Goal: Task Accomplishment & Management: Manage account settings

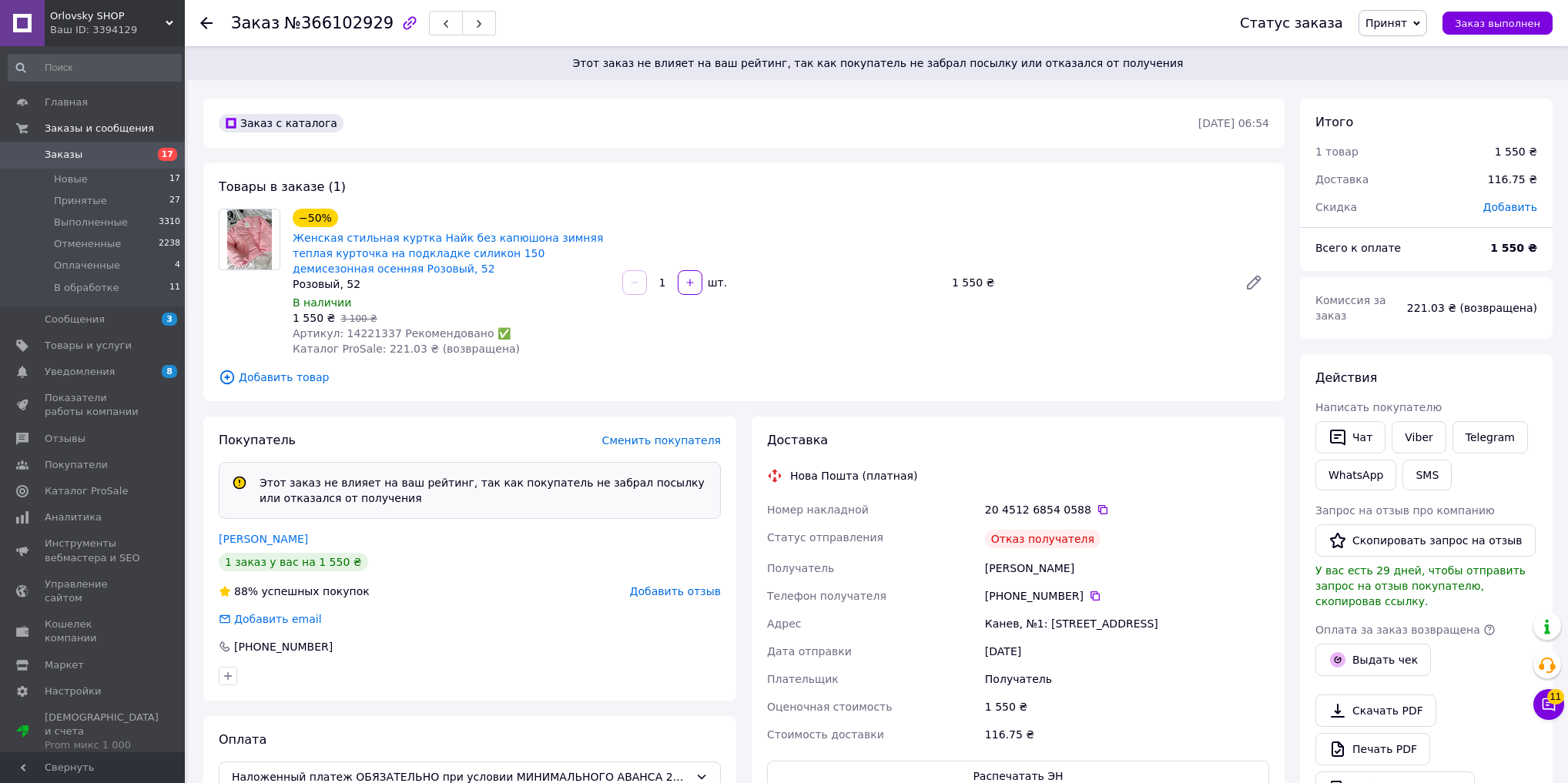
click at [711, 592] on span "Добавить отзыв" at bounding box center [676, 591] width 91 height 12
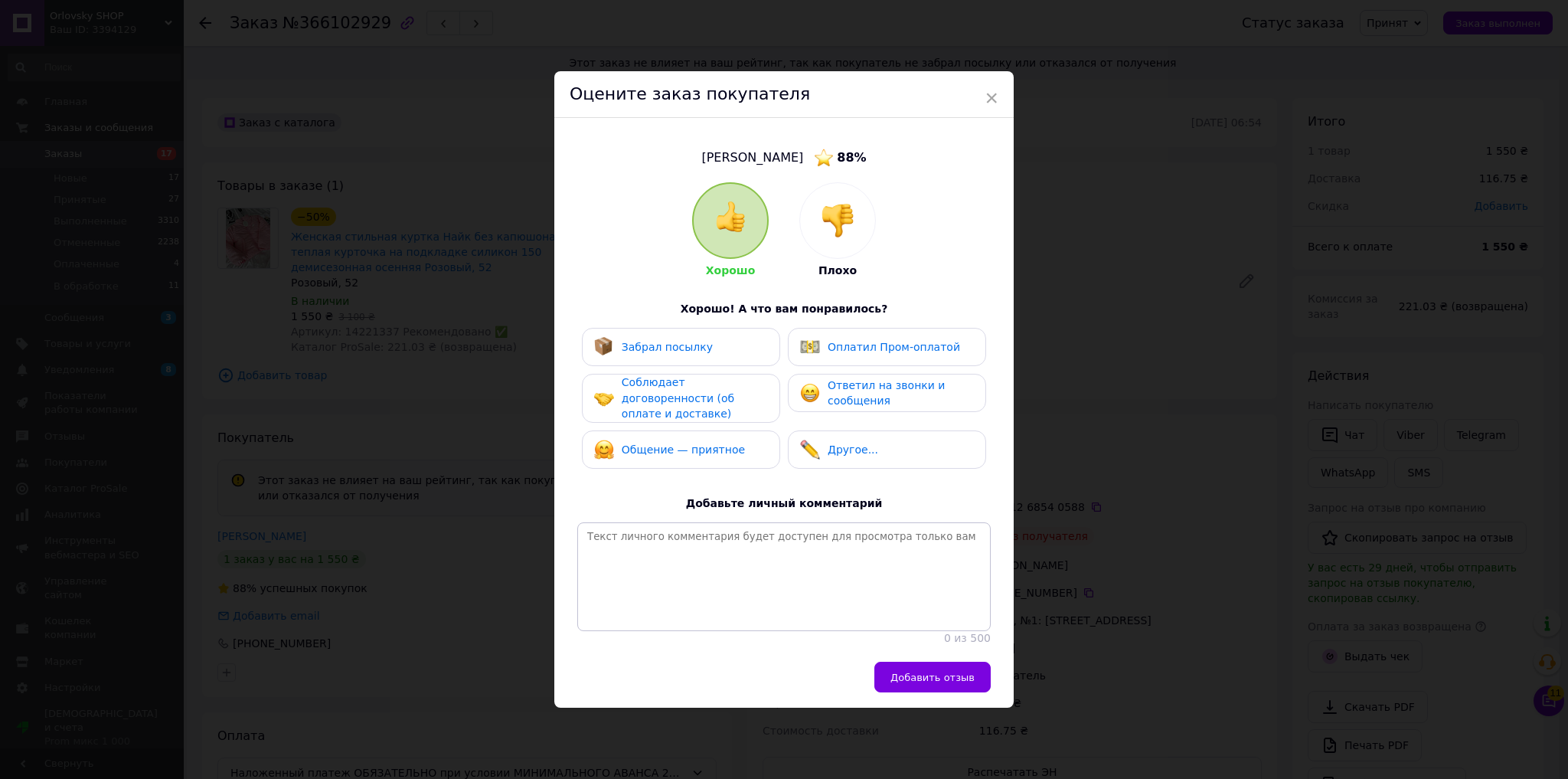
click at [834, 227] on img at bounding box center [838, 221] width 34 height 34
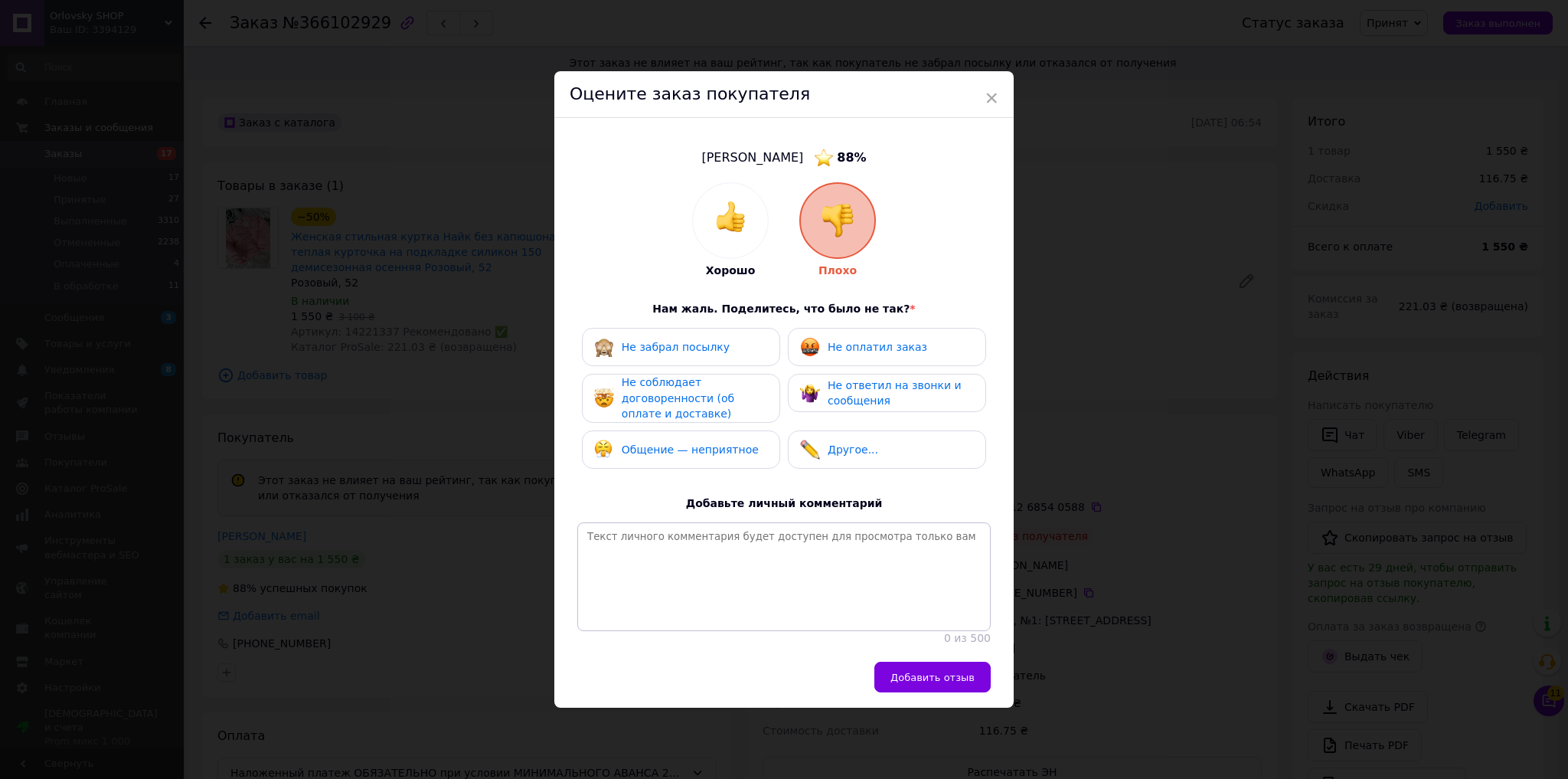
click at [680, 346] on div "Не забрал посылку" at bounding box center [676, 347] width 108 height 16
click at [916, 680] on span "Добавить отзыв" at bounding box center [933, 677] width 85 height 12
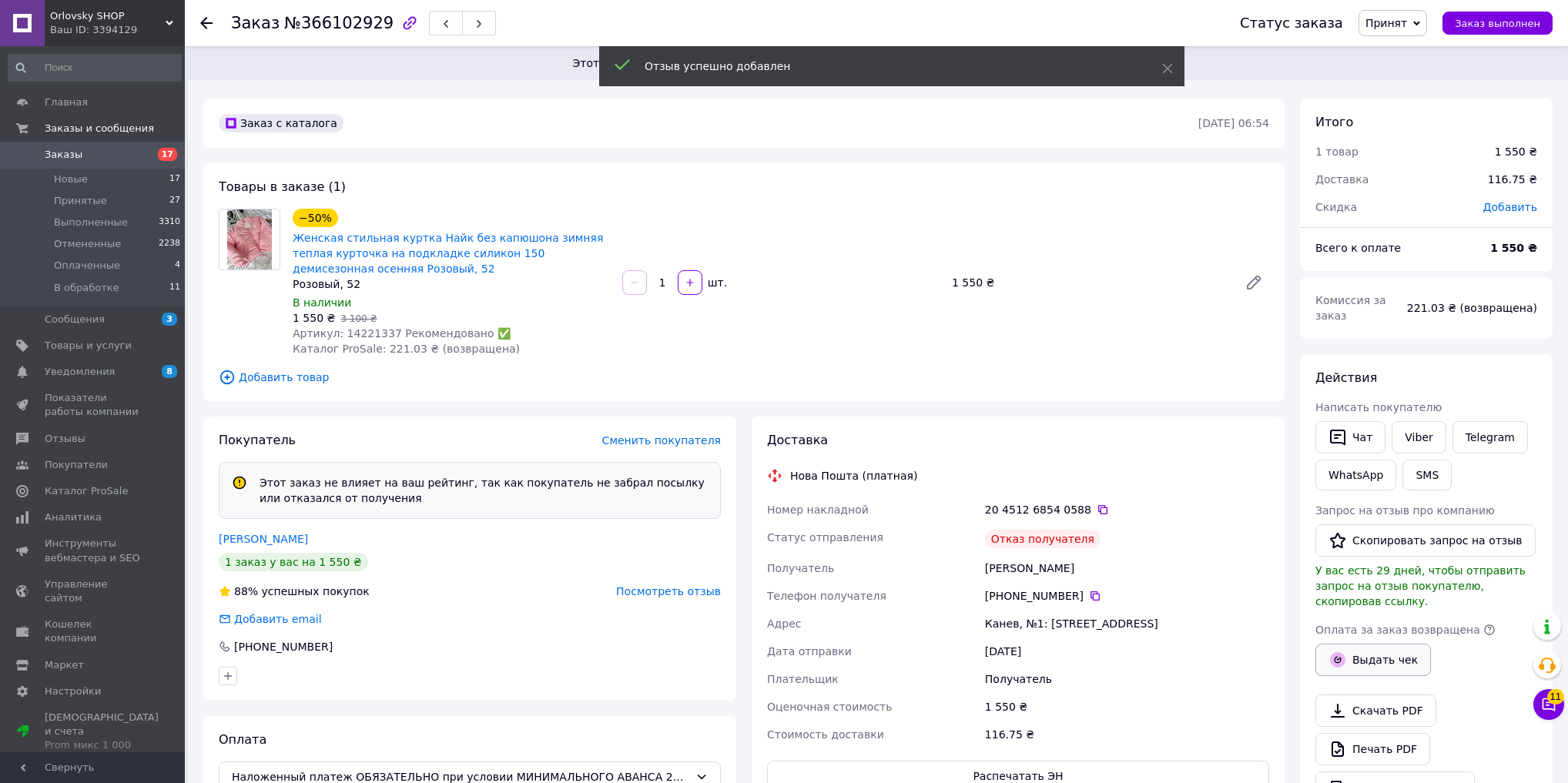
click at [1365, 644] on button "Выдать чек" at bounding box center [1372, 660] width 115 height 32
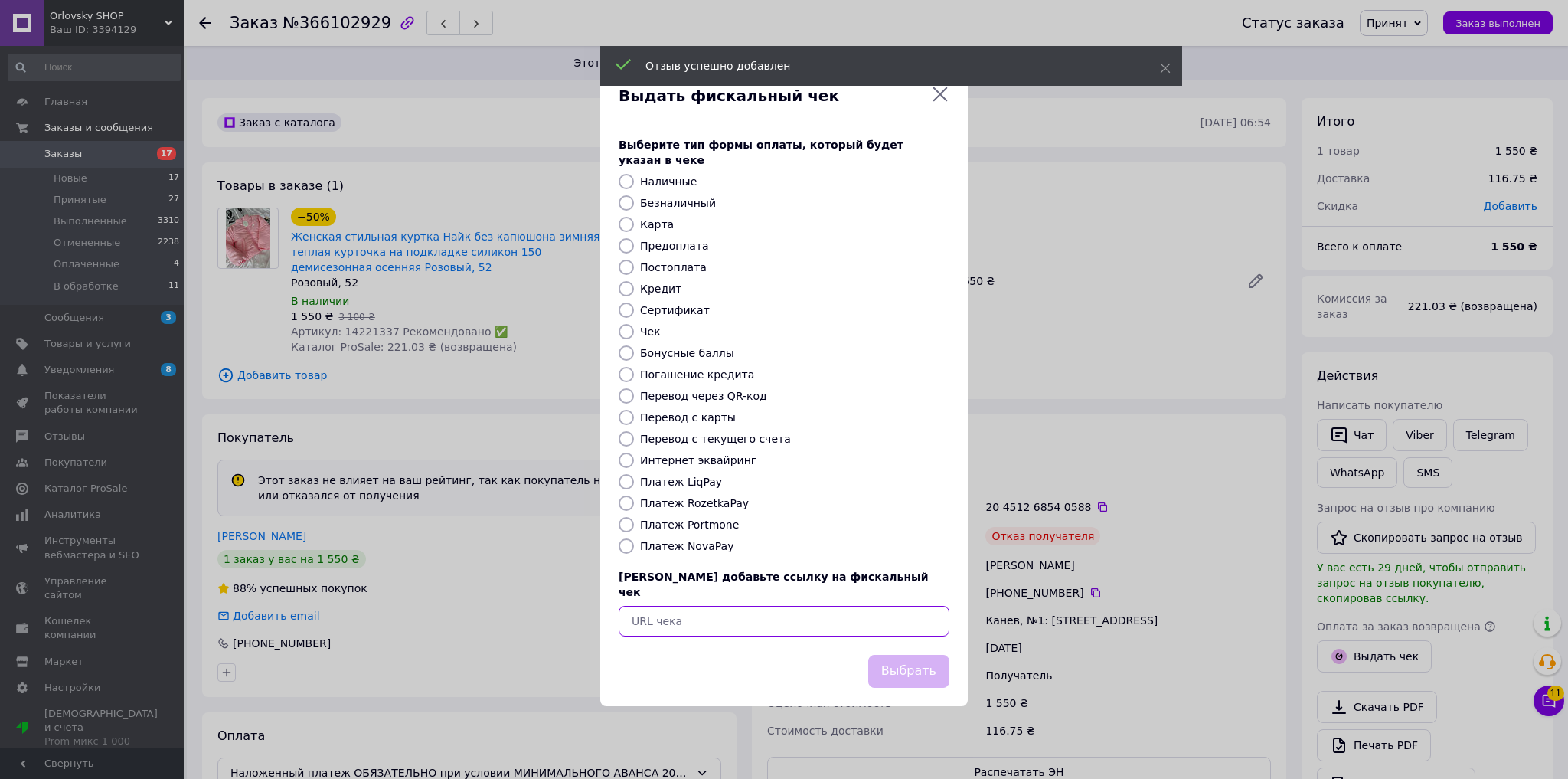
click at [818, 615] on input "text" at bounding box center [784, 621] width 331 height 31
paste input "https://kasa.vchasno.ua/check-viewer/RY5n26Clb4w"
type input "https://kasa.vchasno.ua/check-viewer/RY5n26Clb4w"
click at [931, 654] on button "Выбрать" at bounding box center [909, 671] width 82 height 33
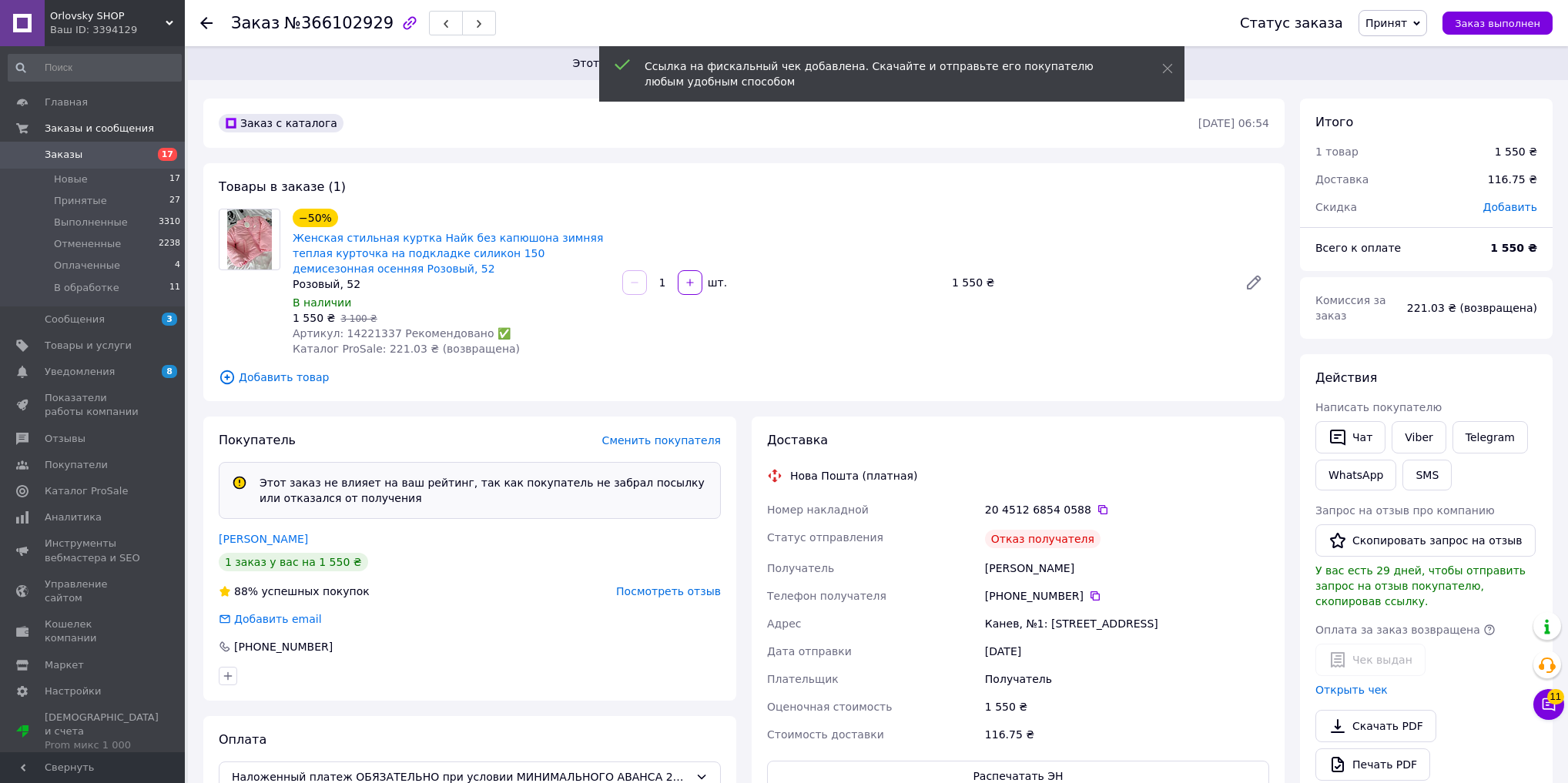
click at [1401, 14] on span "Принят" at bounding box center [1392, 23] width 69 height 26
click at [1402, 76] on li "Отменен" at bounding box center [1400, 77] width 82 height 23
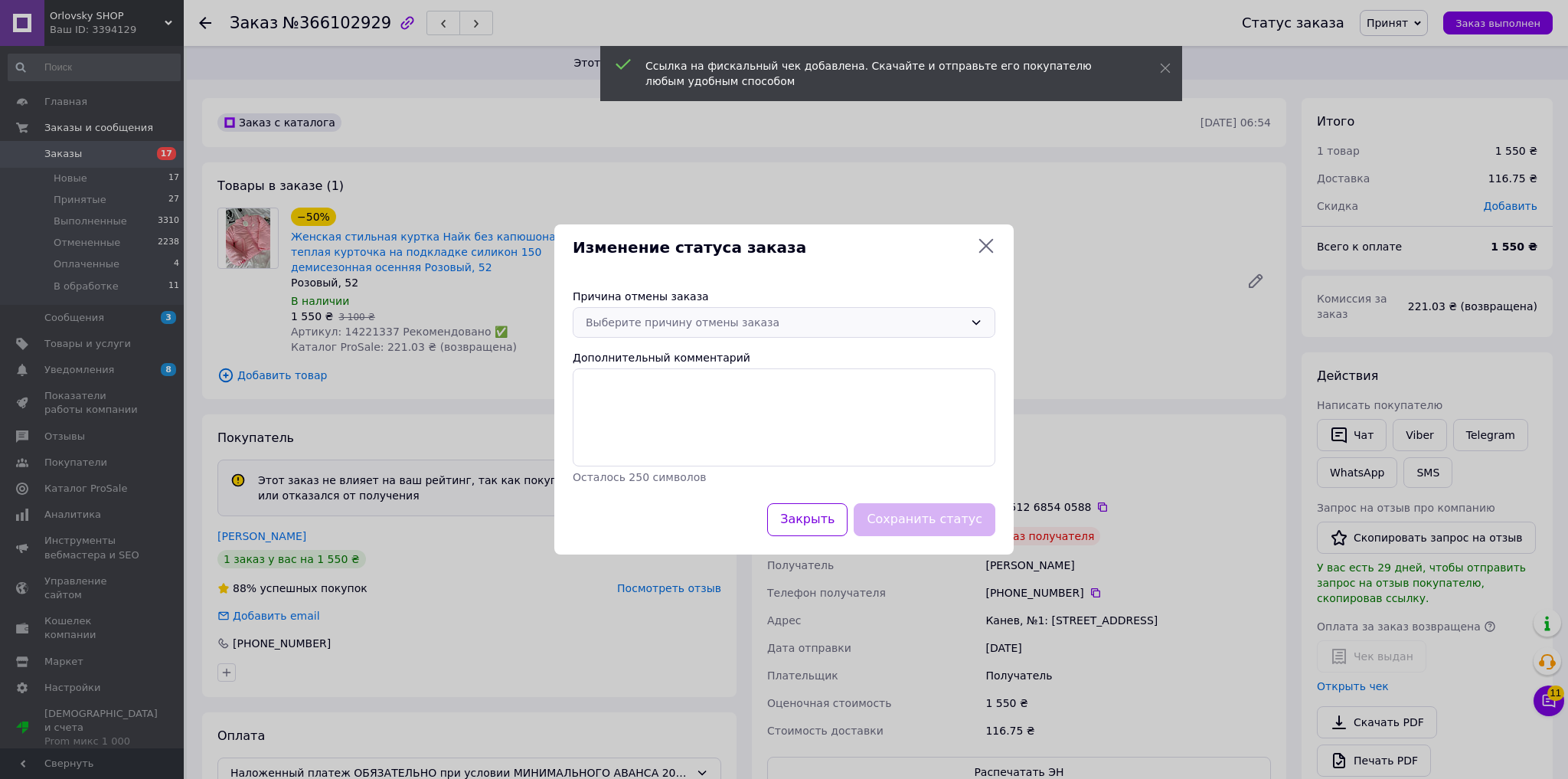
click at [796, 318] on div "Выберите причину отмены заказа" at bounding box center [775, 322] width 378 height 17
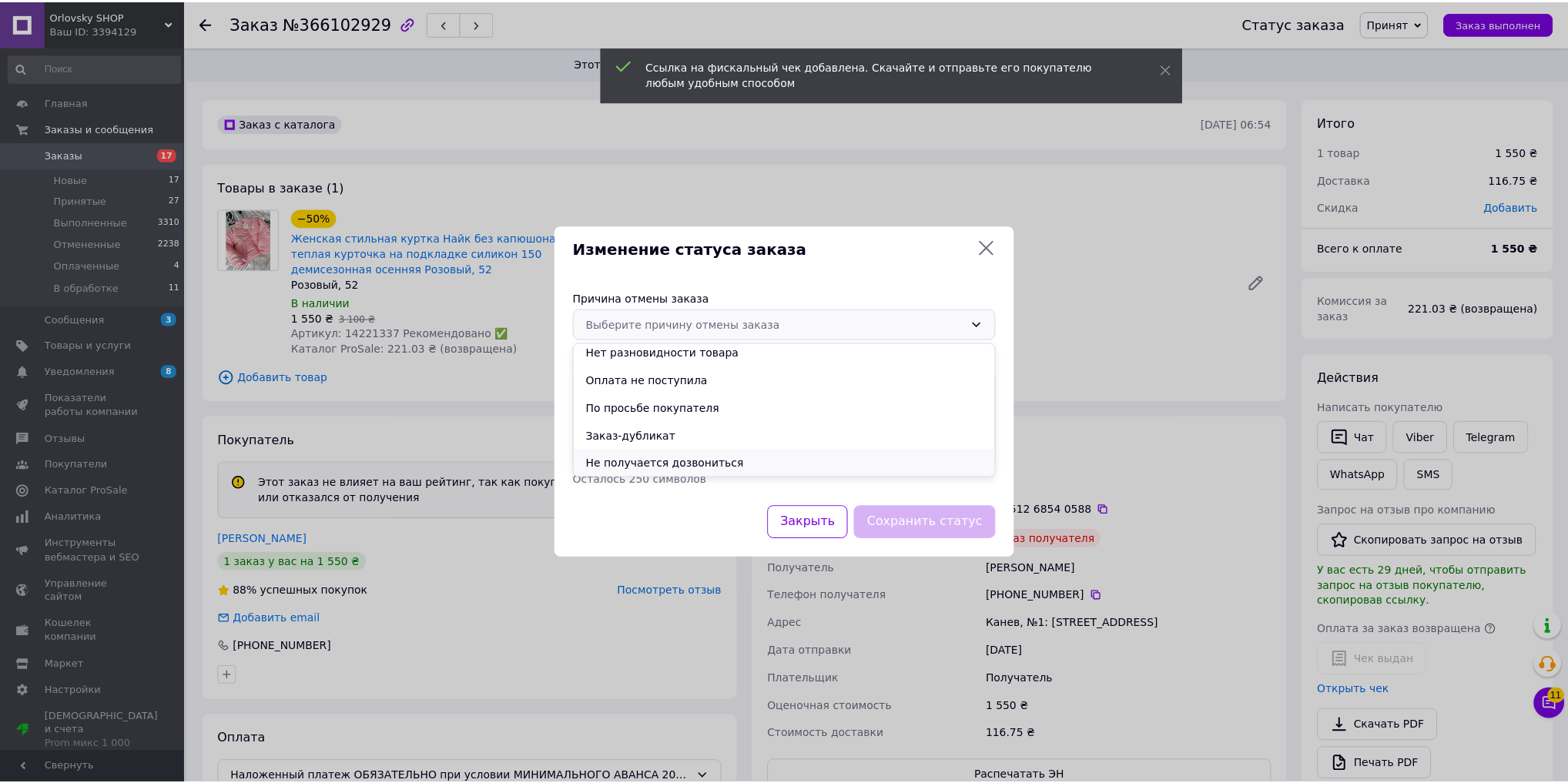
scroll to position [62, 0]
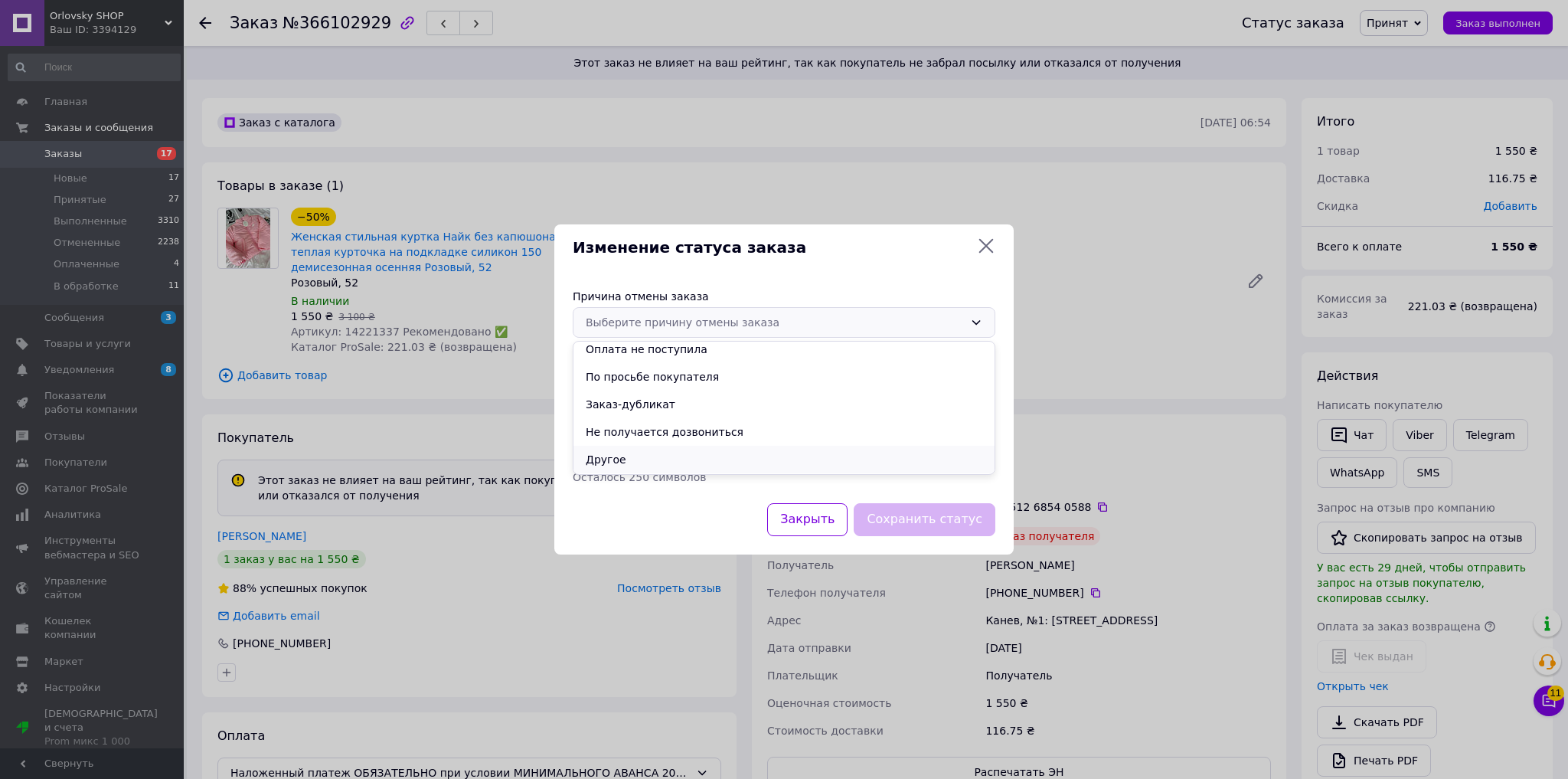
click at [694, 458] on li "Другое" at bounding box center [784, 460] width 421 height 28
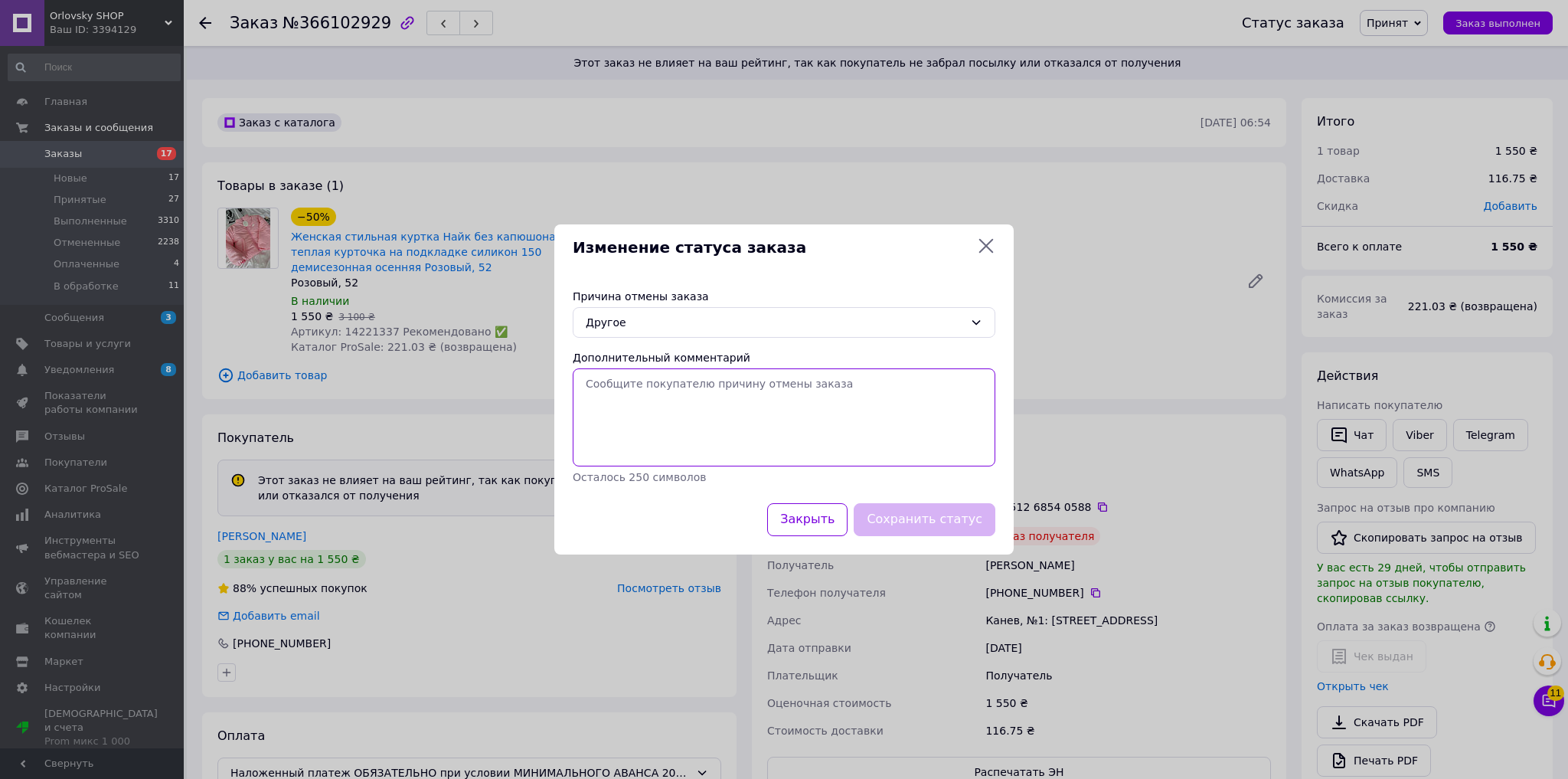
click at [689, 421] on textarea "Дополнительный комментарий" at bounding box center [784, 417] width 423 height 98
type textarea "не забрали"
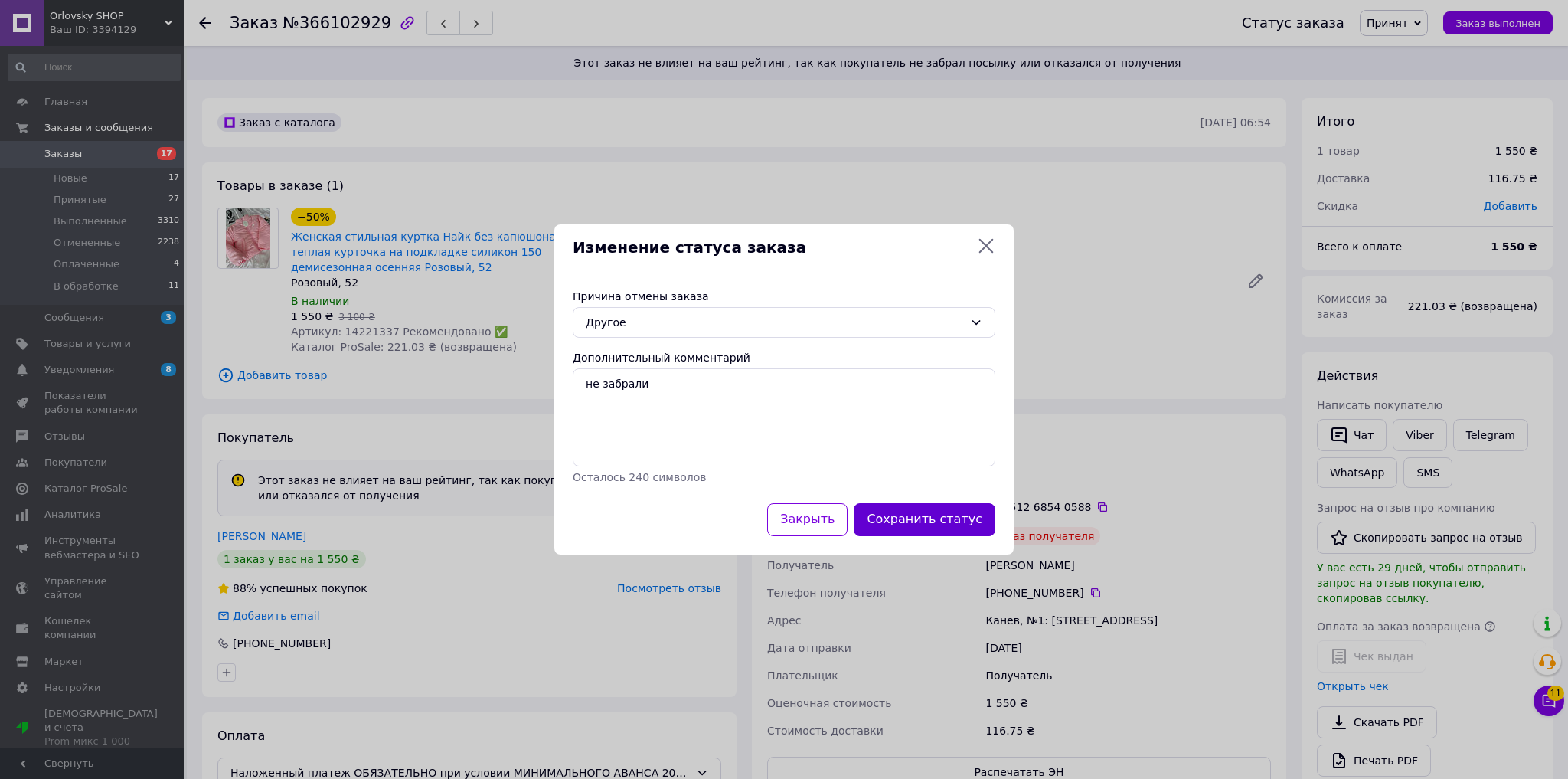
click at [953, 519] on button "Сохранить статус" at bounding box center [924, 519] width 141 height 33
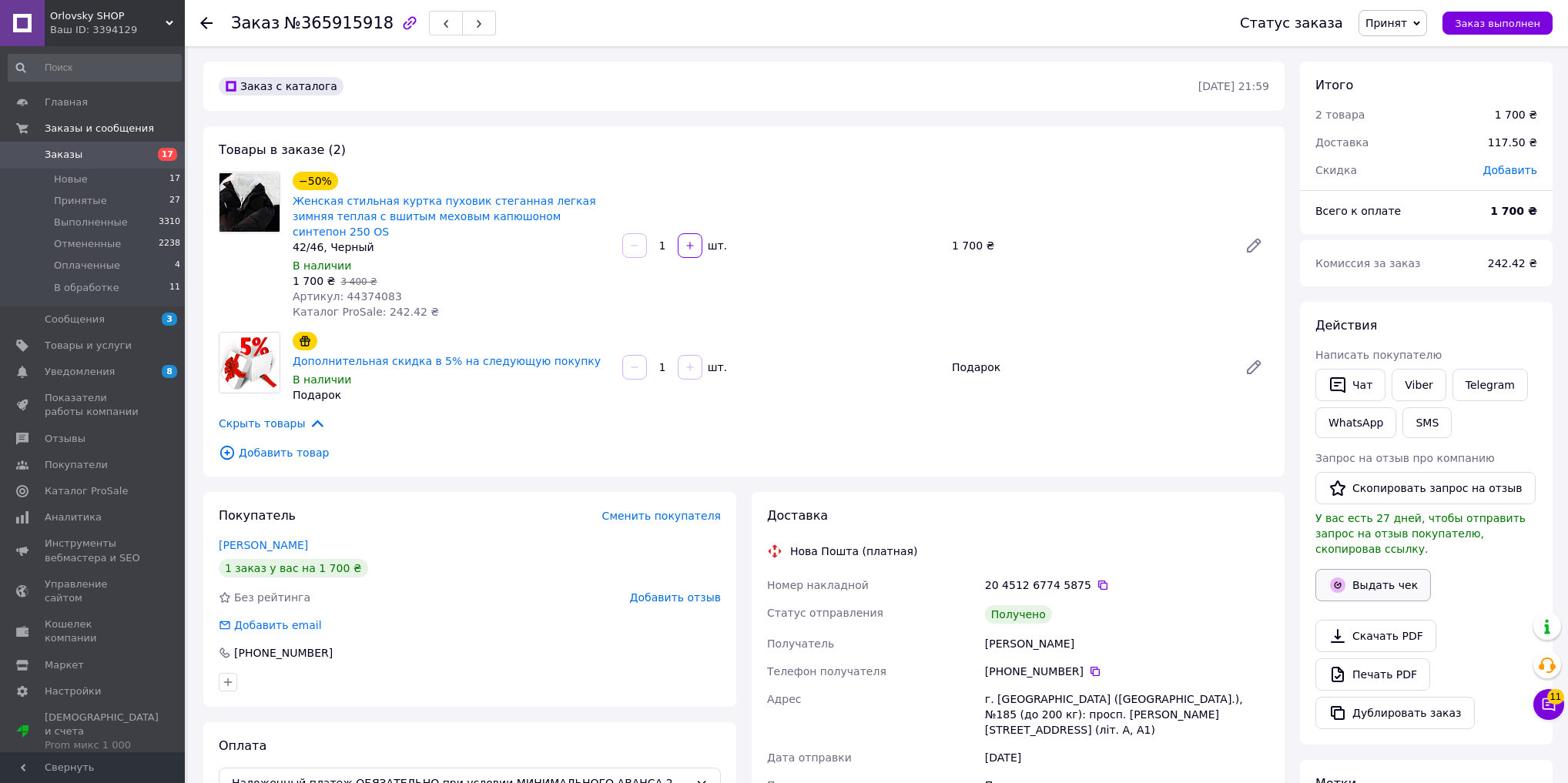
click at [1371, 580] on button "Выдать чек" at bounding box center [1372, 585] width 115 height 32
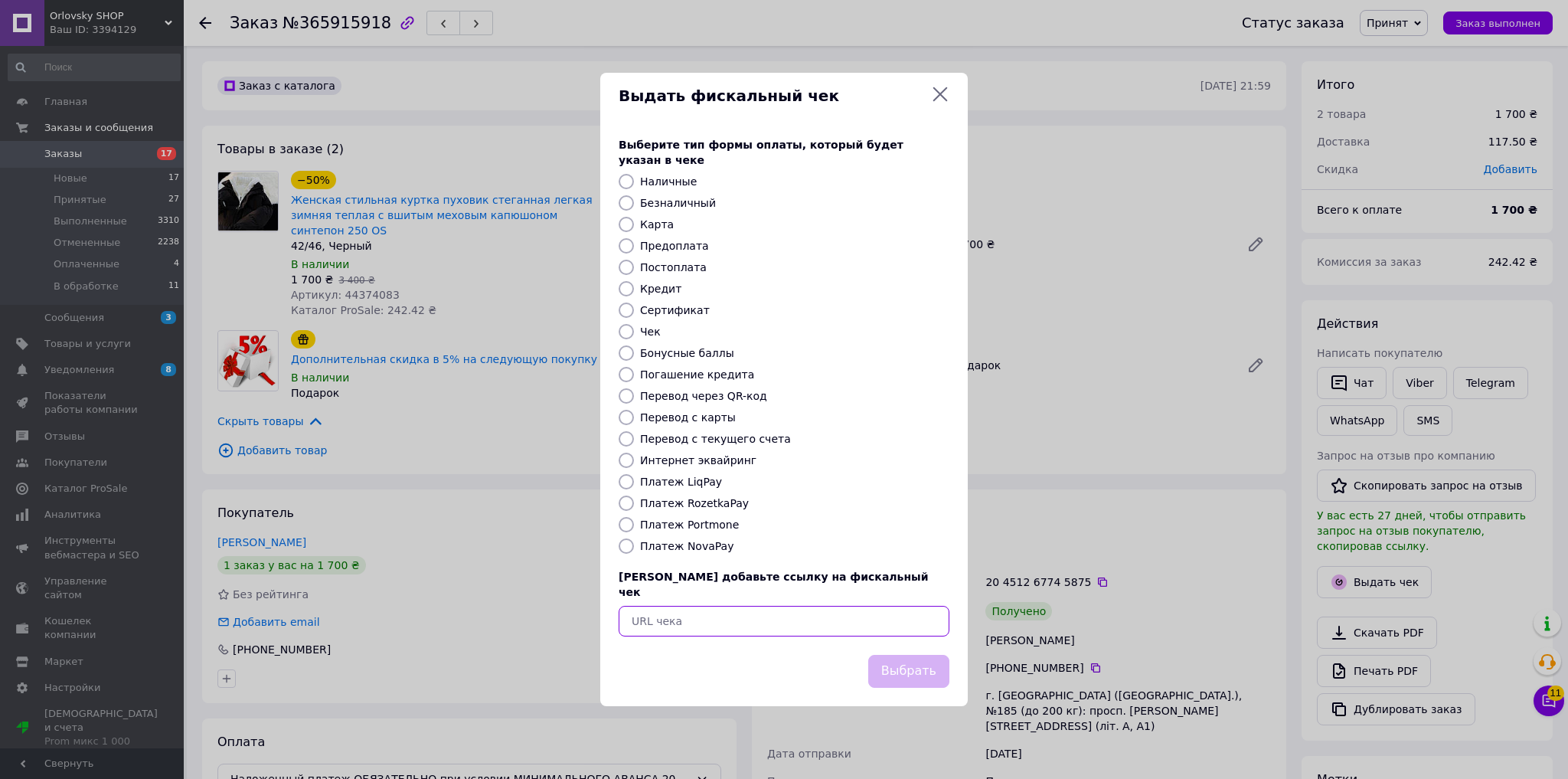
click at [722, 606] on input "text" at bounding box center [784, 621] width 331 height 31
paste input "https://kasa.vchasno.ua/check-viewer/OTvrEjWRYgE"
type input "https://kasa.vchasno.ua/check-viewer/OTvrEjWRYgE"
click at [887, 661] on button "Выбрать" at bounding box center [909, 671] width 82 height 33
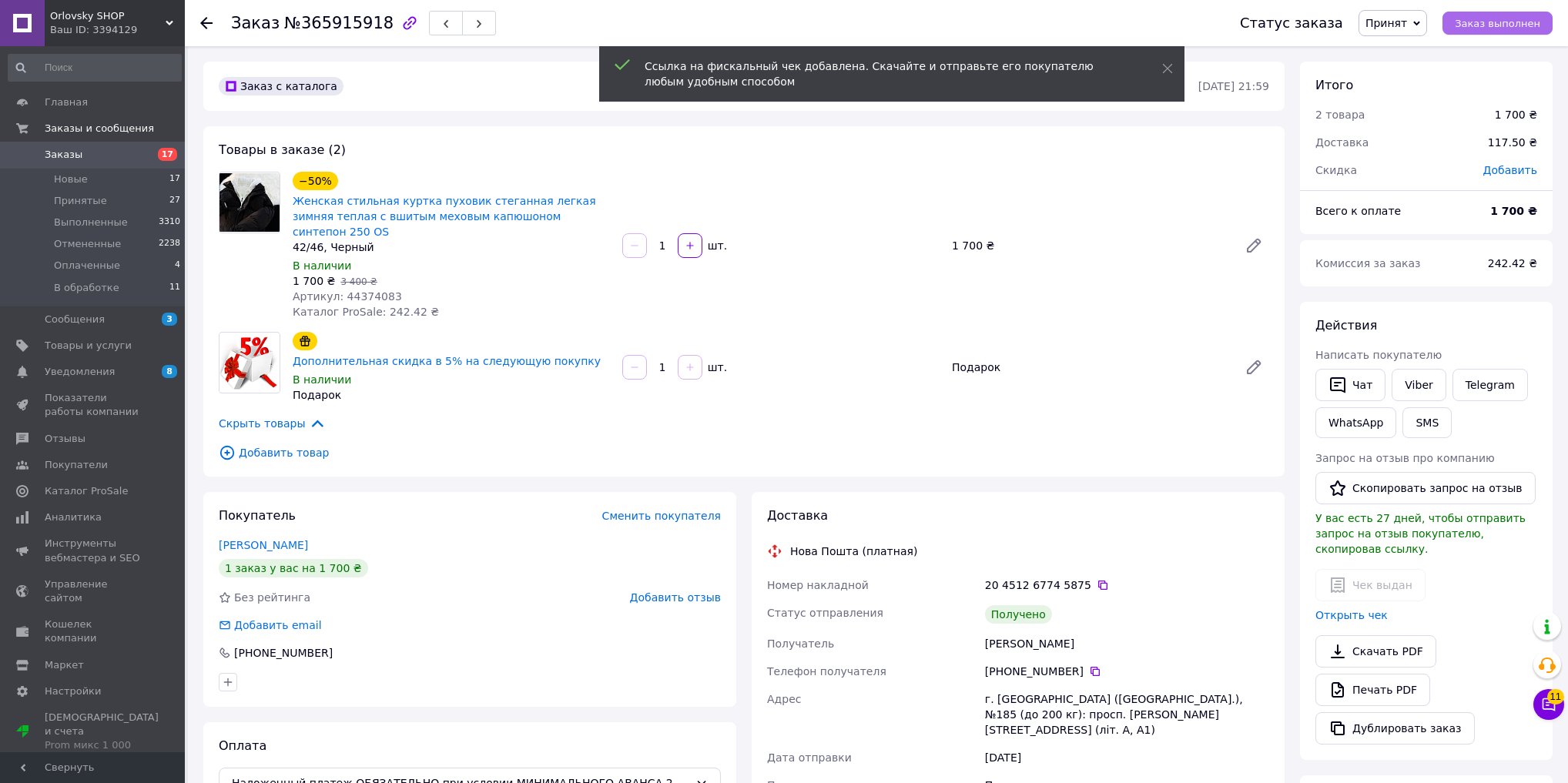
click at [1507, 18] on span "Заказ выполнен" at bounding box center [1497, 23] width 86 height 12
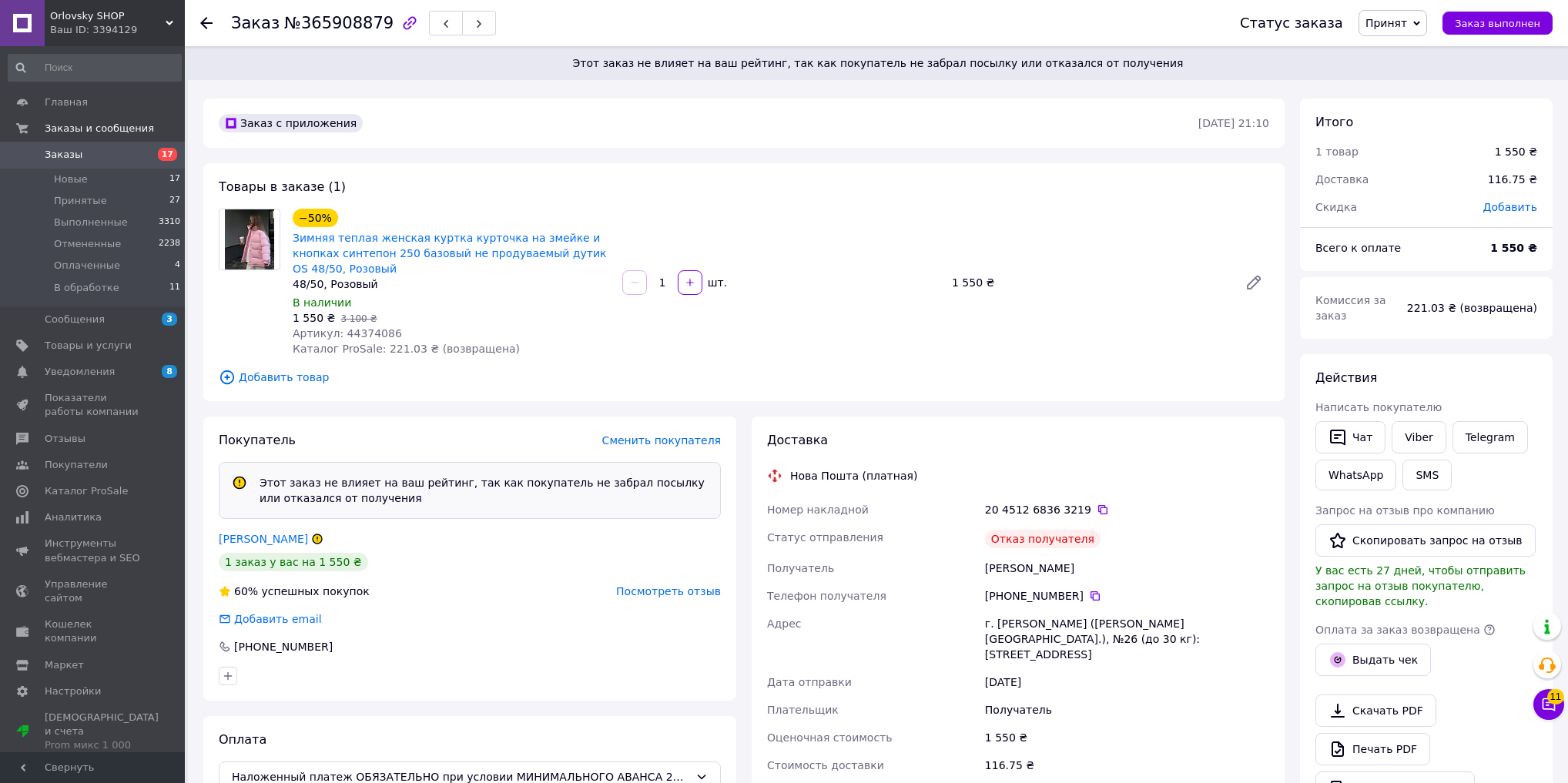
click at [679, 591] on span "Посмотреть отзыв" at bounding box center [668, 591] width 104 height 12
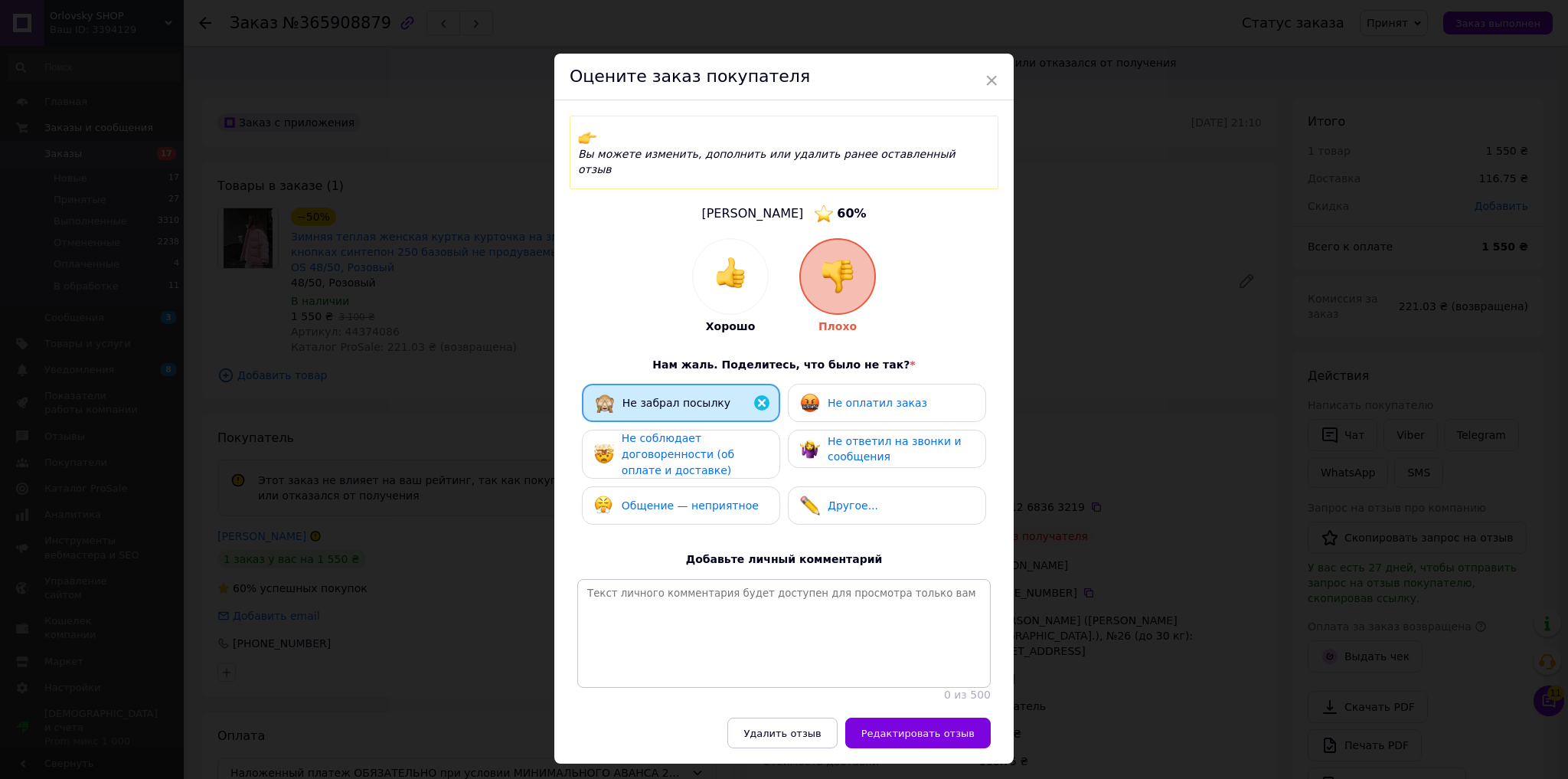
click at [1087, 395] on div "× Оцените заказ покупателя Вы можете изменить, дополнить или удалить ранее оста…" at bounding box center [784, 389] width 1568 height 779
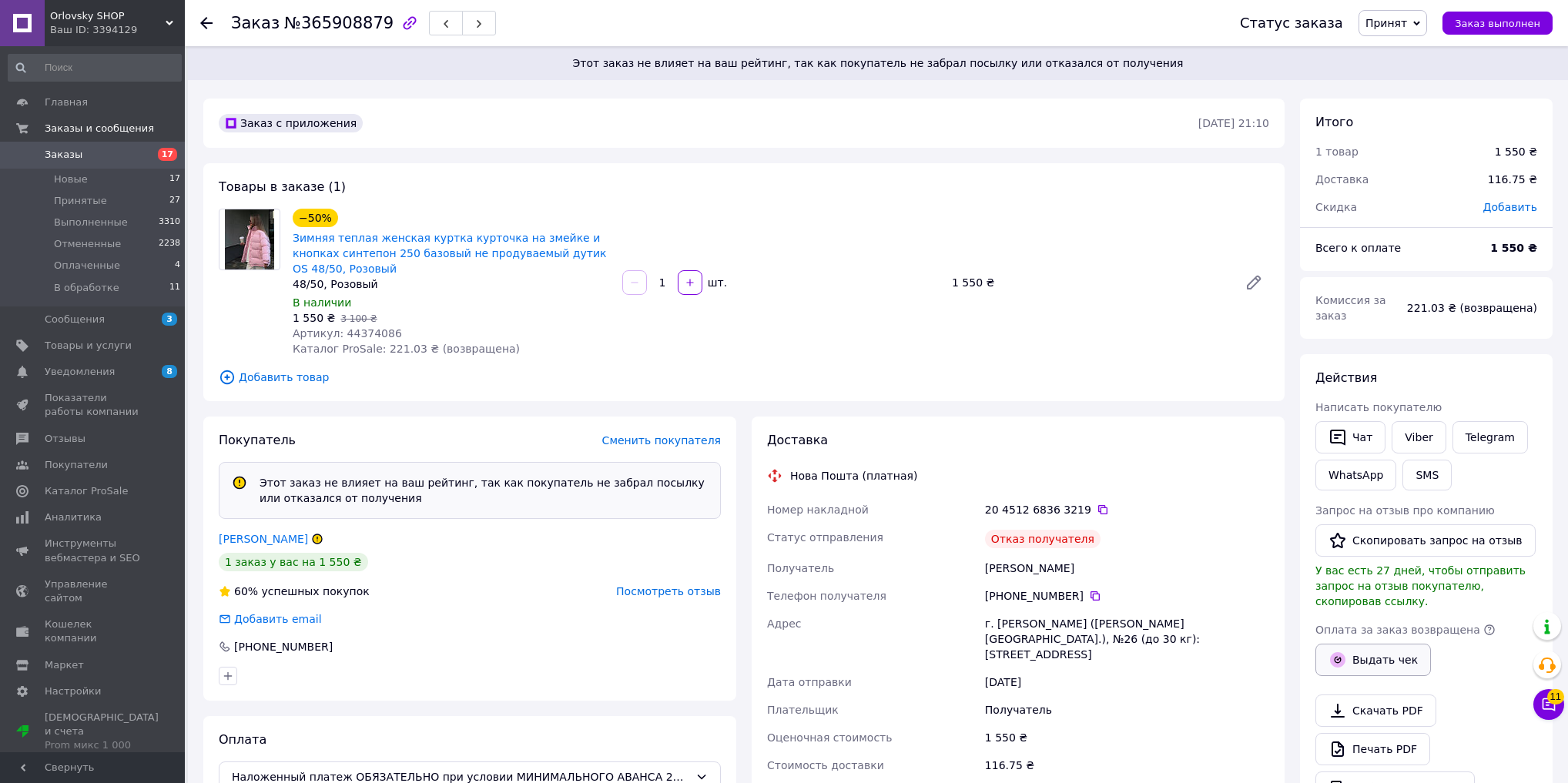
click at [1342, 644] on button "Выдать чек" at bounding box center [1372, 660] width 115 height 32
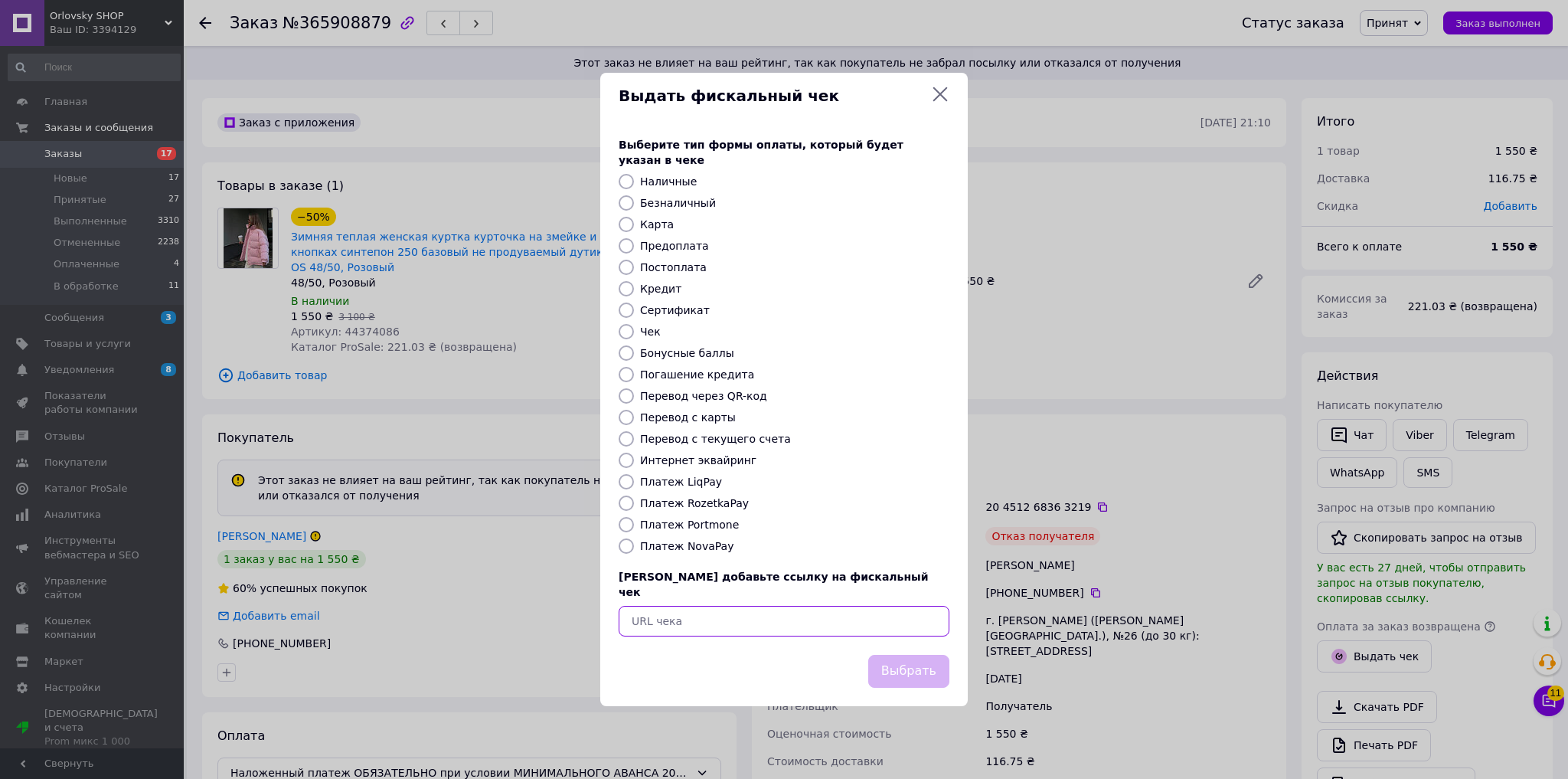
click at [738, 606] on input "text" at bounding box center [784, 621] width 331 height 31
paste input "https://kasa.vchasno.ua/check-viewer/SfrwN2gGOnI"
type input "https://kasa.vchasno.ua/check-viewer/SfrwN2gGOnI"
click at [934, 657] on button "Выбрать" at bounding box center [909, 671] width 82 height 33
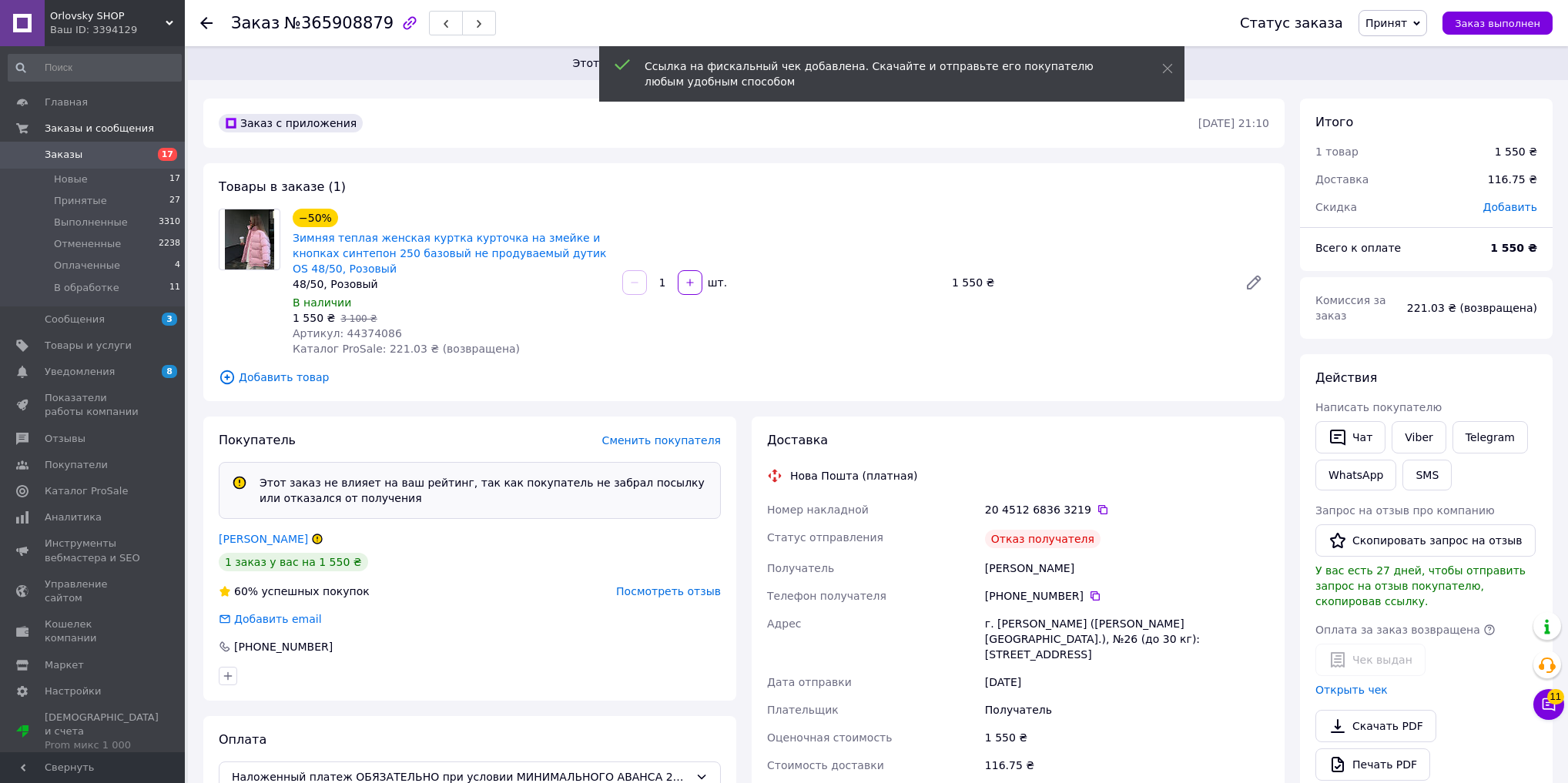
drag, startPoint x: 1417, startPoint y: 22, endPoint x: 1416, endPoint y: 39, distance: 17.0
click at [1406, 22] on span "Принят" at bounding box center [1386, 23] width 42 height 12
click at [1413, 70] on li "Отменен" at bounding box center [1400, 77] width 82 height 23
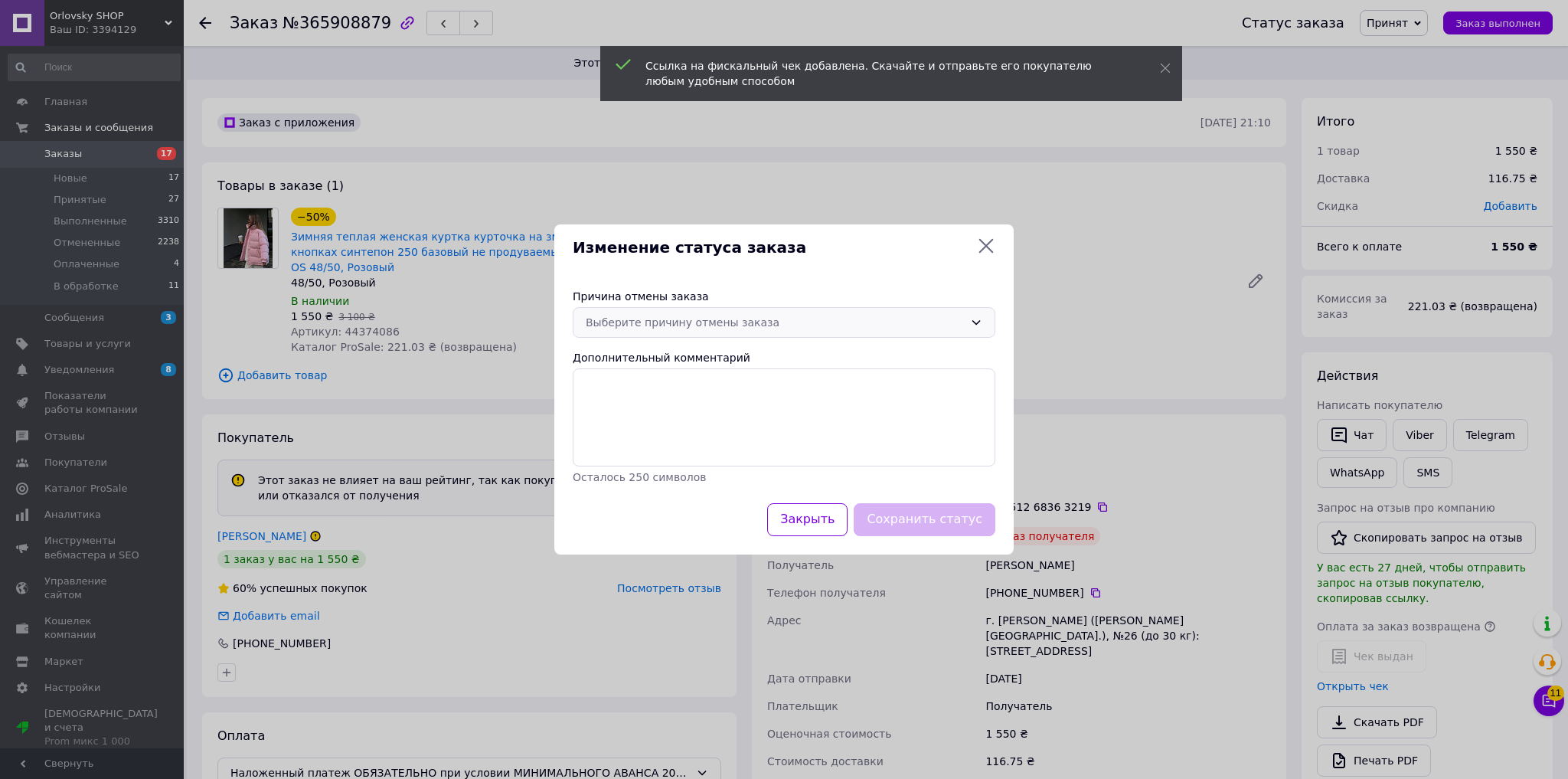
click at [725, 326] on div "Выберите причину отмены заказа" at bounding box center [775, 322] width 378 height 17
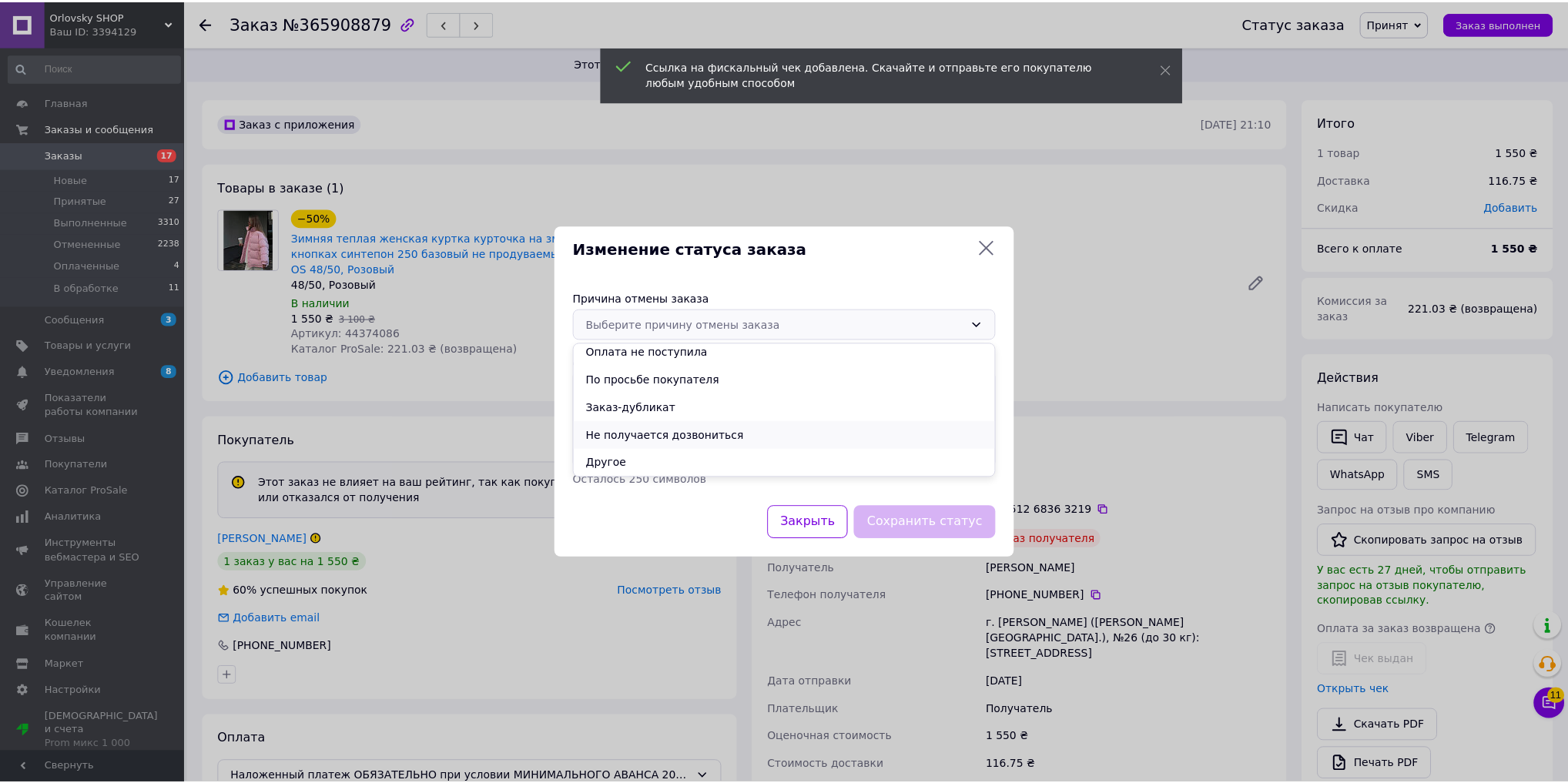
scroll to position [62, 0]
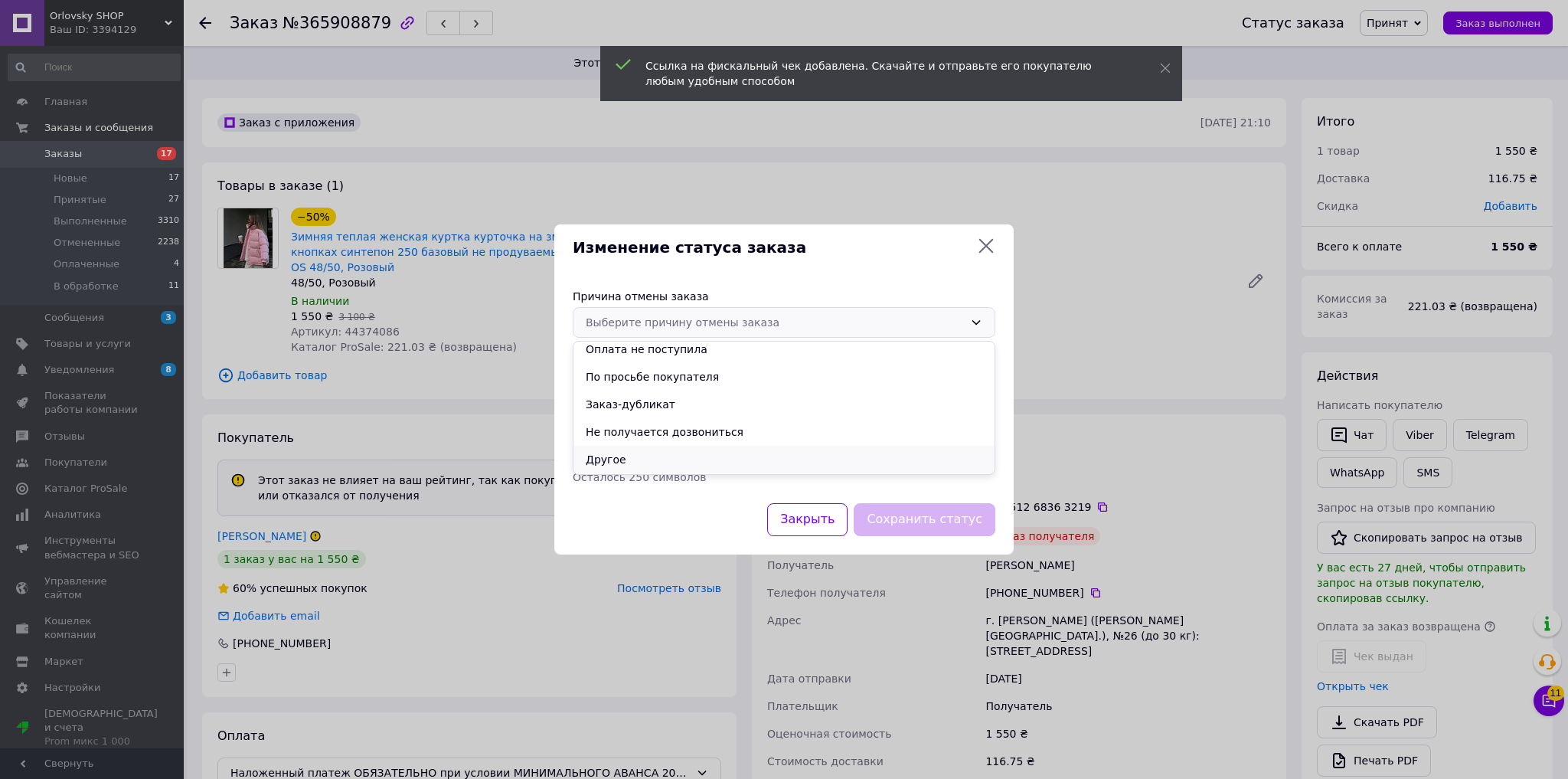
click at [658, 456] on li "Другое" at bounding box center [784, 460] width 421 height 28
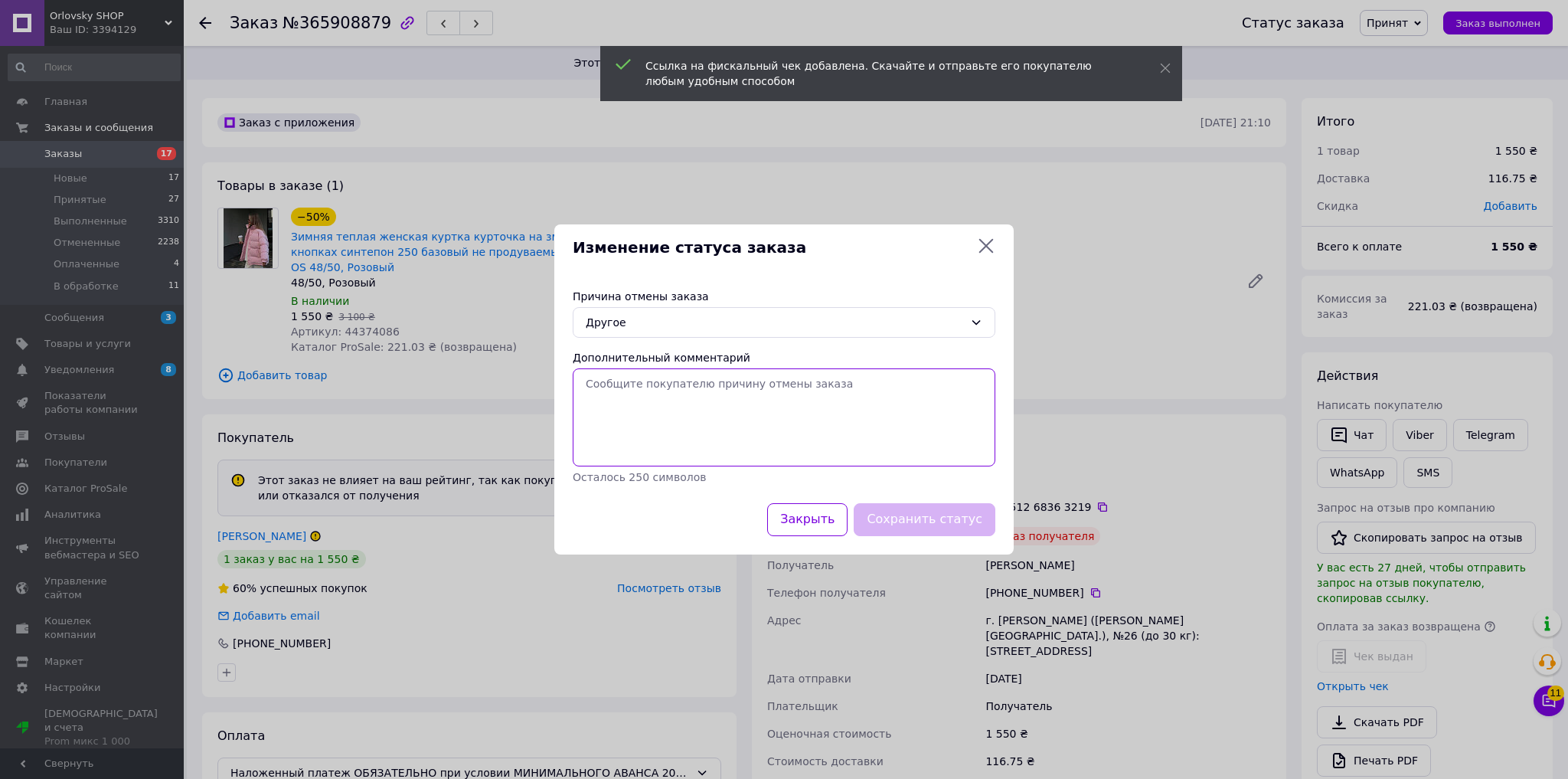
click at [678, 405] on textarea "Дополнительный комментарий" at bounding box center [784, 417] width 423 height 98
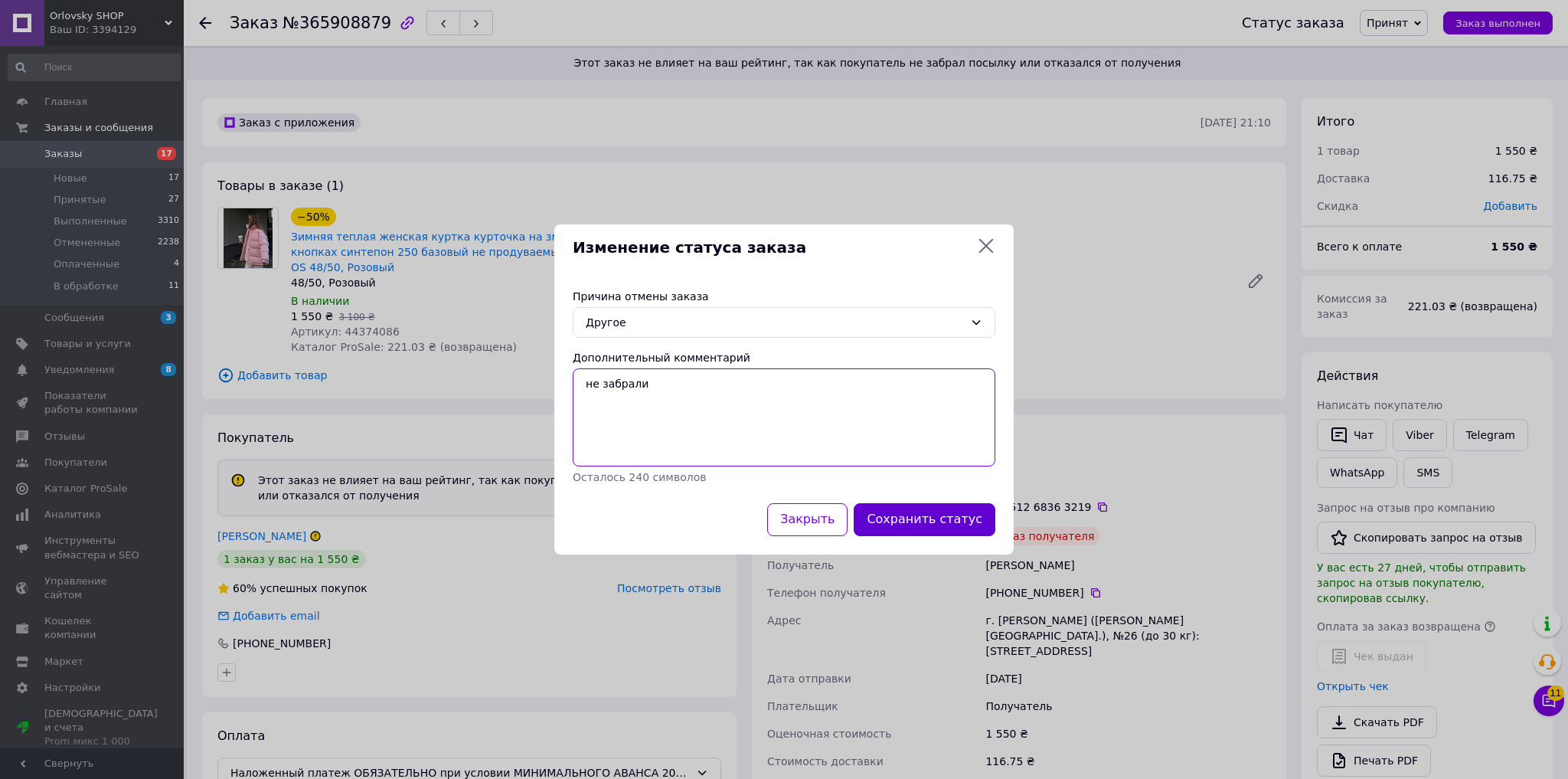
type textarea "не забрали"
click at [914, 518] on button "Сохранить статус" at bounding box center [924, 519] width 141 height 33
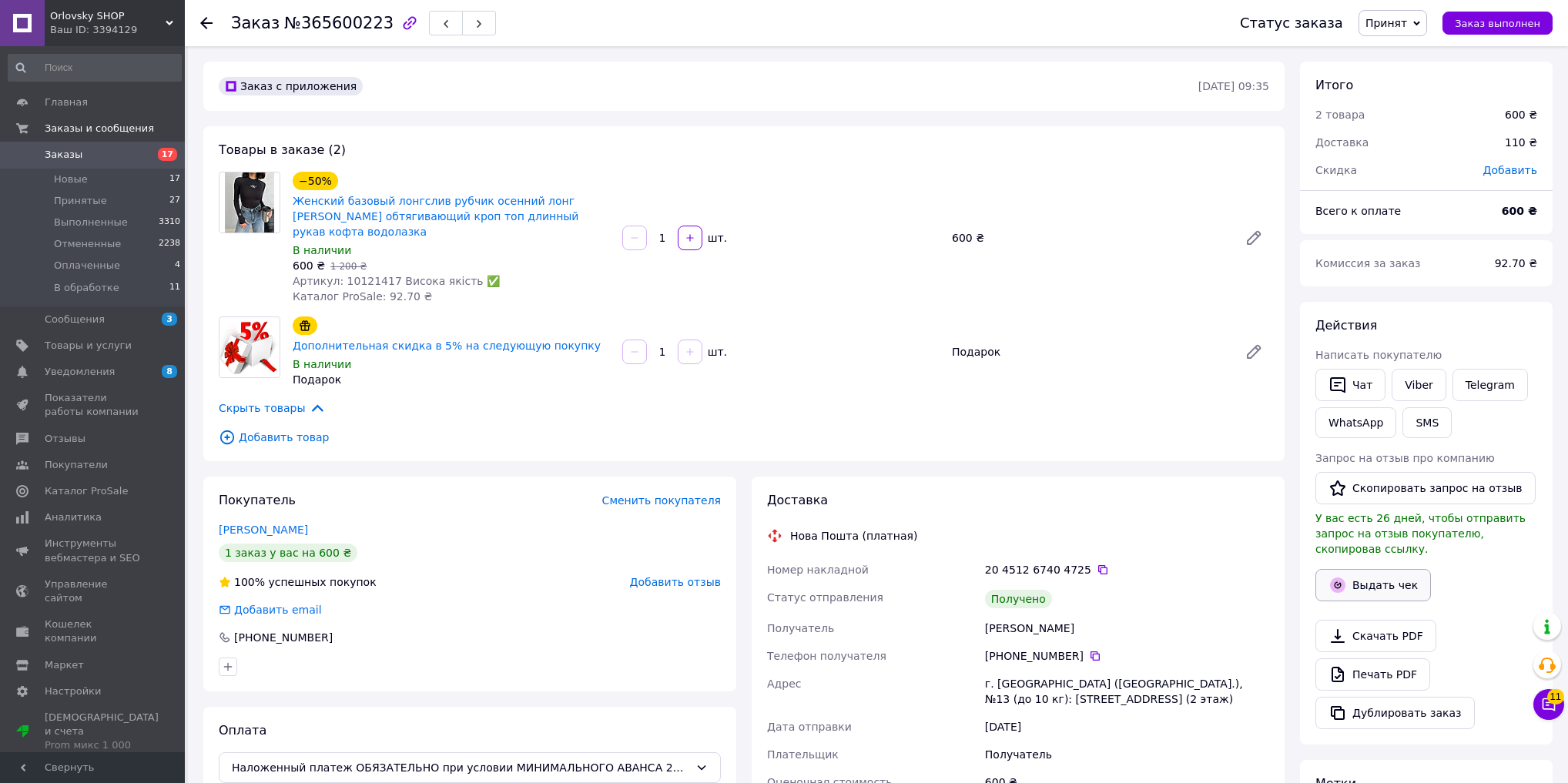
click at [1365, 582] on button "Выдать чек" at bounding box center [1372, 585] width 115 height 32
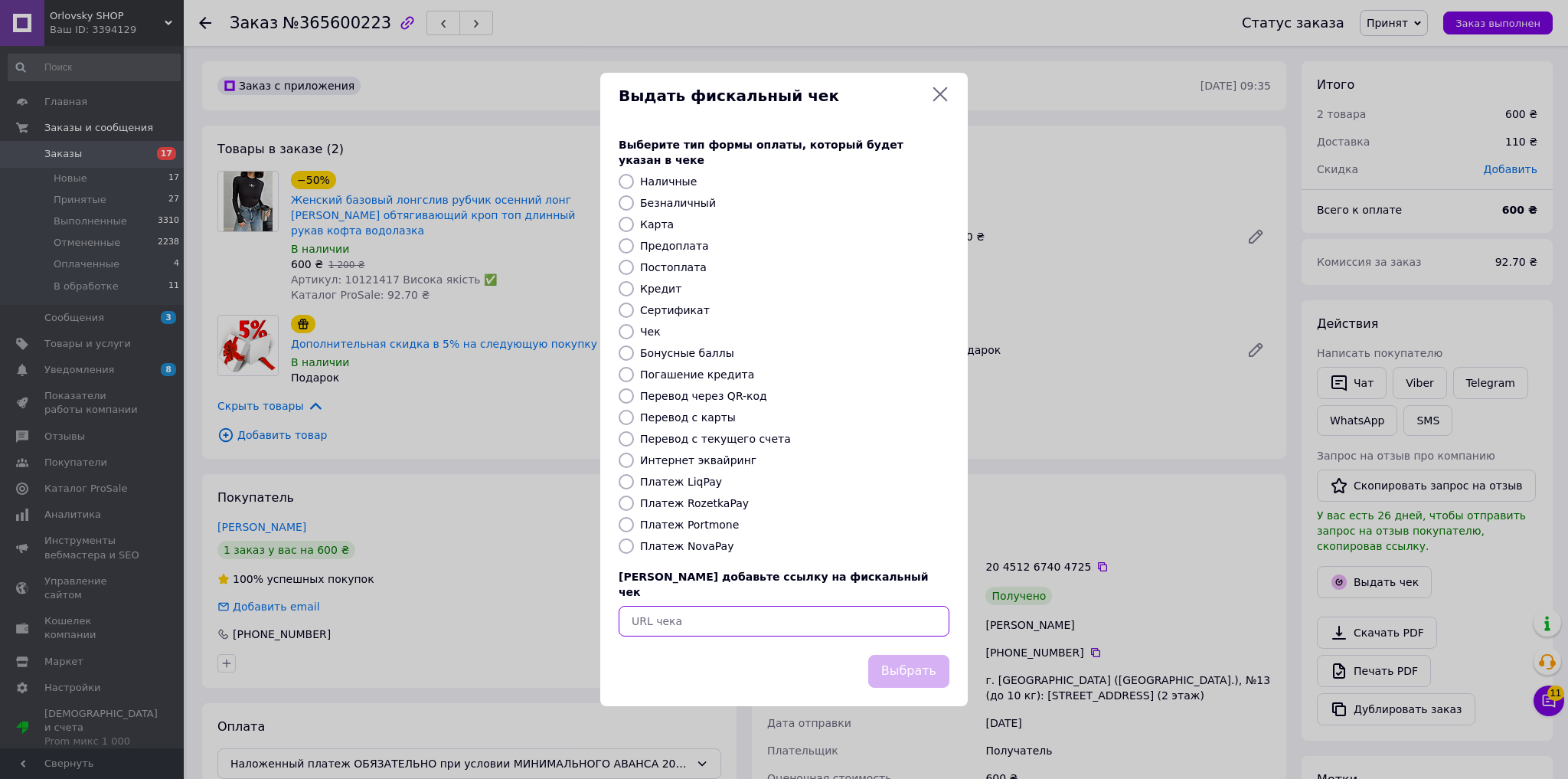
click at [697, 610] on input "text" at bounding box center [784, 621] width 331 height 31
paste input "https://kasa.vchasno.ua/check-viewer/YJhg0jirHsE"
type input "https://kasa.vchasno.ua/check-viewer/YJhg0jirHsE"
click at [944, 662] on button "Выбрать" at bounding box center [909, 671] width 82 height 33
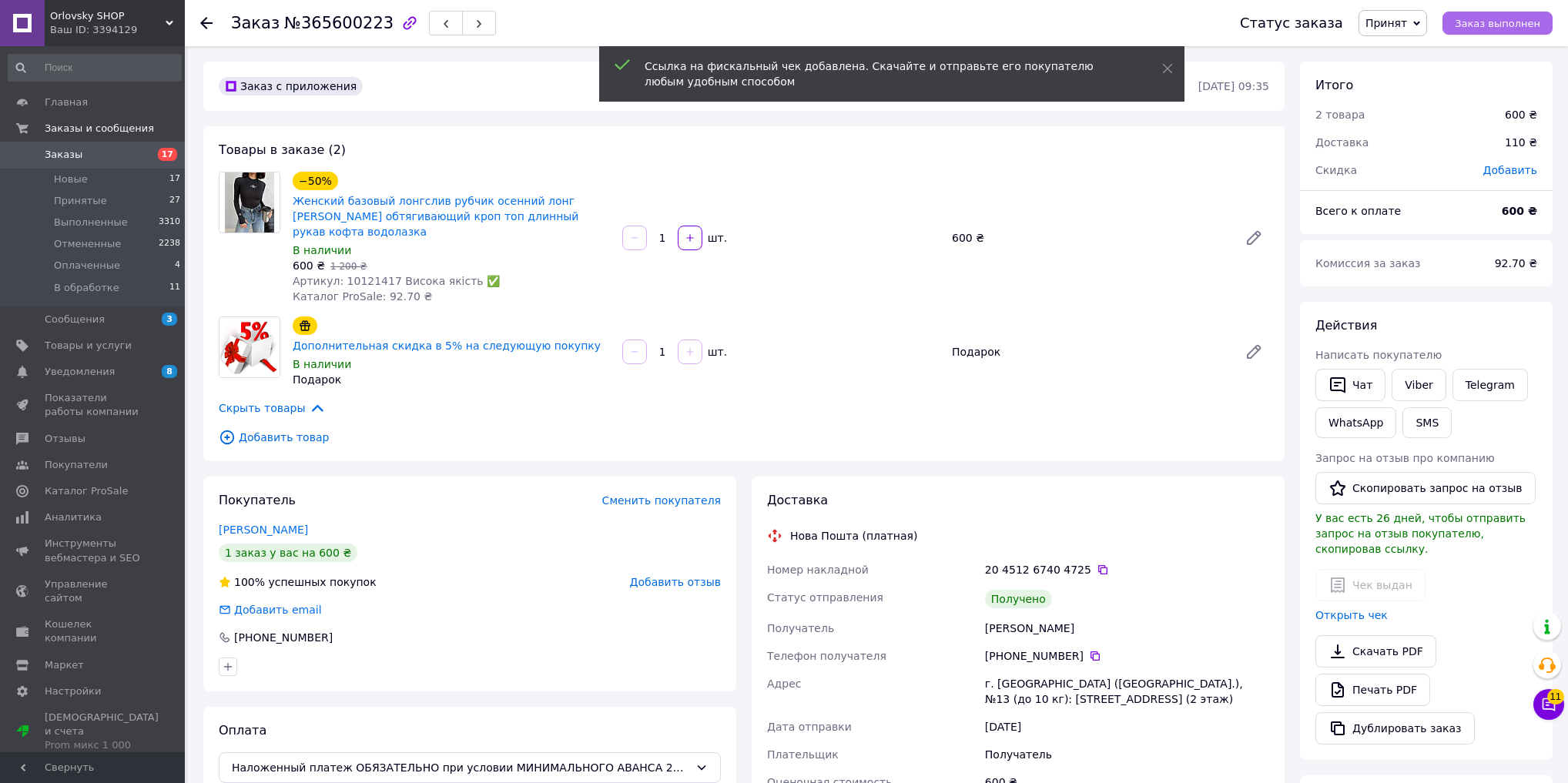
click at [1500, 25] on span "Заказ выполнен" at bounding box center [1497, 23] width 86 height 12
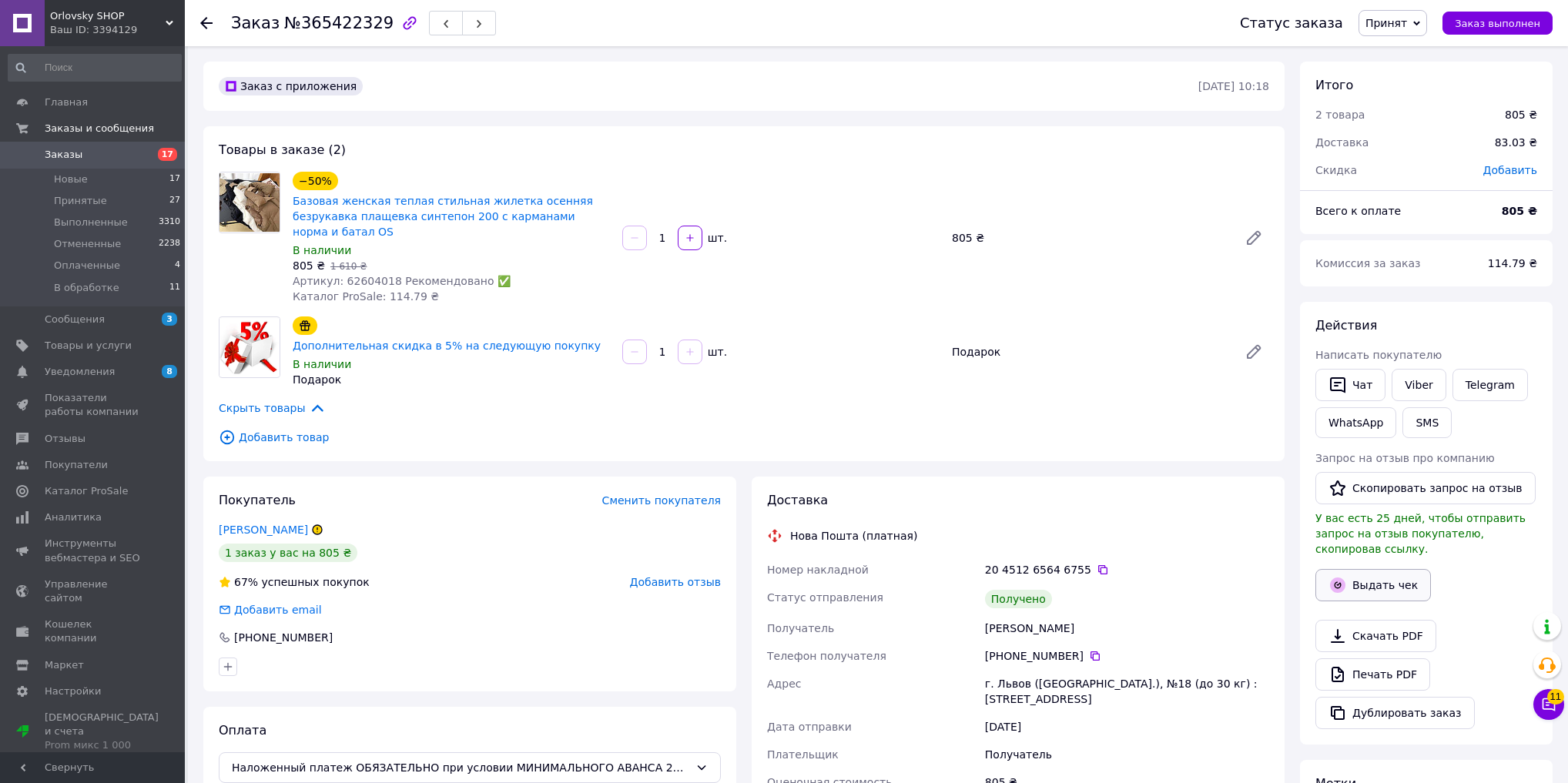
click at [1357, 569] on button "Выдать чек" at bounding box center [1372, 585] width 115 height 32
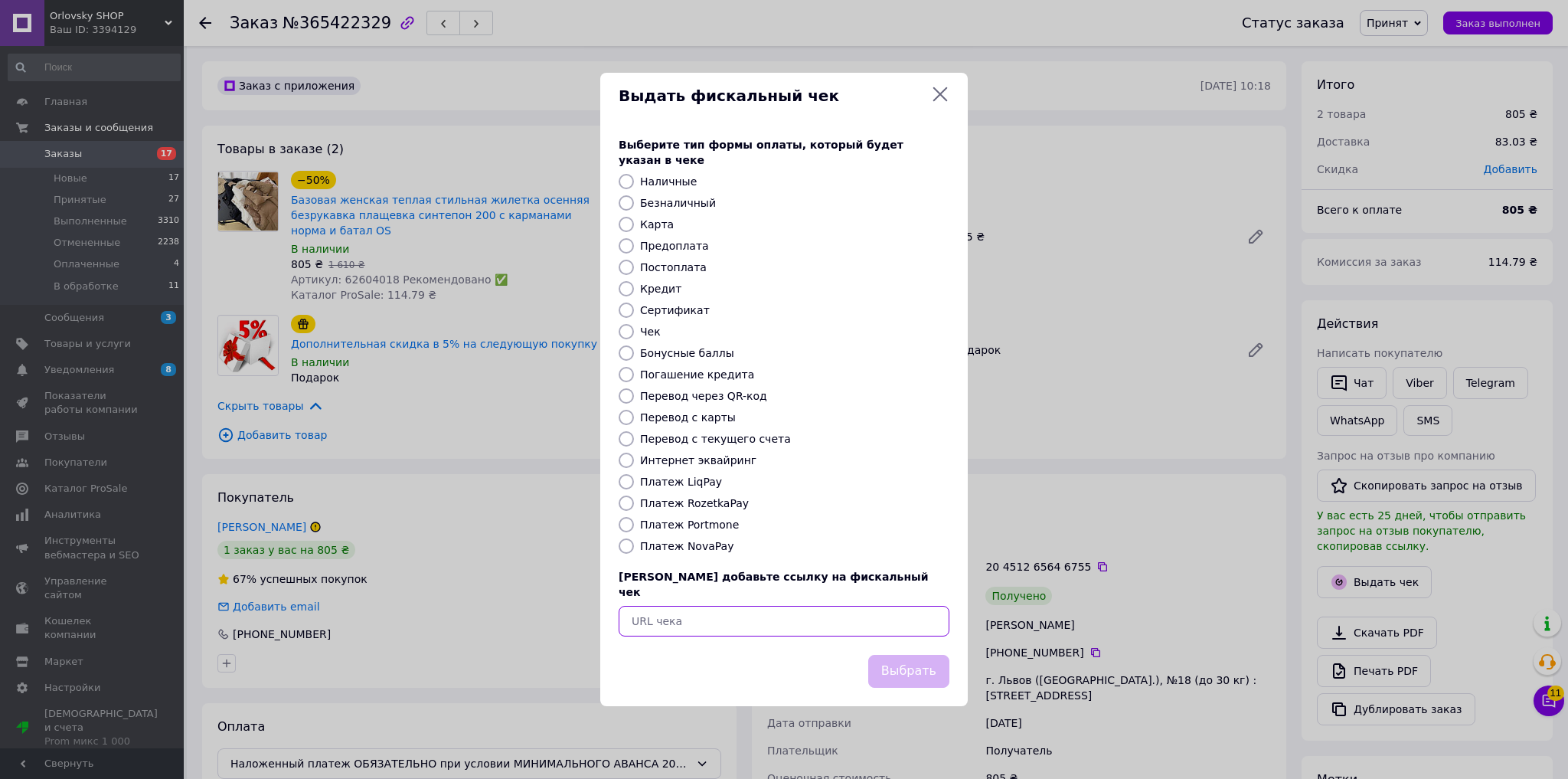
click at [652, 609] on input "text" at bounding box center [784, 621] width 331 height 31
paste input "[URL][DOMAIN_NAME]"
type input "[URL][DOMAIN_NAME]"
click at [904, 654] on button "Выбрать" at bounding box center [909, 671] width 82 height 33
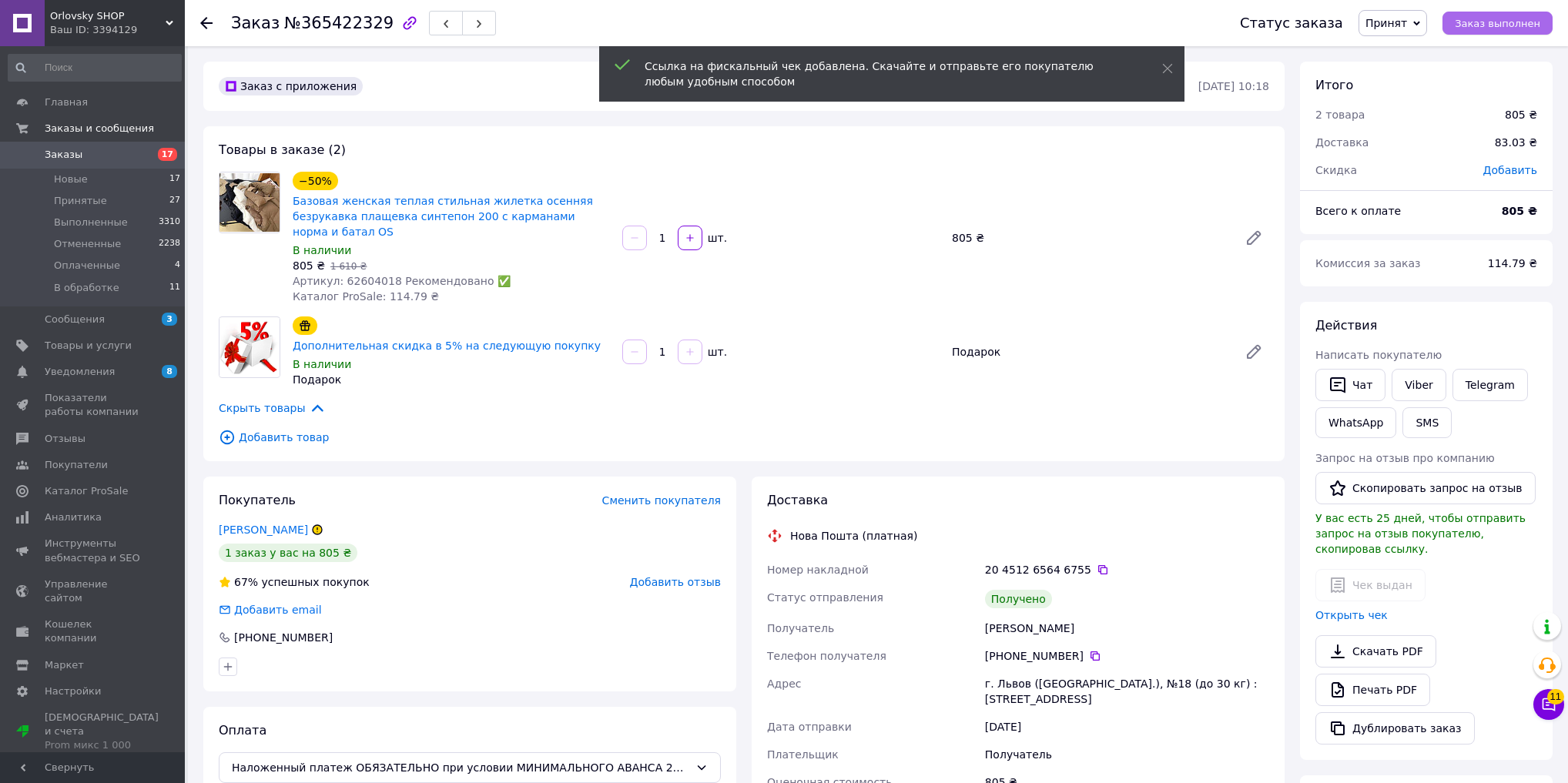
click at [1494, 32] on button "Заказ выполнен" at bounding box center [1497, 23] width 110 height 23
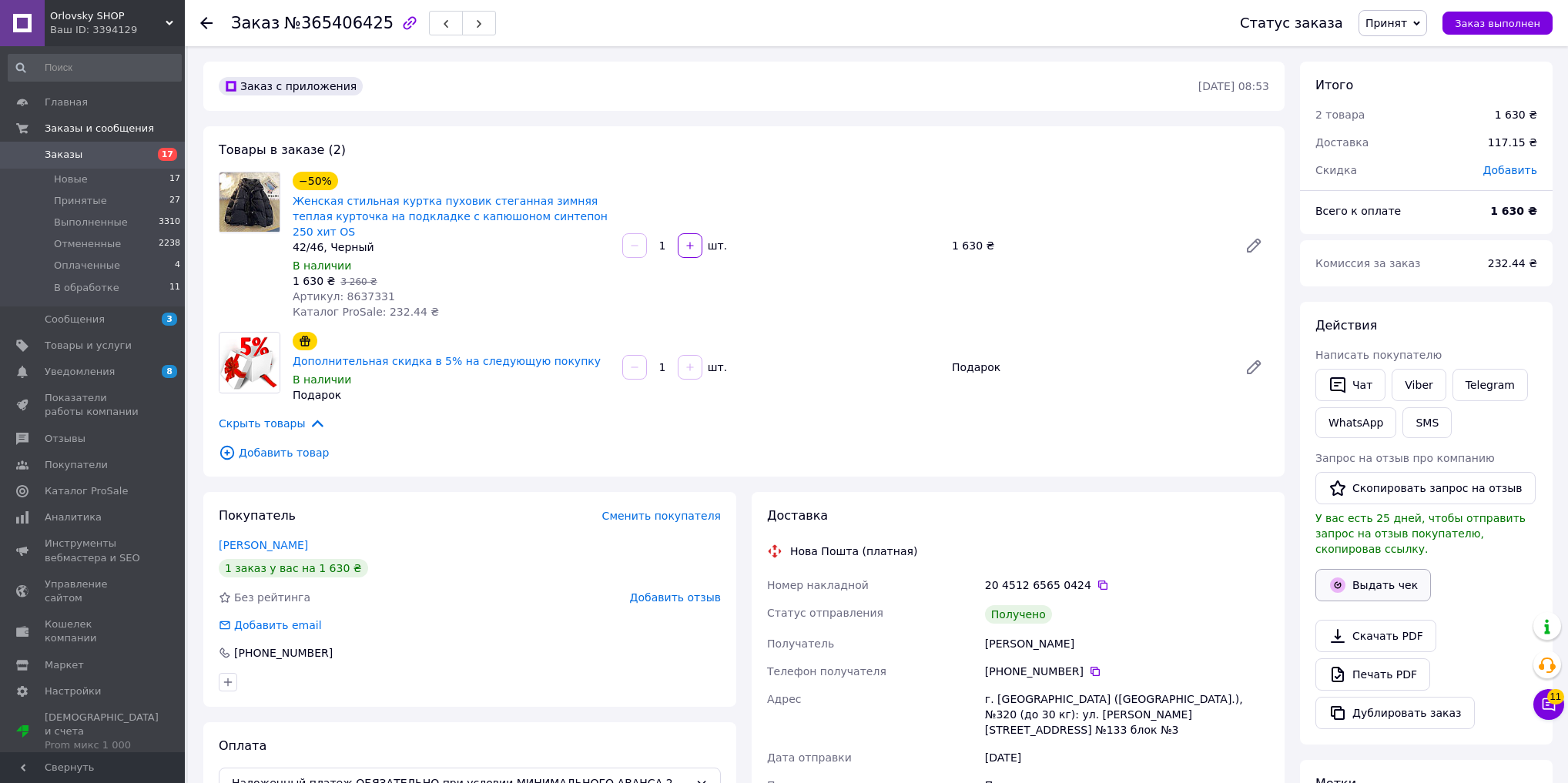
click at [1405, 576] on button "Выдать чек" at bounding box center [1372, 585] width 115 height 32
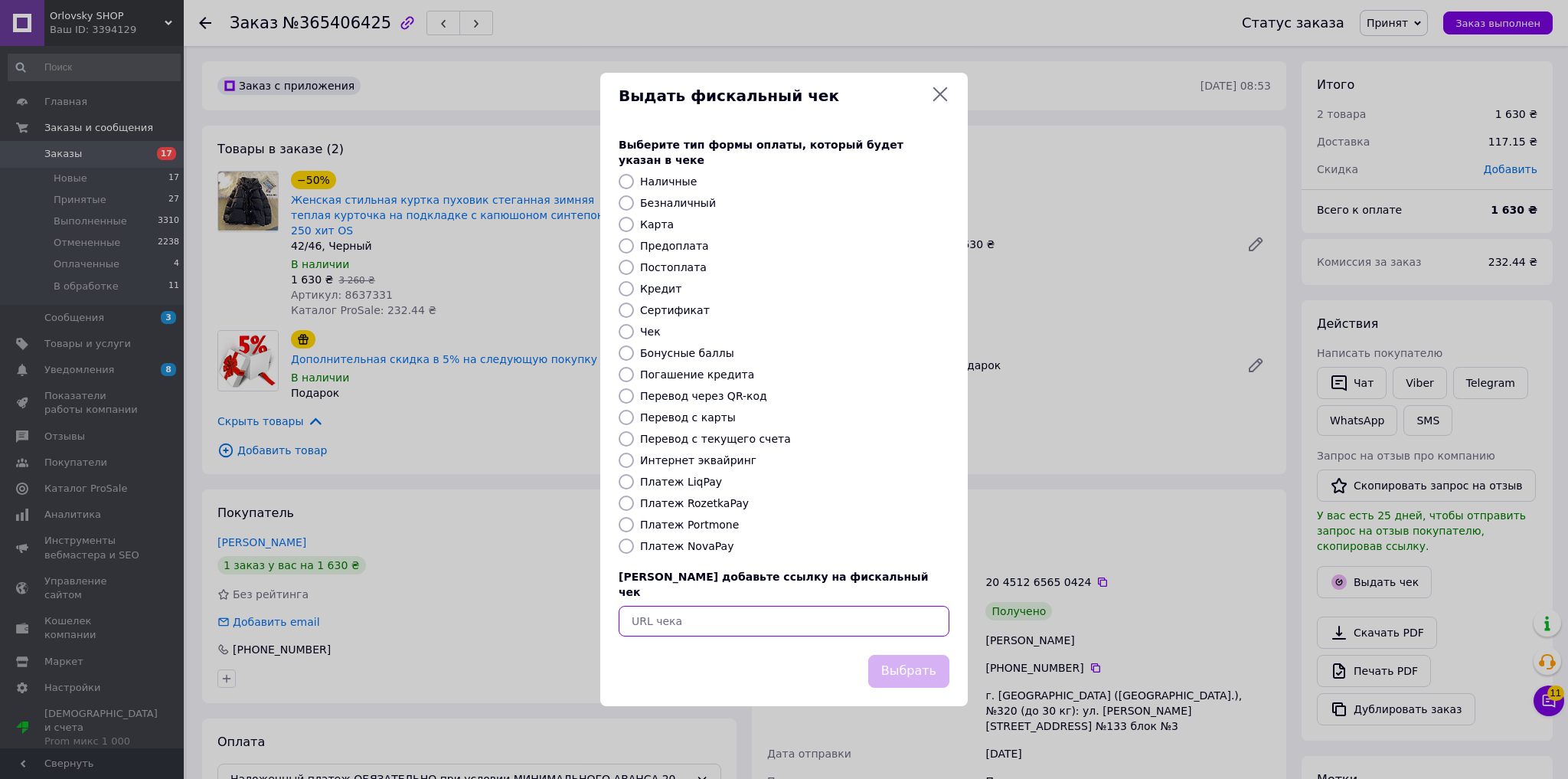
click at [761, 608] on input "text" at bounding box center [784, 621] width 331 height 31
paste input "[URL][DOMAIN_NAME]"
type input "[URL][DOMAIN_NAME]"
click at [899, 654] on button "Выбрать" at bounding box center [909, 671] width 82 height 33
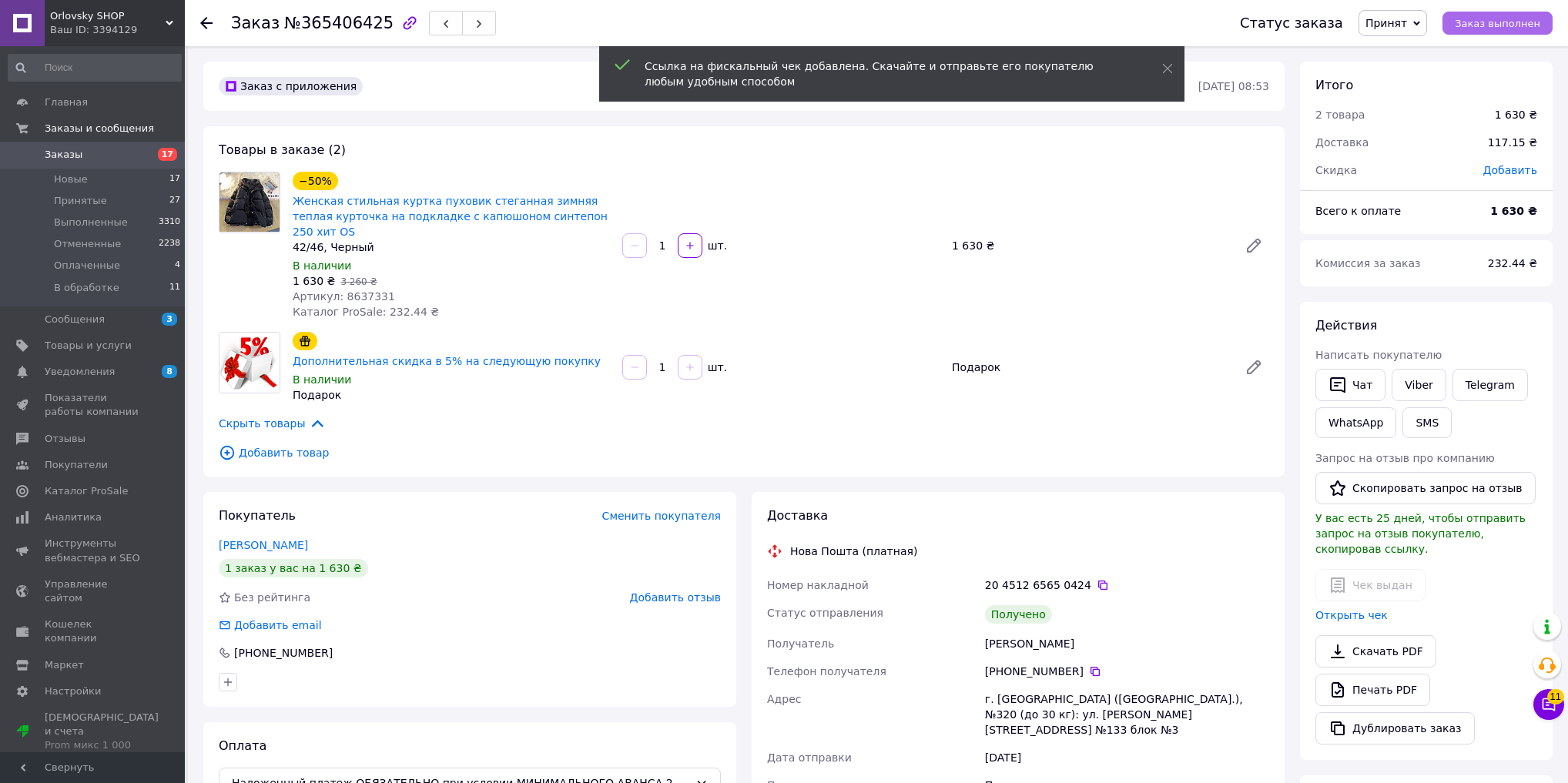
click at [1492, 22] on span "Заказ выполнен" at bounding box center [1497, 23] width 86 height 12
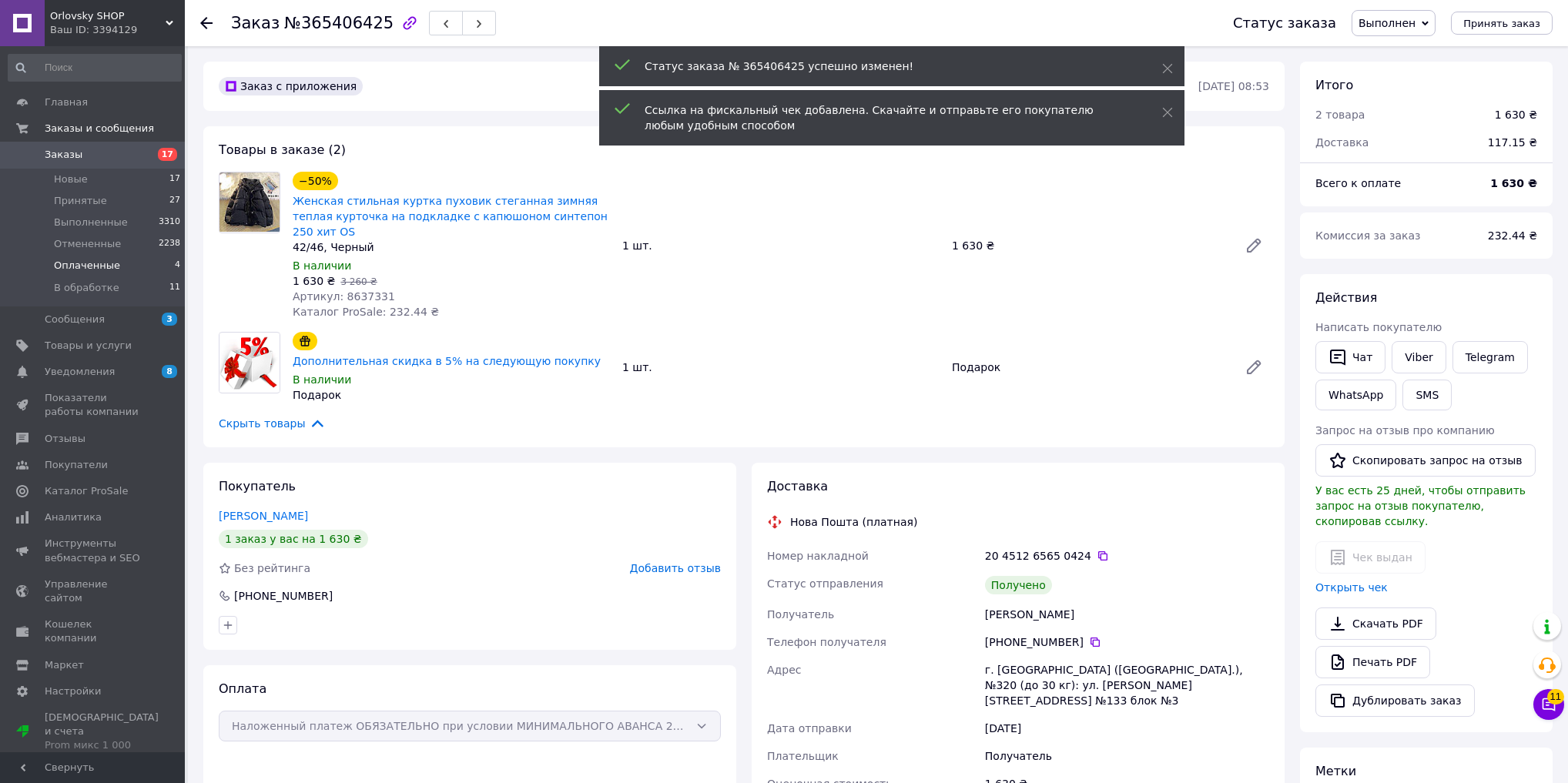
click at [97, 271] on span "Оплаченные" at bounding box center [87, 266] width 66 height 14
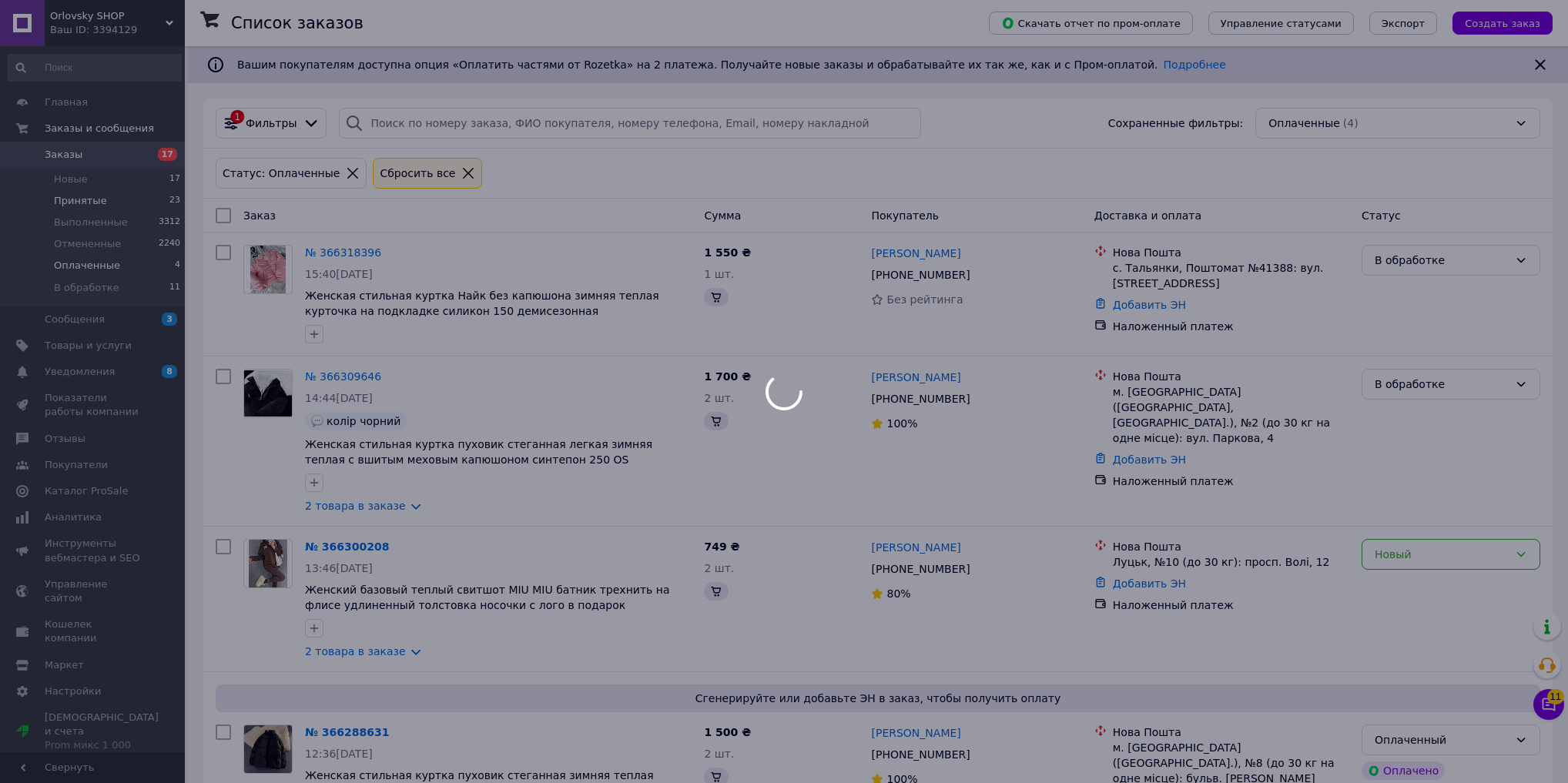
click at [84, 203] on span "Принятые" at bounding box center [80, 201] width 53 height 14
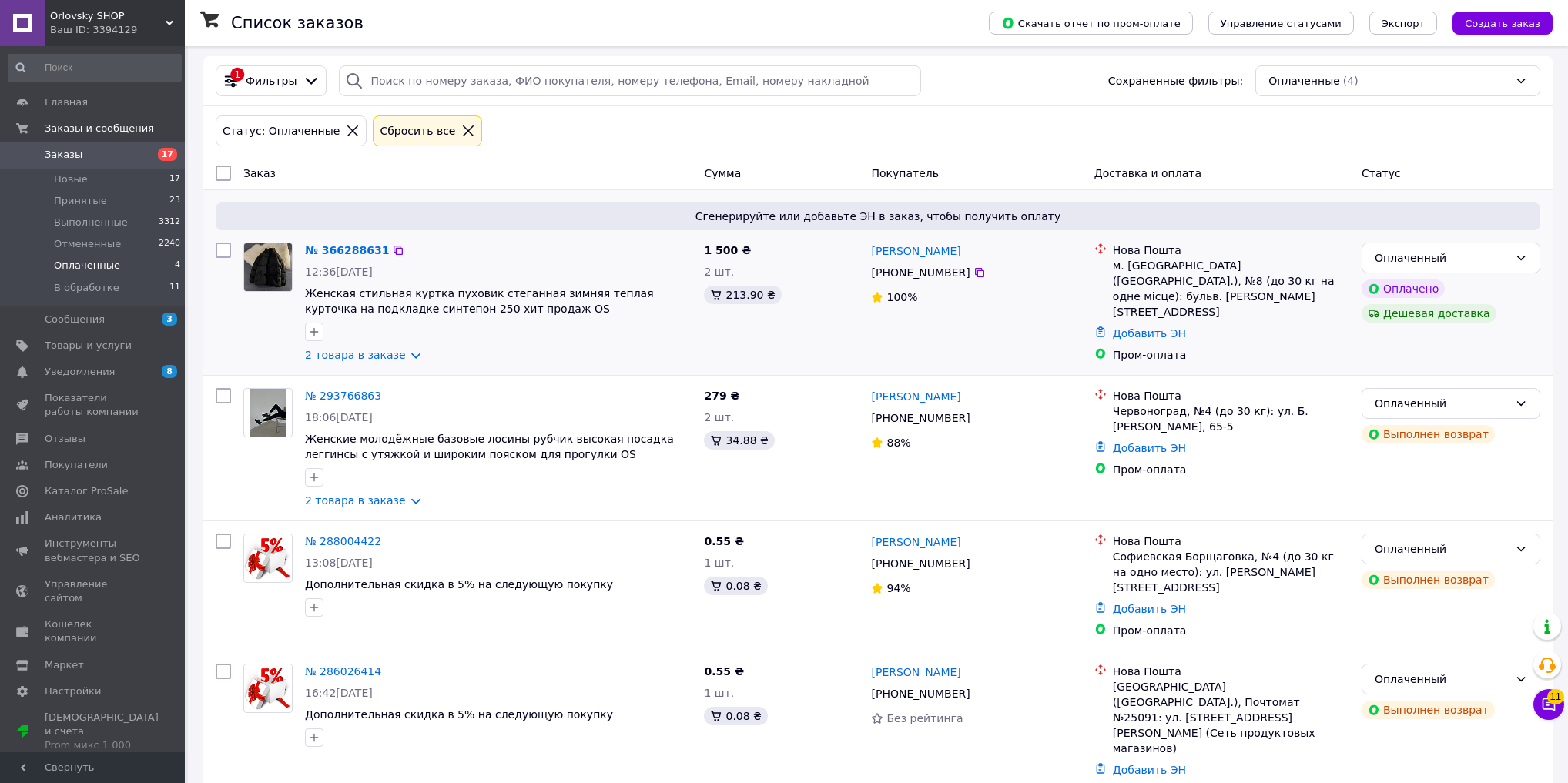
scroll to position [141, 0]
click at [59, 39] on div "Orlovsky SHOP Ваш ID: 3394129" at bounding box center [114, 23] width 140 height 46
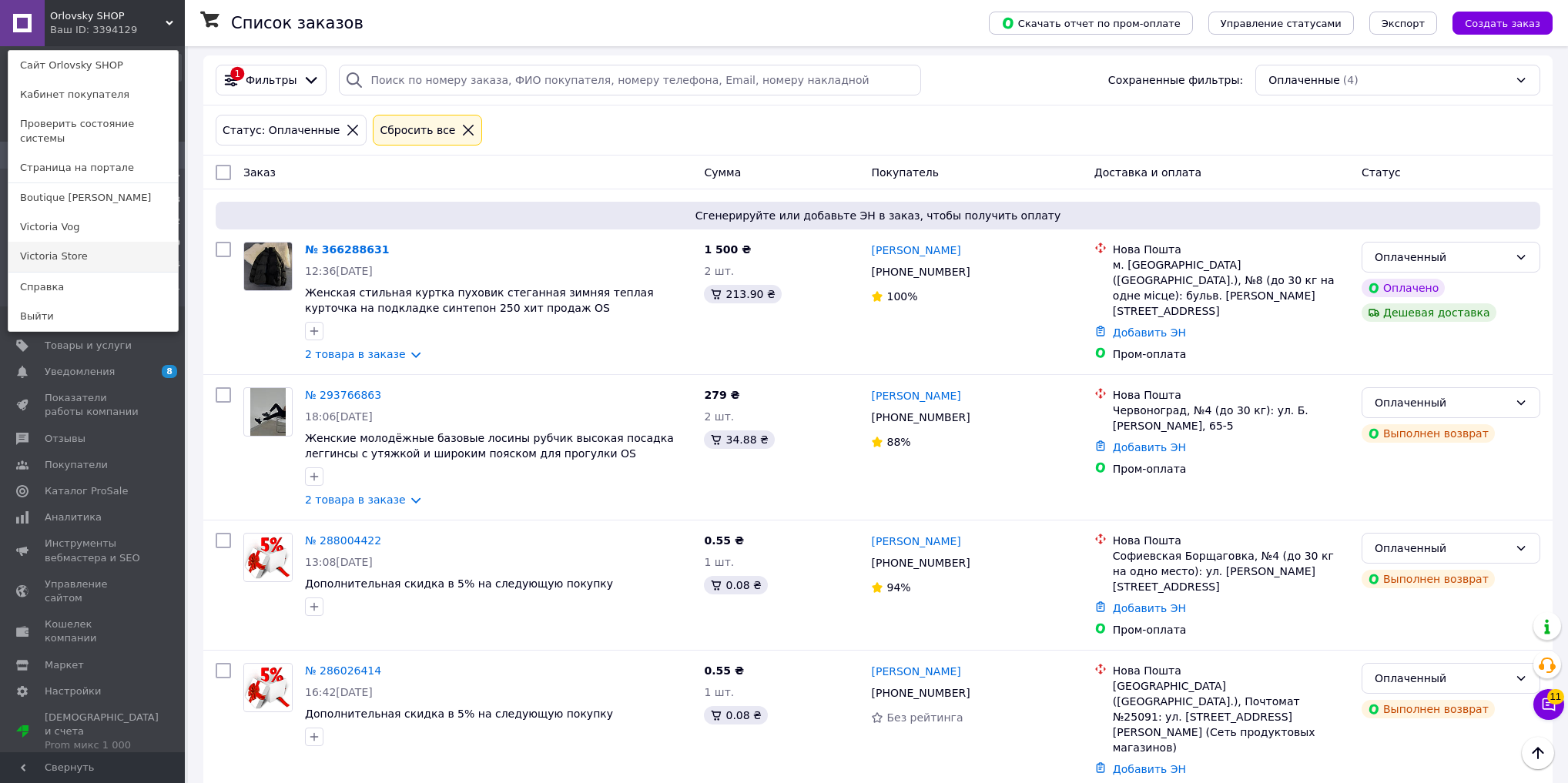
click at [49, 247] on link "Victoria Store" at bounding box center [93, 257] width 169 height 29
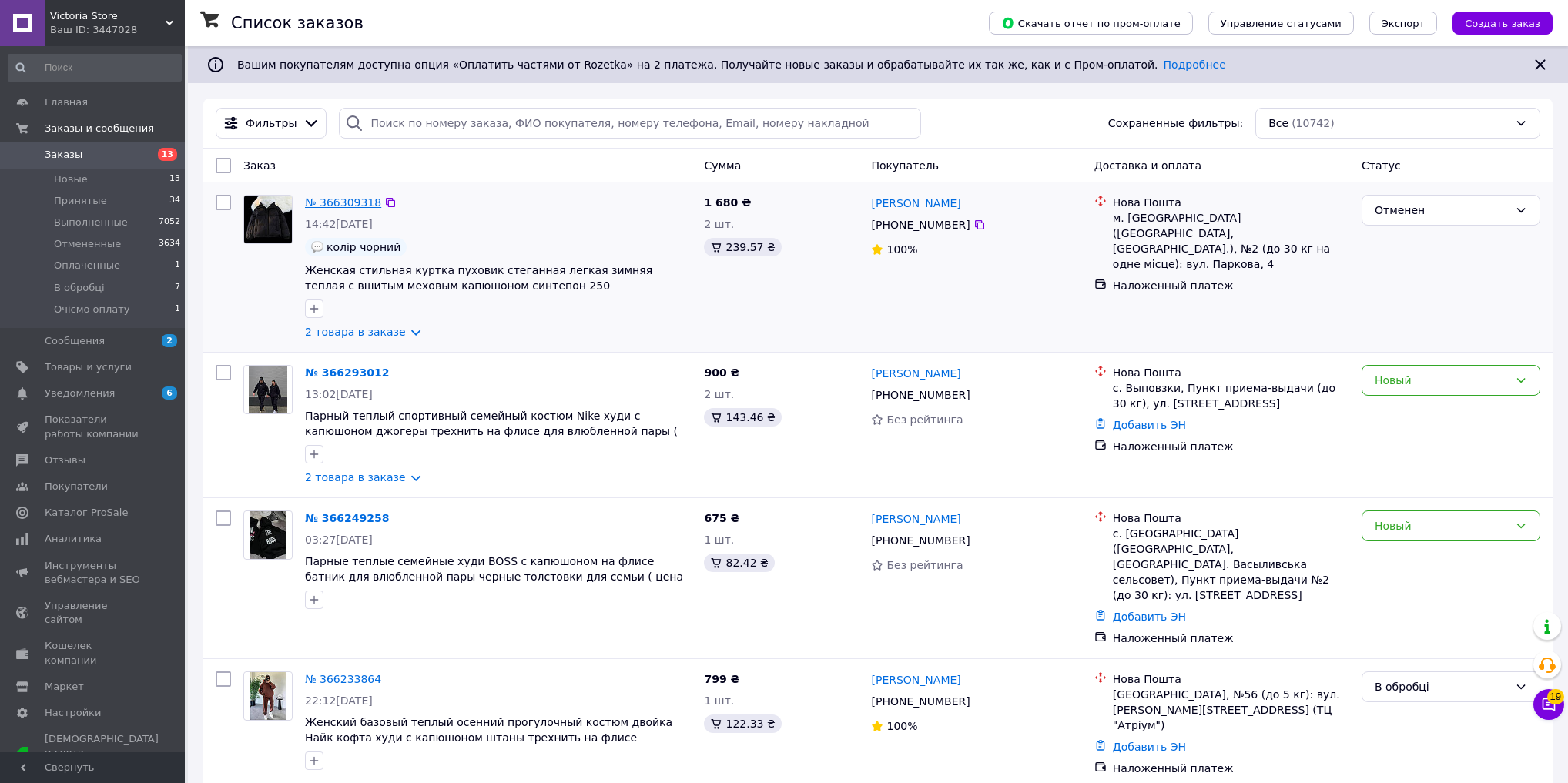
click at [329, 203] on link "№ 366309318" at bounding box center [343, 203] width 77 height 12
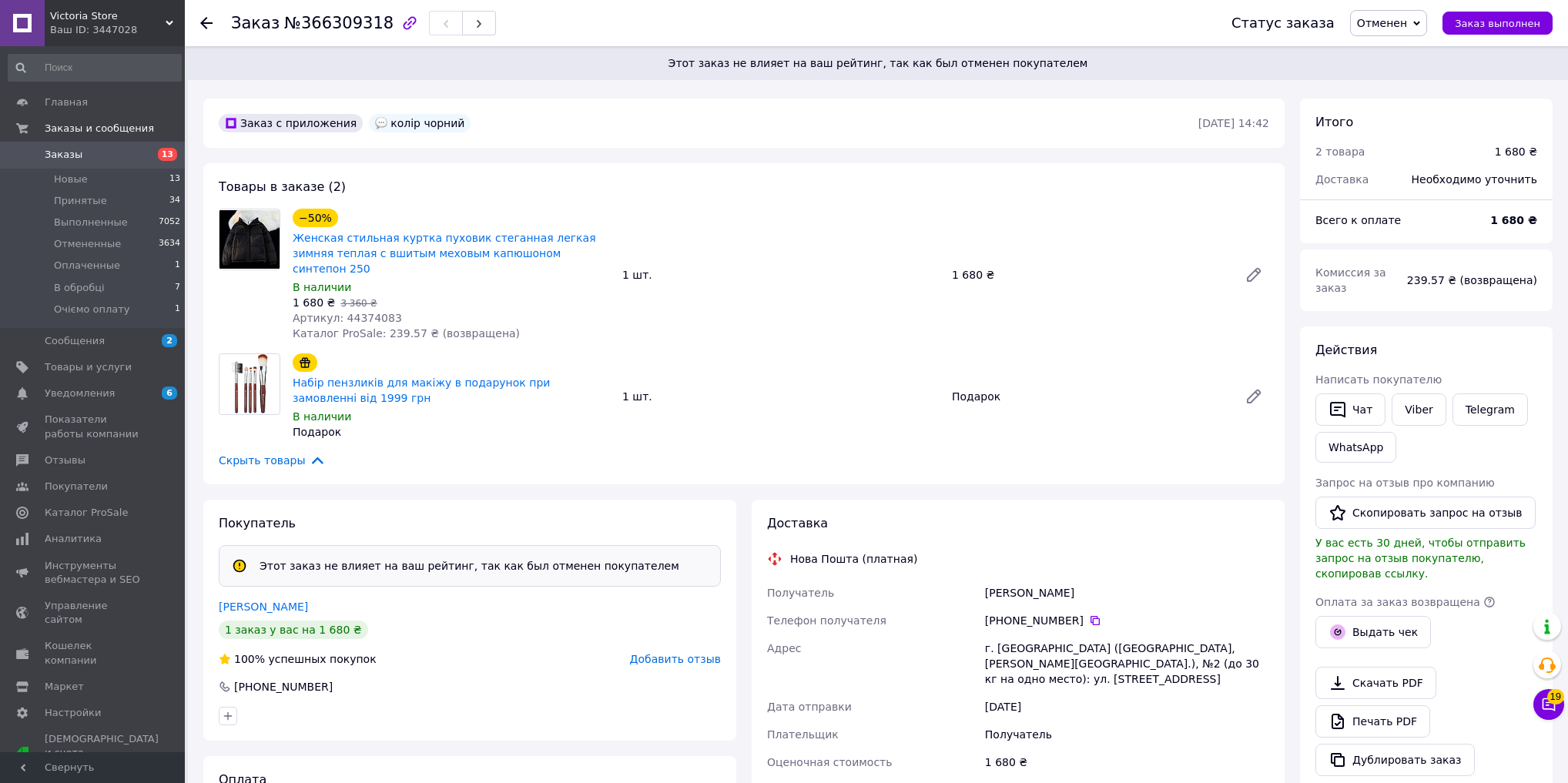
click at [679, 652] on span "Добавить отзыв" at bounding box center [676, 659] width 91 height 12
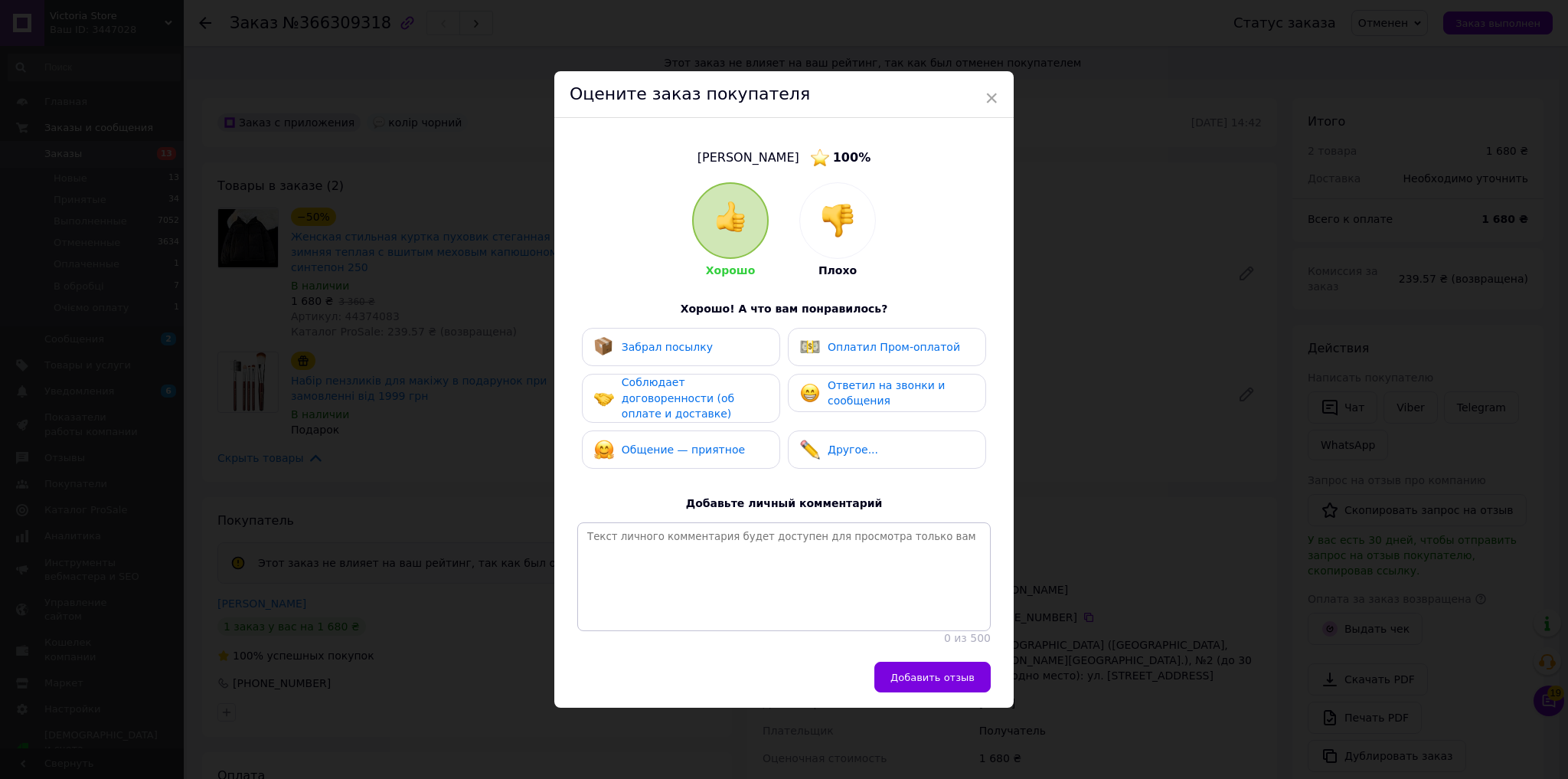
click at [847, 199] on div at bounding box center [838, 221] width 75 height 75
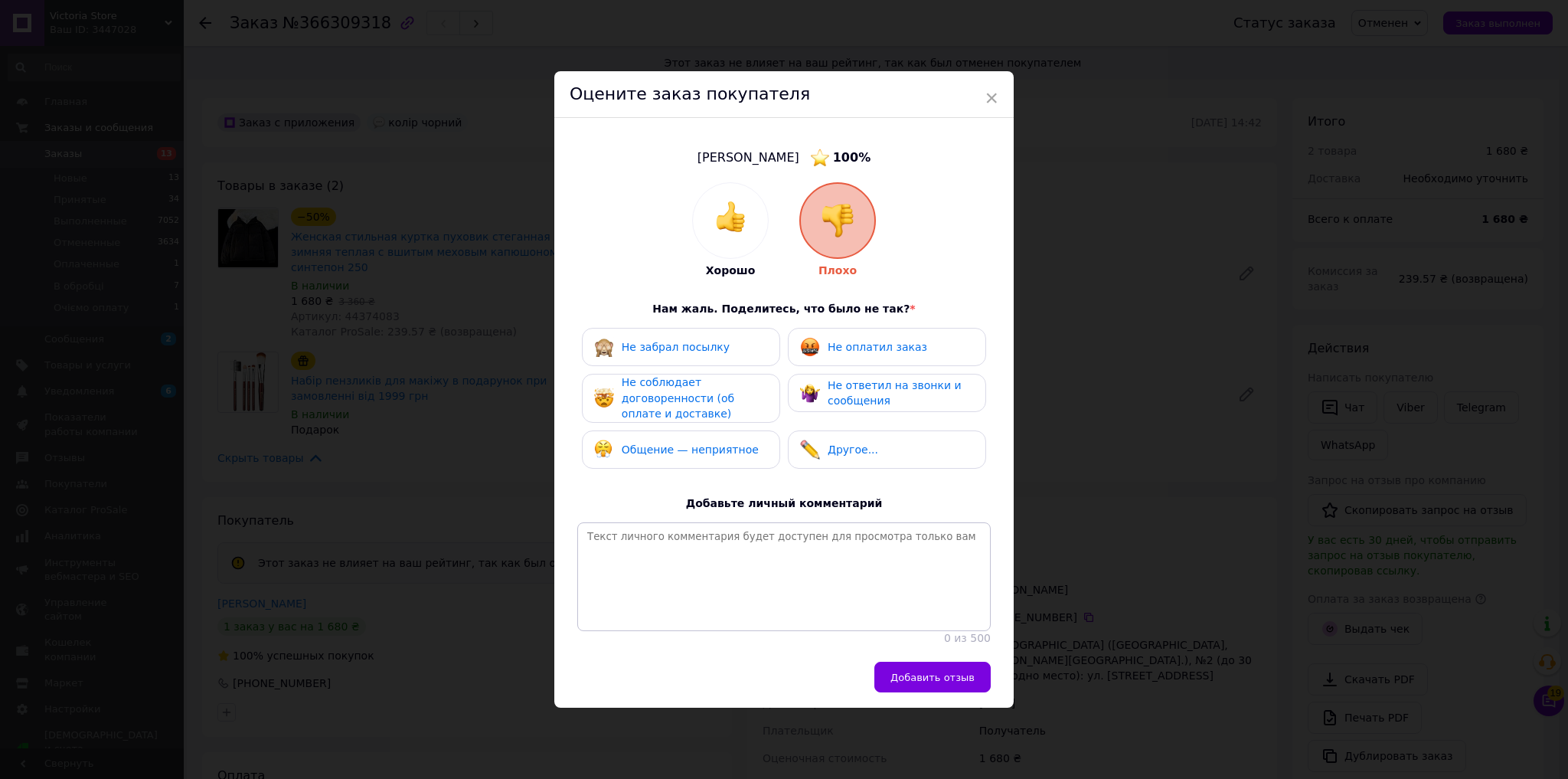
click at [812, 328] on div "Не оплатил заказ" at bounding box center [887, 347] width 198 height 38
click at [962, 677] on span "Добавить отзыв" at bounding box center [933, 677] width 85 height 12
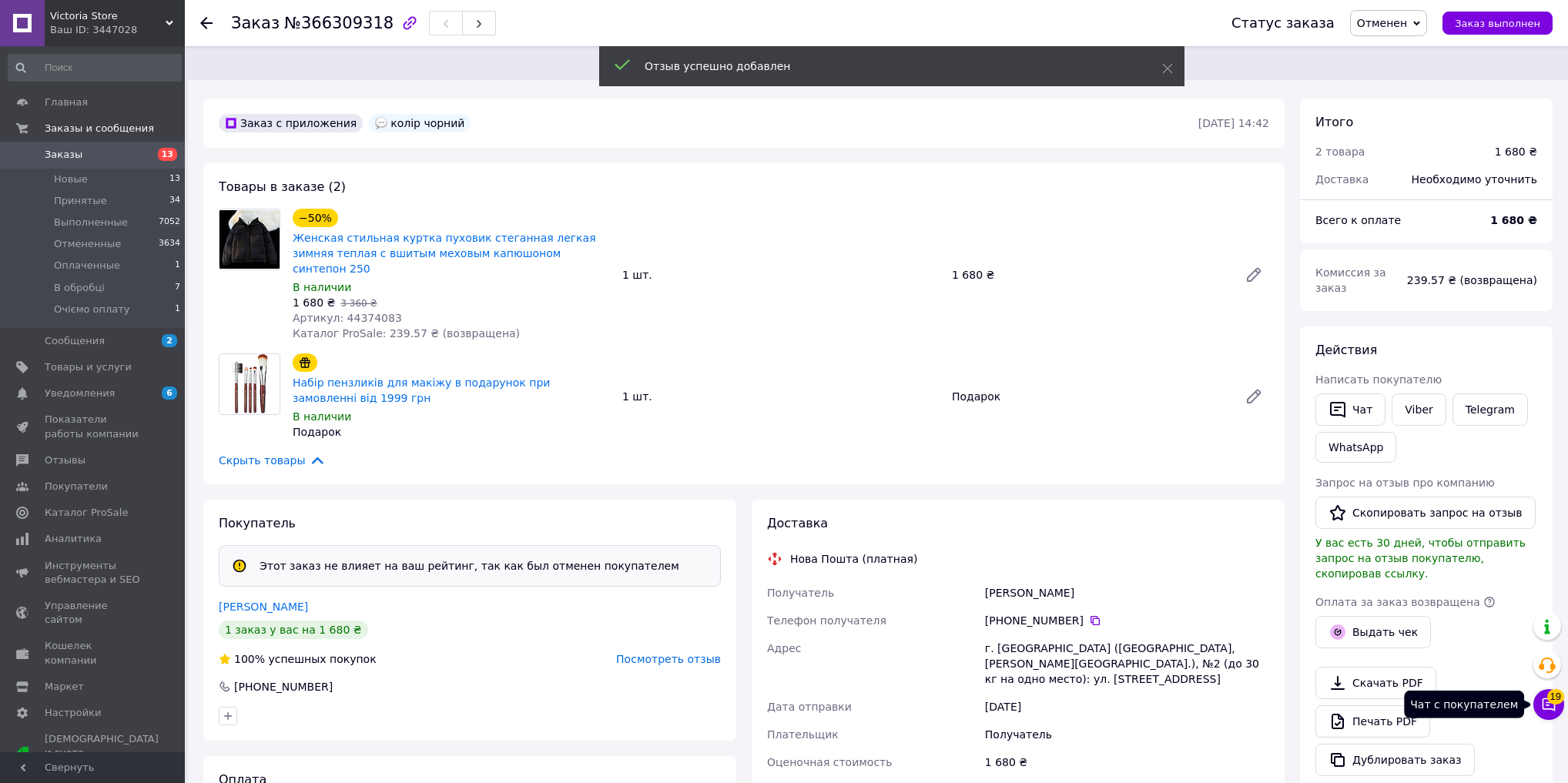
click at [1556, 702] on span "19" at bounding box center [1556, 696] width 17 height 15
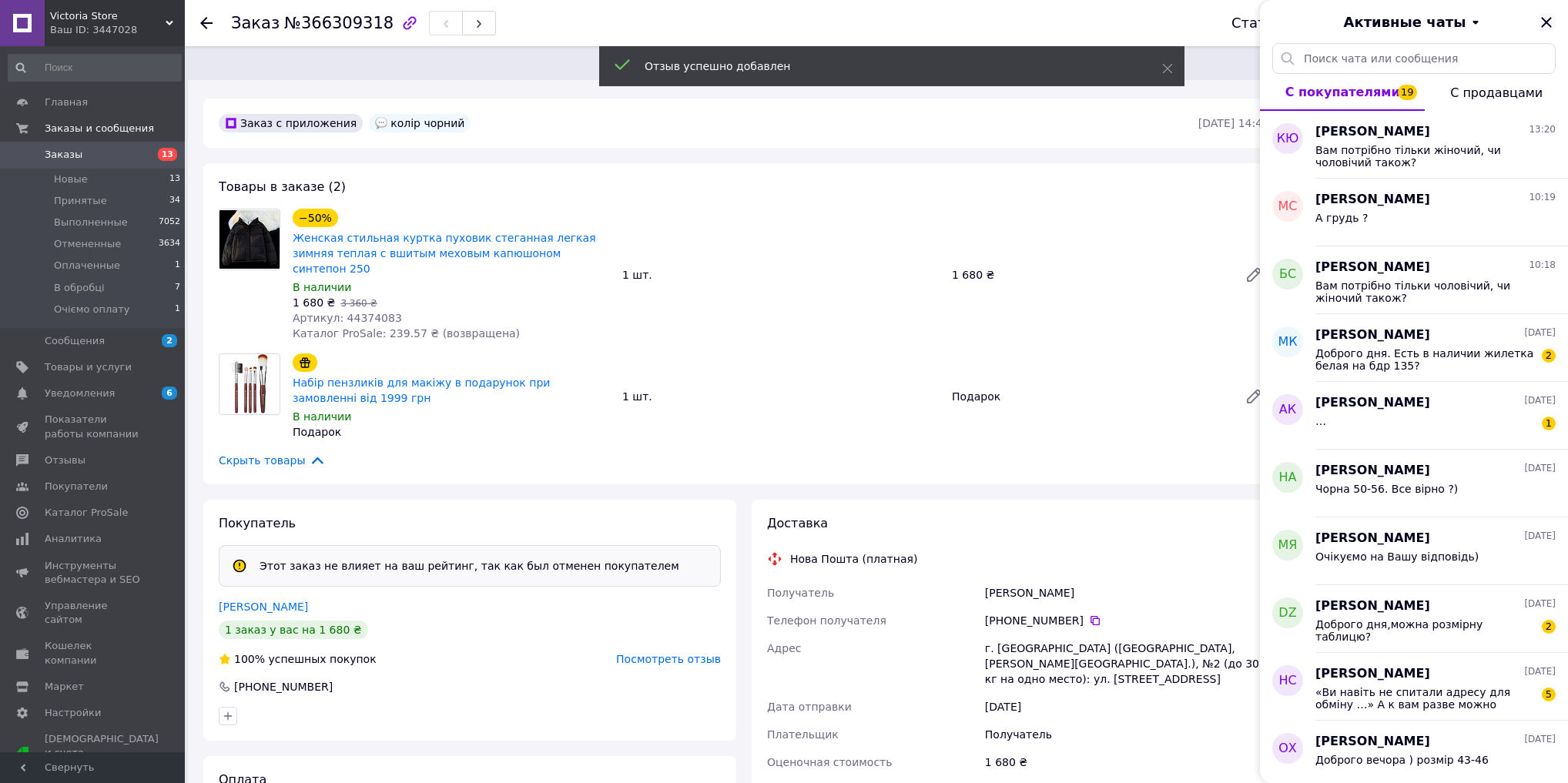
click at [1549, 20] on icon "Закрыть" at bounding box center [1546, 22] width 19 height 19
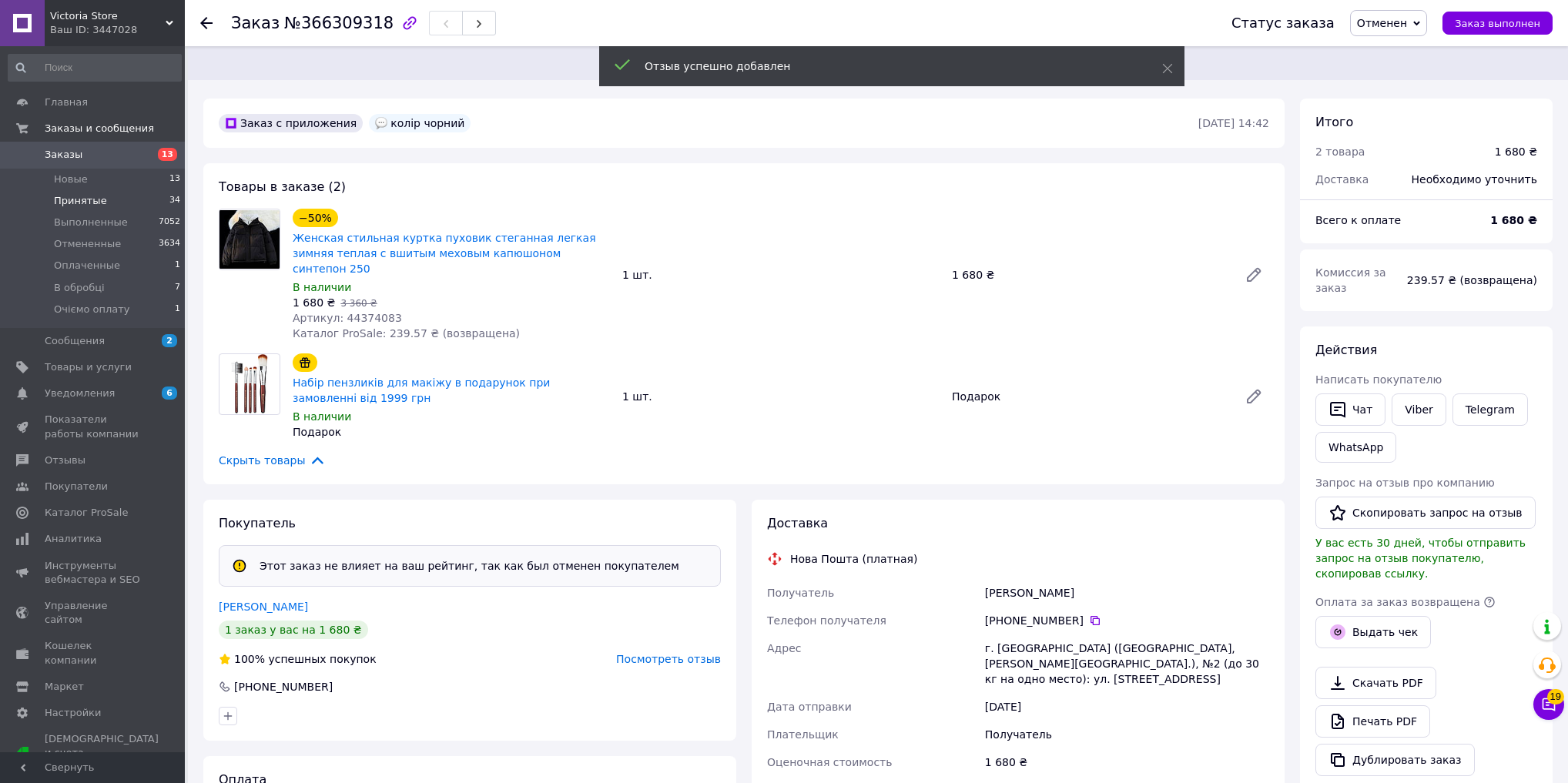
click at [68, 197] on span "Принятые" at bounding box center [80, 201] width 53 height 14
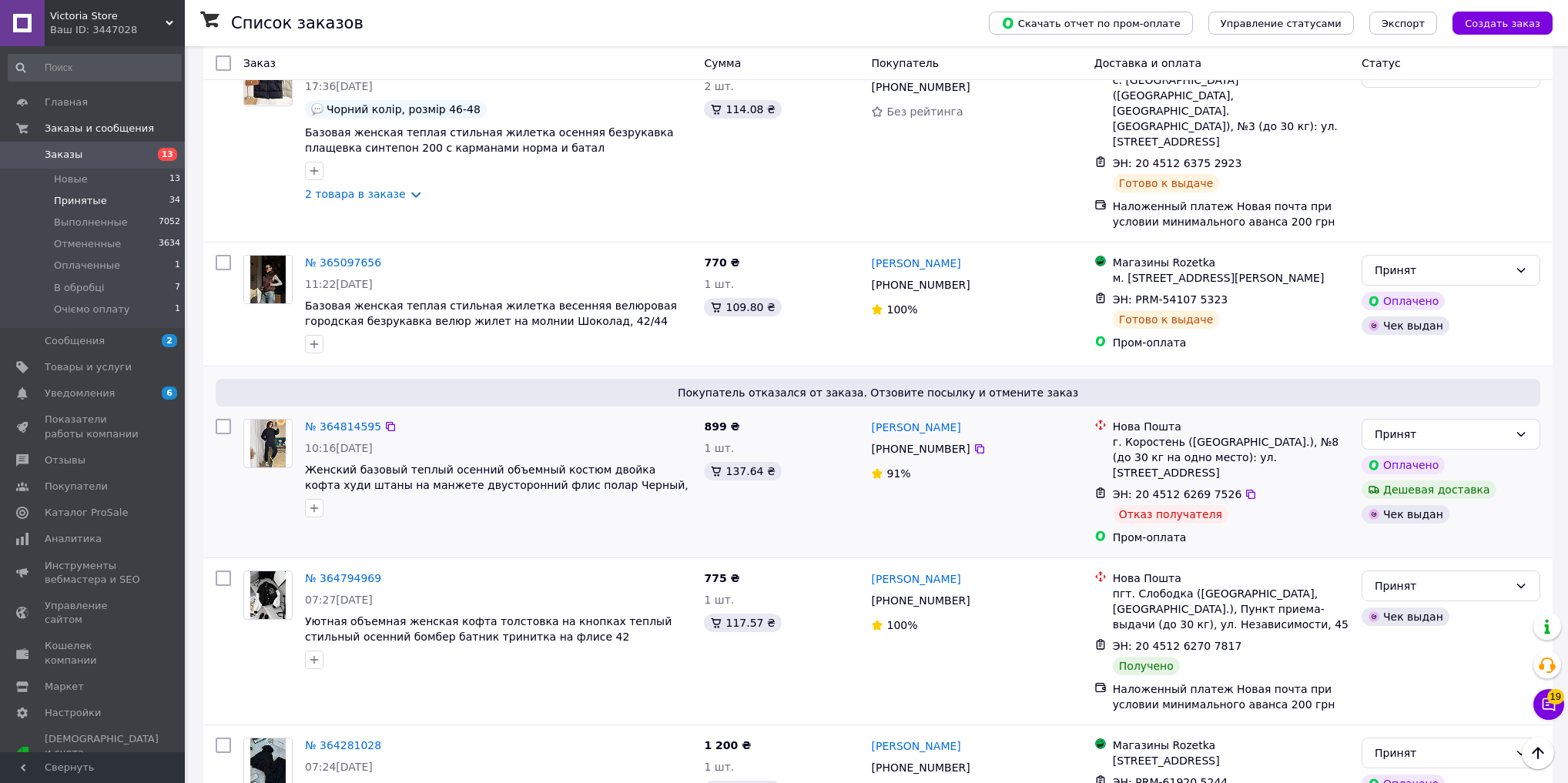
scroll to position [2567, 0]
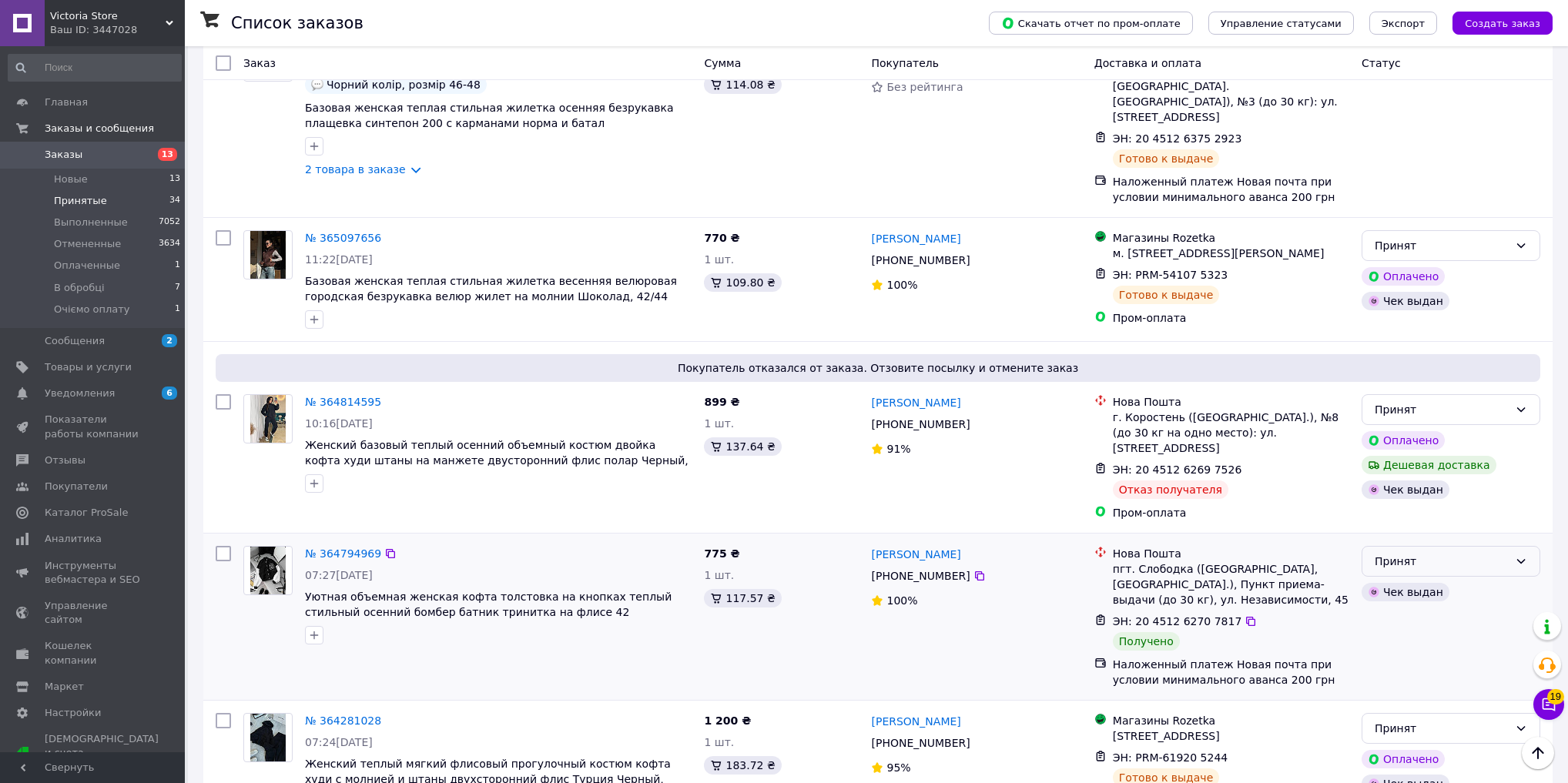
click at [1423, 553] on div "Принят" at bounding box center [1441, 561] width 134 height 17
click at [1420, 486] on li "Выполнен" at bounding box center [1450, 489] width 177 height 28
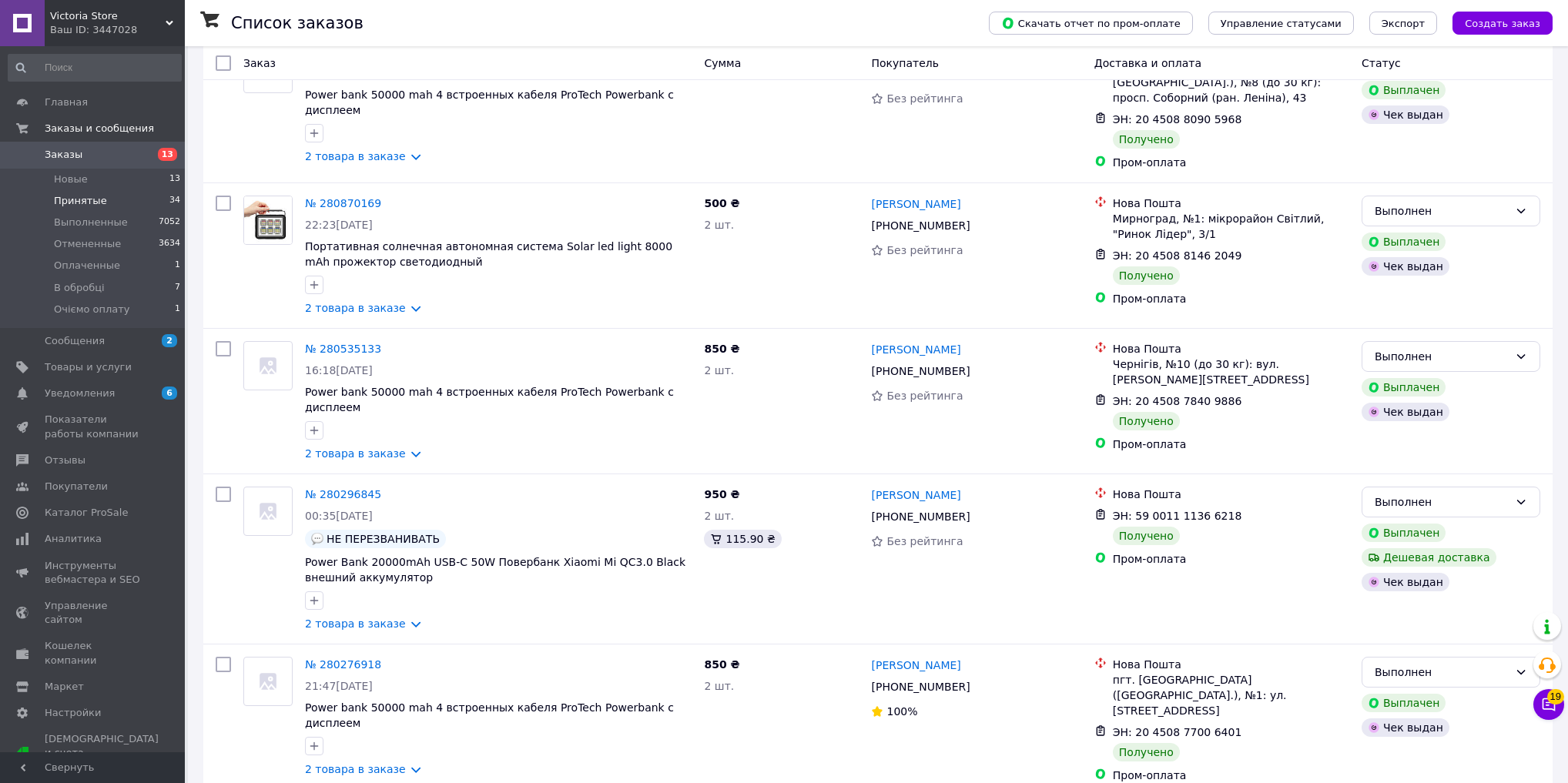
scroll to position [1546, 0]
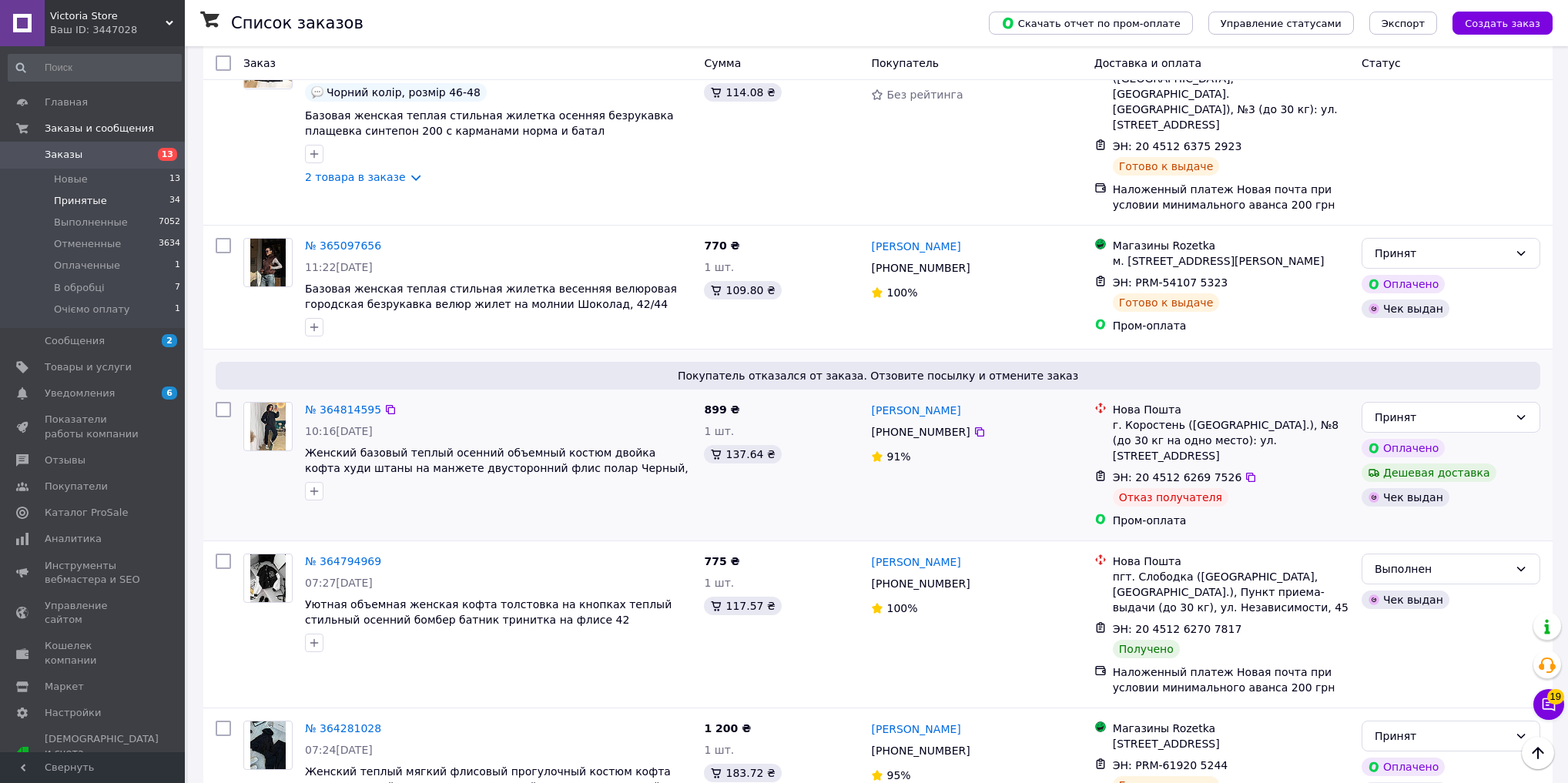
scroll to position [2567, 0]
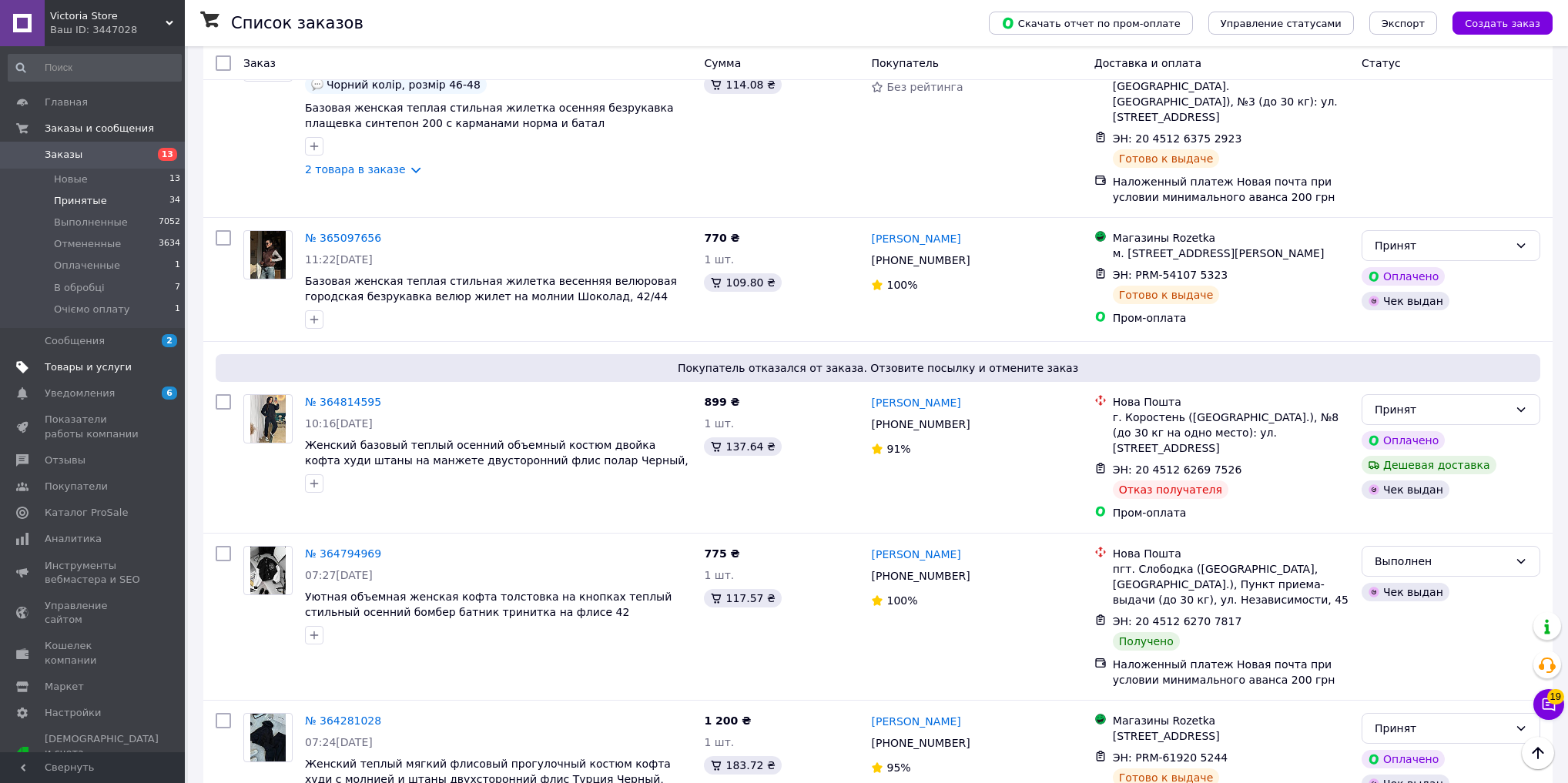
click at [121, 380] on link "Товары и услуги" at bounding box center [94, 367] width 189 height 26
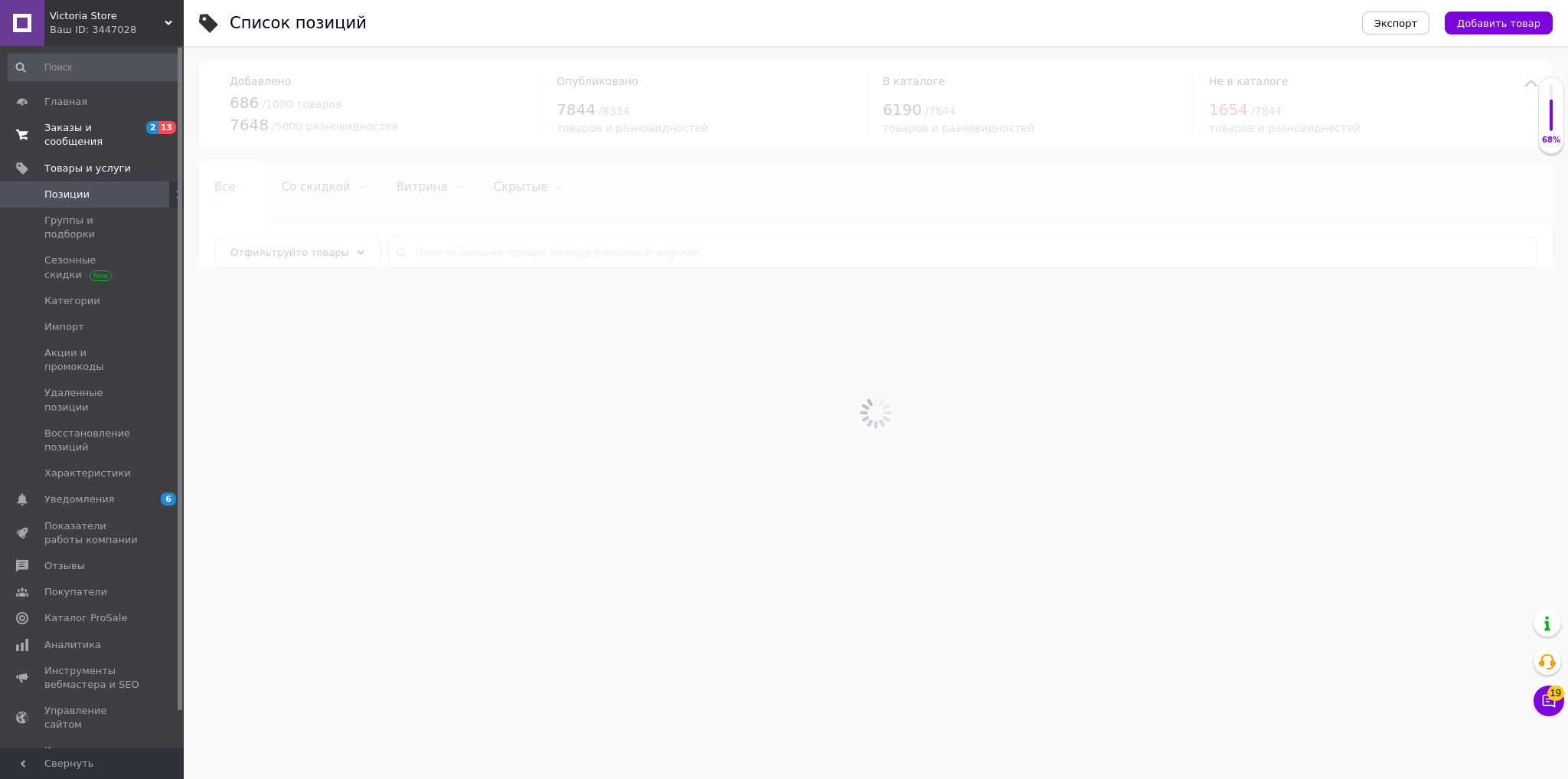
click at [131, 131] on span "Заказы и сообщения" at bounding box center [93, 135] width 97 height 28
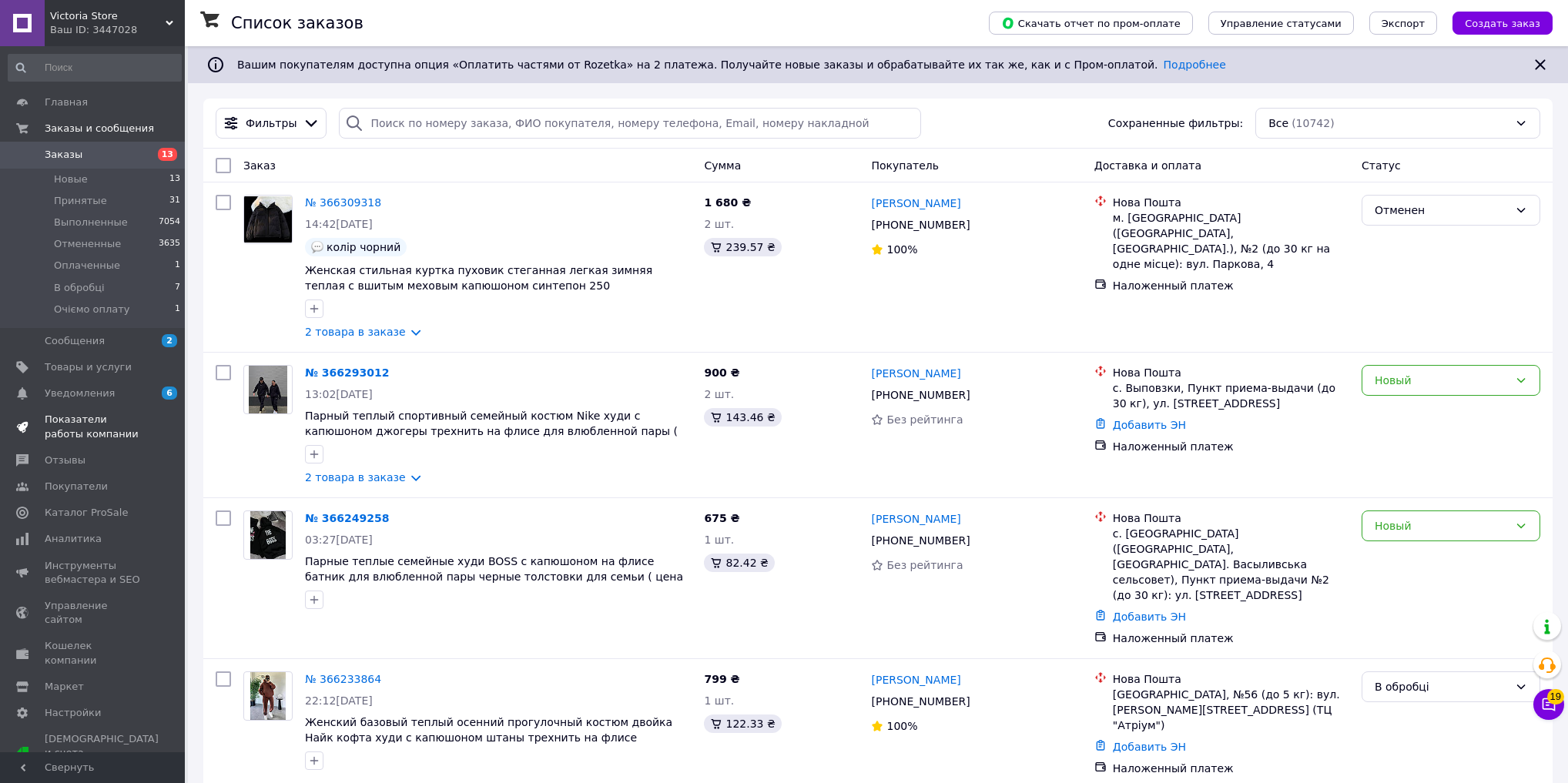
click at [113, 424] on span "Показатели работы компании" at bounding box center [94, 427] width 97 height 28
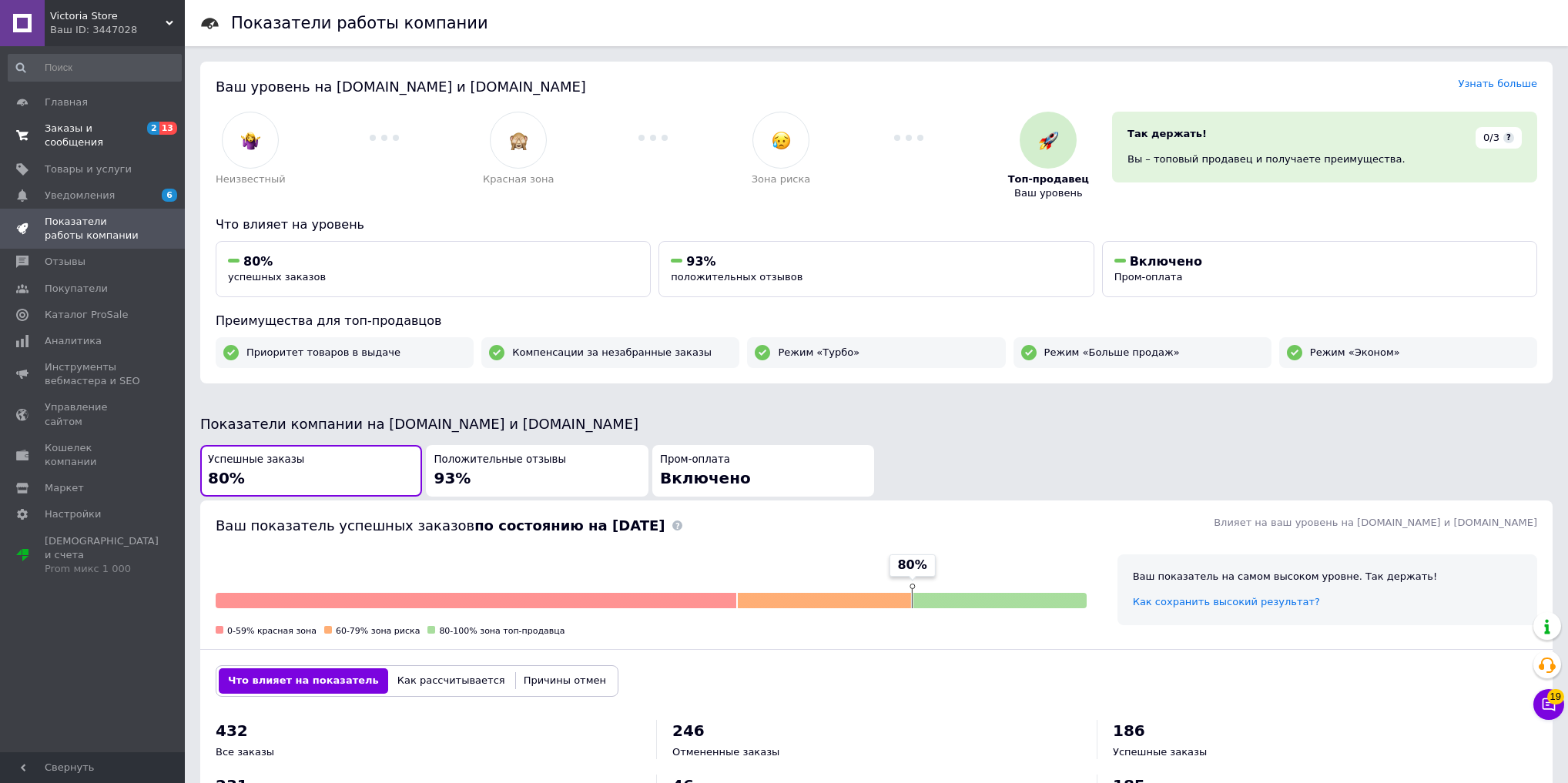
click at [117, 123] on span "Заказы и сообщения" at bounding box center [94, 135] width 97 height 28
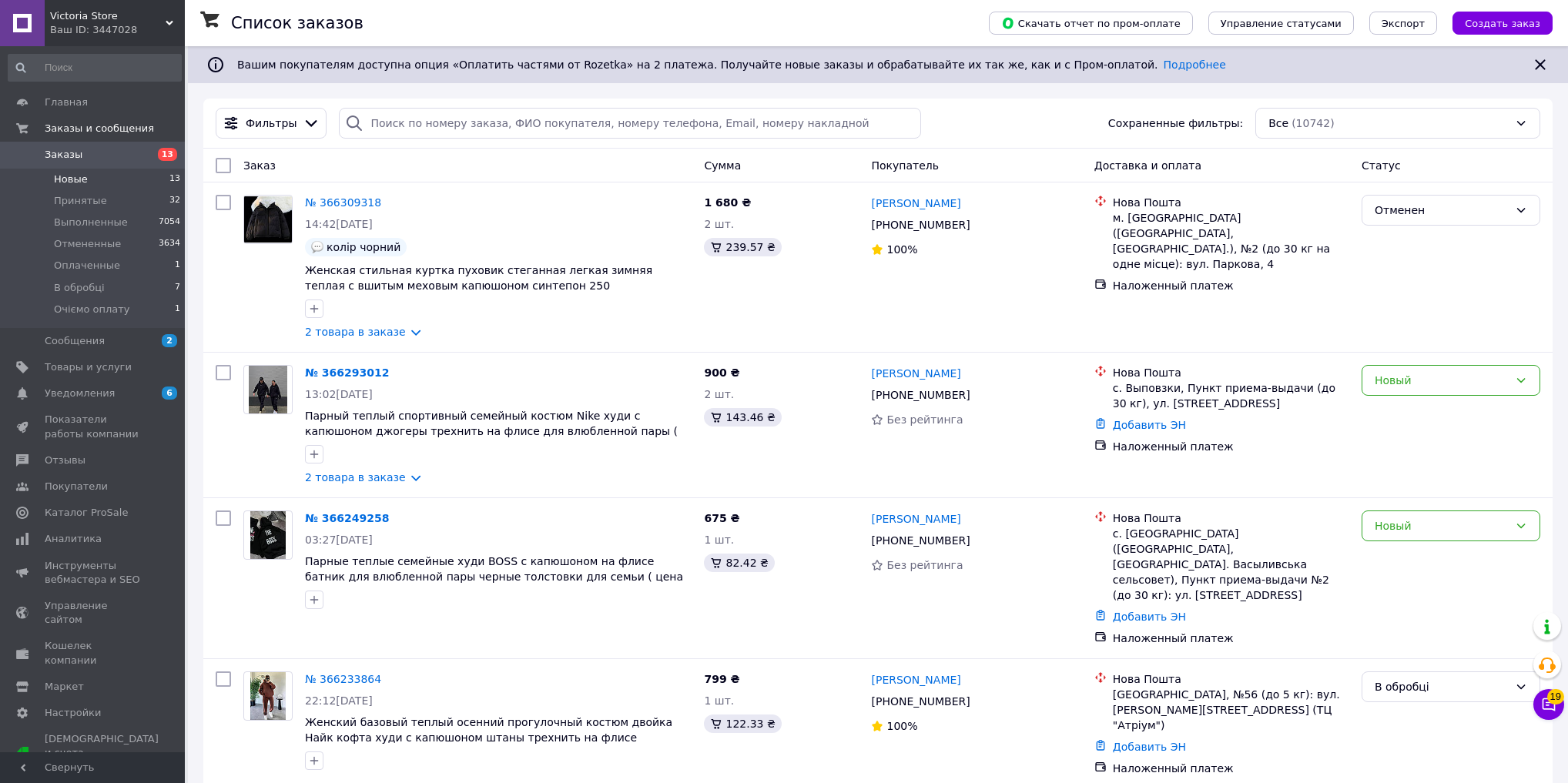
click at [102, 186] on li "Новые 13" at bounding box center [94, 179] width 189 height 22
click at [99, 178] on li "Новые 13" at bounding box center [94, 179] width 189 height 22
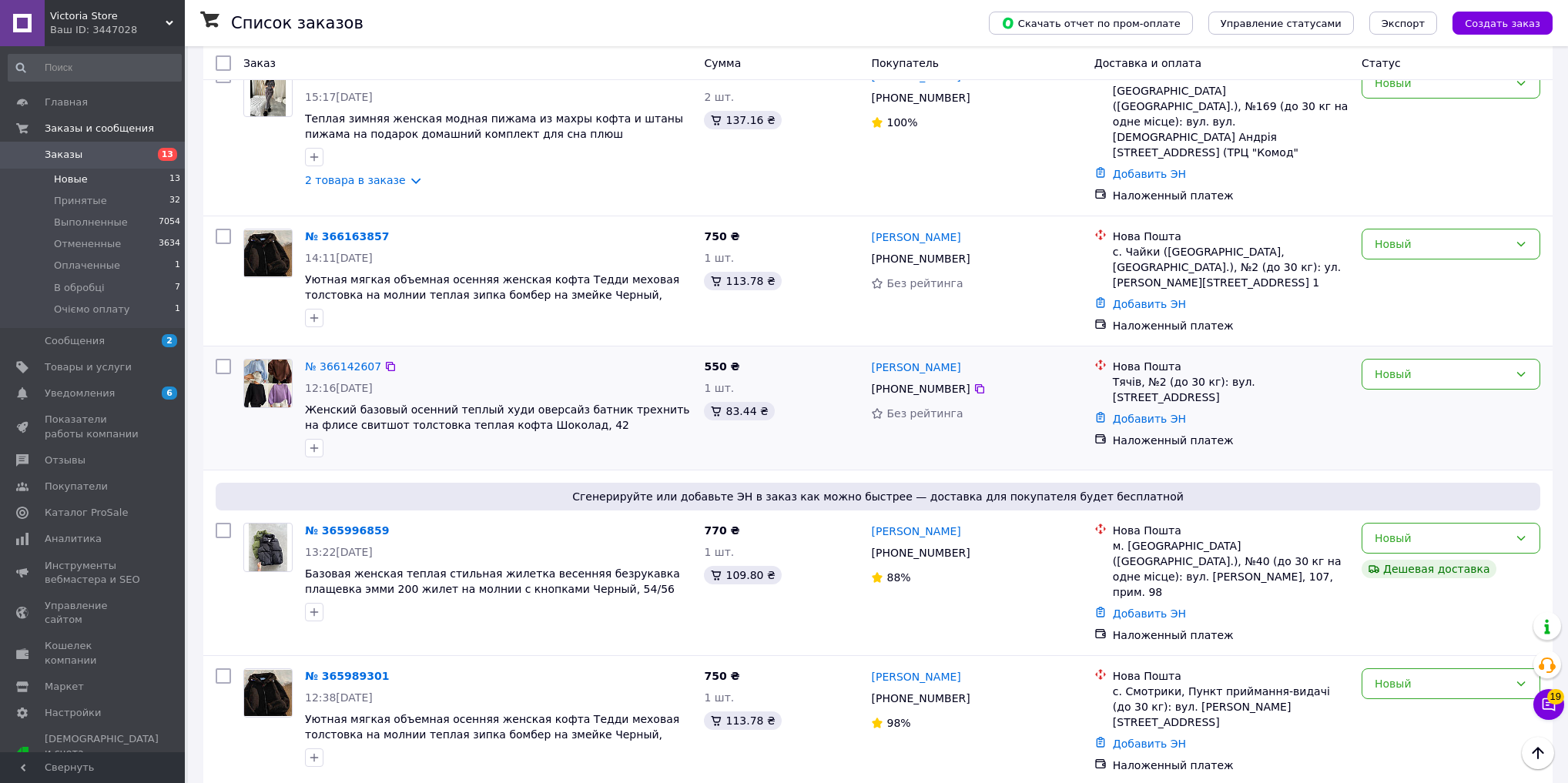
scroll to position [492, 0]
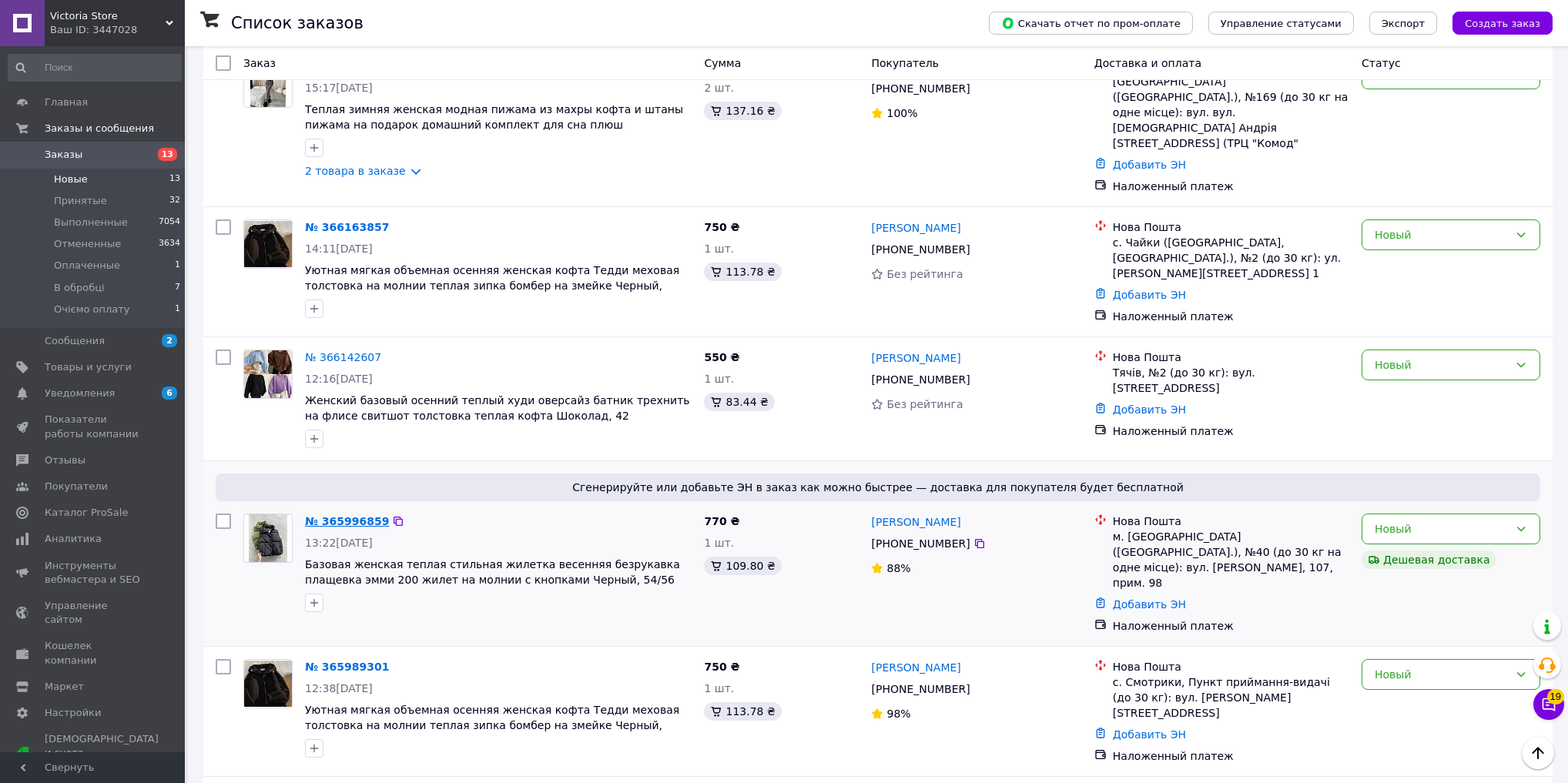
click at [339, 515] on link "№ 365996859" at bounding box center [346, 521] width 84 height 12
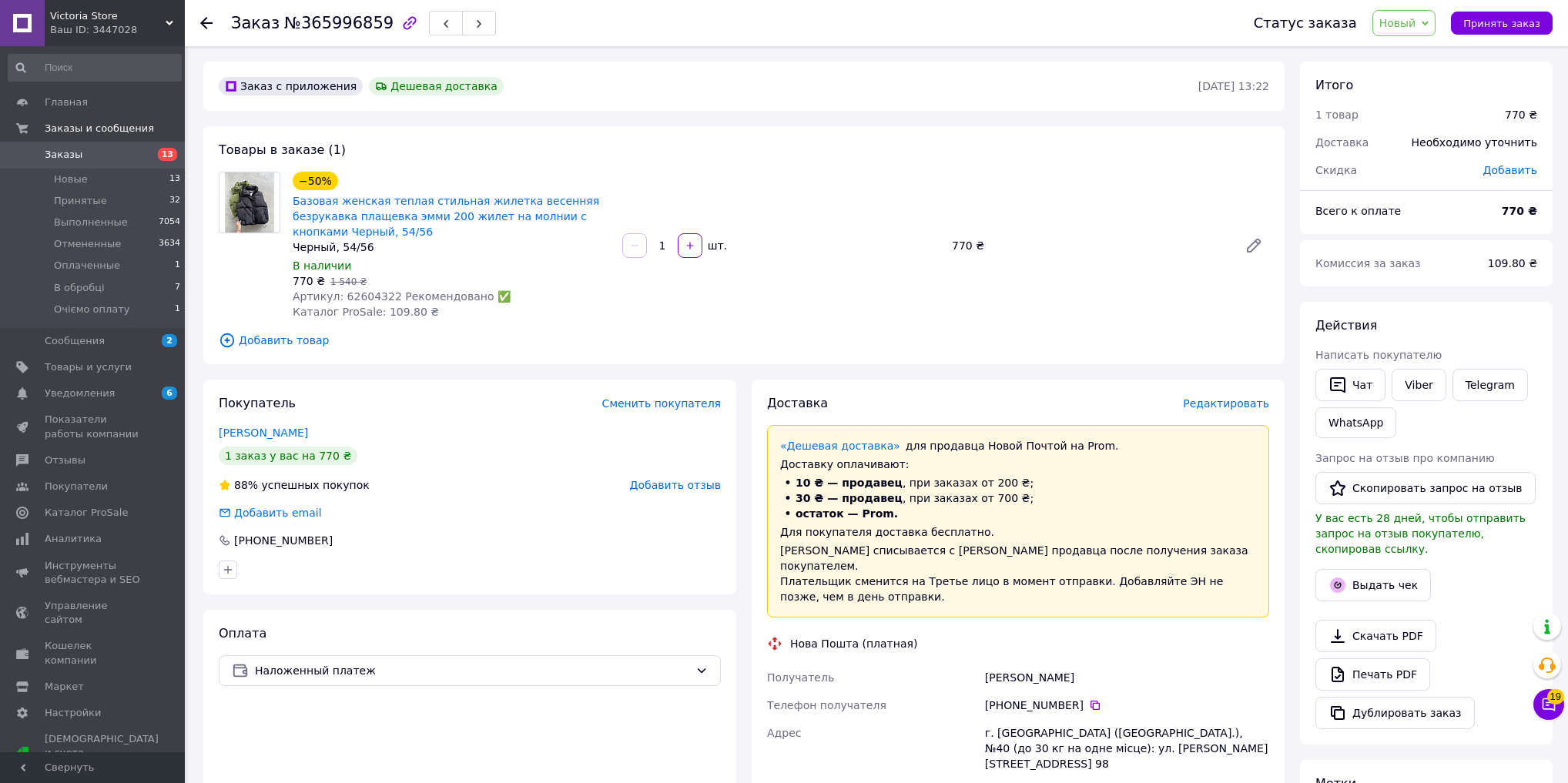
click at [688, 489] on span "Добавить отзыв" at bounding box center [676, 485] width 91 height 12
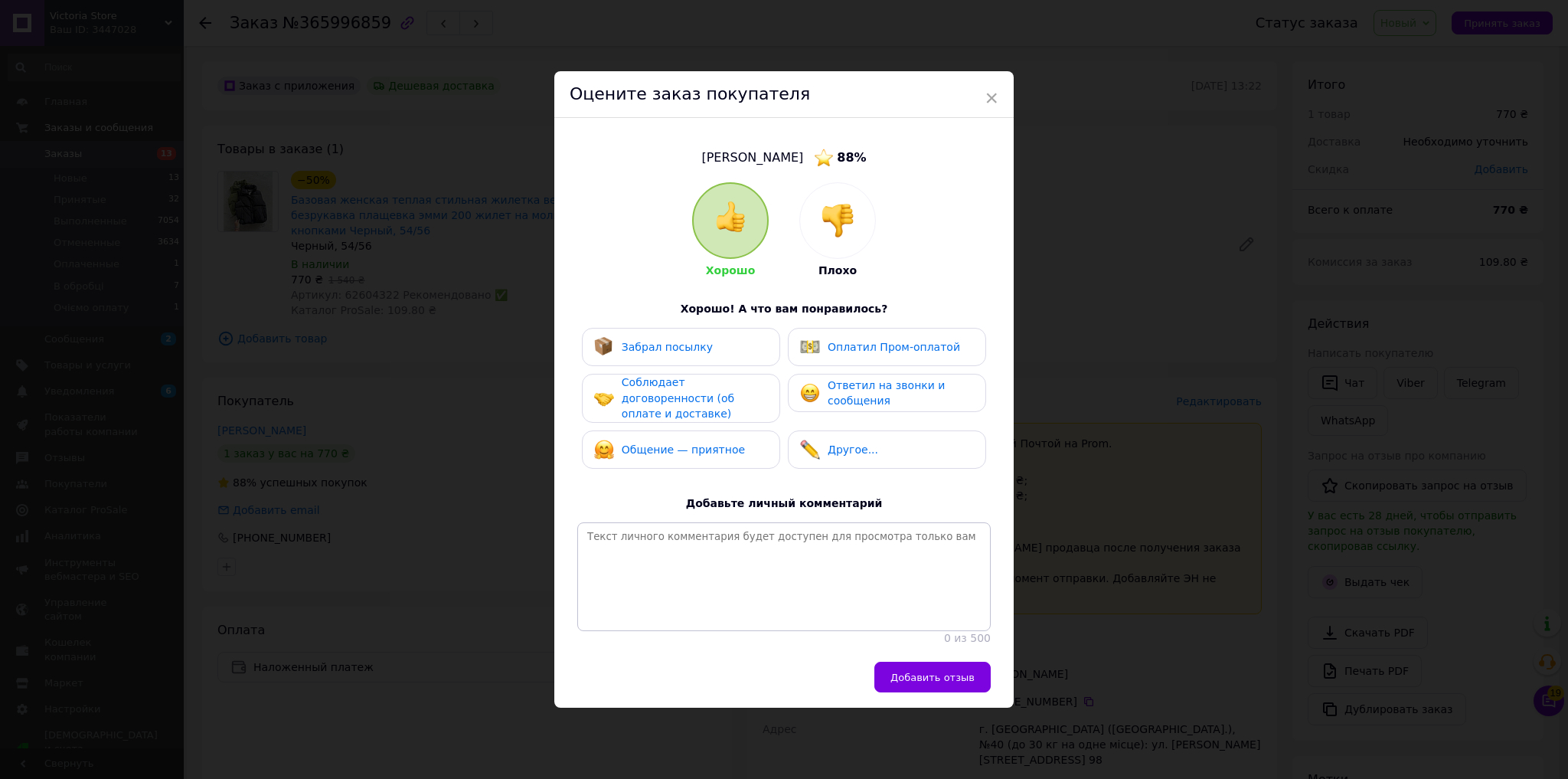
click at [857, 238] on div at bounding box center [838, 221] width 75 height 75
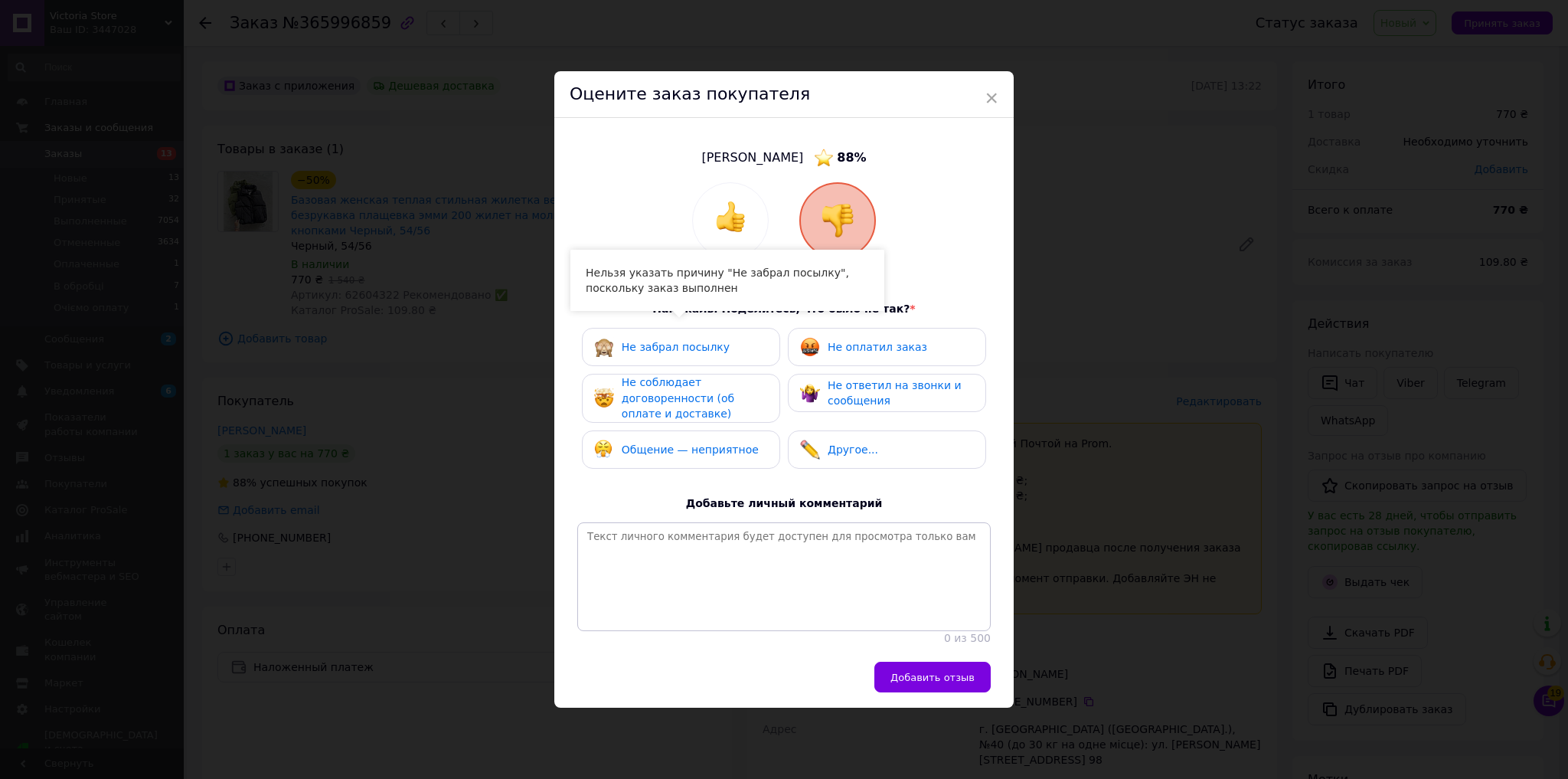
click at [673, 341] on span "Не забрал посылку" at bounding box center [676, 347] width 108 height 12
click at [879, 355] on div "Не оплатил заказ" at bounding box center [887, 347] width 198 height 38
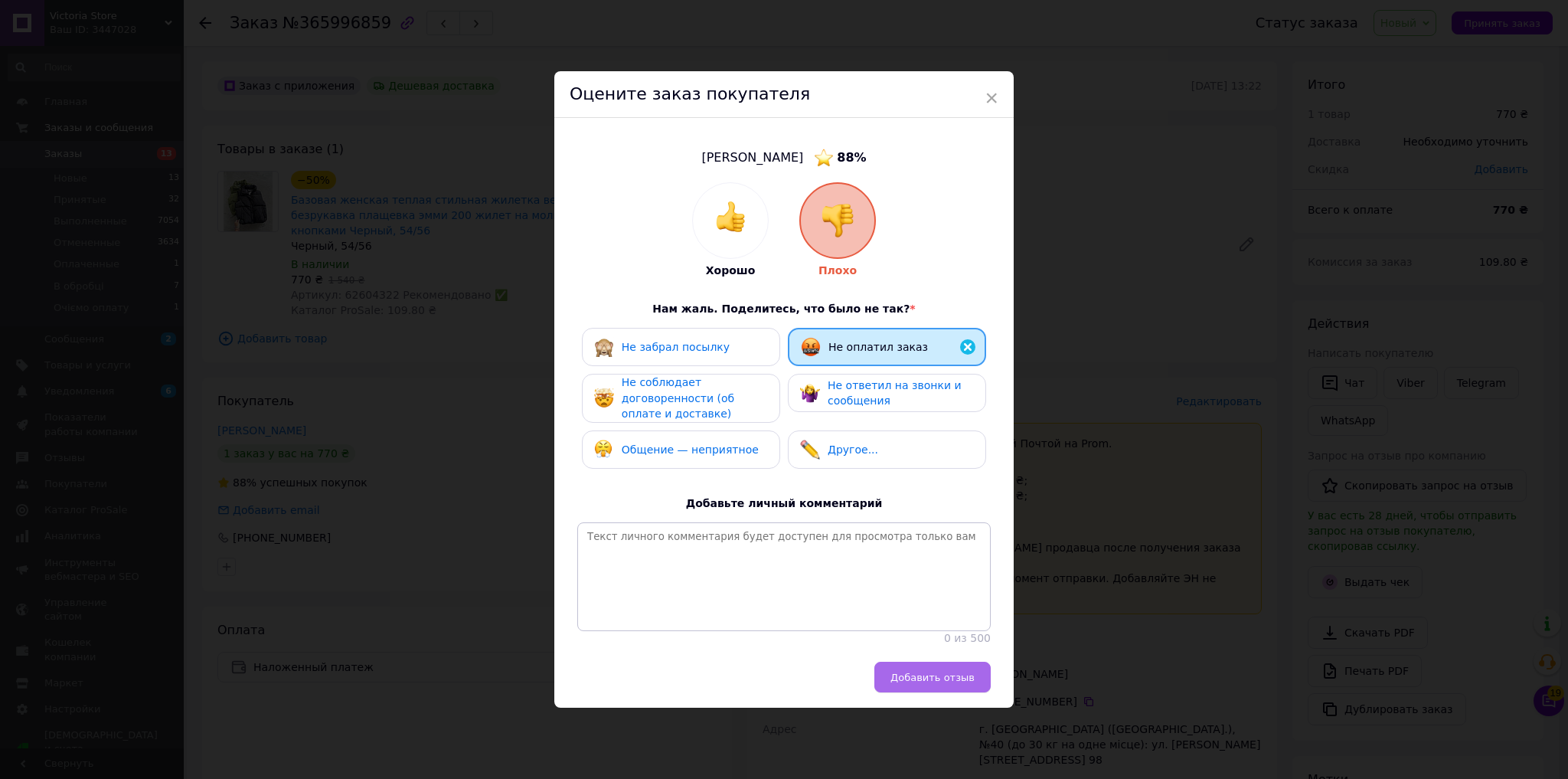
click at [942, 692] on button "Добавить отзыв" at bounding box center [932, 677] width 116 height 31
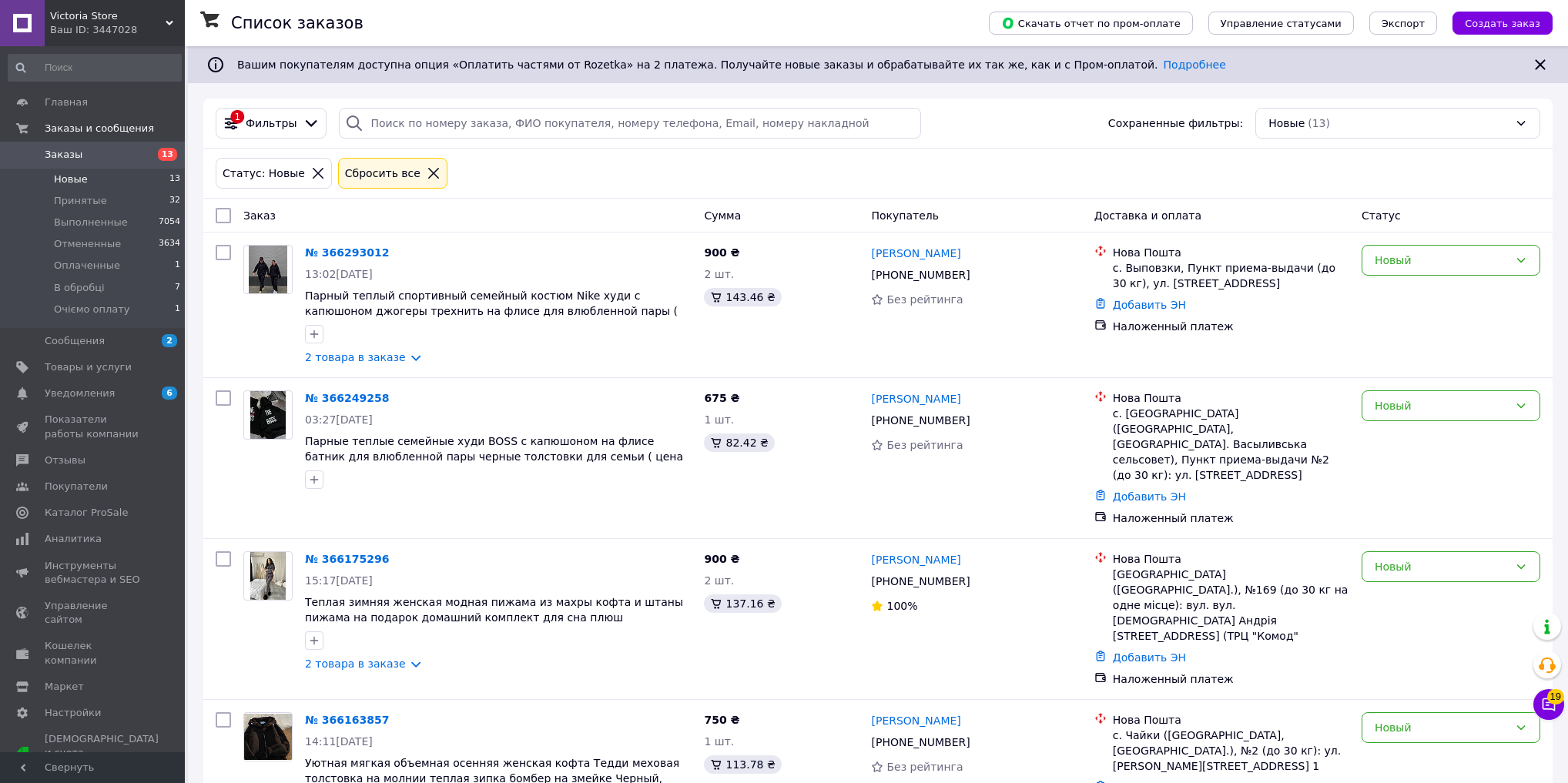
click at [86, 36] on div "Ваш ID: 3447028" at bounding box center [118, 30] width 135 height 14
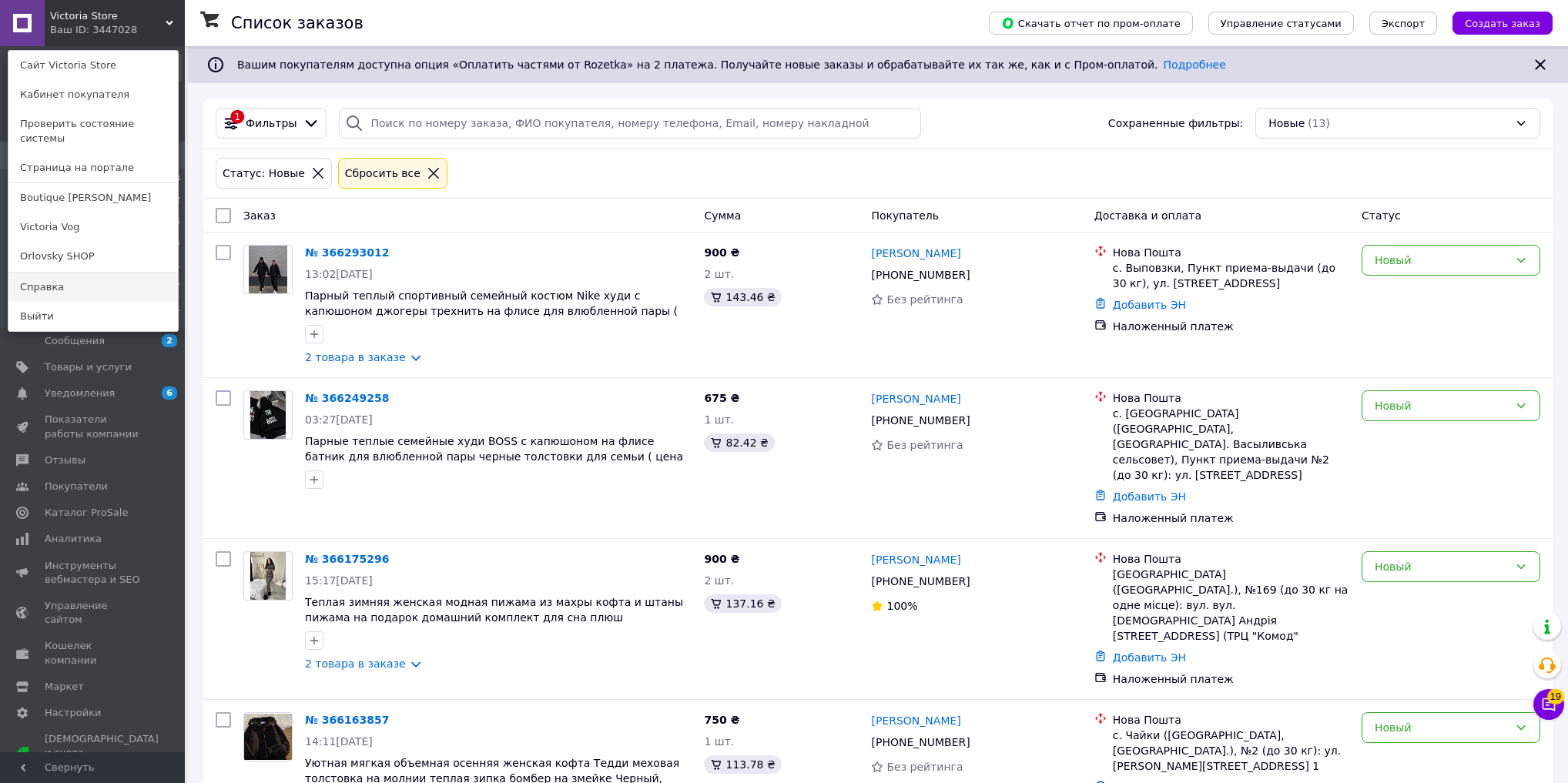
click at [70, 273] on link "Справка" at bounding box center [93, 288] width 169 height 29
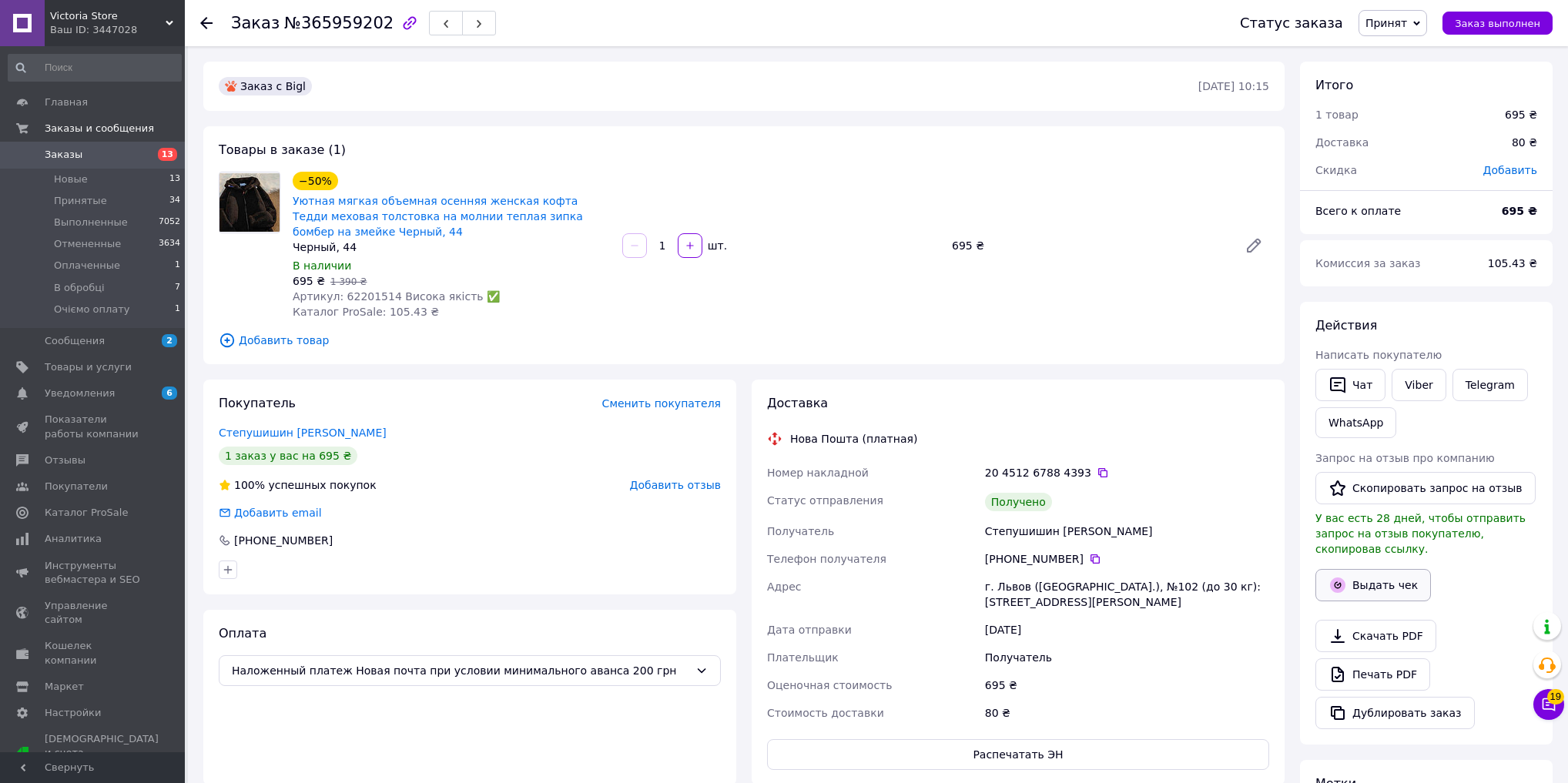
click at [1370, 569] on button "Выдать чек" at bounding box center [1372, 585] width 115 height 32
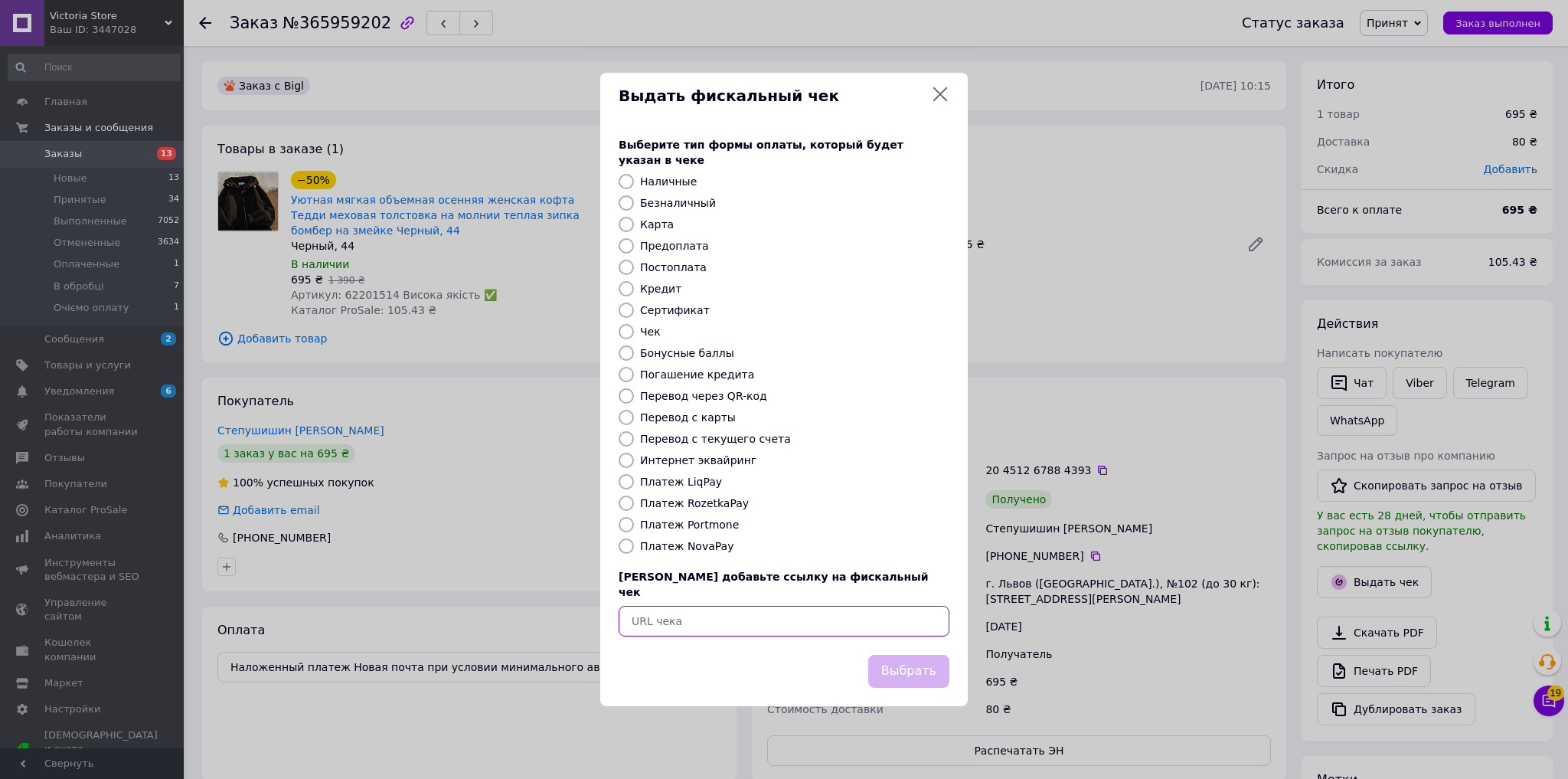
click at [694, 606] on input "text" at bounding box center [784, 621] width 331 height 31
paste input "https://kasa.vchasno.ua/check-viewer/vygkPt3fib0"
type input "https://kasa.vchasno.ua/check-viewer/vygkPt3fib0"
drag, startPoint x: 913, startPoint y: 664, endPoint x: 928, endPoint y: 652, distance: 19.2
click at [913, 664] on button "Выбрать" at bounding box center [909, 671] width 82 height 33
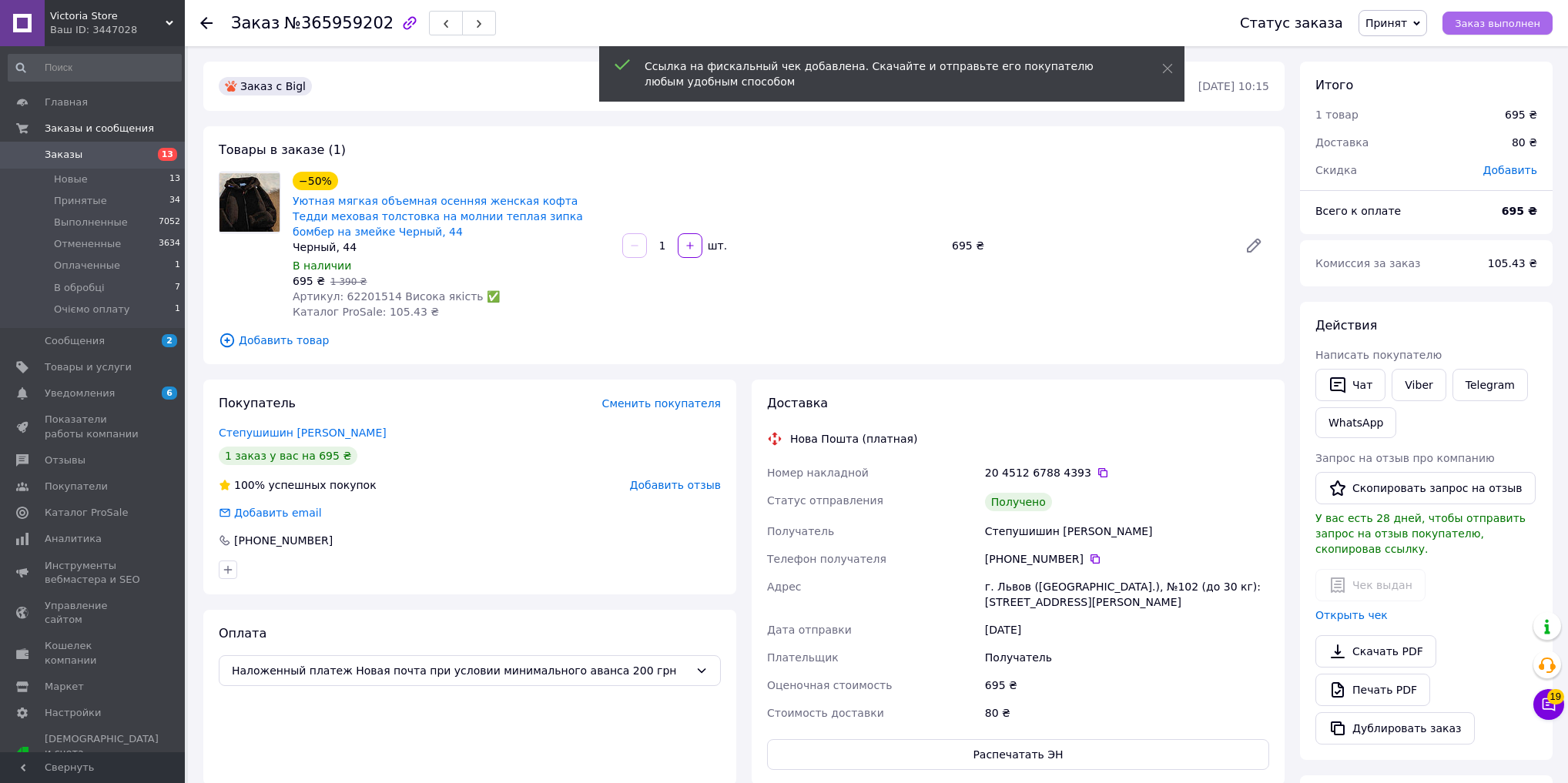
click at [1495, 33] on button "Заказ выполнен" at bounding box center [1497, 23] width 110 height 23
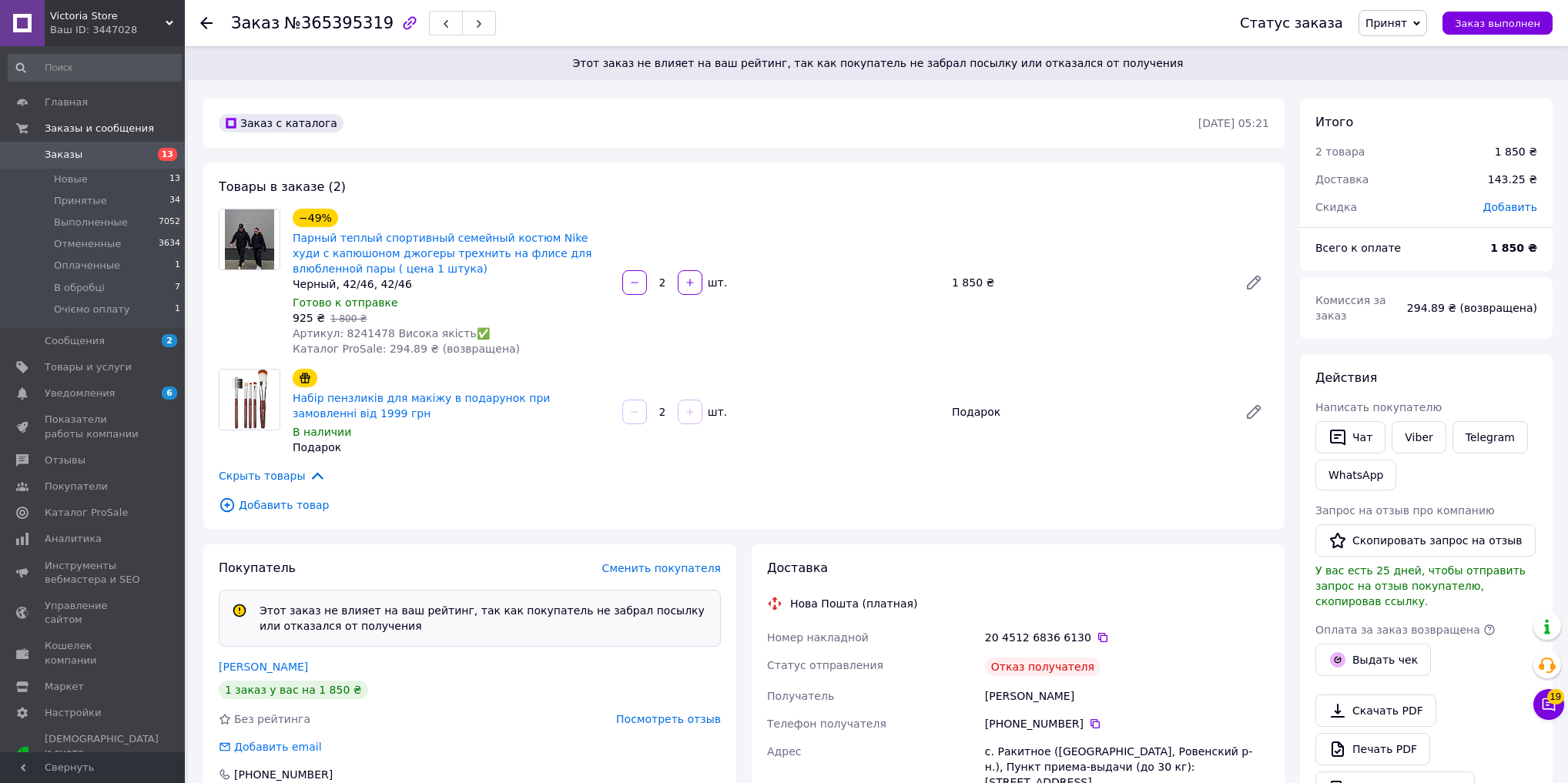
click at [657, 717] on span "Посмотреть отзыв" at bounding box center [668, 719] width 104 height 12
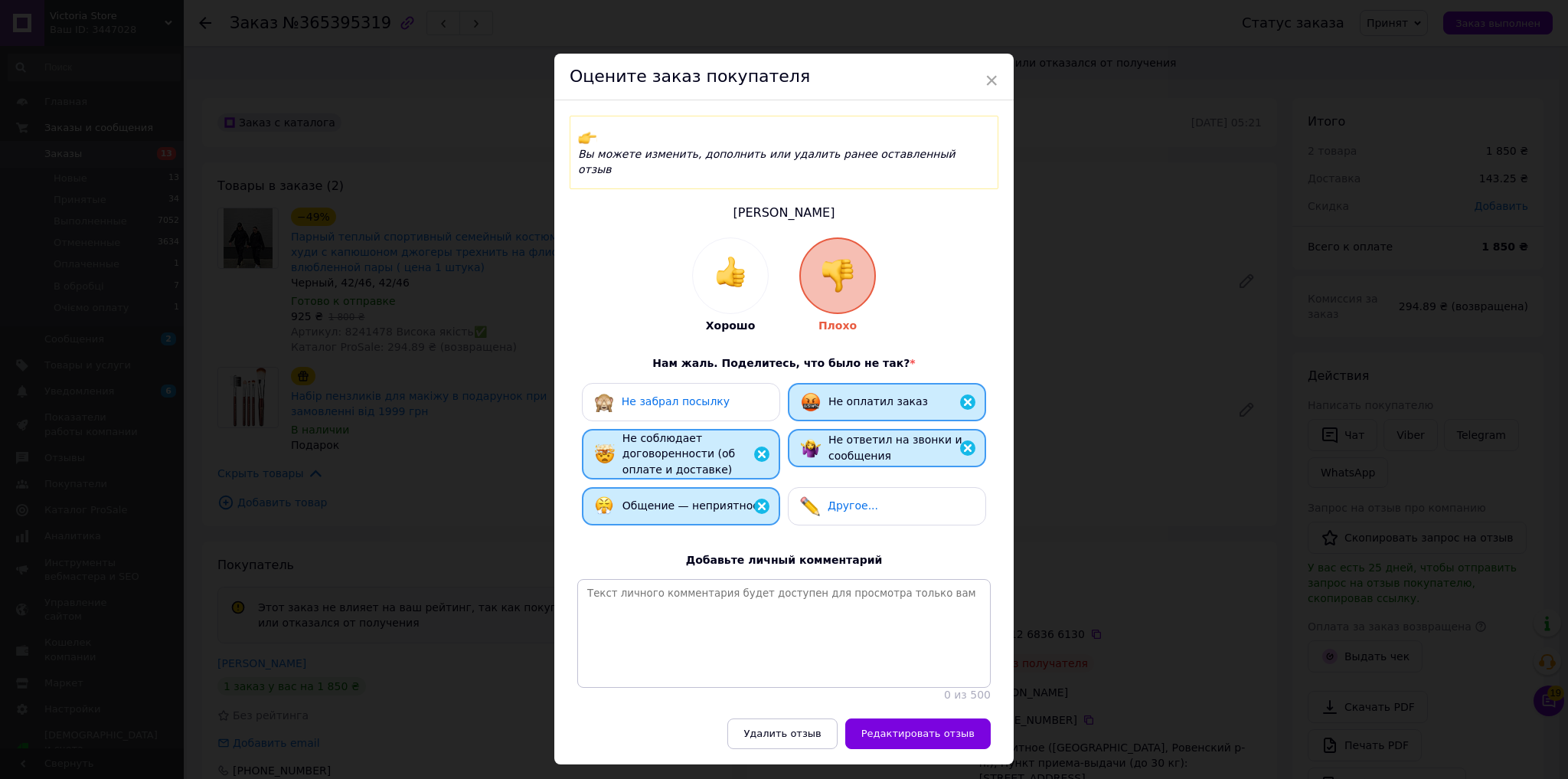
click at [1090, 256] on div "× Оцените заказ покупателя Вы можете изменить, дополнить или удалить ранее оста…" at bounding box center [784, 389] width 1568 height 779
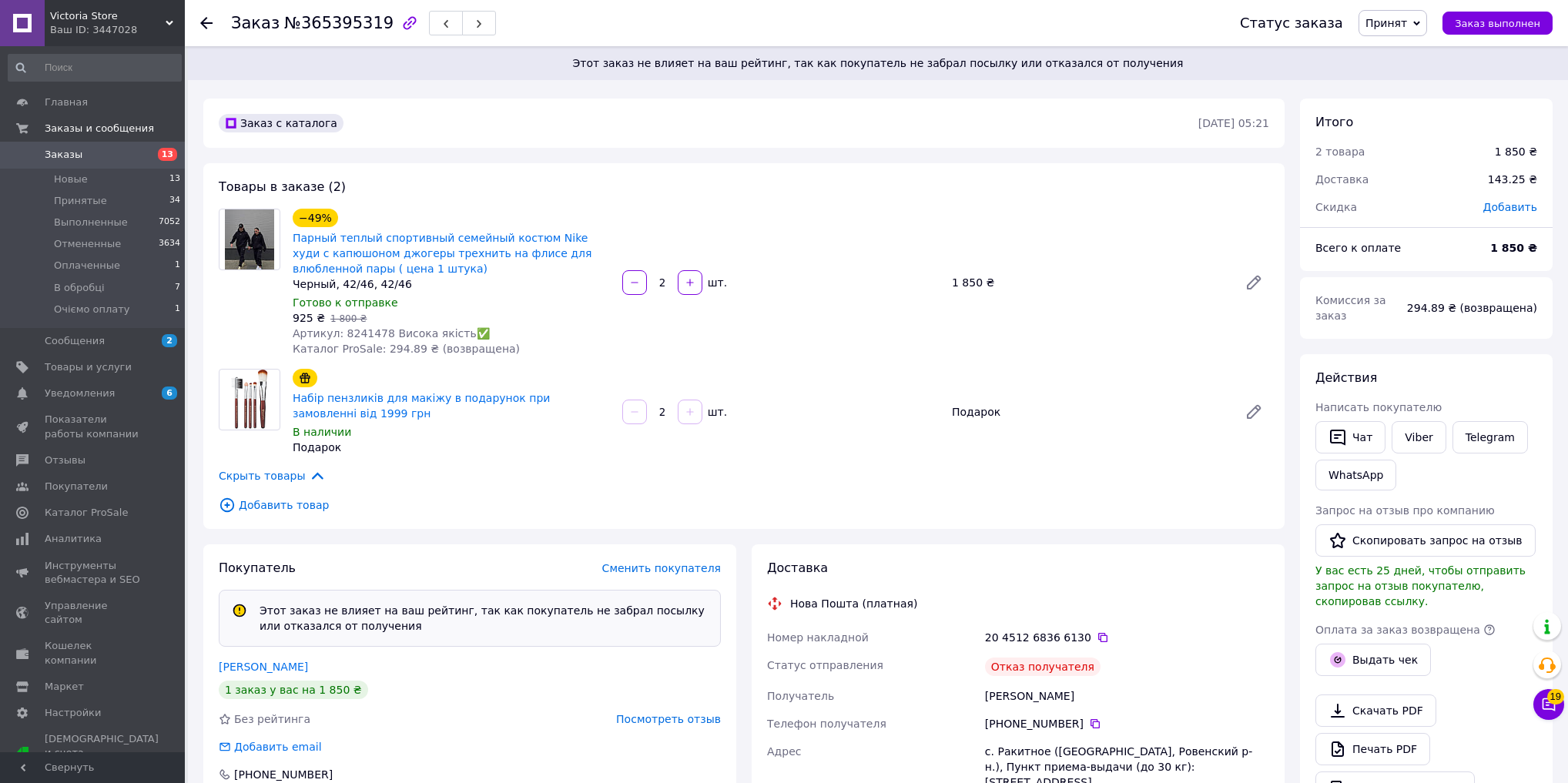
click at [680, 717] on span "Посмотреть отзыв" at bounding box center [668, 719] width 104 height 12
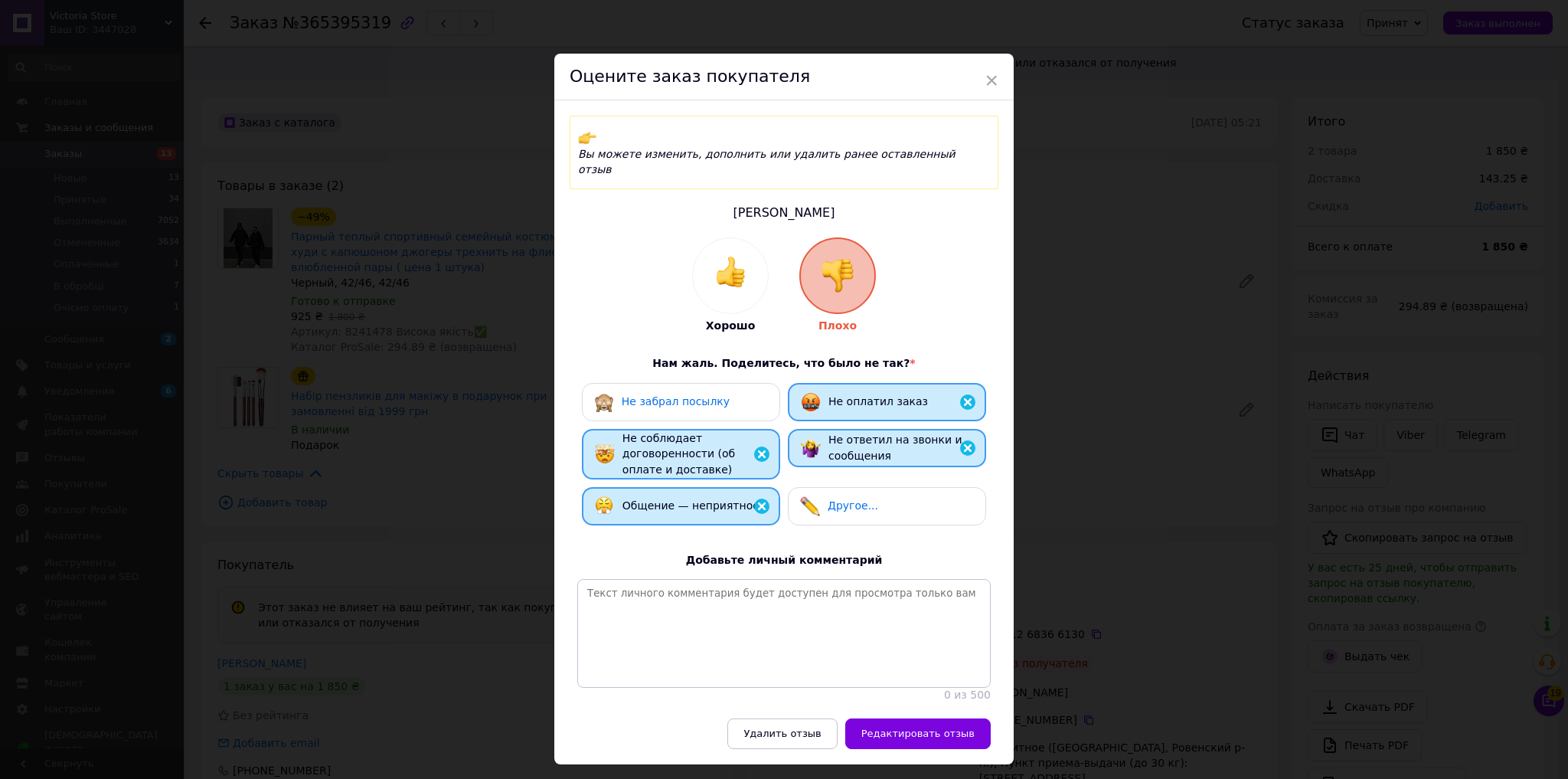
click at [660, 395] on span "Не забрал посылку" at bounding box center [676, 401] width 108 height 12
click at [958, 724] on button "Редактировать отзыв" at bounding box center [917, 734] width 145 height 31
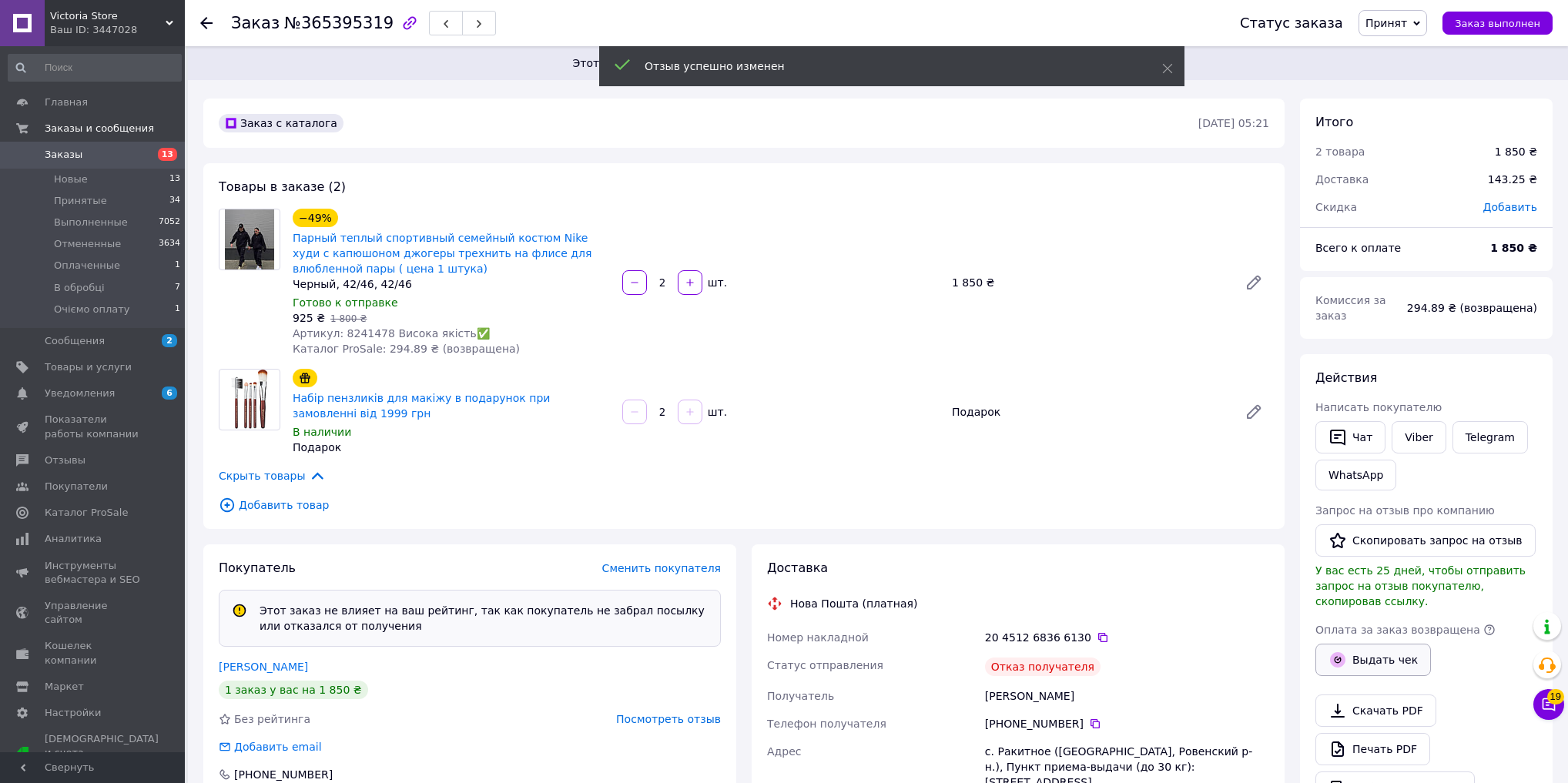
click at [1362, 644] on button "Выдать чек" at bounding box center [1372, 660] width 115 height 32
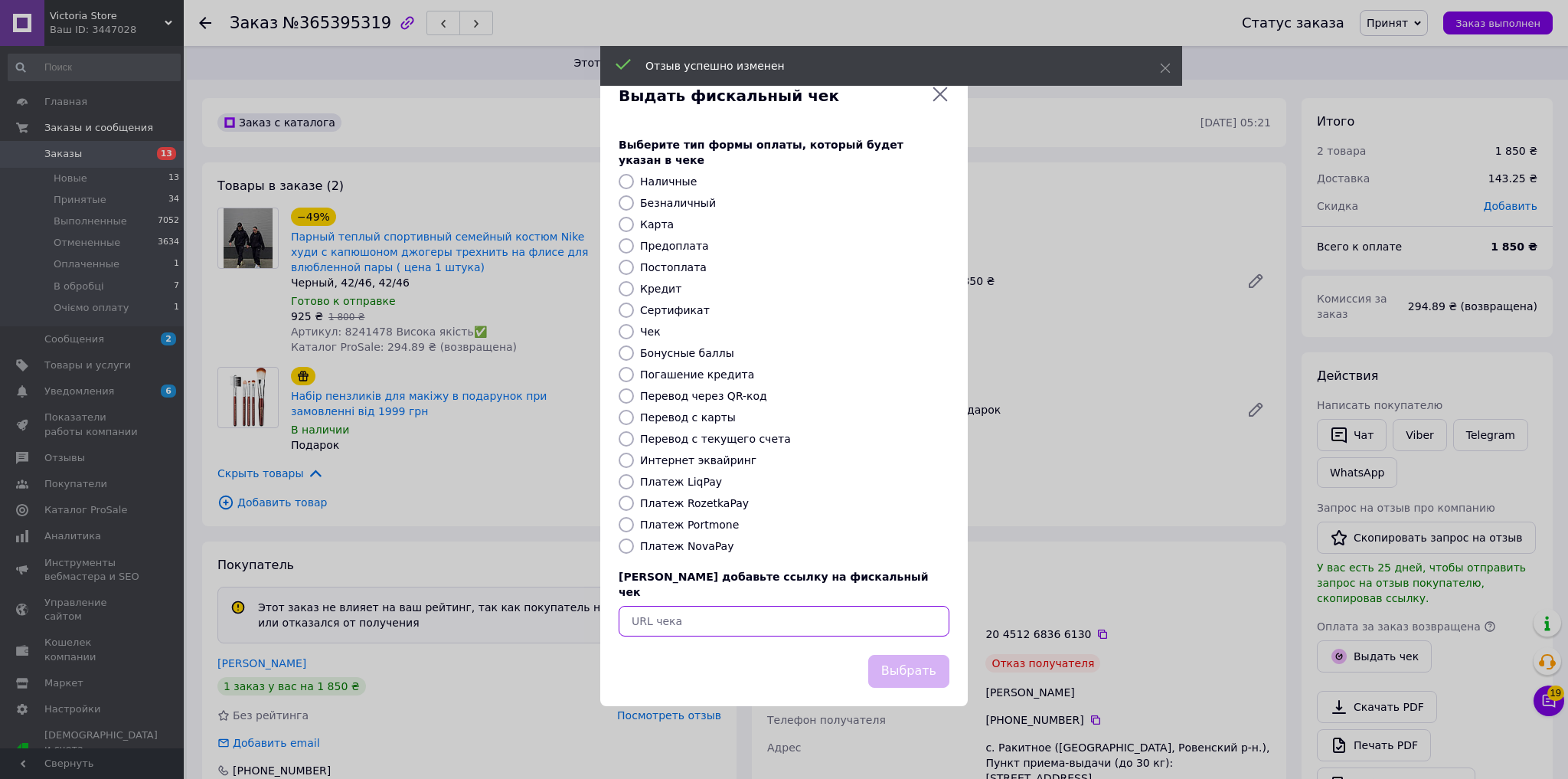
click at [677, 614] on input "text" at bounding box center [784, 621] width 331 height 31
paste input "https://kasa.vchasno.ua/check-viewer/uJzVBXdMmQ0"
type input "https://kasa.vchasno.ua/check-viewer/uJzVBXdMmQ0"
click at [881, 657] on button "Выбрать" at bounding box center [909, 671] width 82 height 33
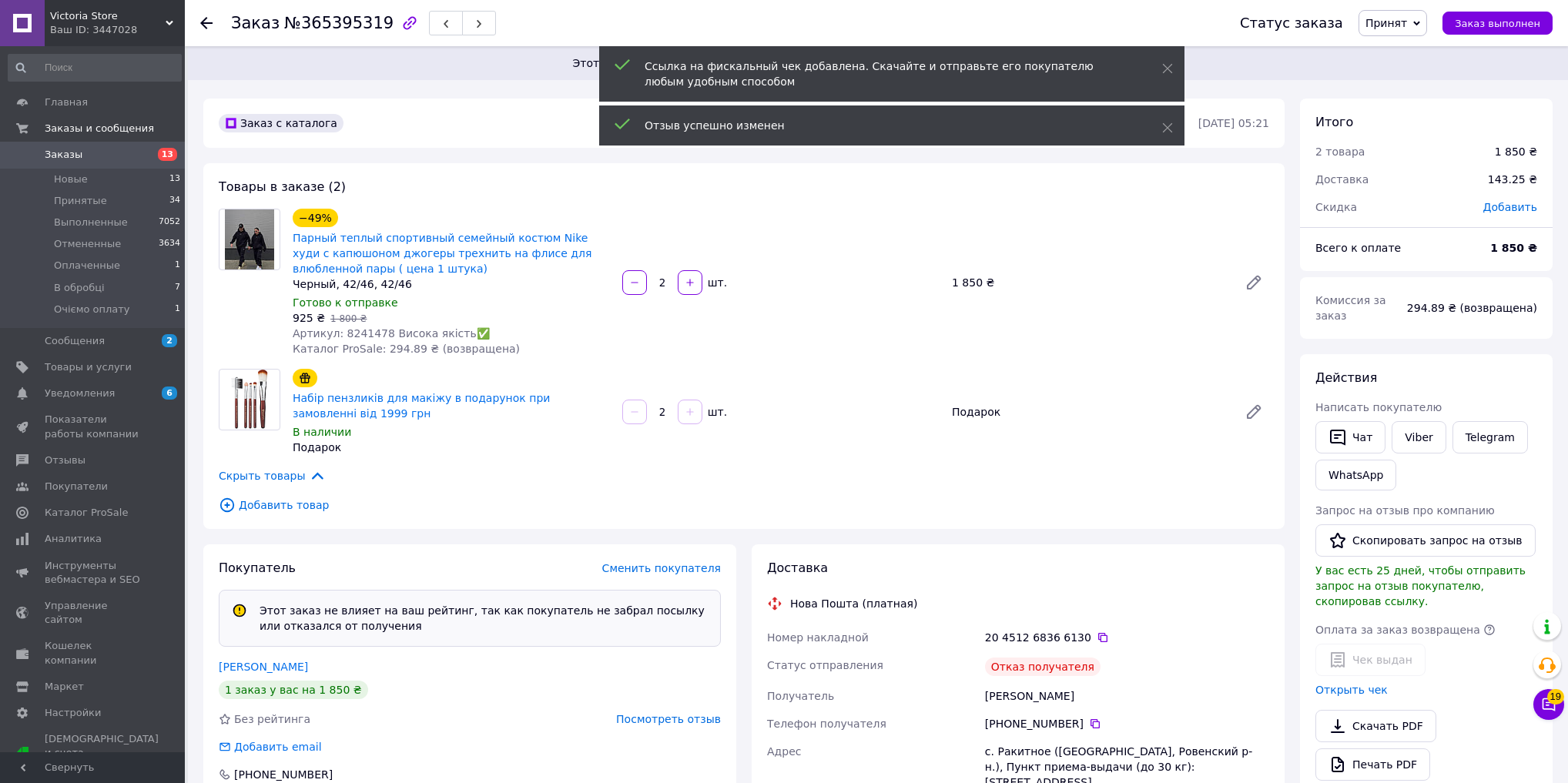
click at [1406, 29] on span "Принят" at bounding box center [1386, 23] width 42 height 12
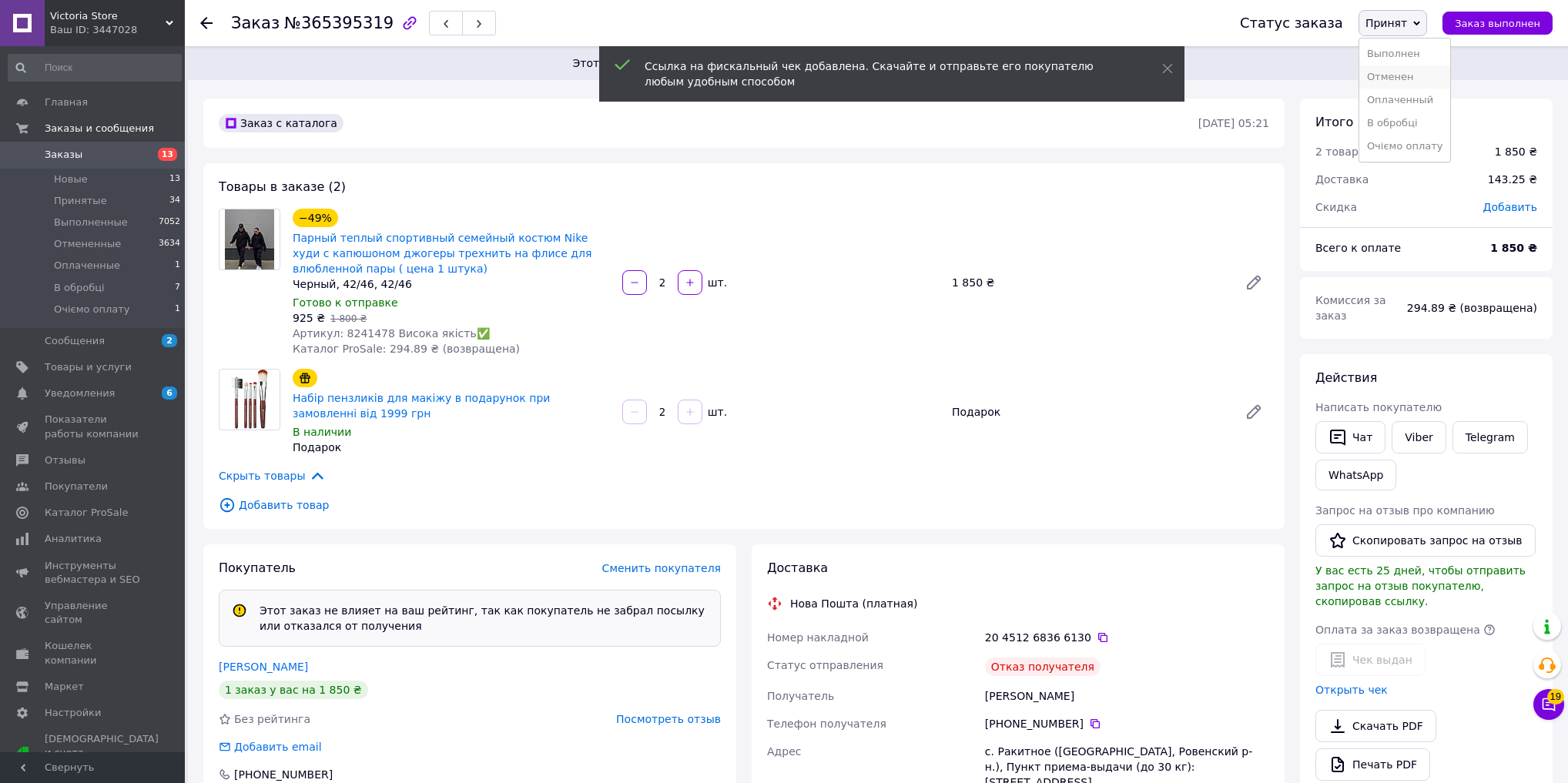
click at [1416, 68] on li "Отменен" at bounding box center [1405, 77] width 92 height 23
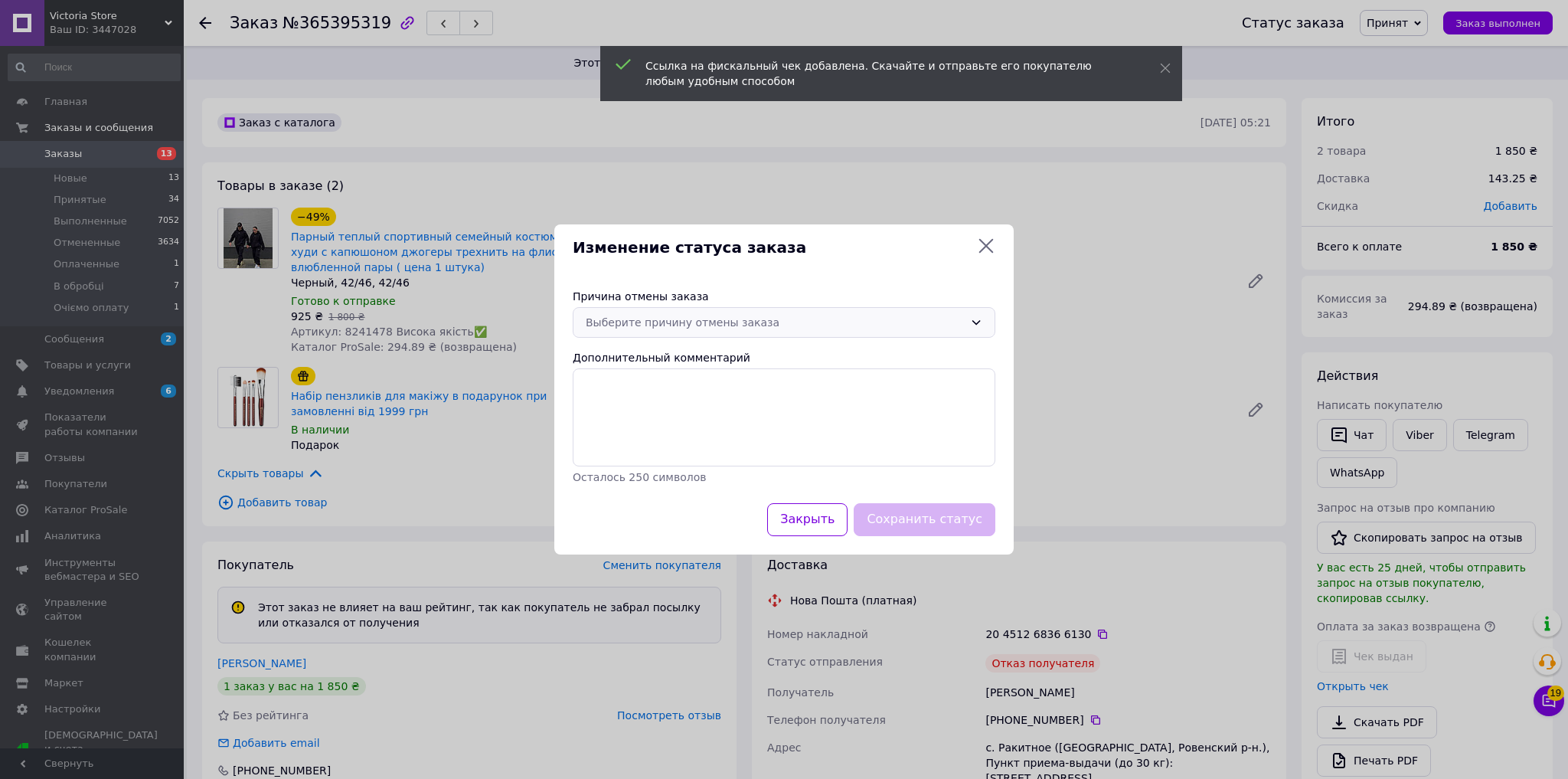
click at [694, 331] on div "Выберите причину отмены заказа" at bounding box center [784, 322] width 423 height 31
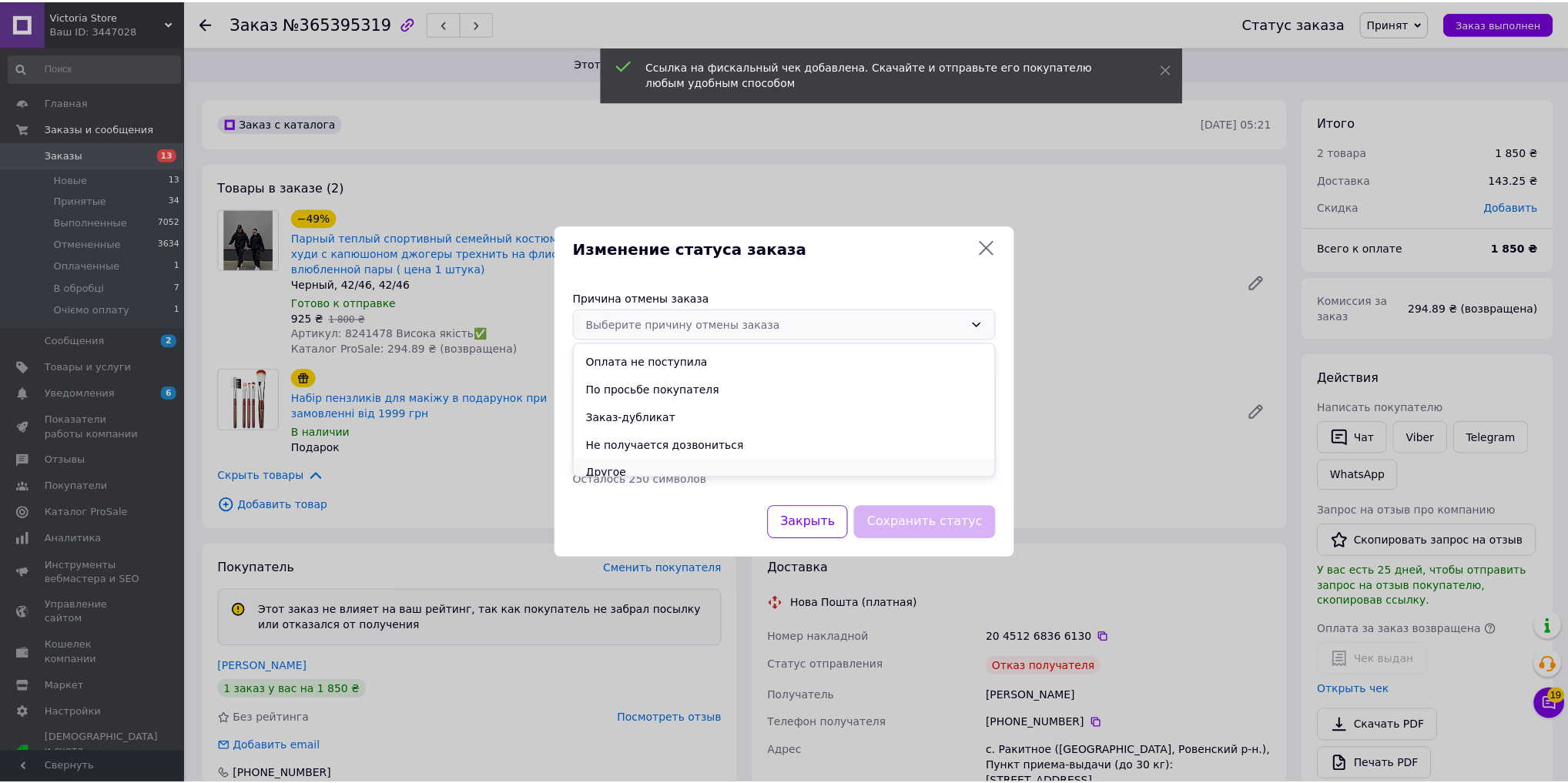
scroll to position [62, 0]
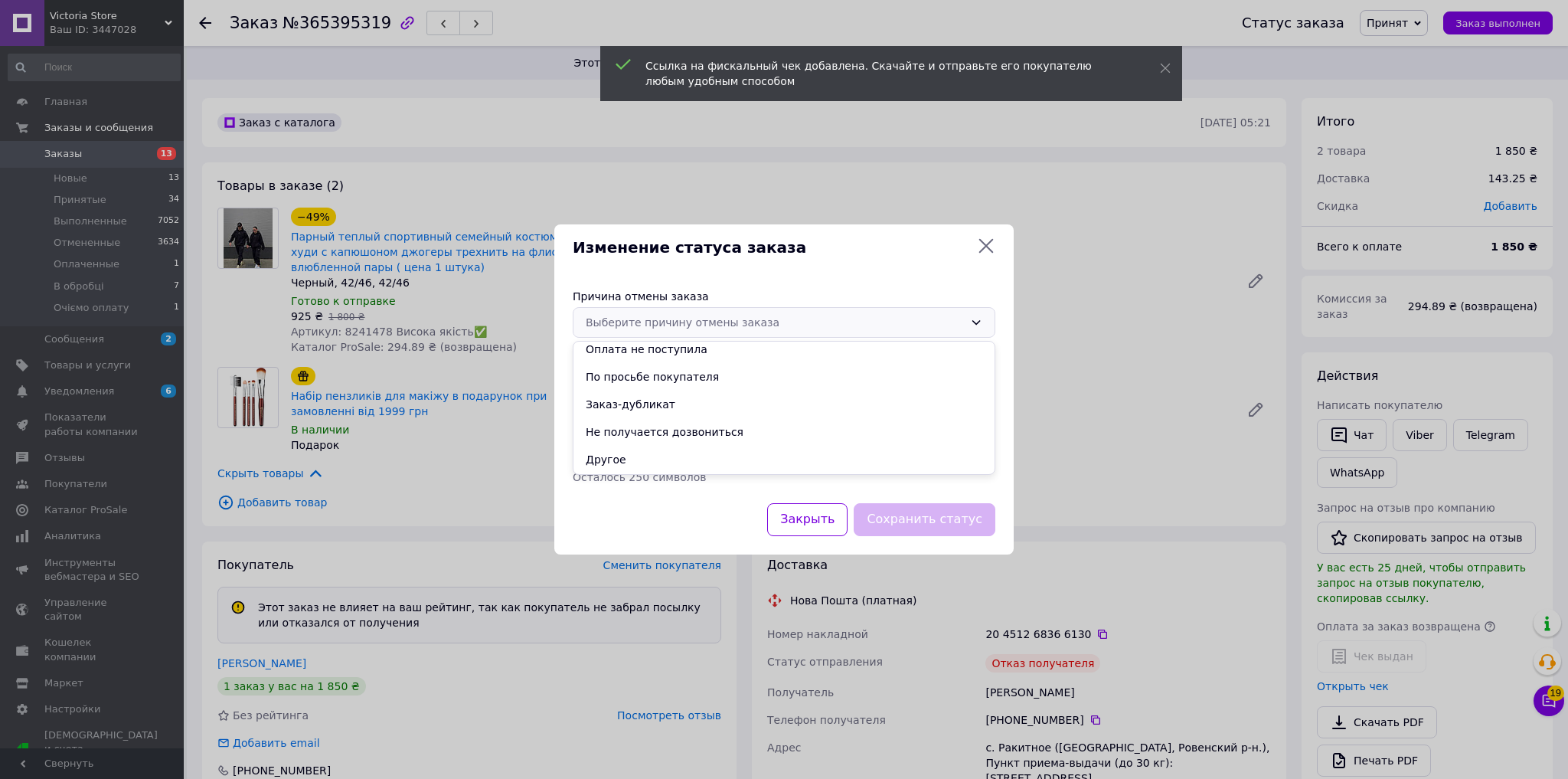
click at [651, 462] on li "Другое" at bounding box center [784, 460] width 421 height 28
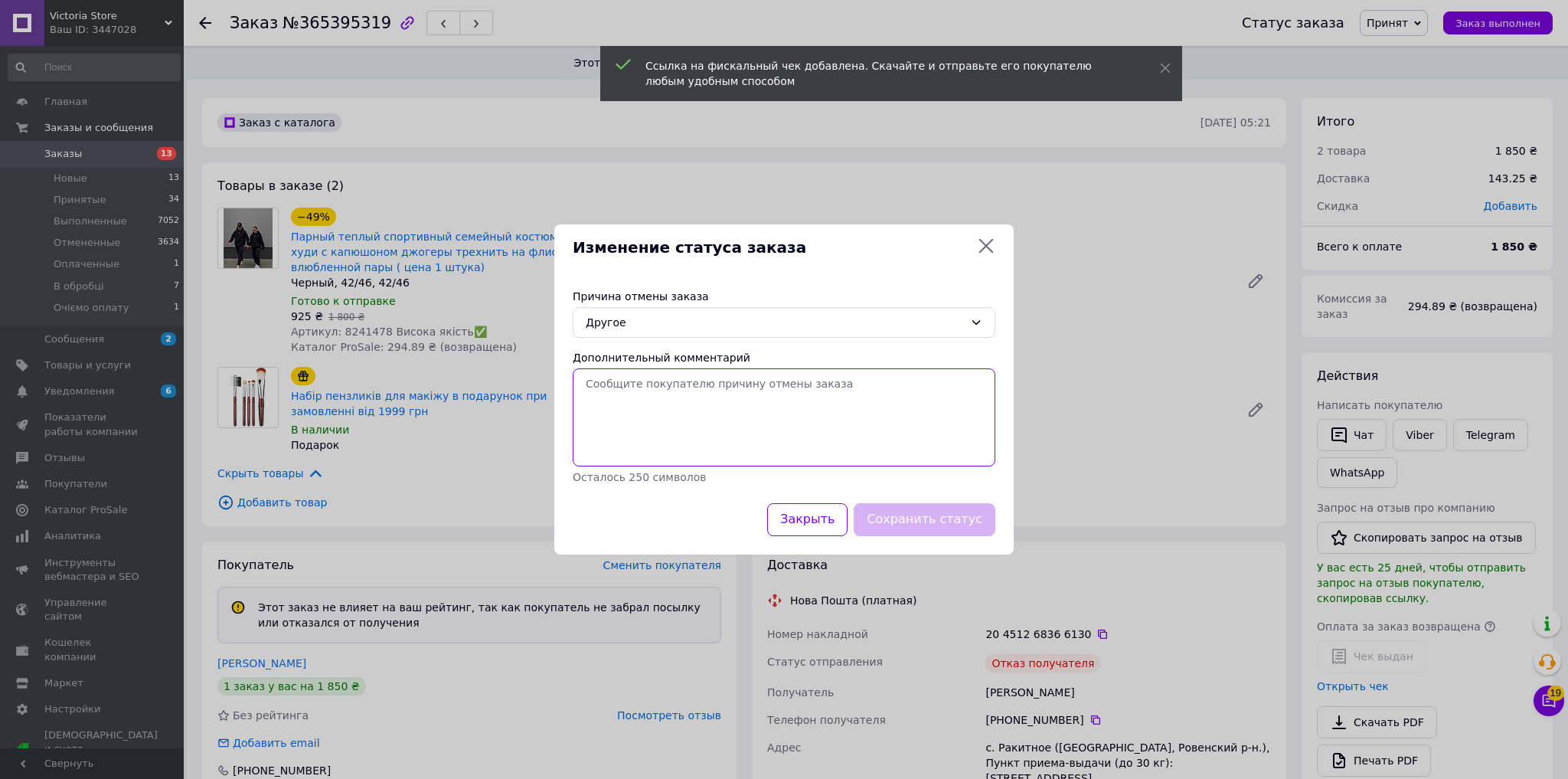
click at [653, 426] on textarea "Дополнительный комментарий" at bounding box center [784, 417] width 423 height 98
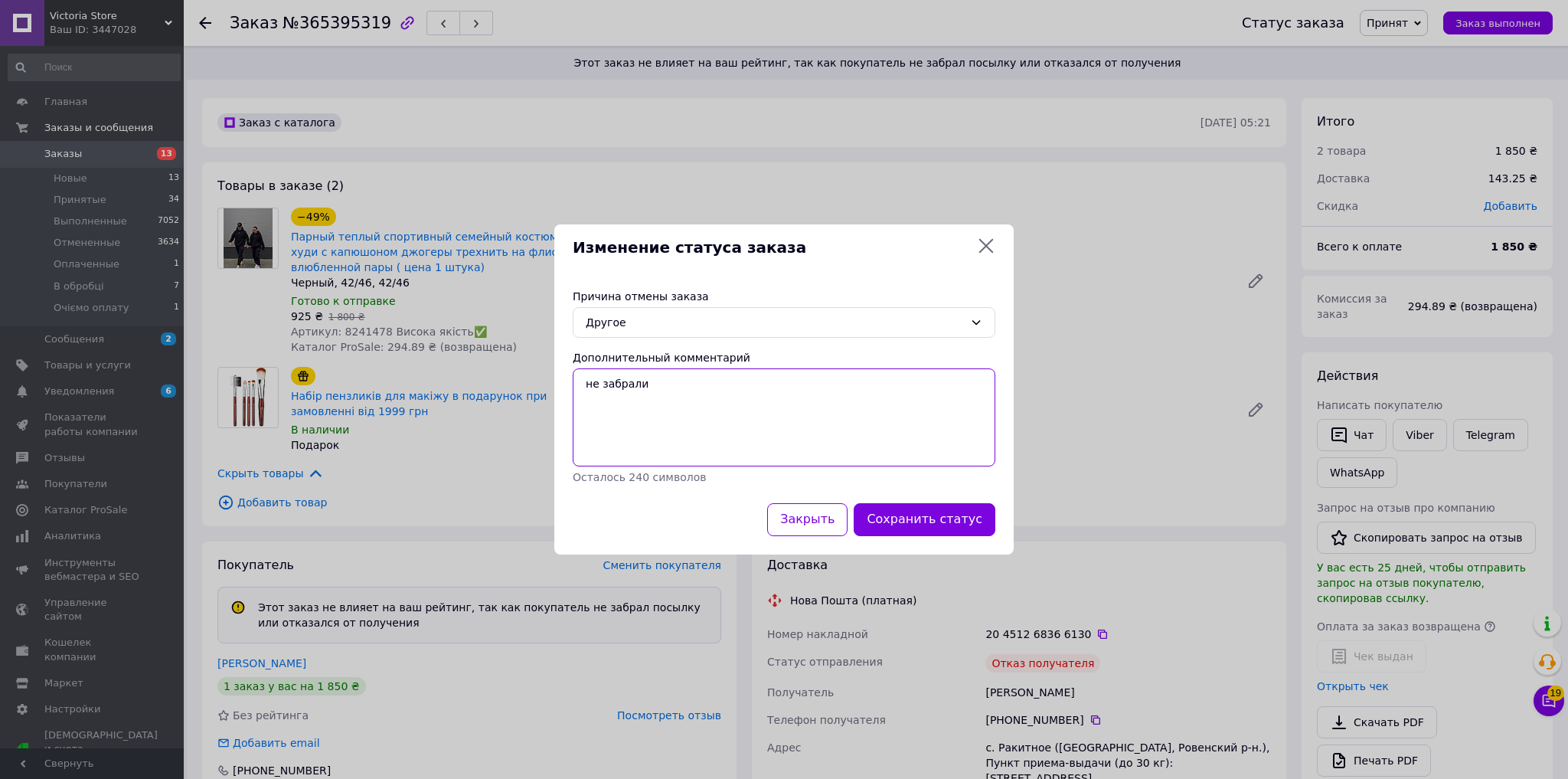
type textarea "не забрали"
click at [916, 519] on button "Сохранить статус" at bounding box center [924, 519] width 141 height 33
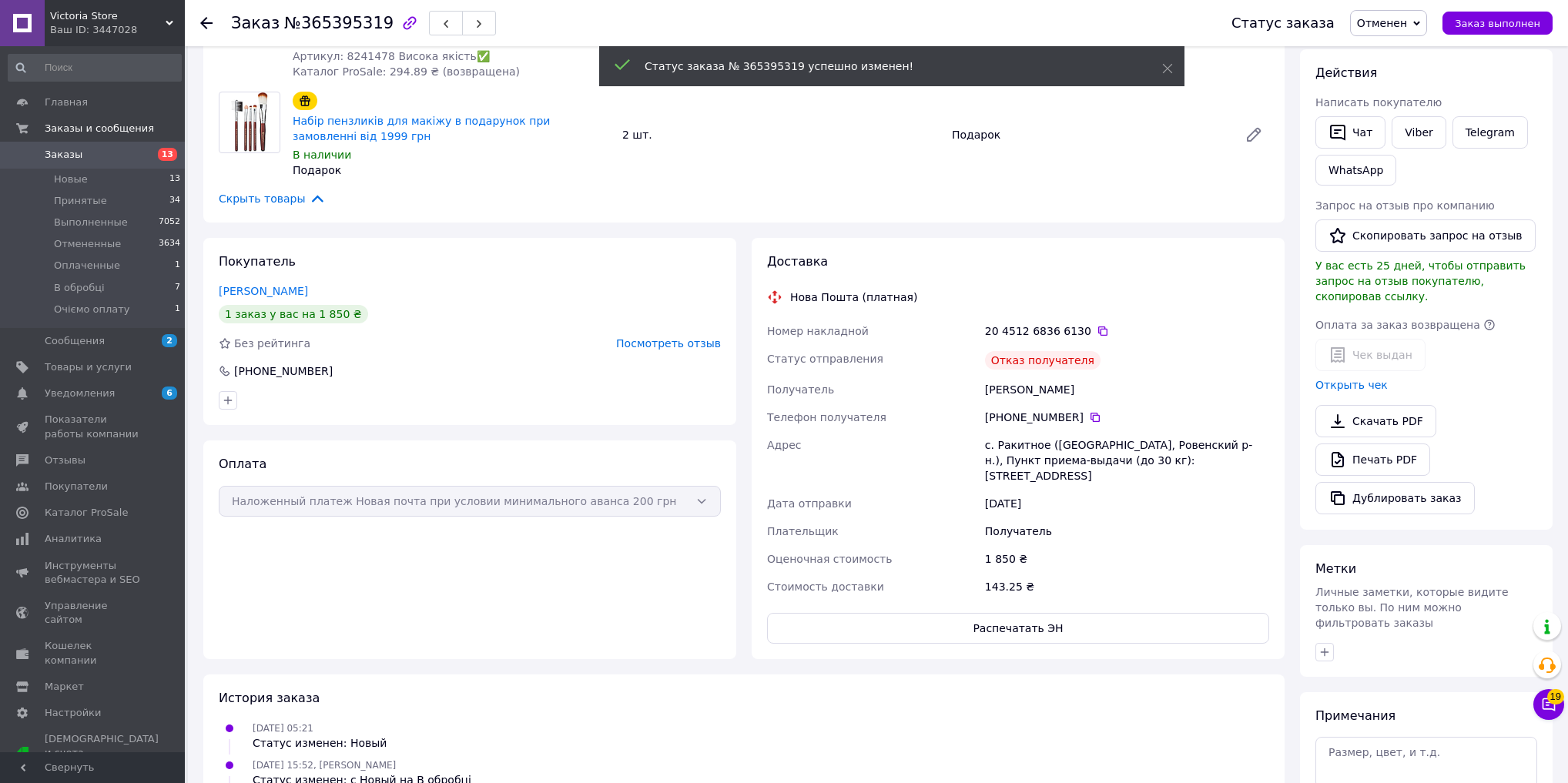
scroll to position [247, 0]
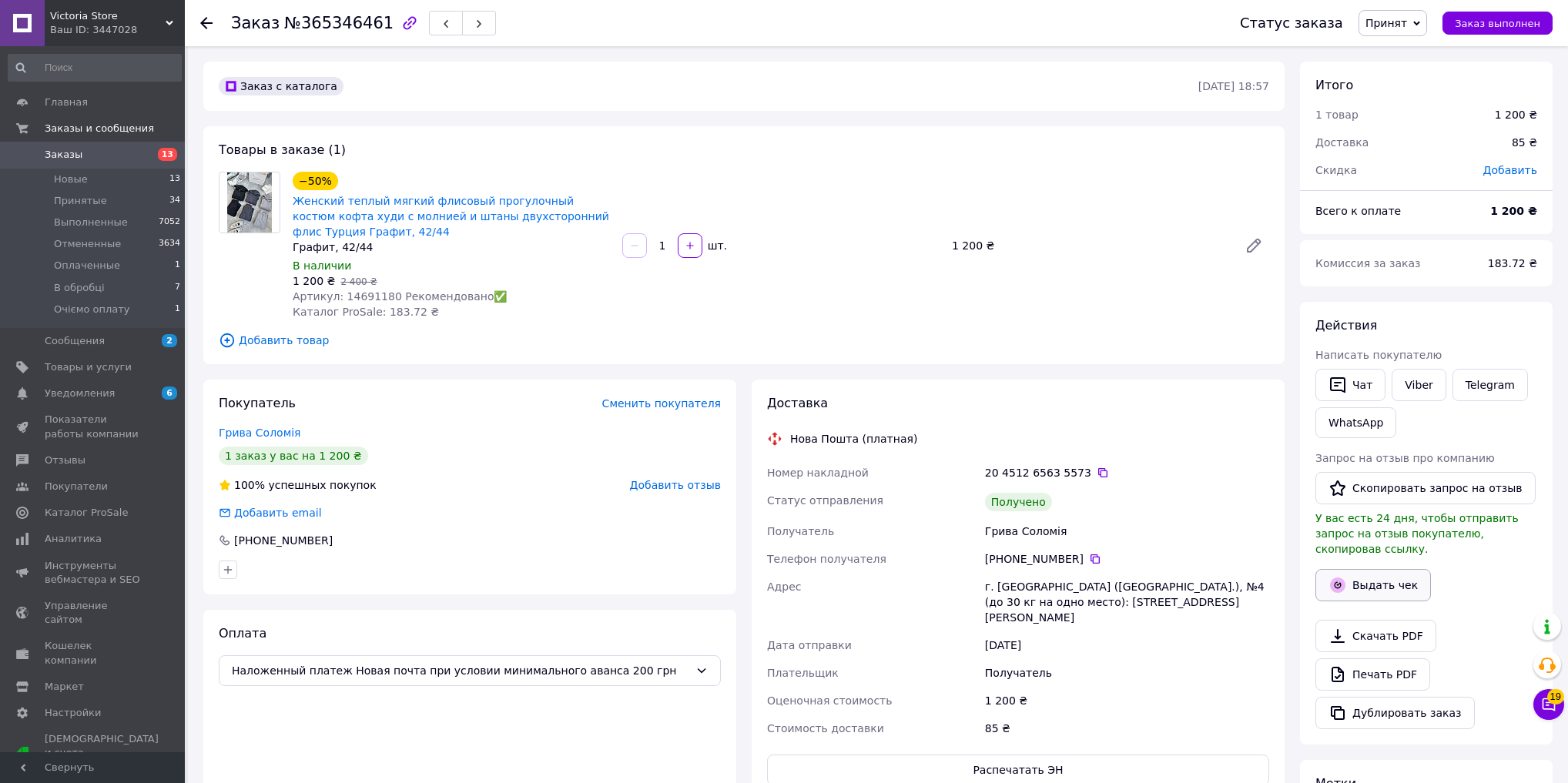
click at [1365, 579] on button "Выдать чек" at bounding box center [1372, 585] width 115 height 32
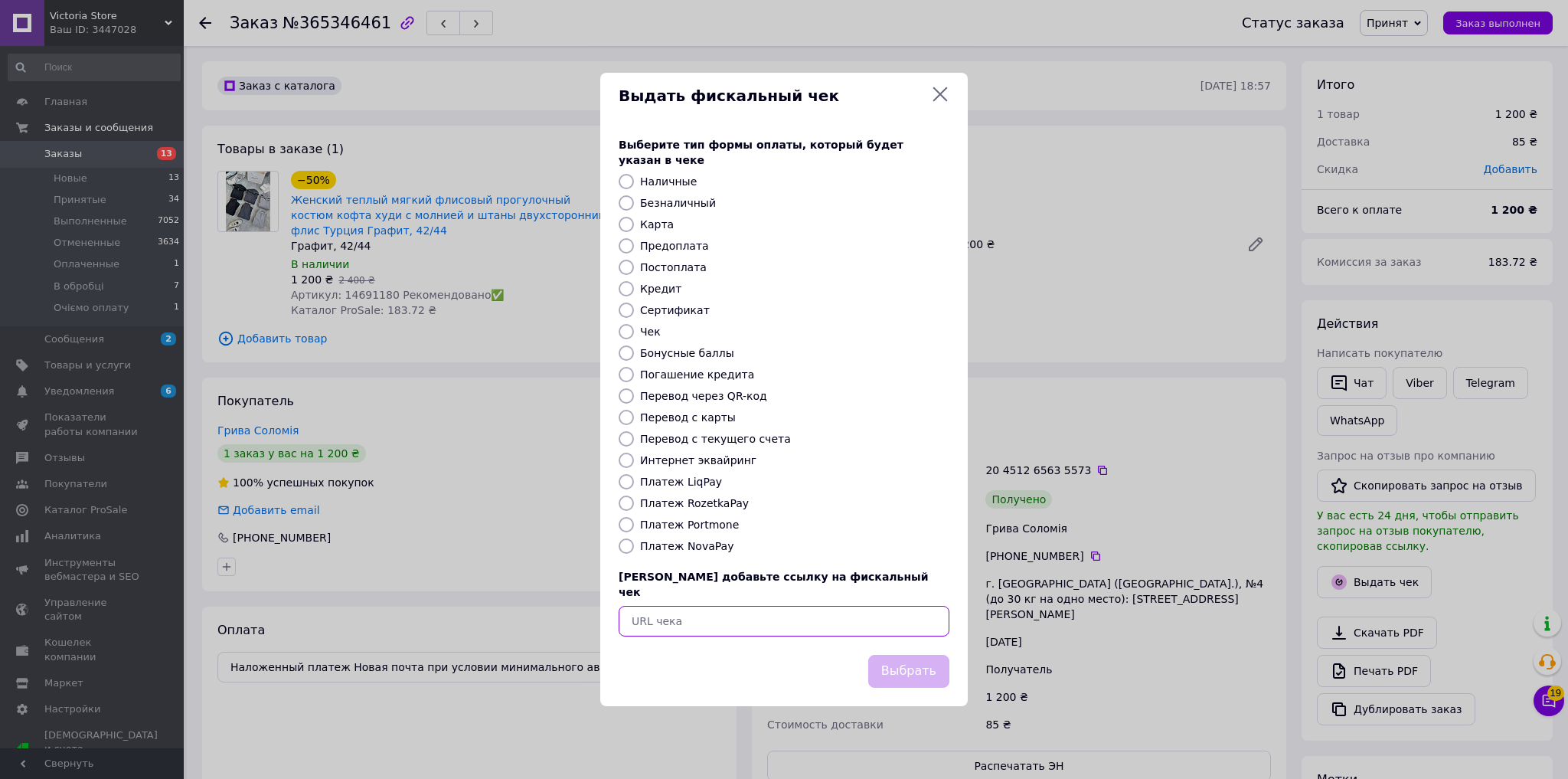
click at [722, 609] on input "text" at bounding box center [784, 621] width 331 height 31
paste input "[URL][DOMAIN_NAME]"
type input "[URL][DOMAIN_NAME]"
click at [884, 654] on button "Выбрать" at bounding box center [909, 671] width 82 height 33
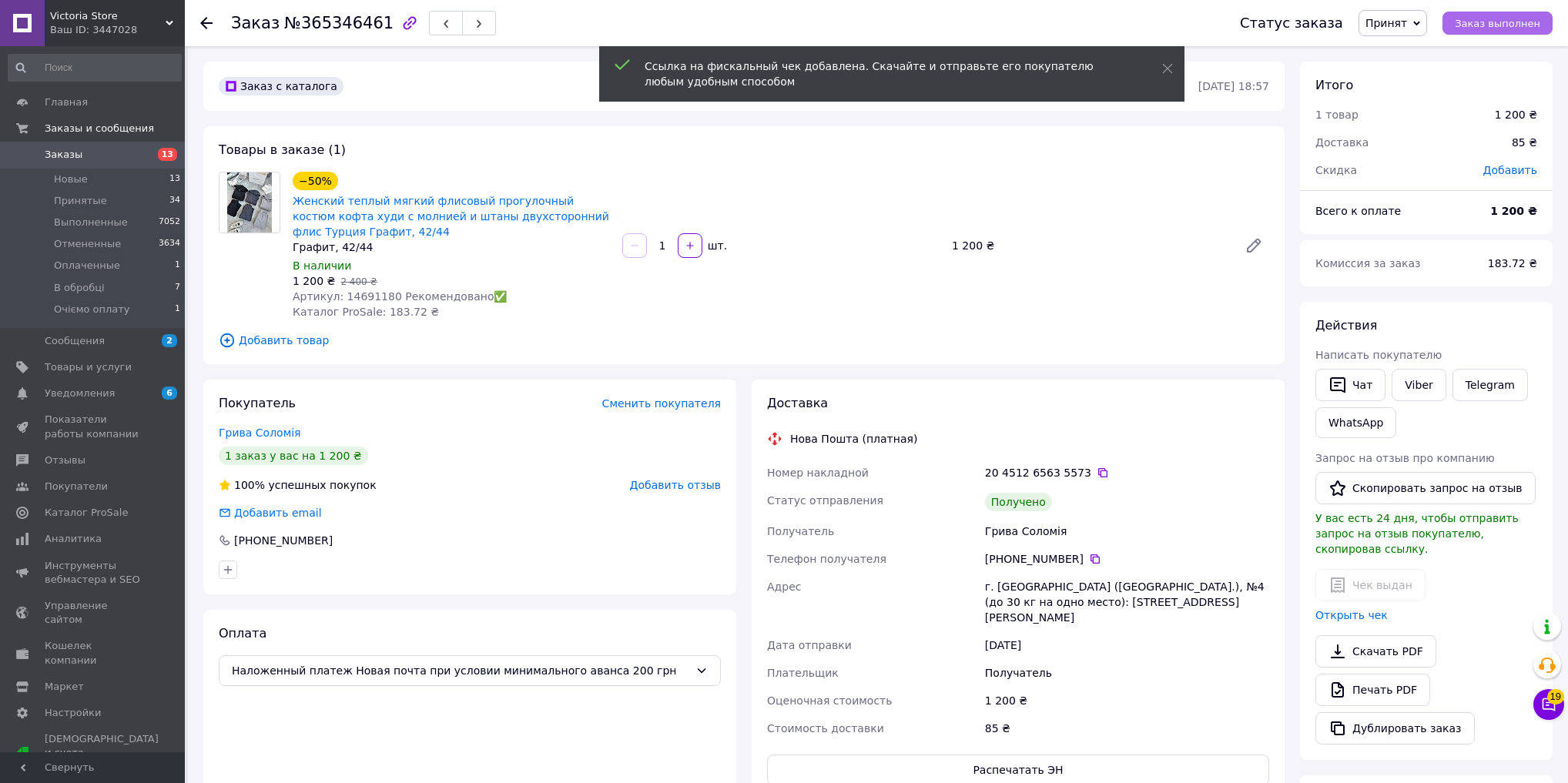
click at [1499, 19] on span "Заказ выполнен" at bounding box center [1497, 23] width 86 height 12
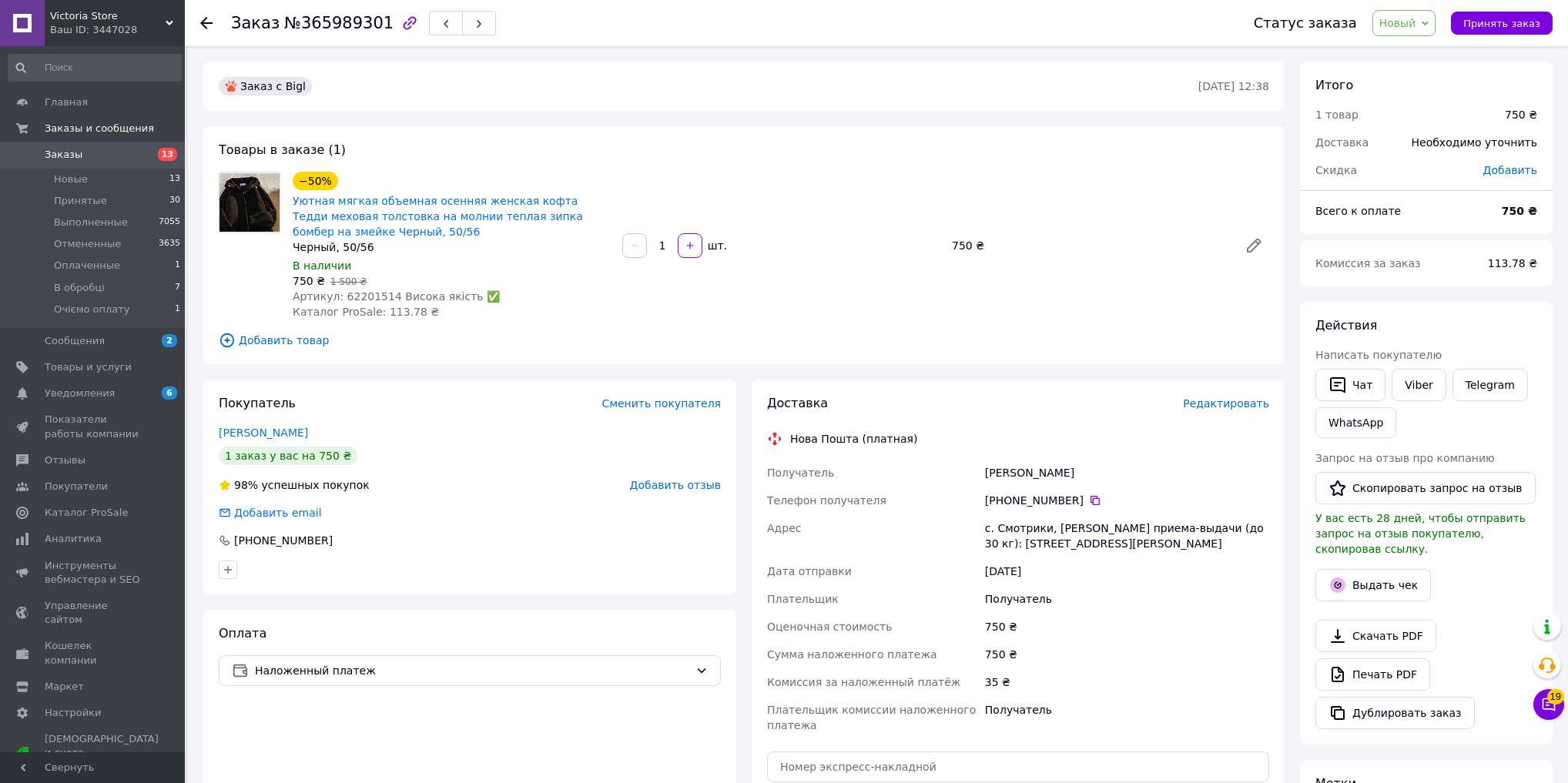
click at [680, 482] on span "Добавить отзыв" at bounding box center [676, 485] width 91 height 12
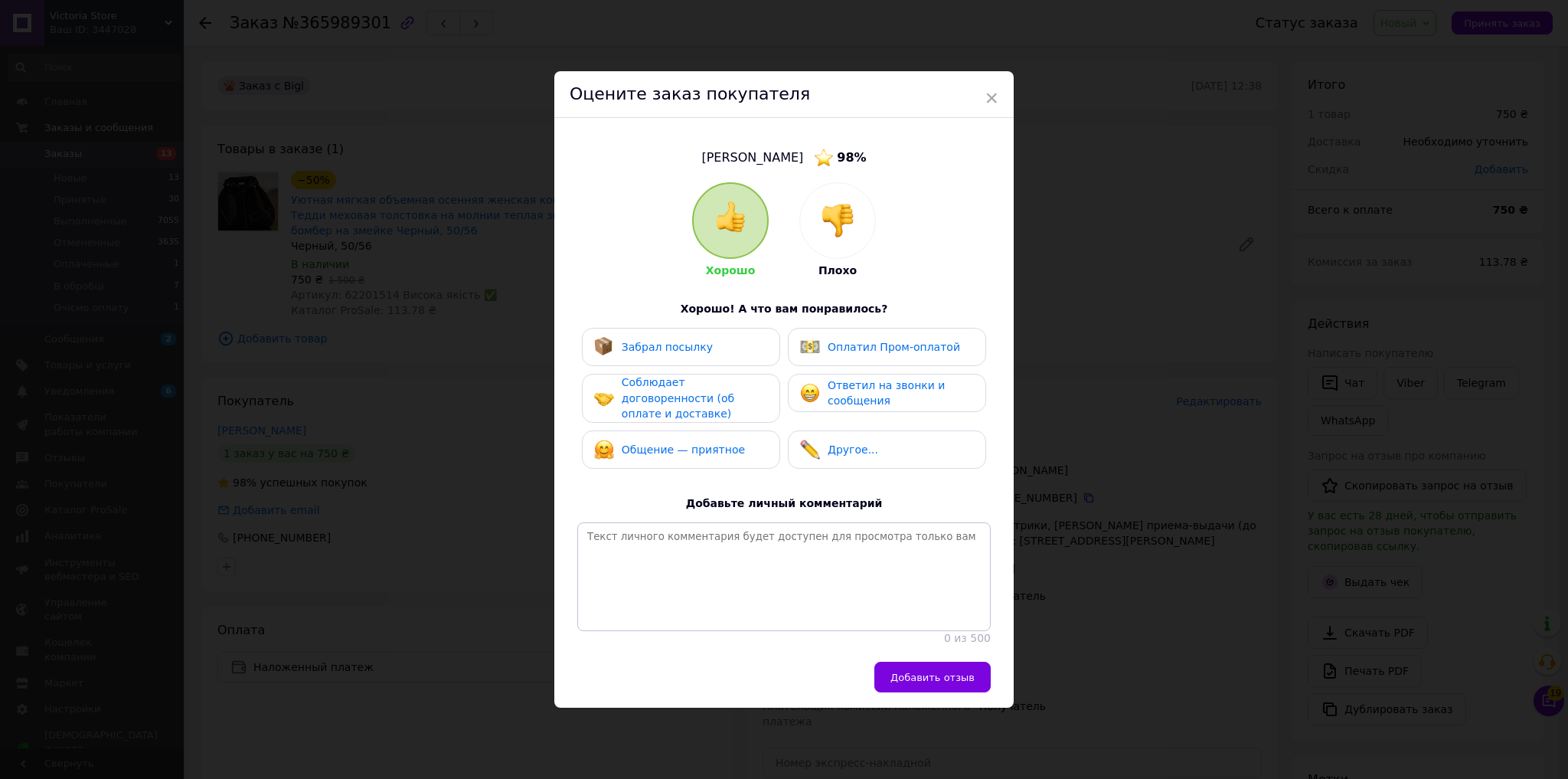
click at [846, 218] on img at bounding box center [838, 221] width 34 height 34
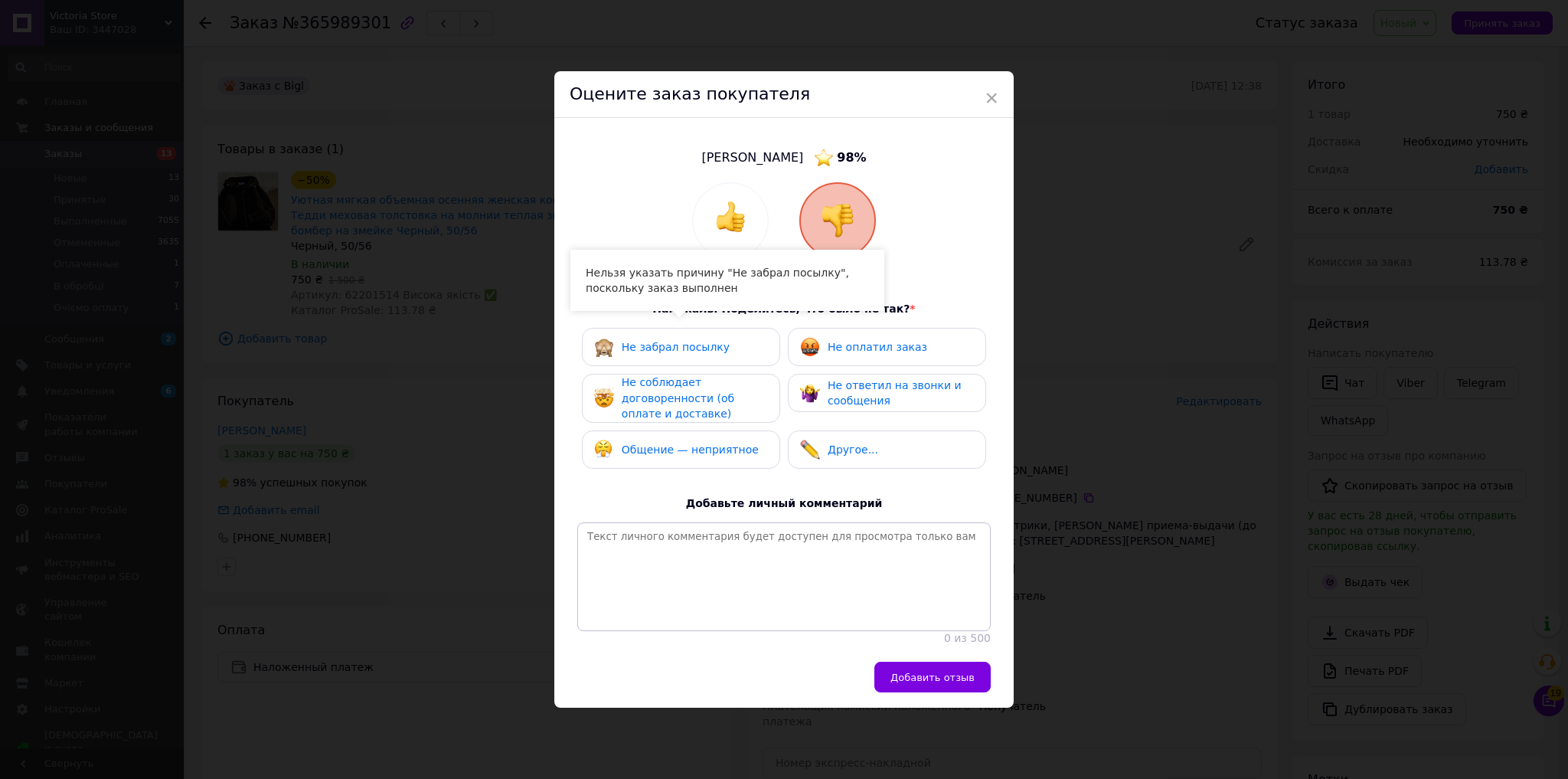
click at [706, 389] on span "Не соблюдает договоренности (об оплате и доставке)" at bounding box center [678, 398] width 112 height 44
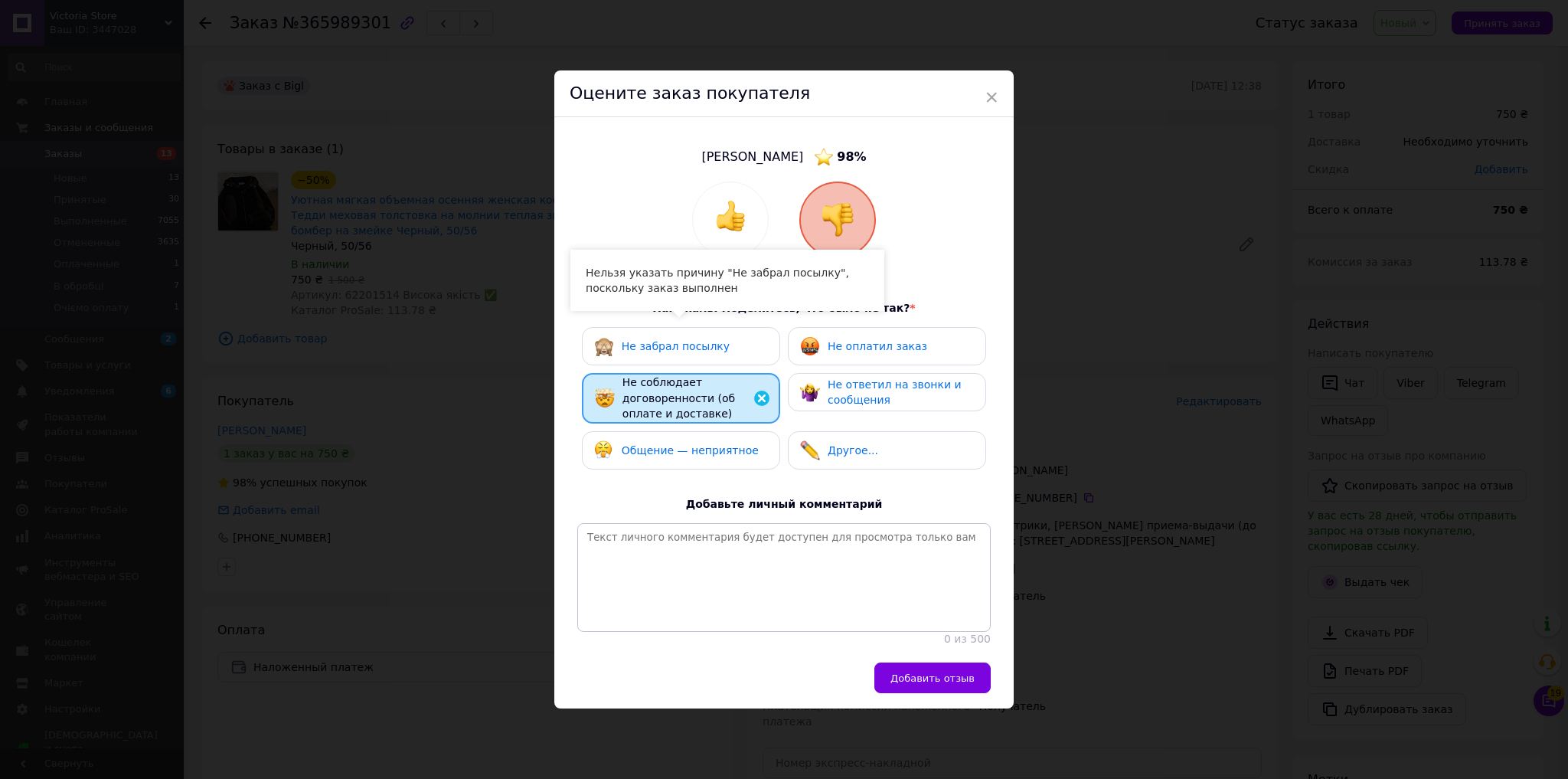
click at [707, 444] on span "Общение — неприятное" at bounding box center [691, 451] width 137 height 12
click at [824, 380] on div "Не ответил на звонки и сообщения" at bounding box center [887, 392] width 173 height 32
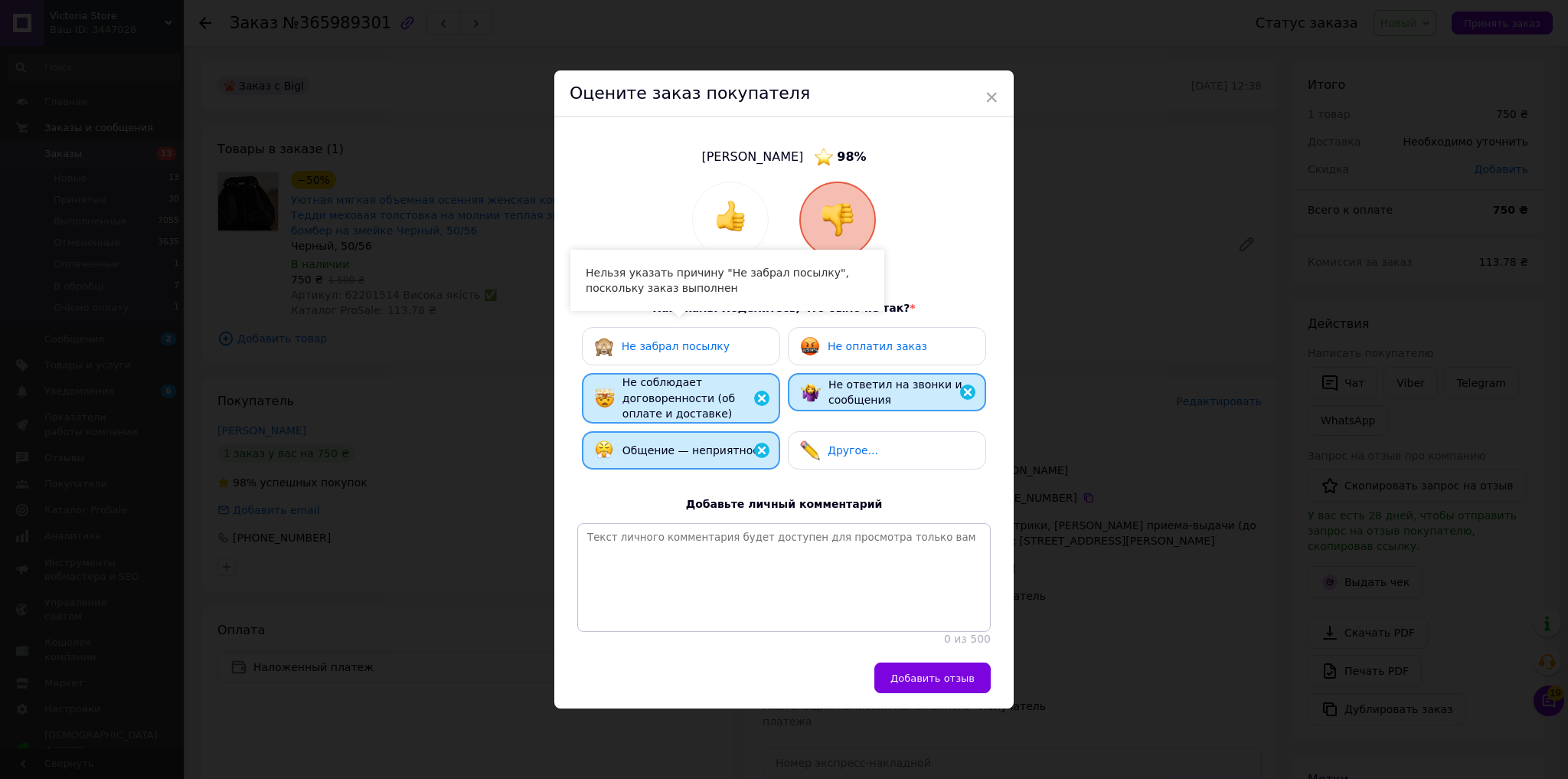
click at [831, 342] on span "Не оплатил заказ" at bounding box center [877, 346] width 99 height 12
click at [934, 678] on span "Добавить отзыв" at bounding box center [933, 677] width 85 height 12
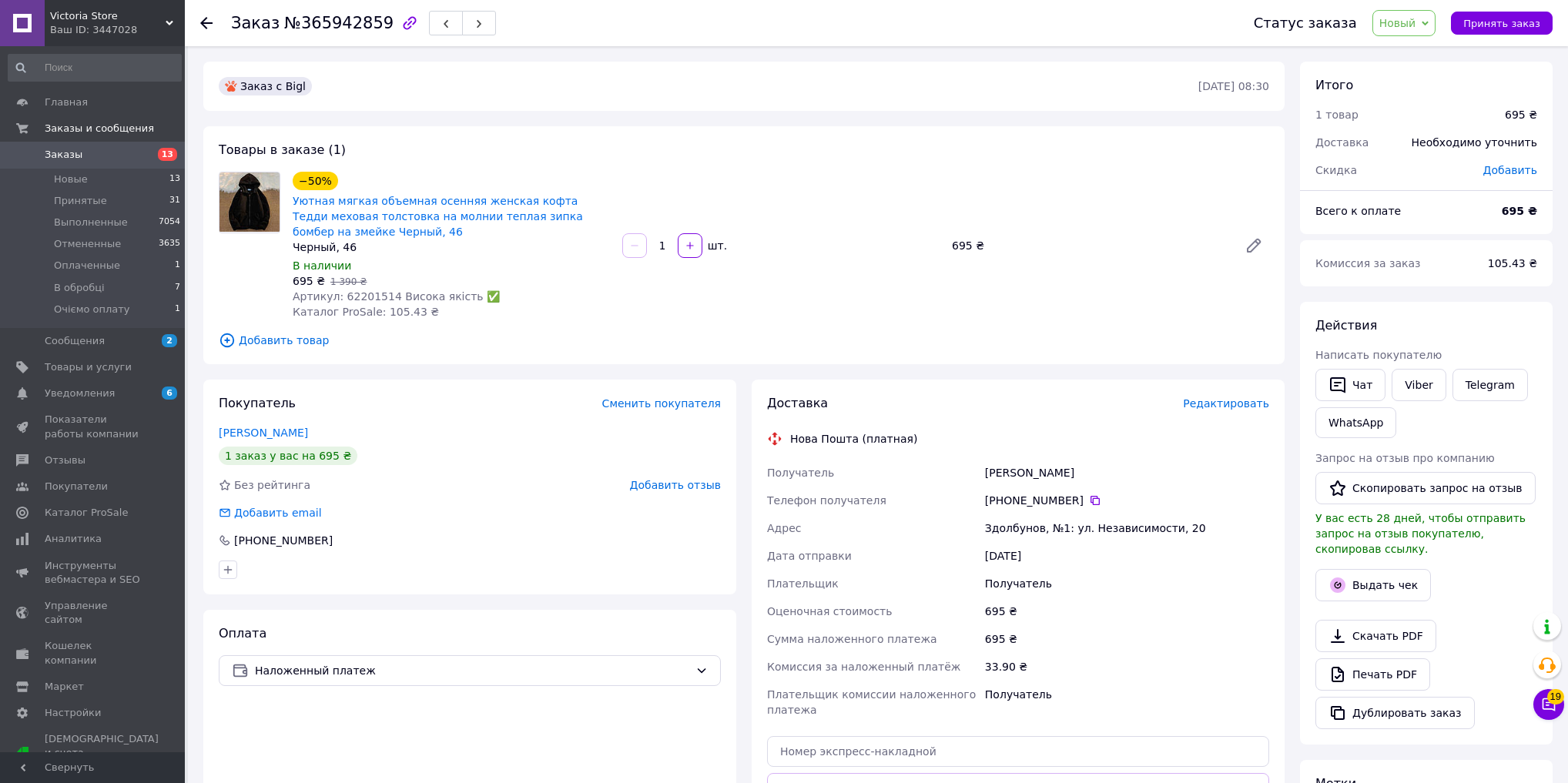
click at [676, 490] on span "Добавить отзыв" at bounding box center [676, 485] width 91 height 12
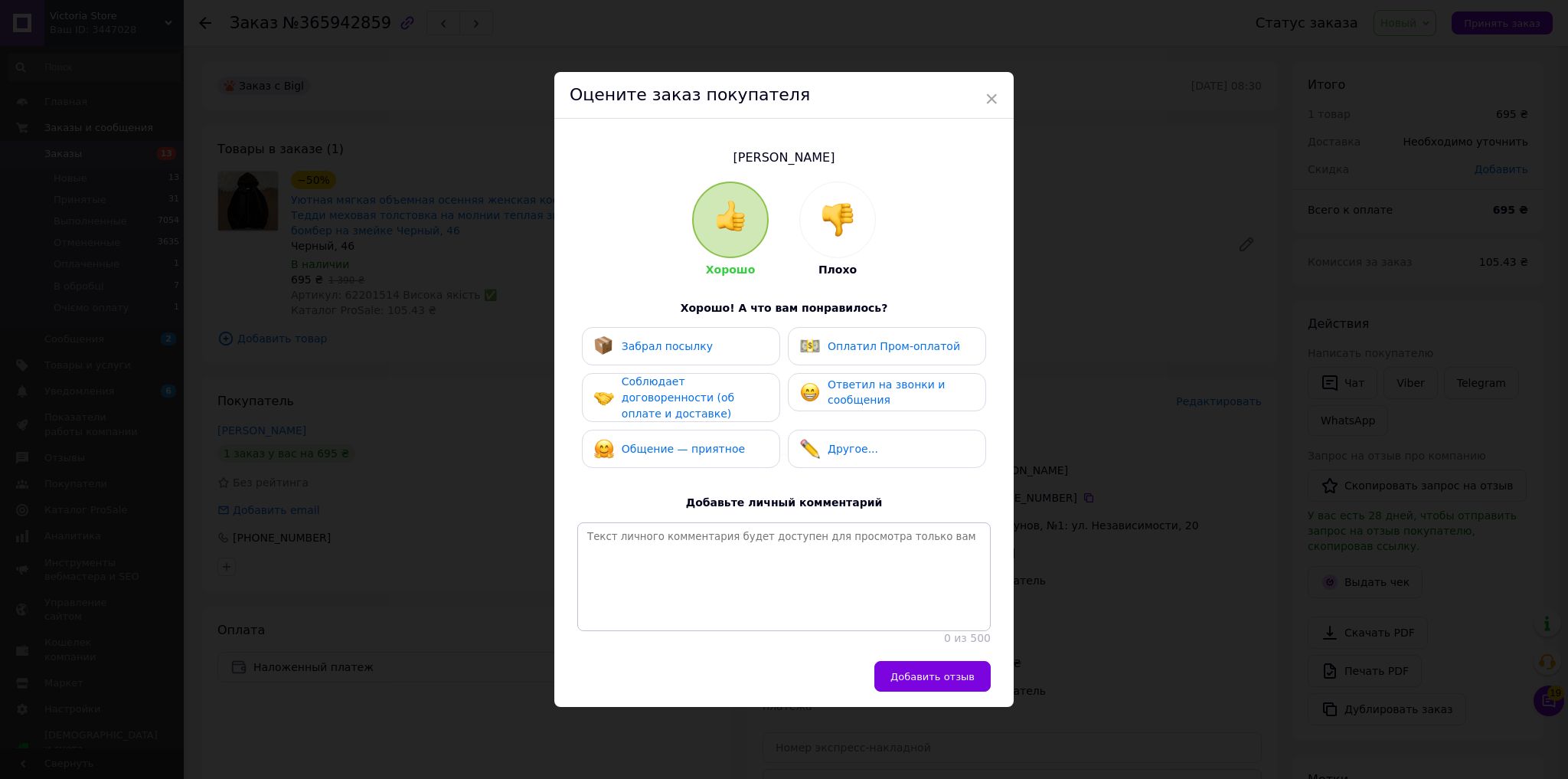
click at [824, 208] on img at bounding box center [838, 220] width 34 height 34
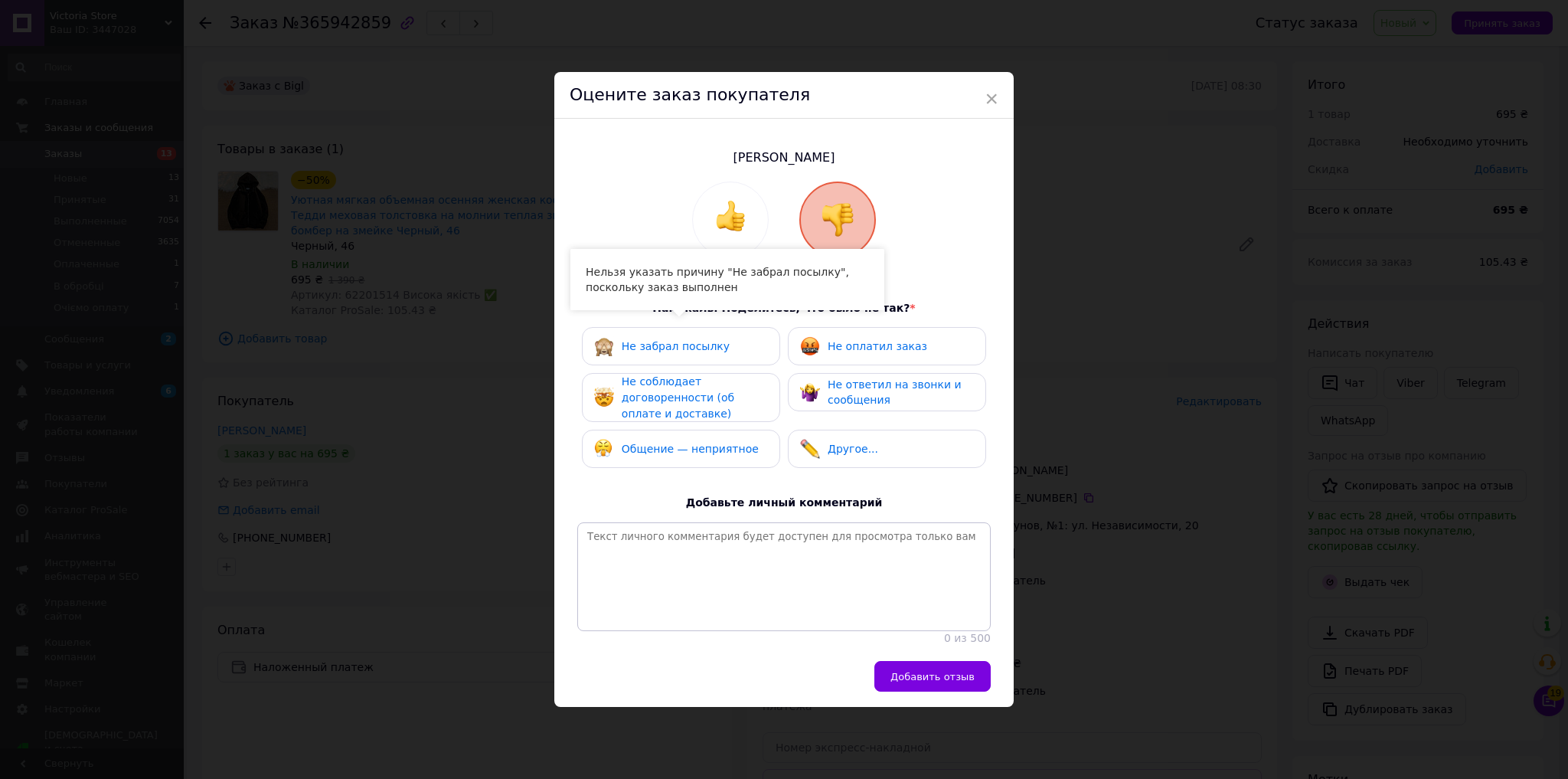
click at [704, 388] on span "Не соблюдает договоренности (об оплате и доставке)" at bounding box center [678, 397] width 112 height 44
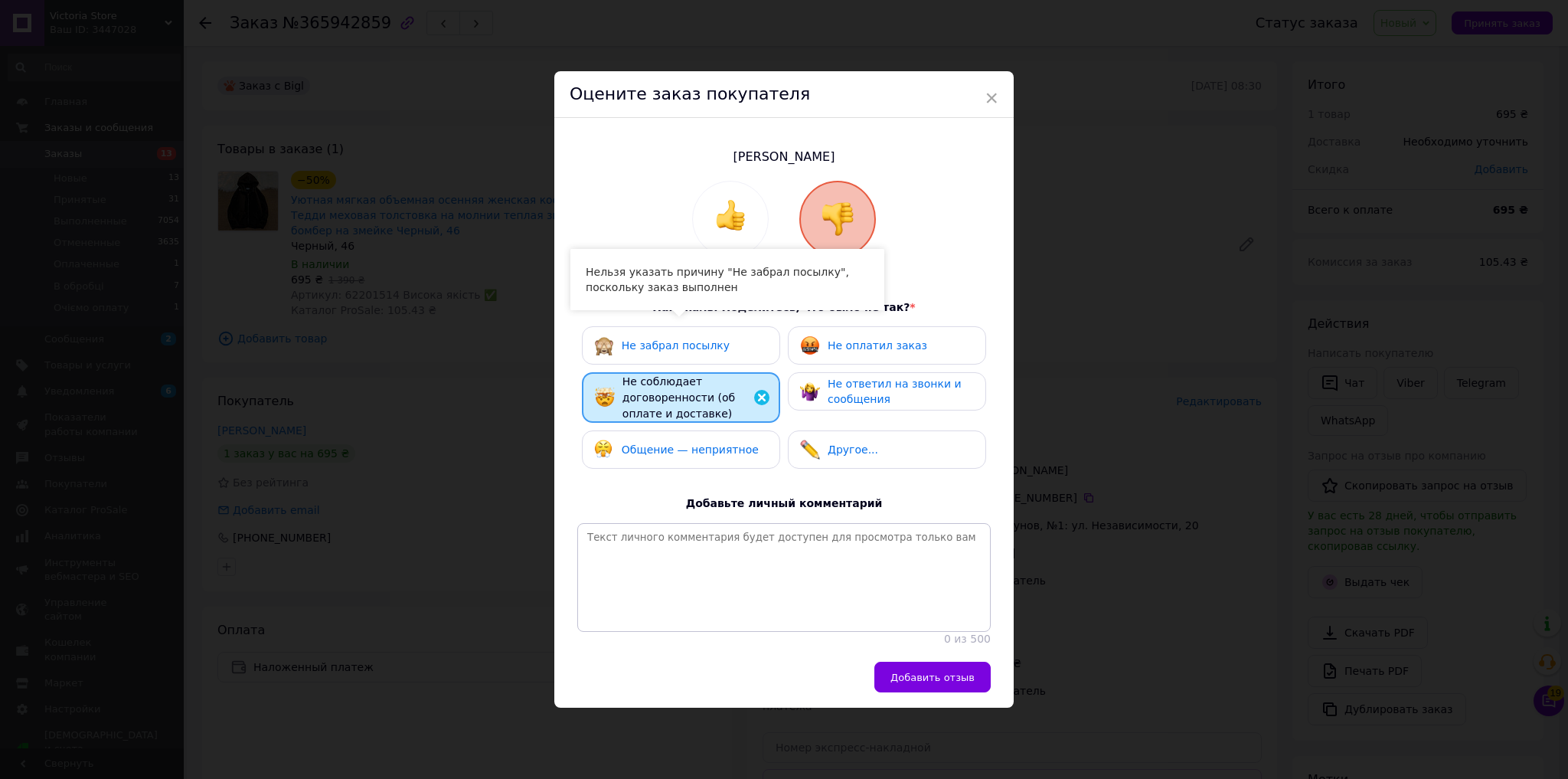
click at [711, 444] on span "Общение — неприятное" at bounding box center [691, 450] width 137 height 12
click at [835, 378] on span "Не ответил на звонки и сообщения" at bounding box center [895, 391] width 134 height 28
click at [844, 339] on span "Не оплатил заказ" at bounding box center [877, 345] width 99 height 12
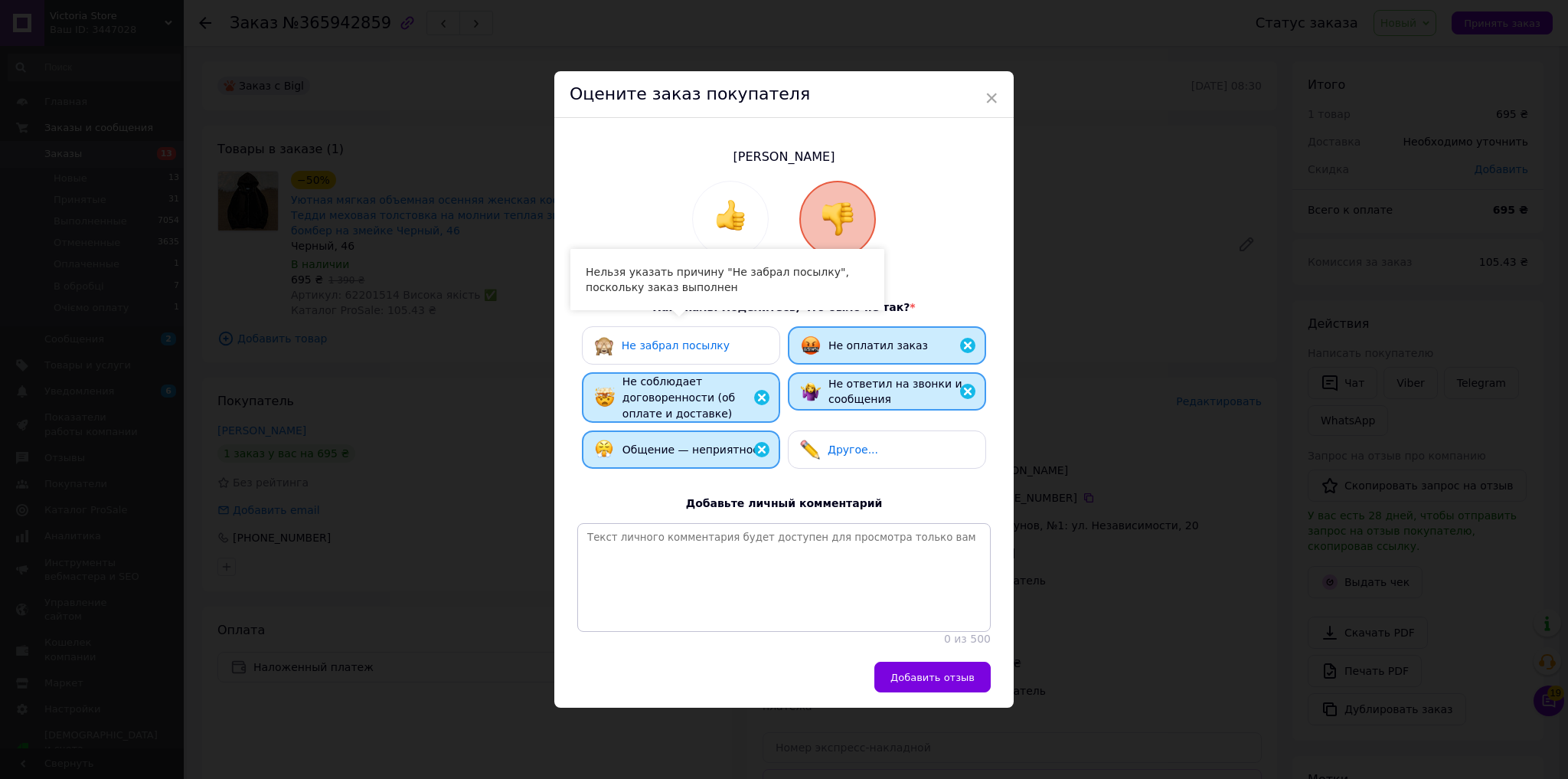
click at [921, 674] on button "Добавить отзыв" at bounding box center [932, 677] width 116 height 31
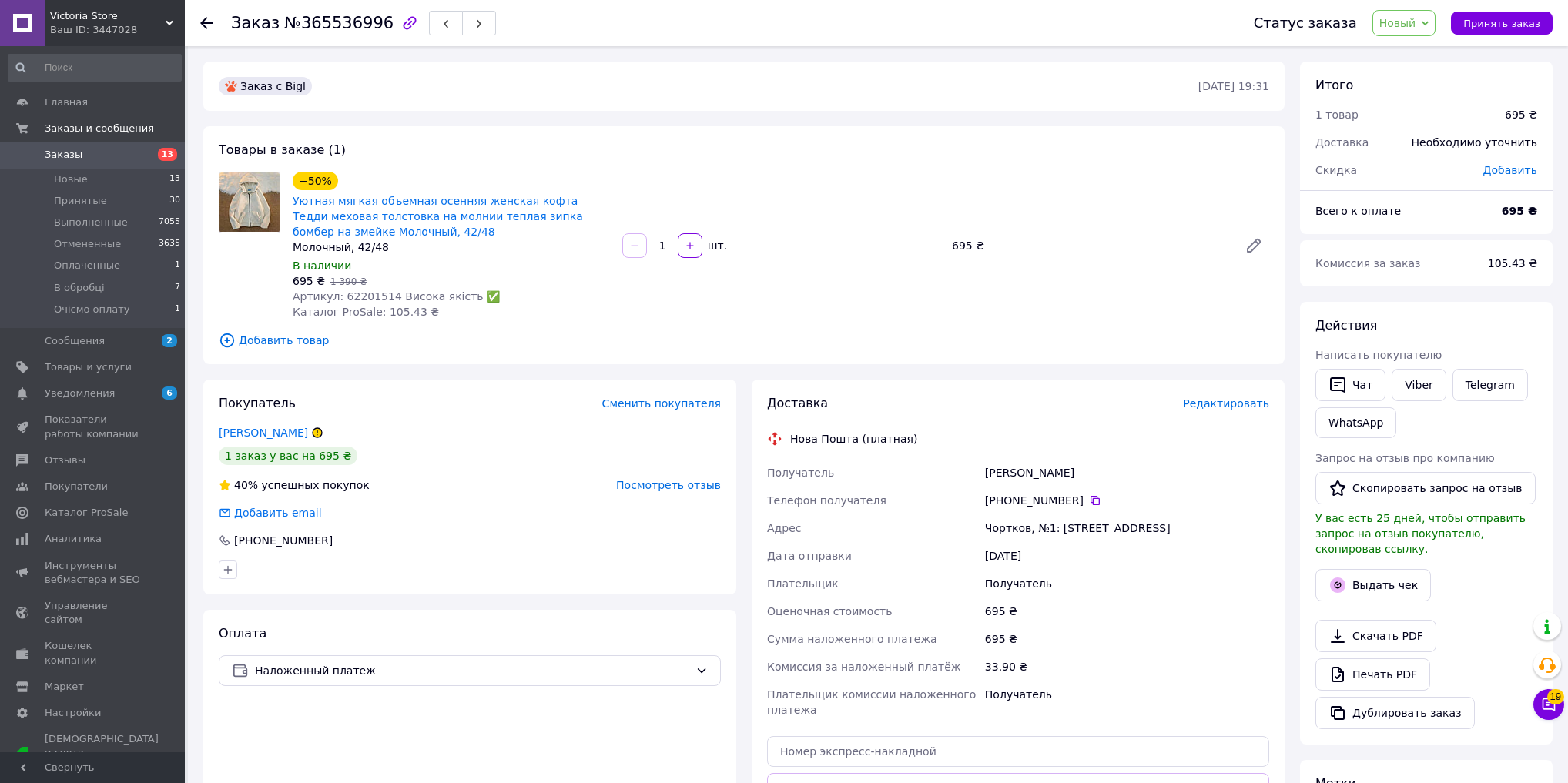
click at [1413, 21] on span "Новый" at bounding box center [1398, 23] width 37 height 12
click at [1432, 93] on li "Отменен" at bounding box center [1419, 100] width 92 height 23
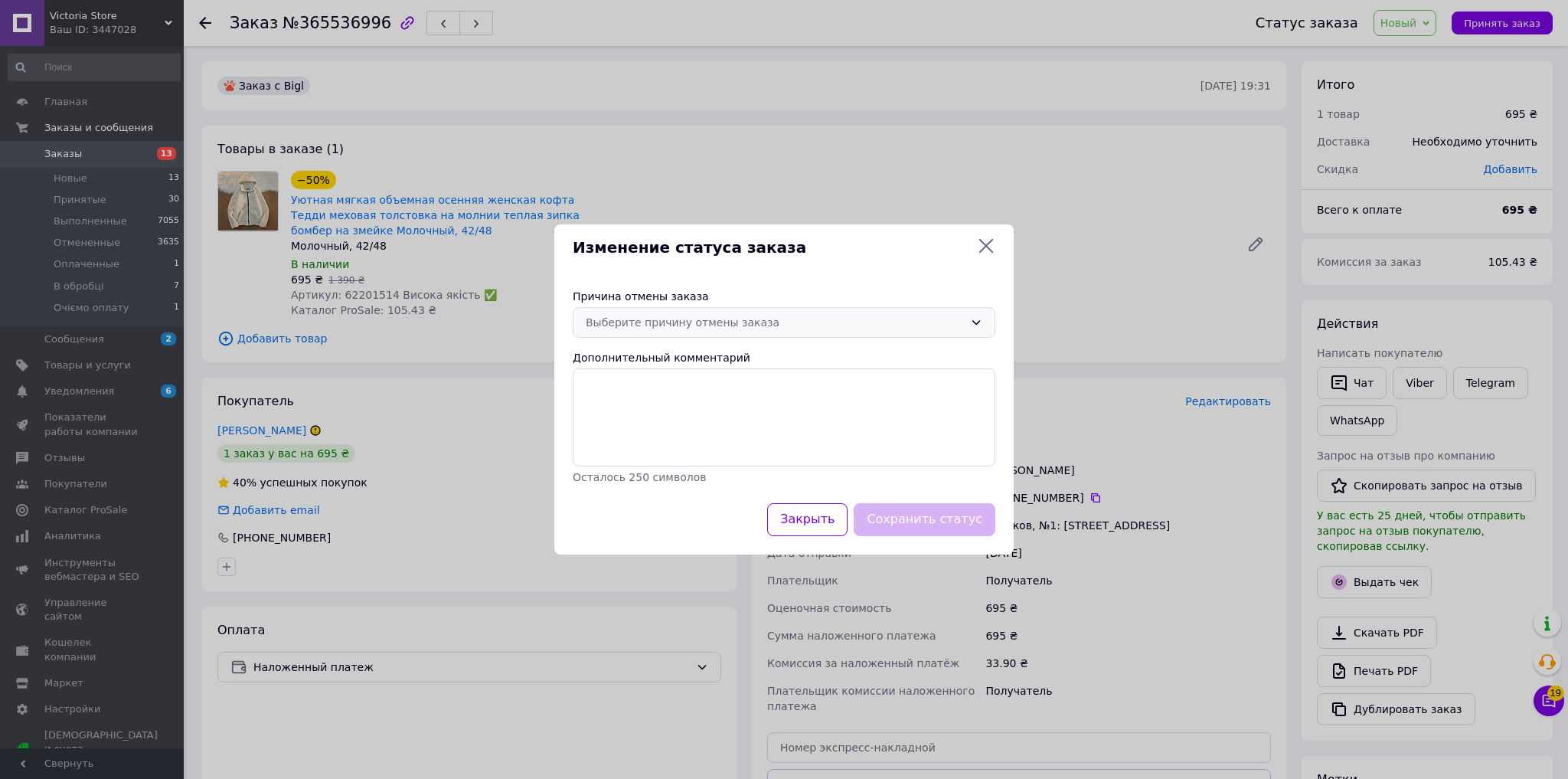
click at [823, 320] on div "Выберите причину отмены заказа" at bounding box center [775, 322] width 378 height 17
click at [678, 414] on li "Оплата не поступила" at bounding box center [784, 411] width 421 height 28
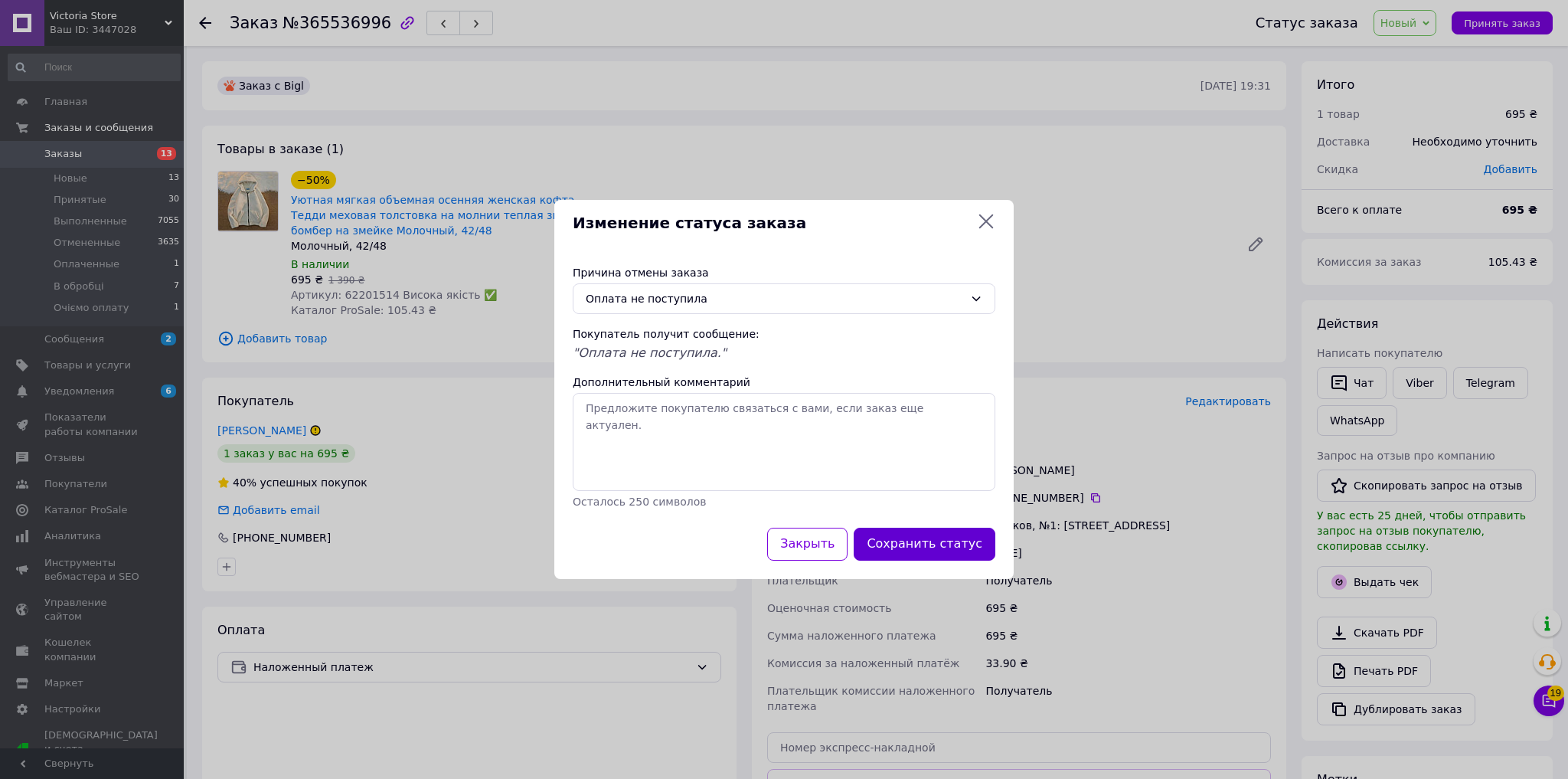
click at [920, 544] on button "Сохранить статус" at bounding box center [924, 544] width 141 height 33
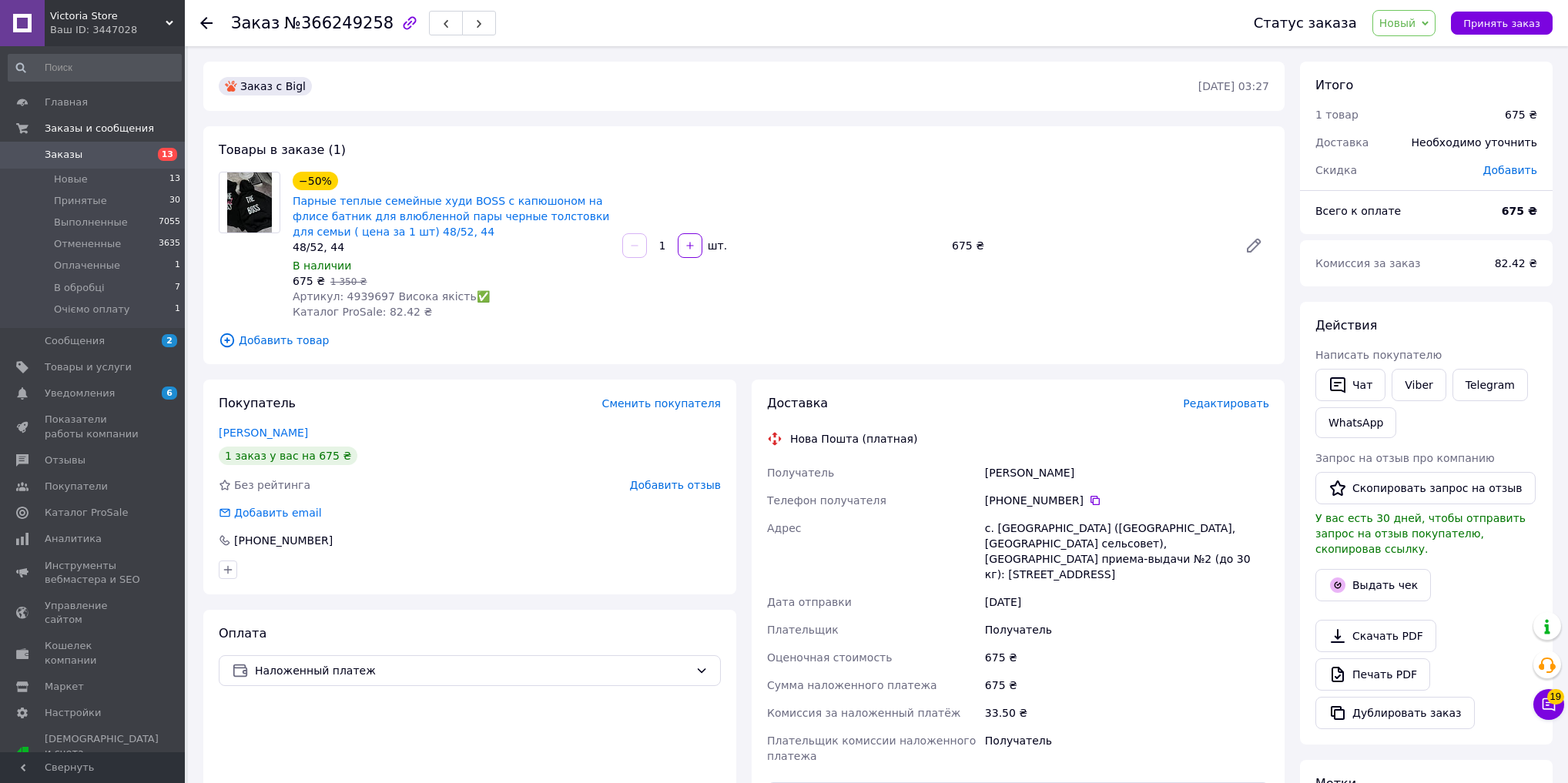
click at [682, 485] on span "Добавить отзыв" at bounding box center [676, 485] width 91 height 12
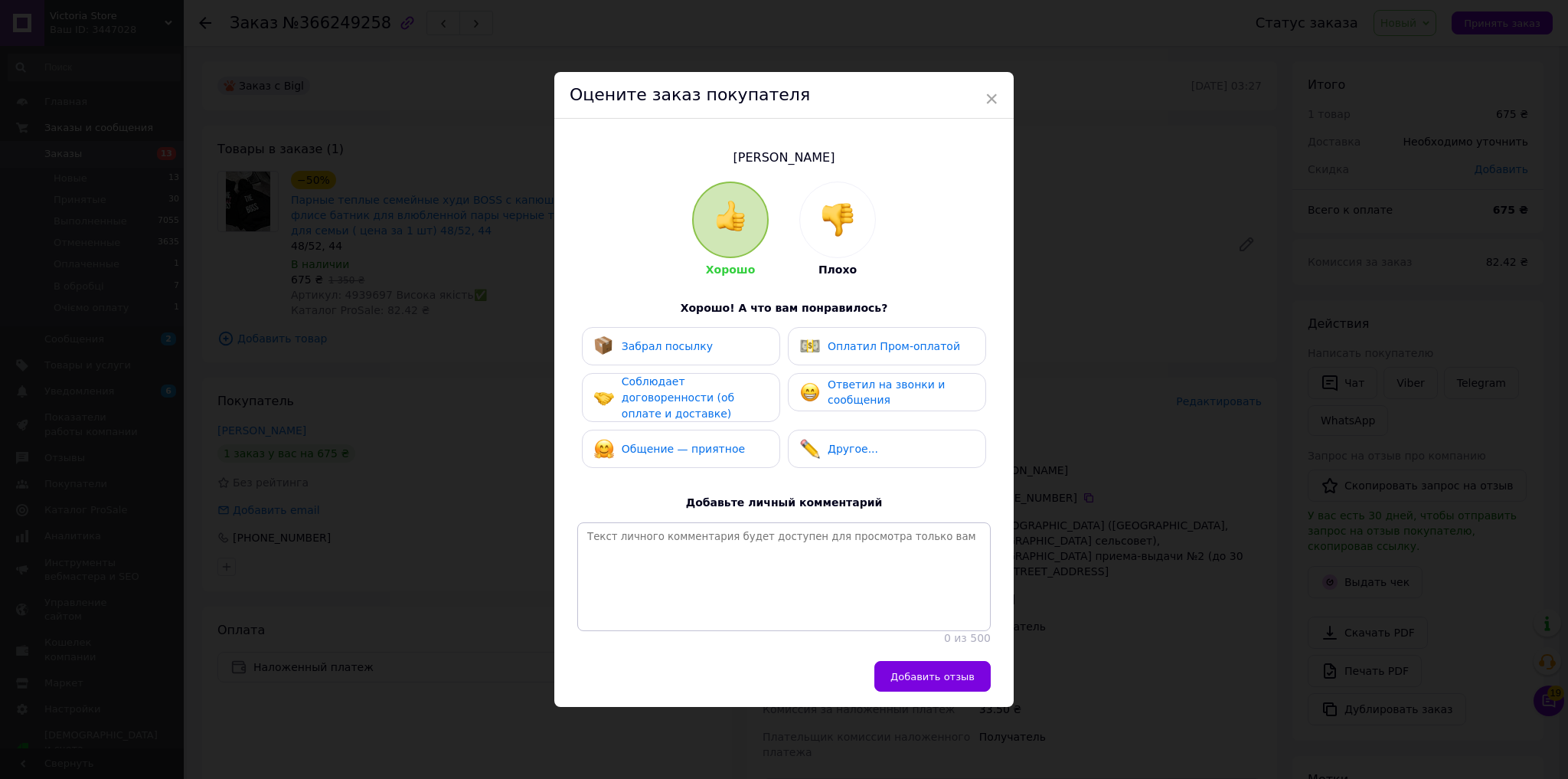
click at [848, 211] on img at bounding box center [838, 220] width 34 height 34
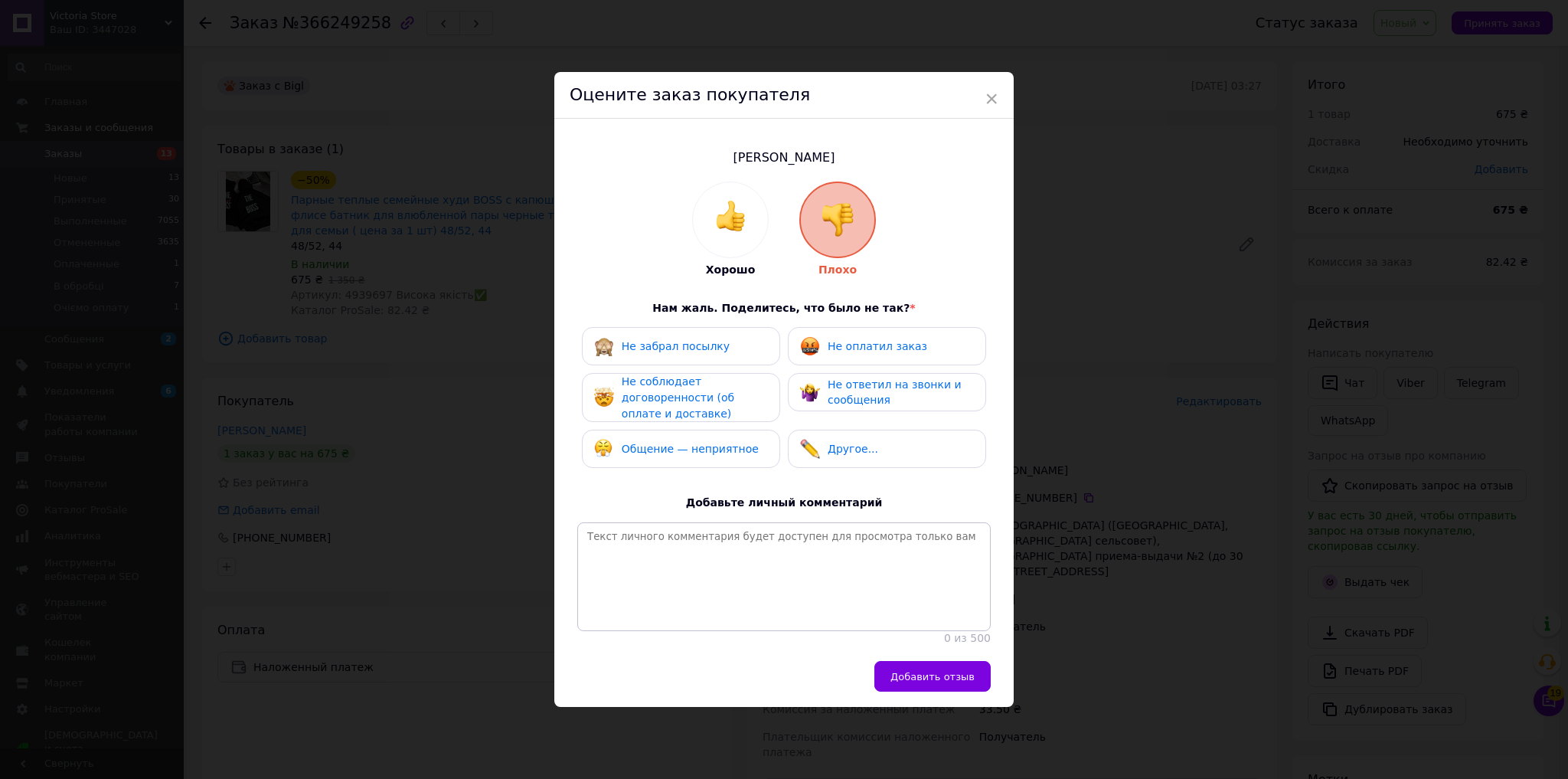
click at [849, 347] on div "Не оплатил заказ" at bounding box center [864, 346] width 127 height 20
click at [861, 394] on span "Не ответил на звонки и сообщения" at bounding box center [895, 392] width 134 height 28
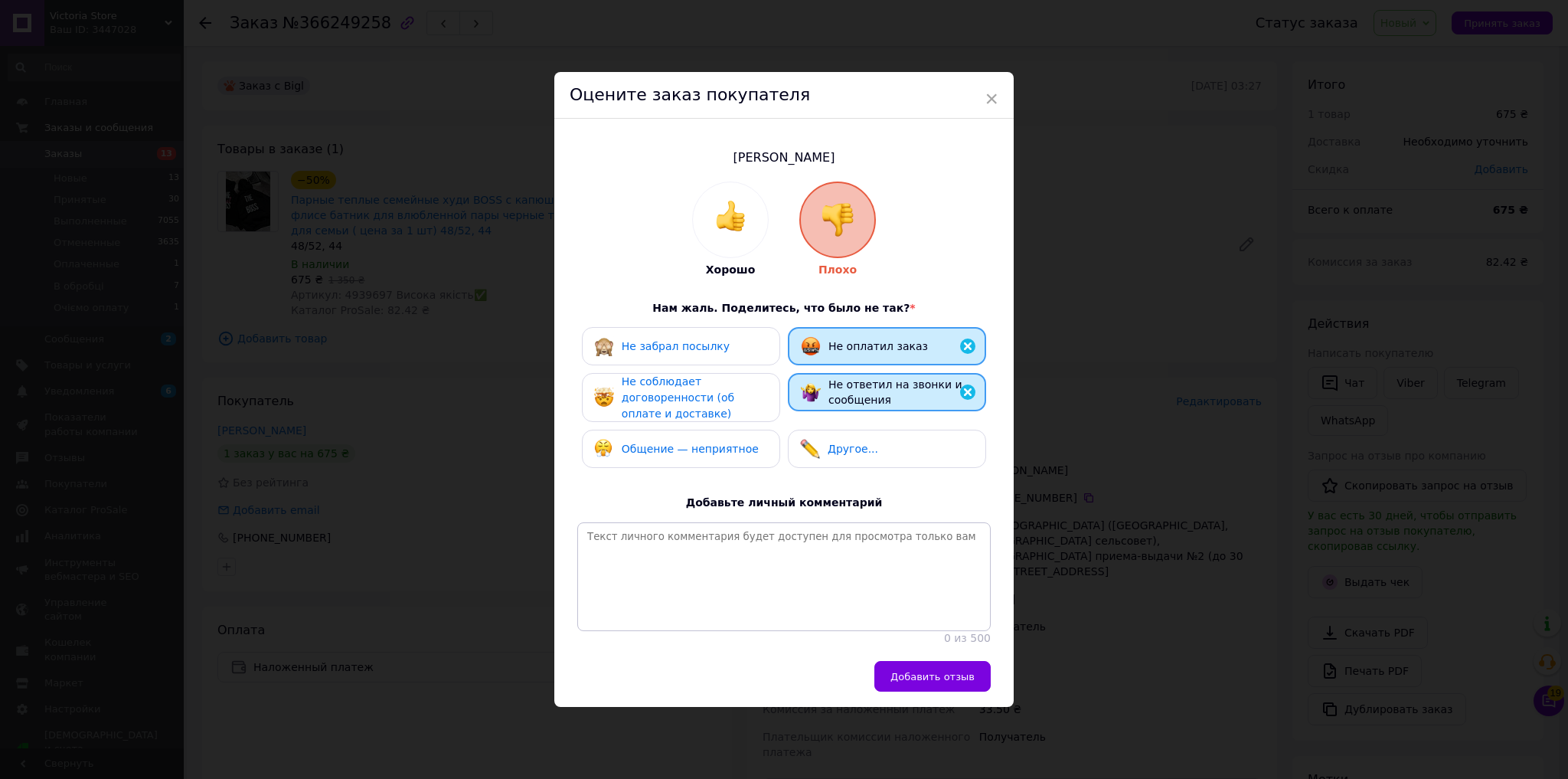
click at [709, 401] on div "Не соблюдает договоренности (об оплате и доставке)" at bounding box center [694, 398] width 145 height 48
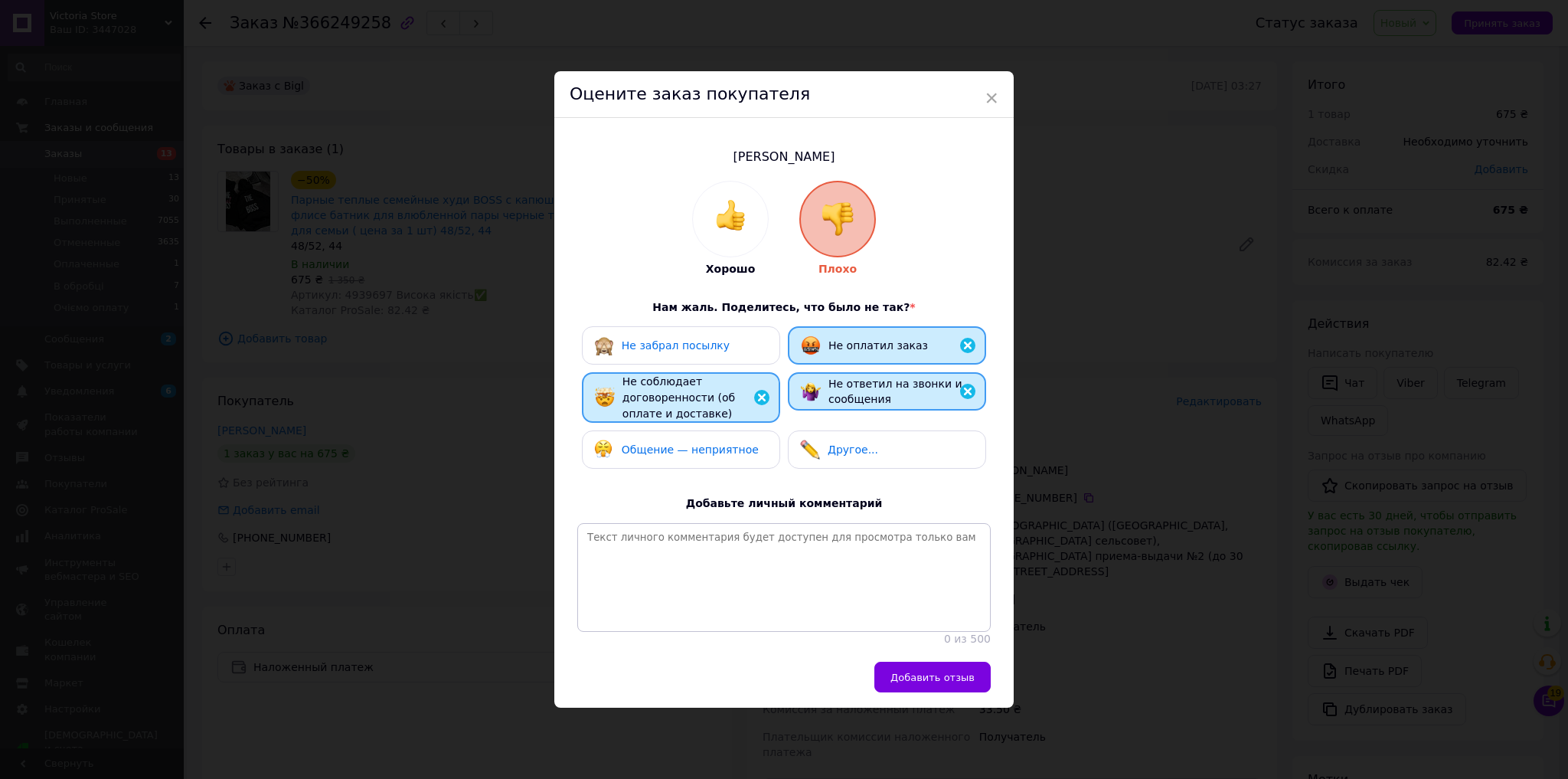
drag, startPoint x: 711, startPoint y: 448, endPoint x: 794, endPoint y: 538, distance: 122.4
click at [712, 448] on div "Общение — неприятное" at bounding box center [691, 450] width 137 height 16
click at [959, 702] on div "Добавить отзыв" at bounding box center [784, 684] width 460 height 46
click at [944, 692] on button "Добавить отзыв" at bounding box center [932, 677] width 116 height 31
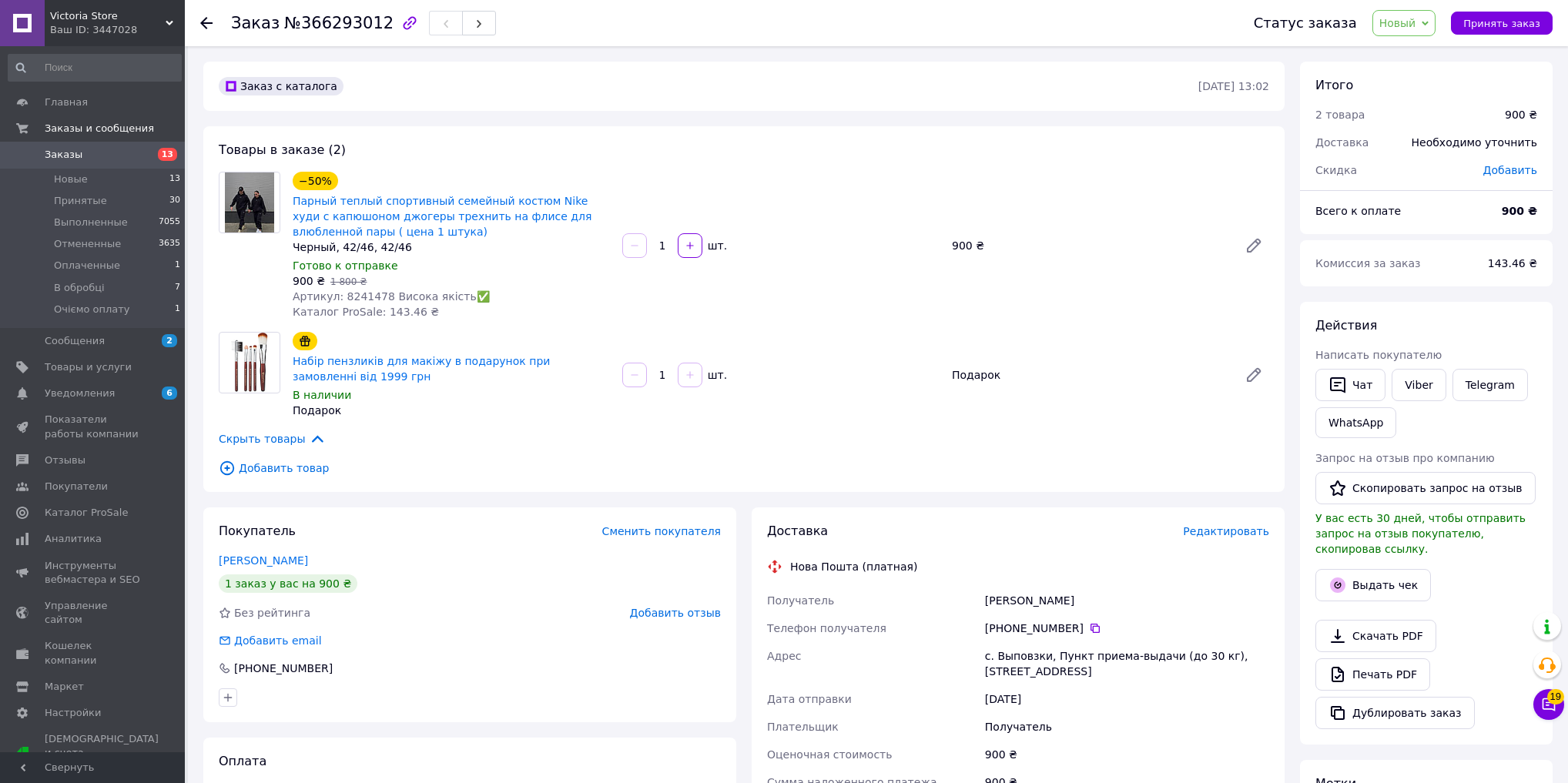
click at [704, 619] on span "Добавить отзыв" at bounding box center [676, 613] width 91 height 12
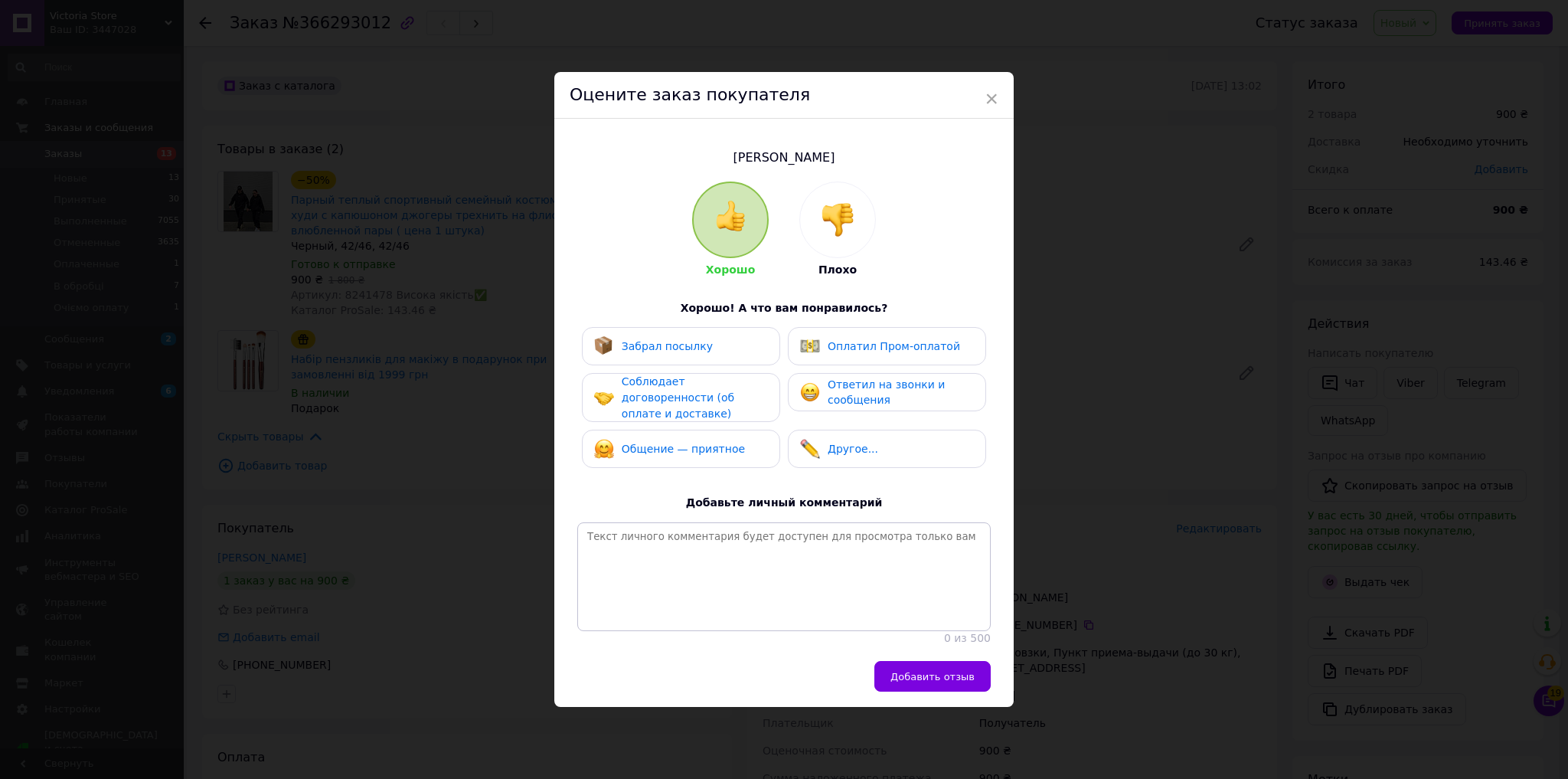
click at [851, 228] on img at bounding box center [838, 220] width 34 height 34
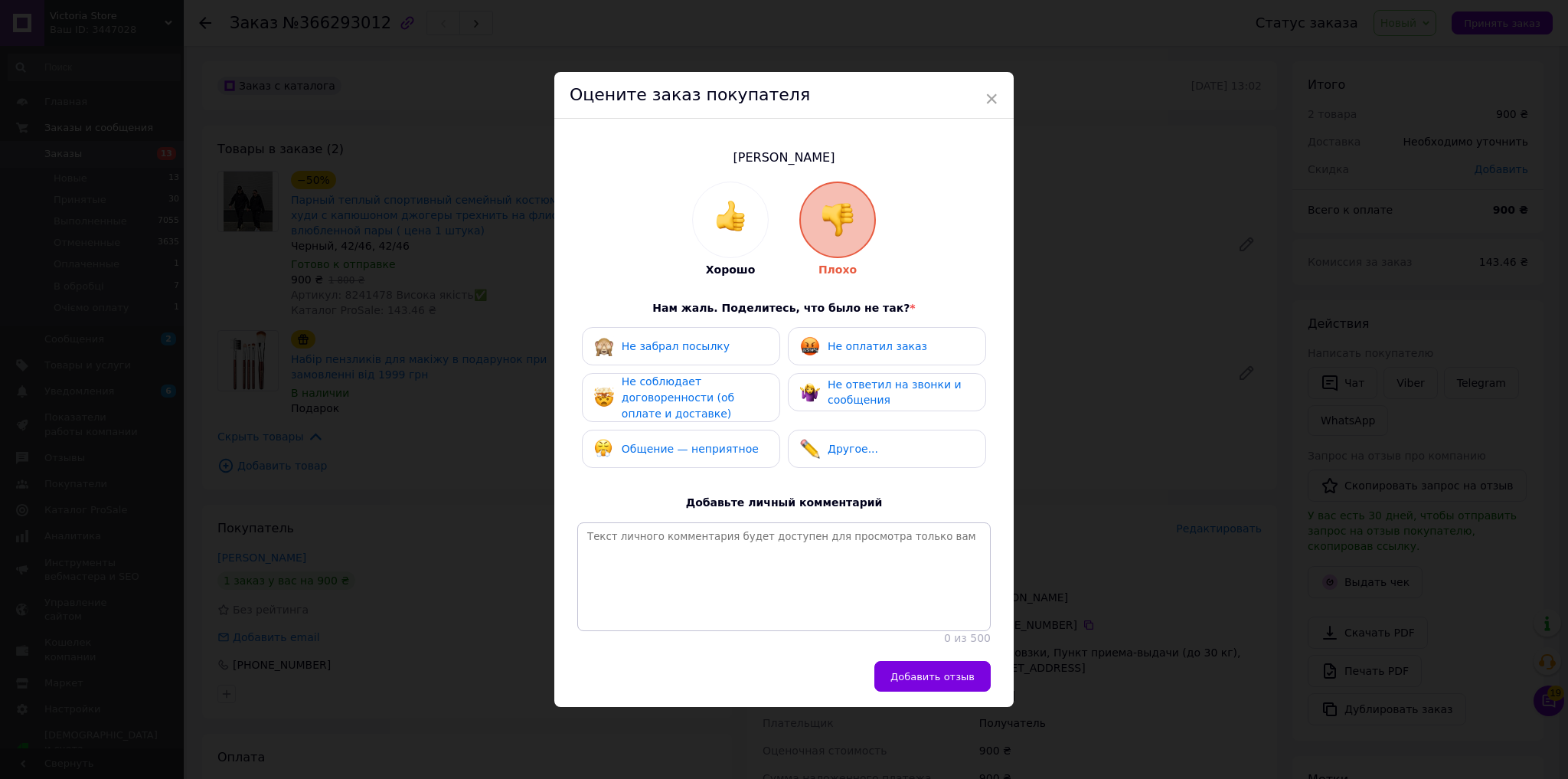
drag, startPoint x: 851, startPoint y: 338, endPoint x: 851, endPoint y: 351, distance: 13.0
click at [851, 340] on span "Не оплатил заказ" at bounding box center [877, 346] width 99 height 12
drag, startPoint x: 851, startPoint y: 385, endPoint x: 772, endPoint y: 404, distance: 81.3
click at [852, 385] on div "Не ответил на звонки и сообщения" at bounding box center [901, 392] width 145 height 32
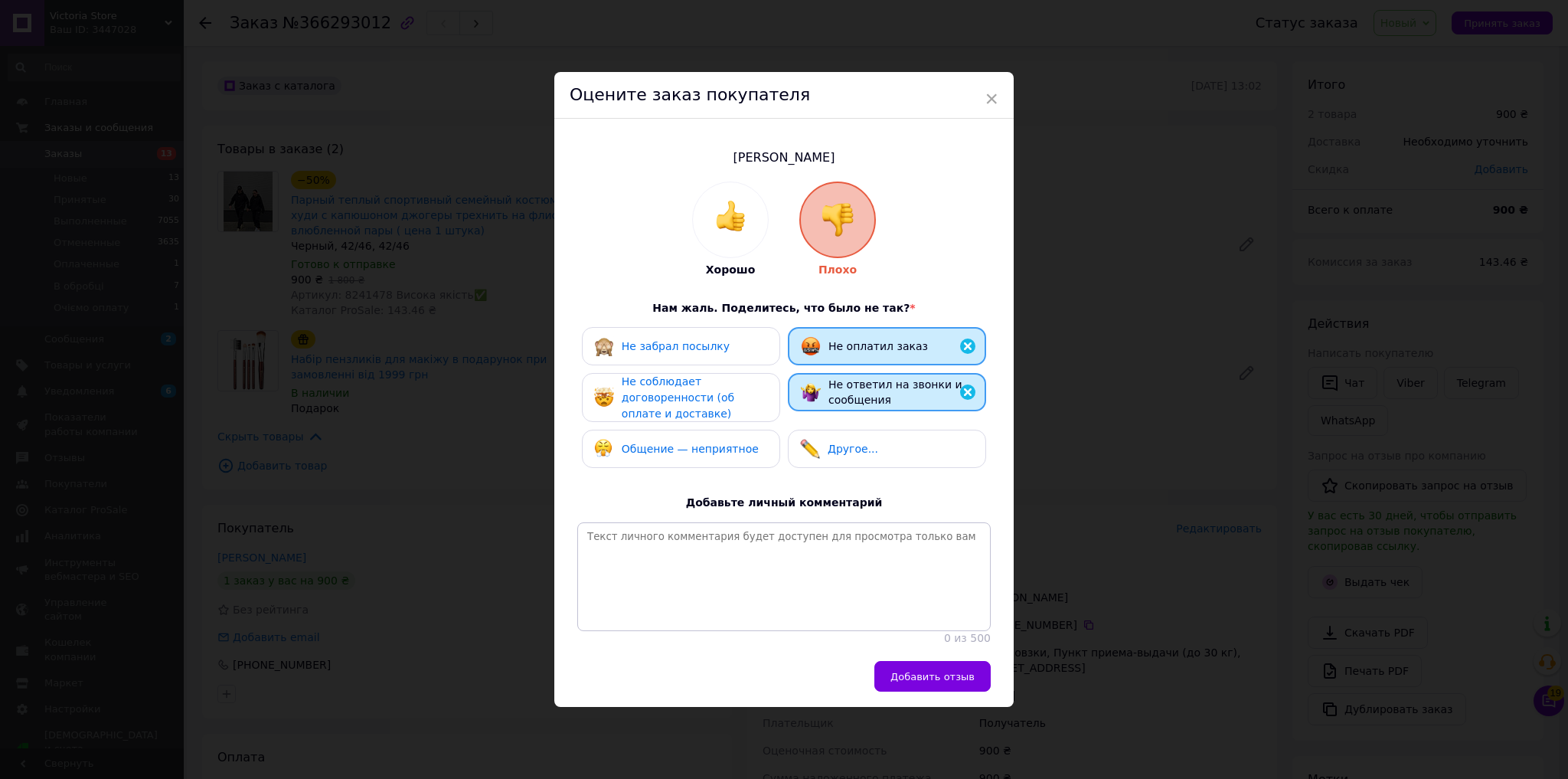
click at [682, 404] on div "Не соблюдает договоренности (об оплате и доставке)" at bounding box center [694, 398] width 145 height 48
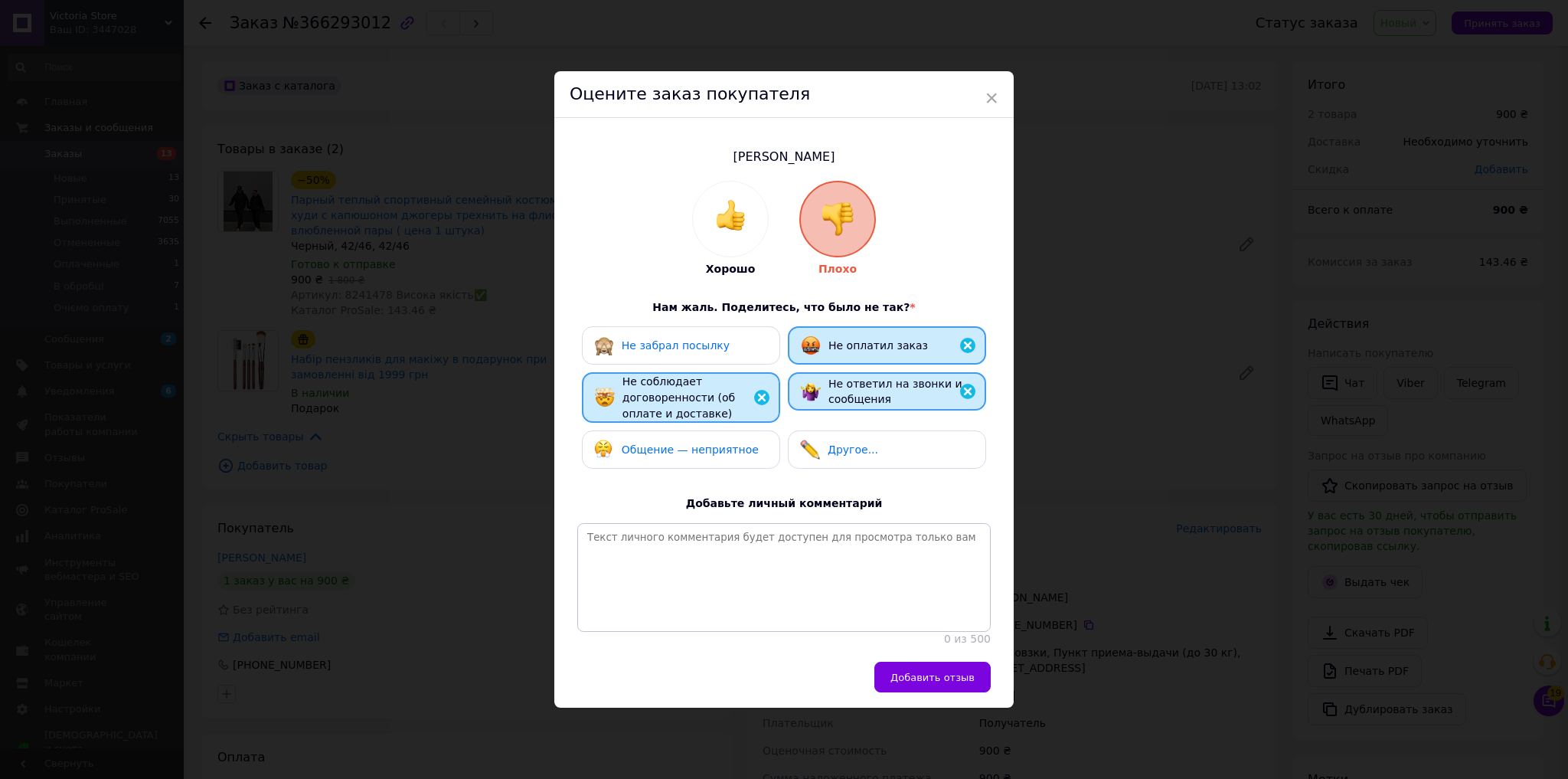
click at [686, 469] on div "Хорошо Плохо Нам жаль. Поделитесь, что было не так? * Не забрал посылку Не опла…" at bounding box center [784, 413] width 414 height 465
click at [711, 444] on span "Общение — неприятное" at bounding box center [691, 450] width 137 height 12
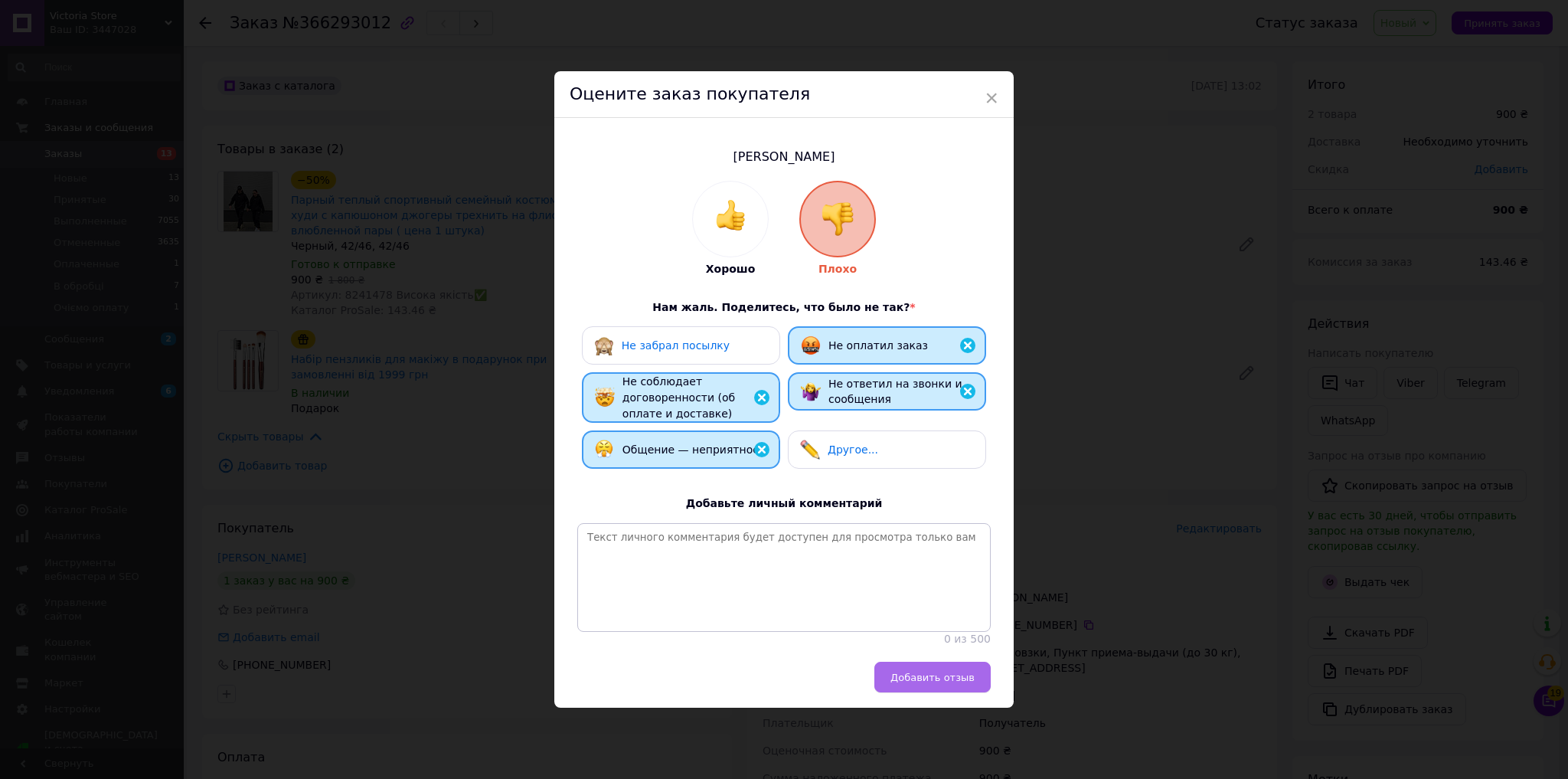
click at [968, 683] on span "Добавить отзыв" at bounding box center [933, 677] width 85 height 12
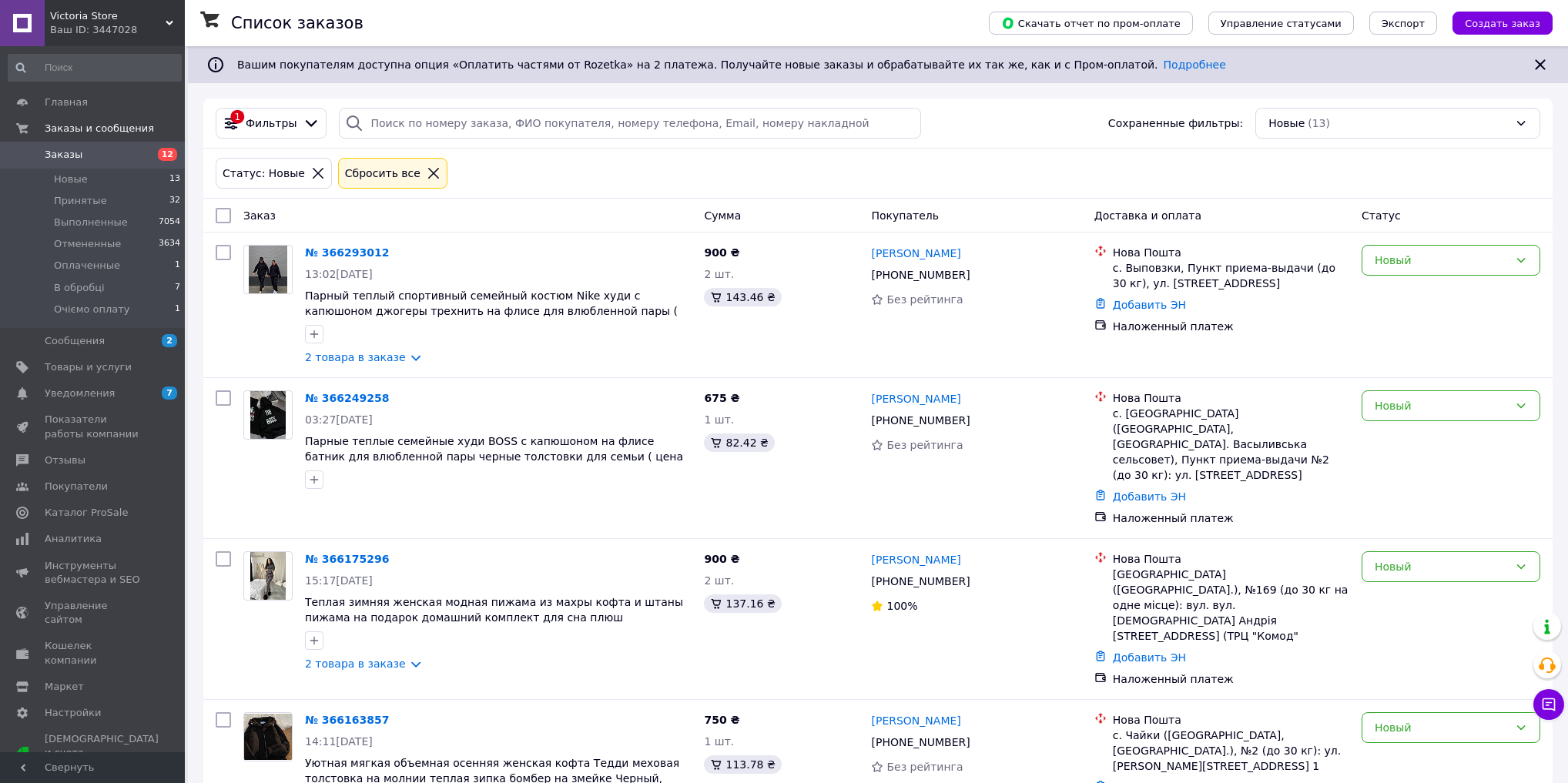
click at [98, 30] on div "Ваш ID: 3447028" at bounding box center [118, 30] width 135 height 14
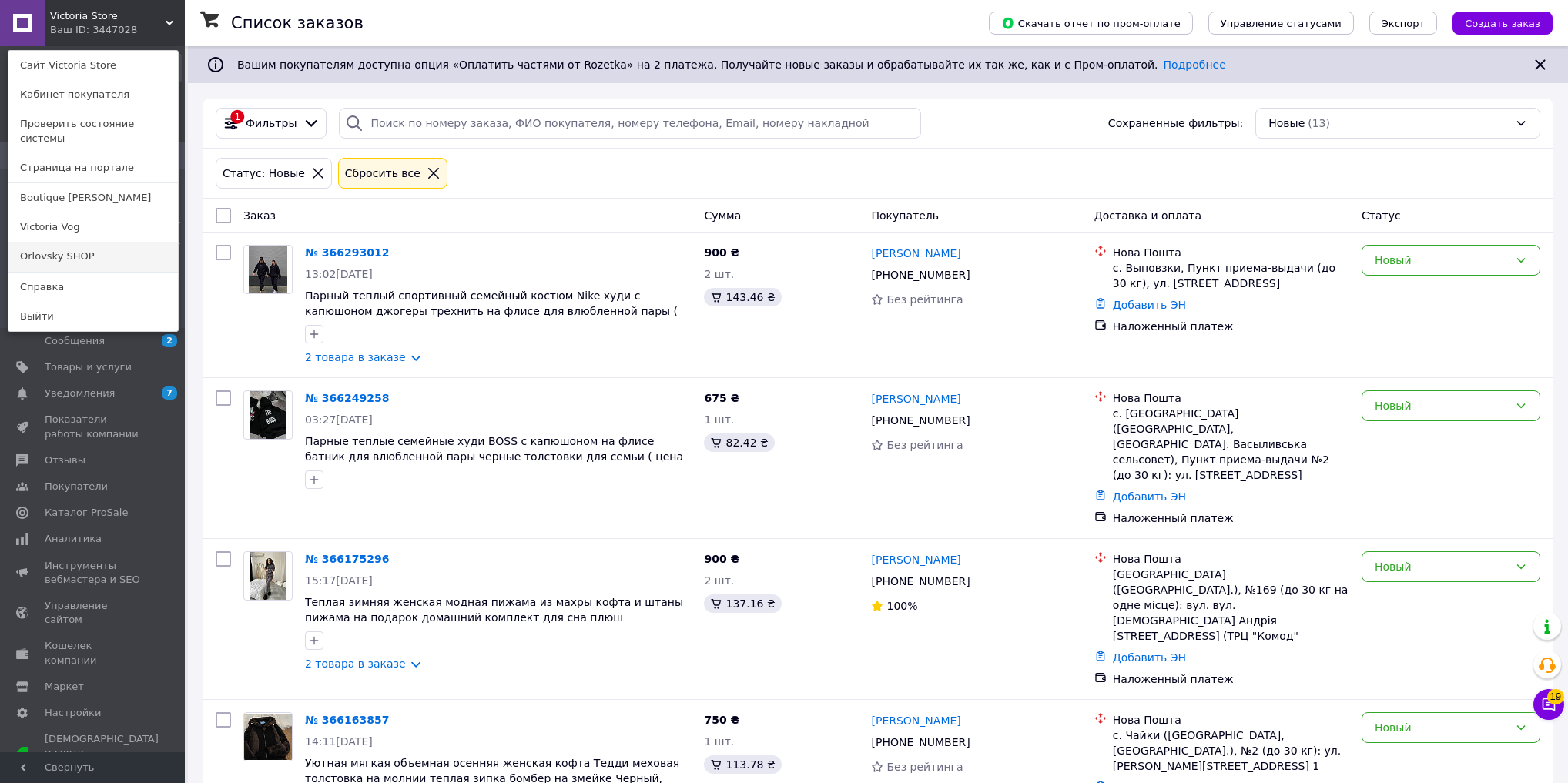
click at [106, 249] on link "Orlovsky SHOP" at bounding box center [93, 257] width 169 height 29
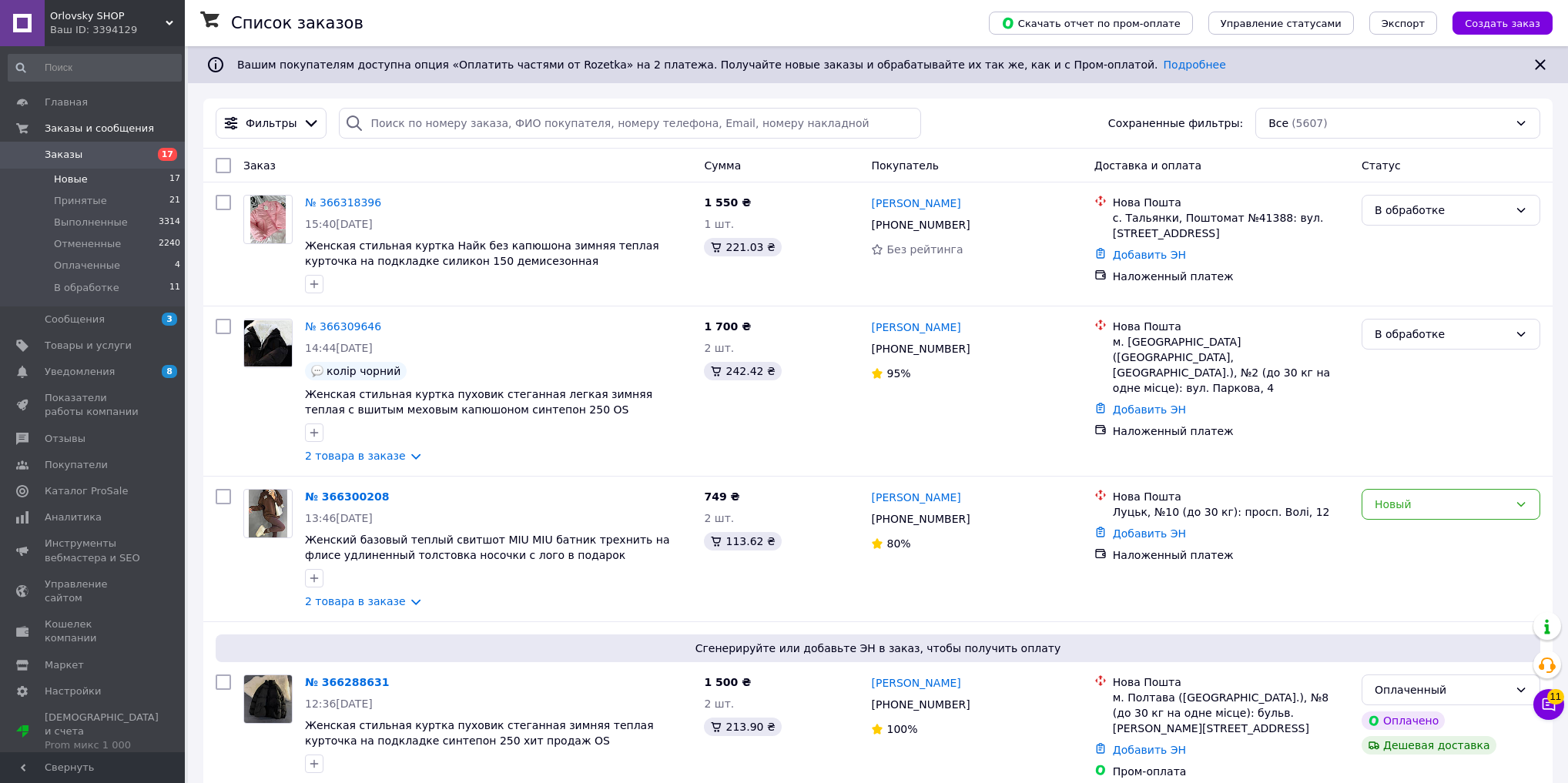
click at [100, 182] on li "Новые 17" at bounding box center [94, 179] width 189 height 22
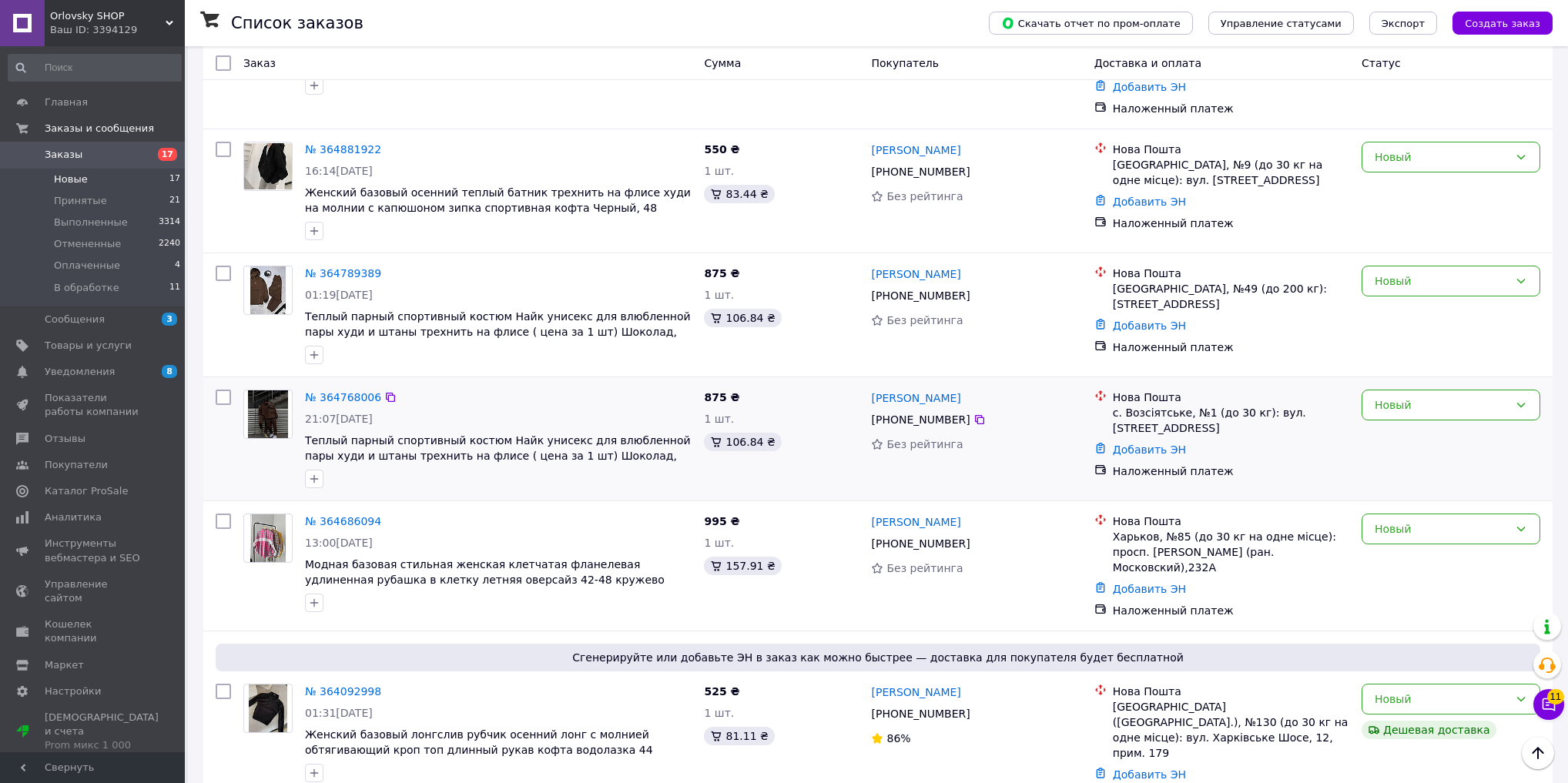
scroll to position [1827, 0]
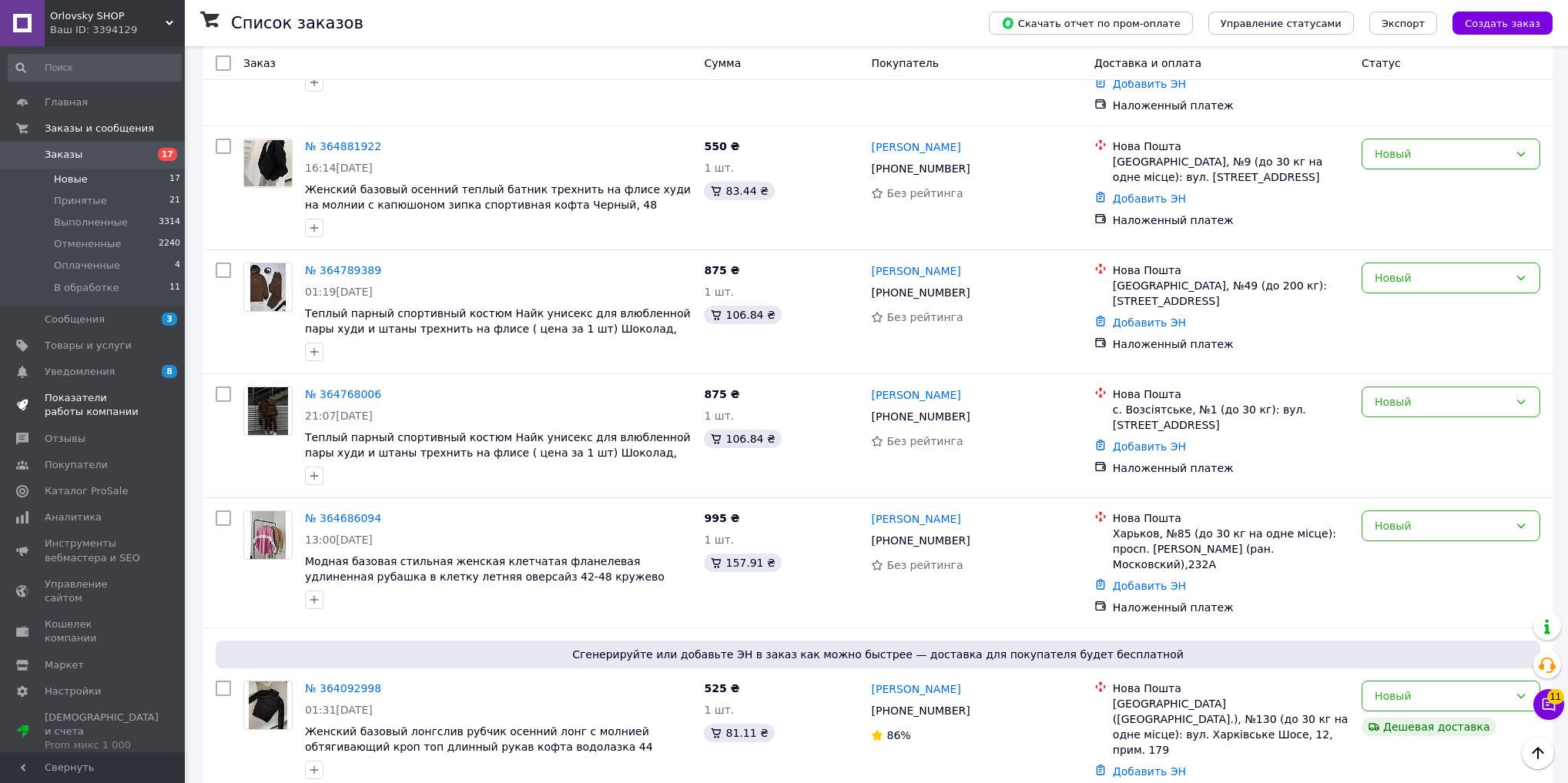
click at [118, 402] on span "Показатели работы компании" at bounding box center [94, 405] width 97 height 28
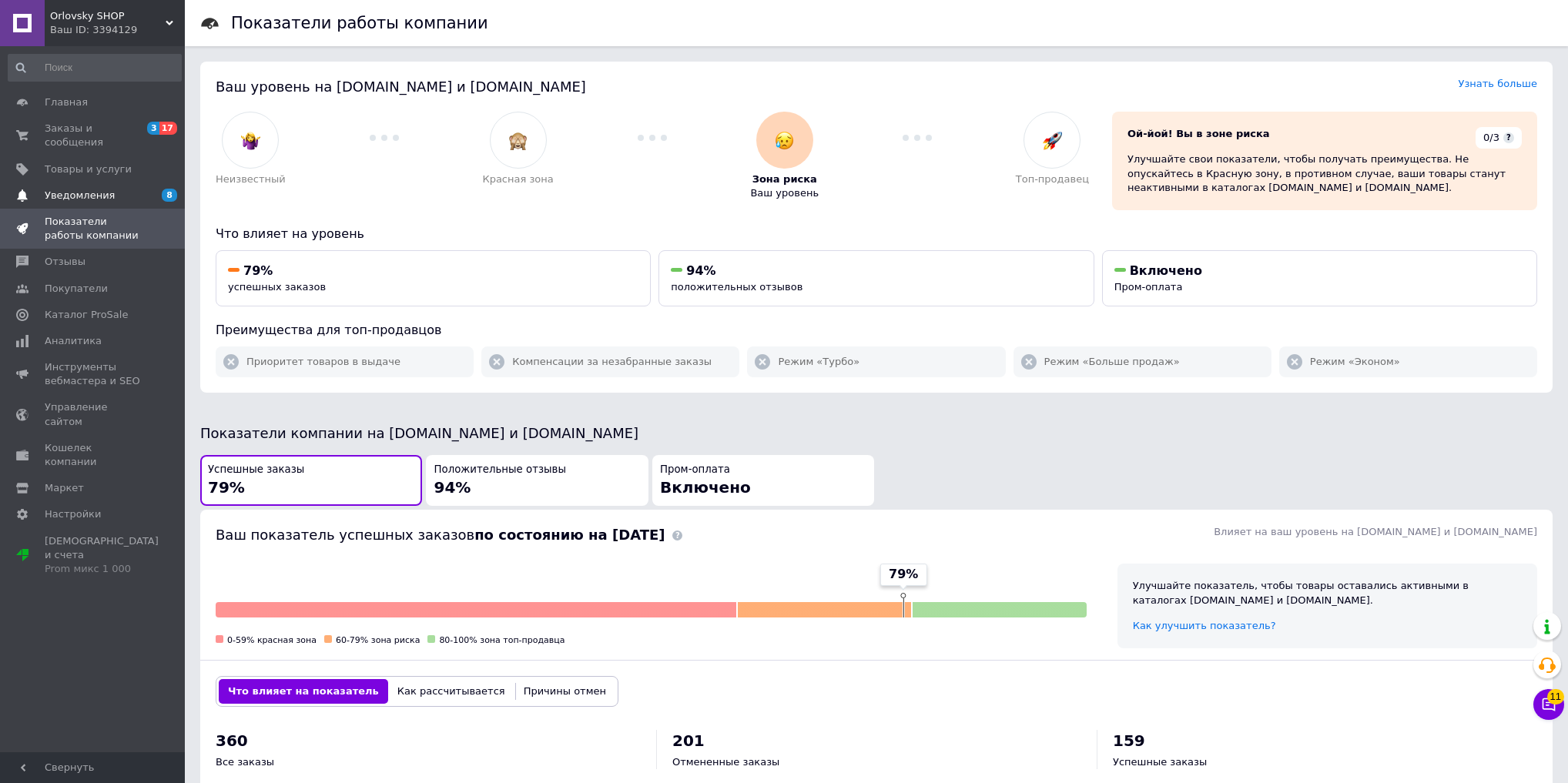
click at [118, 189] on span "Уведомления" at bounding box center [94, 196] width 97 height 14
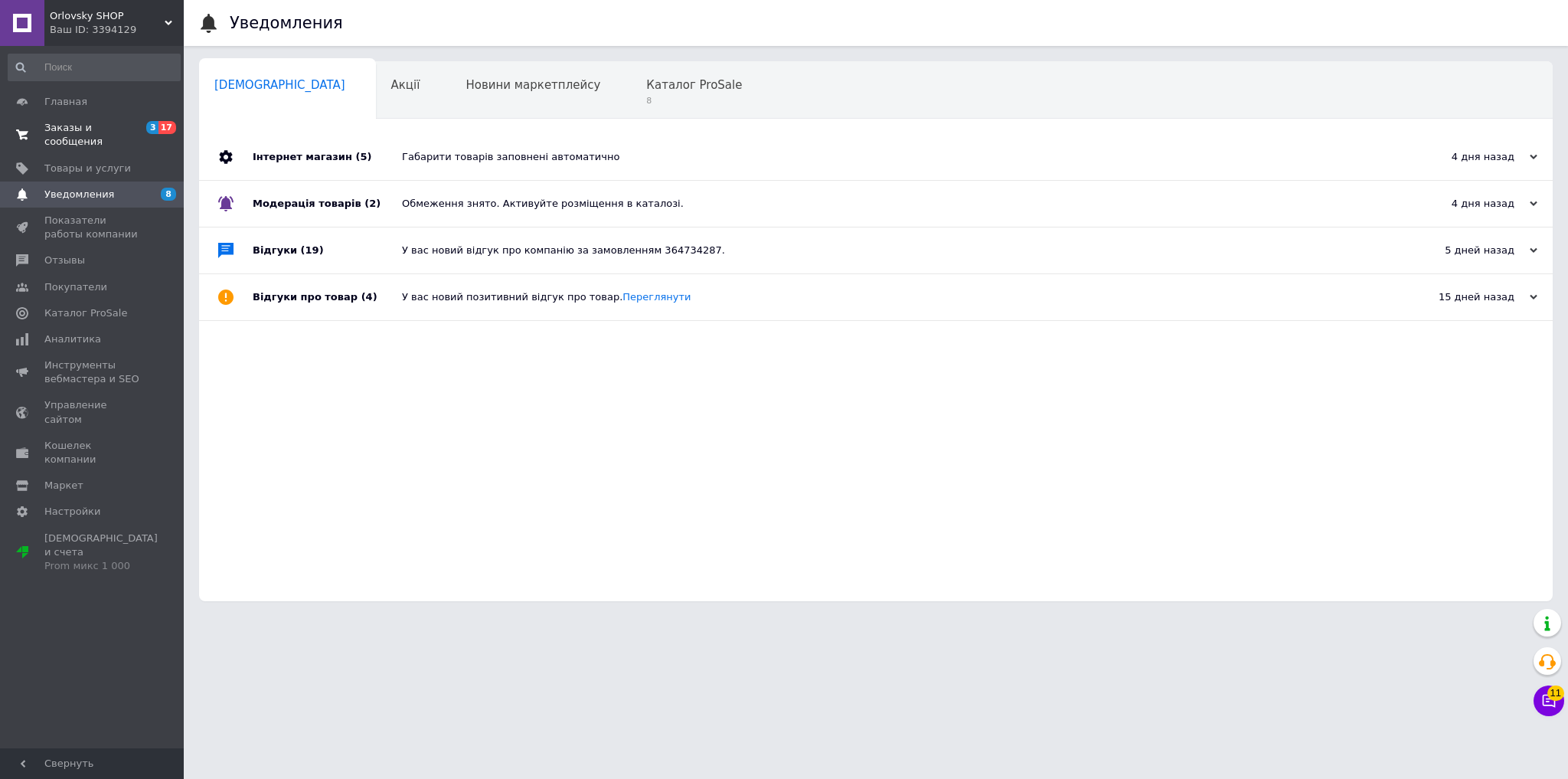
click at [124, 119] on link "Заказы и сообщения 3 17" at bounding box center [94, 135] width 188 height 40
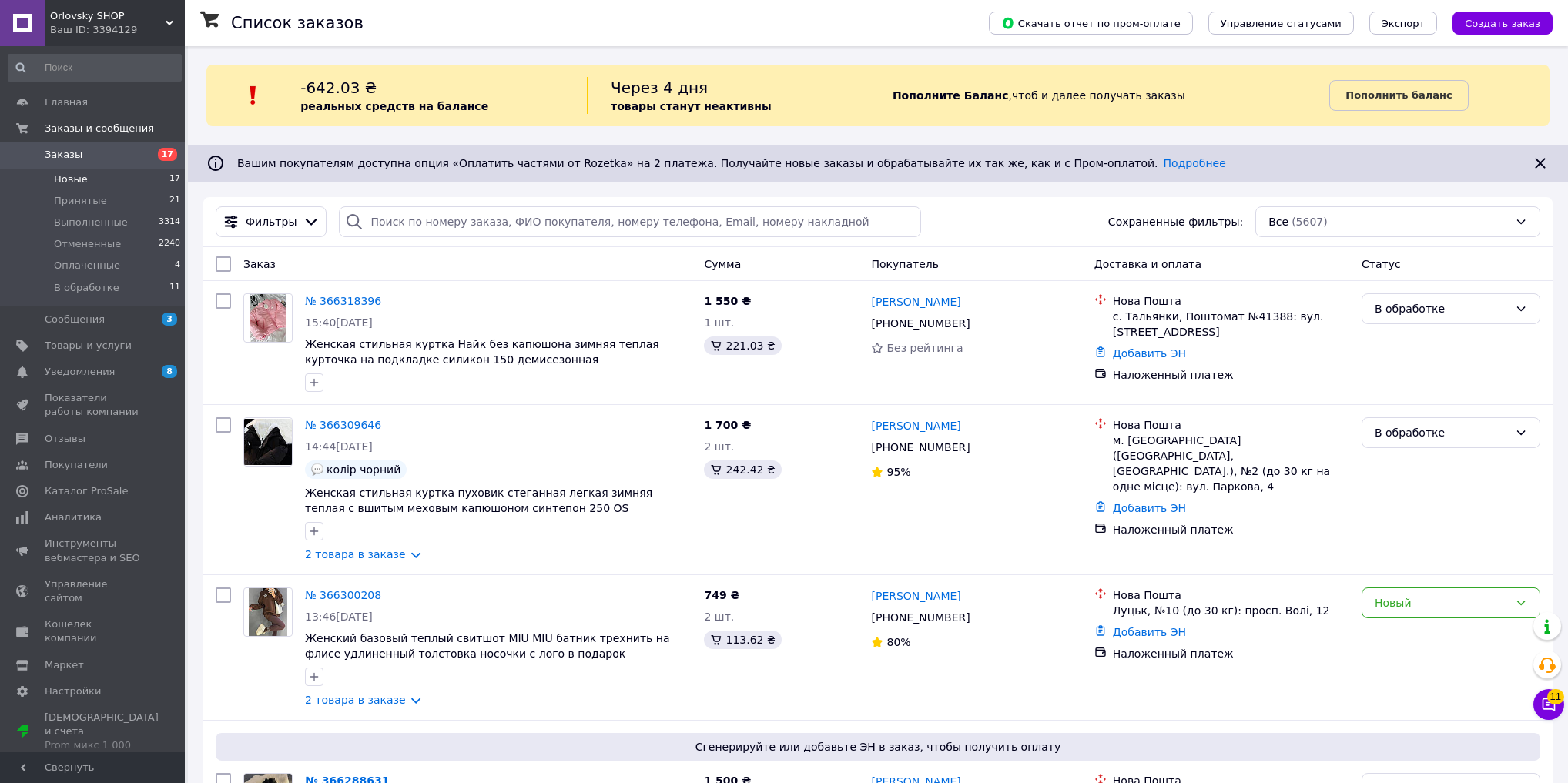
click at [95, 179] on li "Новые 17" at bounding box center [94, 179] width 189 height 22
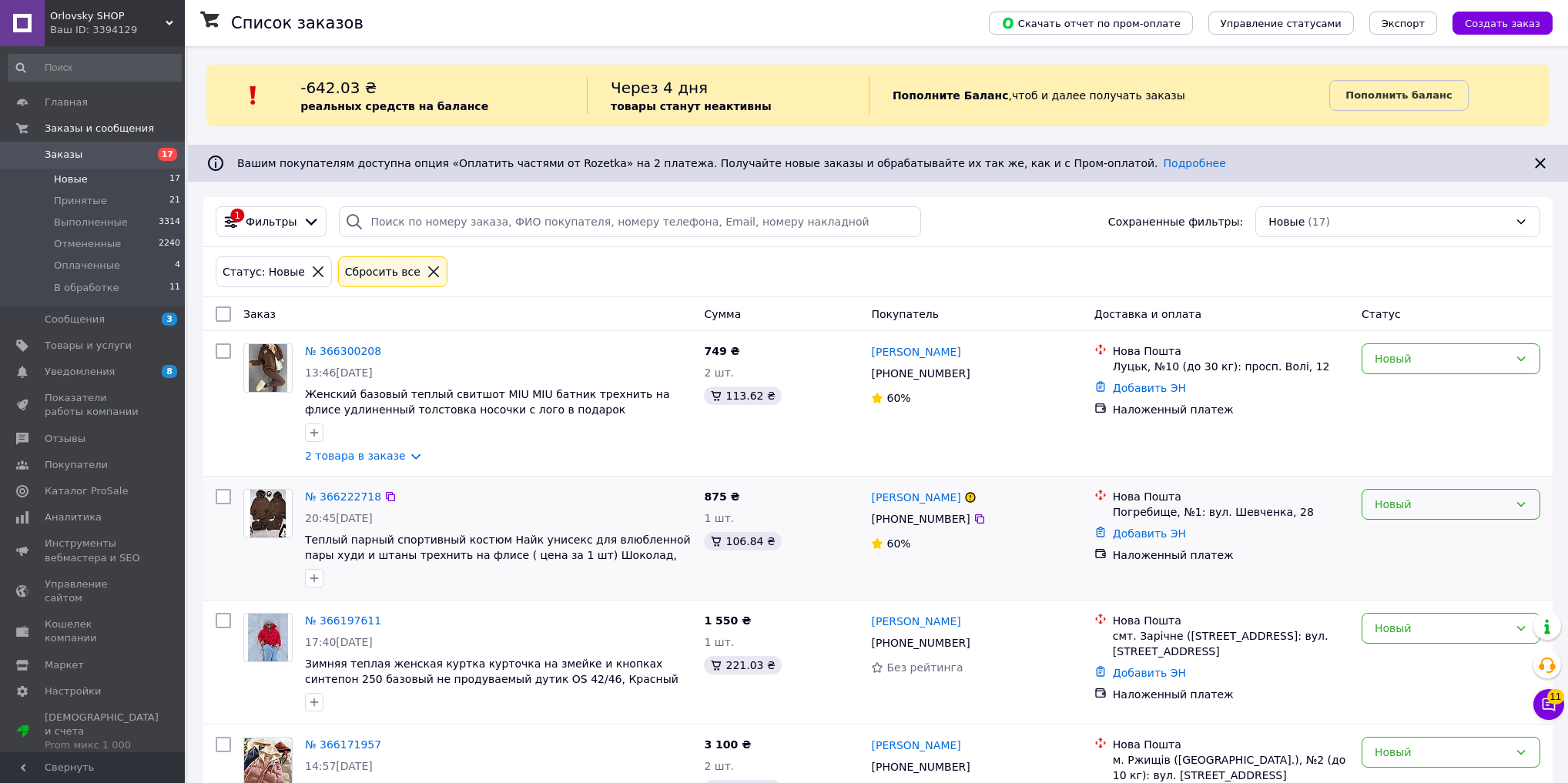
click at [1423, 515] on div "Новый" at bounding box center [1450, 504] width 179 height 31
click at [1413, 590] on li "Отменен" at bounding box center [1450, 594] width 177 height 28
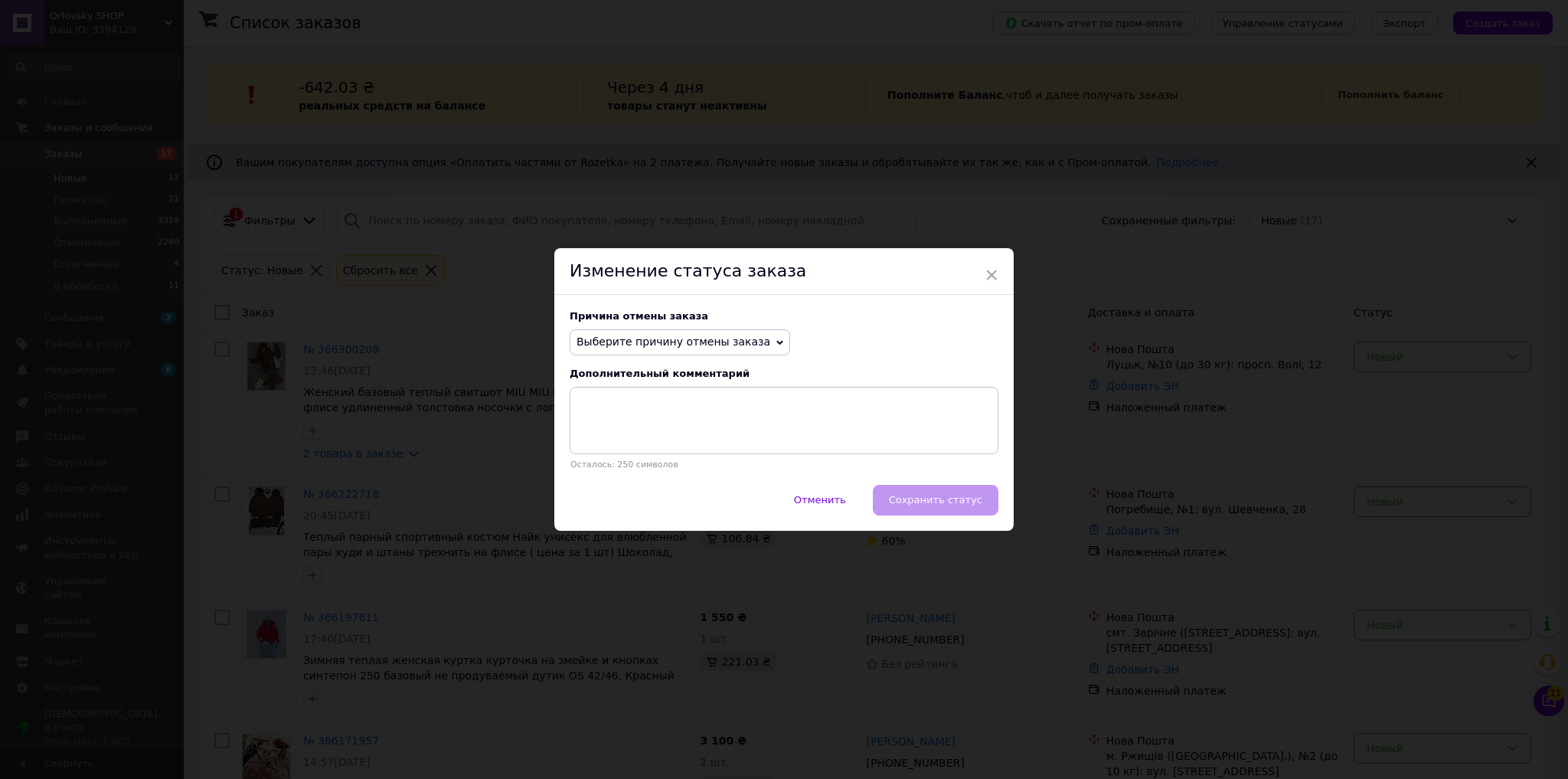
click at [678, 339] on span "Выберите причину отмены заказа" at bounding box center [674, 341] width 194 height 12
click at [660, 414] on li "Оплата не поступила" at bounding box center [680, 415] width 219 height 22
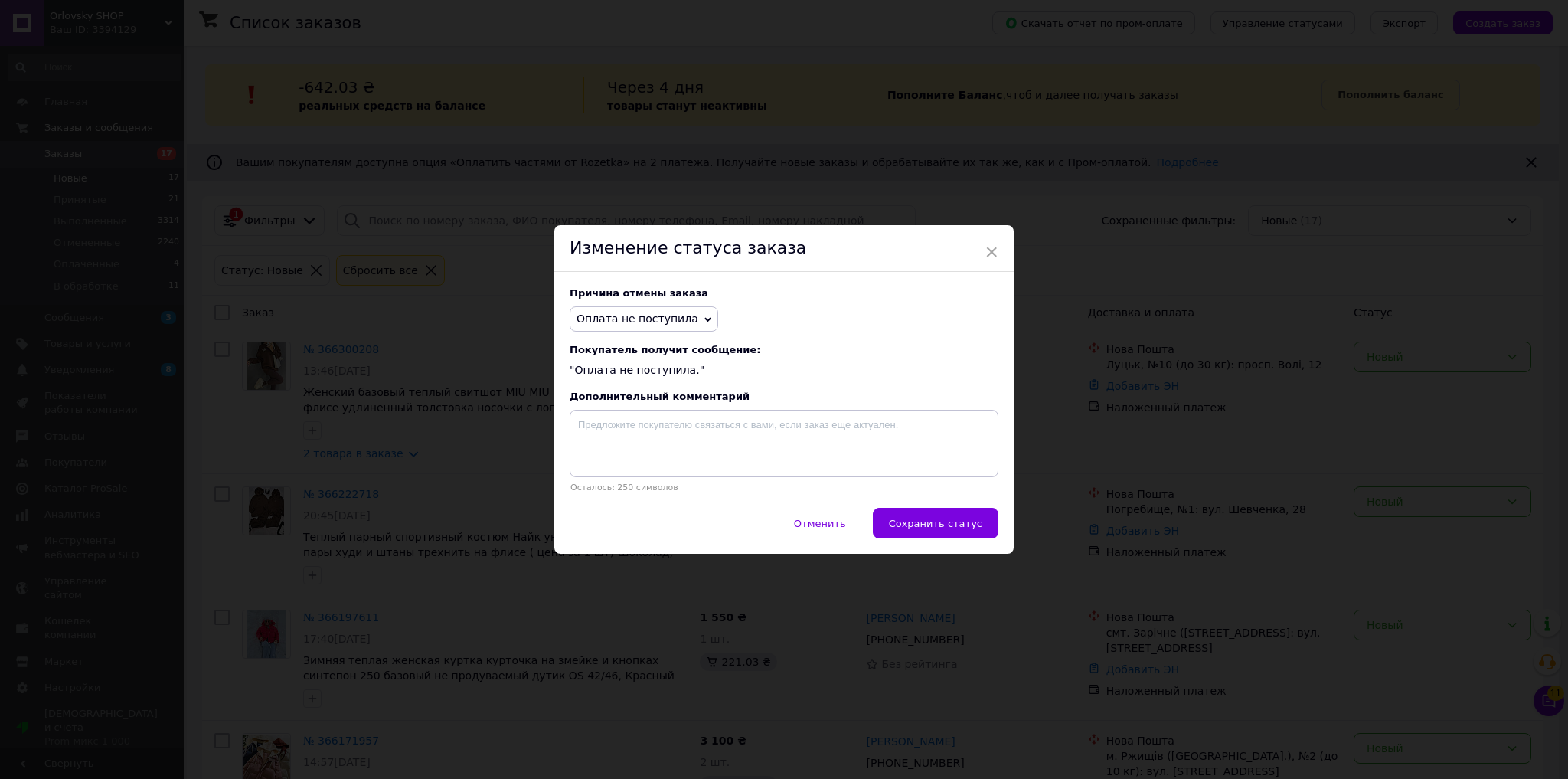
click at [944, 524] on span "Сохранить статус" at bounding box center [935, 523] width 93 height 12
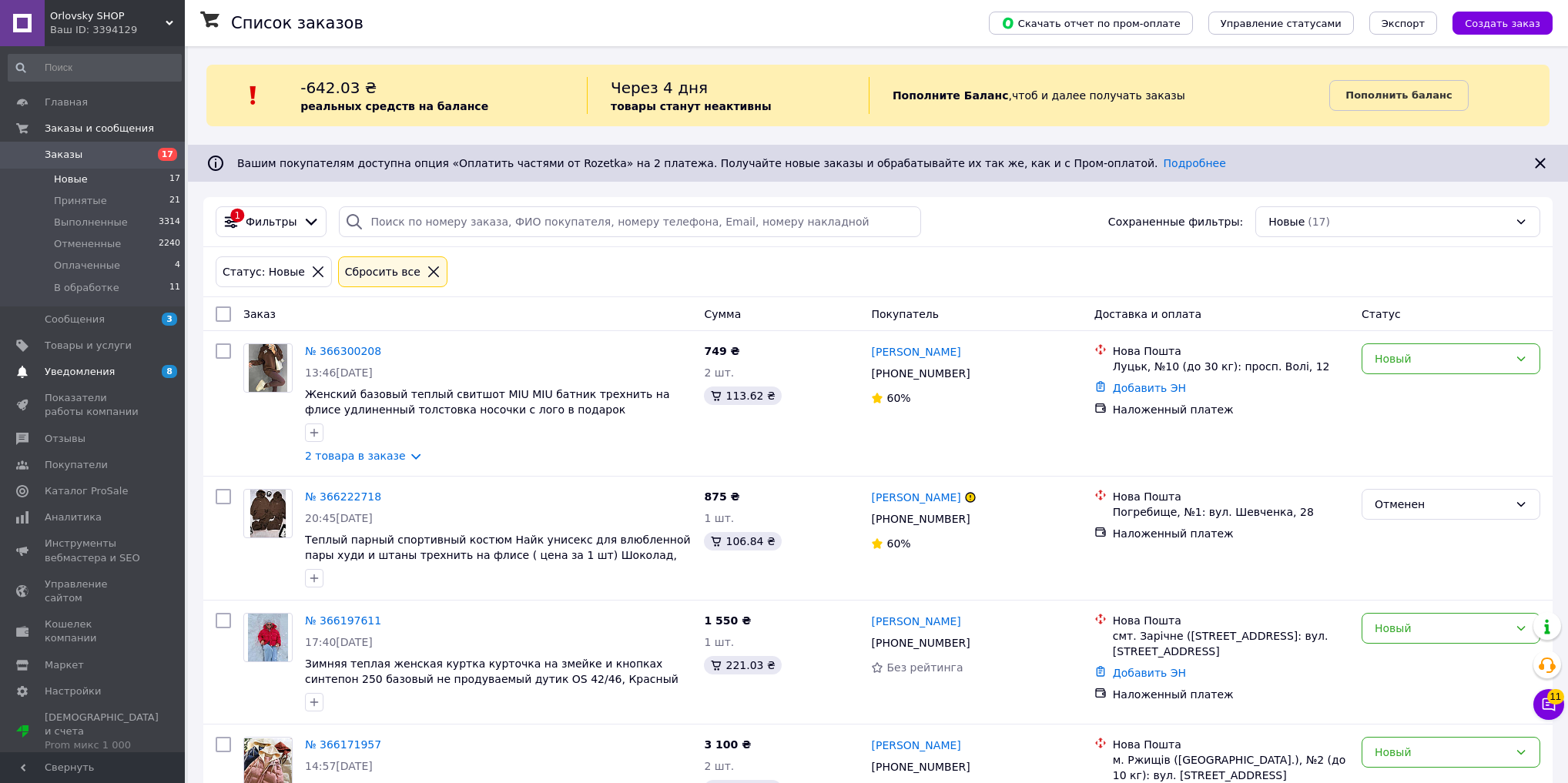
click at [95, 369] on span "Уведомления" at bounding box center [80, 372] width 70 height 14
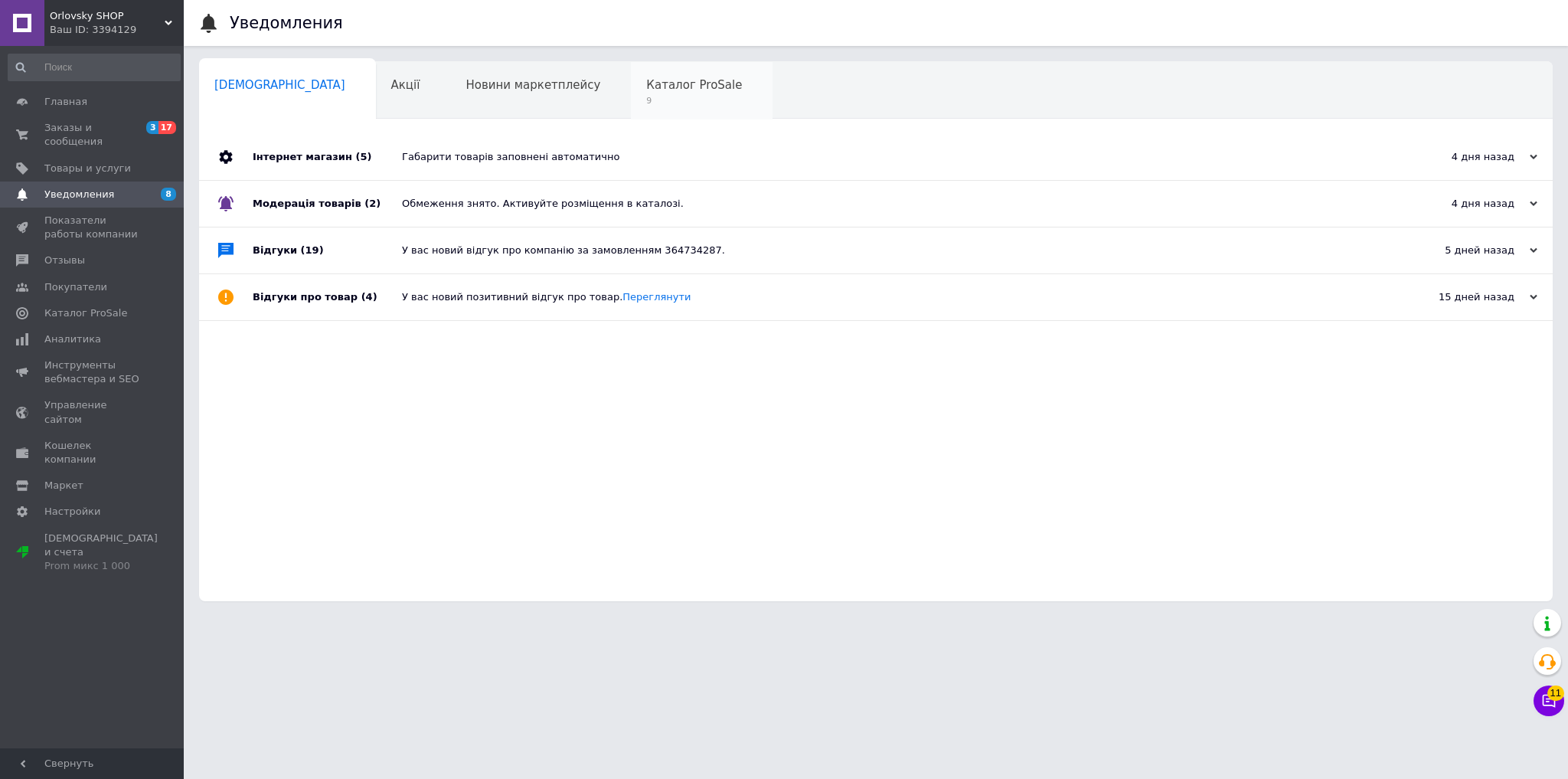
click at [646, 99] on span "9" at bounding box center [694, 100] width 95 height 12
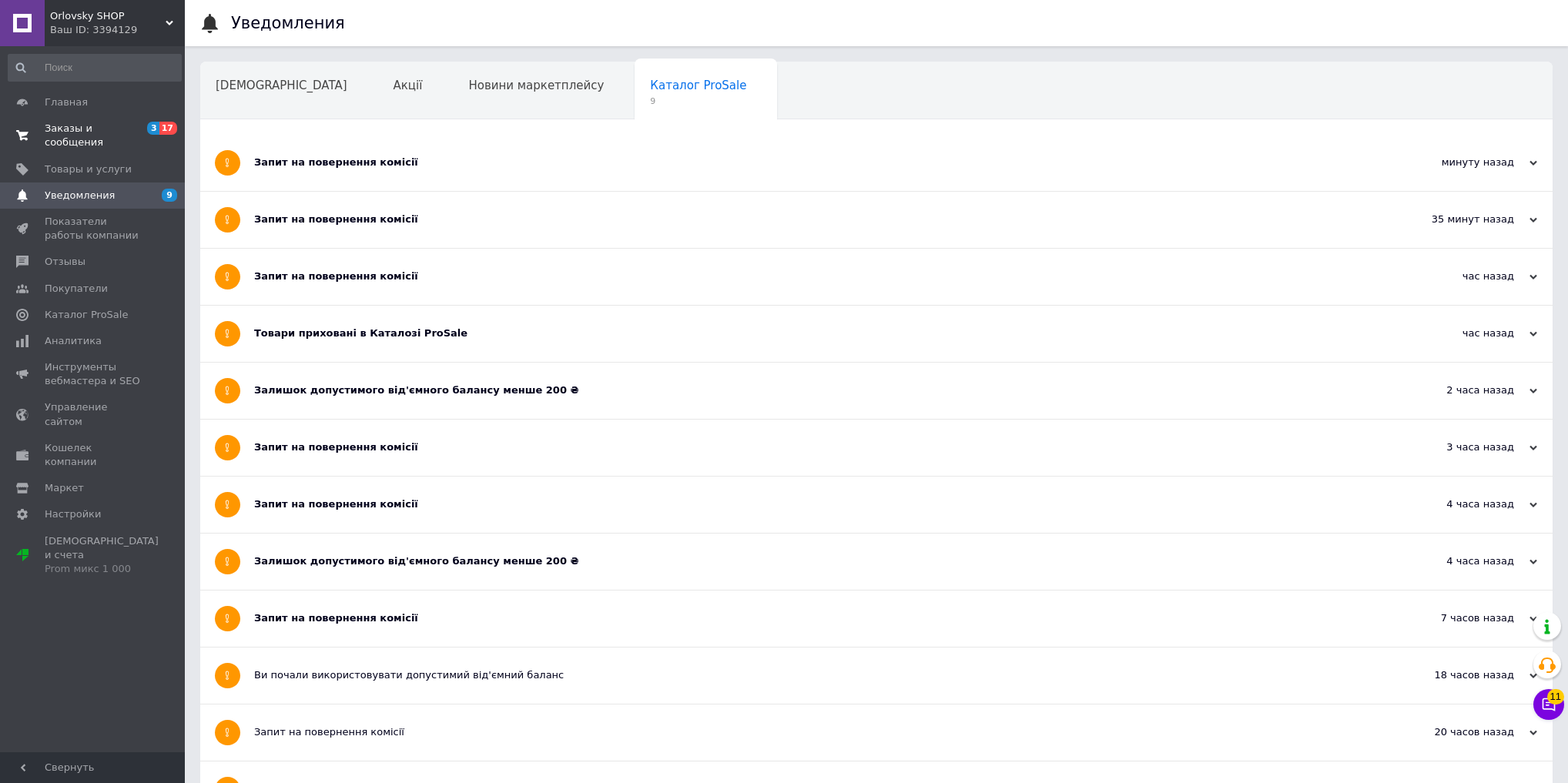
click at [52, 133] on span "Заказы и сообщения" at bounding box center [94, 135] width 97 height 28
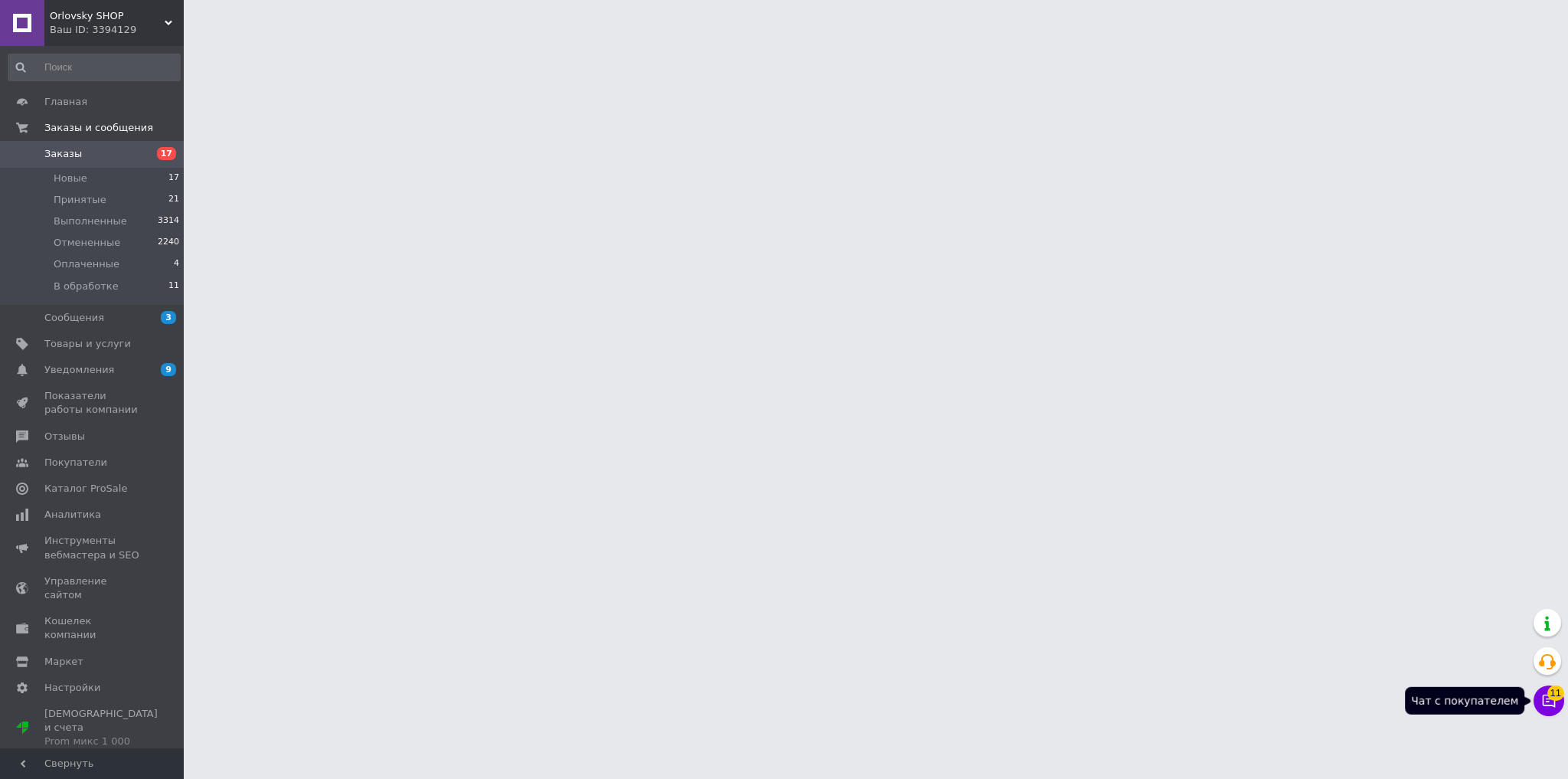
click at [1553, 695] on span "11" at bounding box center [1556, 688] width 17 height 15
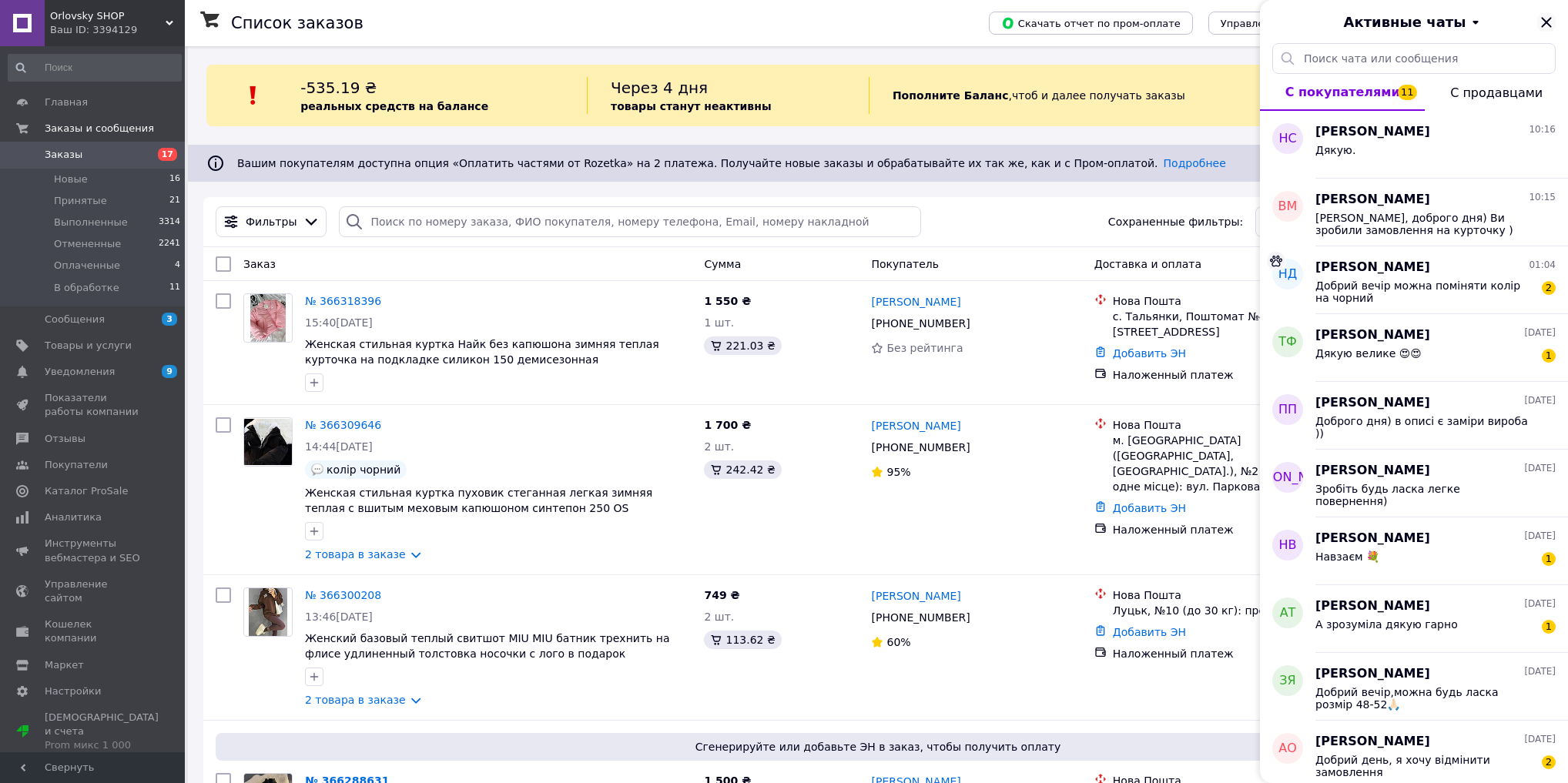
click at [1546, 22] on icon "Закрыть" at bounding box center [1546, 22] width 10 height 10
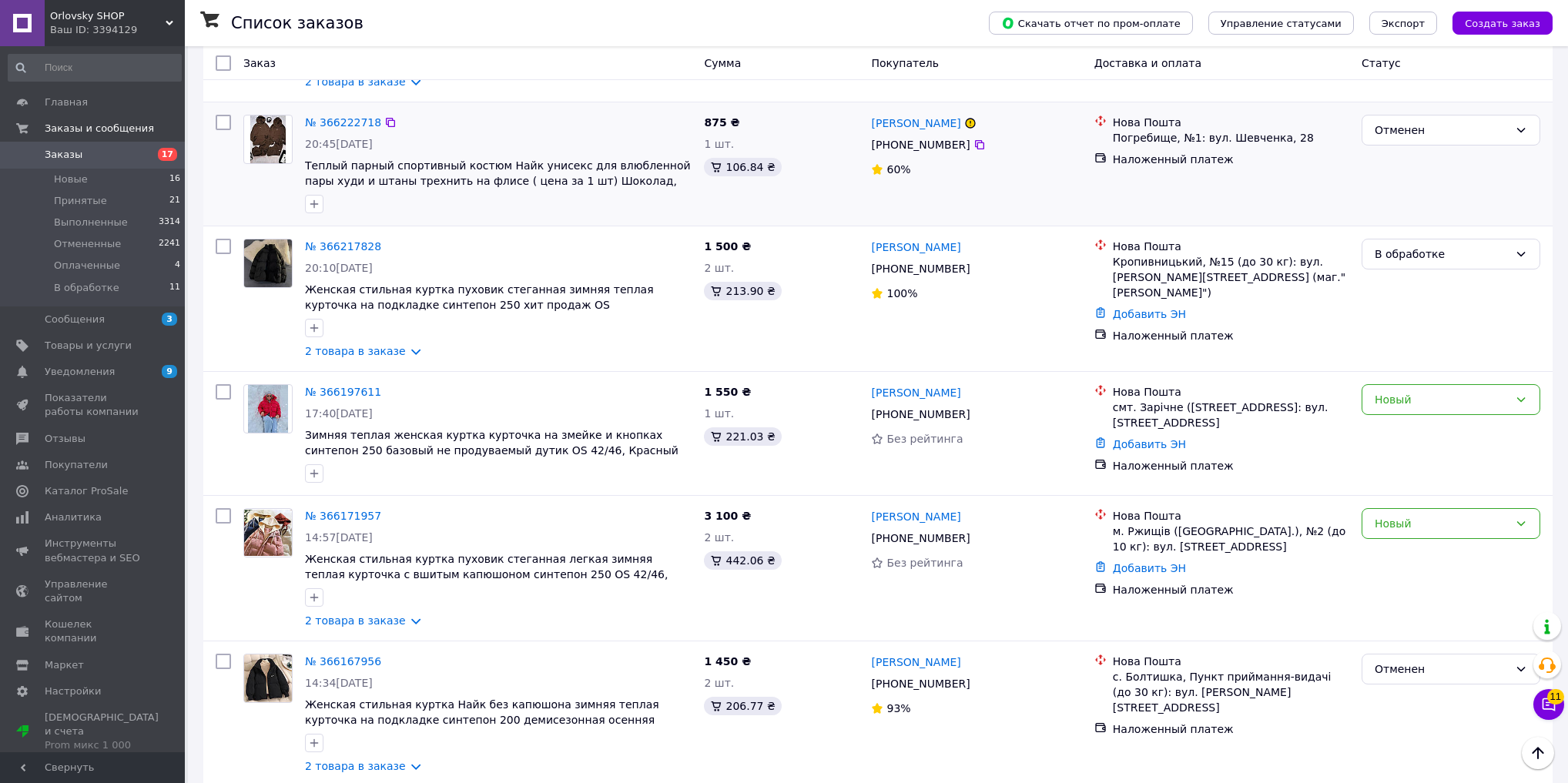
scroll to position [1540, 0]
click at [138, 369] on span "Уведомления" at bounding box center [94, 372] width 97 height 14
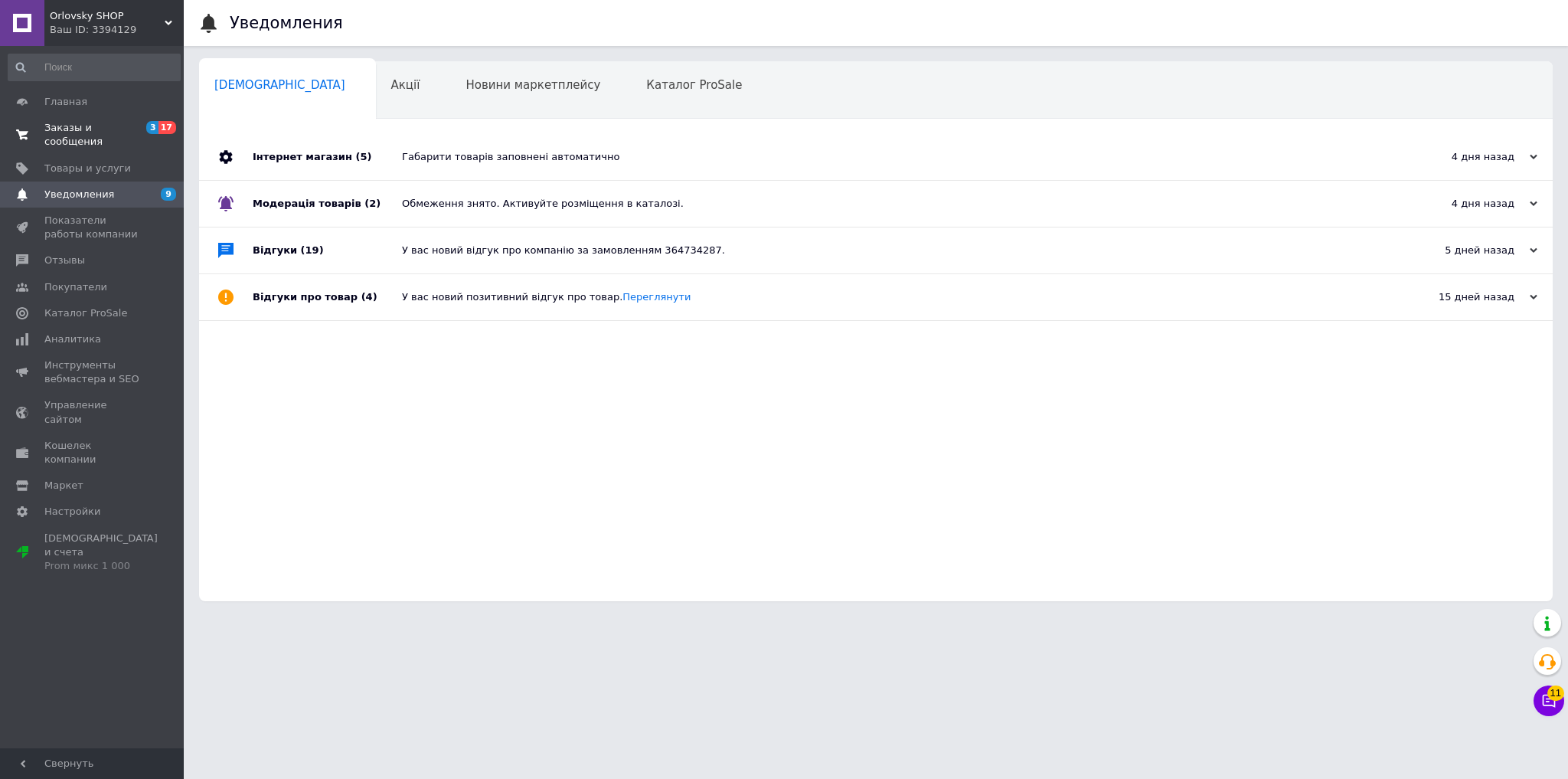
click at [108, 115] on link "Заказы и сообщения 3 17" at bounding box center [94, 135] width 188 height 40
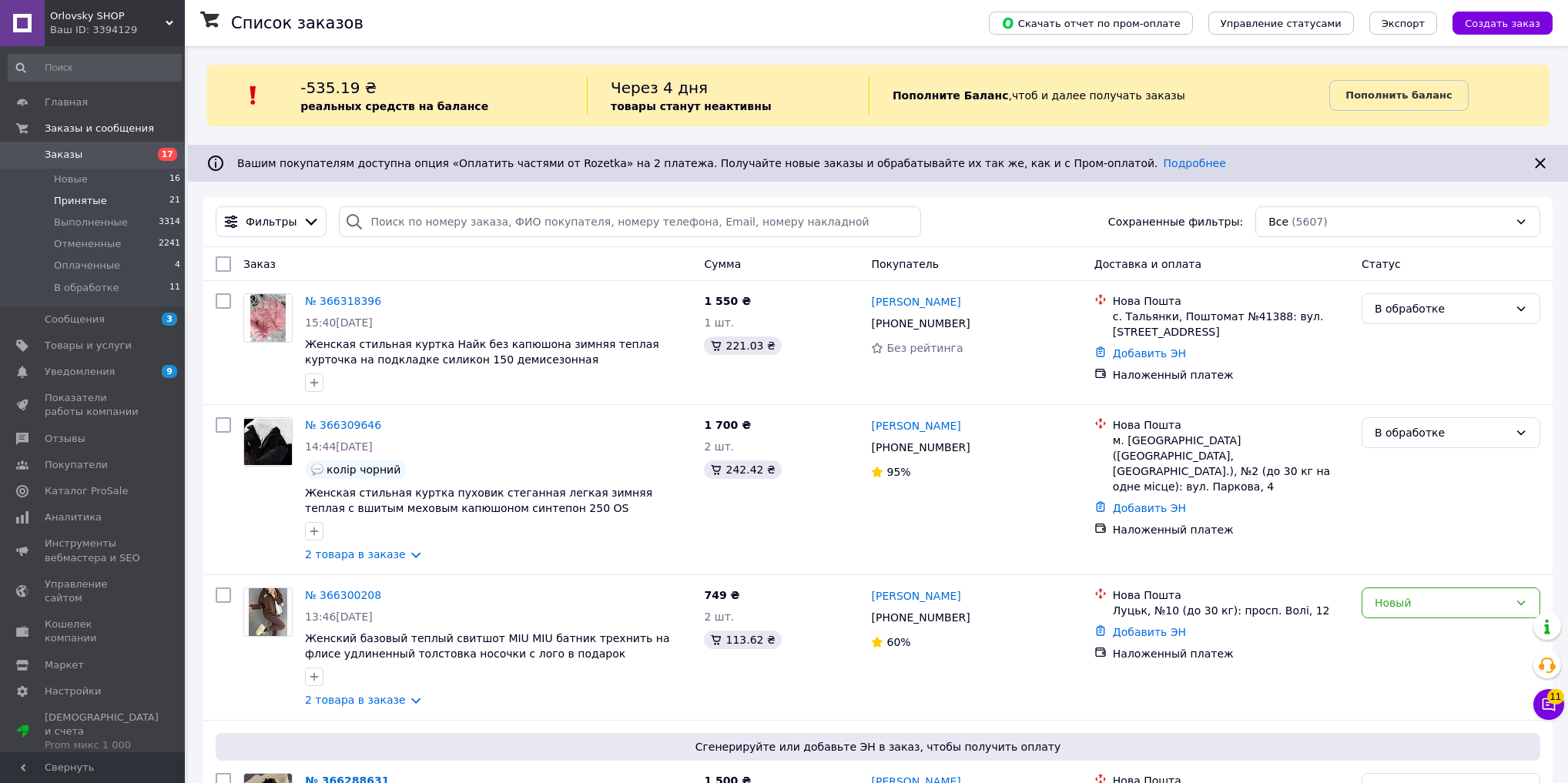
click at [80, 203] on span "Принятые" at bounding box center [80, 201] width 53 height 14
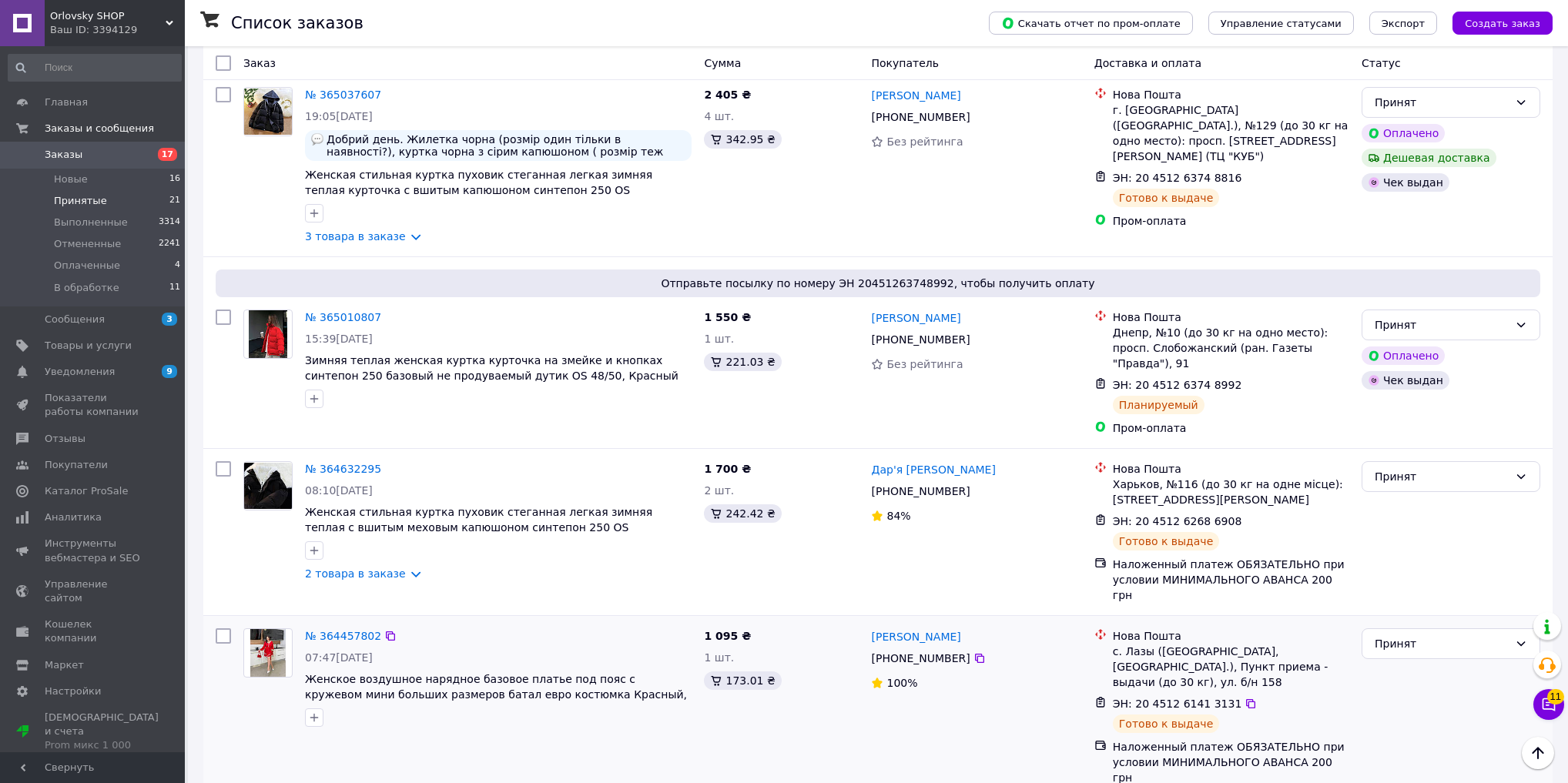
scroll to position [2694, 0]
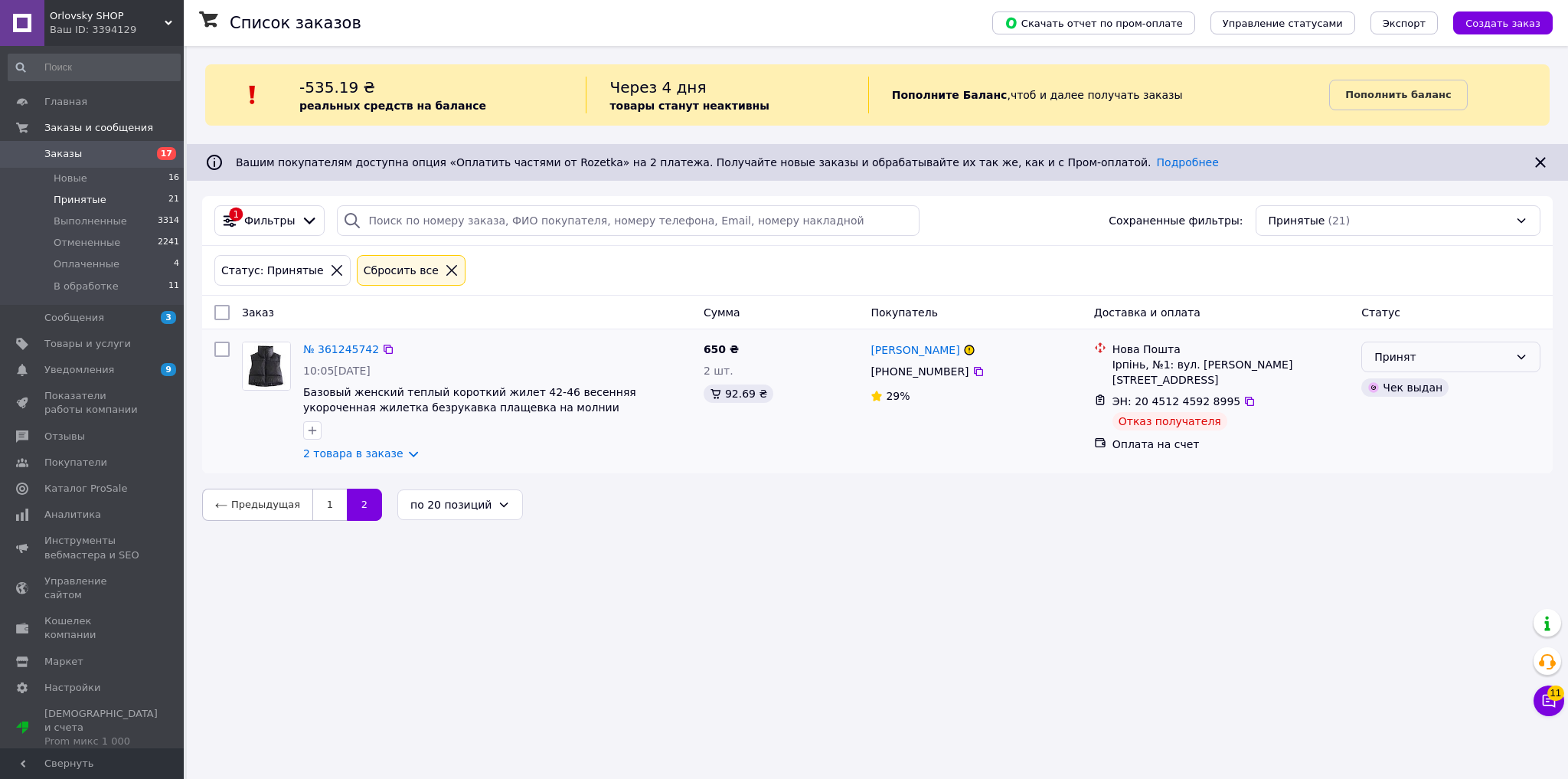
click at [1435, 355] on div "Принят" at bounding box center [1442, 357] width 135 height 17
click at [1427, 392] on li "Выполнен" at bounding box center [1451, 390] width 178 height 28
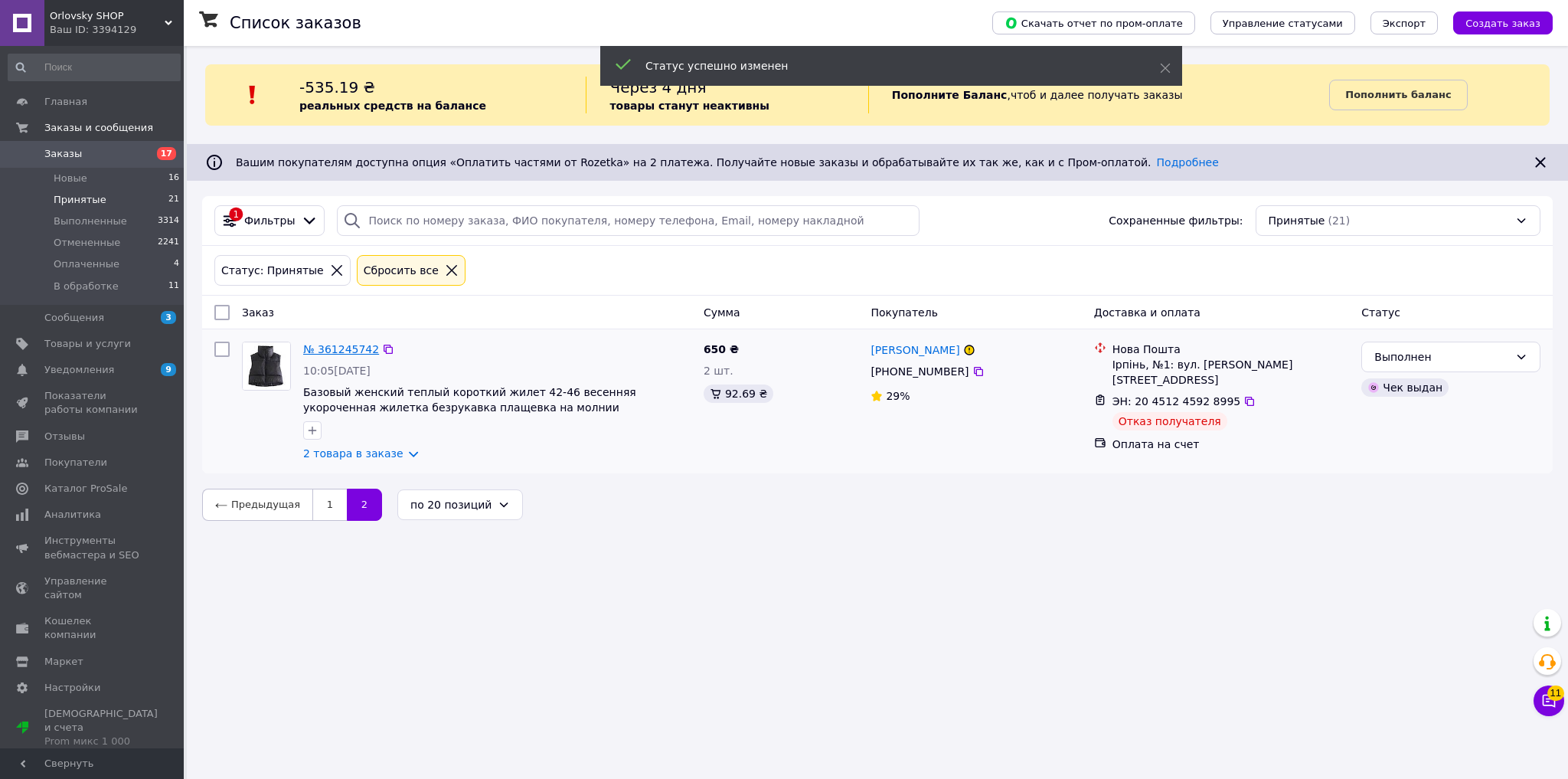
click at [351, 354] on link "№ 361245742" at bounding box center [341, 349] width 76 height 12
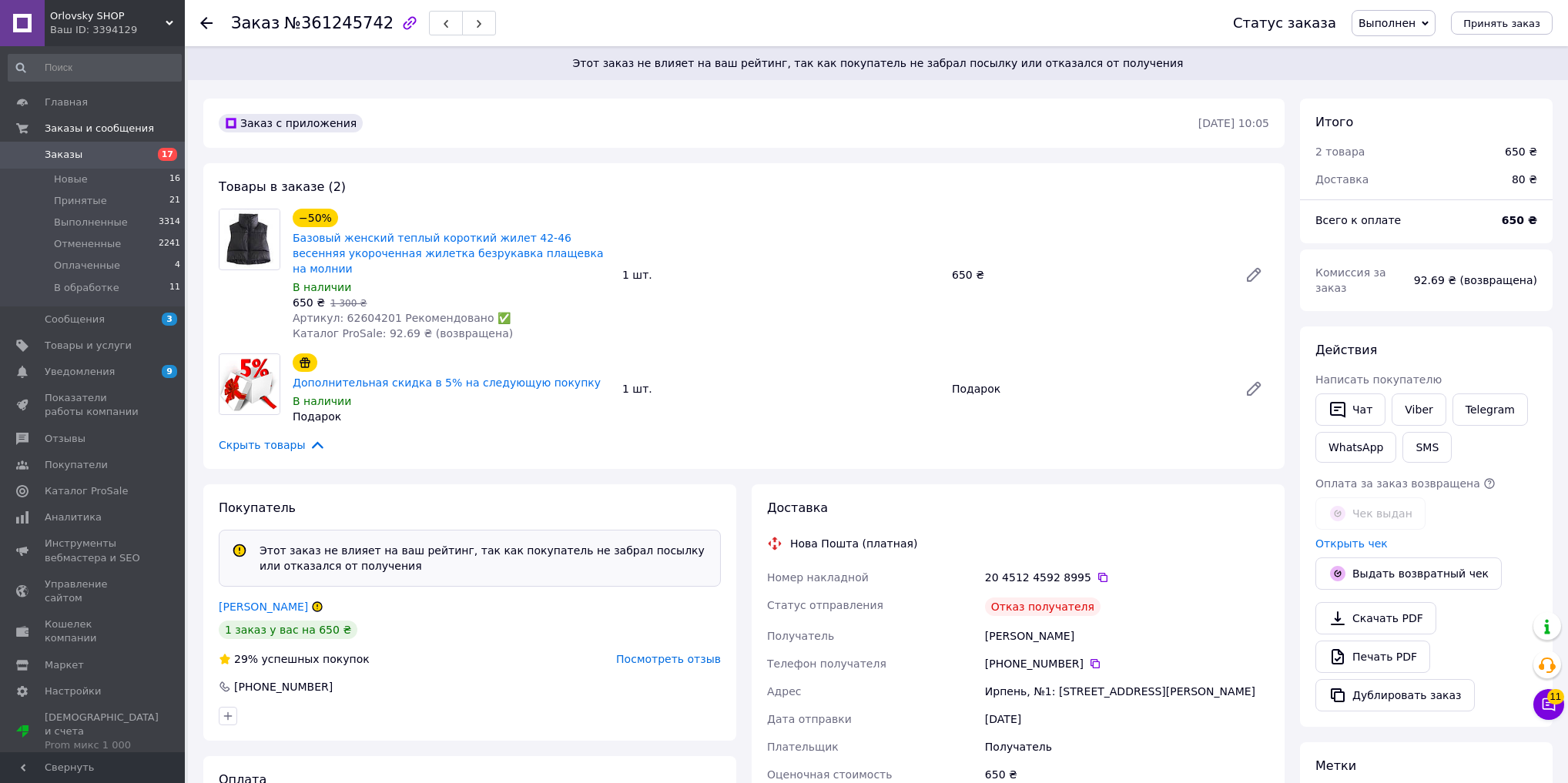
click at [649, 652] on span "Посмотреть отзыв" at bounding box center [668, 659] width 104 height 12
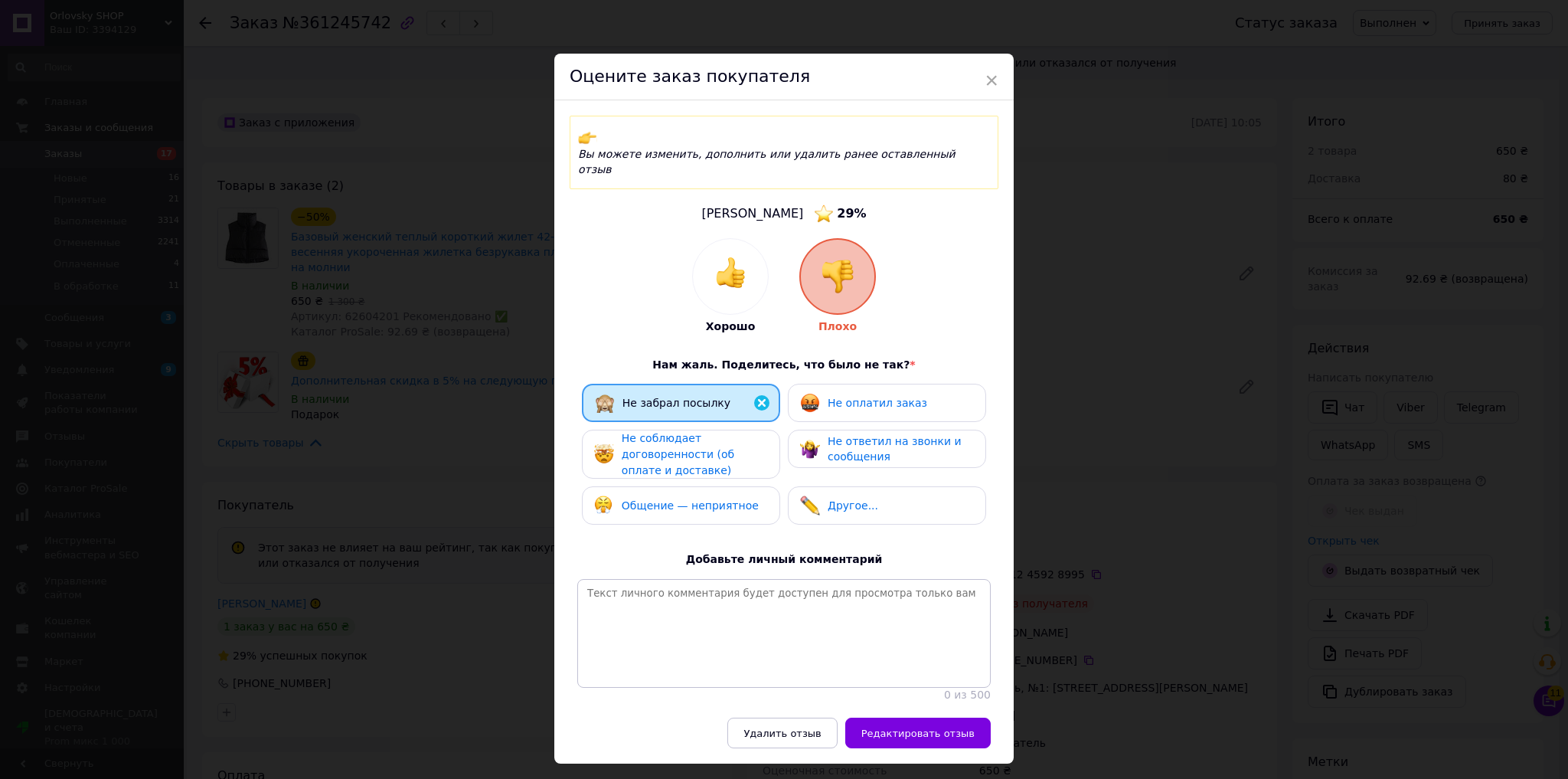
click at [1164, 419] on div "× Оцените заказ покупателя Вы можете изменить, дополнить или удалить ранее оста…" at bounding box center [784, 389] width 1568 height 779
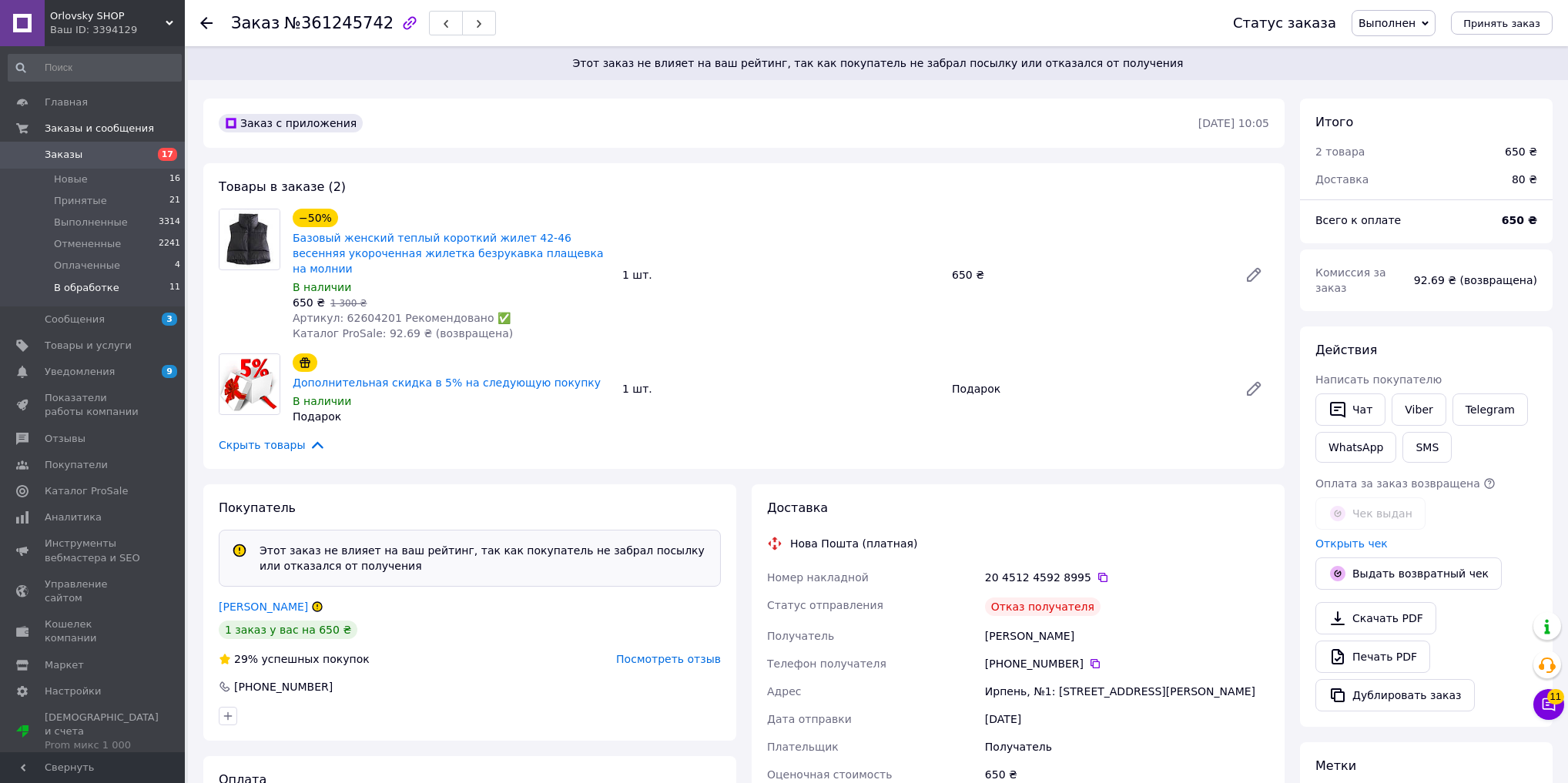
click at [123, 286] on li "В обработке 11" at bounding box center [94, 292] width 189 height 29
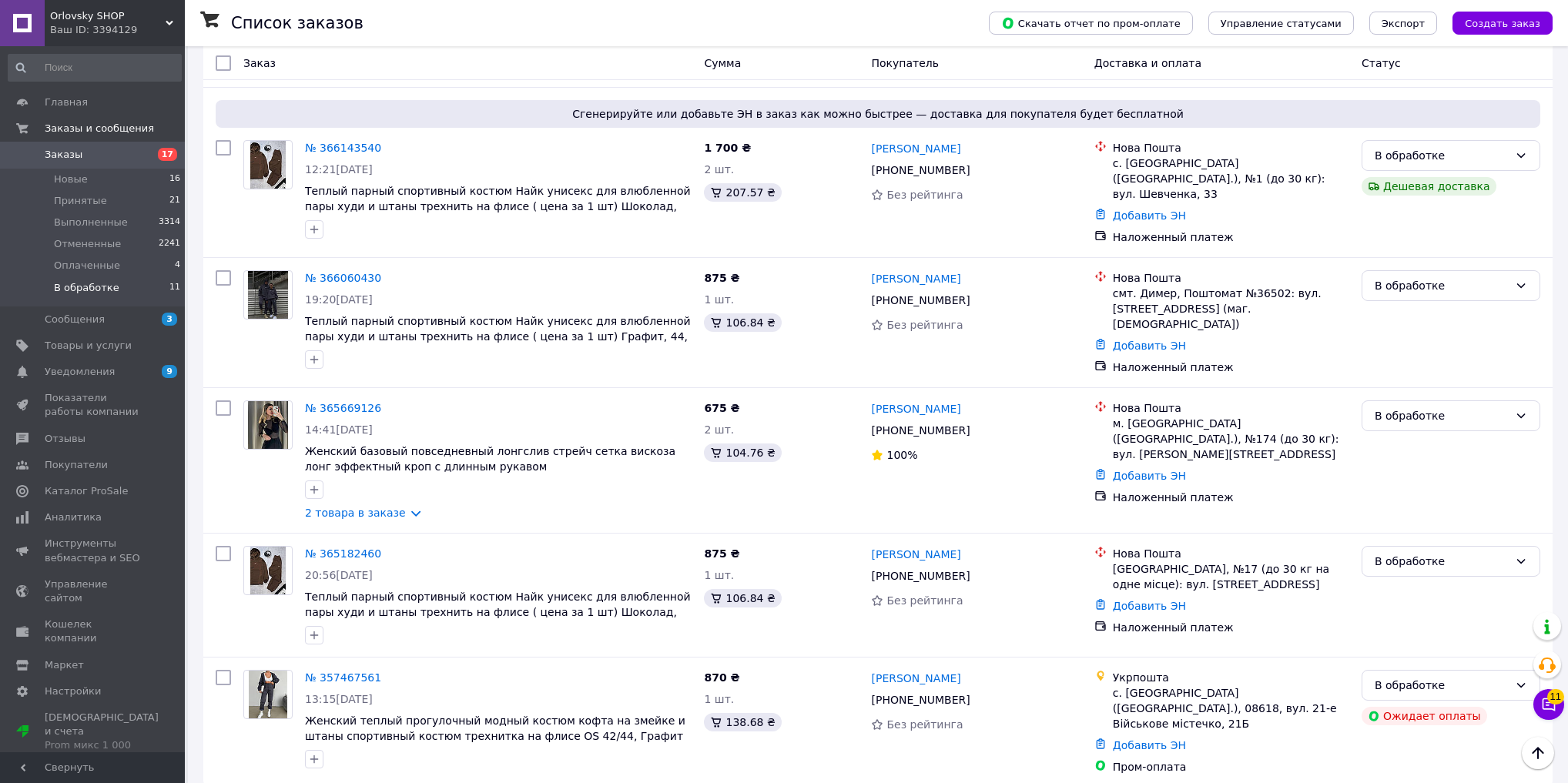
scroll to position [1170, 0]
click at [80, 182] on span "Новые" at bounding box center [71, 179] width 34 height 14
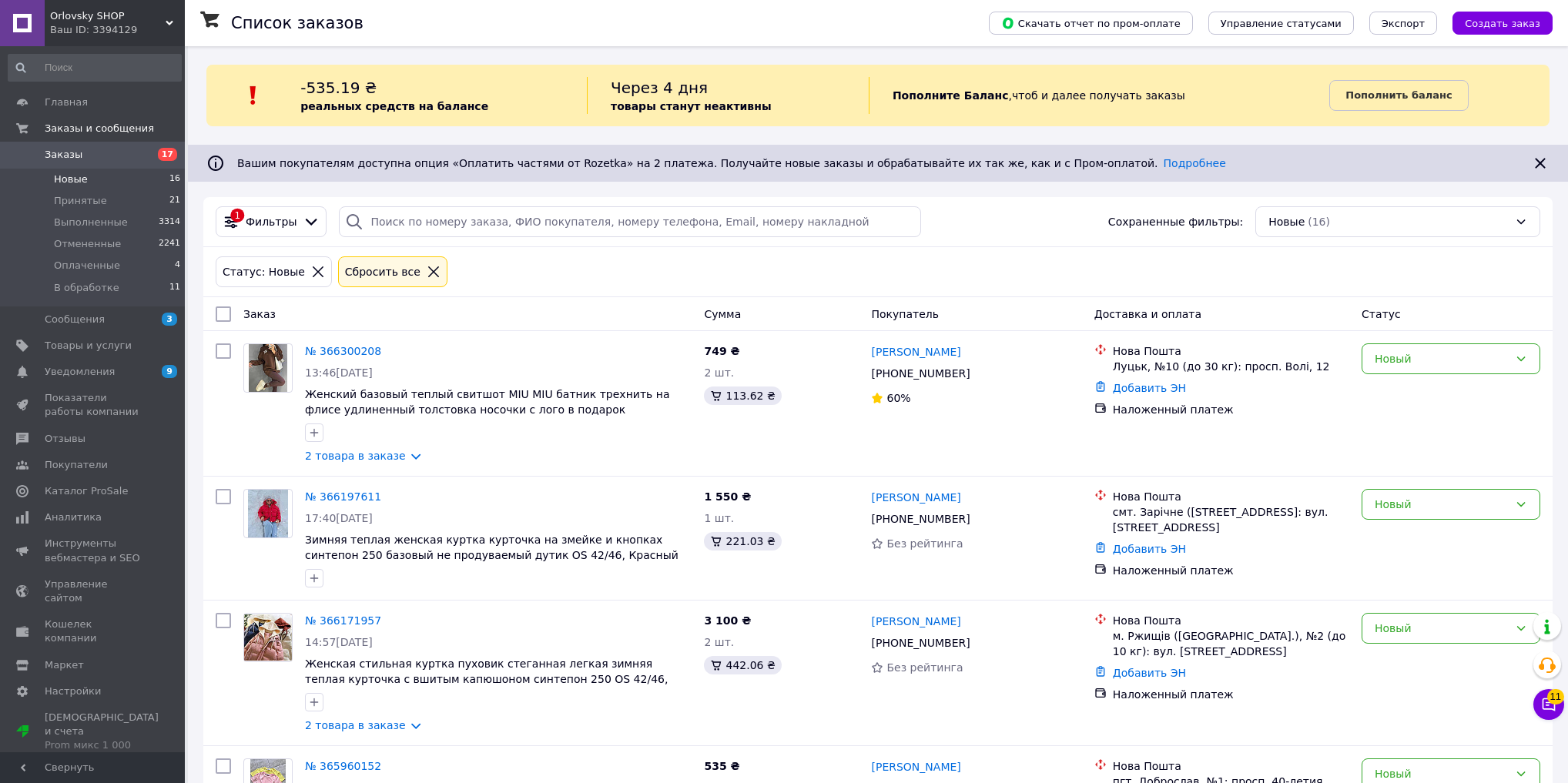
click at [80, 36] on div "Ваш ID: 3394129" at bounding box center [118, 30] width 135 height 14
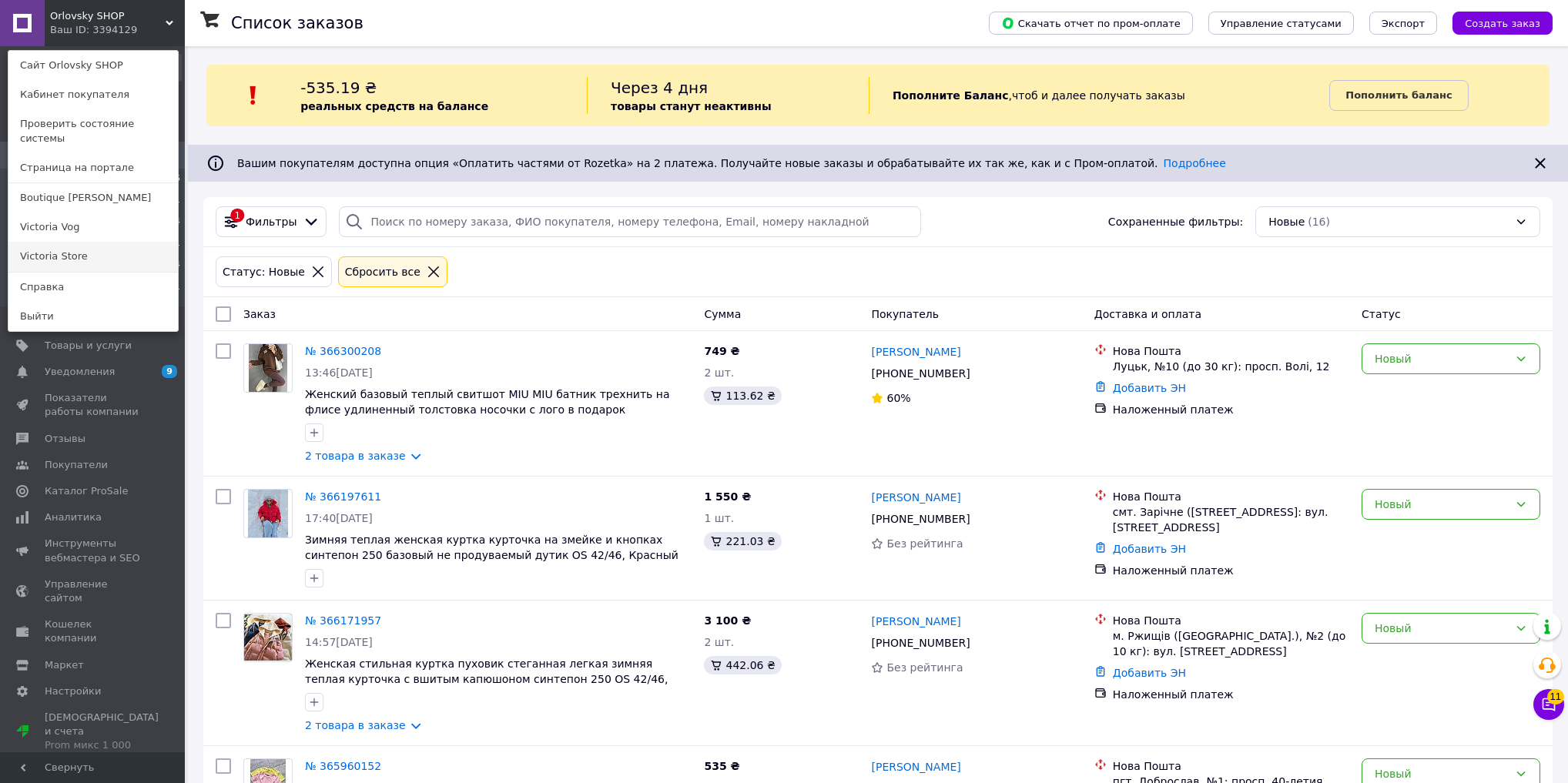
click at [90, 242] on link "Victoria Store" at bounding box center [93, 257] width 169 height 29
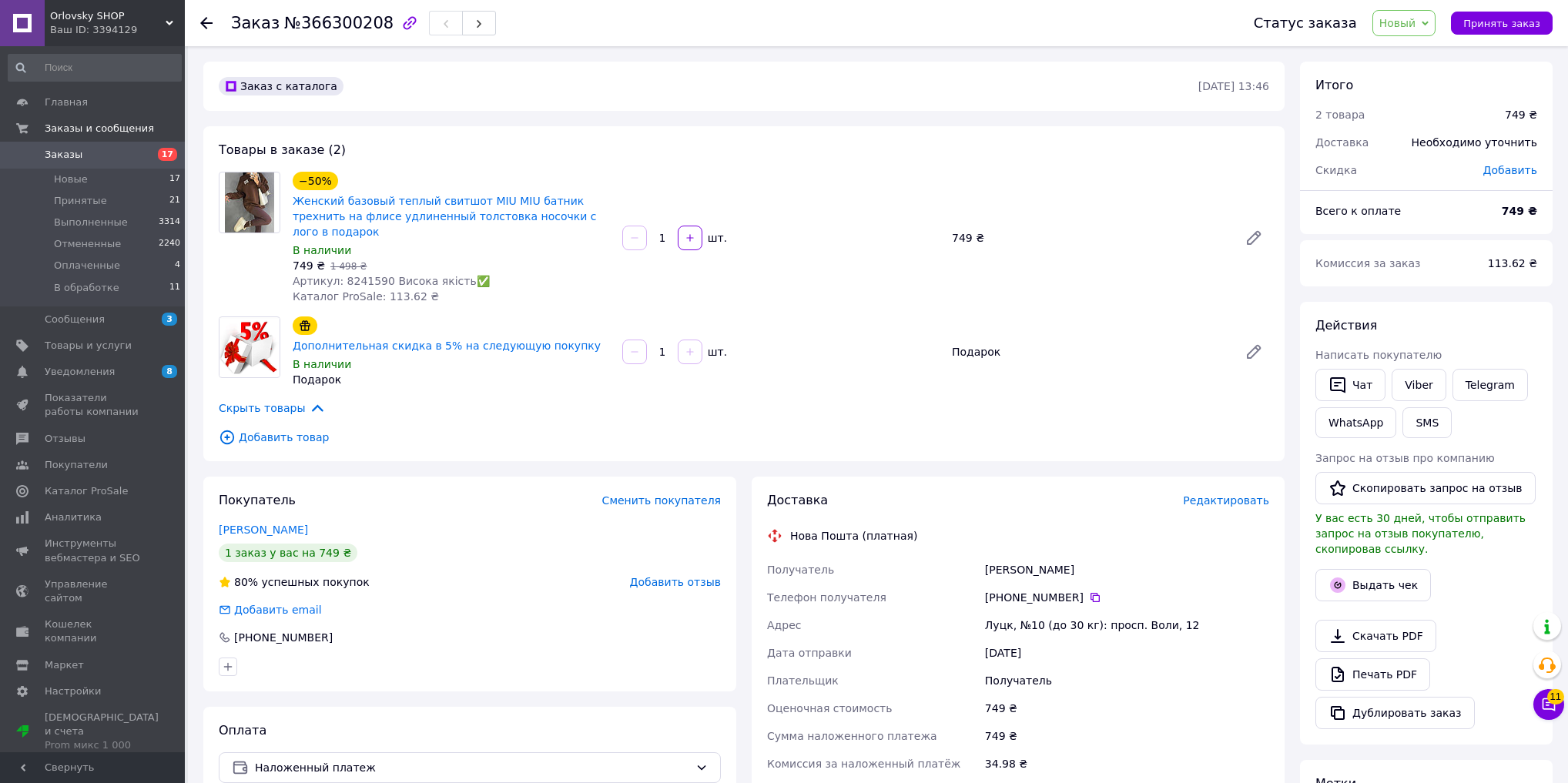
click at [687, 576] on span "Добавить отзыв" at bounding box center [676, 582] width 91 height 12
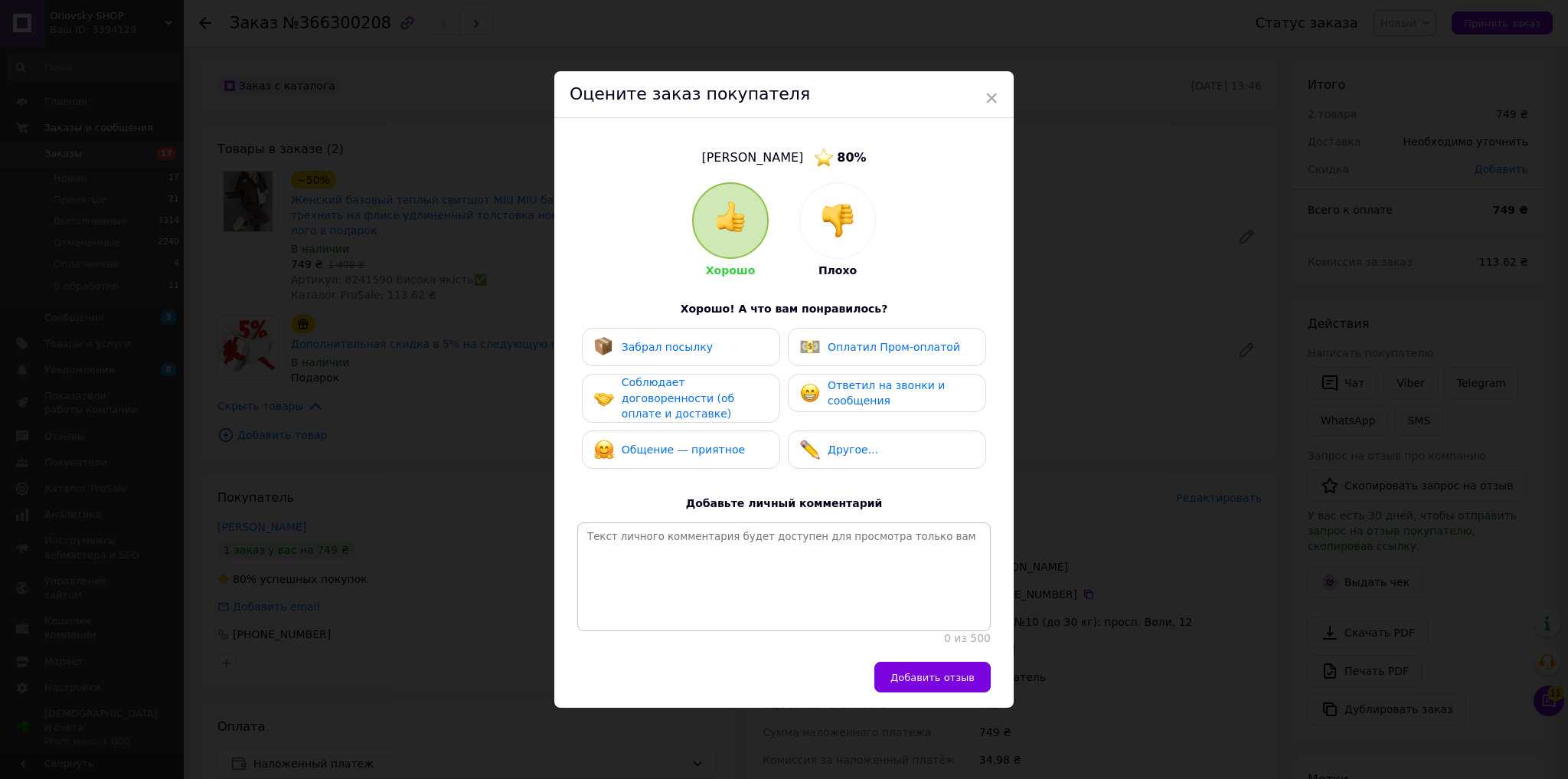
click at [847, 211] on img at bounding box center [838, 221] width 34 height 34
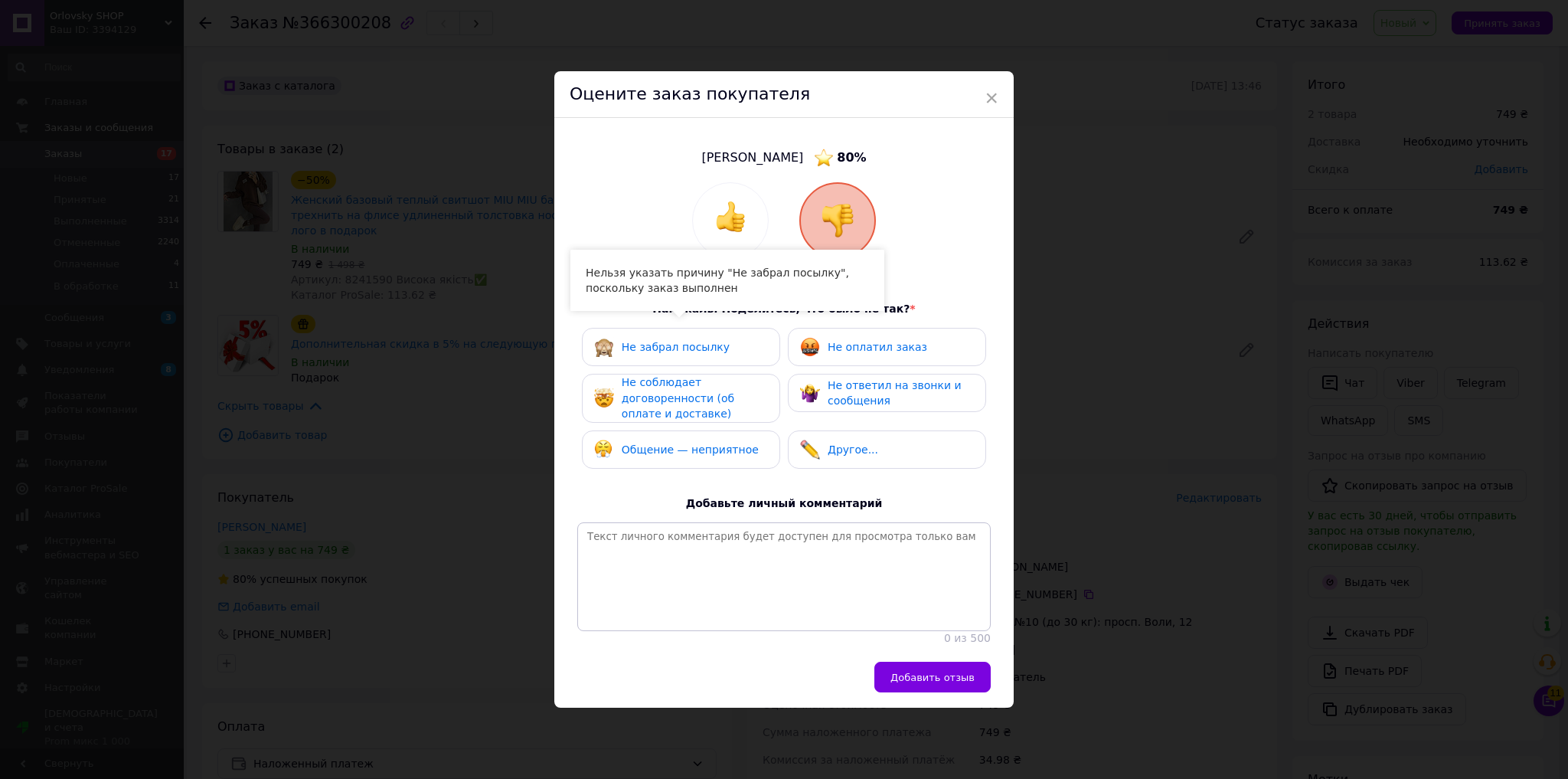
click at [744, 375] on div "Не соблюдает договоренности (об оплате и доставке)" at bounding box center [694, 398] width 145 height 48
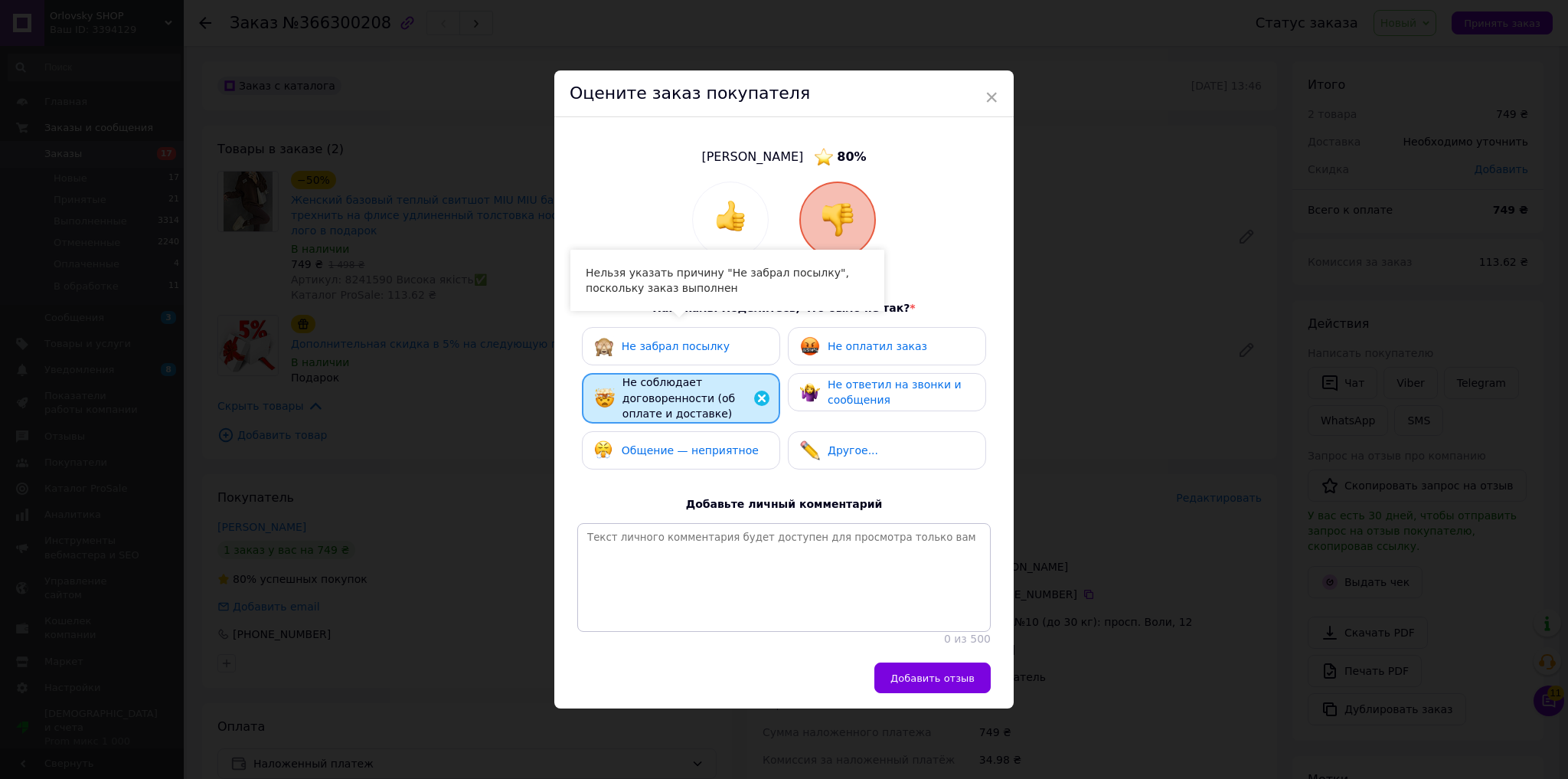
click at [729, 443] on div "Общение — неприятное" at bounding box center [691, 451] width 137 height 16
click at [834, 378] on span "Не ответил на звонки и сообщения" at bounding box center [895, 392] width 134 height 28
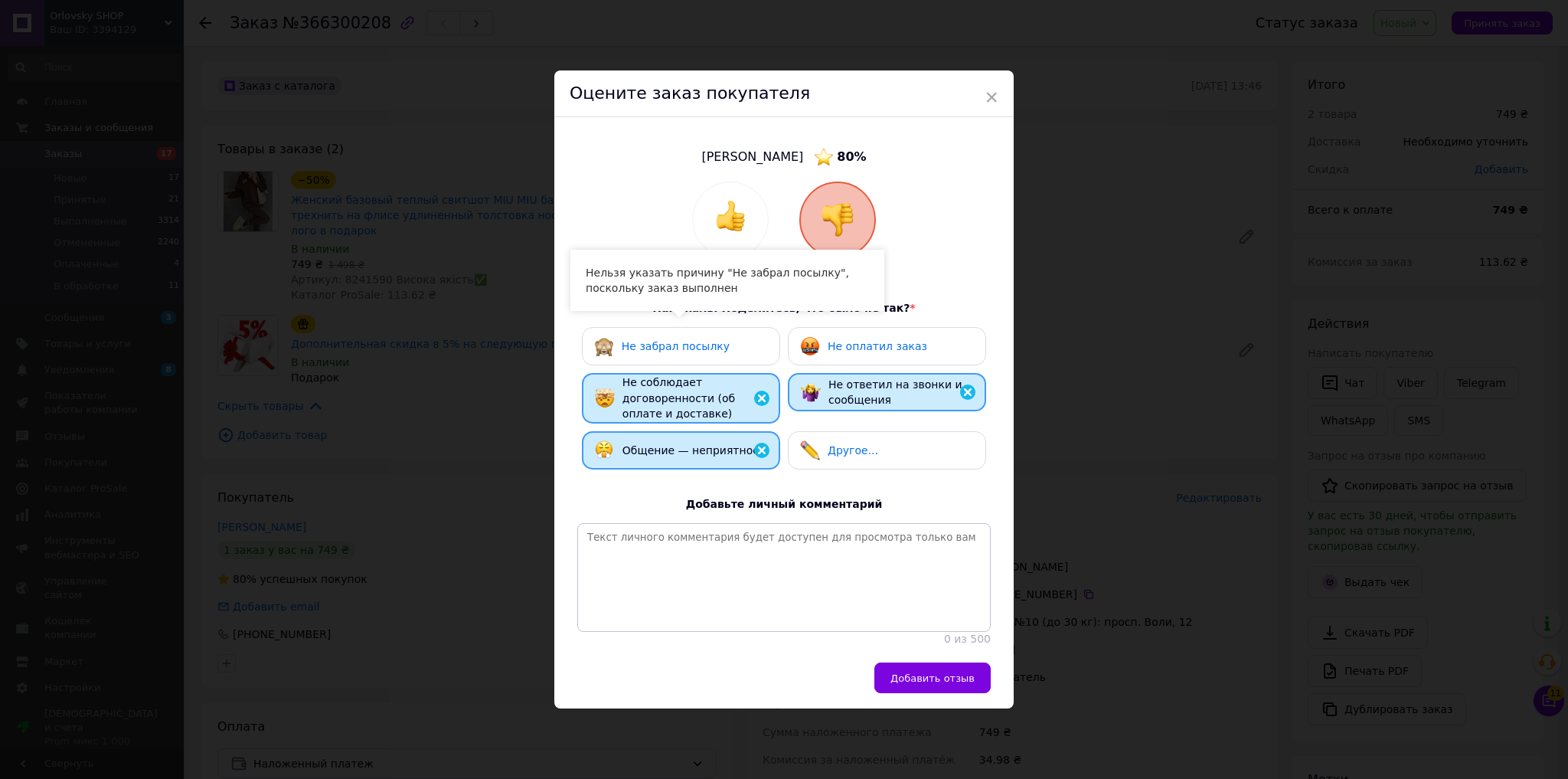
drag, startPoint x: 841, startPoint y: 342, endPoint x: 847, endPoint y: 365, distance: 23.8
click at [841, 343] on span "Не оплатил заказ" at bounding box center [877, 346] width 99 height 12
click at [930, 681] on span "Добавить отзыв" at bounding box center [933, 677] width 85 height 12
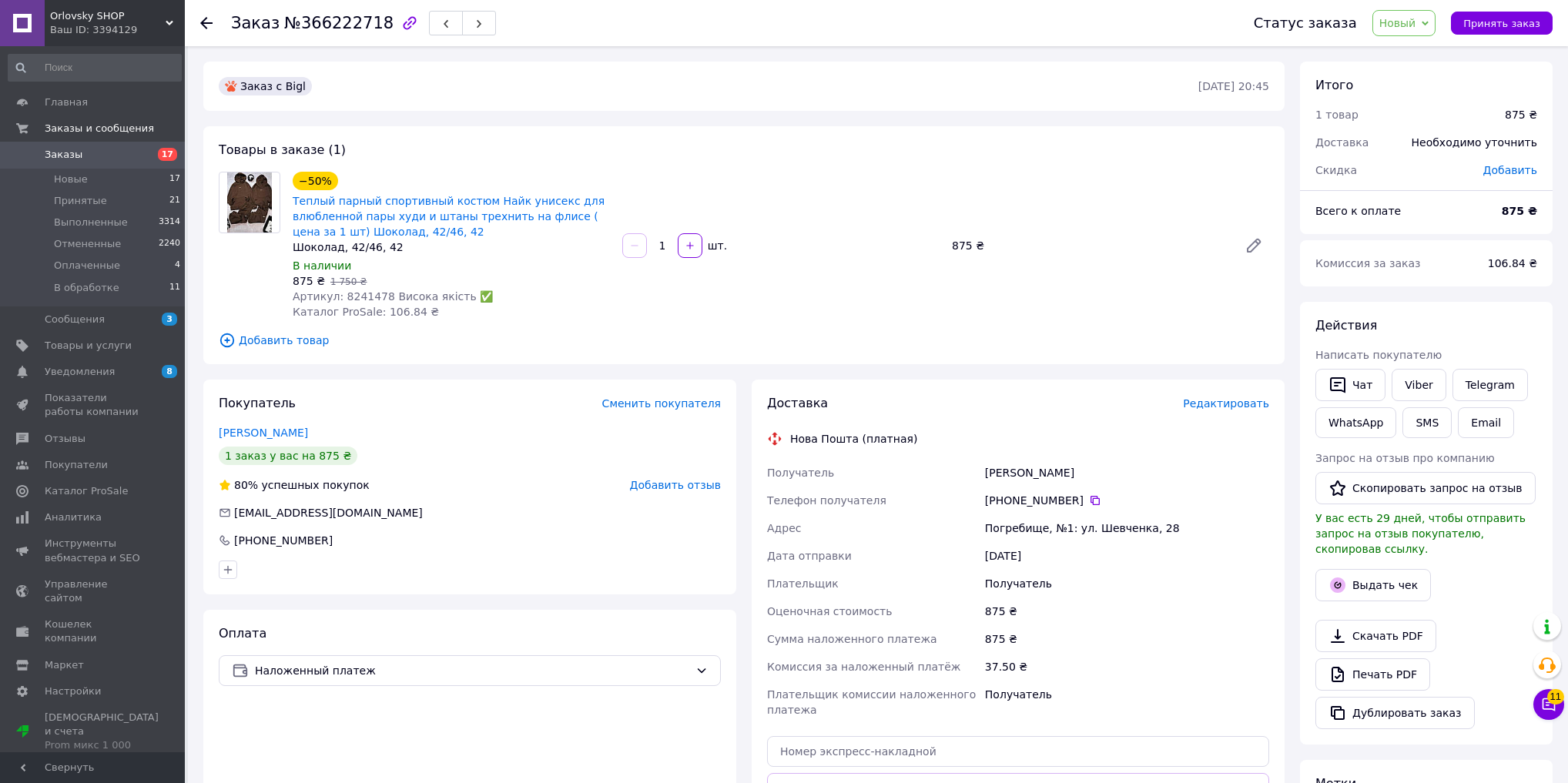
click at [699, 487] on span "Добавить отзыв" at bounding box center [676, 485] width 91 height 12
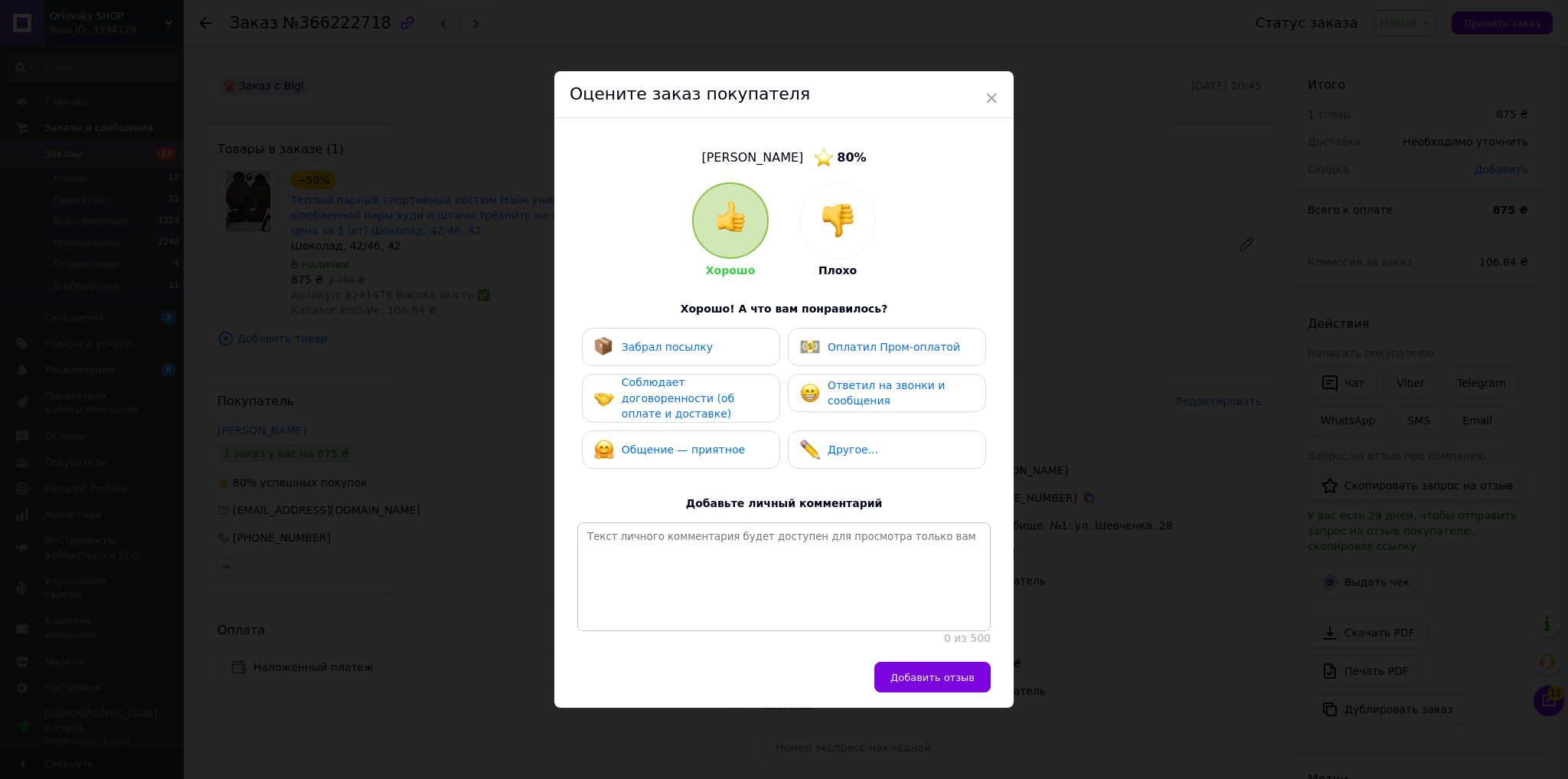
click at [818, 221] on div at bounding box center [838, 221] width 75 height 75
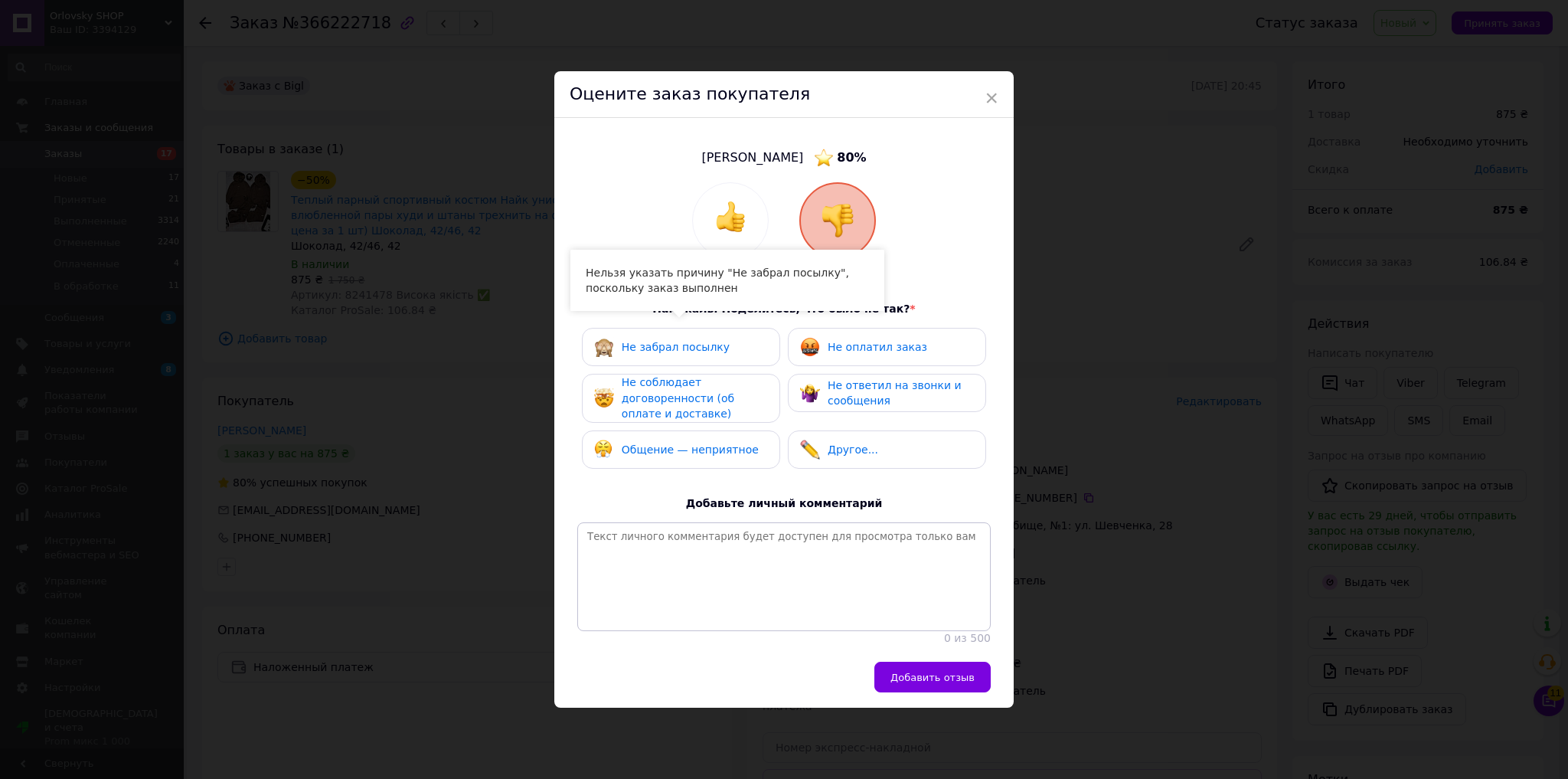
click at [725, 382] on div "Не соблюдает договоренности (об оплате и доставке)" at bounding box center [694, 398] width 145 height 48
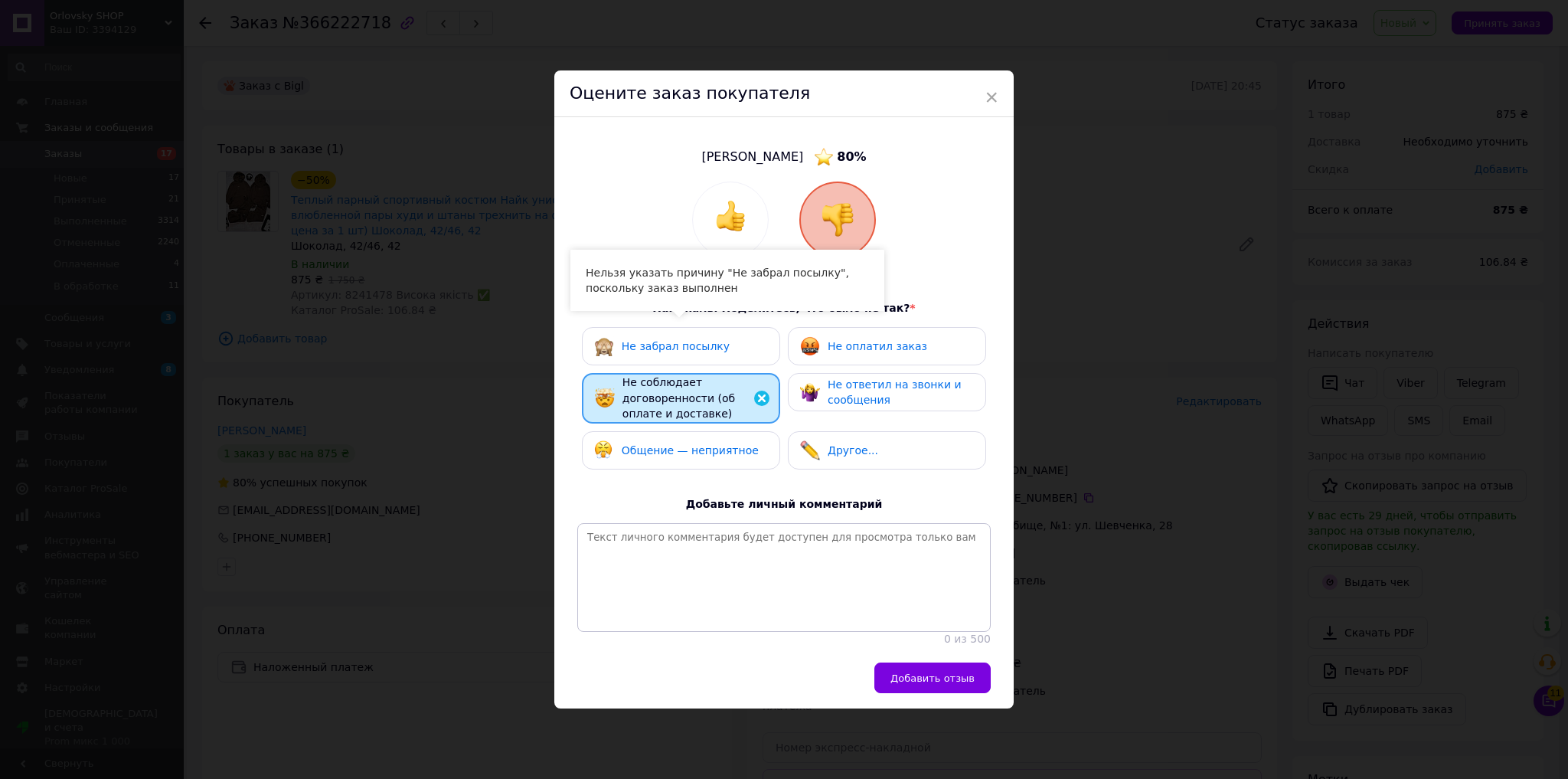
click at [722, 431] on div "Общение — неприятное" at bounding box center [681, 451] width 198 height 38
drag, startPoint x: 825, startPoint y: 368, endPoint x: 827, endPoint y: 359, distance: 9.2
click at [826, 373] on div "Не ответил на звонки и сообщения" at bounding box center [887, 392] width 198 height 38
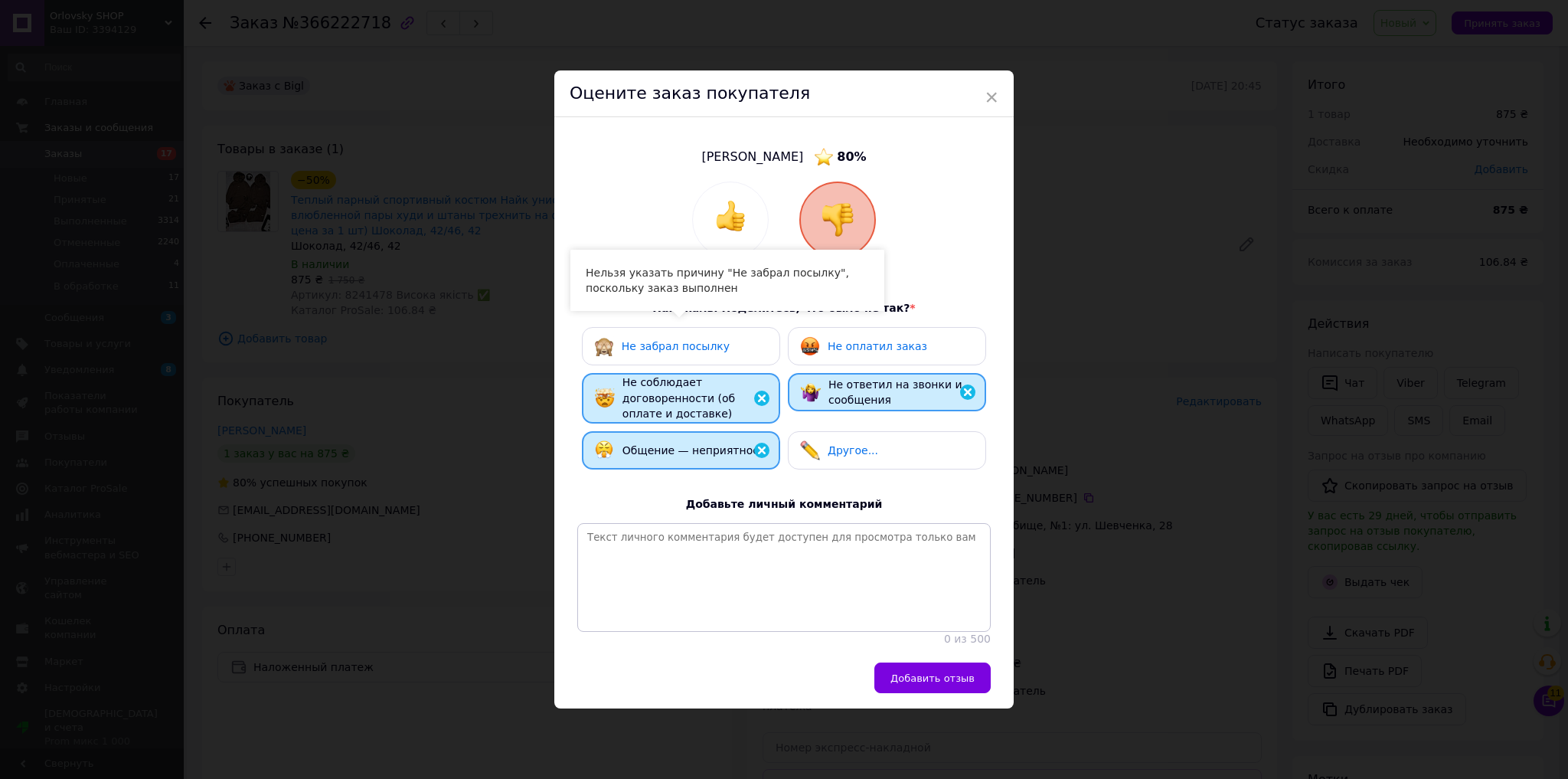
click at [837, 328] on div "Не оплатил заказ" at bounding box center [887, 346] width 198 height 38
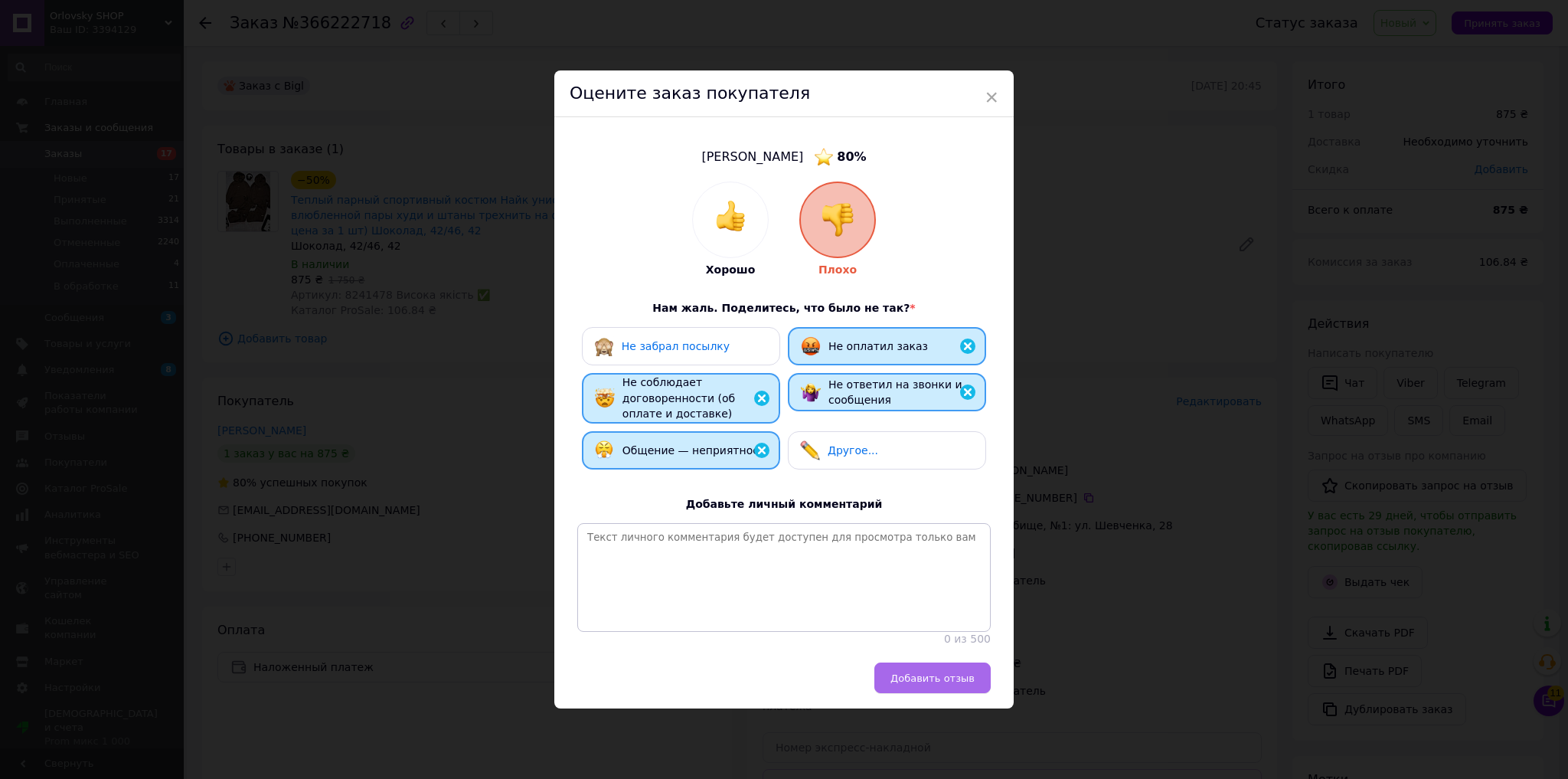
click at [946, 684] on span "Добавить отзыв" at bounding box center [933, 677] width 85 height 12
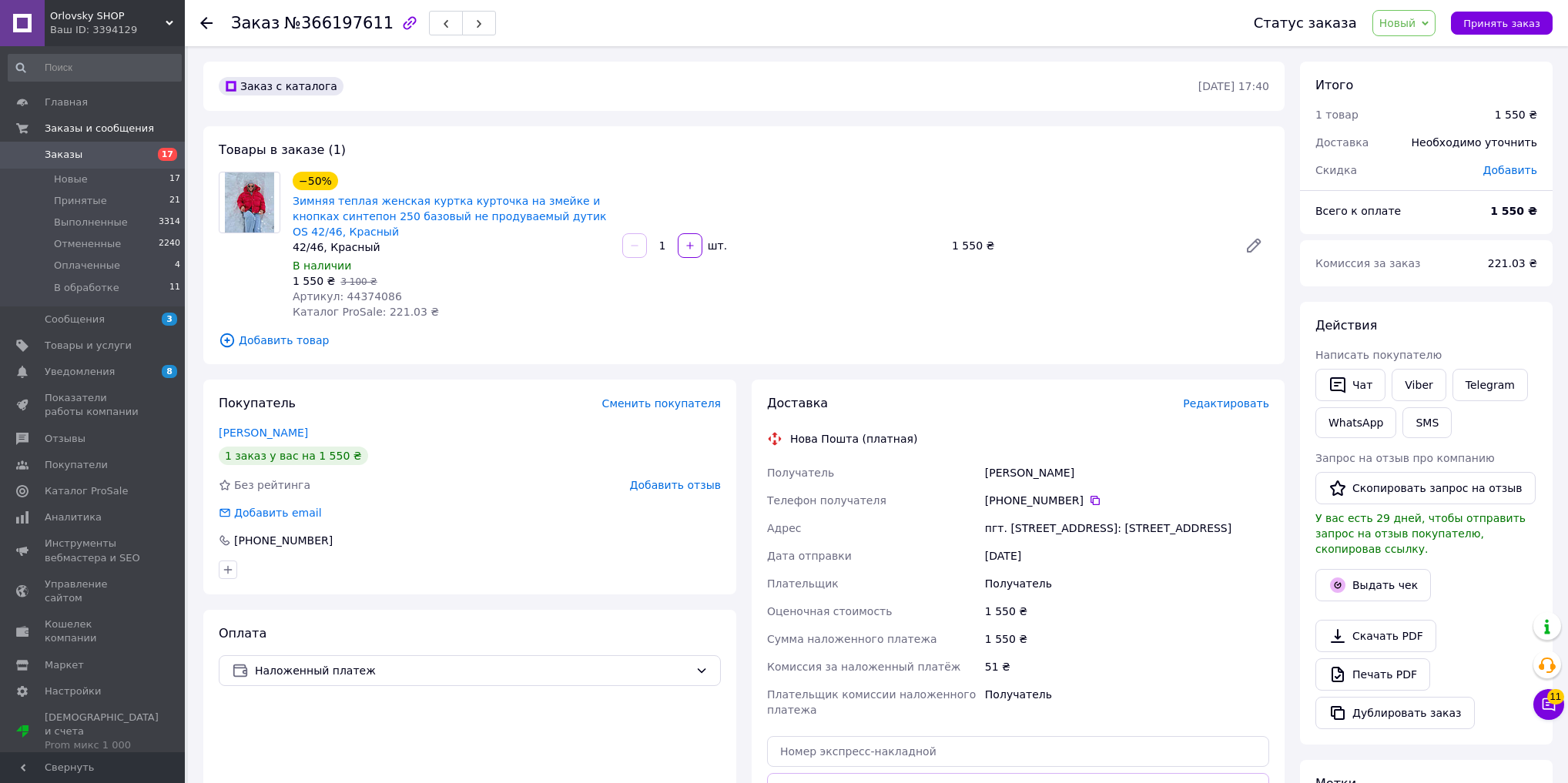
click at [653, 489] on span "Добавить отзыв" at bounding box center [676, 485] width 91 height 12
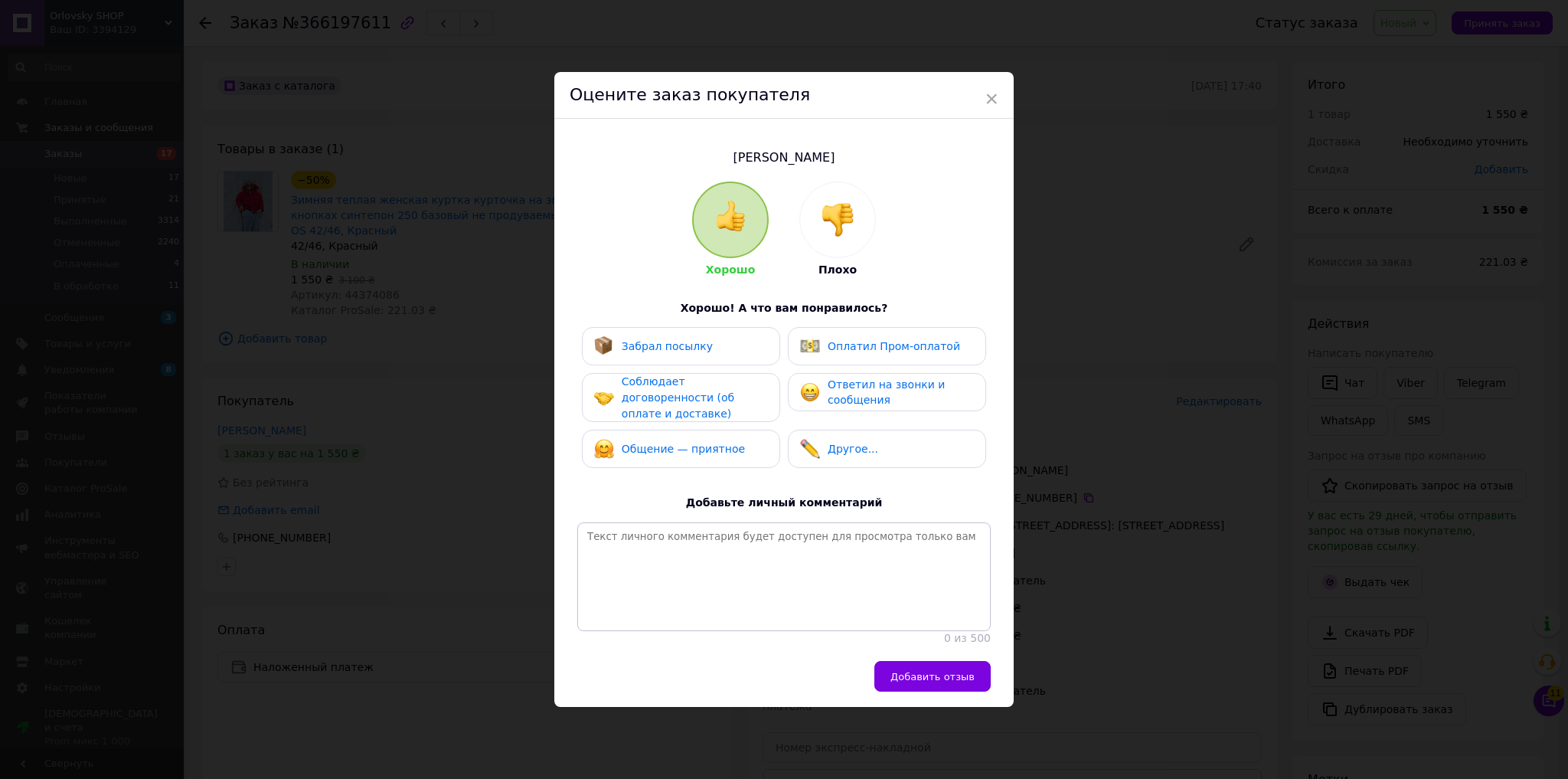
click at [827, 210] on img at bounding box center [838, 220] width 34 height 34
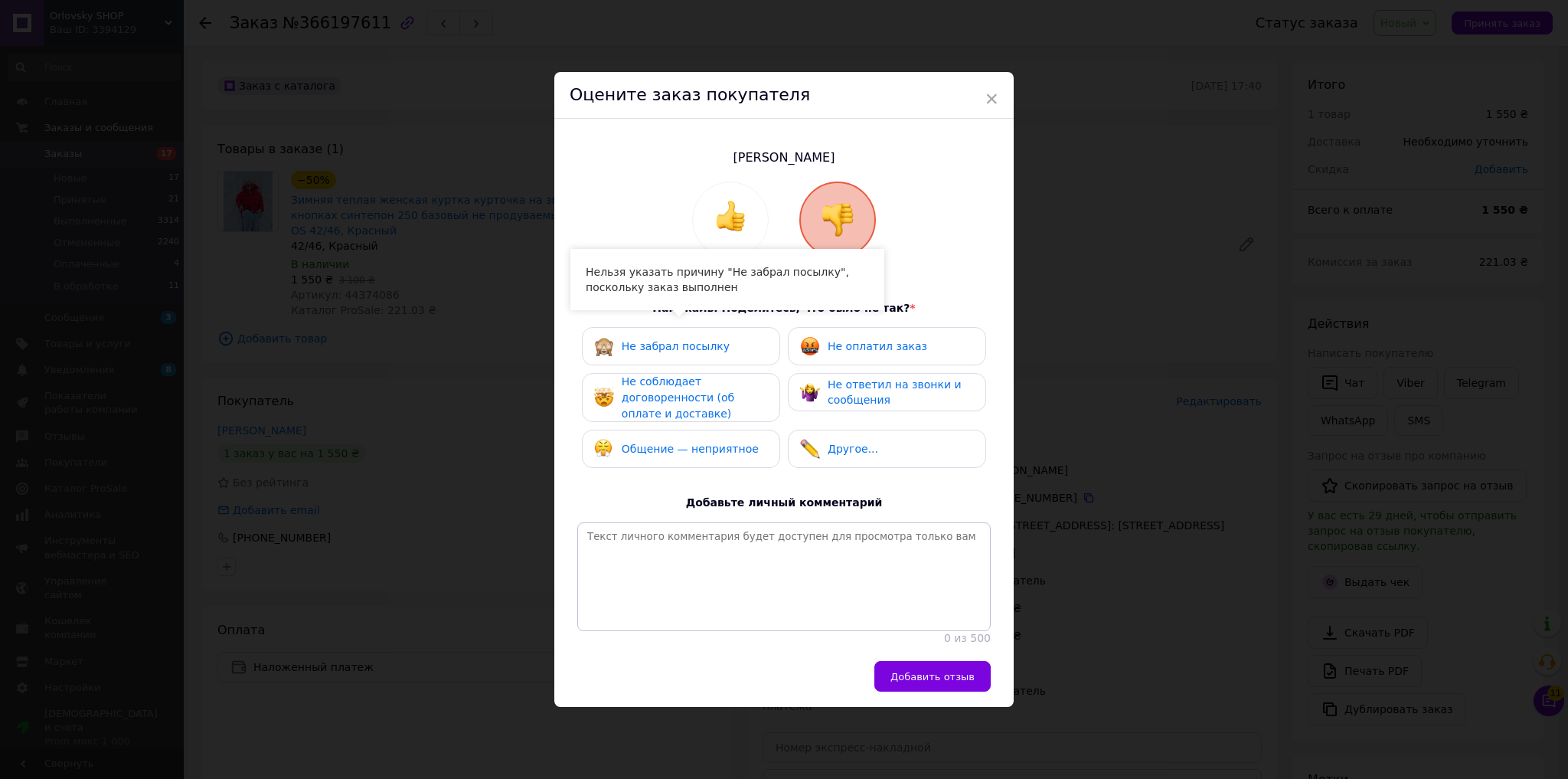
click at [727, 393] on span "Не соблюдает договоренности (об оплате и доставке)" at bounding box center [678, 397] width 112 height 44
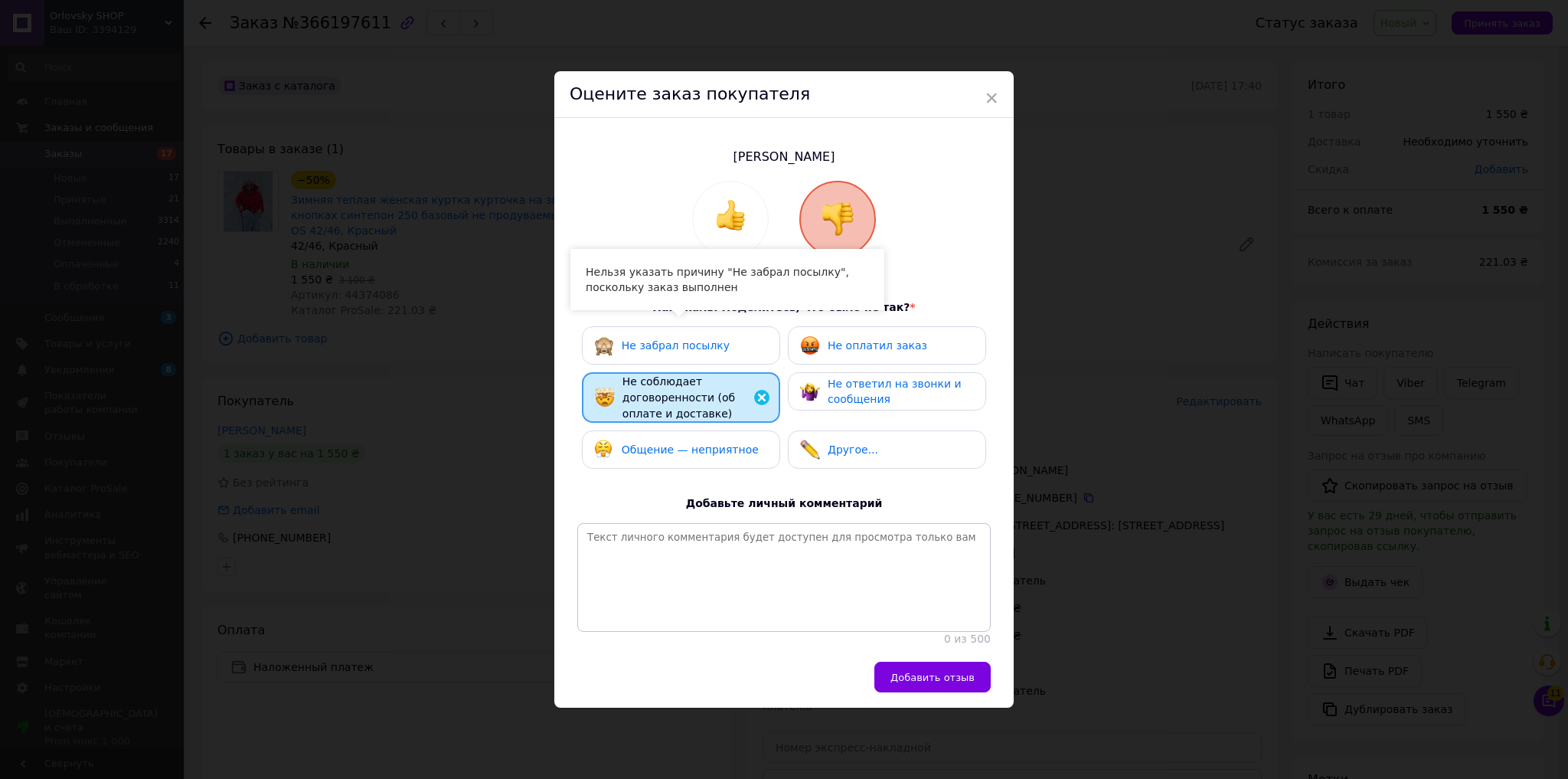
click at [723, 444] on span "Общение — неприятное" at bounding box center [691, 450] width 137 height 12
click at [858, 354] on div "Не оплатил заказ" at bounding box center [887, 345] width 198 height 38
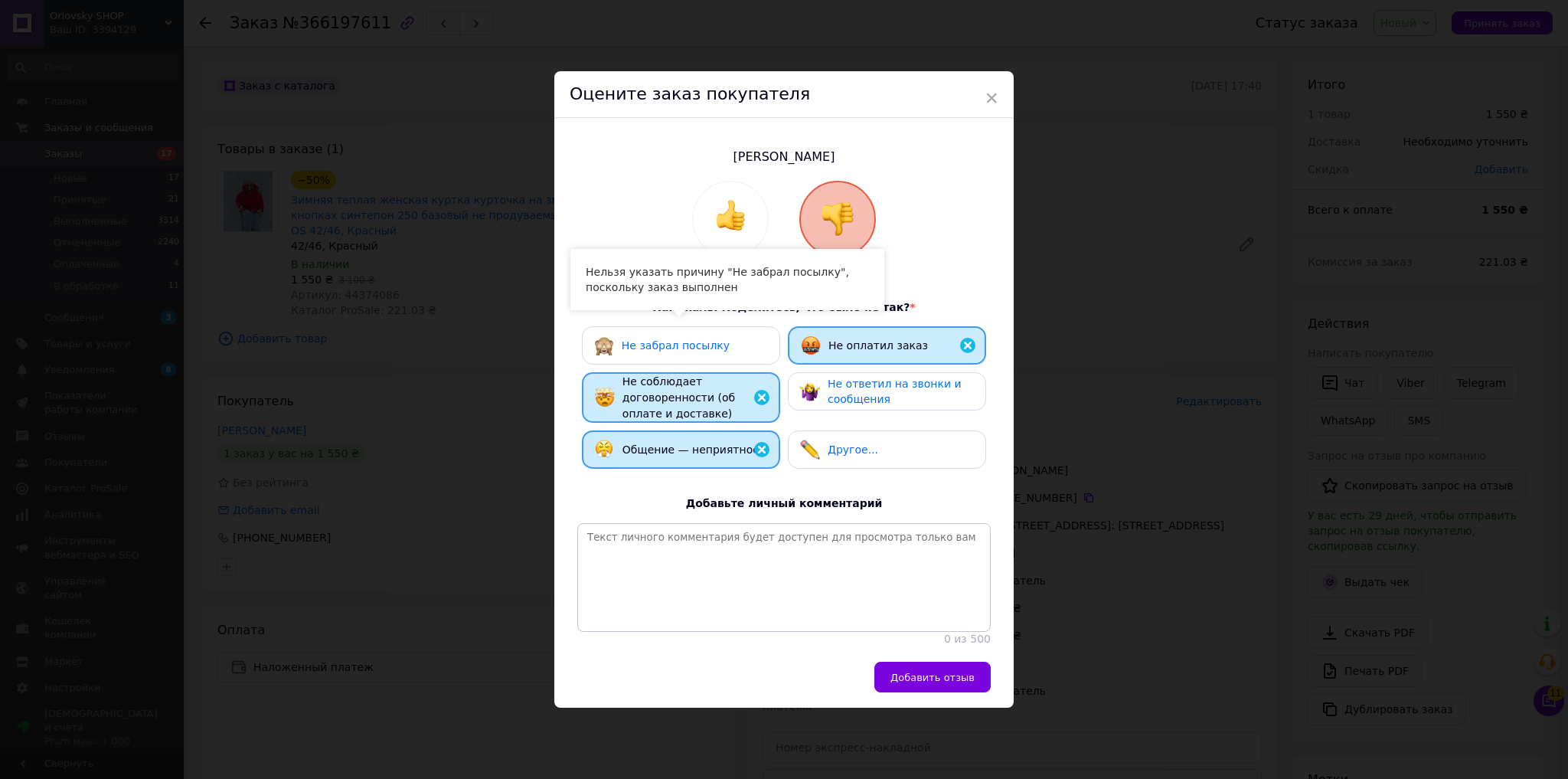
click at [864, 335] on div "Не оплатил заказ" at bounding box center [864, 345] width 127 height 20
click at [865, 385] on span "Не ответил на звонки и сообщения" at bounding box center [895, 391] width 134 height 28
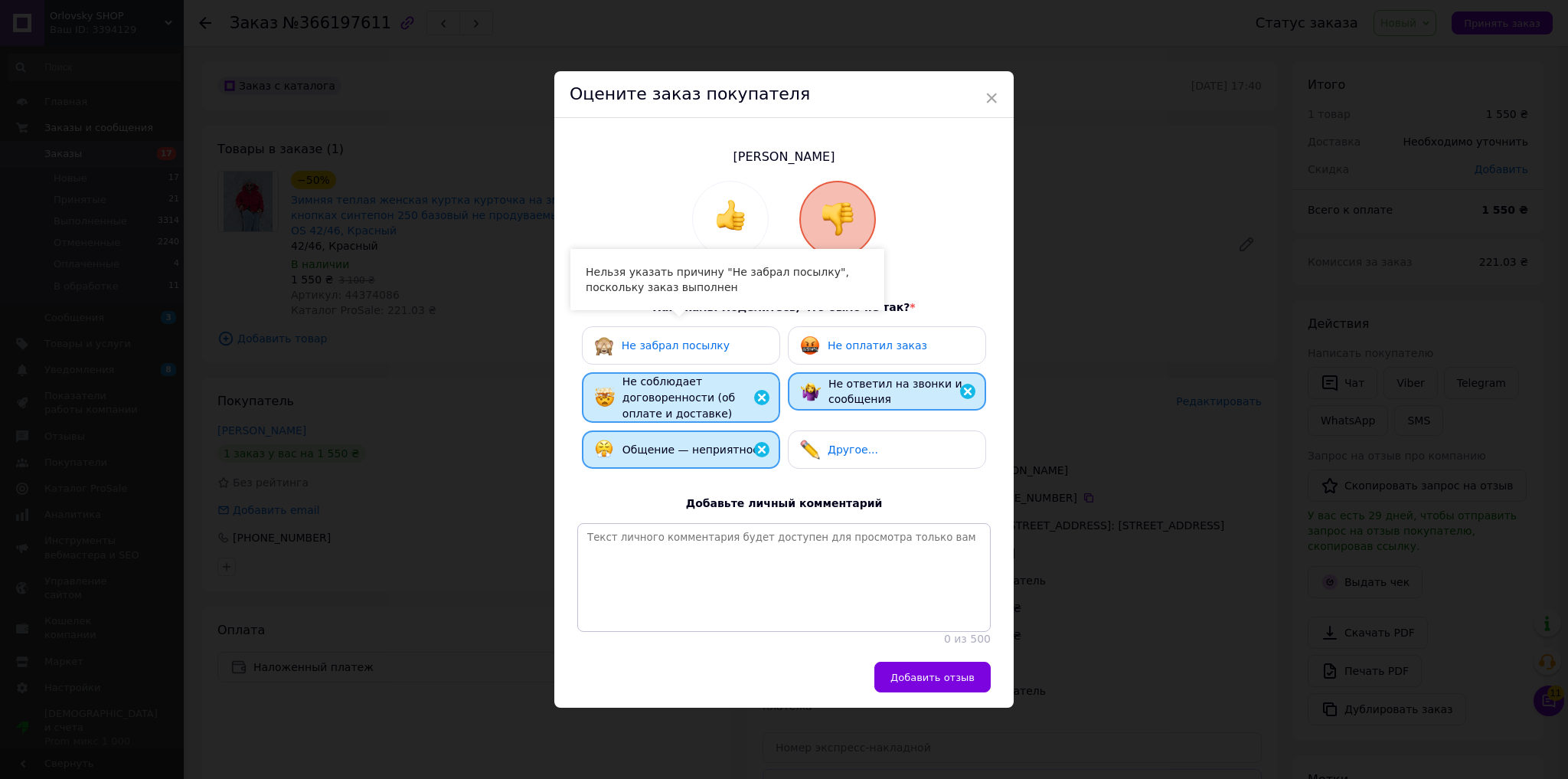
drag, startPoint x: 879, startPoint y: 335, endPoint x: 884, endPoint y: 351, distance: 16.8
click at [880, 339] on span "Не оплатил заказ" at bounding box center [877, 345] width 99 height 12
click at [953, 707] on div "Добавить отзыв" at bounding box center [784, 684] width 460 height 46
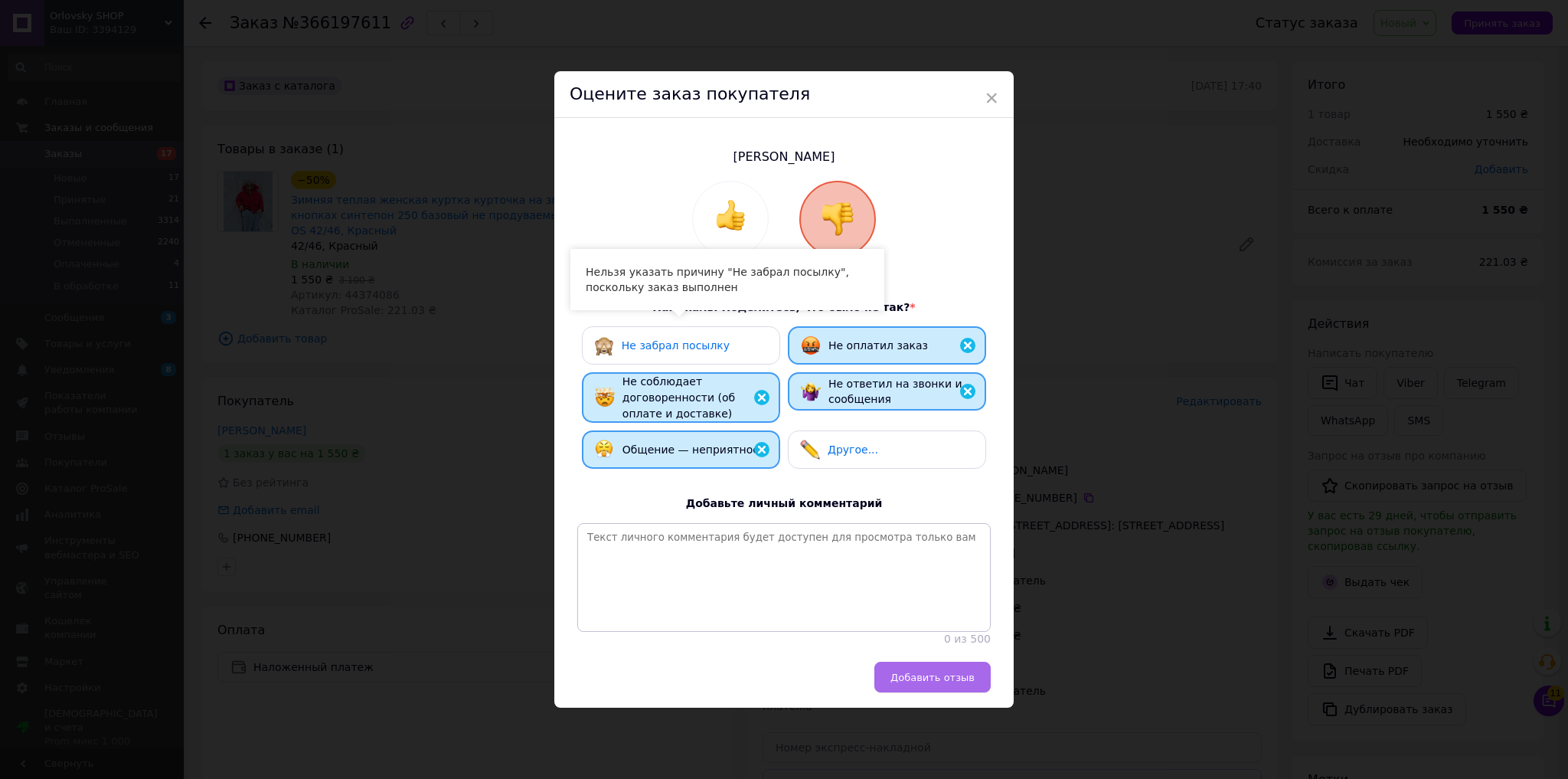
click at [951, 683] on span "Добавить отзыв" at bounding box center [933, 677] width 85 height 12
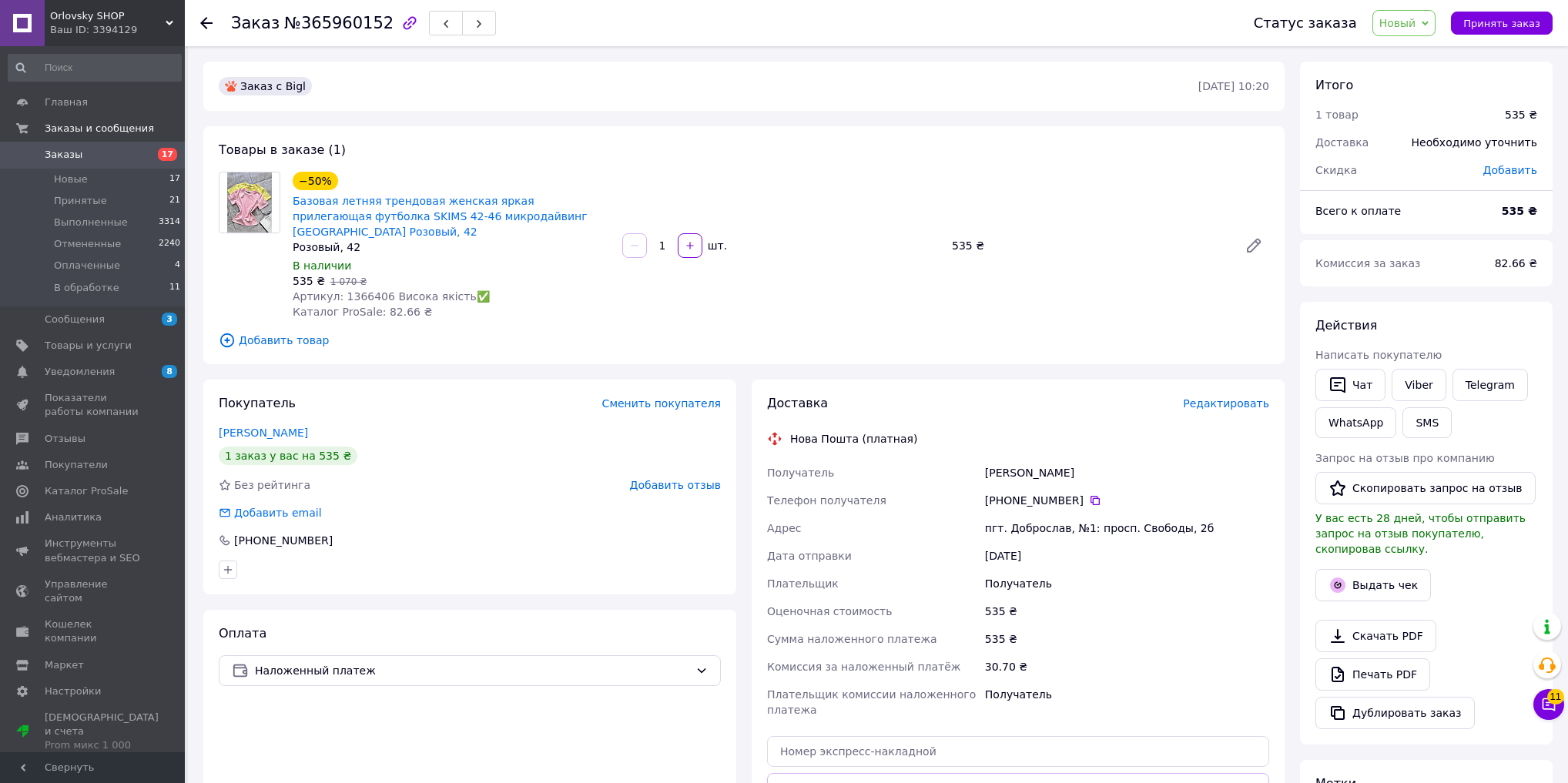
click at [700, 478] on span "Добавить отзыв" at bounding box center [676, 485] width 91 height 12
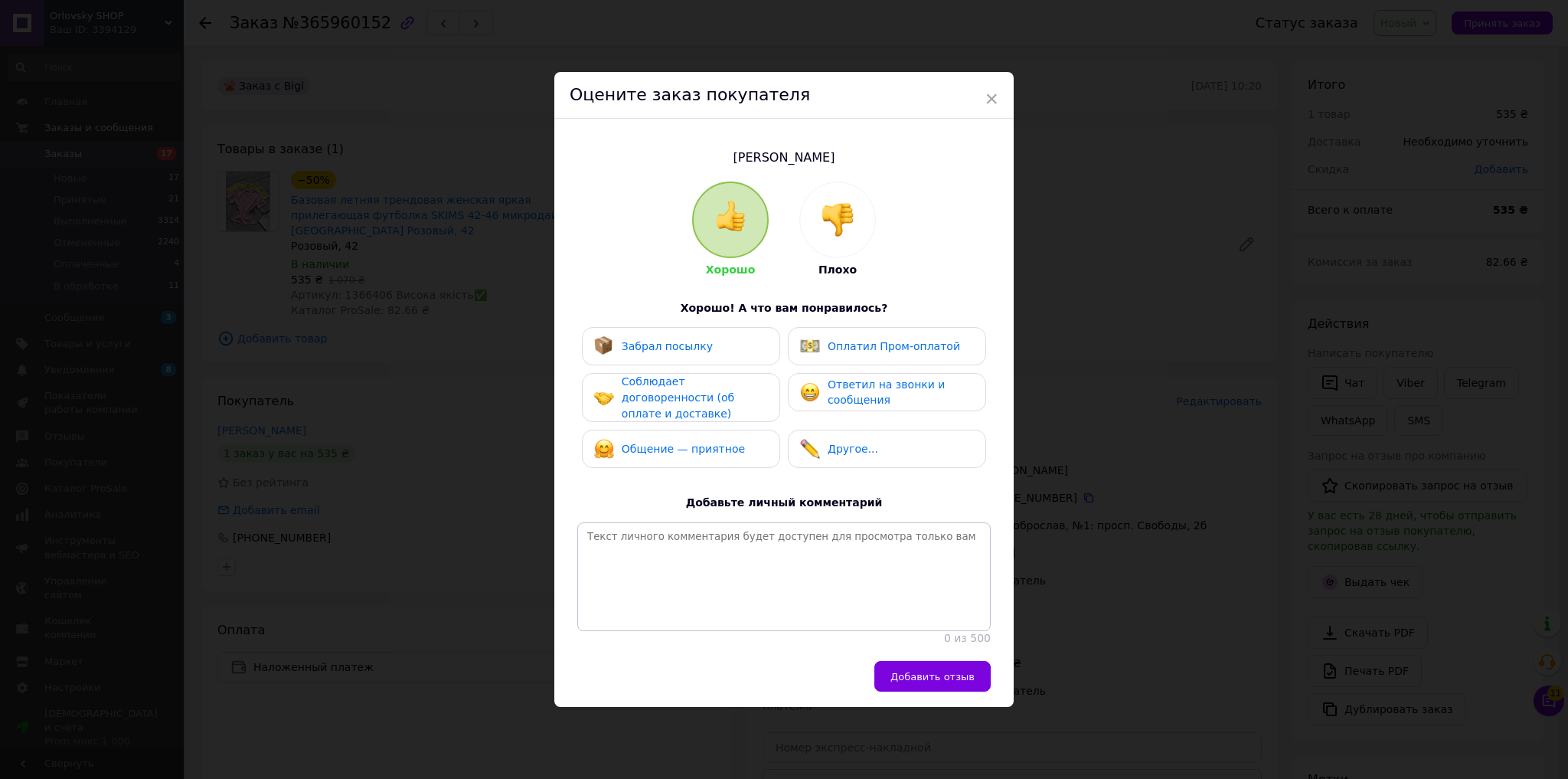
click at [862, 219] on div at bounding box center [838, 220] width 75 height 75
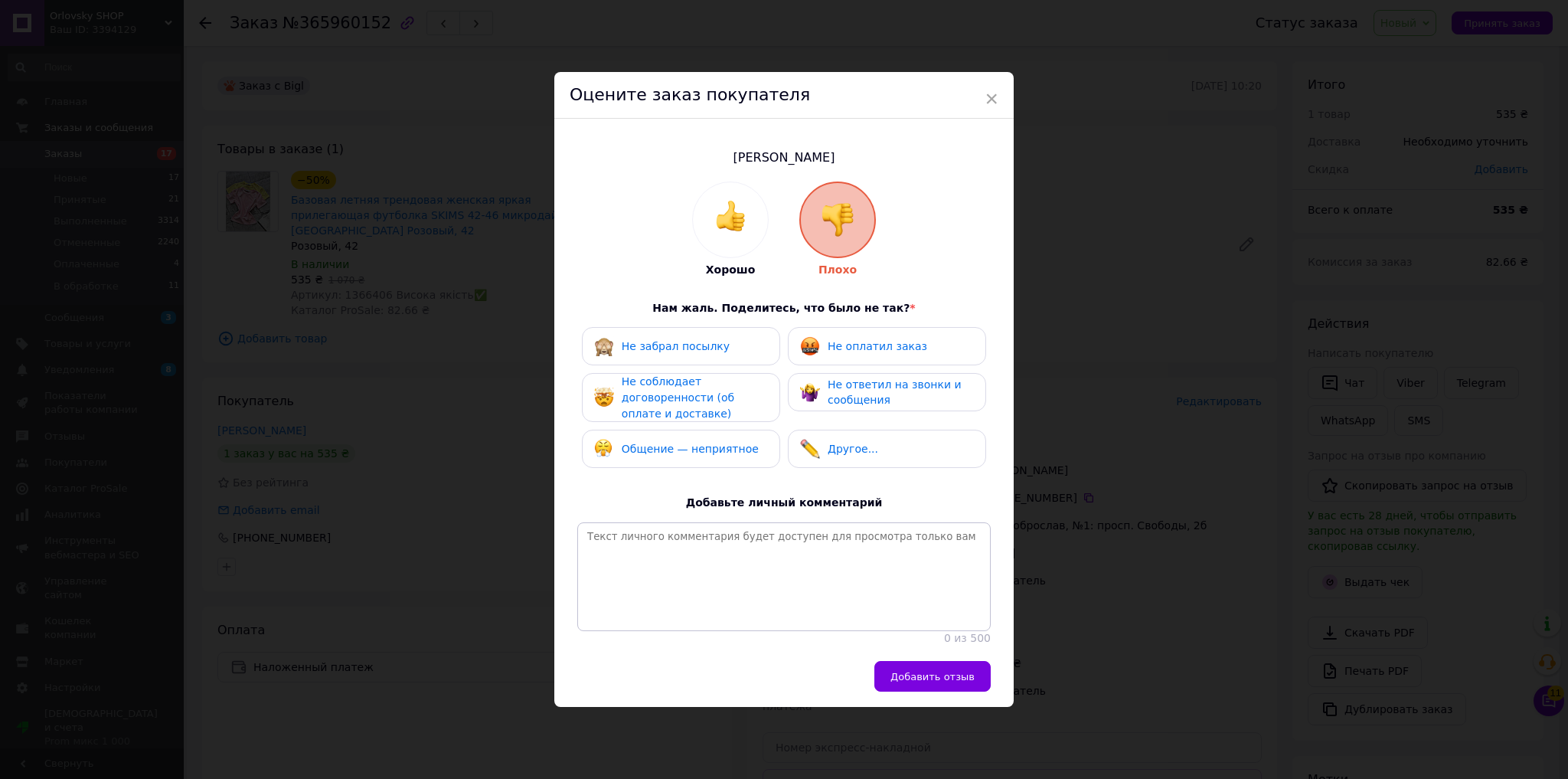
click at [860, 328] on div "Не оплатил заказ" at bounding box center [887, 346] width 198 height 38
click at [856, 381] on span "Не ответил на звонки и сообщения" at bounding box center [895, 392] width 134 height 28
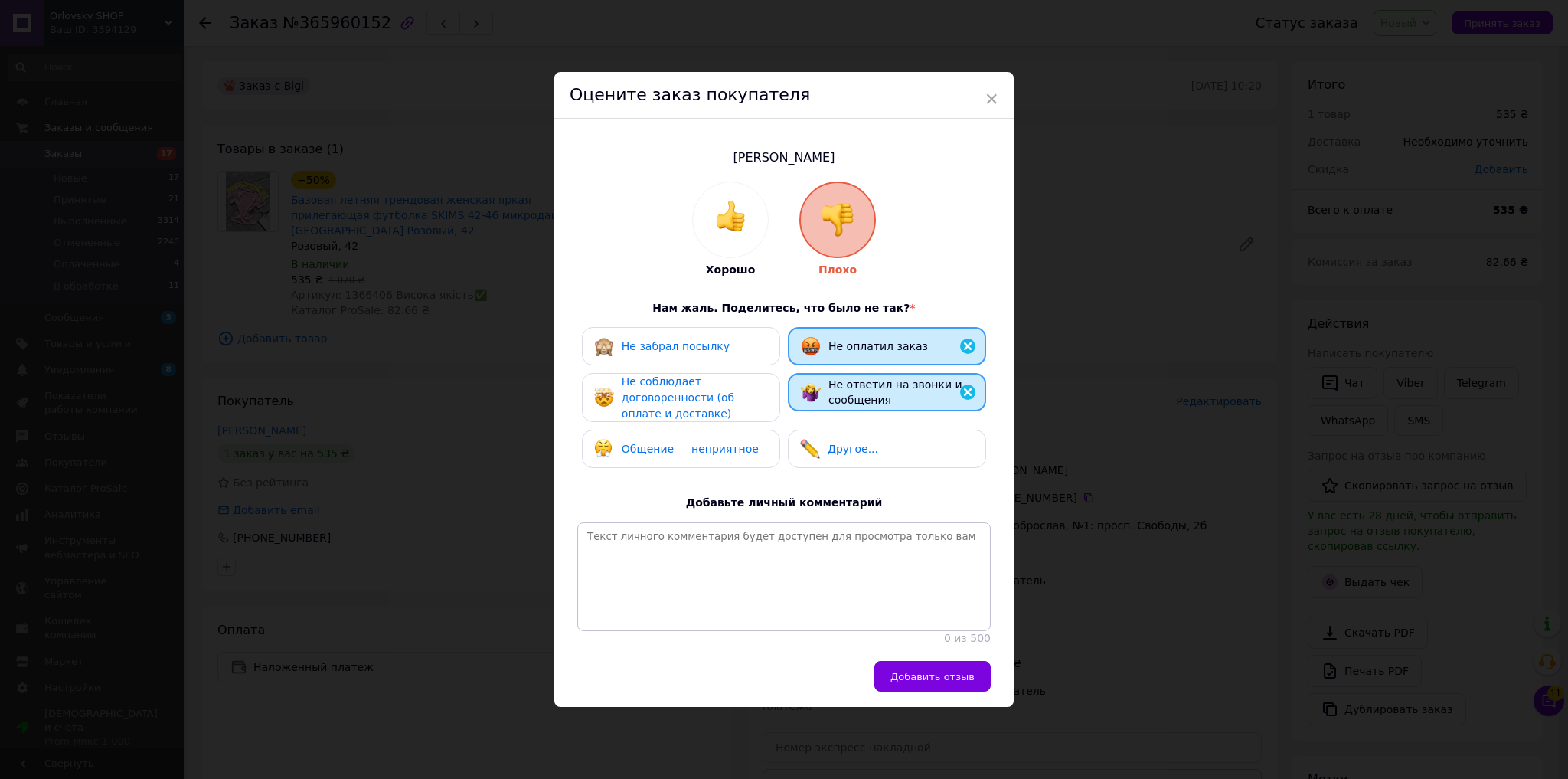
click at [700, 400] on div "Не соблюдает договоренности (об оплате и доставке)" at bounding box center [694, 398] width 145 height 48
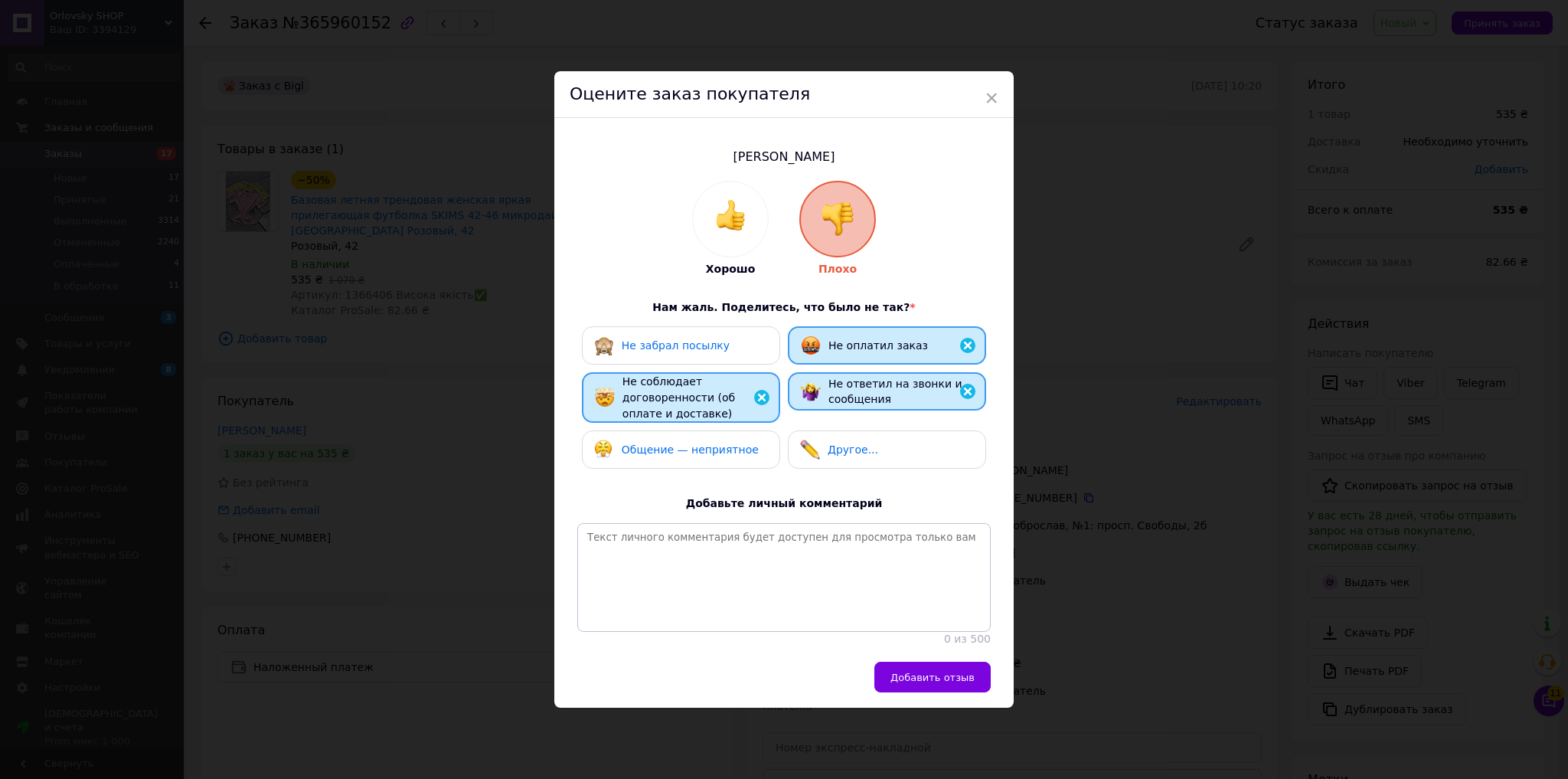
click at [696, 444] on span "Общение — неприятное" at bounding box center [691, 450] width 137 height 12
click at [946, 683] on span "Добавить отзыв" at bounding box center [933, 677] width 85 height 12
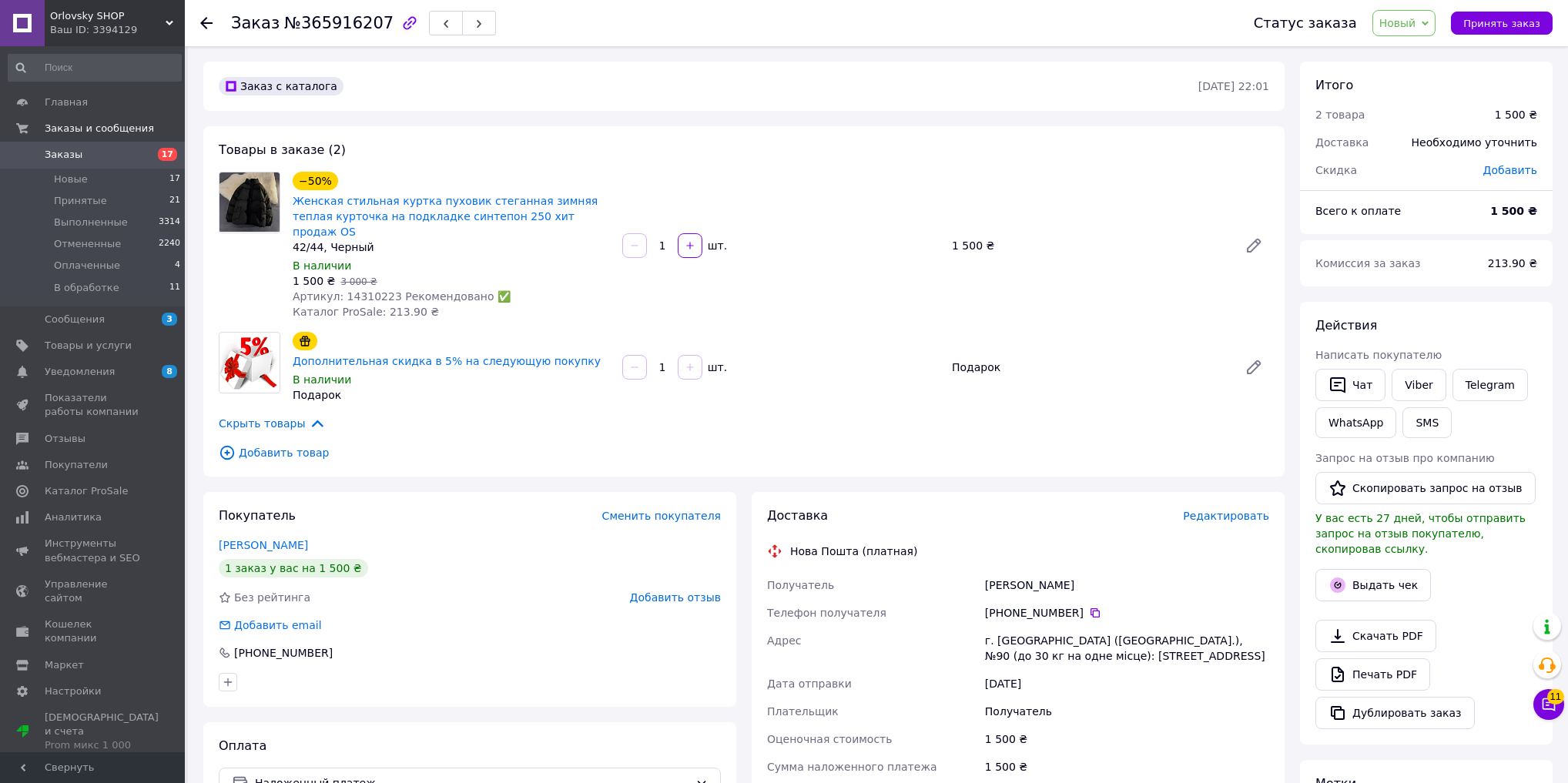
click at [674, 591] on span "Добавить отзыв" at bounding box center [676, 597] width 91 height 12
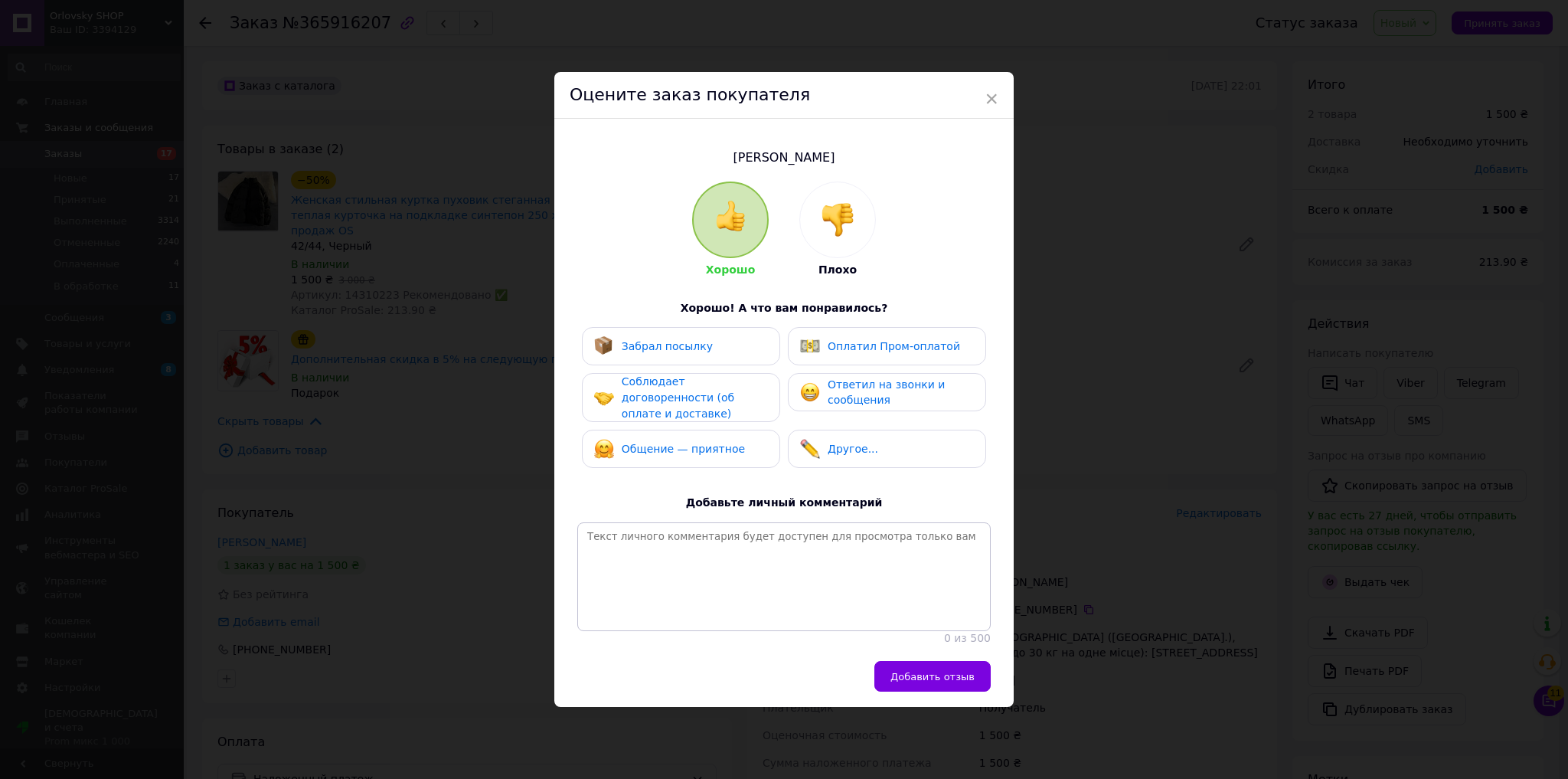
click at [833, 207] on img at bounding box center [838, 220] width 34 height 34
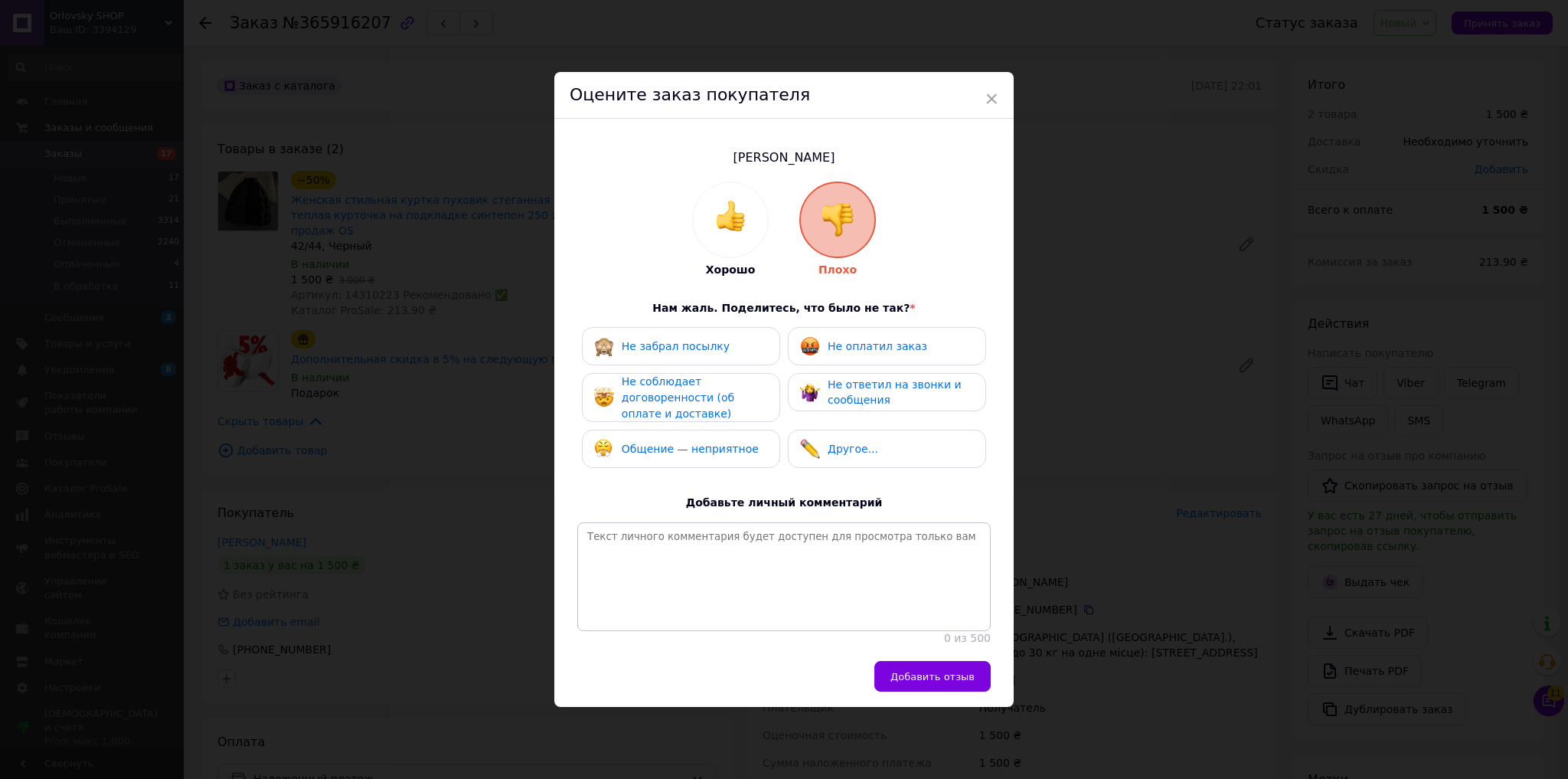
click at [760, 397] on div "Не соблюдает договоренности (об оплате и доставке)" at bounding box center [694, 398] width 145 height 48
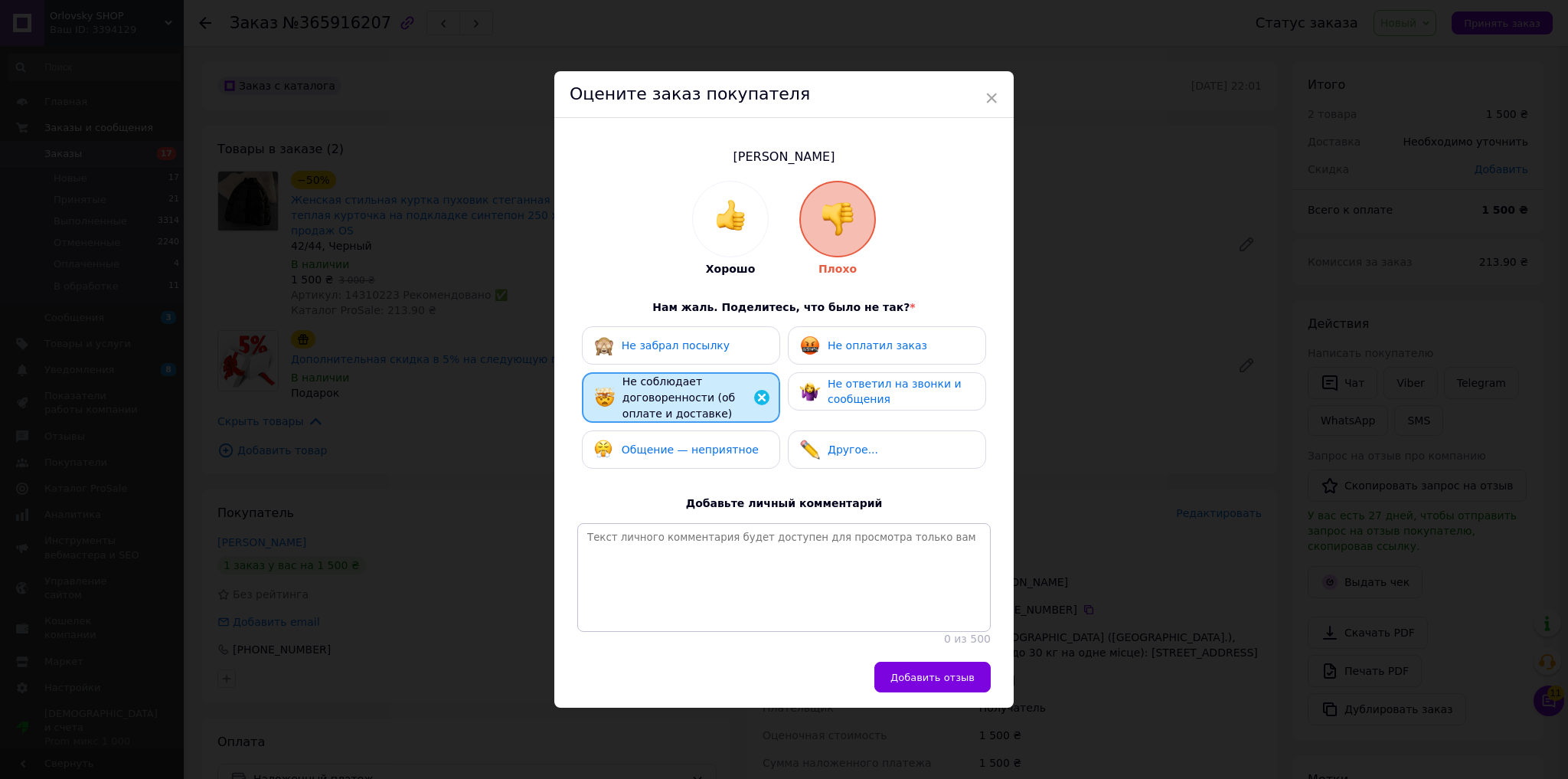
click at [745, 447] on div "Общение — неприятное" at bounding box center [681, 450] width 174 height 20
click at [851, 378] on span "Не ответил на звонки и сообщения" at bounding box center [895, 391] width 134 height 28
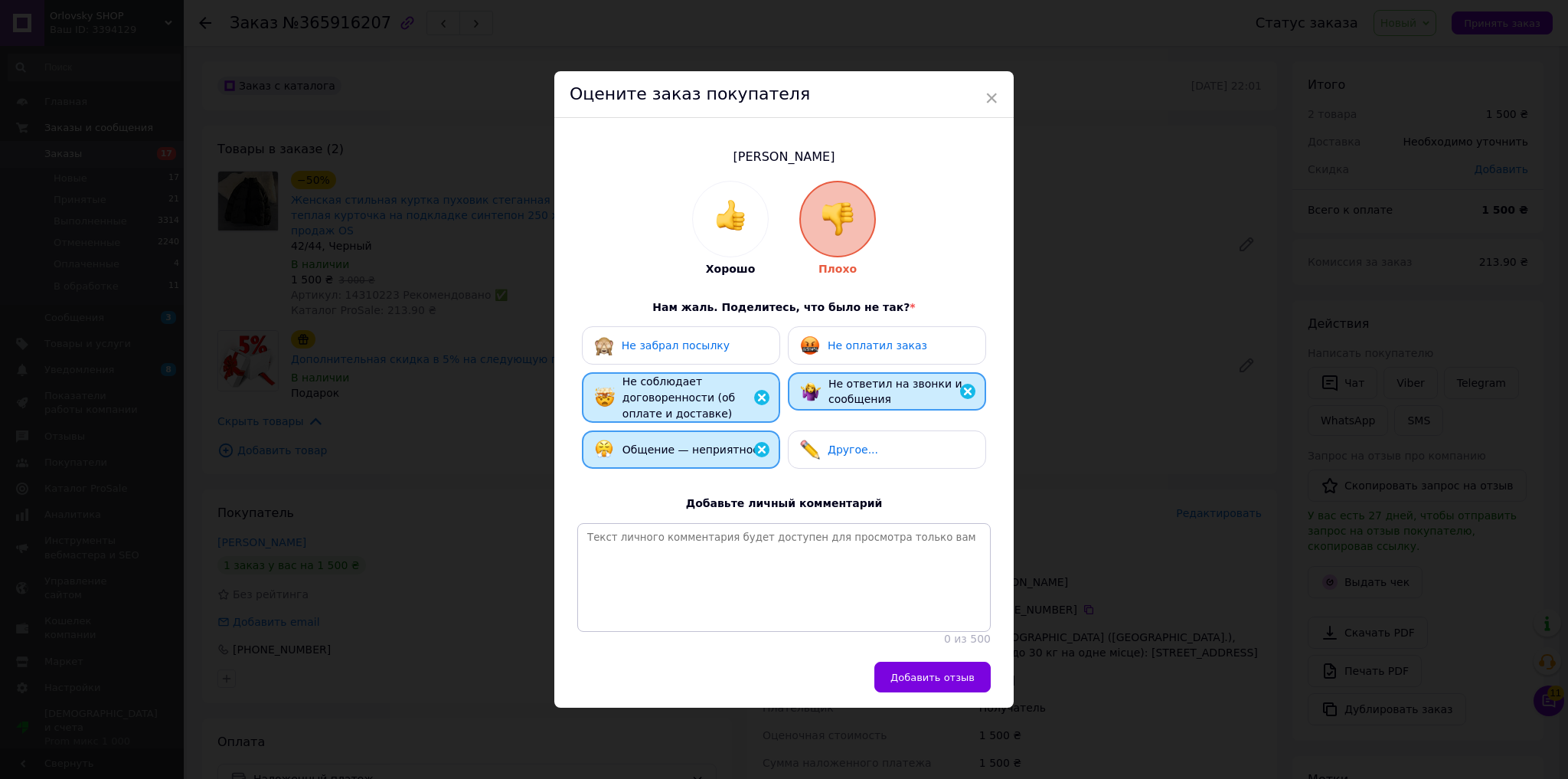
click at [855, 339] on span "Не оплатил заказ" at bounding box center [877, 345] width 99 height 12
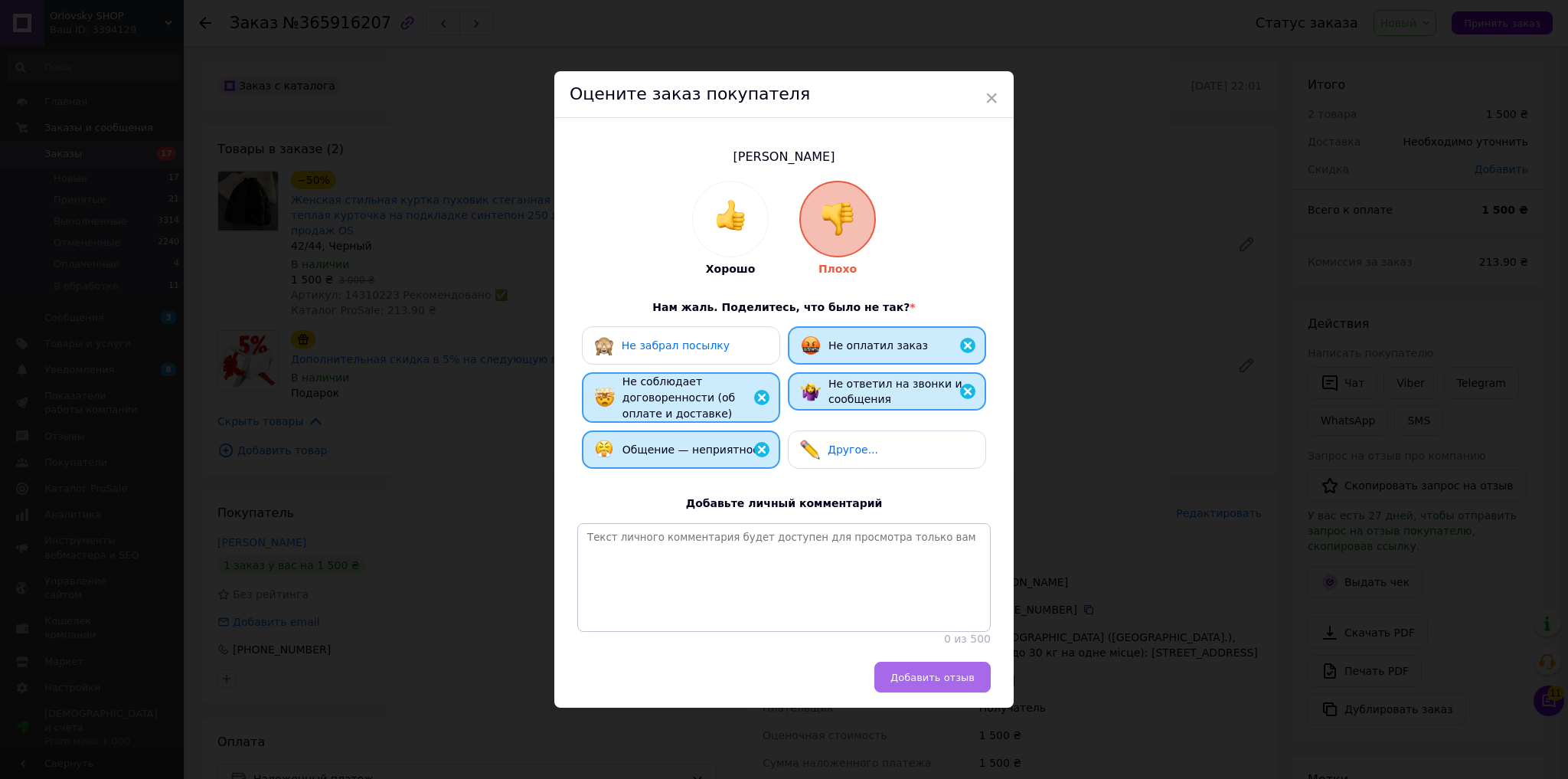
click at [944, 682] on span "Добавить отзыв" at bounding box center [933, 677] width 85 height 12
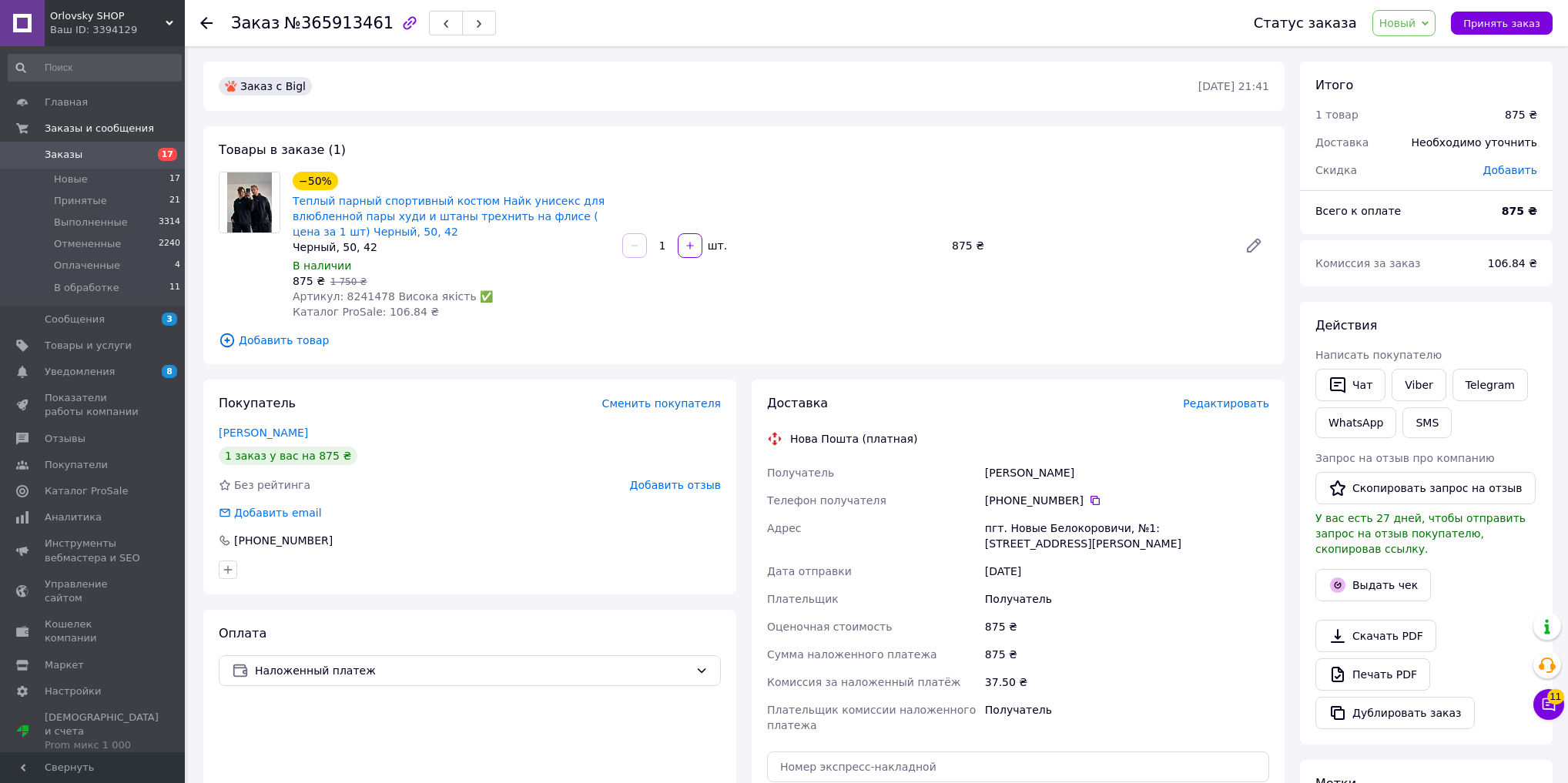
click at [687, 489] on span "Добавить отзыв" at bounding box center [676, 485] width 91 height 12
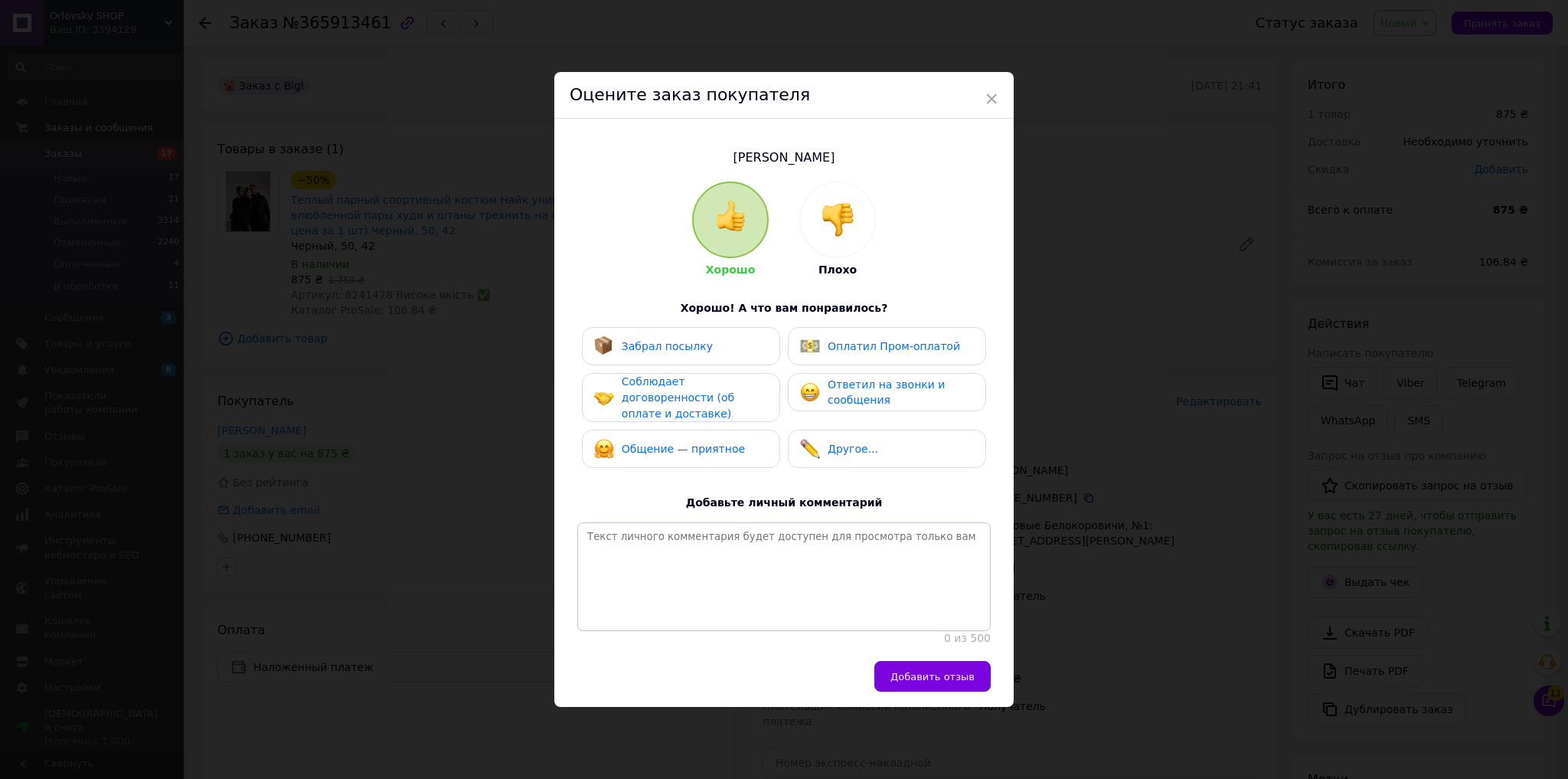
click at [824, 252] on div at bounding box center [838, 220] width 75 height 75
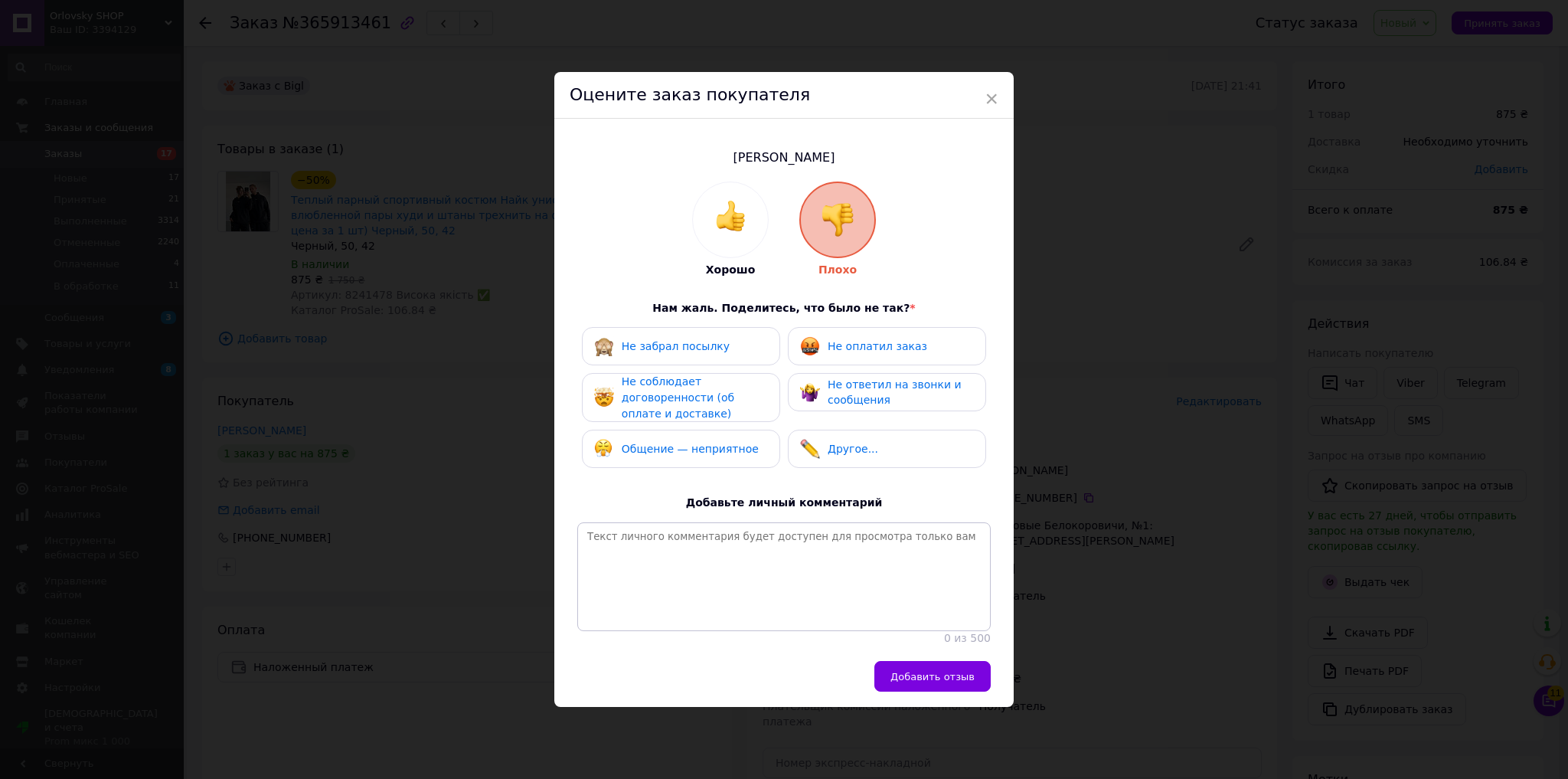
click at [843, 327] on div "Не оплатил заказ" at bounding box center [887, 346] width 198 height 38
click at [845, 378] on span "Не ответил на звонки и сообщения" at bounding box center [895, 392] width 134 height 28
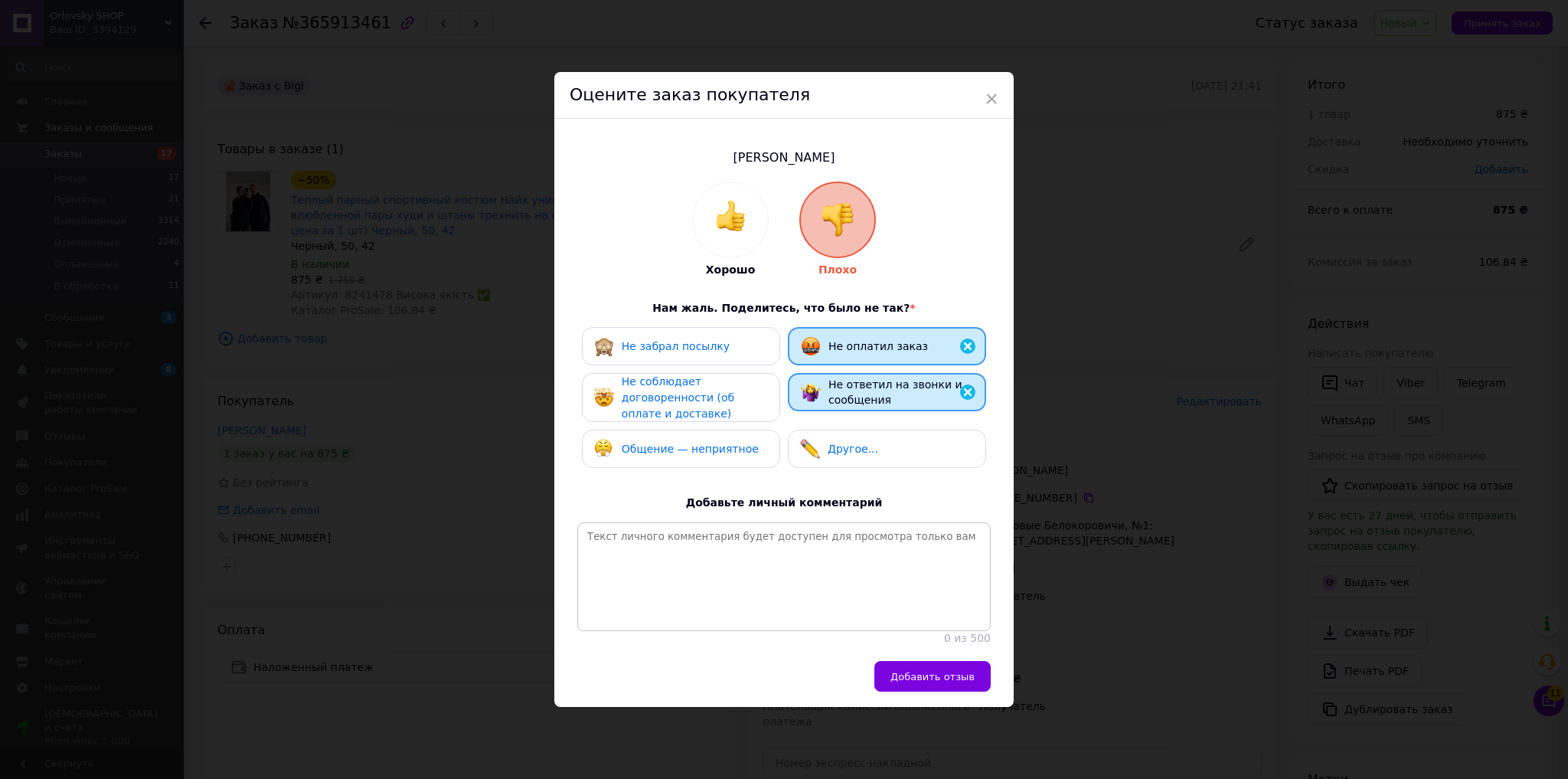
click at [771, 385] on div "Не соблюдает договоренности (об оплате и доставке)" at bounding box center [681, 398] width 198 height 49
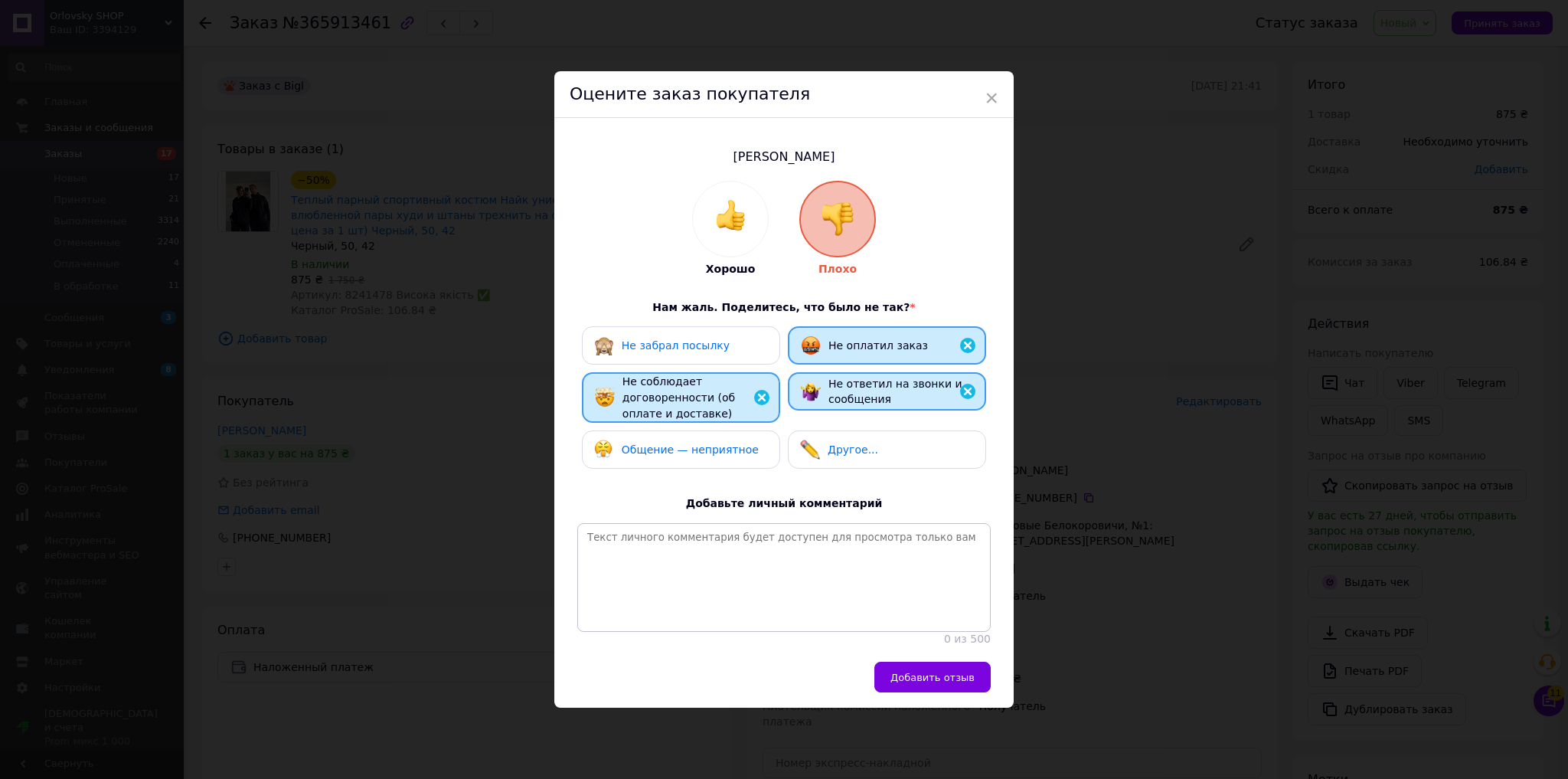
click at [751, 448] on div "Общение — неприятное" at bounding box center [681, 450] width 174 height 20
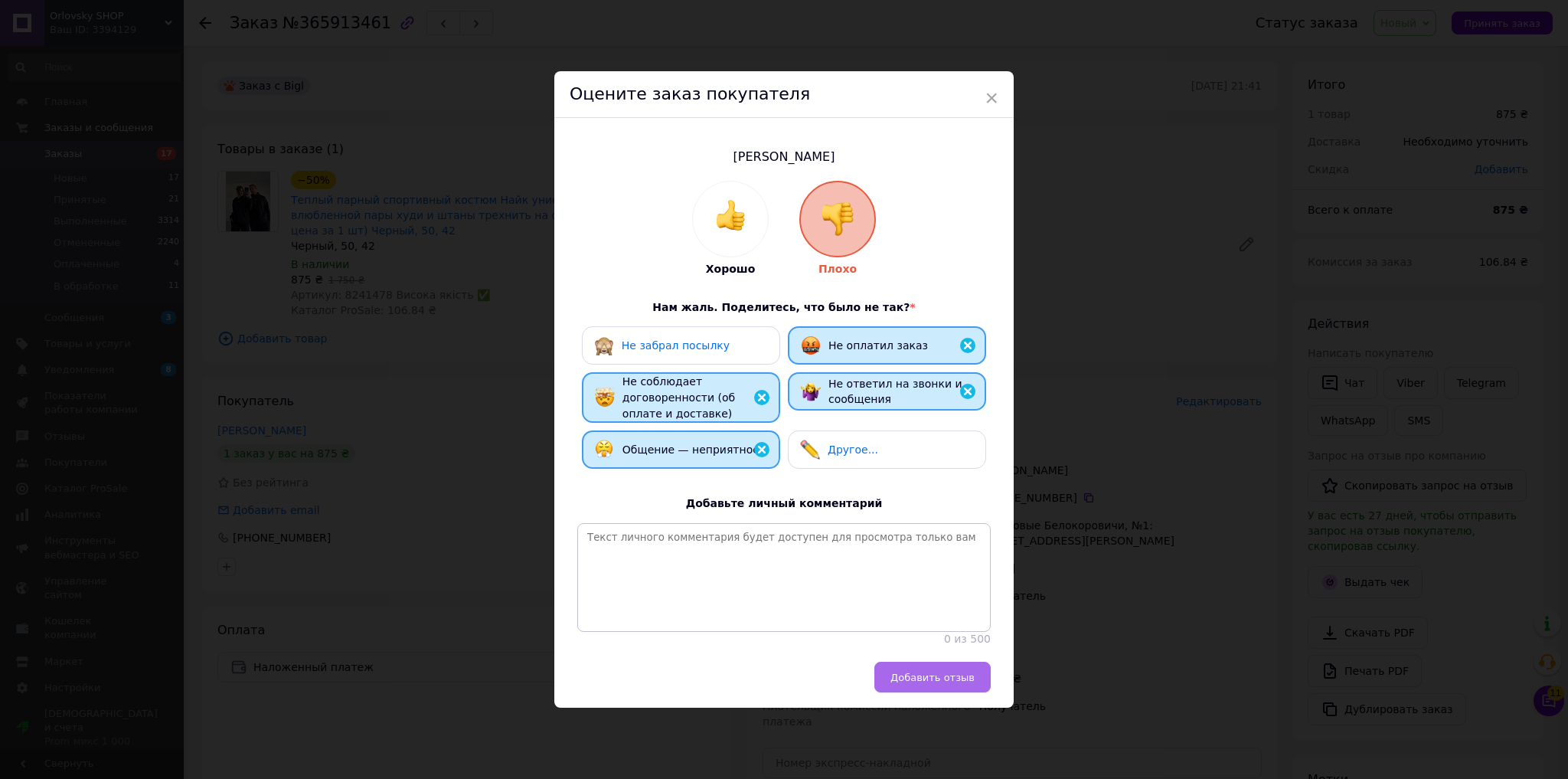
click at [920, 683] on span "Добавить отзыв" at bounding box center [933, 677] width 85 height 12
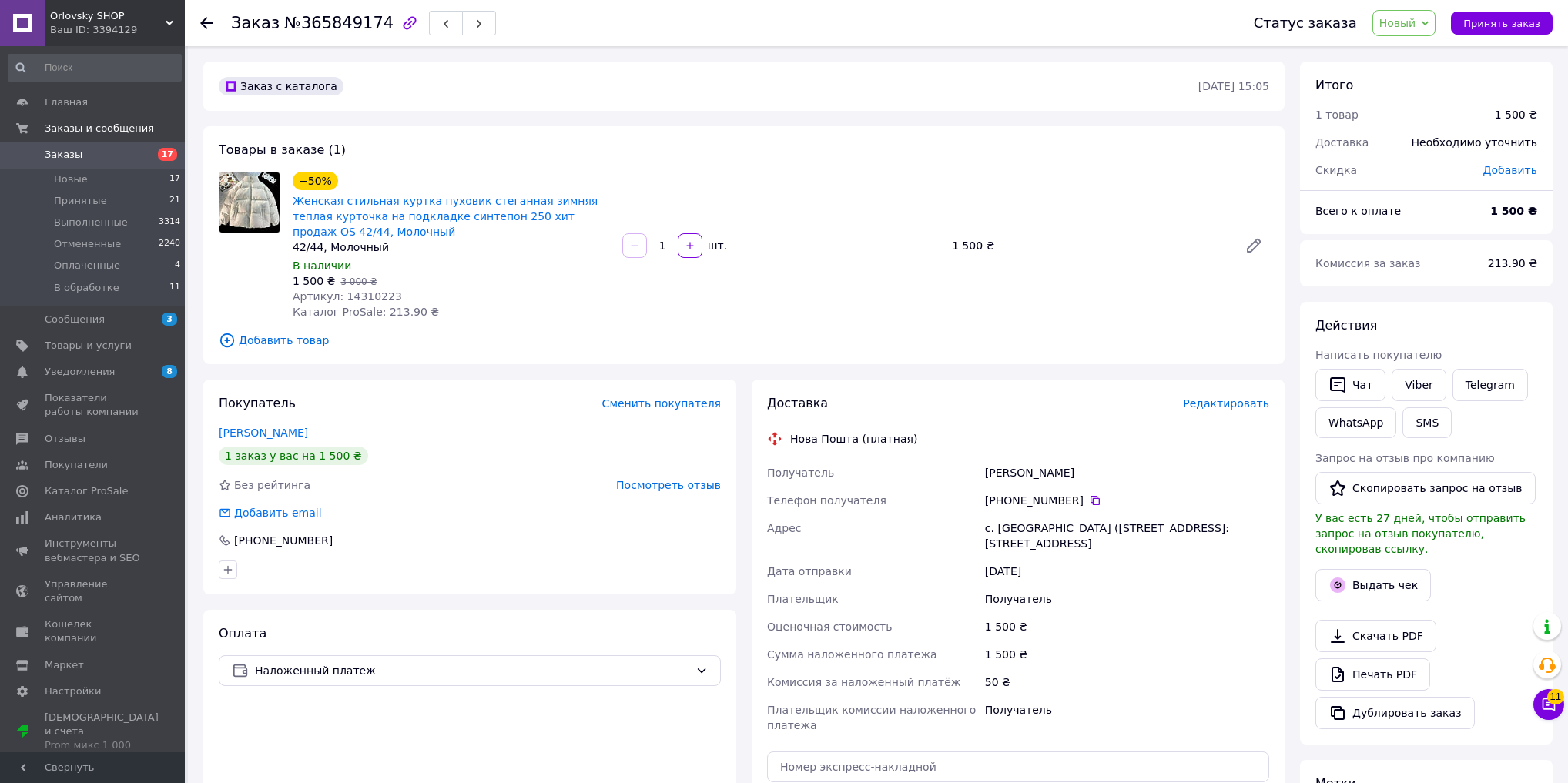
click at [721, 492] on div "Покупатель Сменить покупателя [PERSON_NAME] 1 заказ у вас на 1 500 ₴ Без рейтин…" at bounding box center [469, 487] width 533 height 215
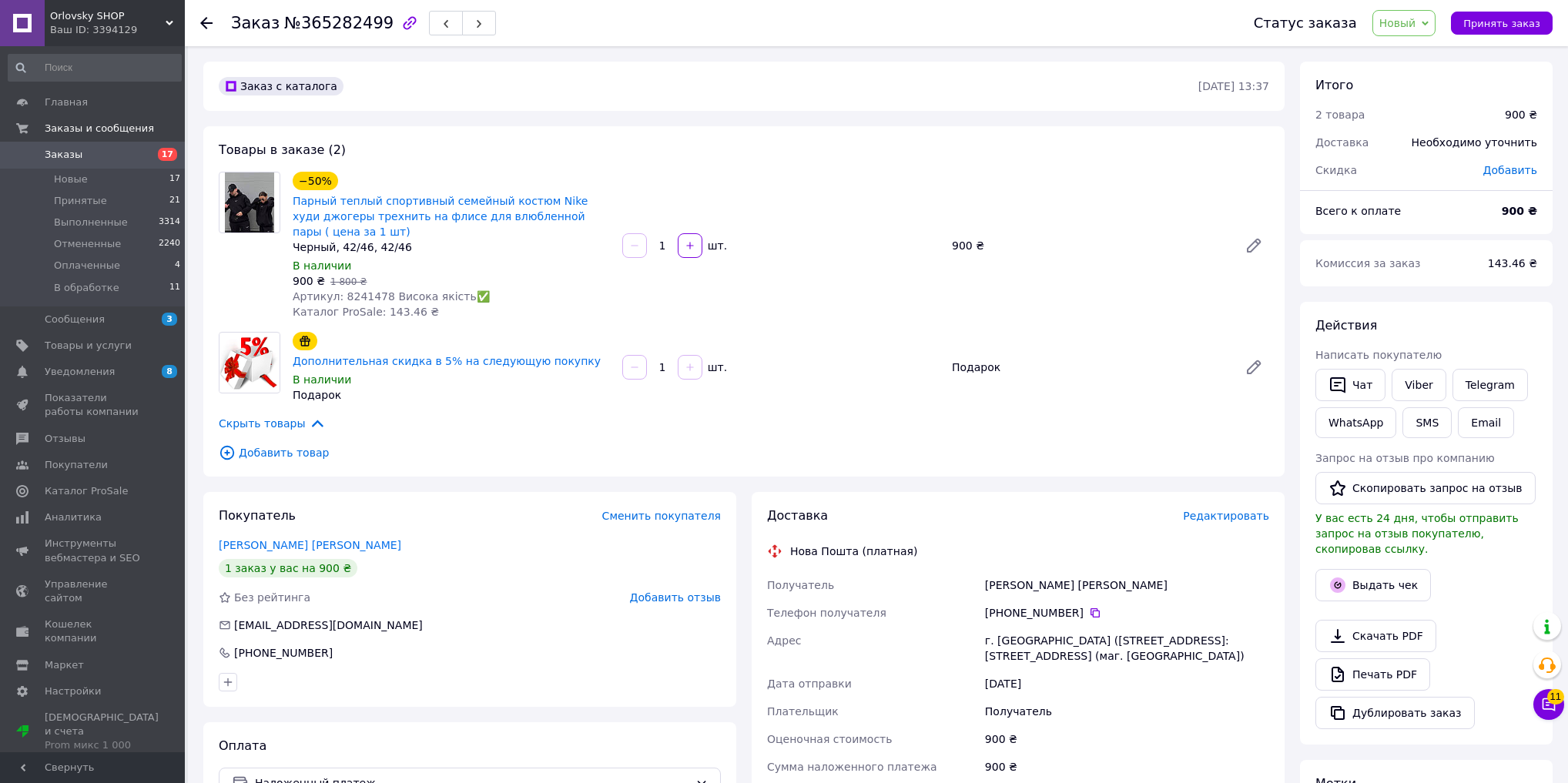
click at [692, 591] on span "Добавить отзыв" at bounding box center [676, 597] width 91 height 12
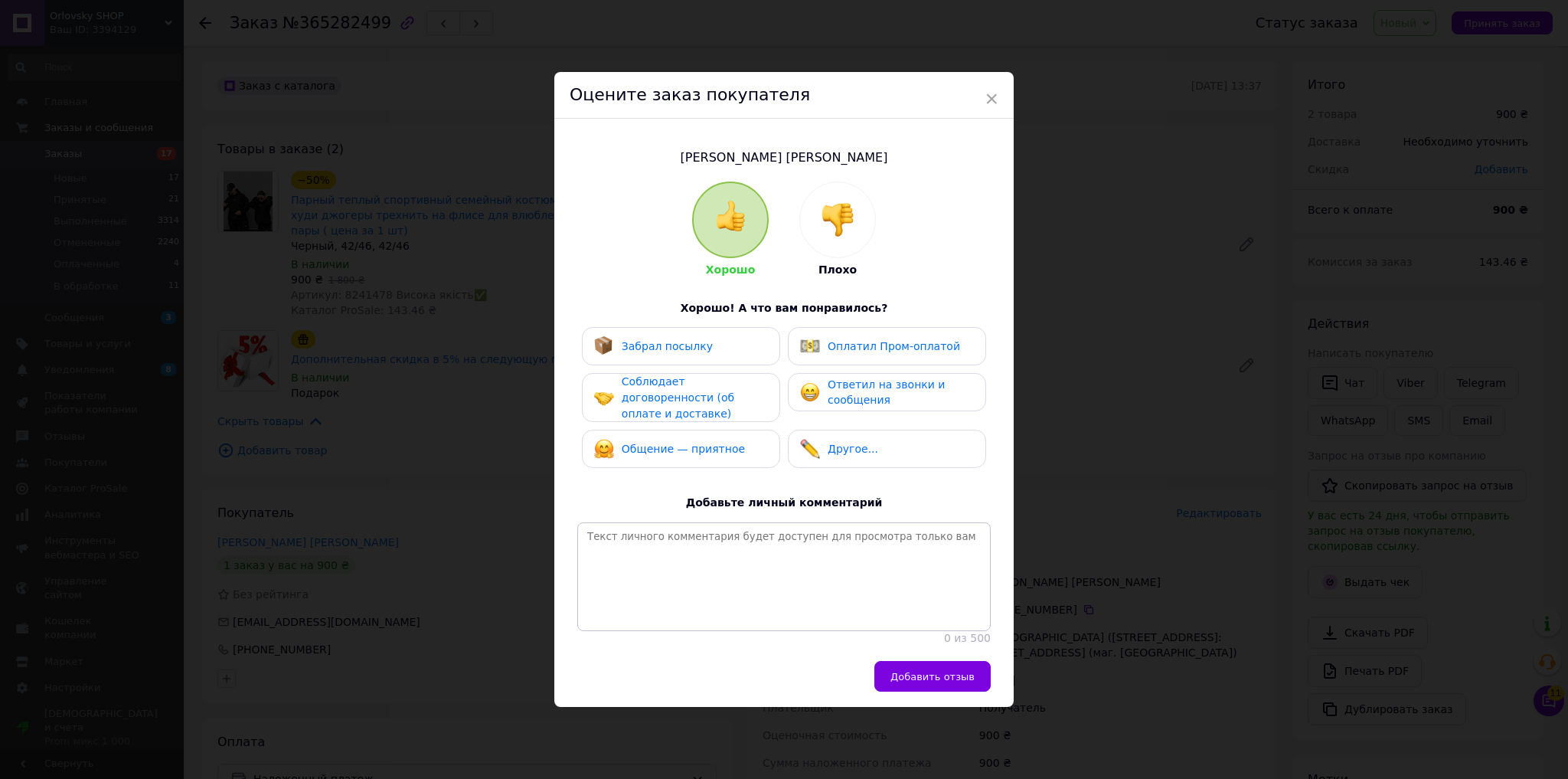
click at [821, 211] on img at bounding box center [838, 220] width 34 height 34
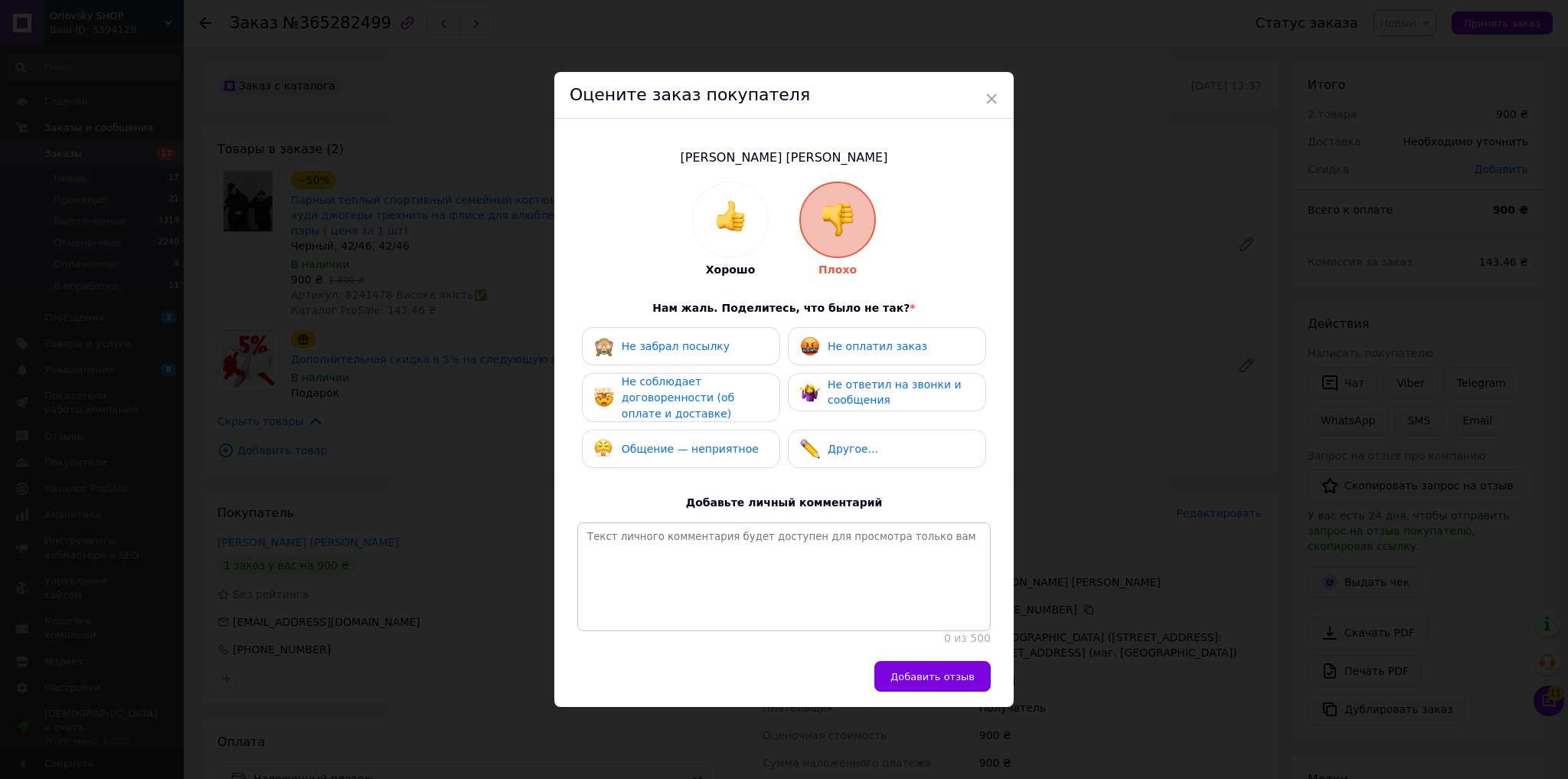
click at [861, 336] on div "Не оплатил заказ" at bounding box center [864, 346] width 127 height 20
click at [867, 394] on span "Не ответил на звонки и сообщения" at bounding box center [895, 392] width 134 height 28
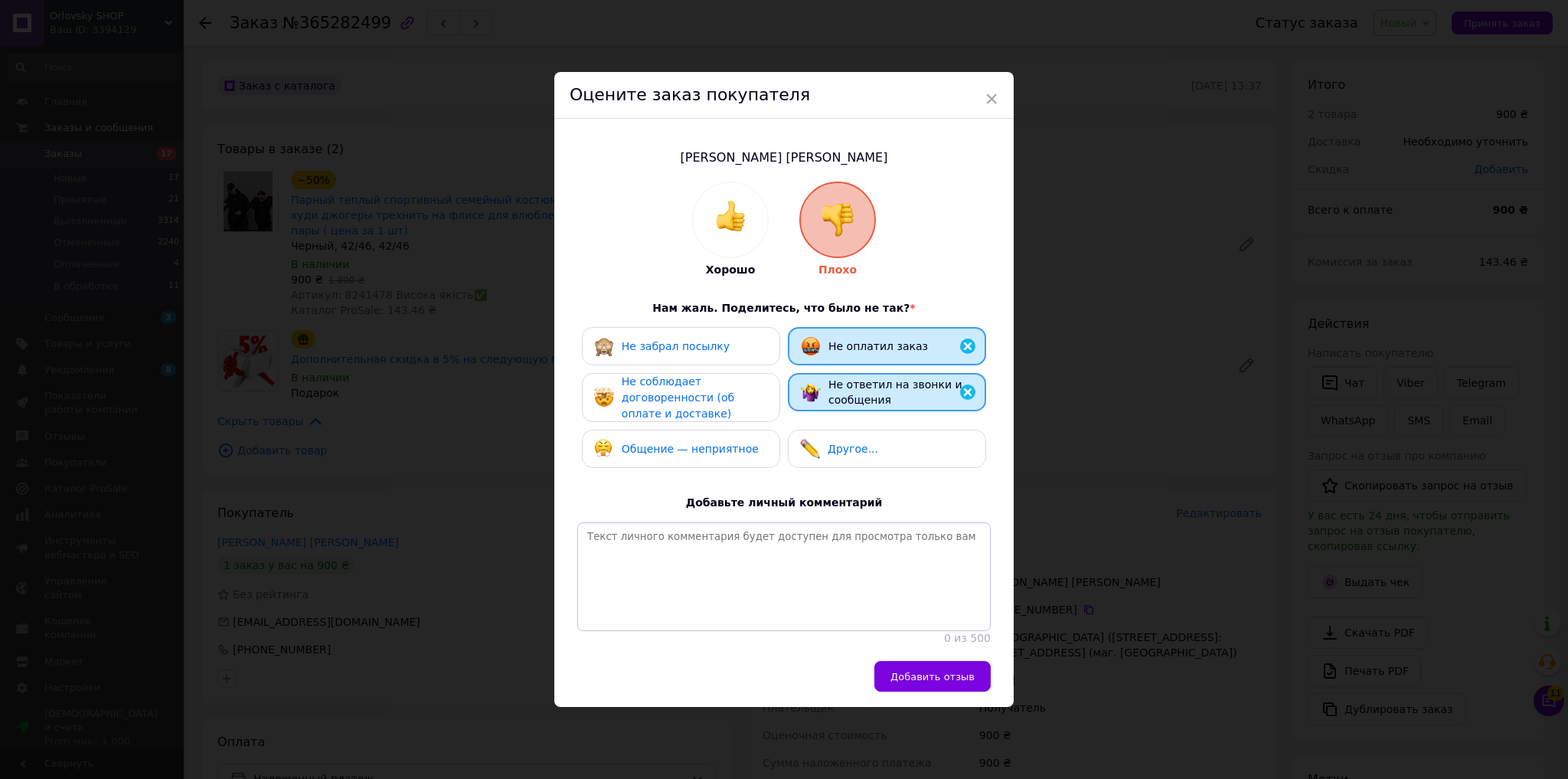
click at [734, 389] on span "Не соблюдает договоренности (об оплате и доставке)" at bounding box center [678, 397] width 112 height 44
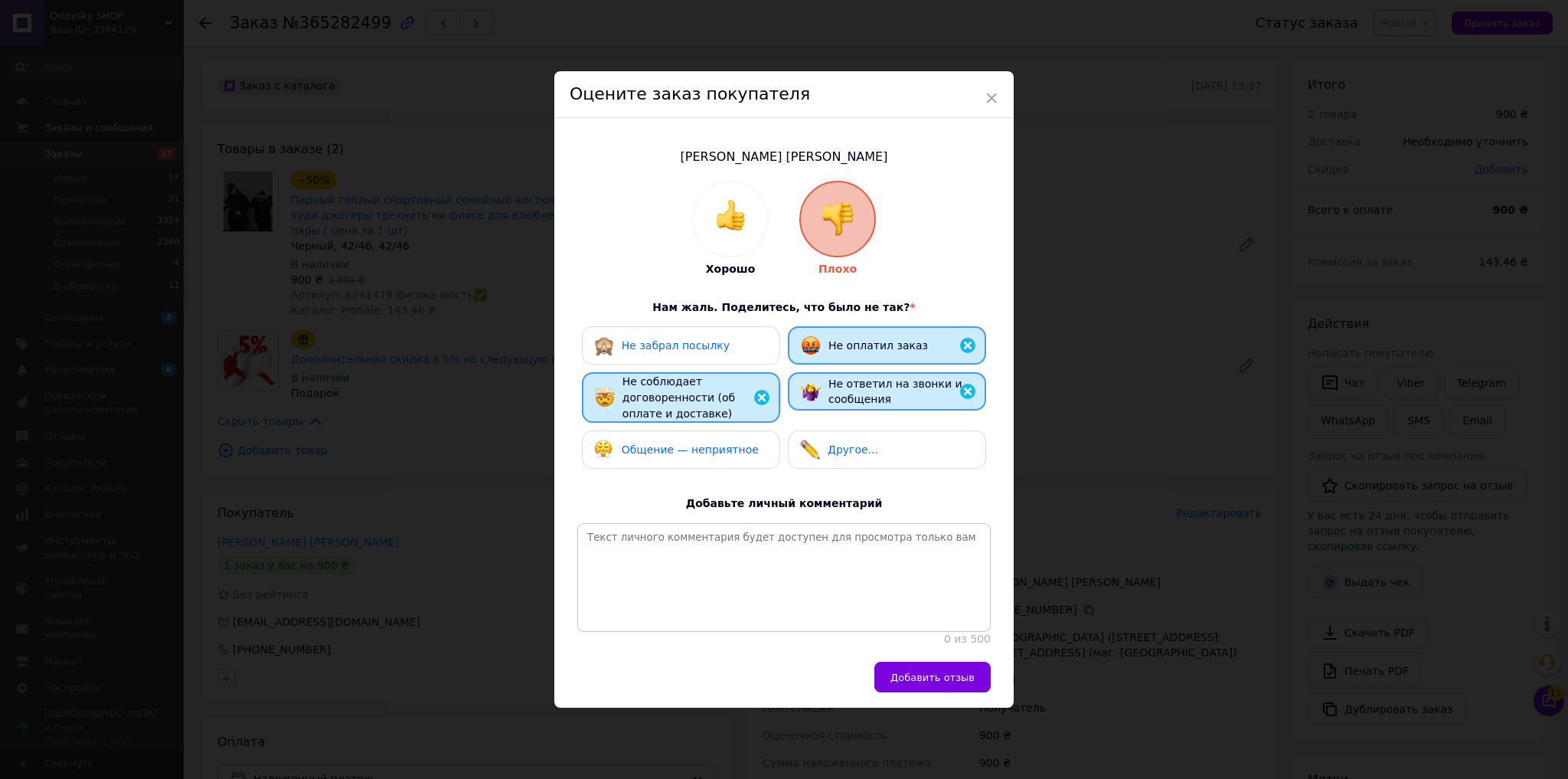
click at [741, 453] on div "Общение — неприятное" at bounding box center [681, 450] width 198 height 38
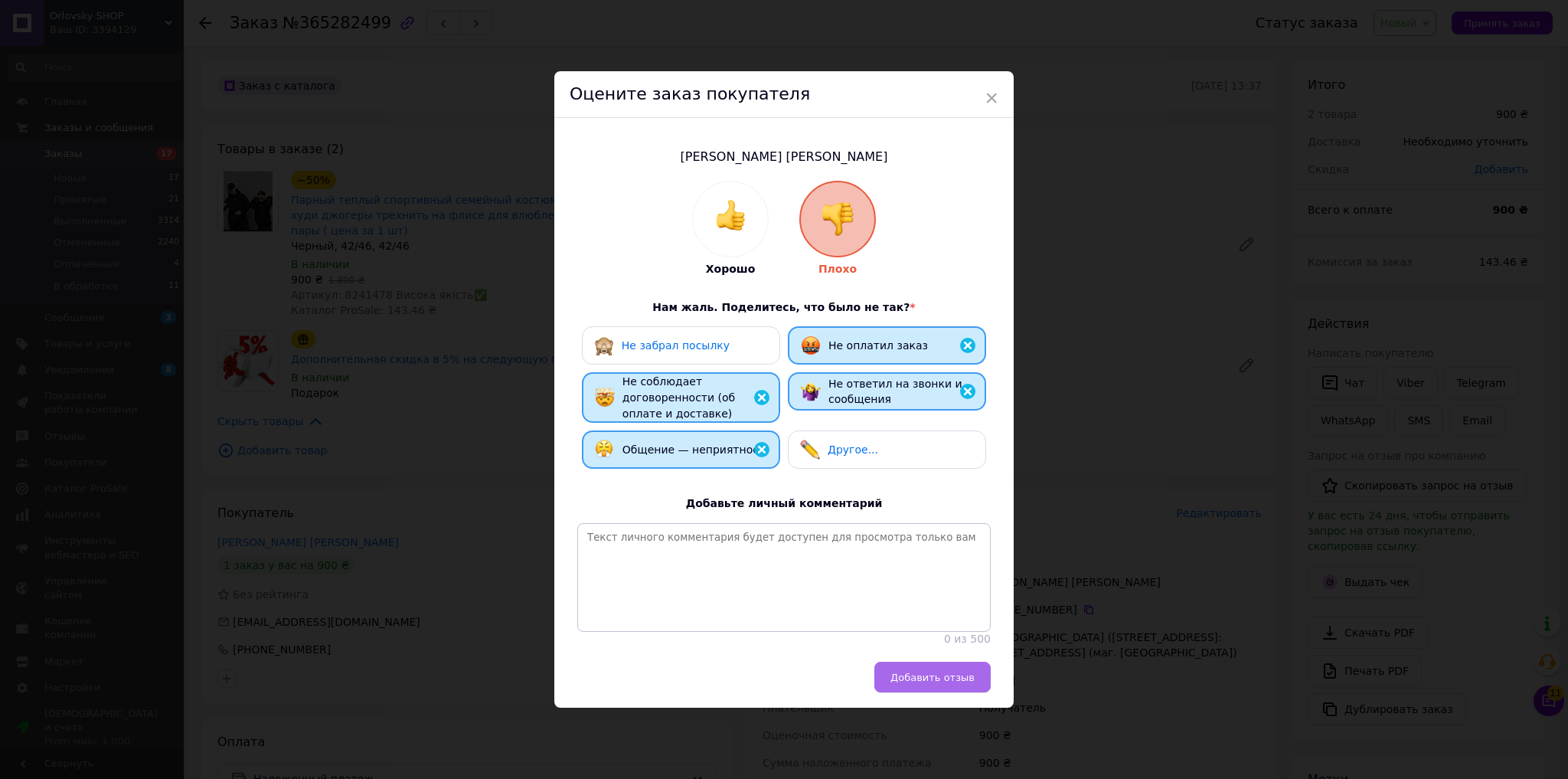
click at [926, 677] on span "Добавить отзыв" at bounding box center [933, 677] width 85 height 12
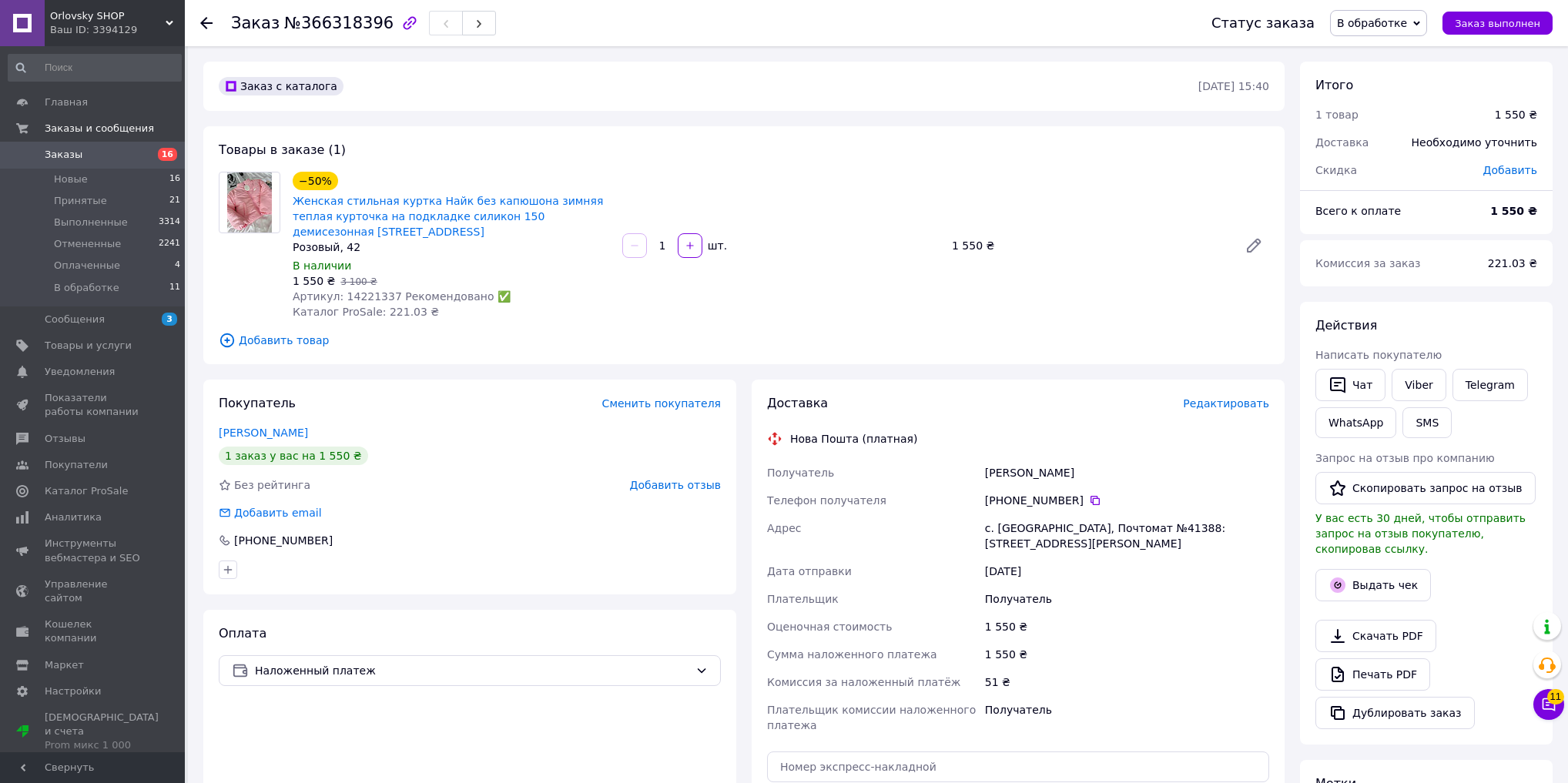
click at [1379, 39] on div "Статус заказа В обработке Принят Выполнен Отменен Оплаченный Заказ выполнен" at bounding box center [1366, 23] width 372 height 46
click at [1380, 33] on span "В обработке" at bounding box center [1378, 23] width 97 height 26
click at [1386, 49] on li "Принят" at bounding box center [1378, 54] width 95 height 23
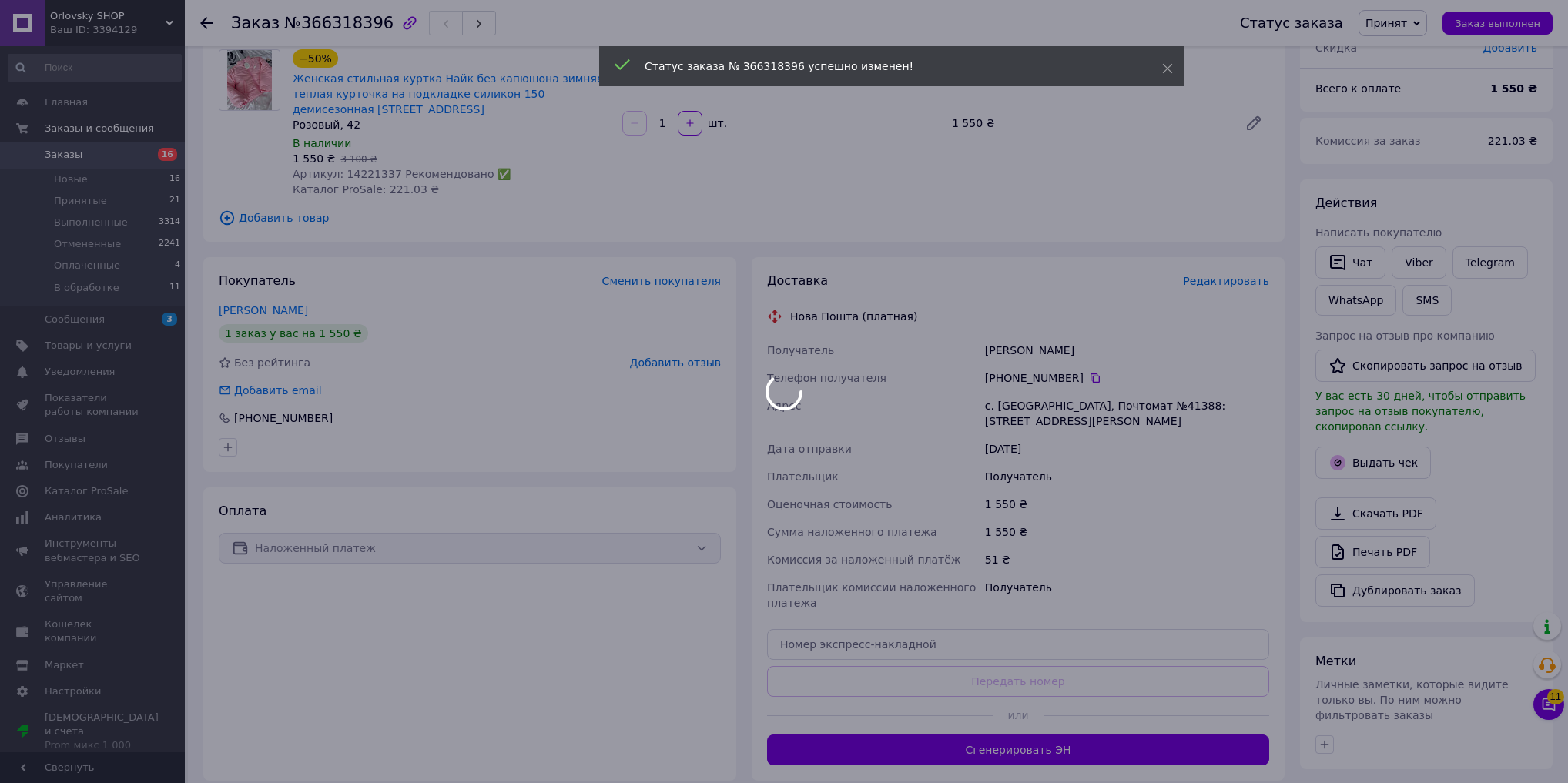
scroll to position [310, 0]
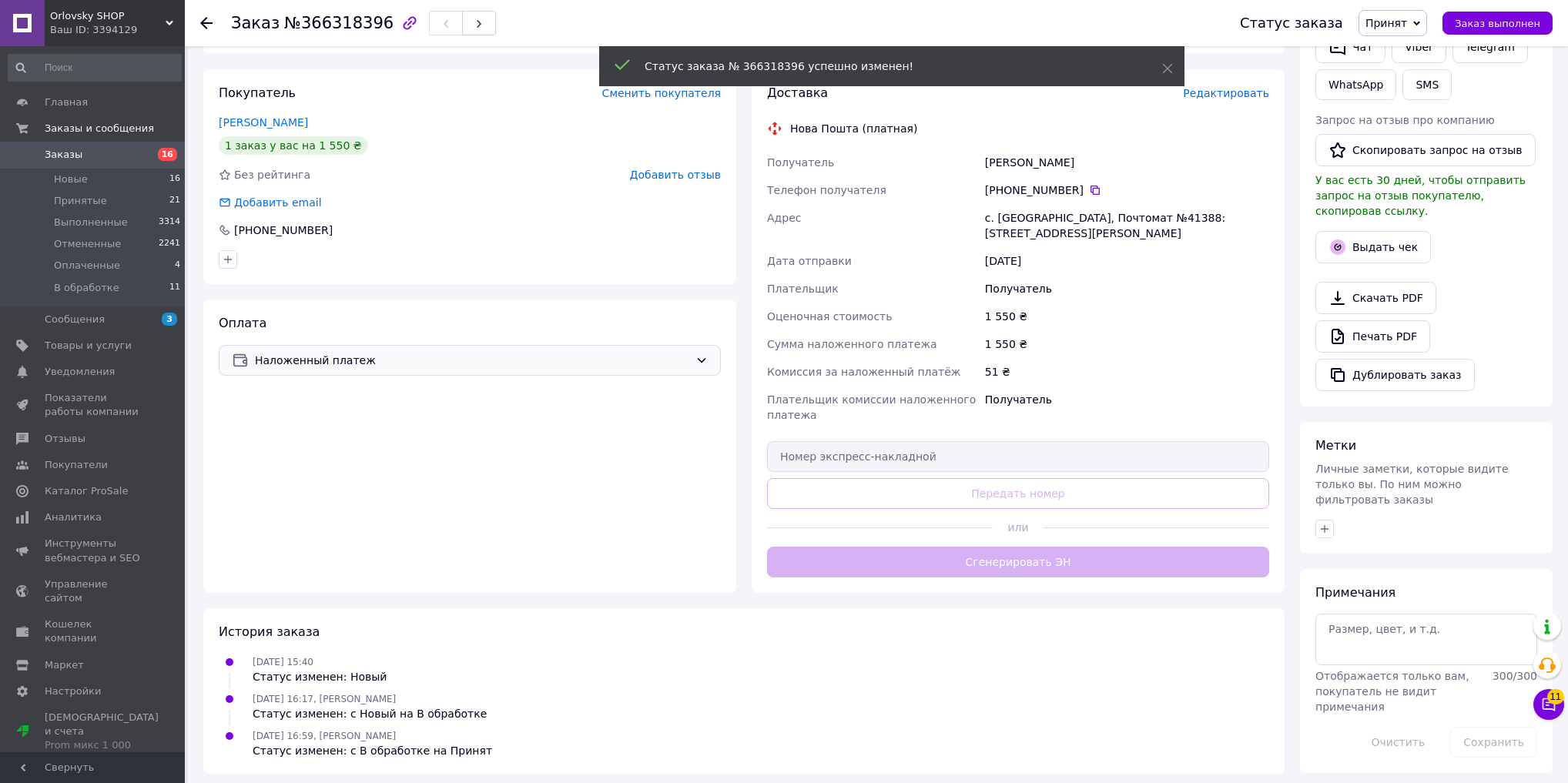
click at [444, 368] on span "Наложенный платеж" at bounding box center [472, 360] width 435 height 17
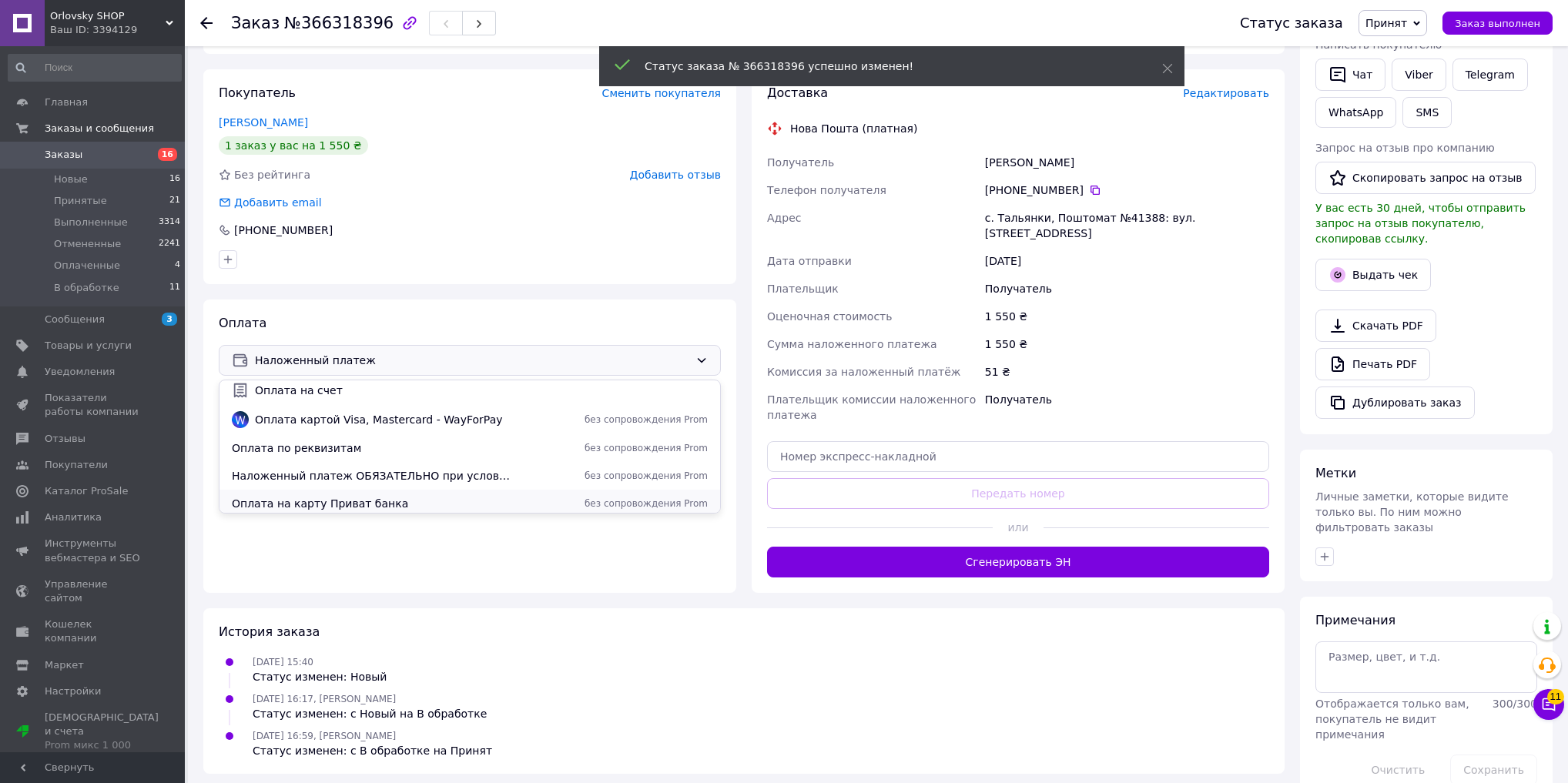
scroll to position [68, 0]
click at [404, 471] on span "Наложенный платеж ОБЯЗАТЕЛЬНО при условии МИНИМАЛЬНОГО АВАНСА 200 грн" at bounding box center [373, 471] width 283 height 15
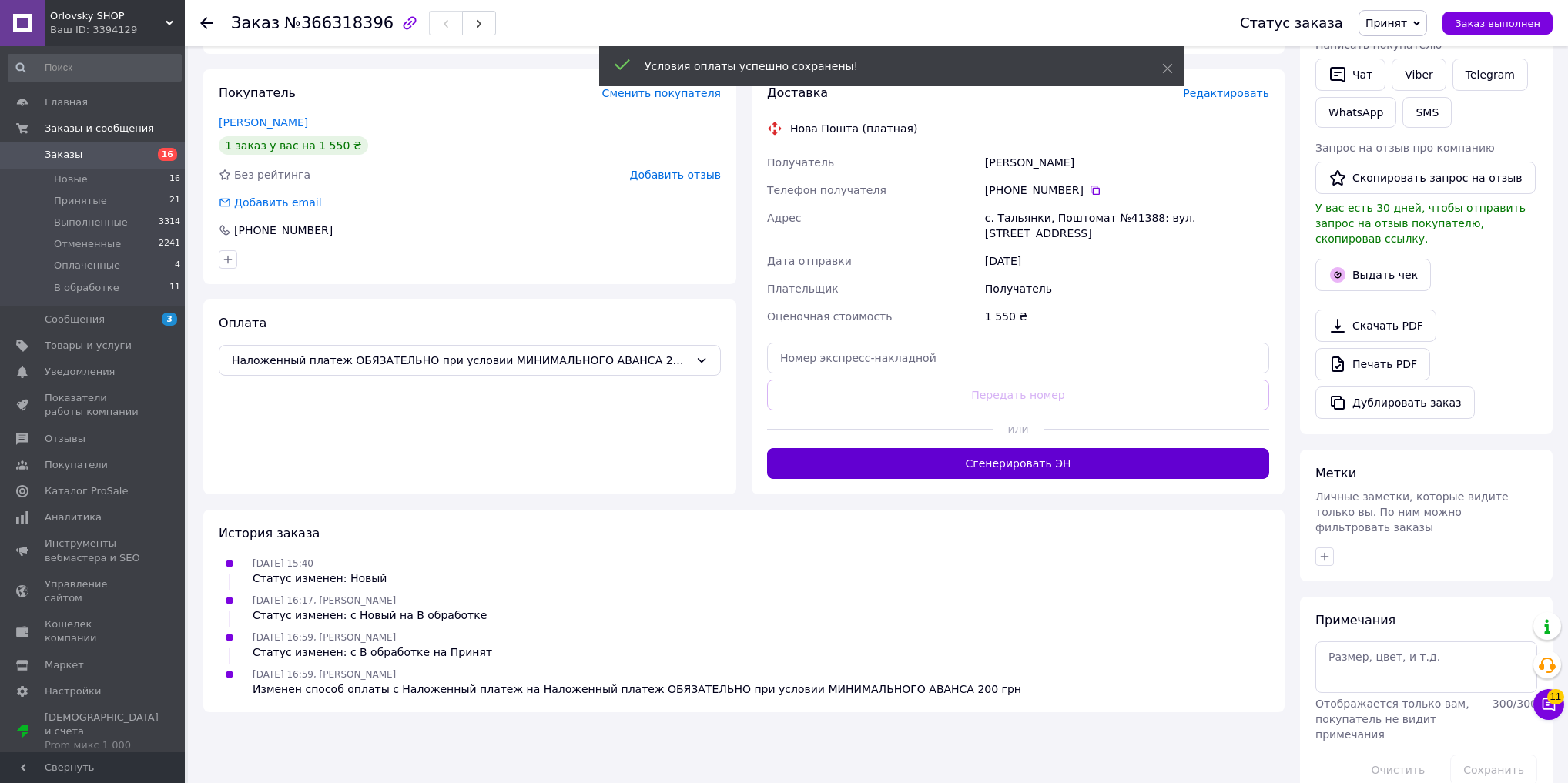
click at [1071, 471] on button "Сгенерировать ЭН" at bounding box center [1017, 464] width 502 height 31
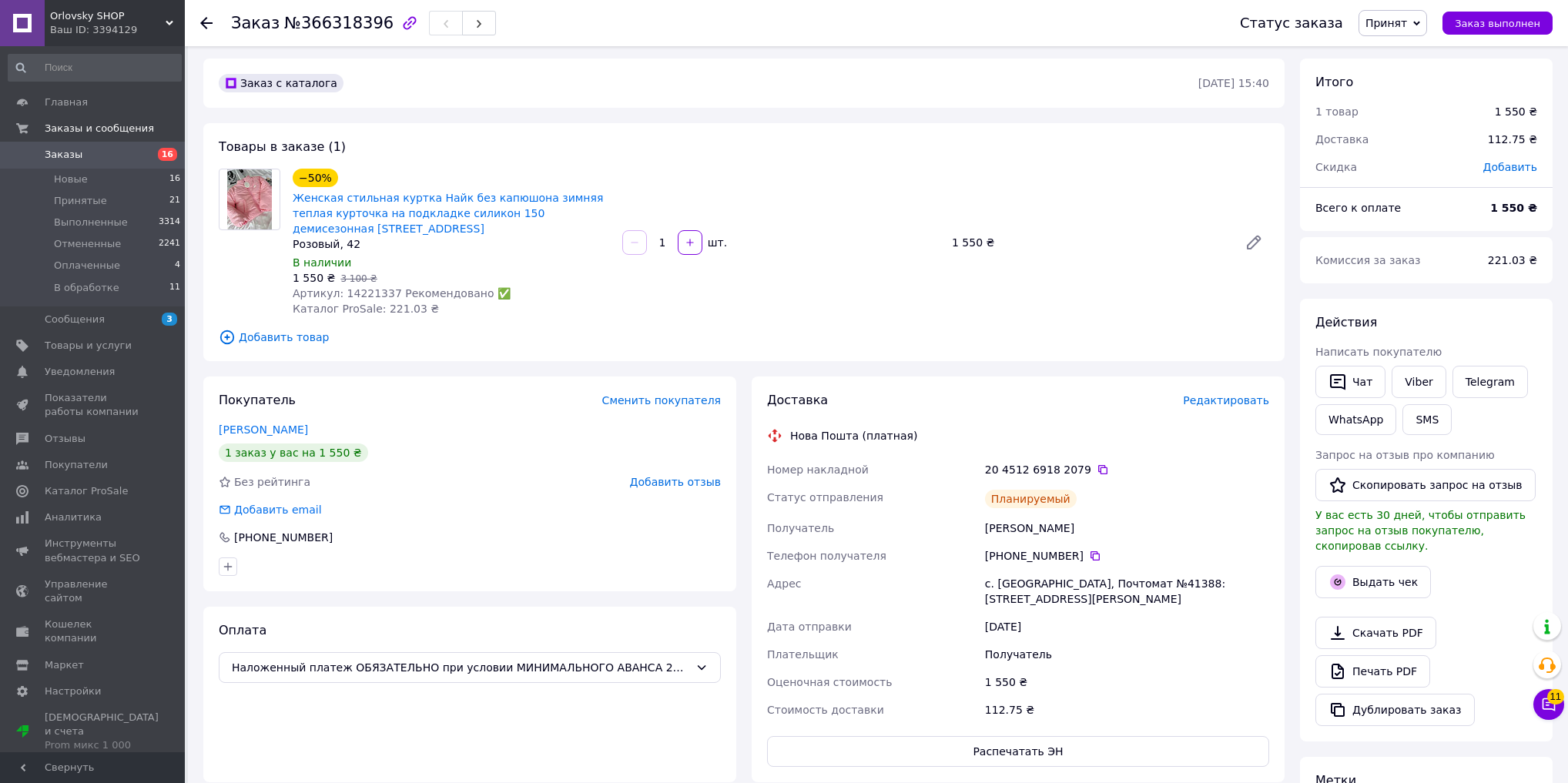
scroll to position [0, 0]
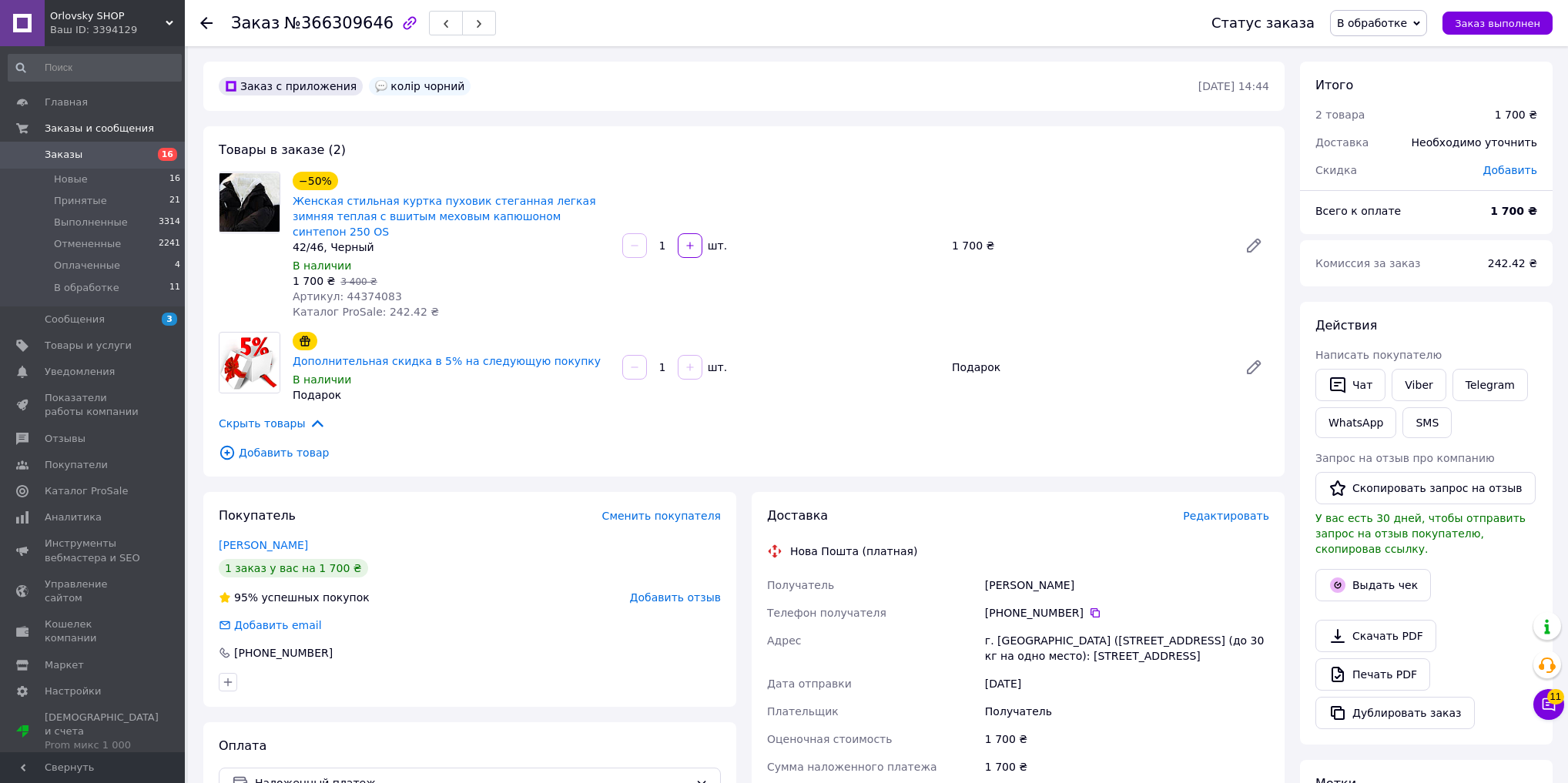
click at [1405, 35] on span "В обработке" at bounding box center [1378, 23] width 97 height 26
click at [1407, 53] on li "Принят" at bounding box center [1378, 54] width 95 height 23
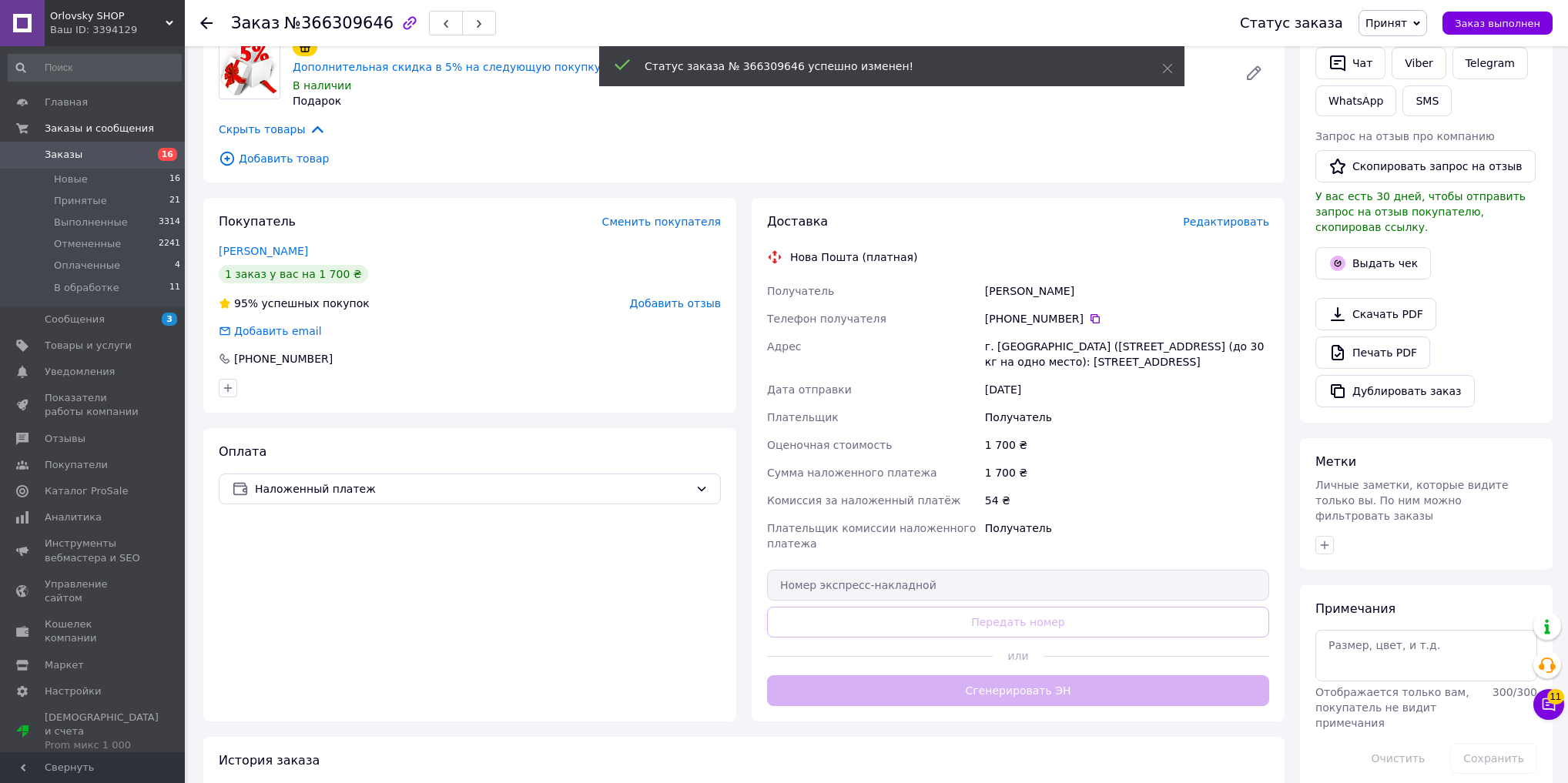
scroll to position [367, 0]
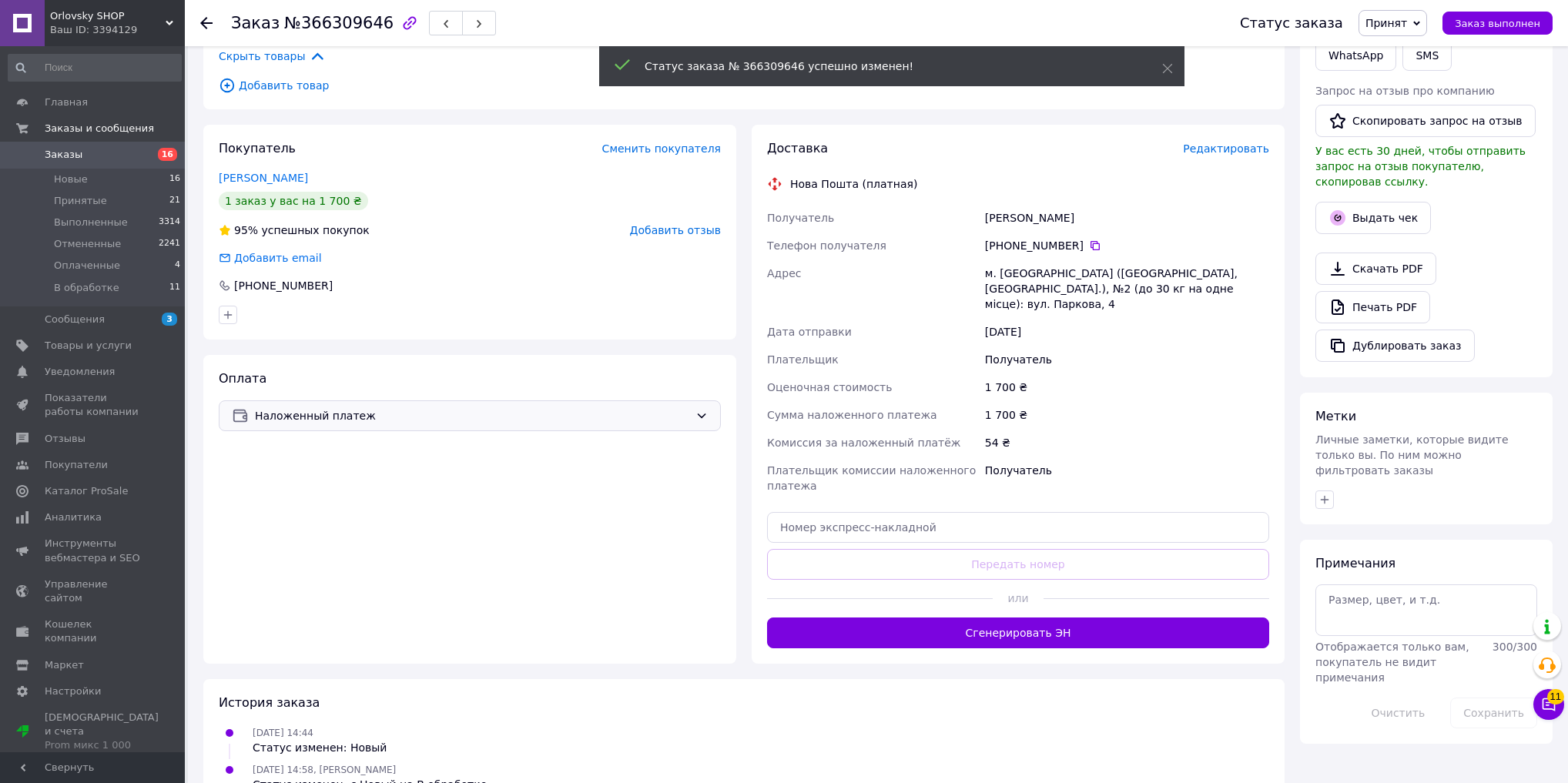
click at [487, 407] on span "Наложенный платеж" at bounding box center [472, 416] width 435 height 17
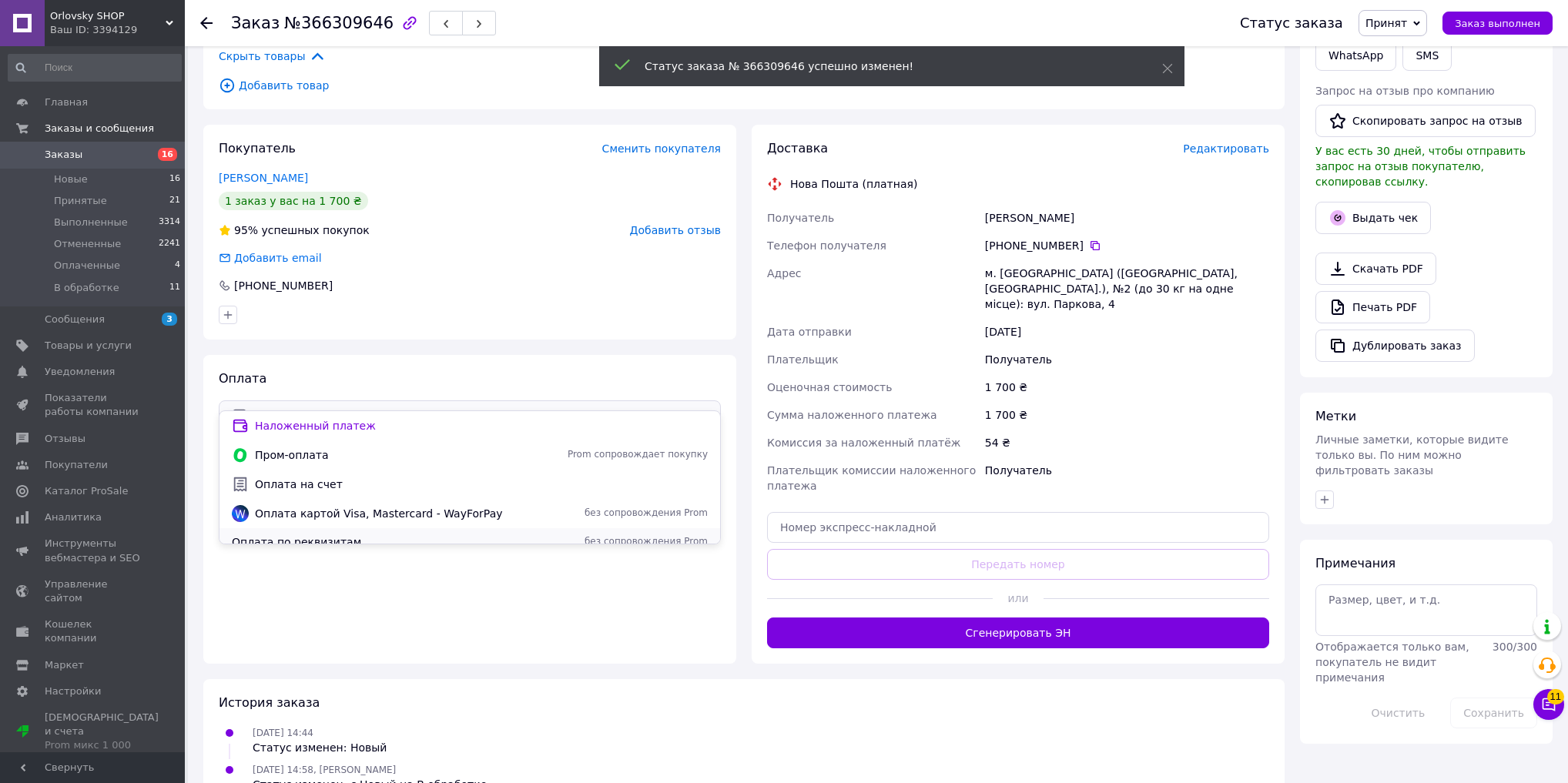
scroll to position [68, 0]
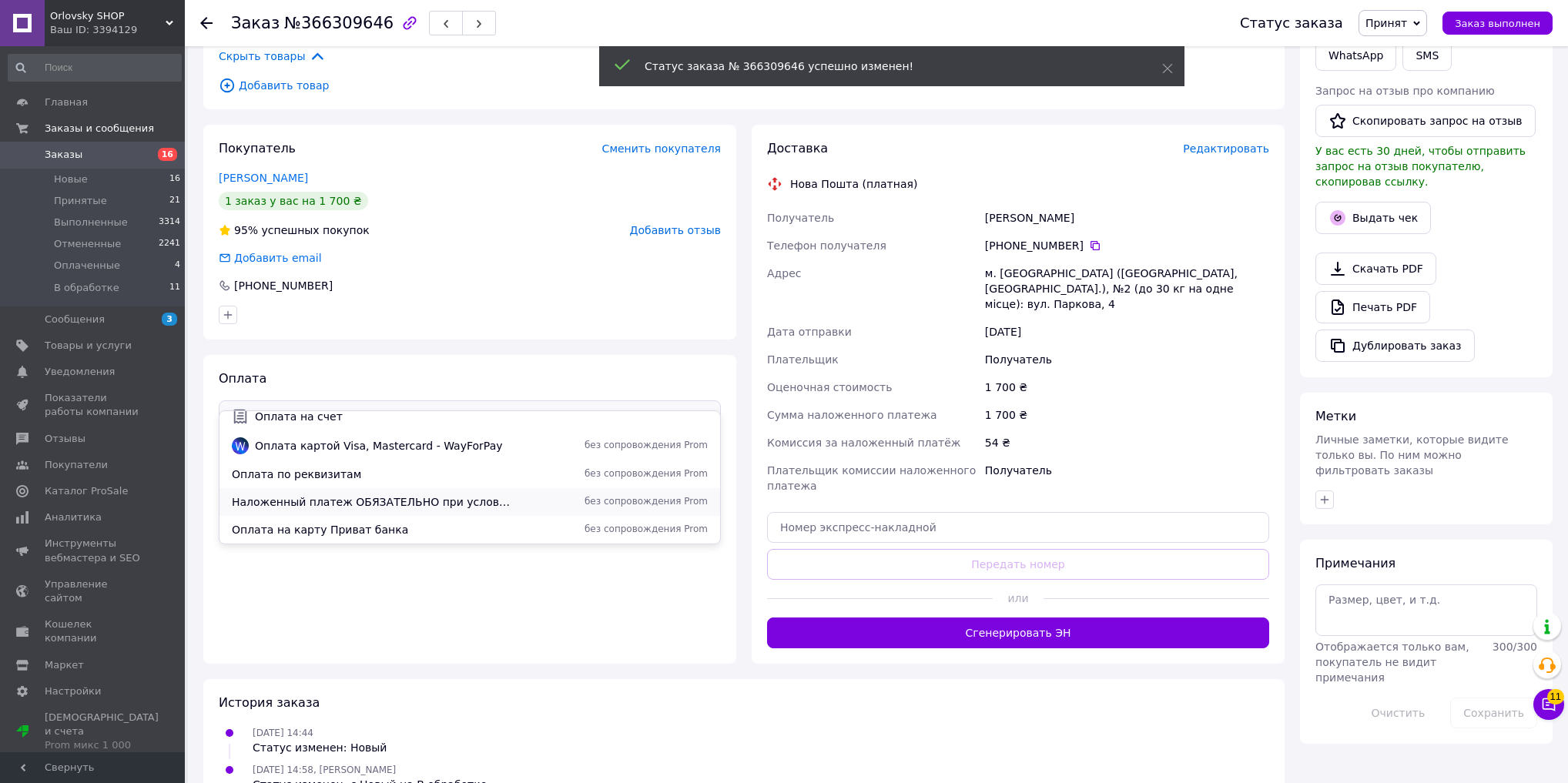
click at [458, 492] on div "Наложенный платеж ОБЯЗАТЕЛЬНО при условии МИНИМАЛЬНОГО АВАНСА 200 грн без сопро…" at bounding box center [469, 502] width 500 height 28
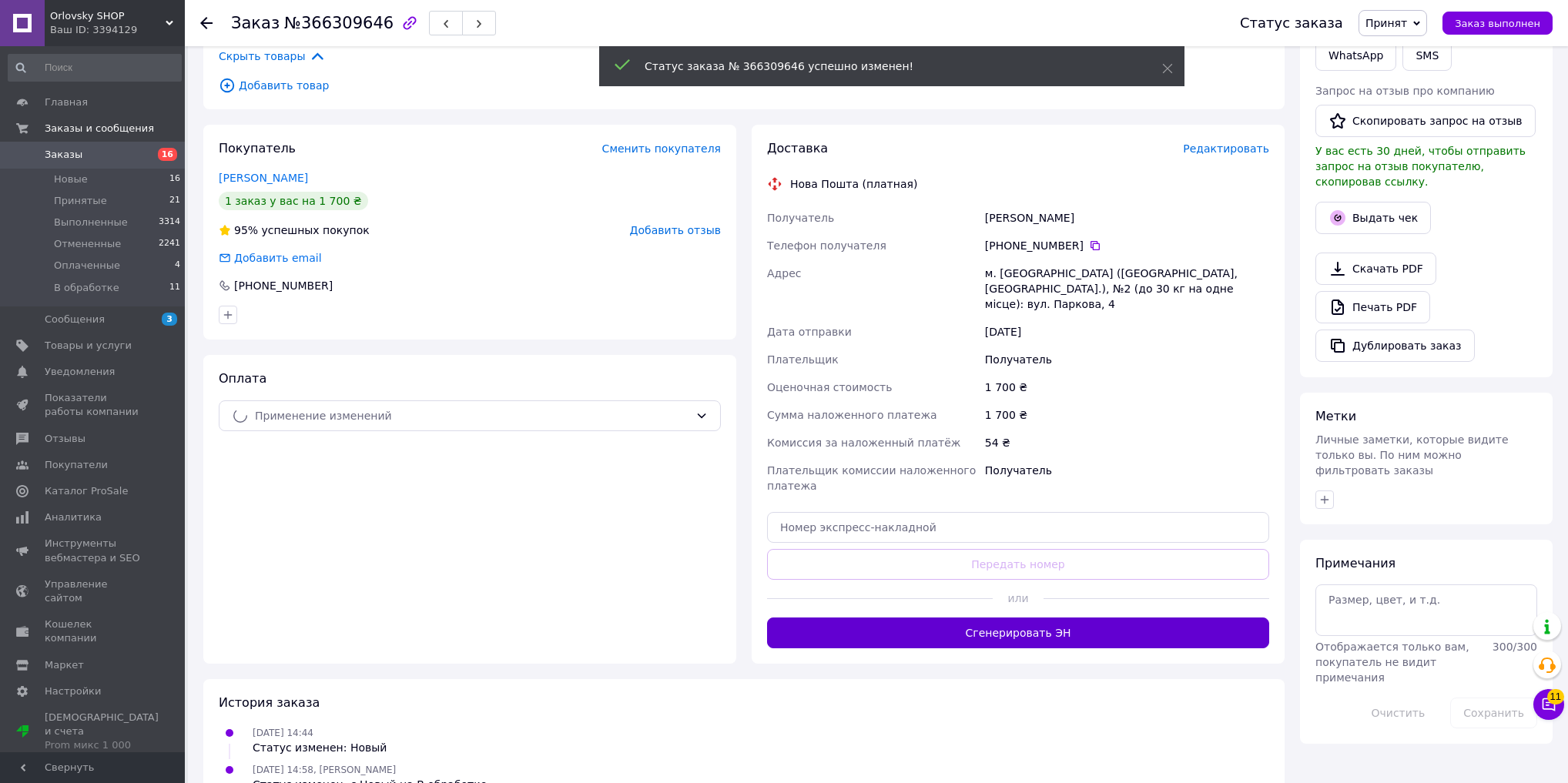
click at [891, 618] on button "Сгенерировать ЭН" at bounding box center [1017, 633] width 502 height 31
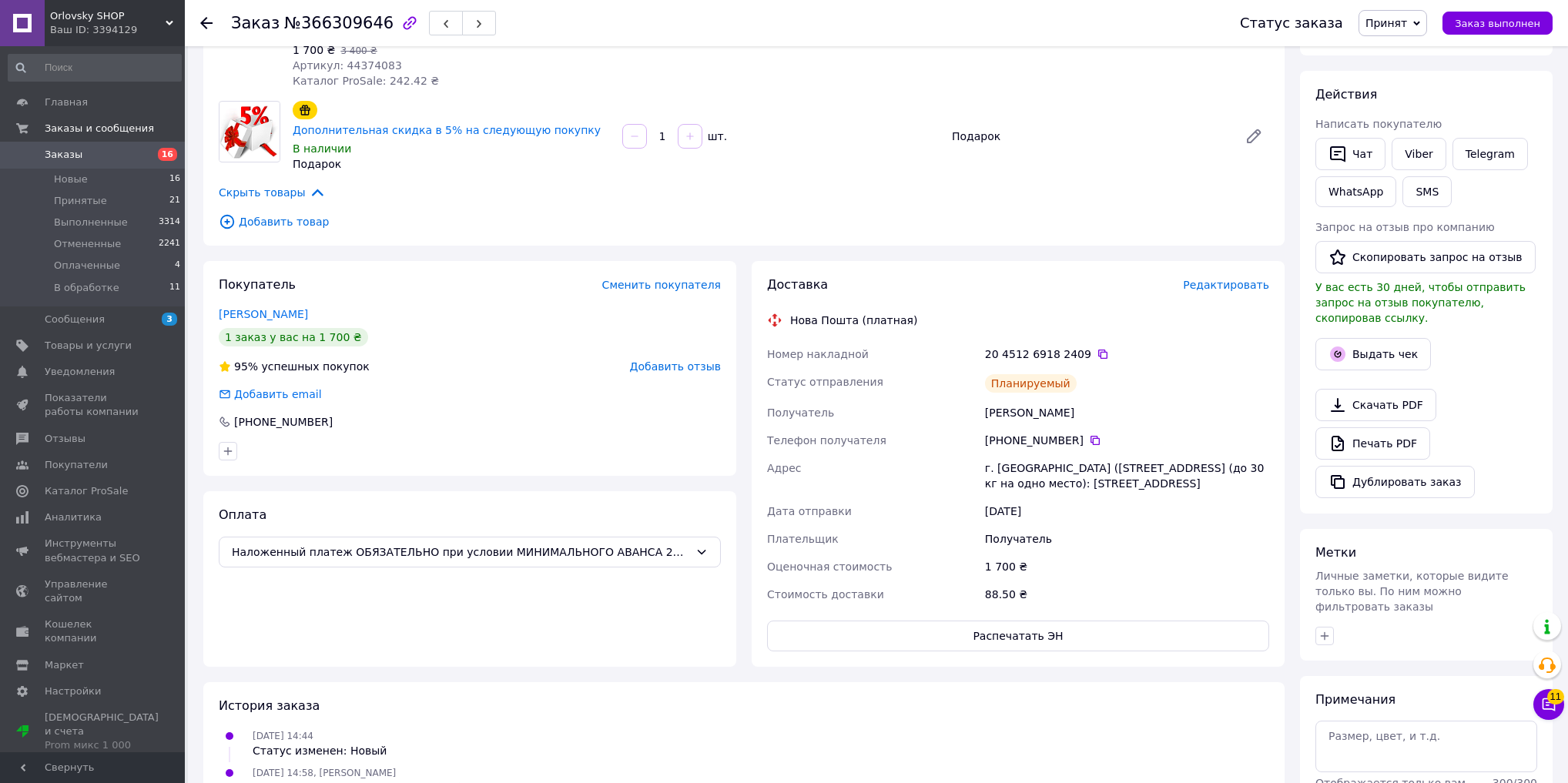
scroll to position [0, 0]
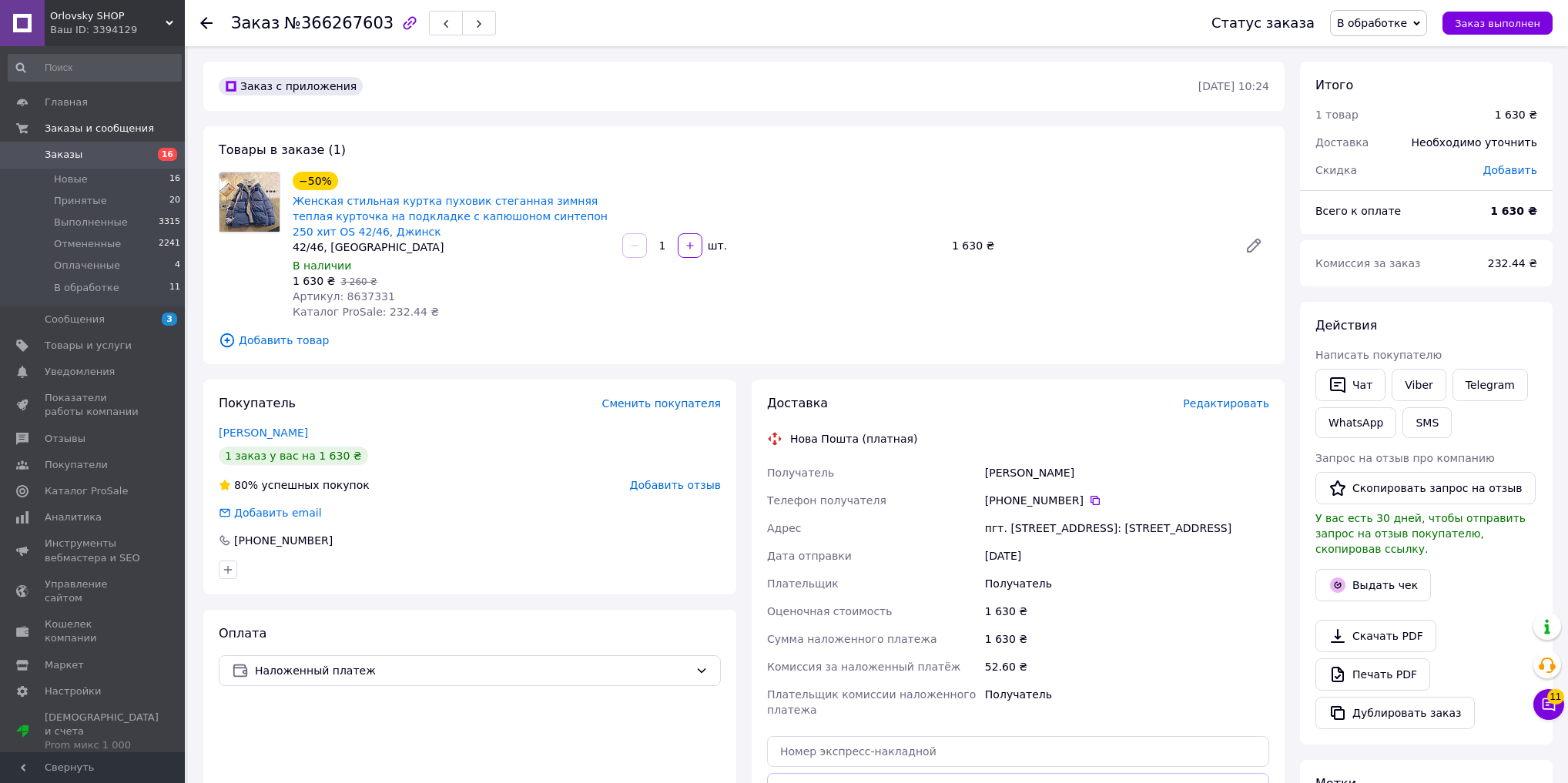
click at [1386, 29] on span "В обработке" at bounding box center [1372, 23] width 70 height 12
click at [1387, 49] on li "Принят" at bounding box center [1378, 54] width 95 height 23
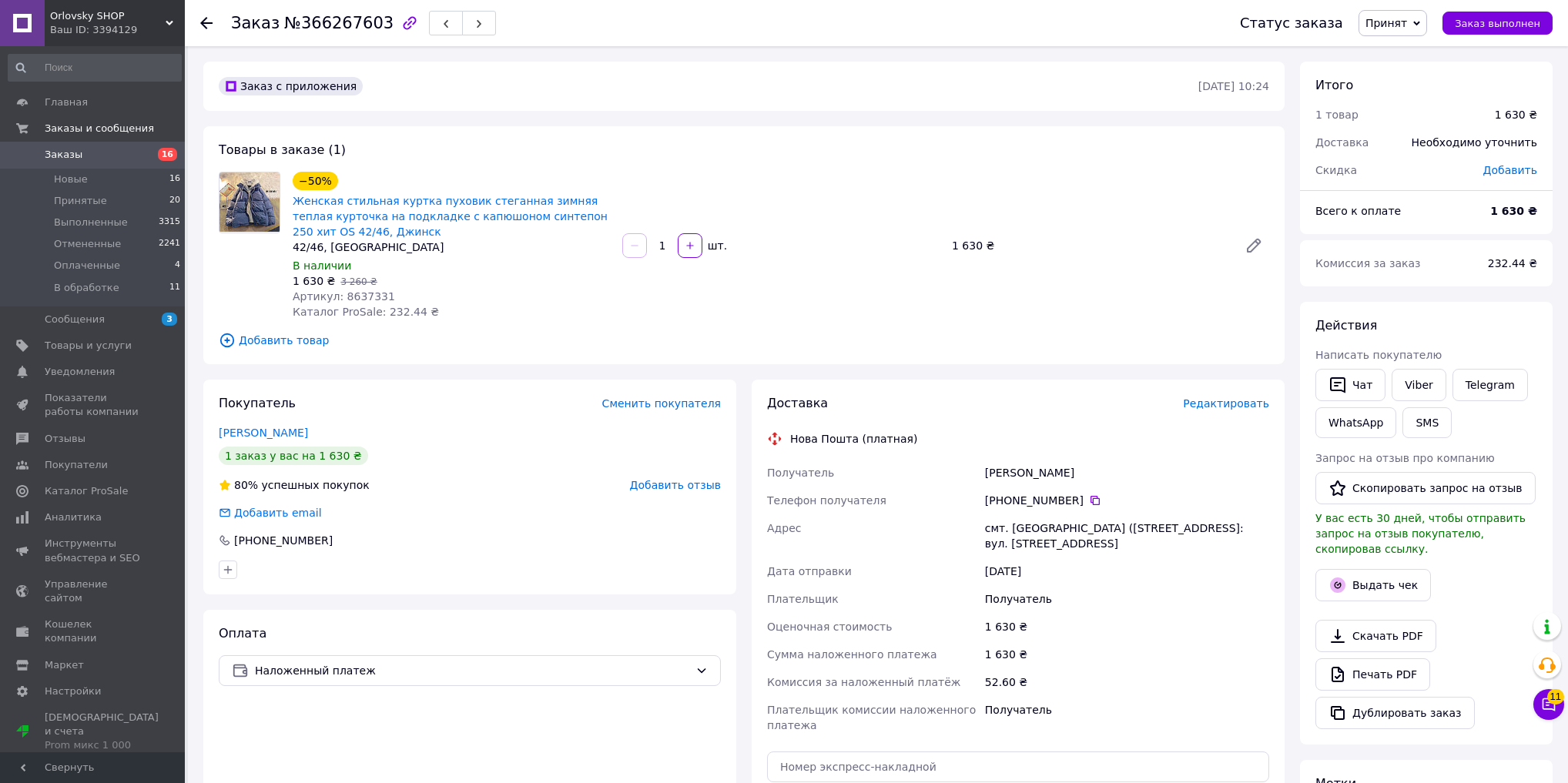
scroll to position [308, 0]
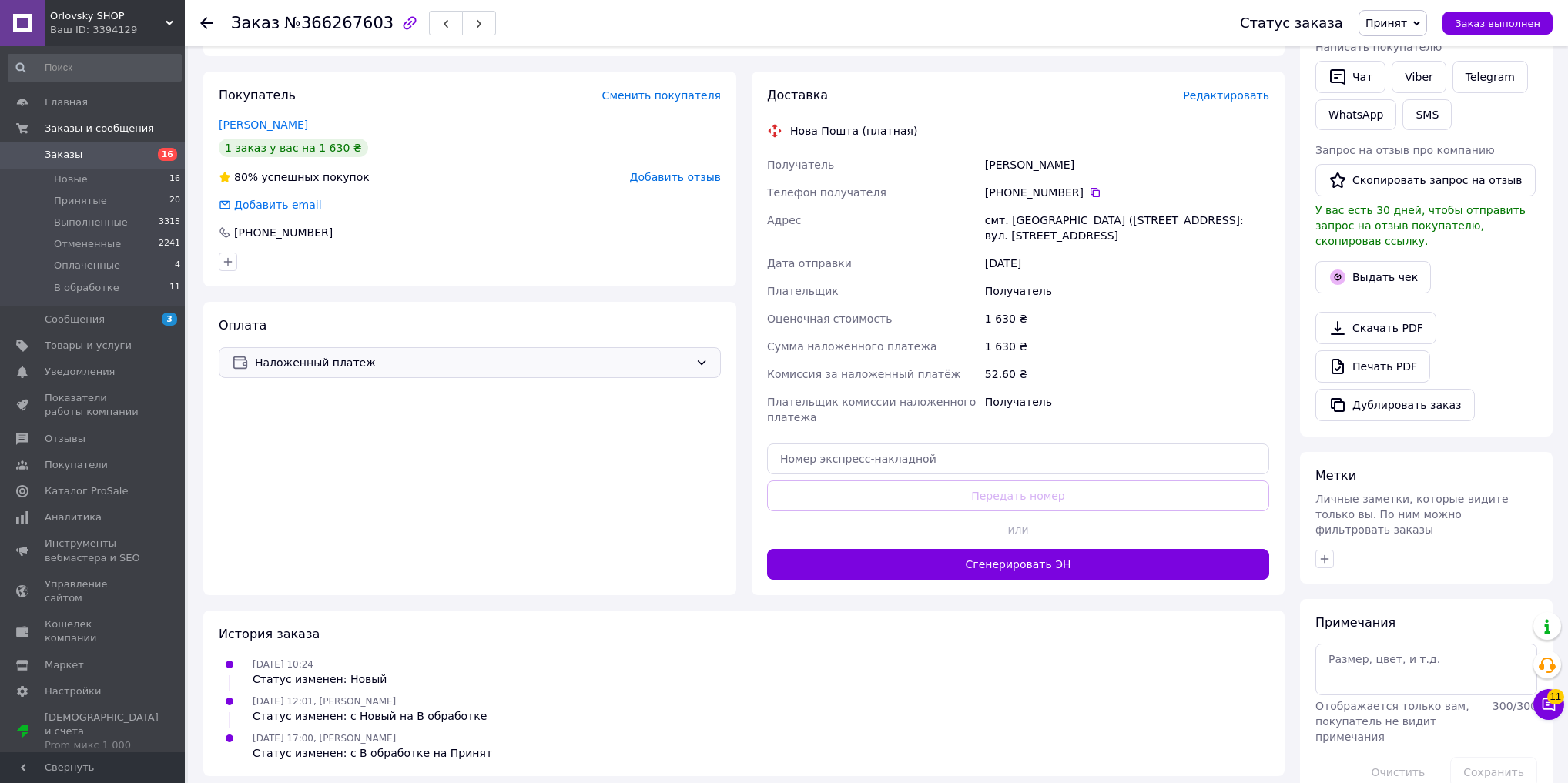
click at [371, 351] on div "Наложенный платеж" at bounding box center [469, 363] width 502 height 31
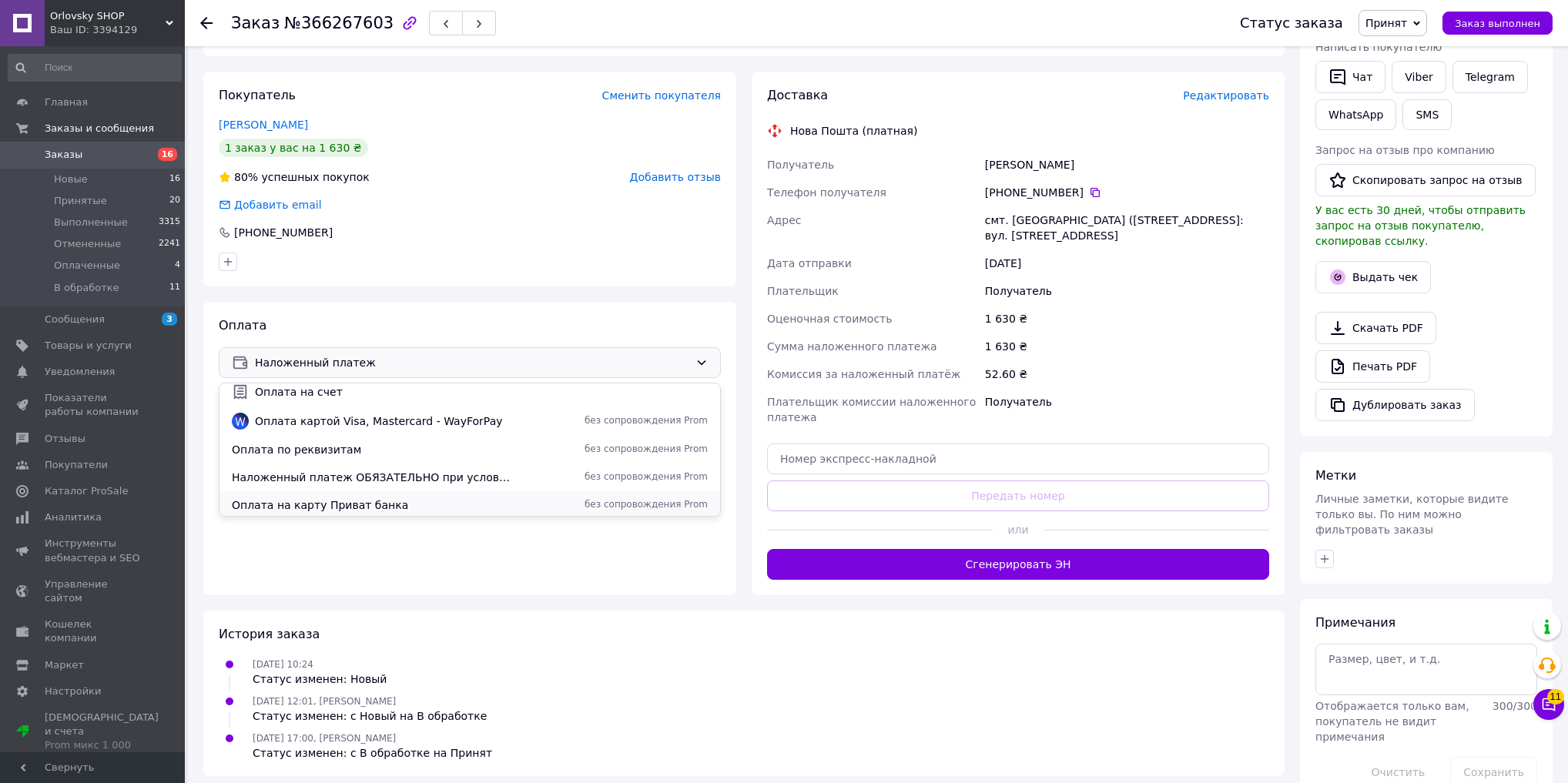
scroll to position [68, 0]
click at [345, 482] on div "Наложенный платеж ОБЯЗАТЕЛЬНО при условии МИНИМАЛЬНОГО АВАНСА 200 грн без сопро…" at bounding box center [469, 475] width 500 height 28
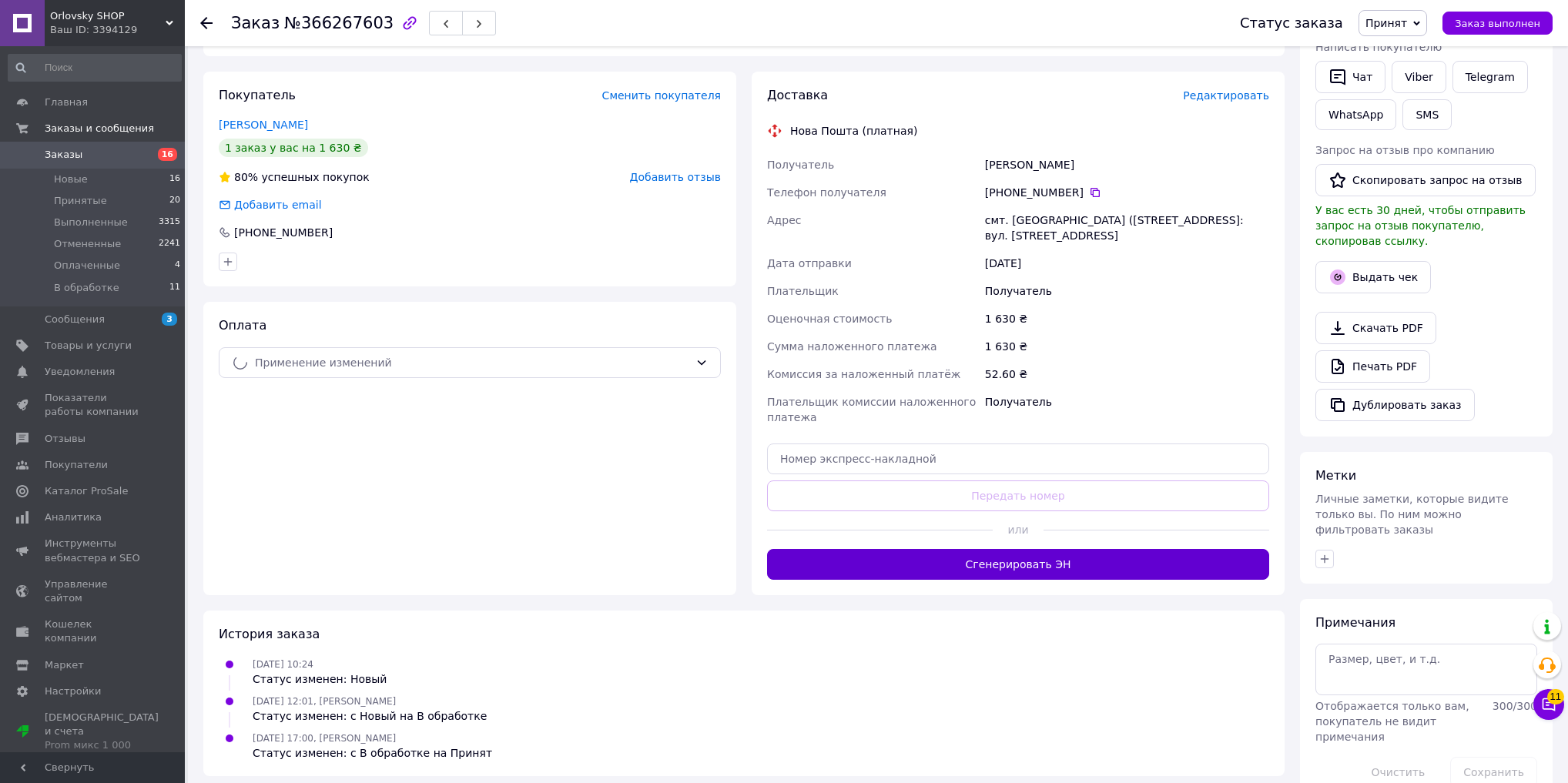
click at [956, 567] on button "Сгенерировать ЭН" at bounding box center [1017, 564] width 502 height 31
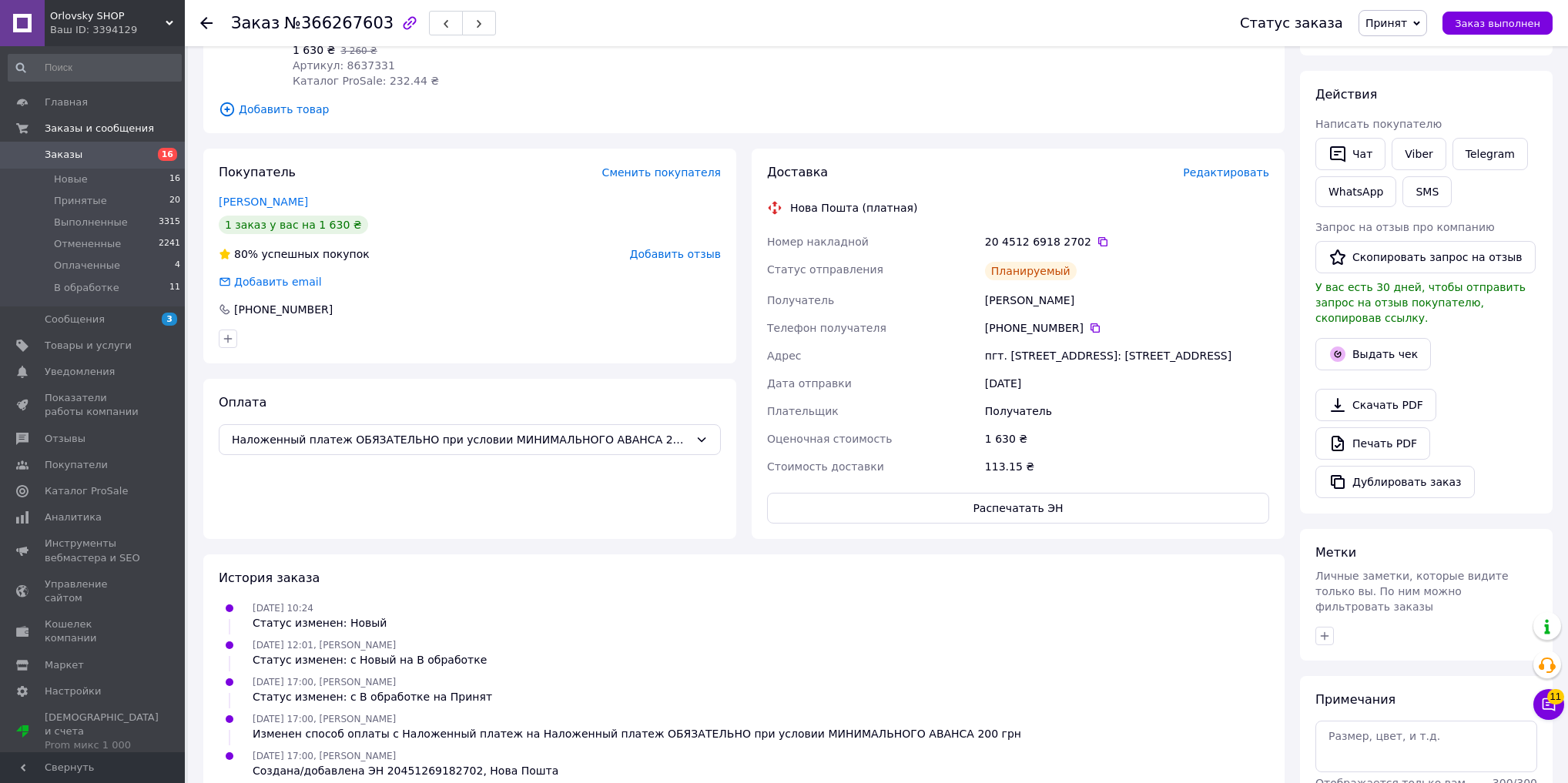
scroll to position [0, 0]
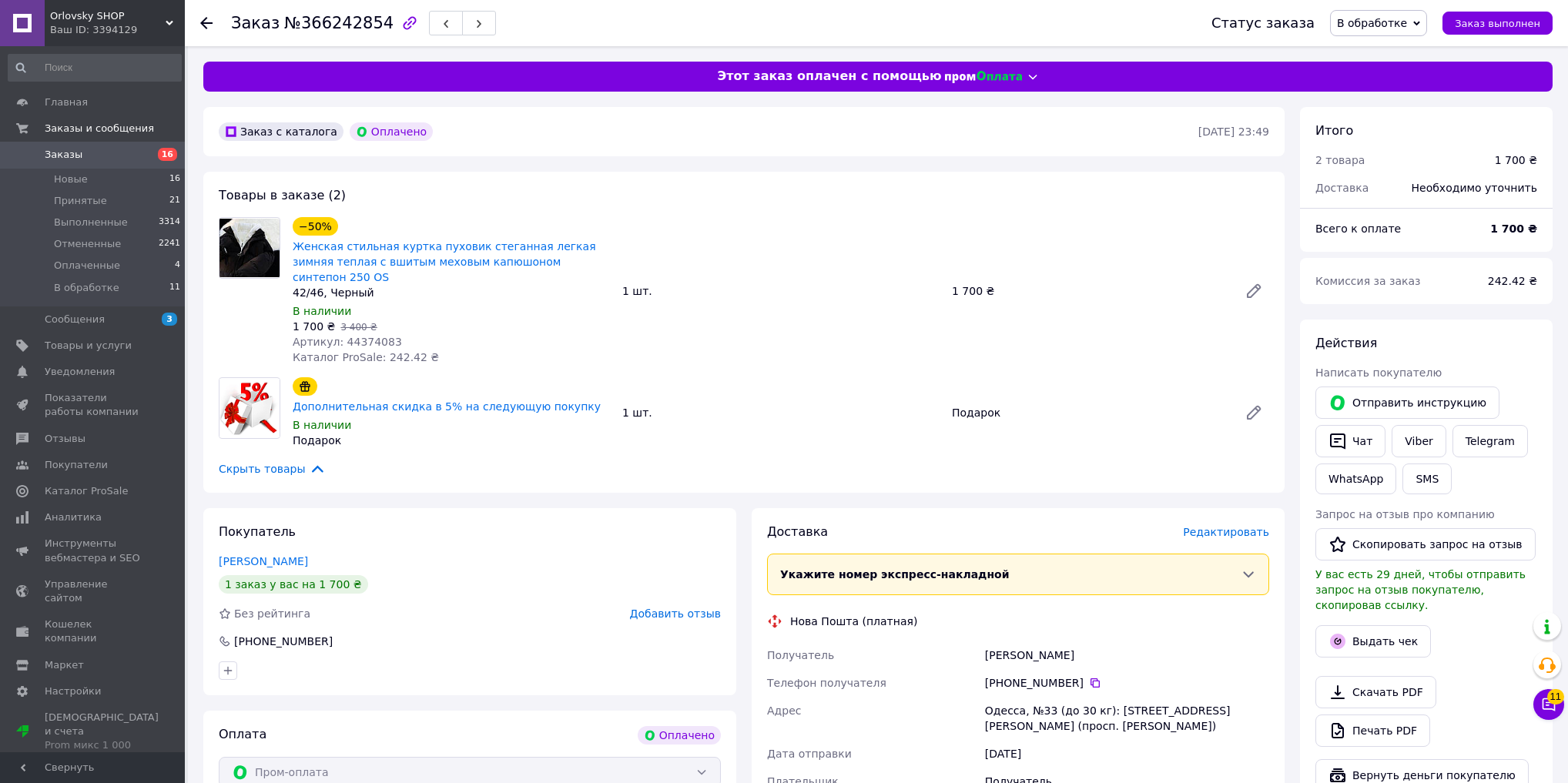
click at [1377, 36] on div "Статус заказа В обработке Принят Выполнен Отменен Оплаченный Заказ выполнен" at bounding box center [1366, 23] width 372 height 46
click at [1386, 19] on span "В обработке" at bounding box center [1372, 23] width 70 height 12
click at [1386, 46] on li "Принят" at bounding box center [1378, 54] width 95 height 23
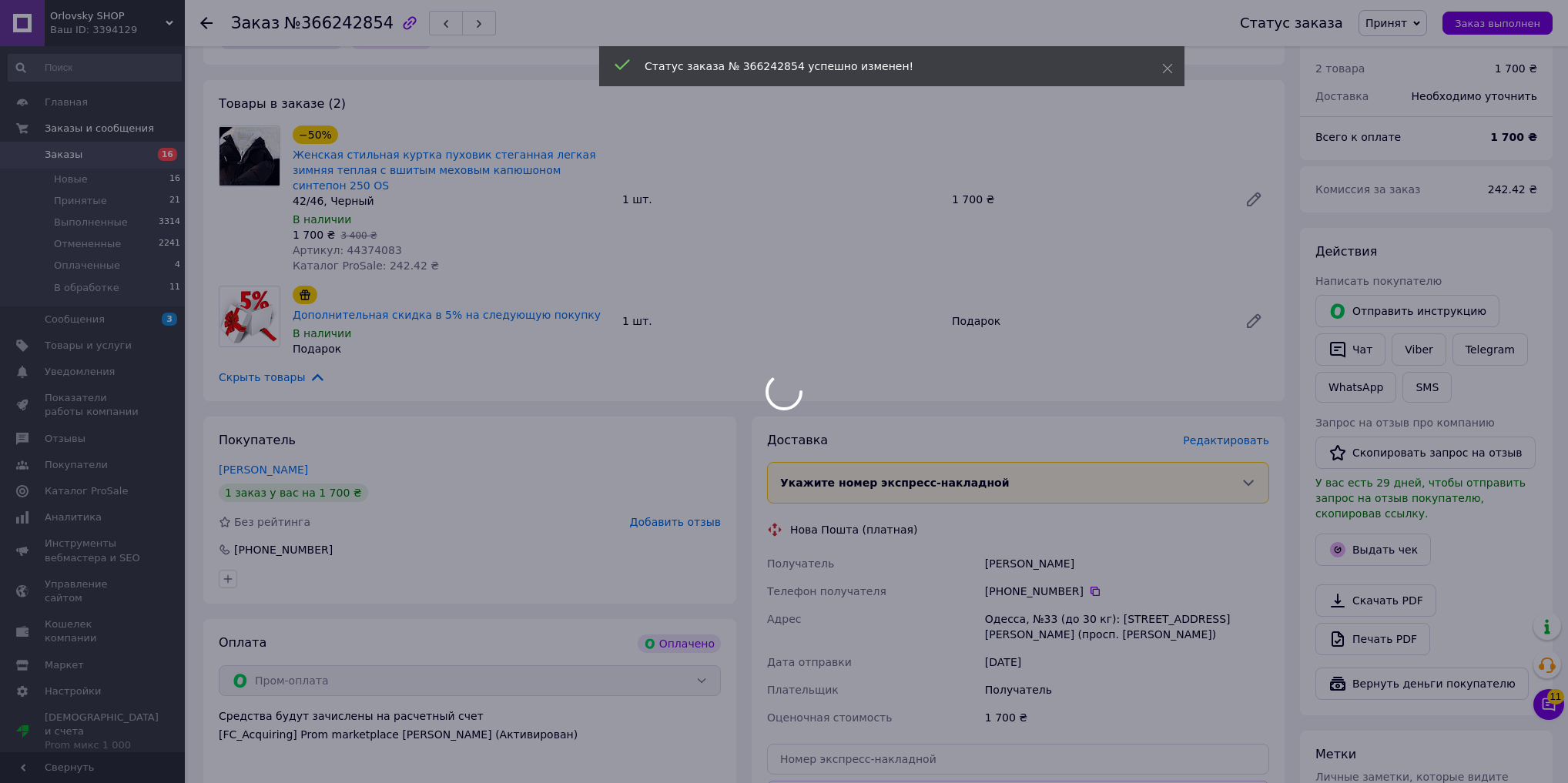
scroll to position [247, 0]
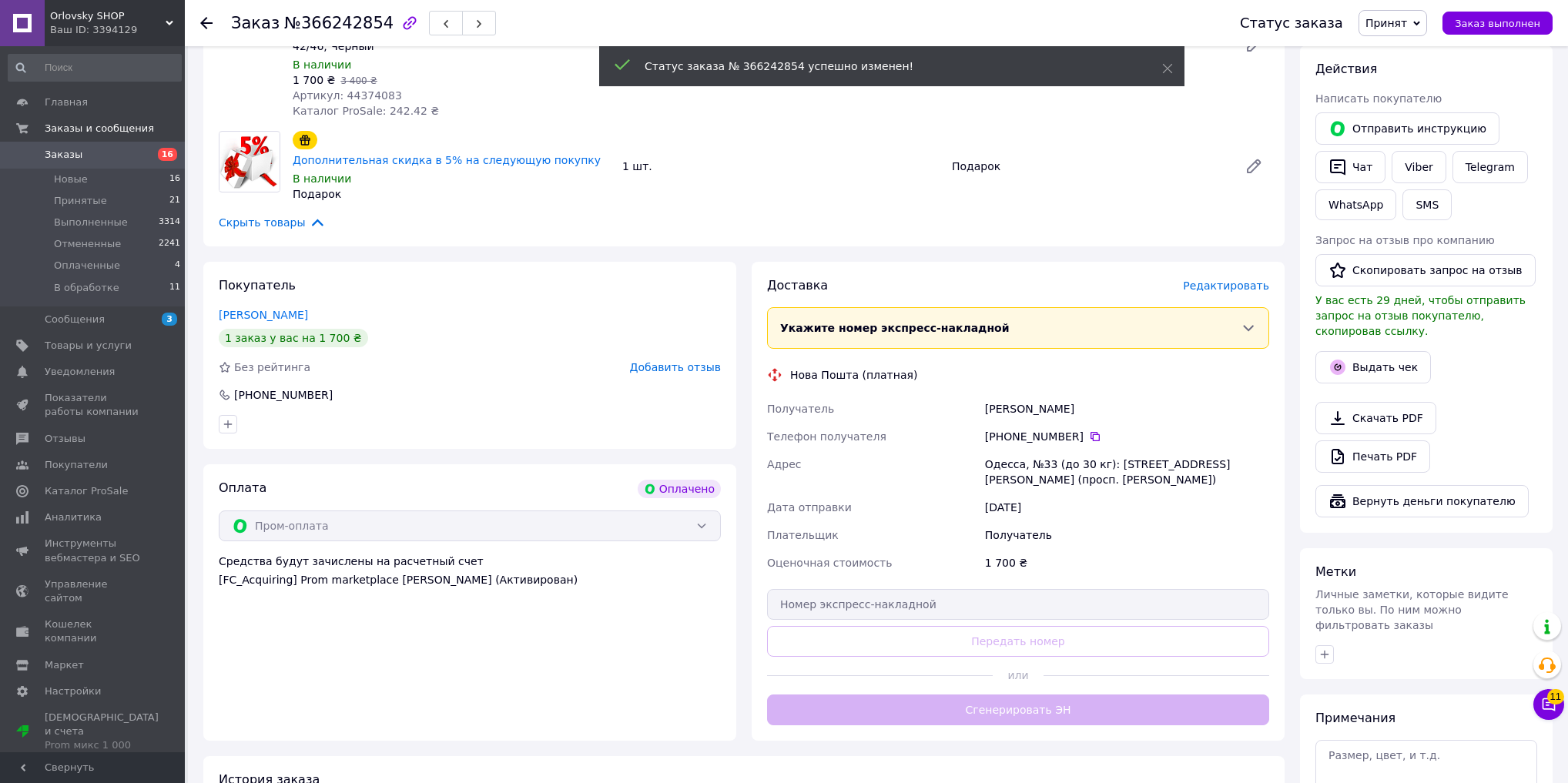
drag, startPoint x: 1347, startPoint y: 348, endPoint x: 1297, endPoint y: 347, distance: 50.0
click at [1347, 337] on span "У вас есть 29 дней, чтобы отправить запрос на отзыв покупателю, скопировав ссыл…" at bounding box center [1420, 315] width 210 height 43
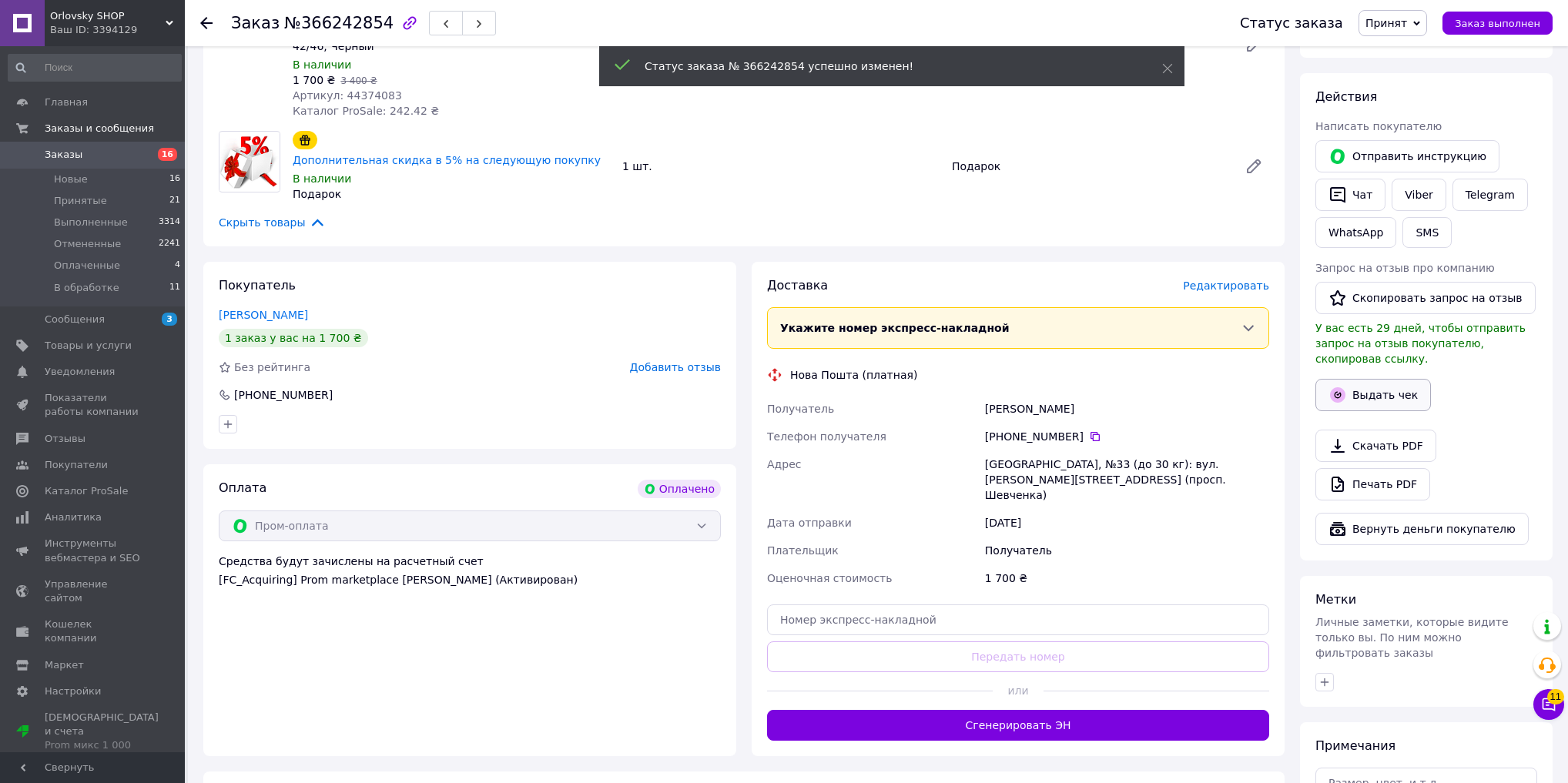
click at [1390, 385] on button "Выдать чек" at bounding box center [1372, 395] width 115 height 32
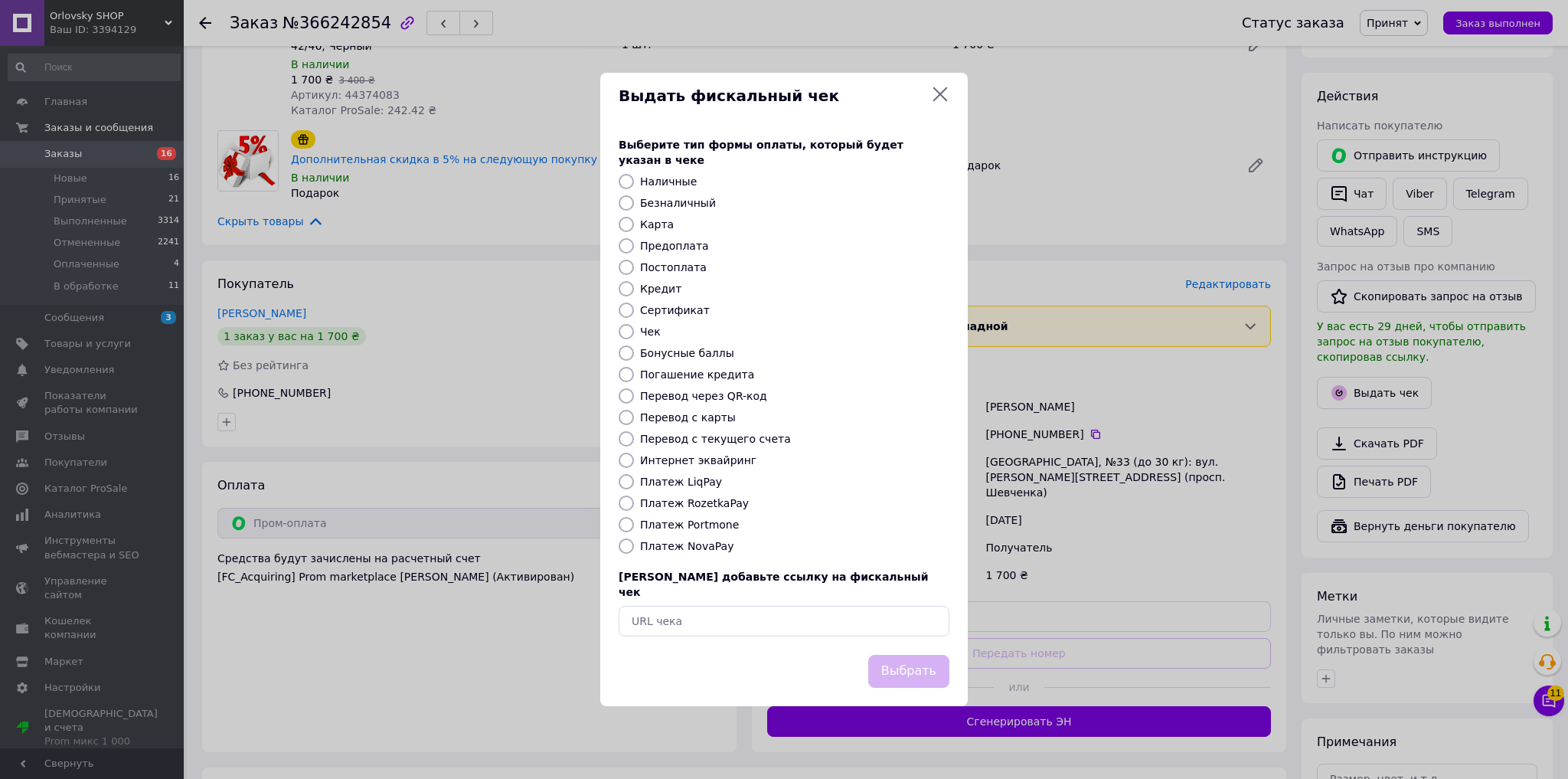
click at [657, 182] on label "Наличные" at bounding box center [669, 181] width 57 height 12
click at [634, 182] on input "Наличные" at bounding box center [627, 181] width 15 height 15
radio input "true"
click at [657, 206] on label "Безналичный" at bounding box center [678, 203] width 76 height 12
click at [634, 206] on input "Безналичный" at bounding box center [627, 203] width 15 height 15
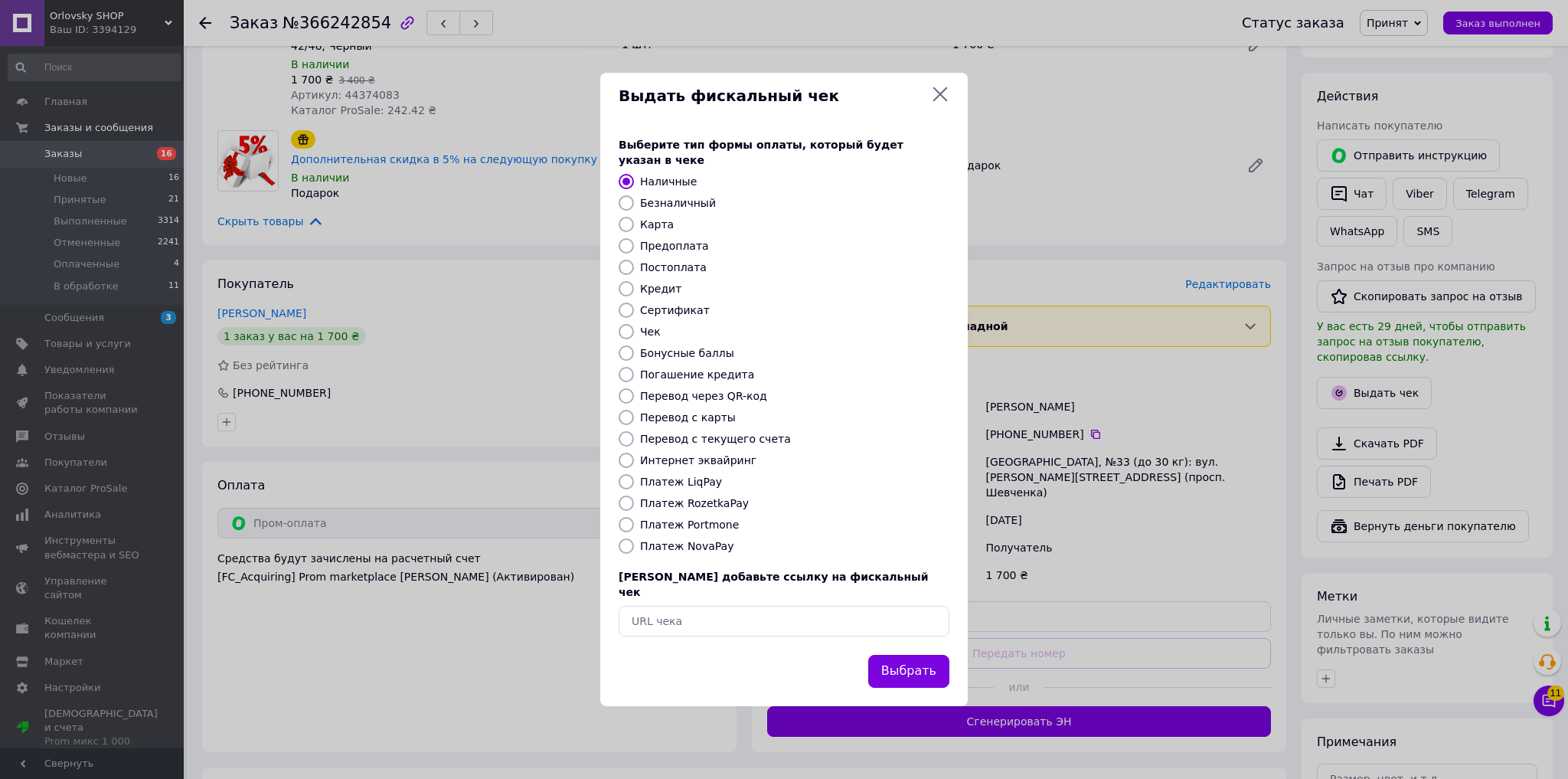
radio input "true"
click at [931, 654] on button "Выбрать" at bounding box center [909, 671] width 82 height 33
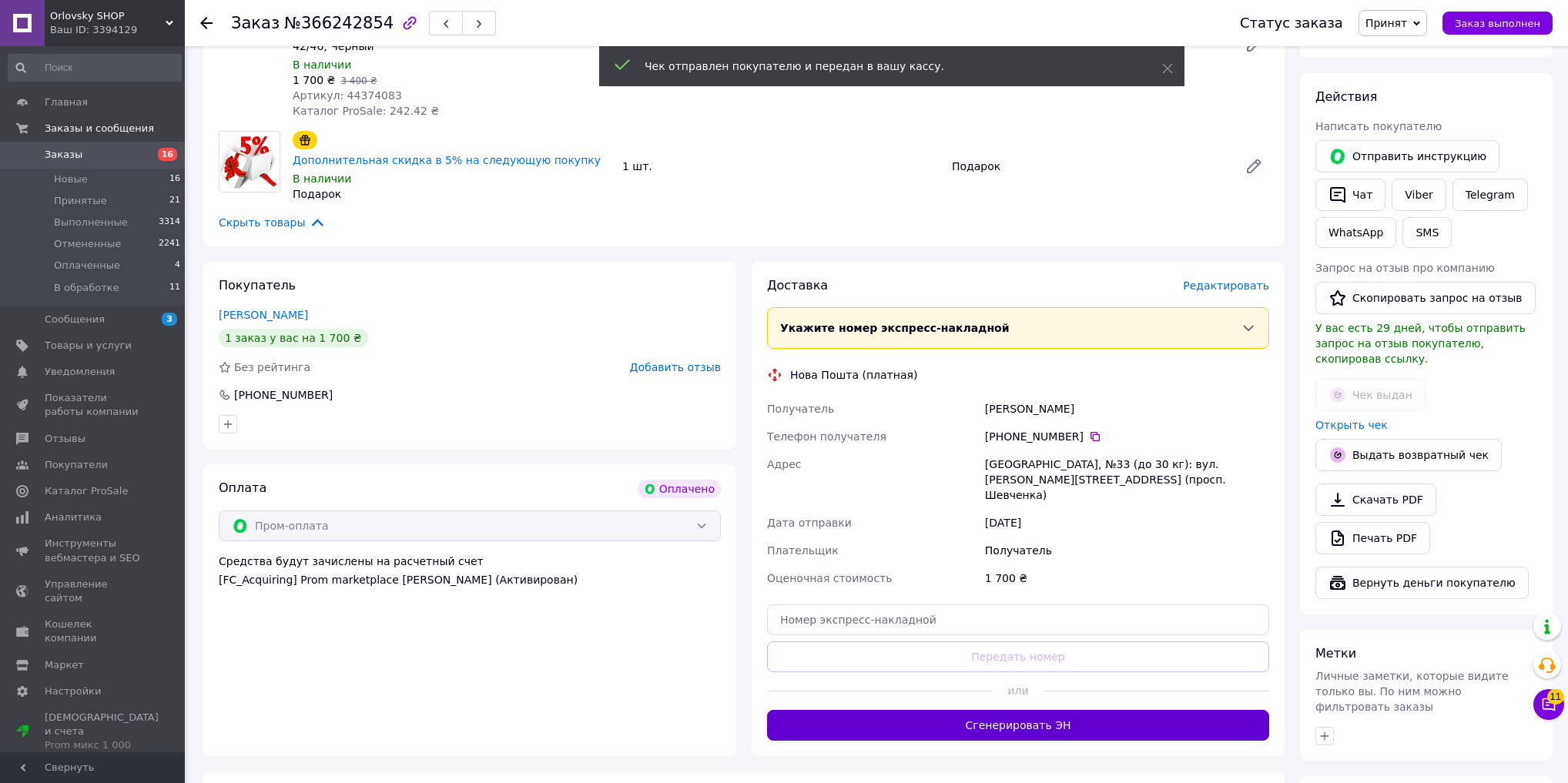
click at [1096, 710] on button "Сгенерировать ЭН" at bounding box center [1017, 725] width 502 height 31
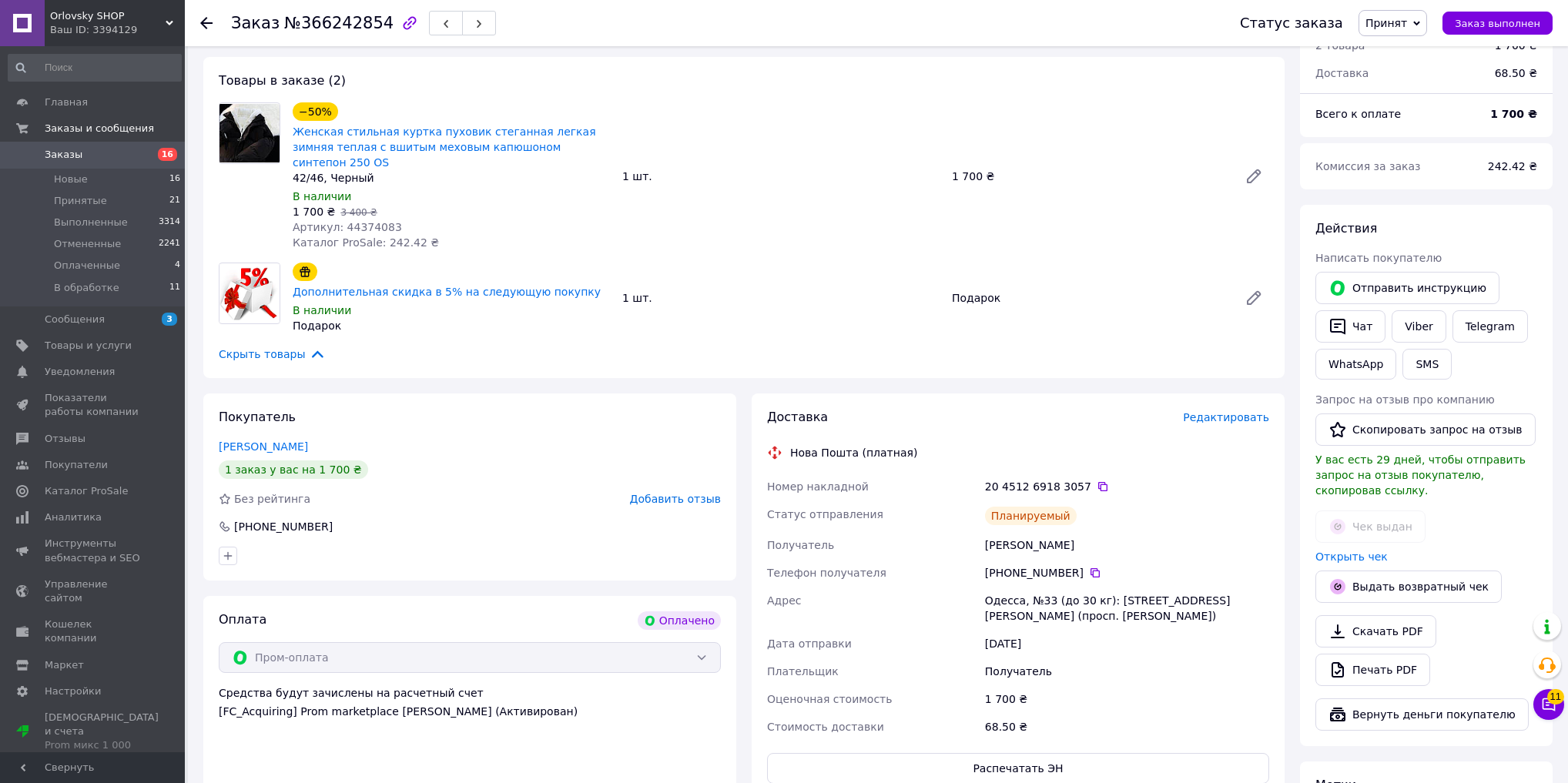
scroll to position [0, 0]
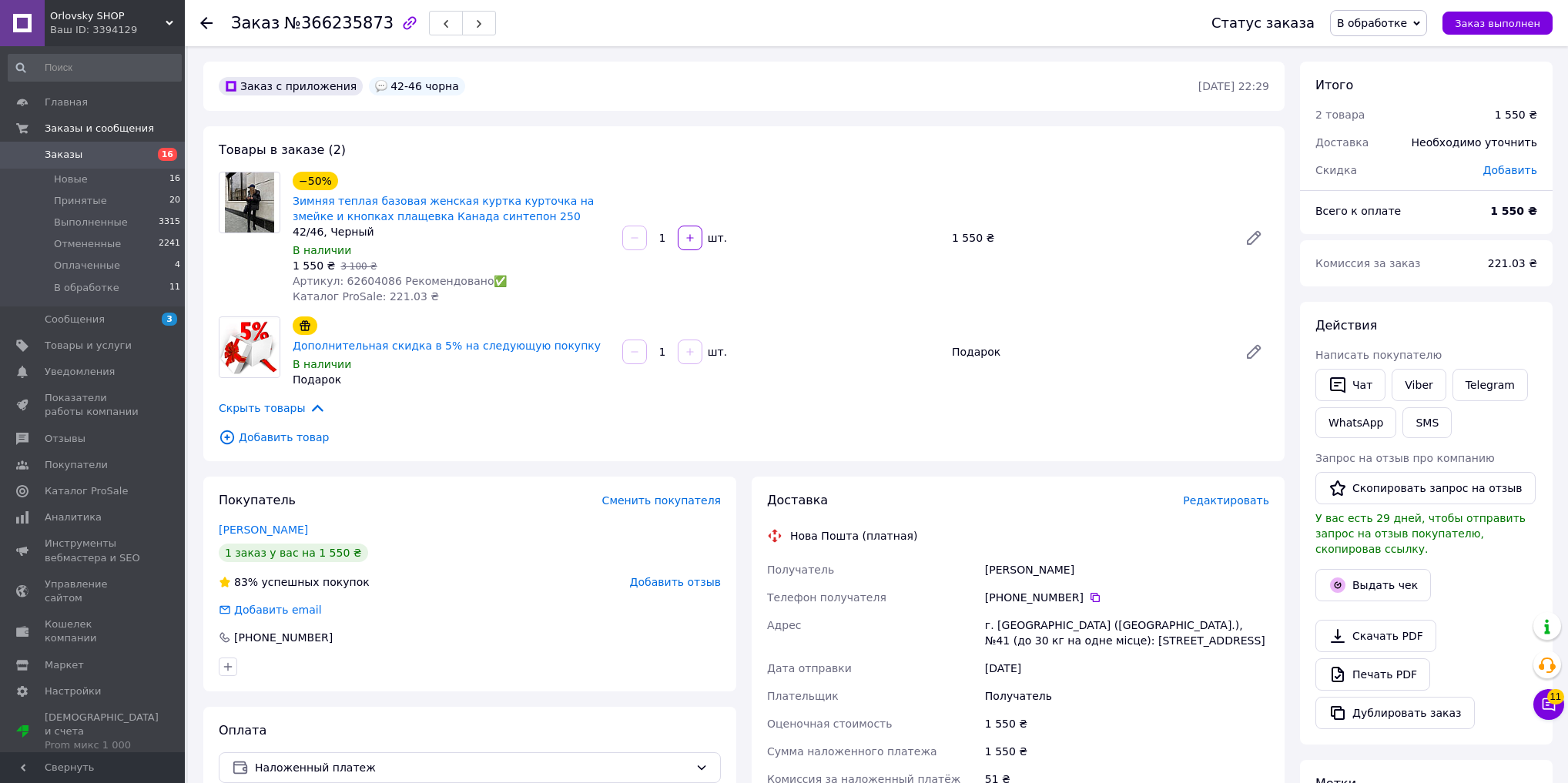
click at [1384, 26] on span "В обработке" at bounding box center [1372, 23] width 70 height 12
click at [1385, 50] on li "Принят" at bounding box center [1378, 54] width 95 height 23
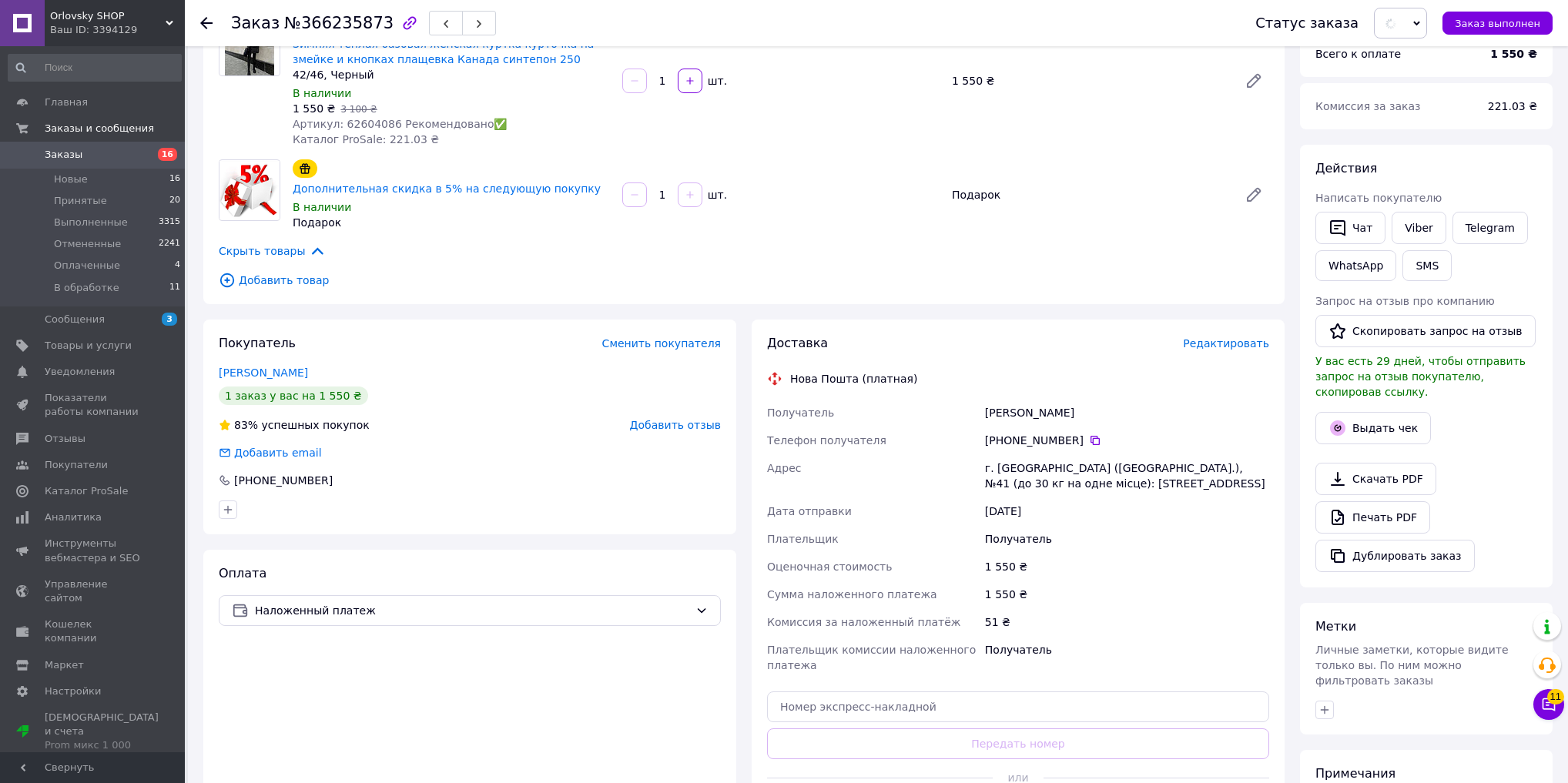
scroll to position [308, 0]
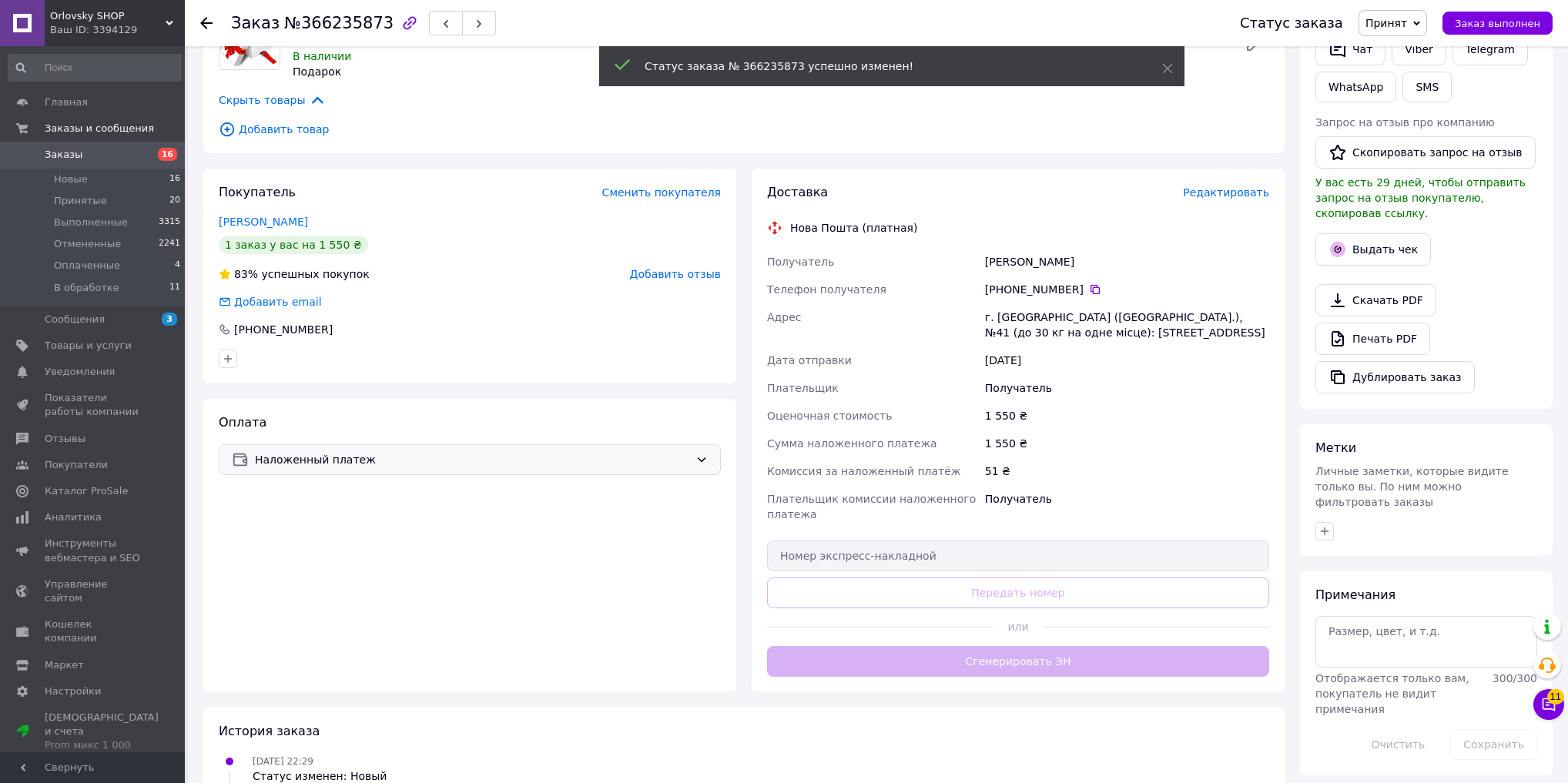
click at [392, 454] on span "Наложенный платеж" at bounding box center [472, 460] width 435 height 17
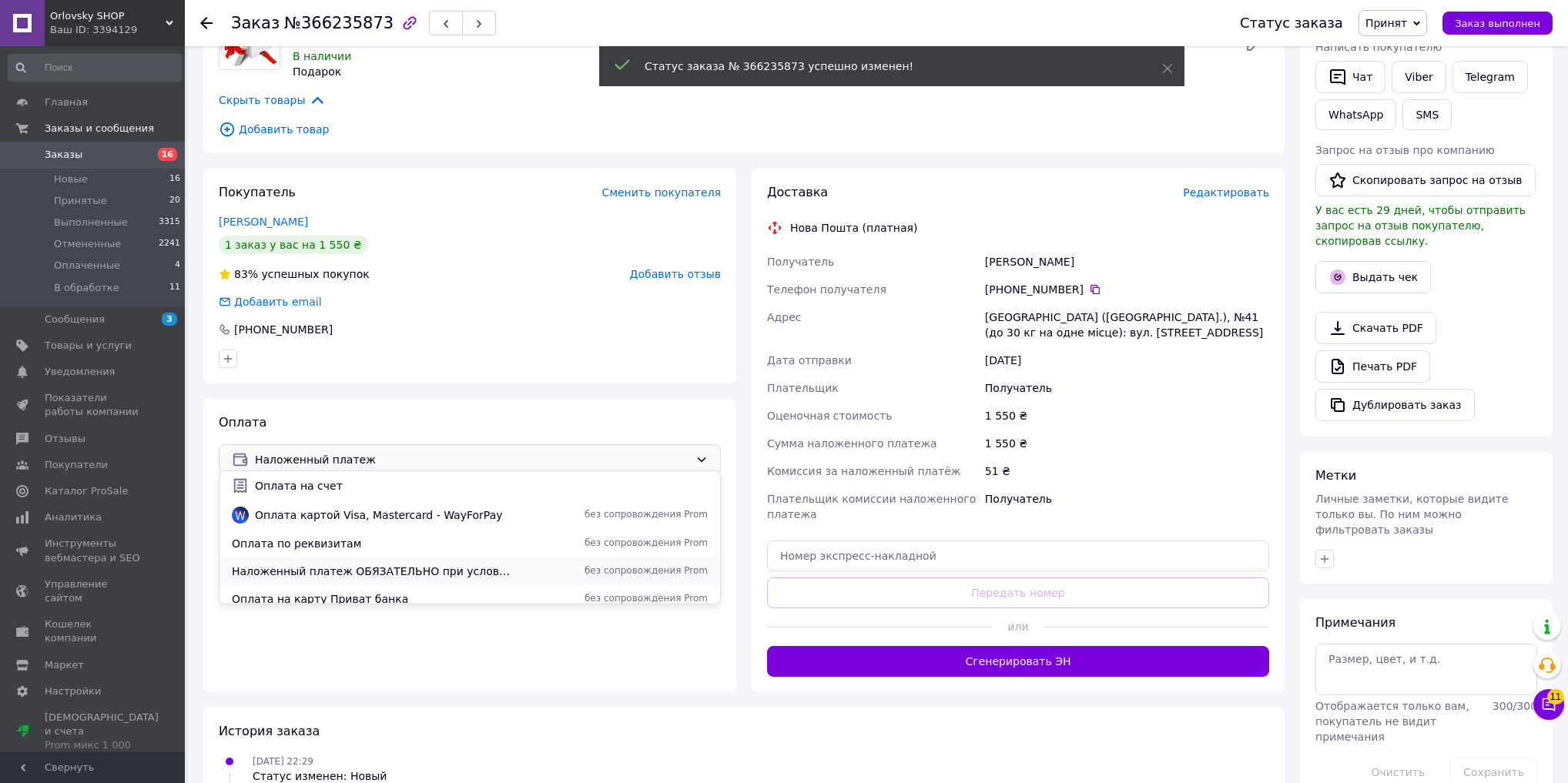
scroll to position [62, 0]
click at [382, 566] on span "Наложенный платеж ОБЯЗАТЕЛЬНО при условии МИНИМАЛЬНОГО АВАНСА 200 грн" at bounding box center [373, 568] width 283 height 15
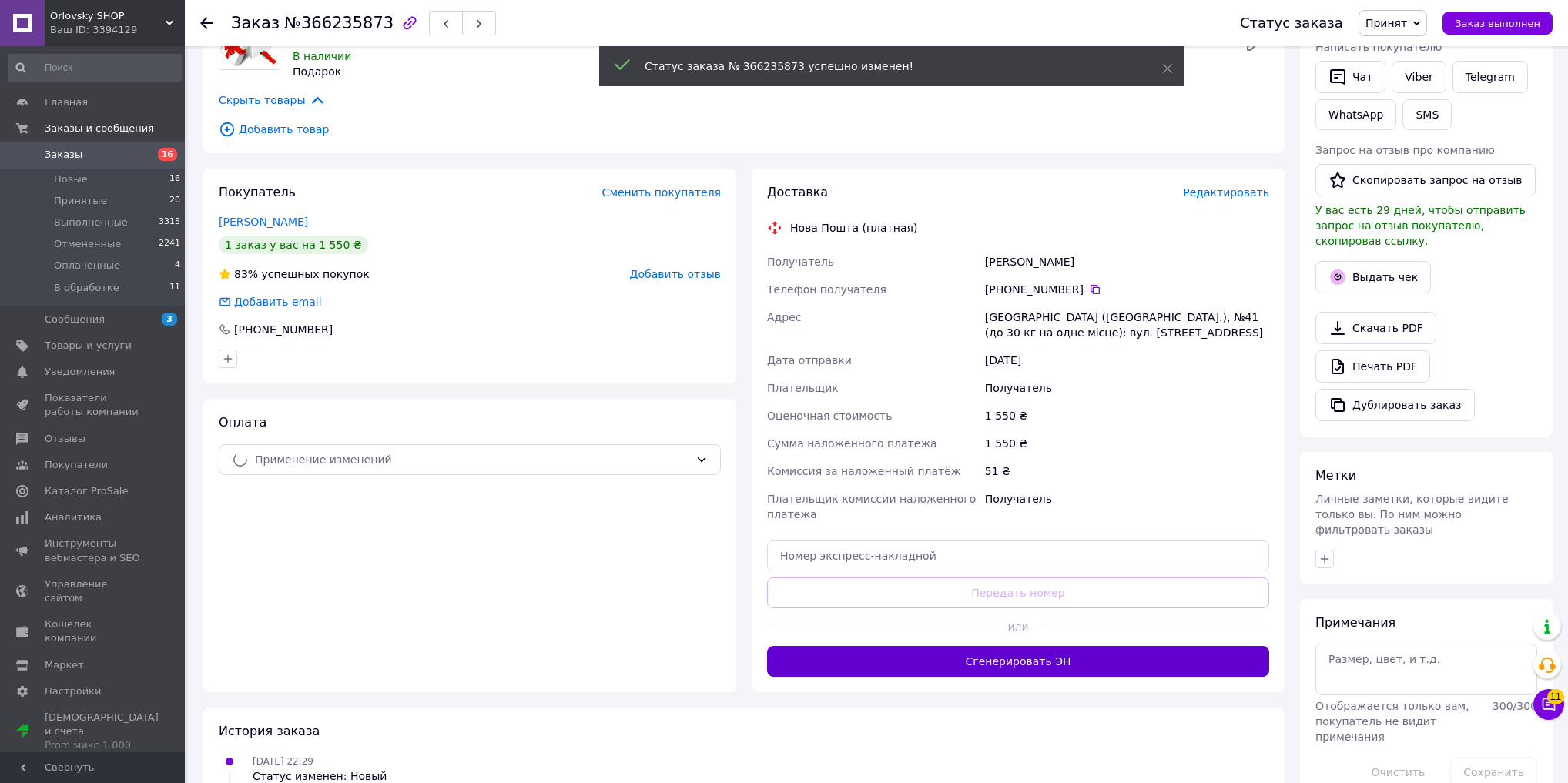
drag, startPoint x: 888, startPoint y: 652, endPoint x: 847, endPoint y: 635, distance: 44.4
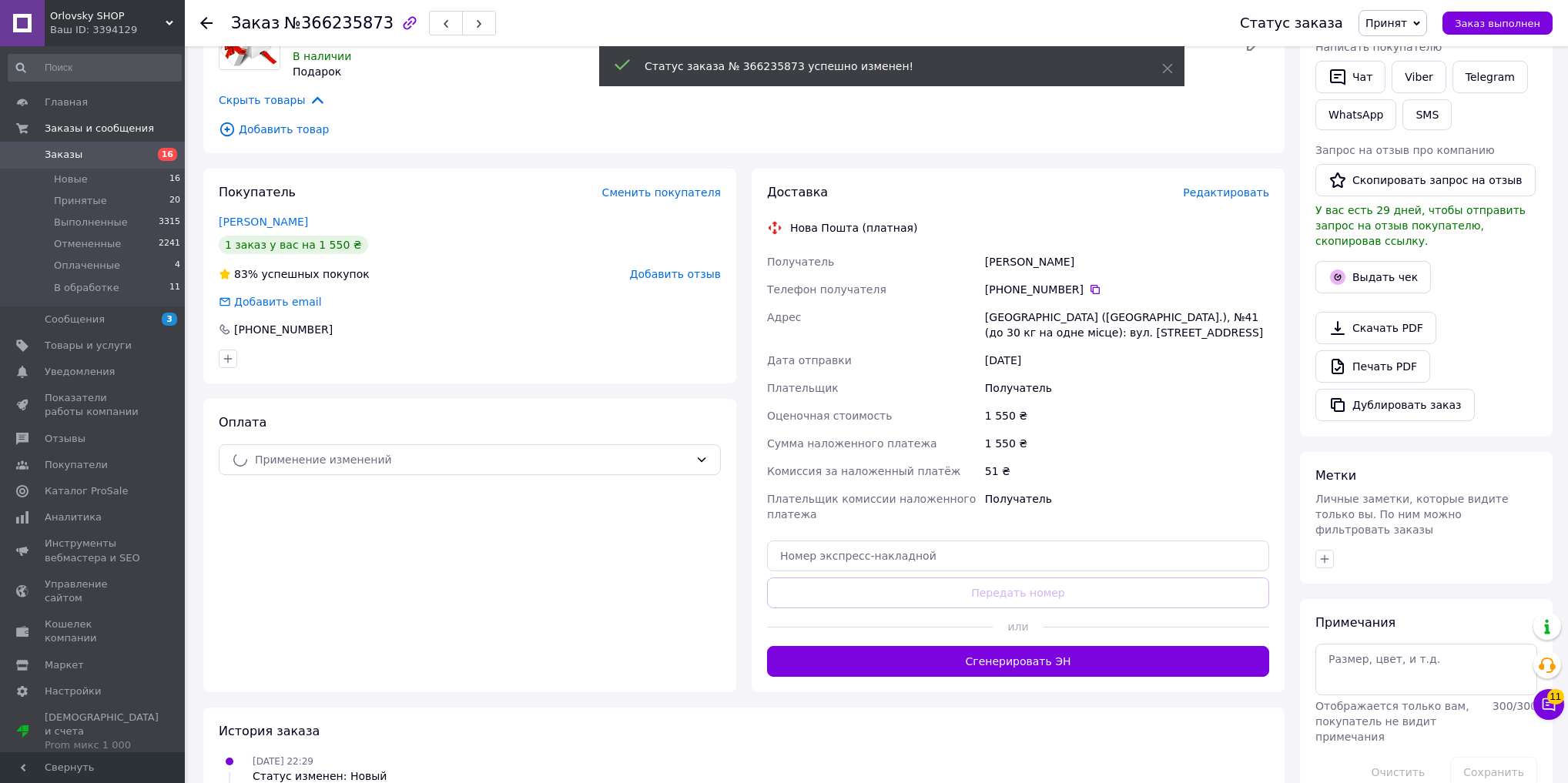
click at [888, 652] on button "Сгенерировать ЭН" at bounding box center [1017, 662] width 502 height 31
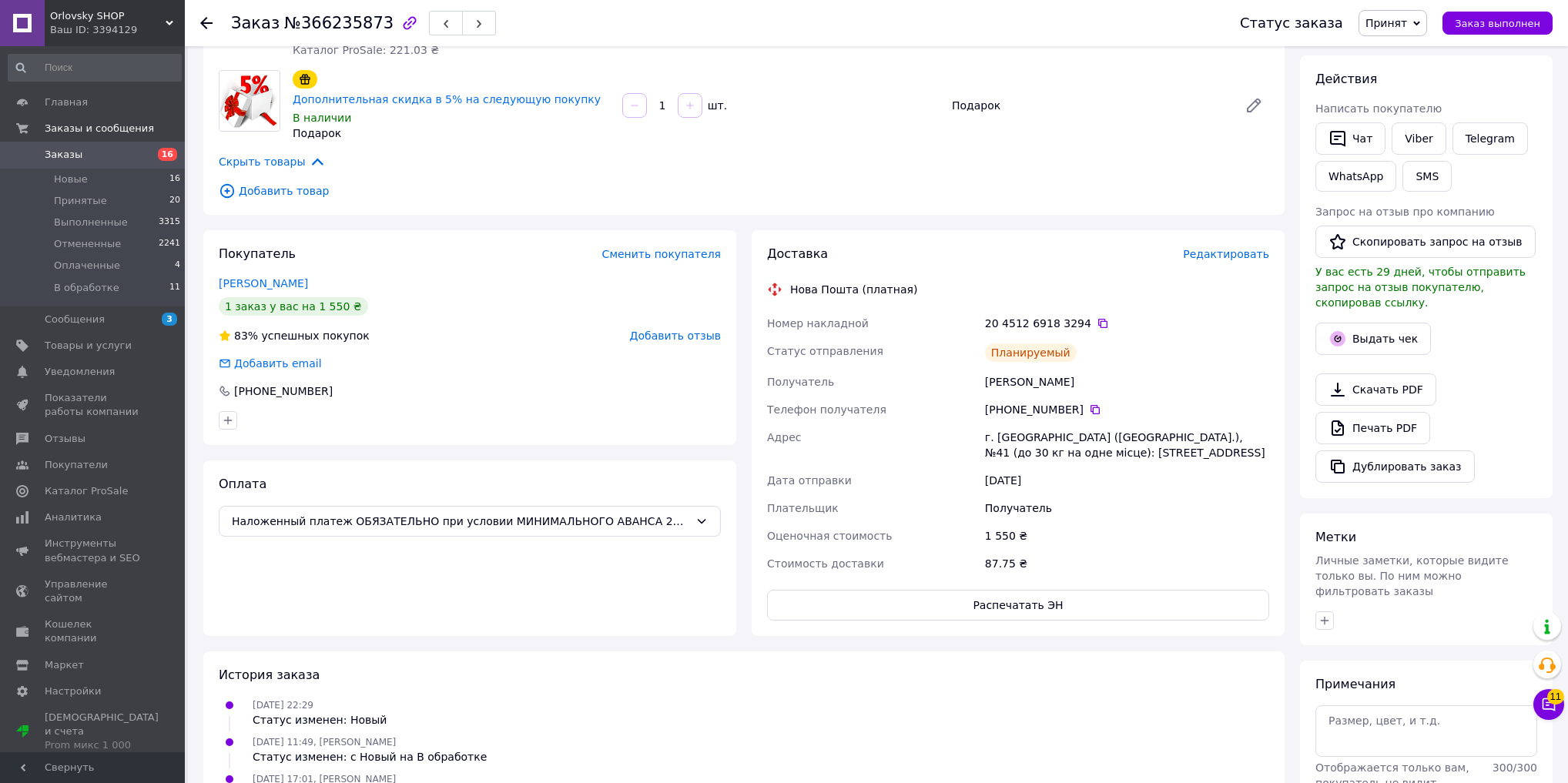
scroll to position [0, 0]
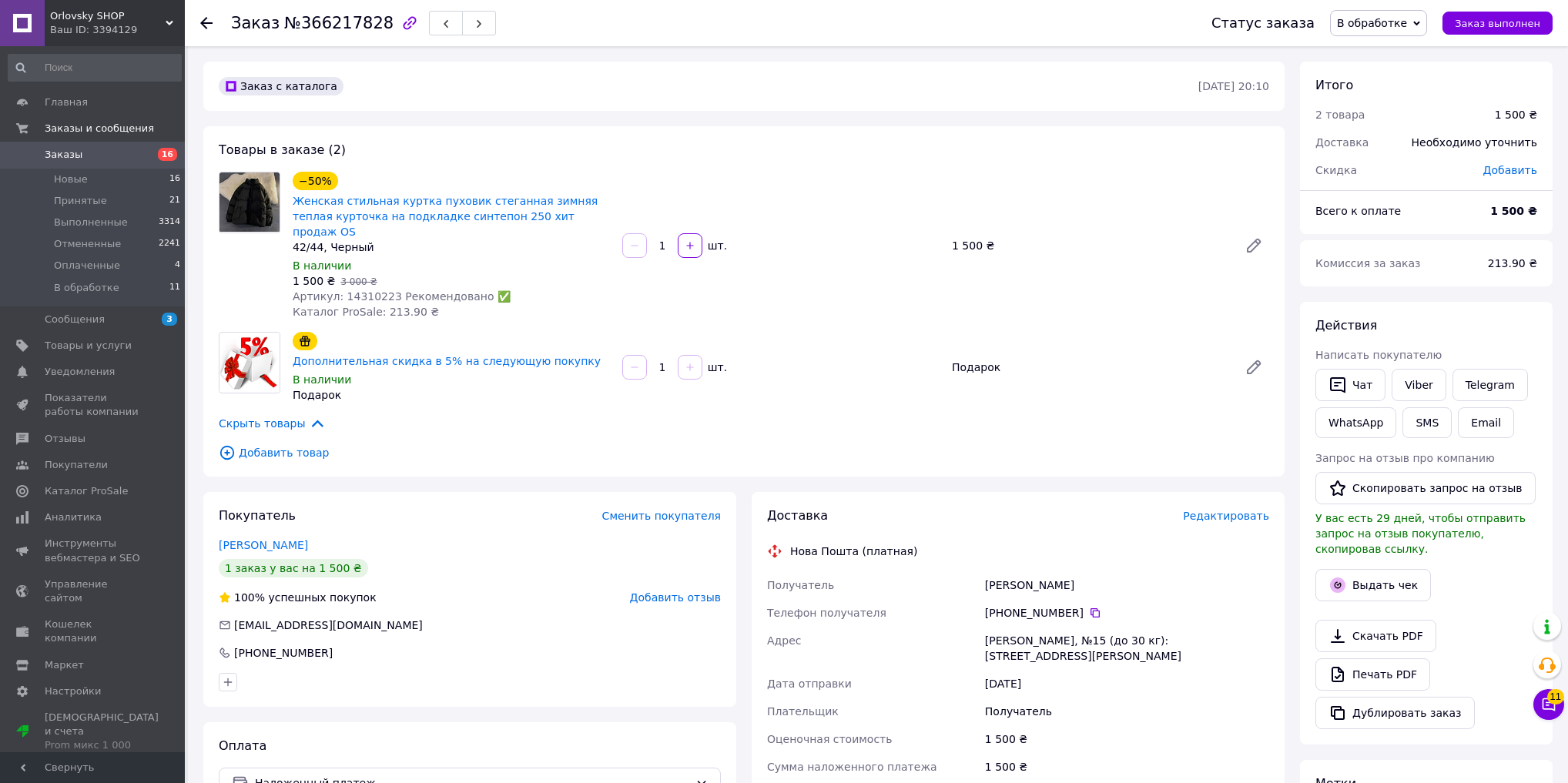
click at [1390, 34] on span "В обработке" at bounding box center [1378, 23] width 97 height 26
click at [1392, 49] on li "Принят" at bounding box center [1378, 54] width 95 height 23
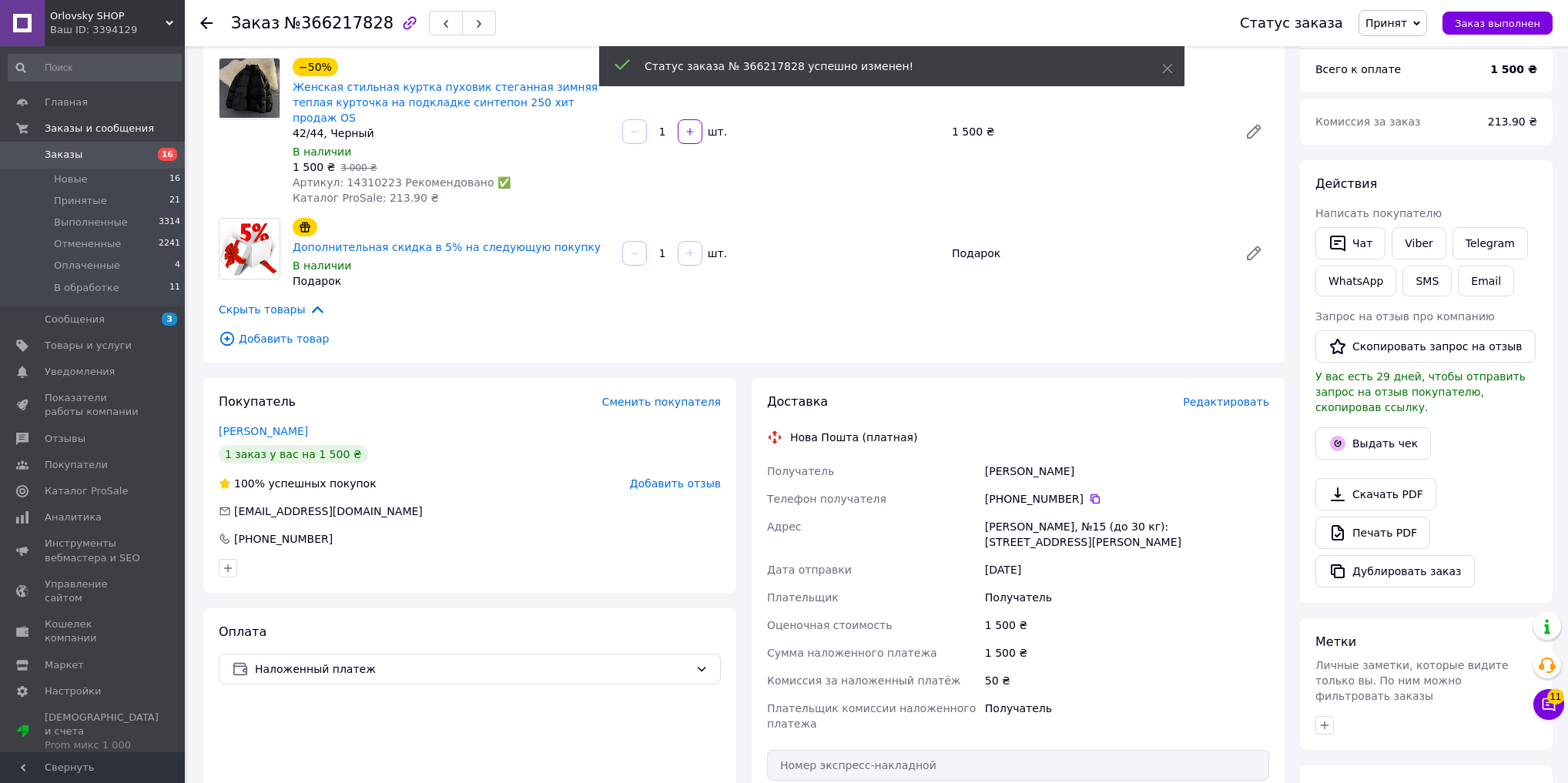
scroll to position [308, 0]
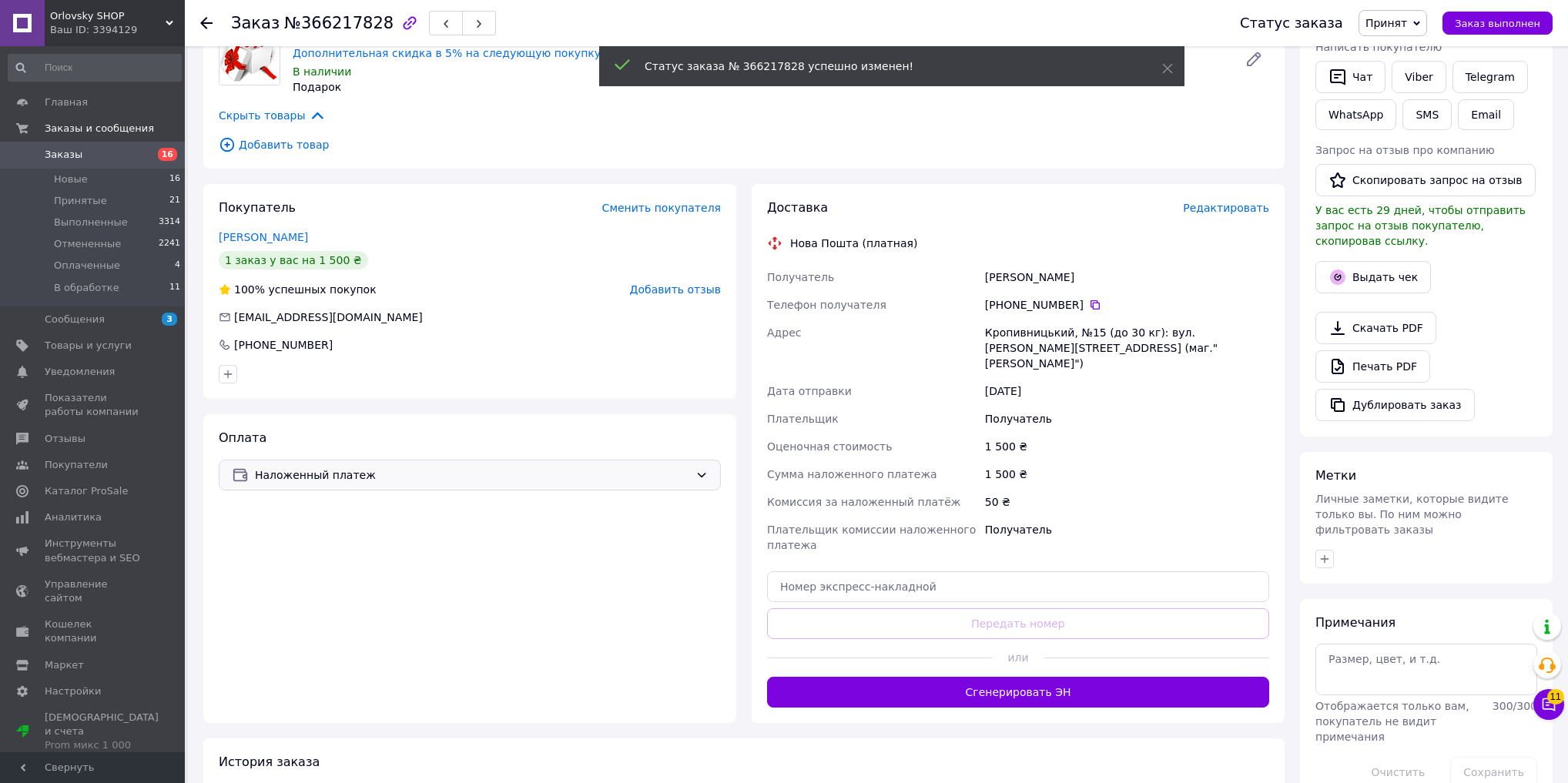
click at [594, 466] on span "Наложенный платеж" at bounding box center [472, 475] width 435 height 17
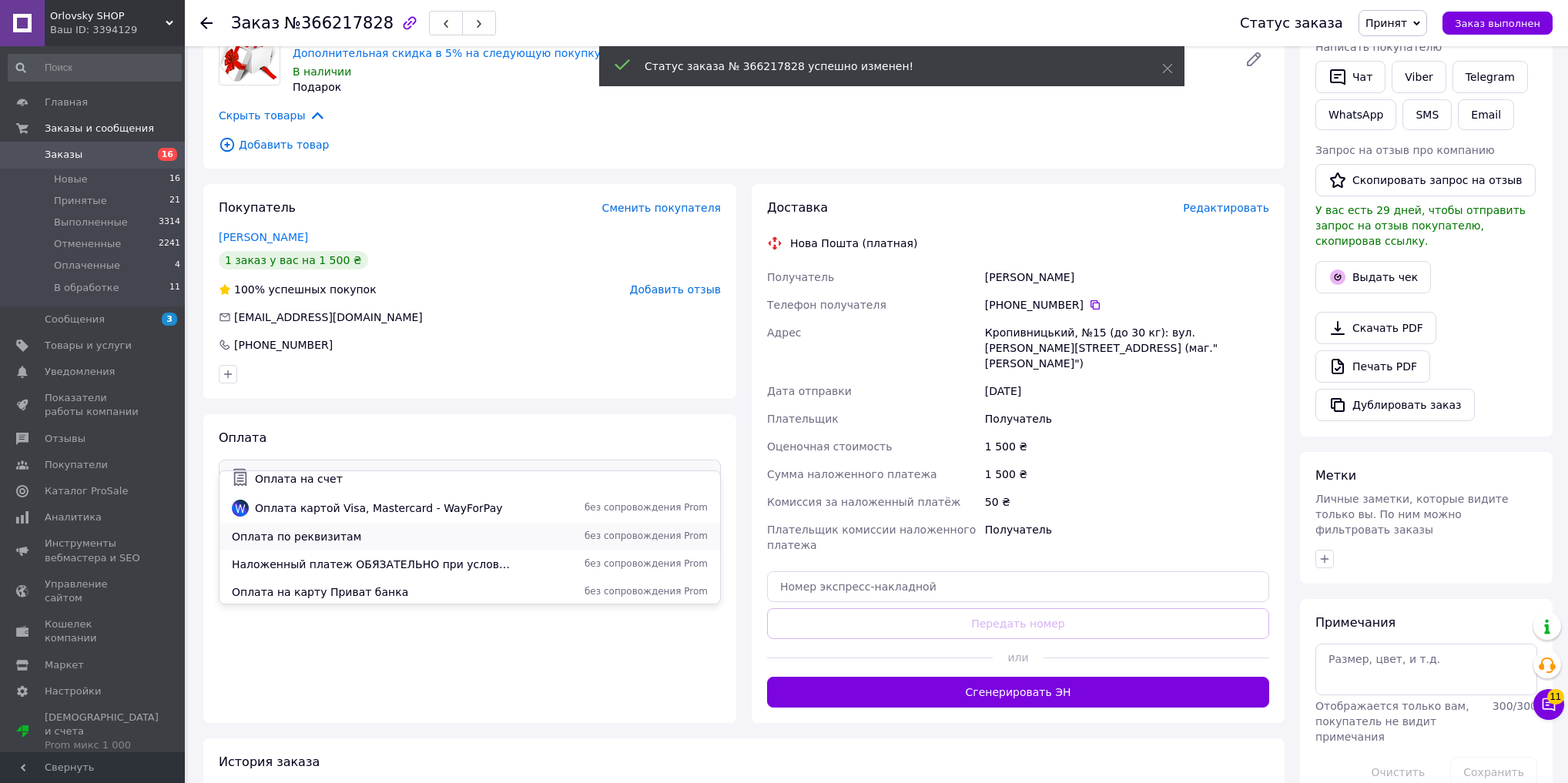
scroll to position [68, 0]
click at [521, 555] on span "без сопровождения Prom" at bounding box center [614, 561] width 186 height 13
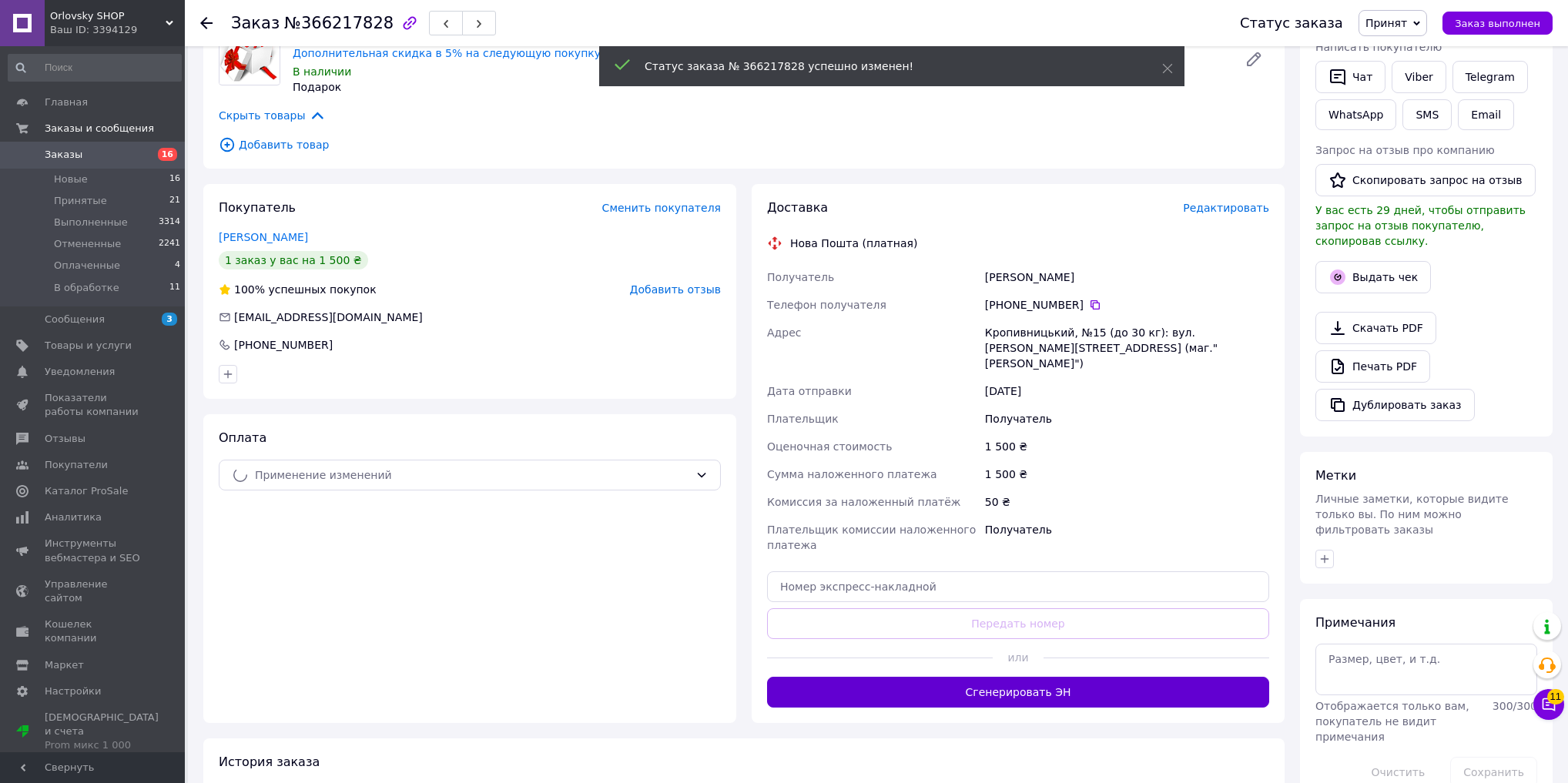
click at [888, 676] on button "Сгенерировать ЭН" at bounding box center [1017, 692] width 502 height 31
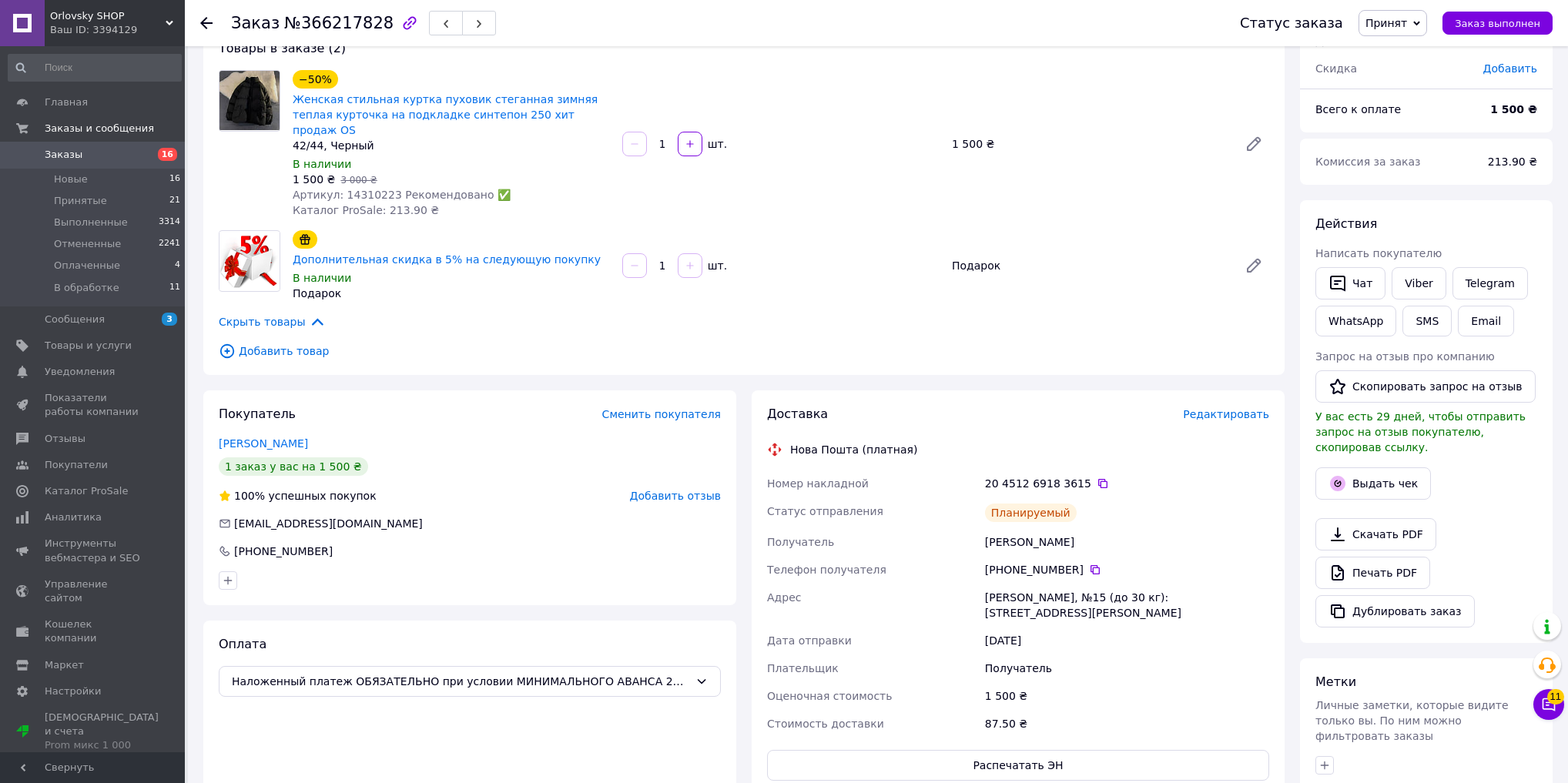
scroll to position [0, 0]
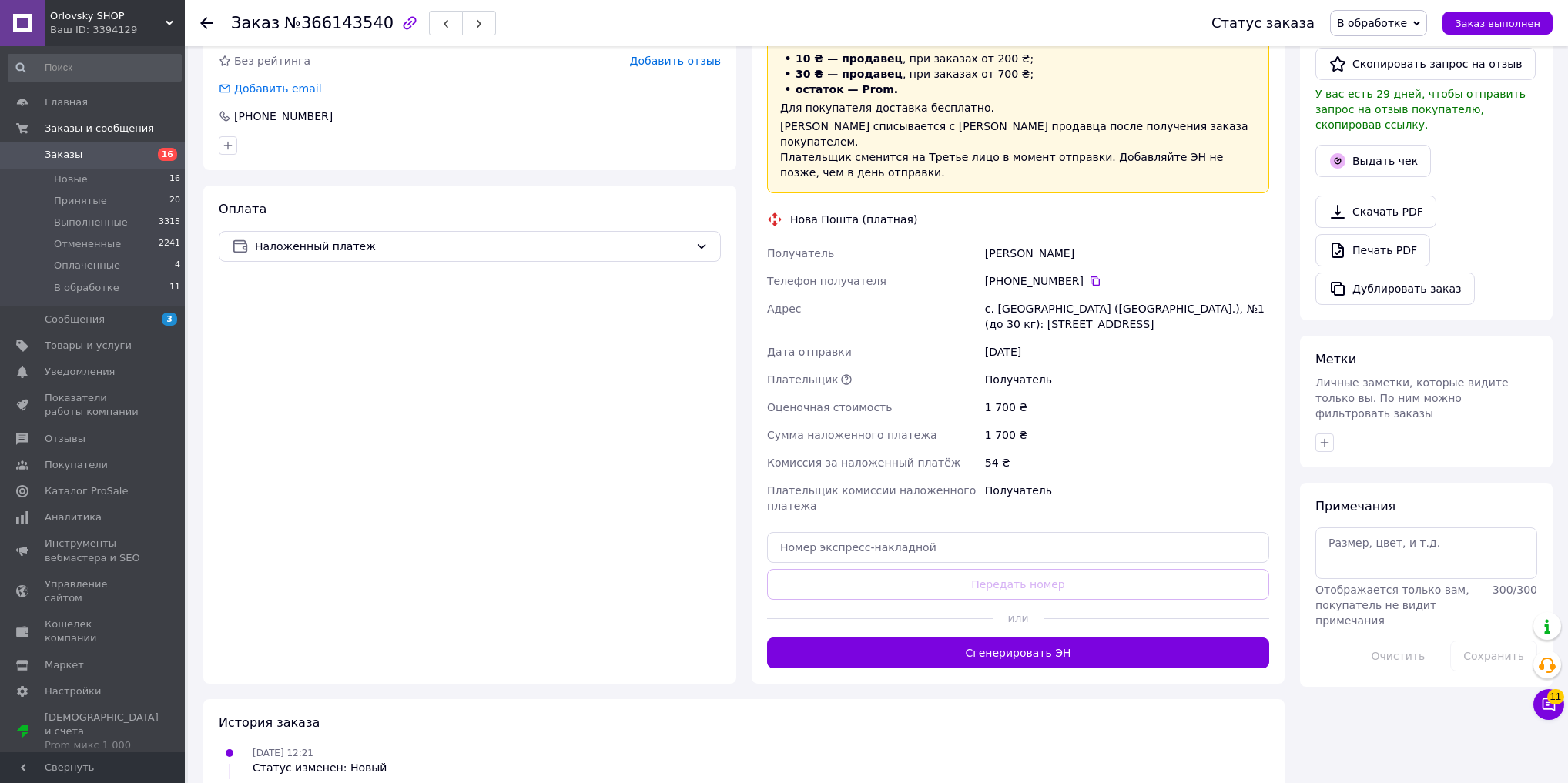
scroll to position [431, 0]
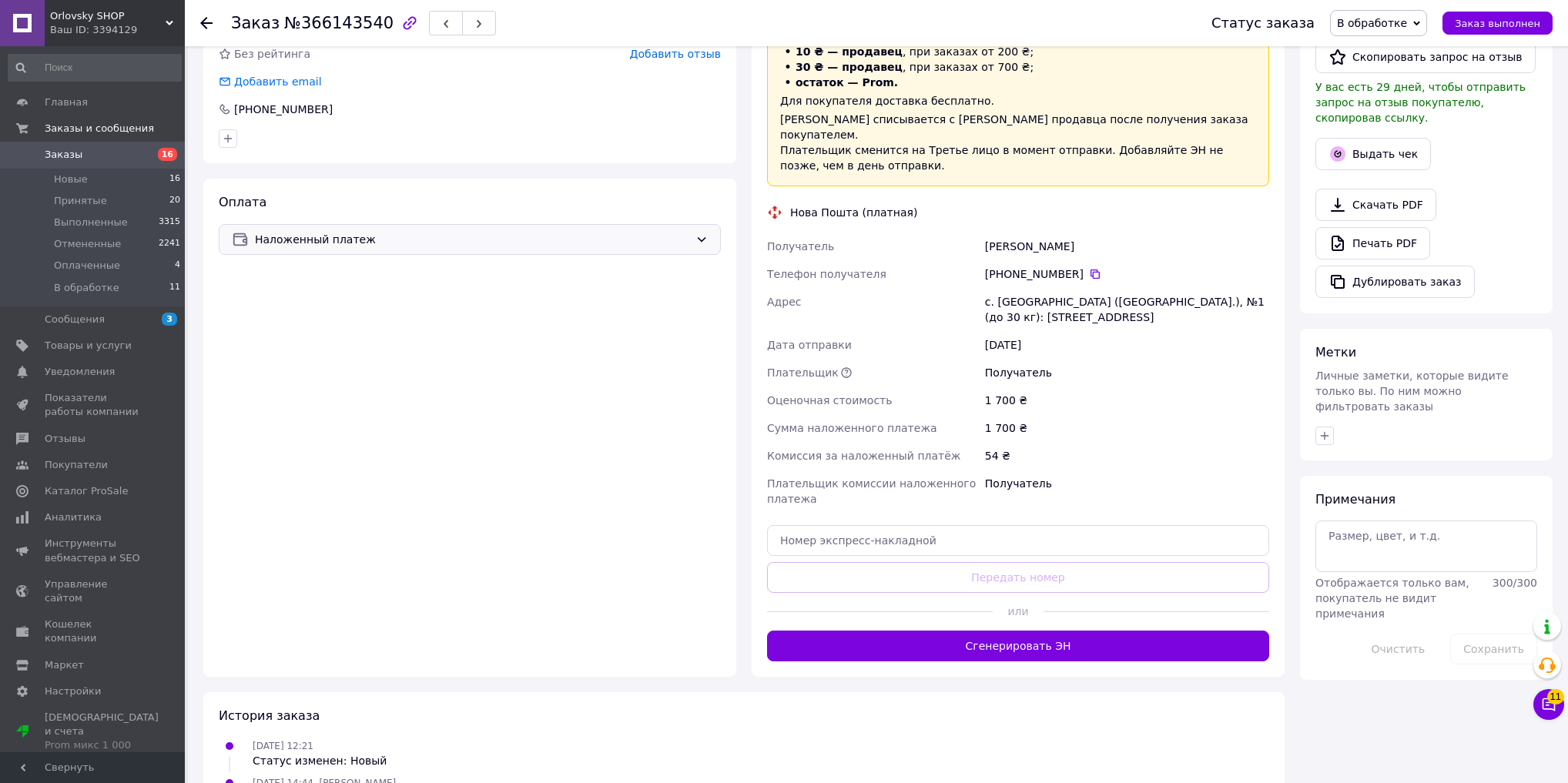
click at [537, 235] on span "Наложенный платеж" at bounding box center [472, 240] width 435 height 17
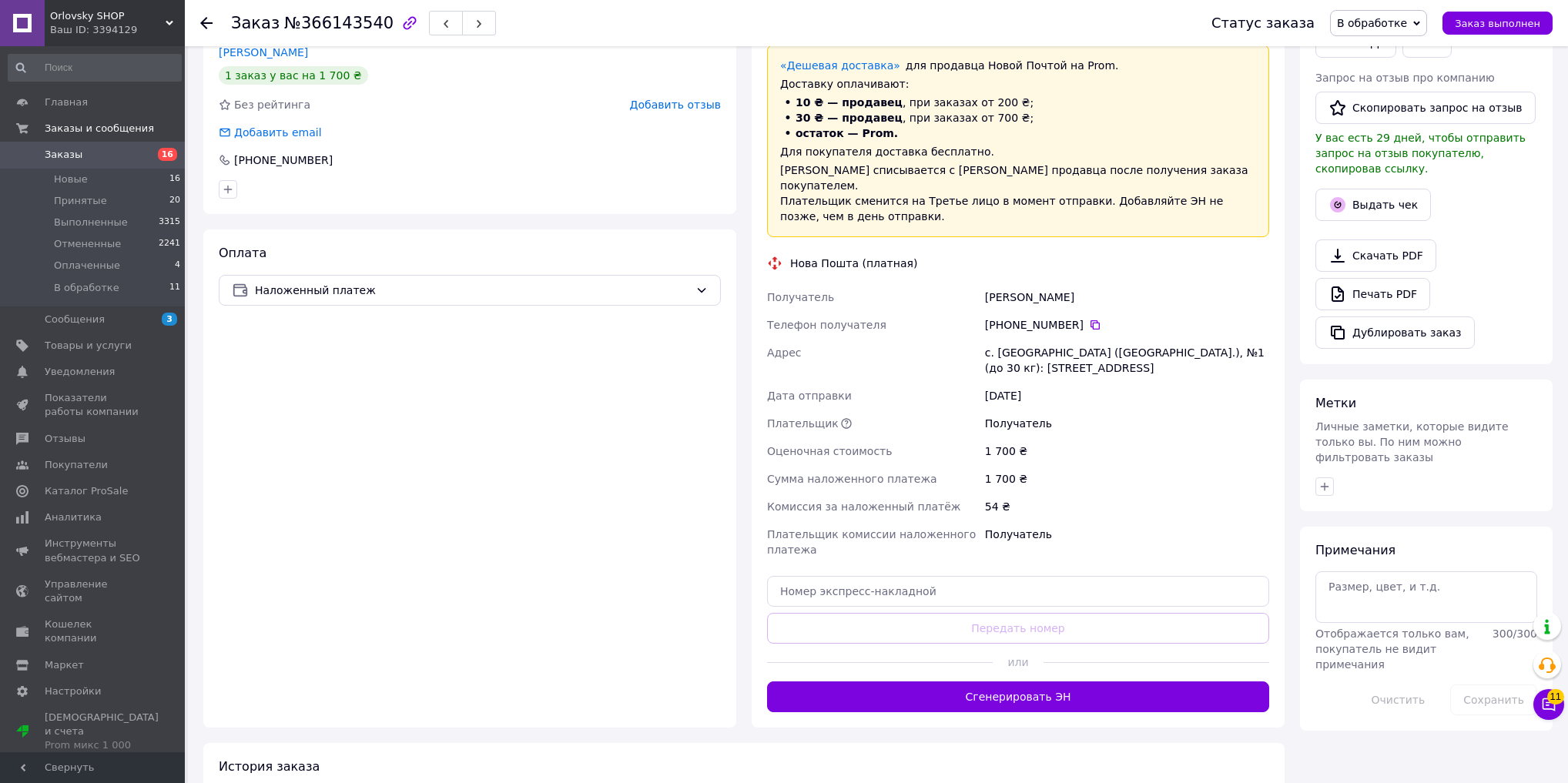
scroll to position [369, 0]
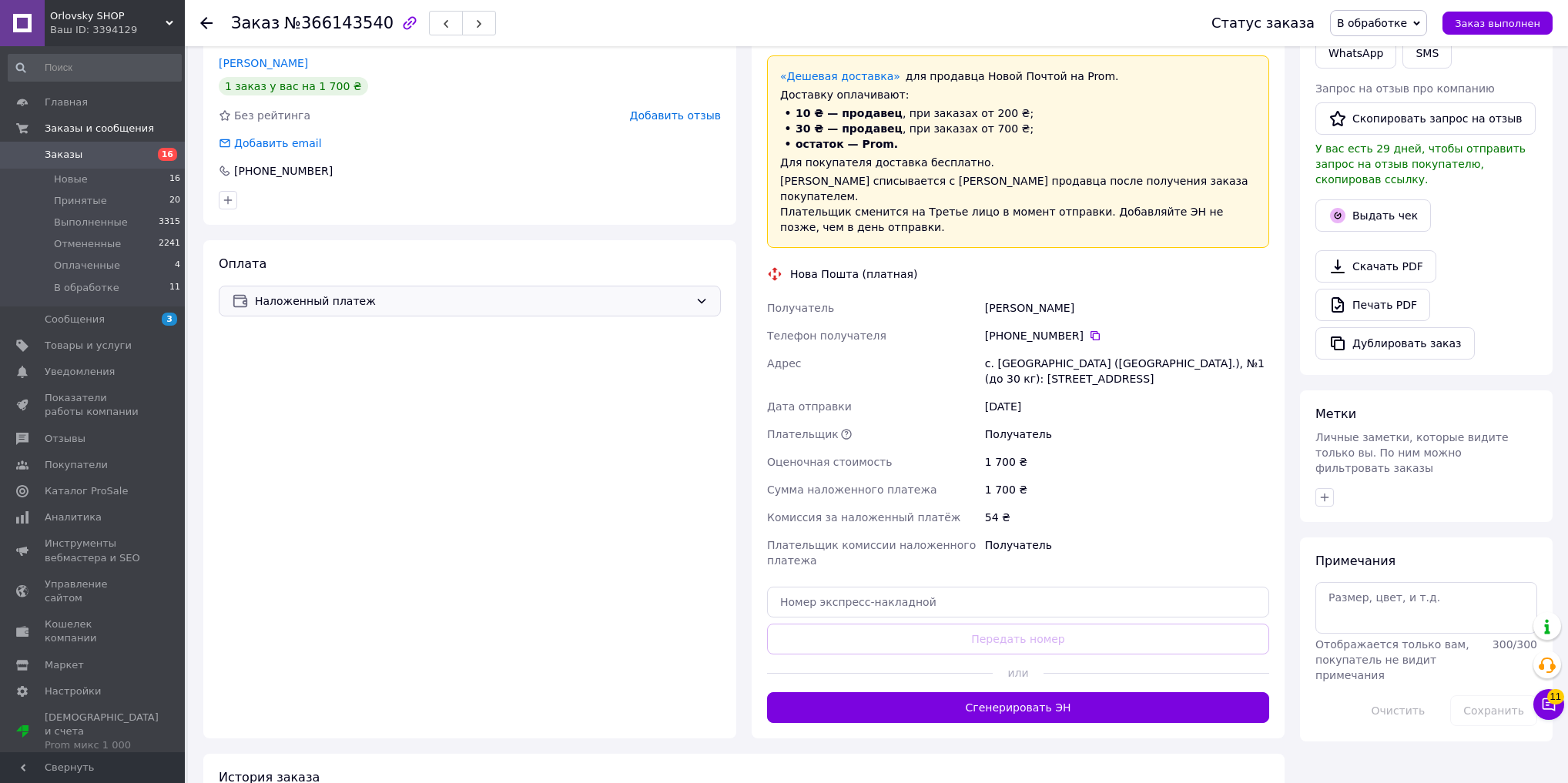
click at [426, 301] on span "Наложенный платеж" at bounding box center [472, 301] width 435 height 17
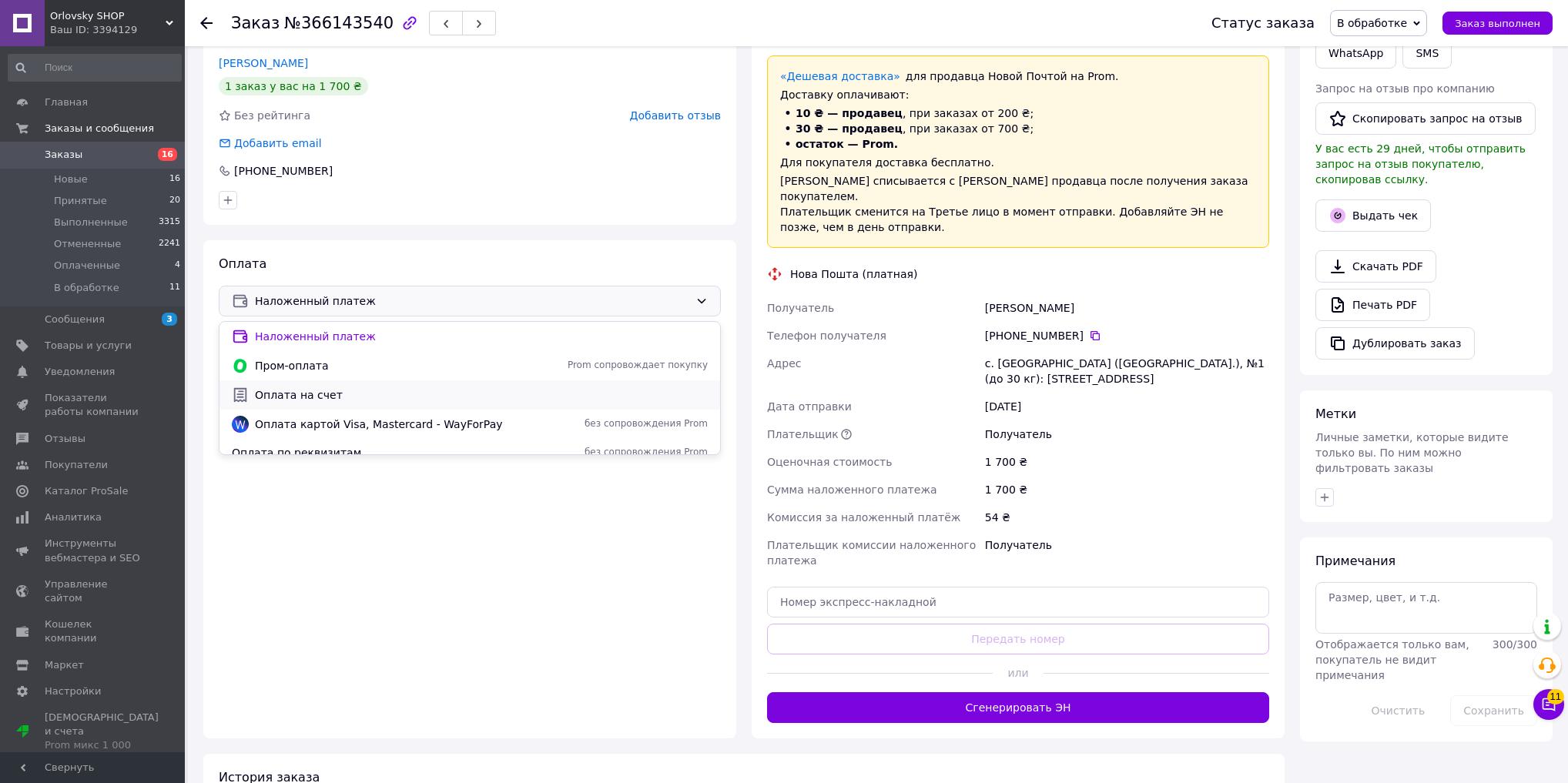
click at [390, 388] on span "Оплата на счет" at bounding box center [482, 395] width 453 height 15
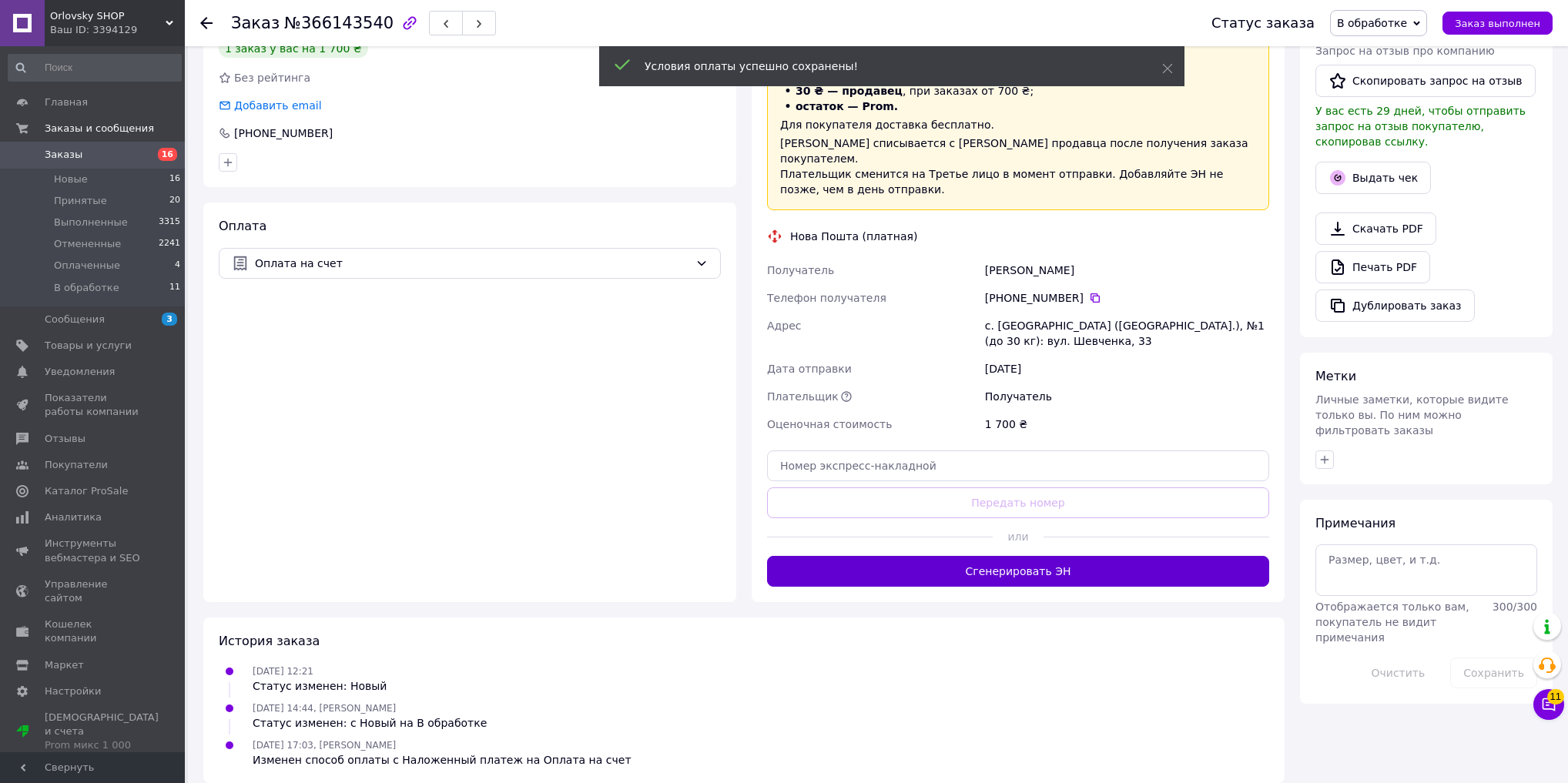
click at [1021, 556] on button "Сгенерировать ЭН" at bounding box center [1017, 571] width 502 height 31
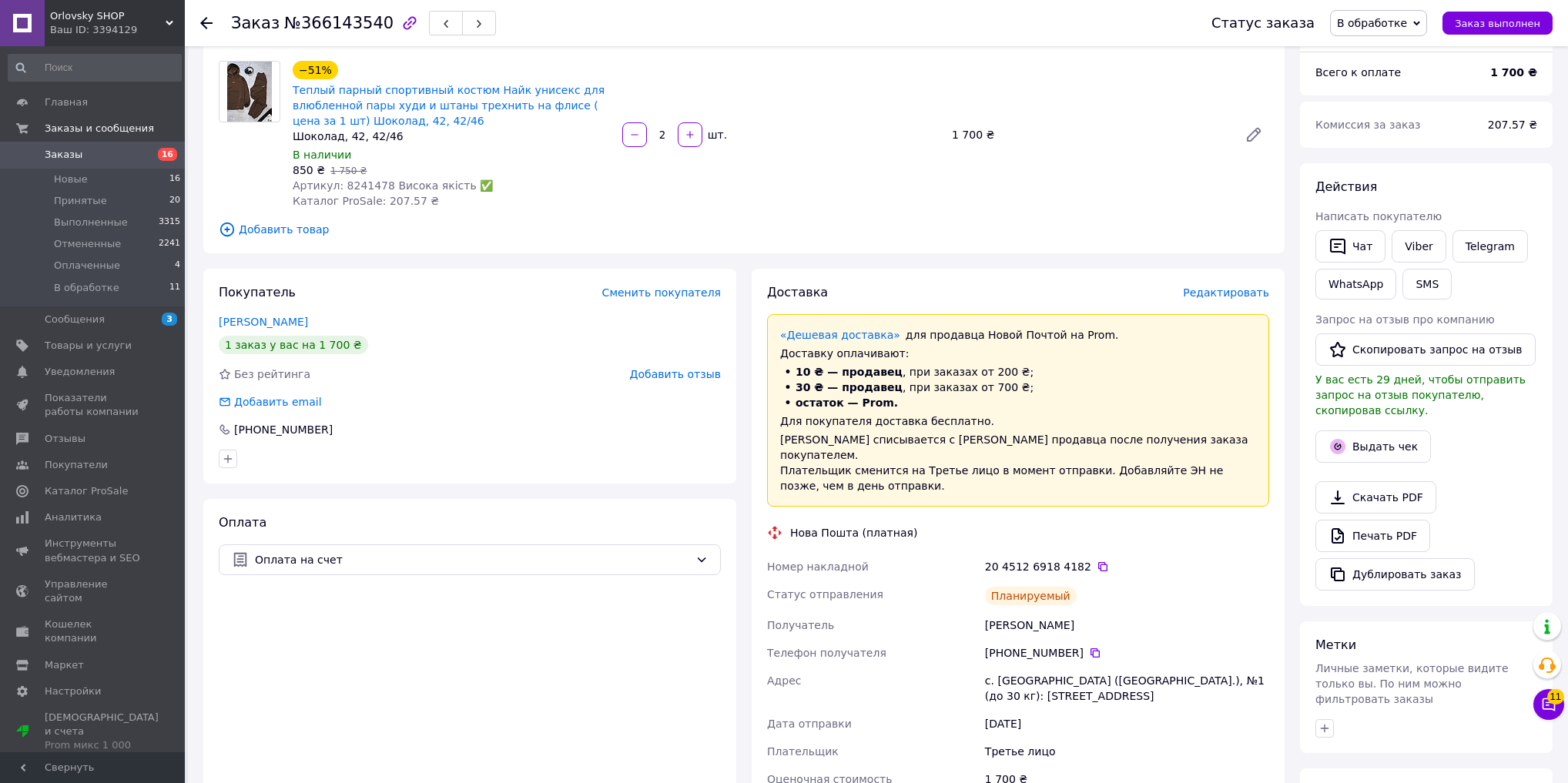
scroll to position [0, 0]
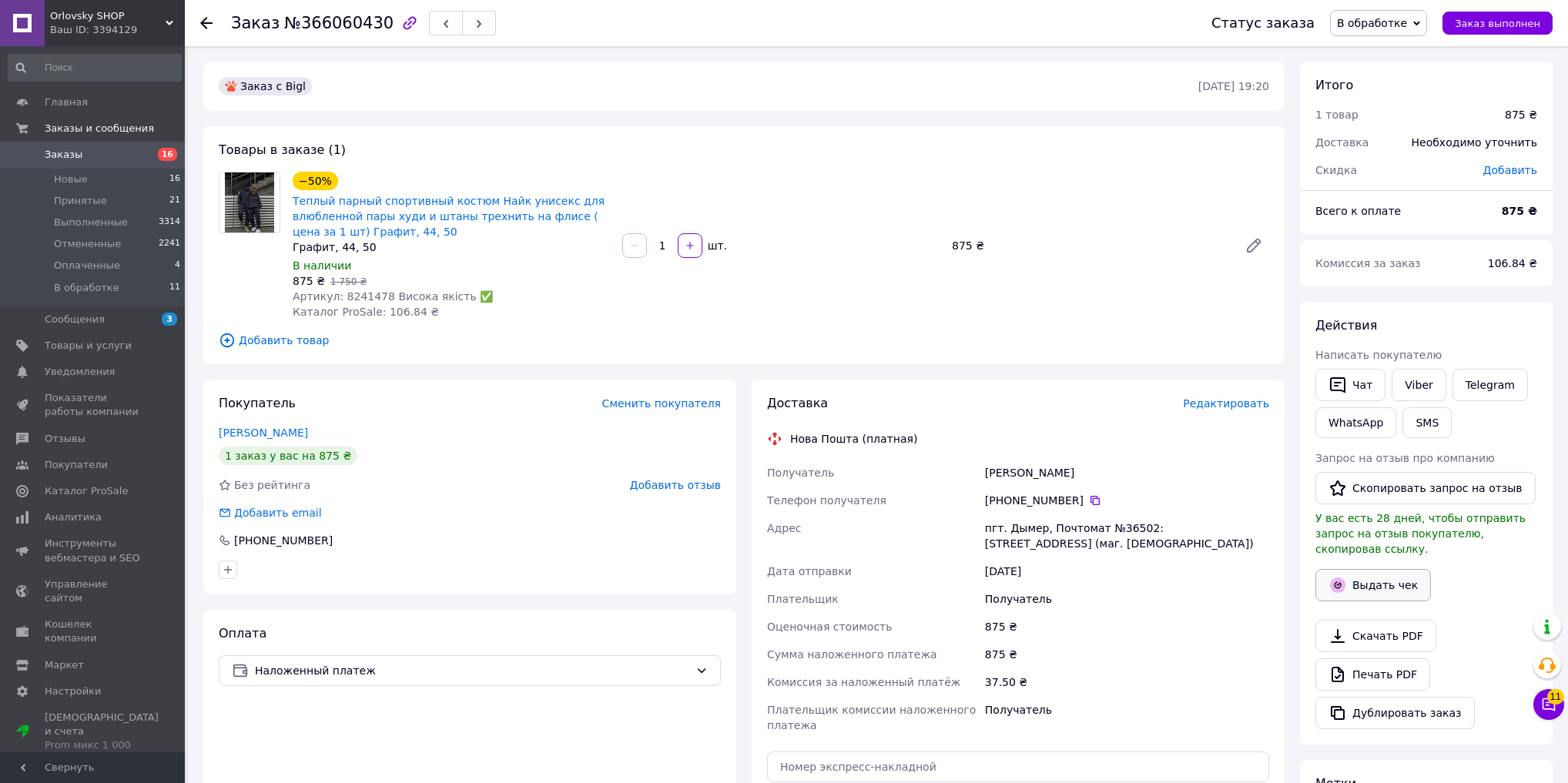
click at [1358, 571] on button "Выдать чек" at bounding box center [1372, 585] width 115 height 32
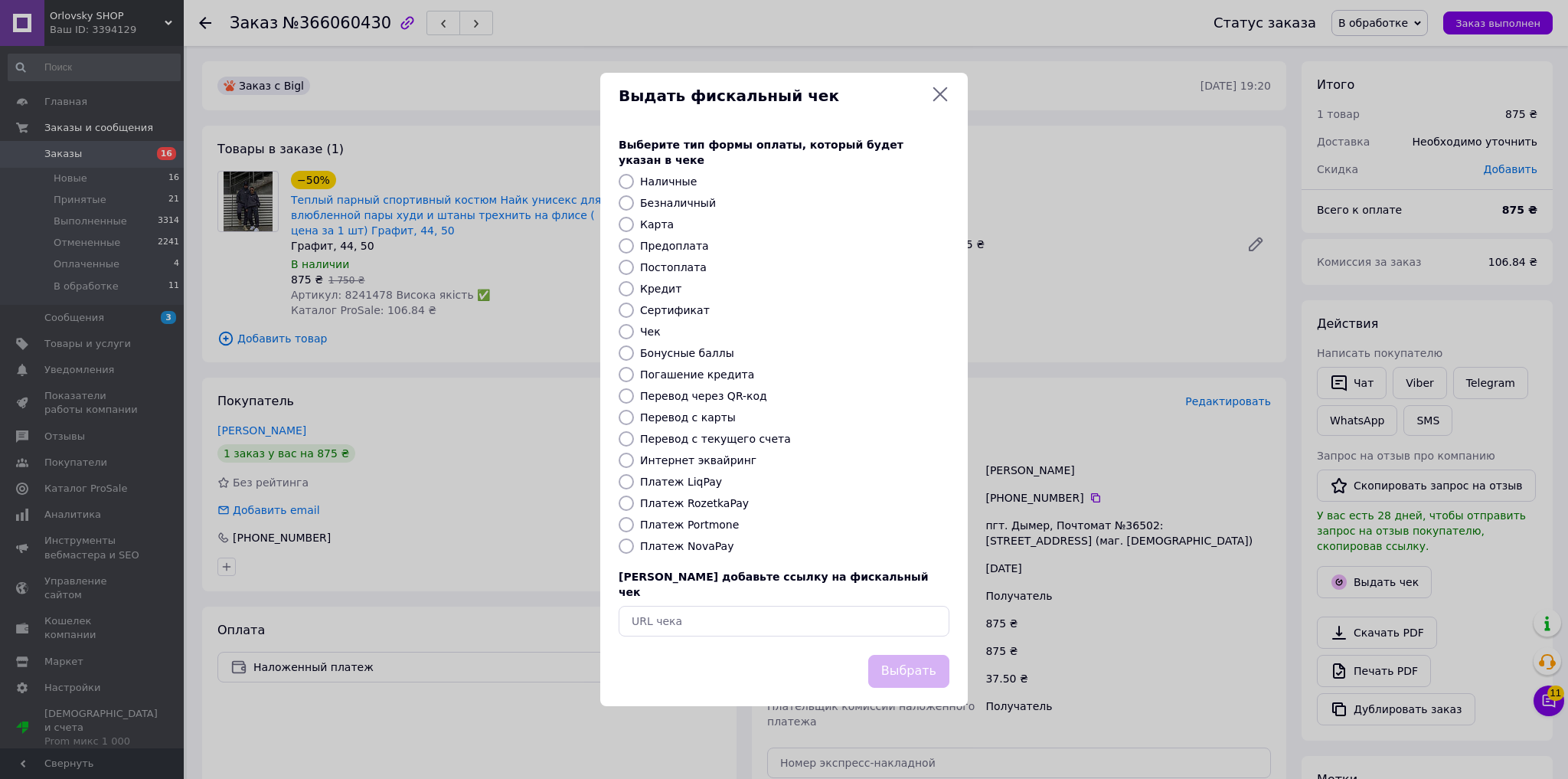
click at [646, 249] on label "Предоплата" at bounding box center [675, 246] width 69 height 12
click at [634, 249] on input "Предоплата" at bounding box center [627, 246] width 15 height 15
radio input "true"
click at [913, 658] on button "Выбрать" at bounding box center [909, 671] width 82 height 33
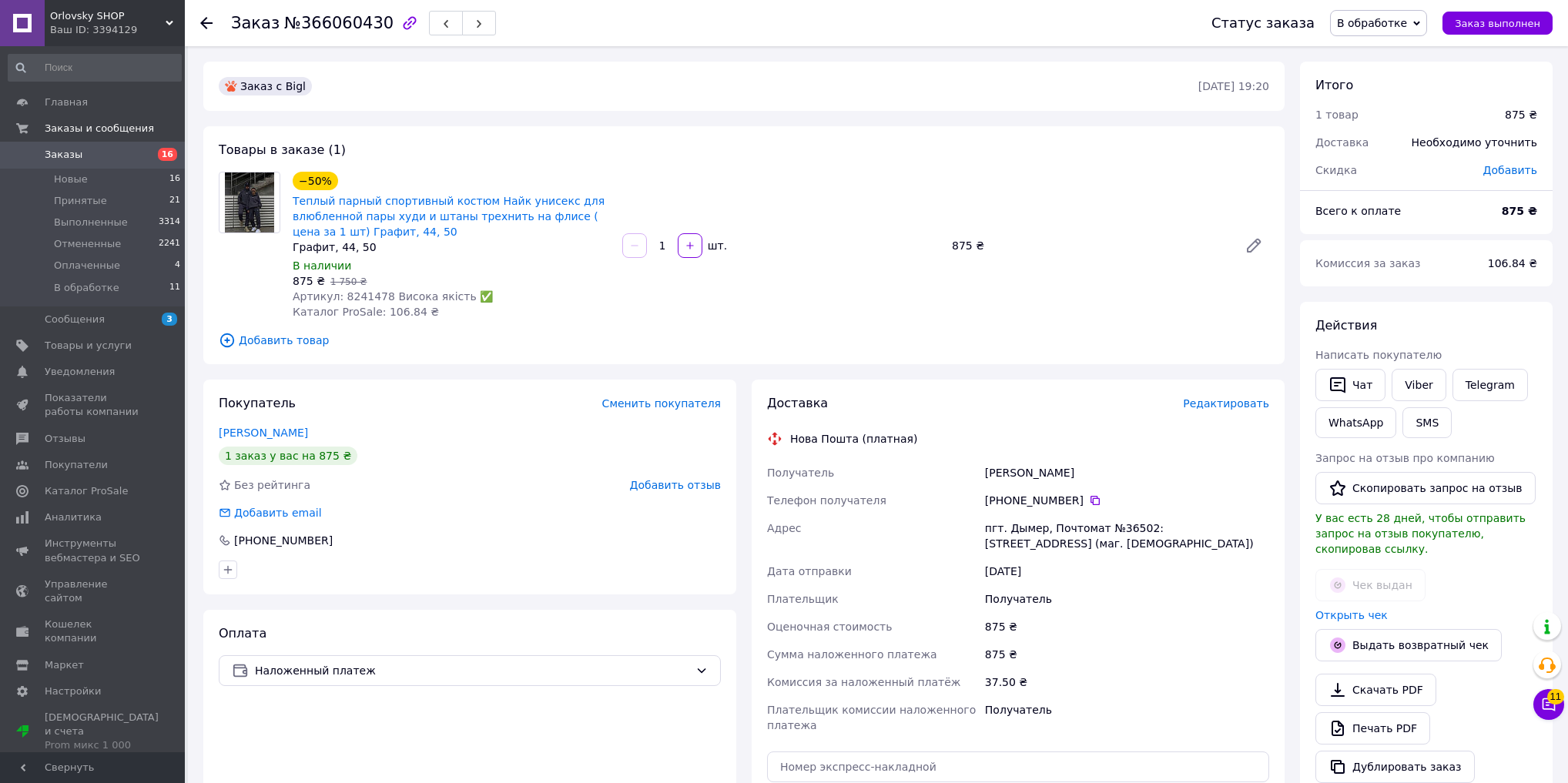
click at [1395, 23] on span "В обработке" at bounding box center [1372, 23] width 70 height 12
click at [1395, 43] on li "Принят" at bounding box center [1378, 54] width 95 height 23
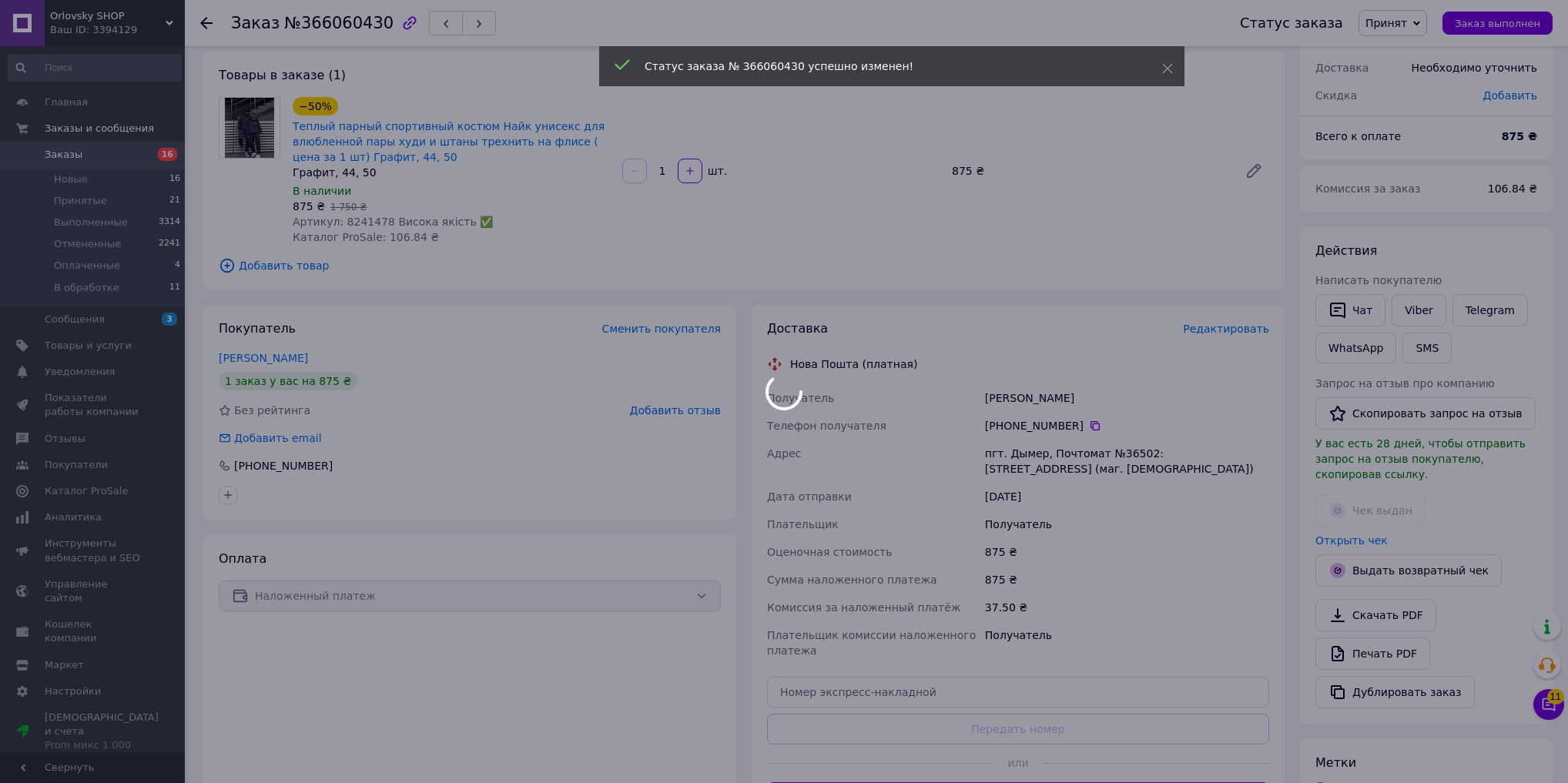
scroll to position [185, 0]
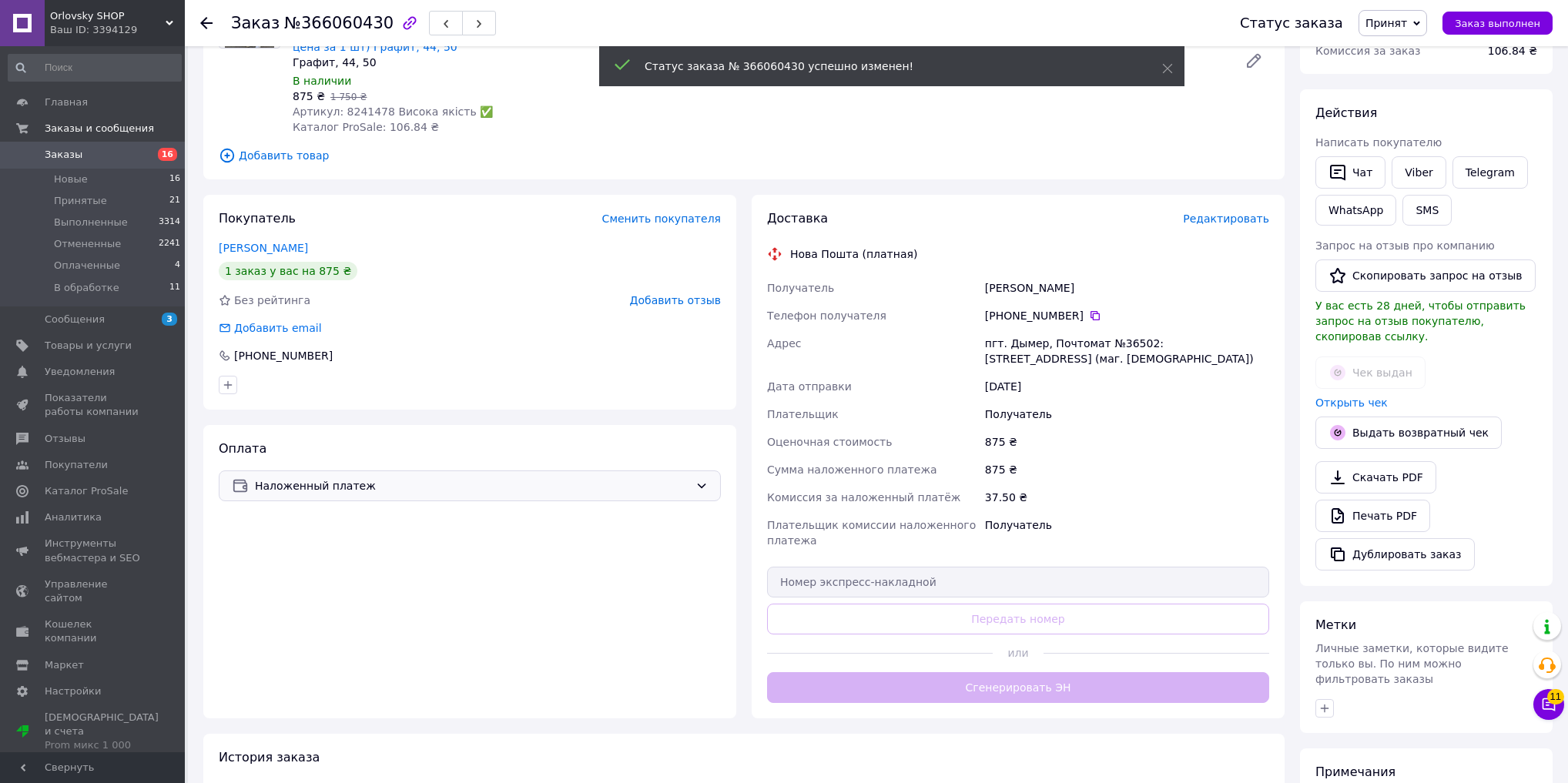
click at [542, 491] on span "Наложенный платеж" at bounding box center [472, 485] width 435 height 17
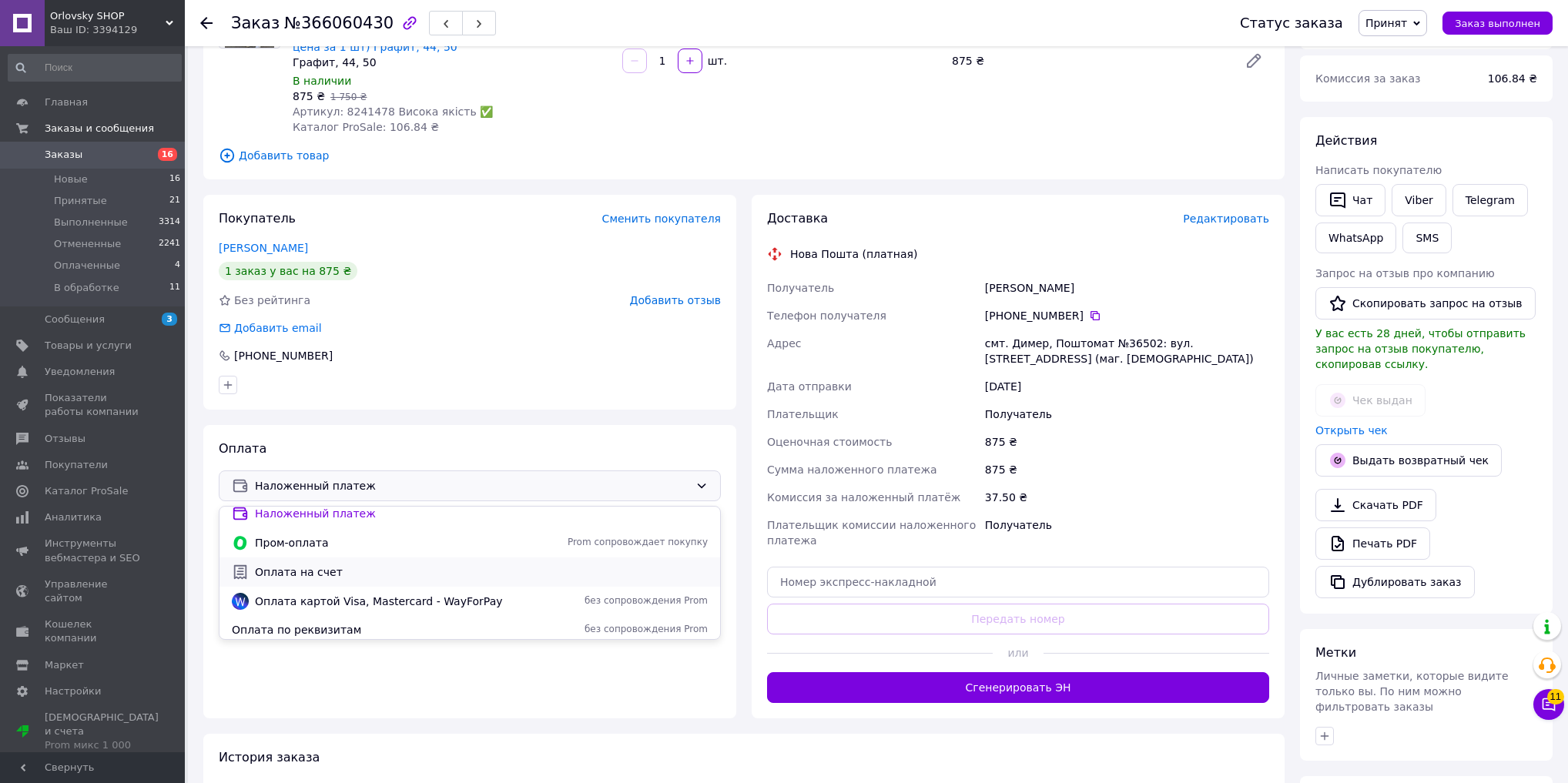
scroll to position [6, 0]
click at [353, 570] on span "Оплата на счет" at bounding box center [482, 574] width 453 height 15
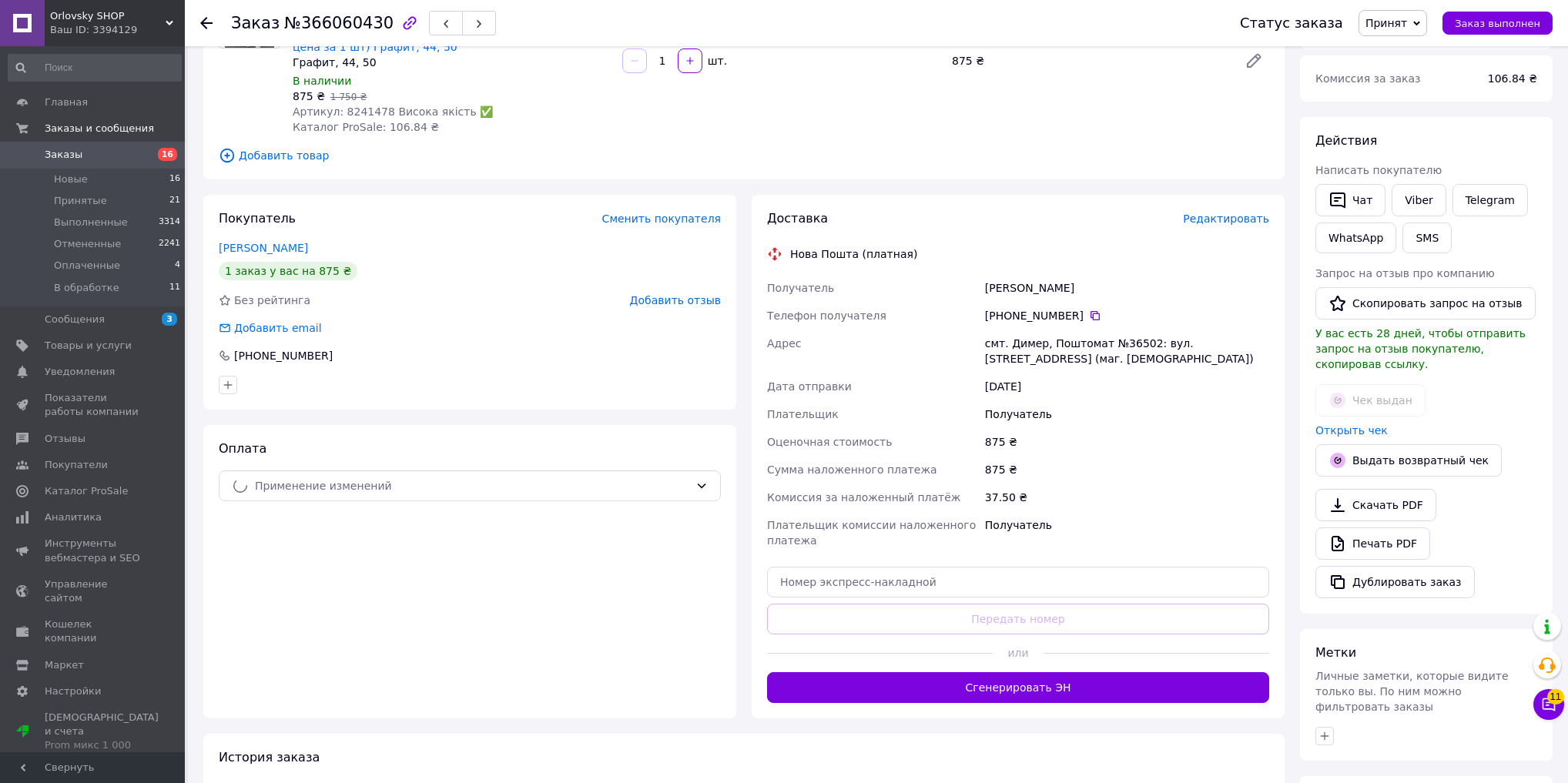
click at [853, 681] on button "Сгенерировать ЭН" at bounding box center [1017, 687] width 502 height 31
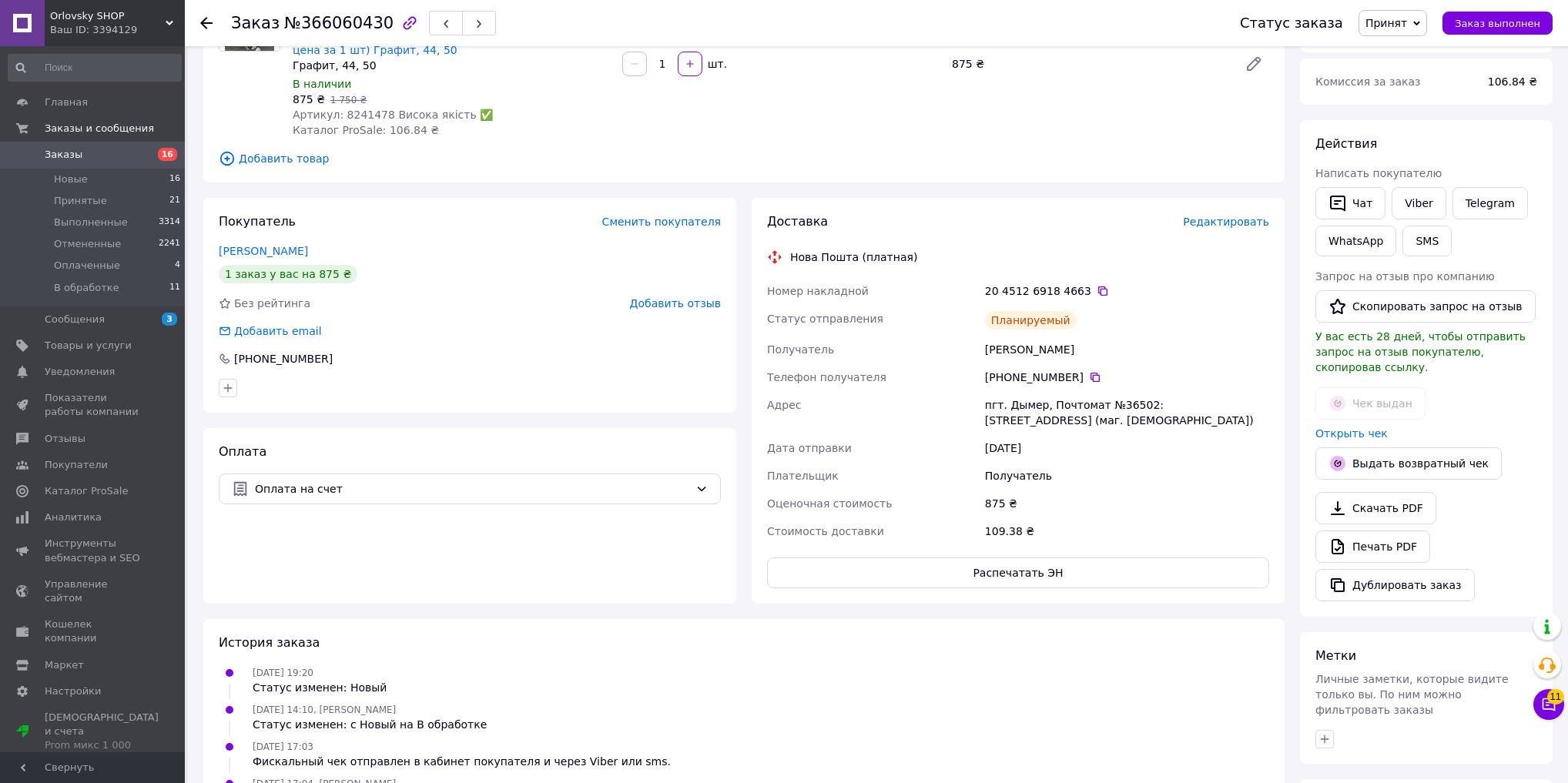
scroll to position [0, 0]
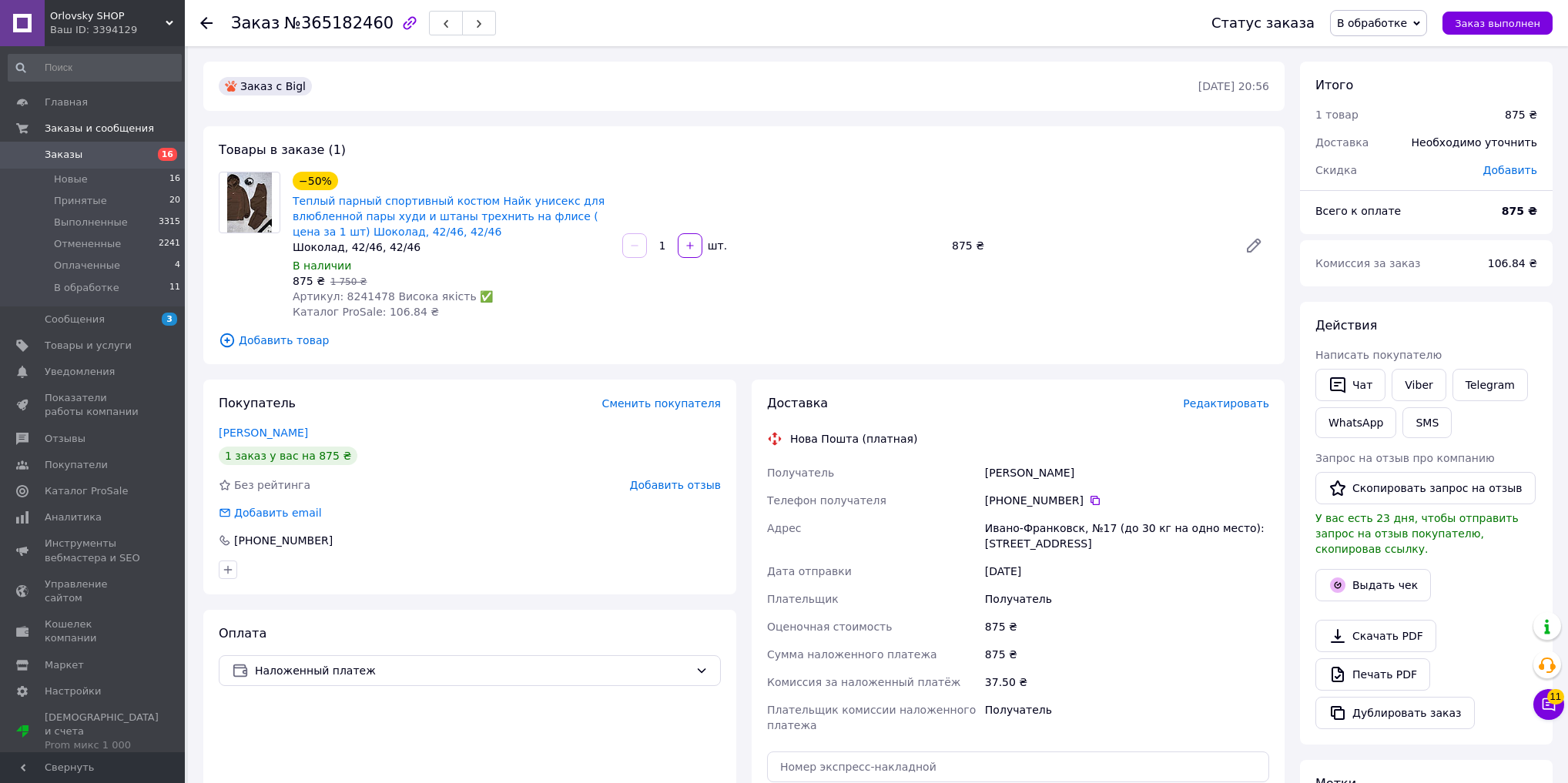
click at [1363, 28] on span "В обработке" at bounding box center [1372, 23] width 70 height 12
click at [1371, 56] on li "Принят" at bounding box center [1378, 54] width 95 height 23
drag, startPoint x: 1140, startPoint y: 678, endPoint x: 1124, endPoint y: 636, distance: 44.9
click at [1140, 678] on div "37.50 ₴" at bounding box center [1127, 682] width 290 height 28
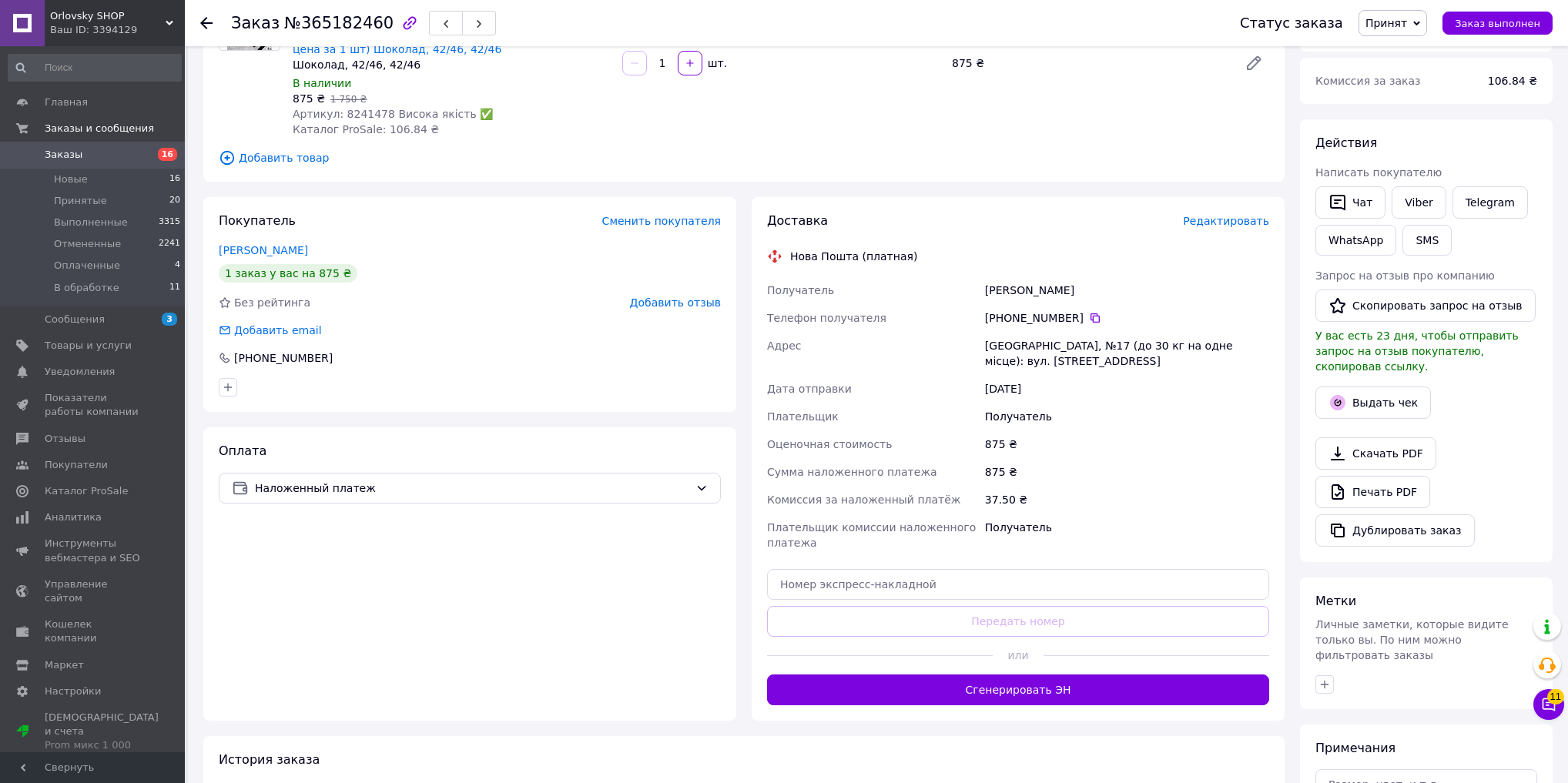
scroll to position [185, 0]
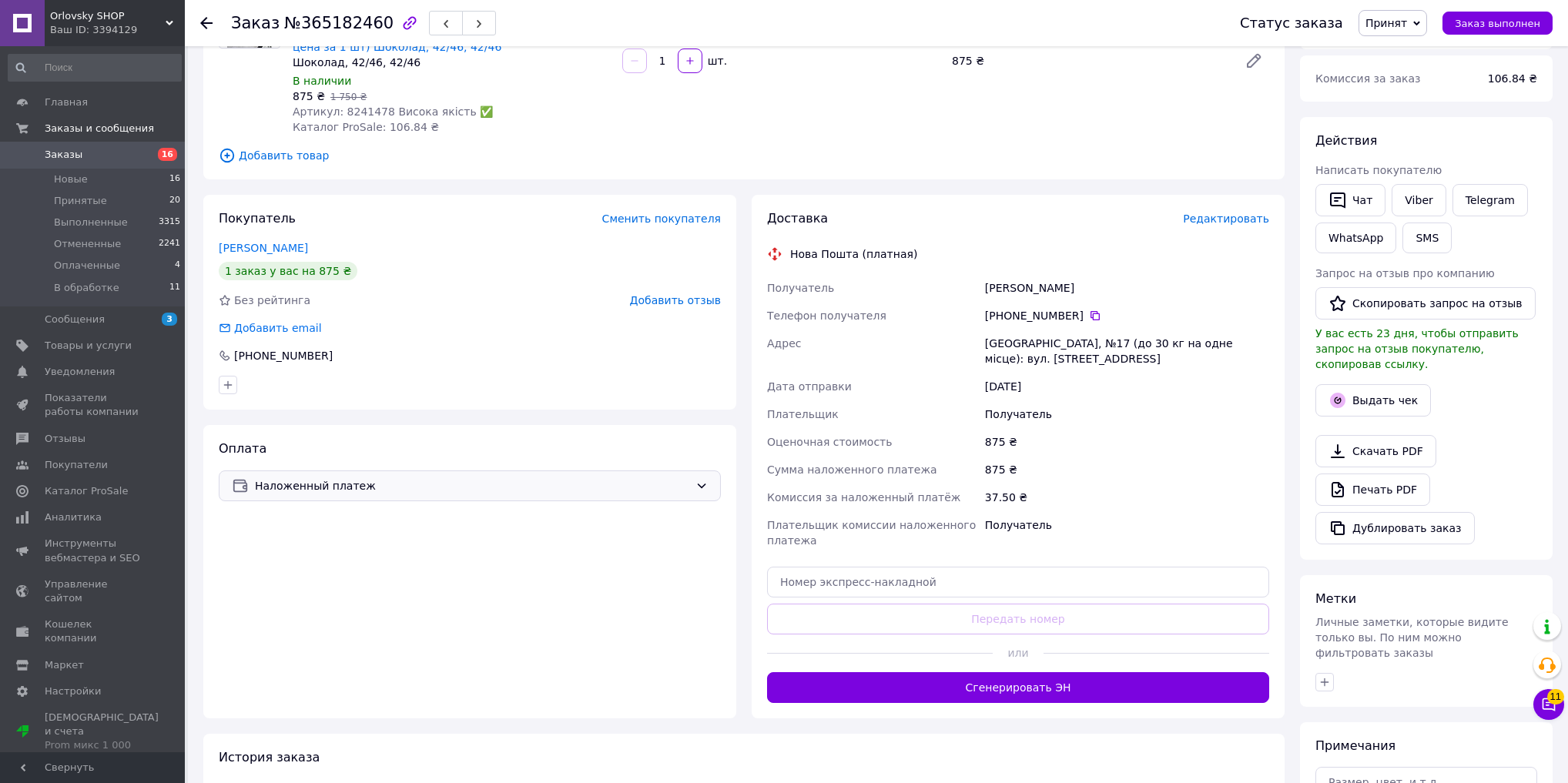
click at [424, 488] on span "Наложенный платеж" at bounding box center [472, 485] width 435 height 17
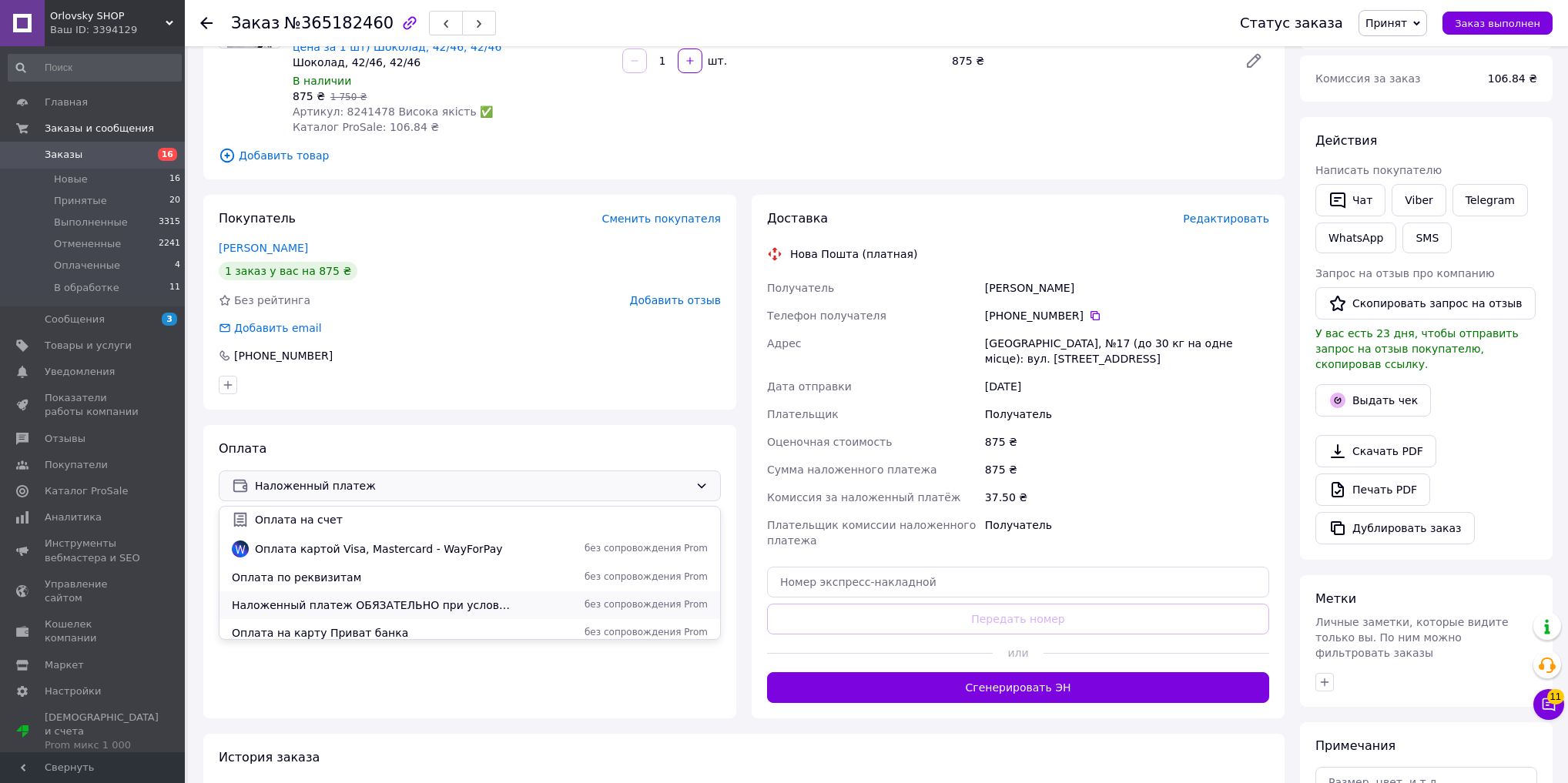
scroll to position [68, 0]
click at [359, 601] on span "Наложенный платеж ОБЯЗАТЕЛЬНО при условии МИНИМАЛЬНОГО АВАНСА 200 грн" at bounding box center [373, 597] width 283 height 15
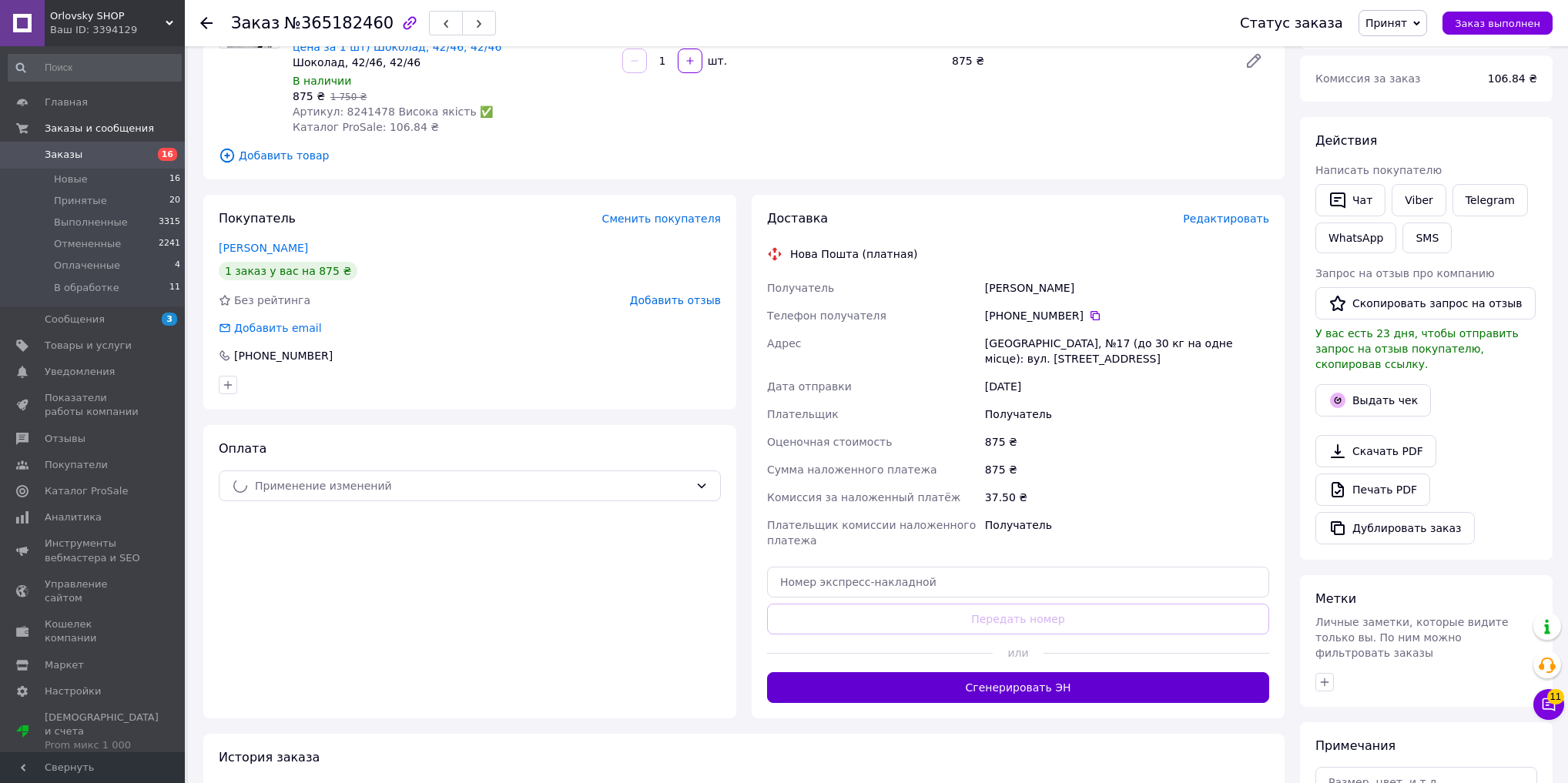
click at [879, 688] on button "Сгенерировать ЭН" at bounding box center [1017, 687] width 502 height 31
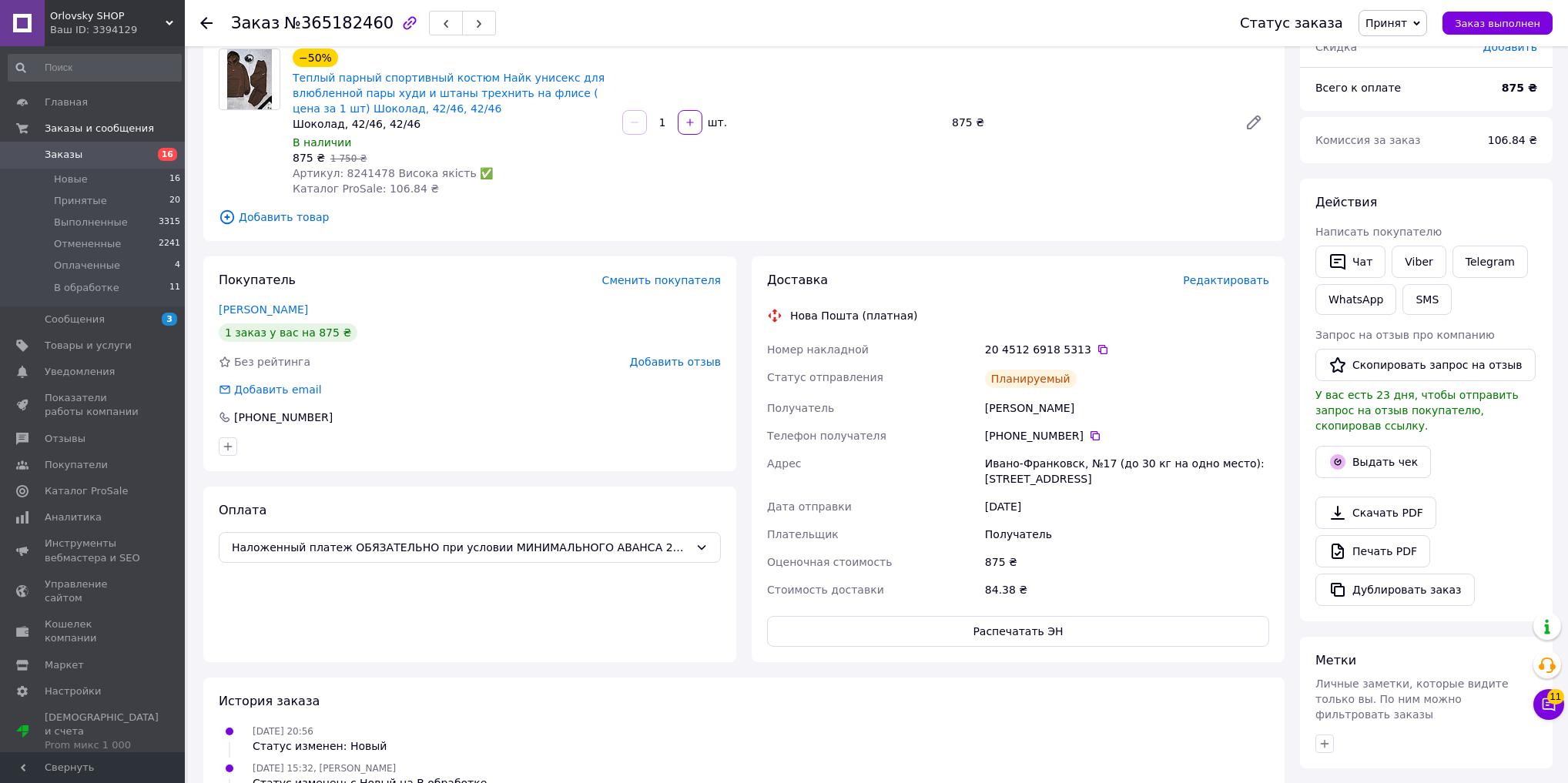
scroll to position [0, 0]
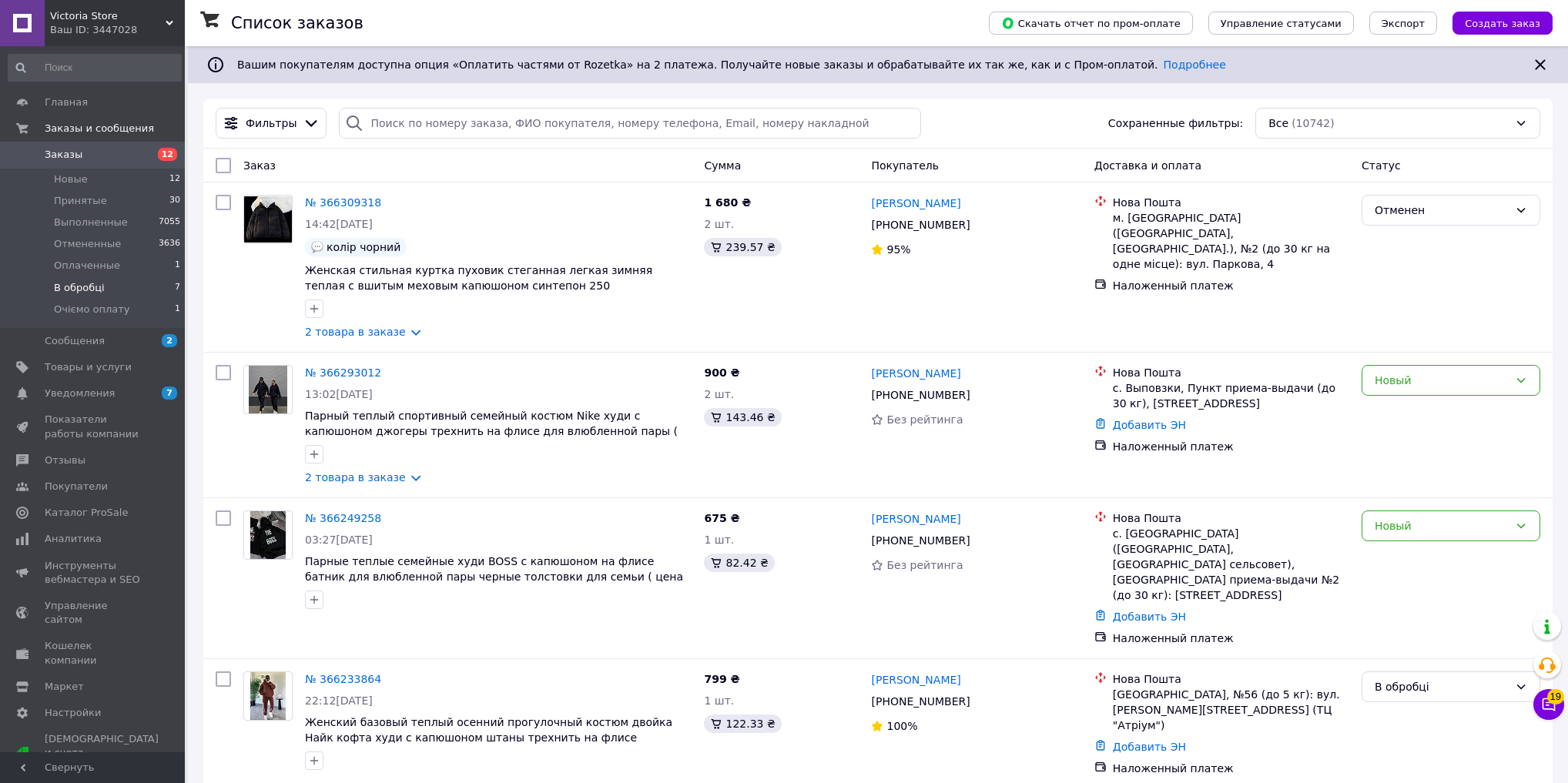
click at [67, 292] on span "В обробці" at bounding box center [80, 288] width 51 height 14
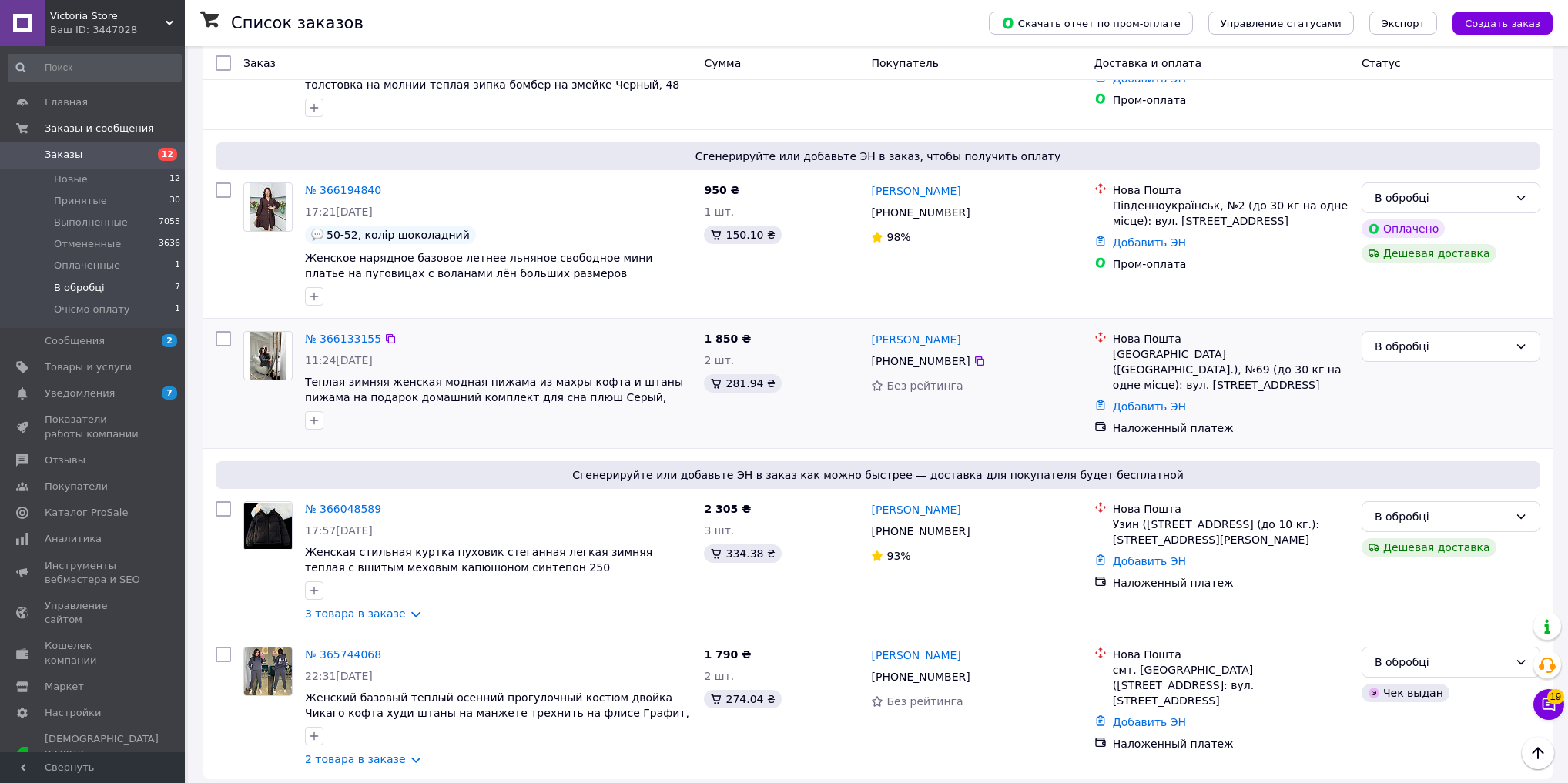
scroll to position [524, 0]
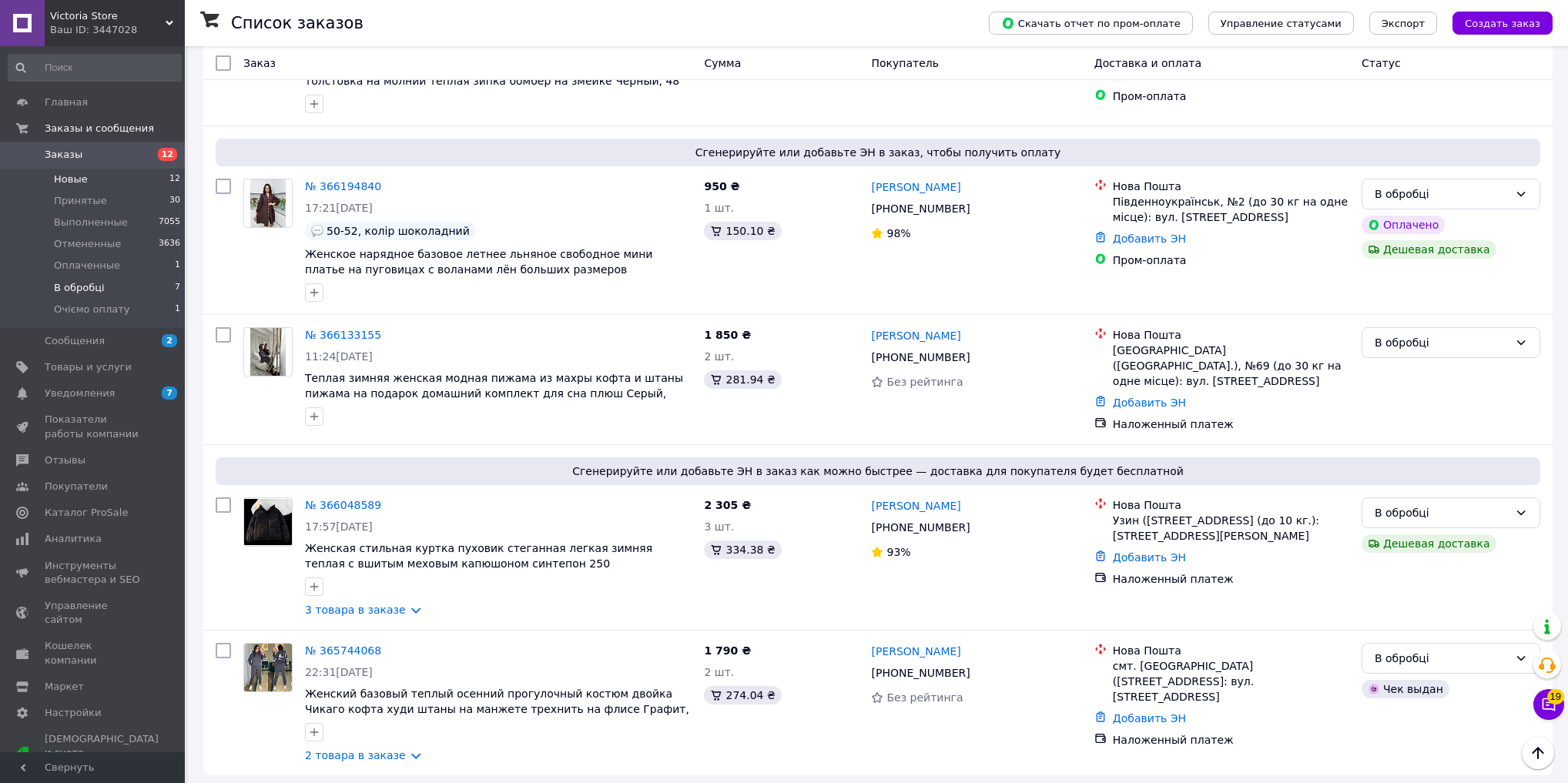
click at [105, 175] on li "Новые 12" at bounding box center [94, 179] width 189 height 22
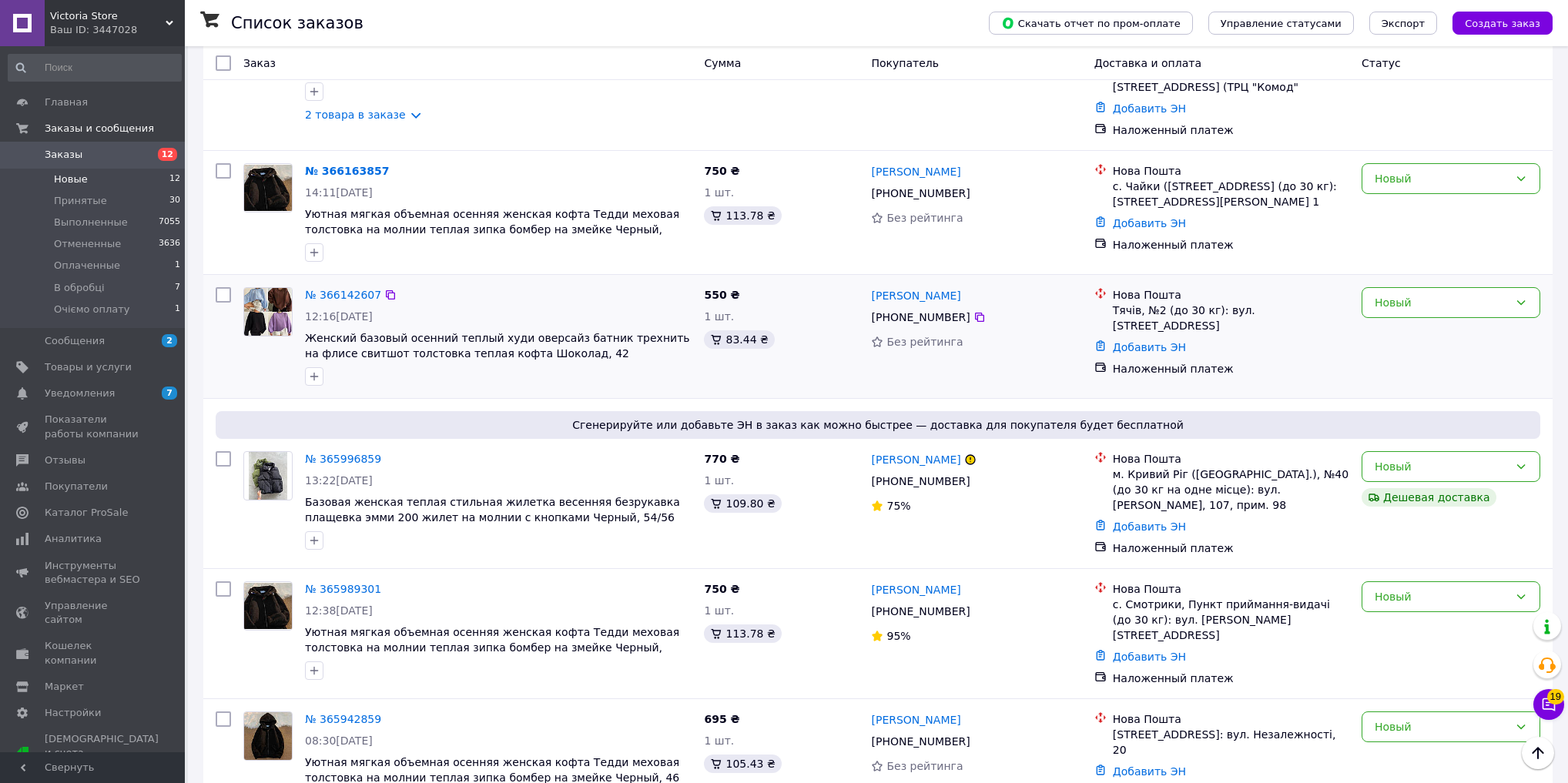
scroll to position [554, 0]
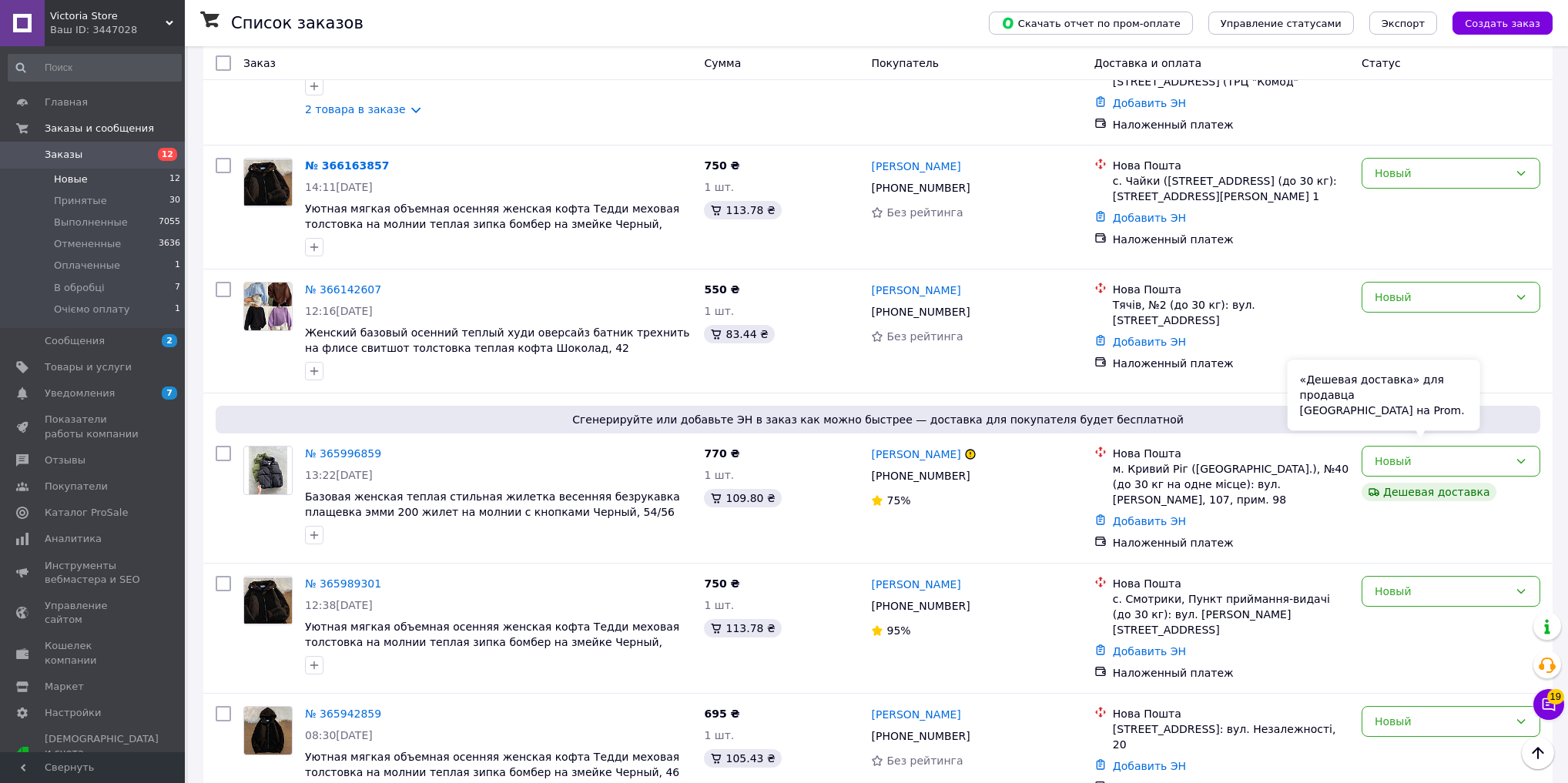
drag, startPoint x: 1459, startPoint y: 414, endPoint x: 1459, endPoint y: 423, distance: 9.0
click at [1459, 414] on div "«Дешевая доставка» для продавца Новой Почтой на Prom." at bounding box center [1383, 395] width 193 height 71
click at [332, 444] on div "№ 365996859" at bounding box center [343, 454] width 80 height 19
click at [332, 448] on link "№ 365996859" at bounding box center [343, 454] width 77 height 12
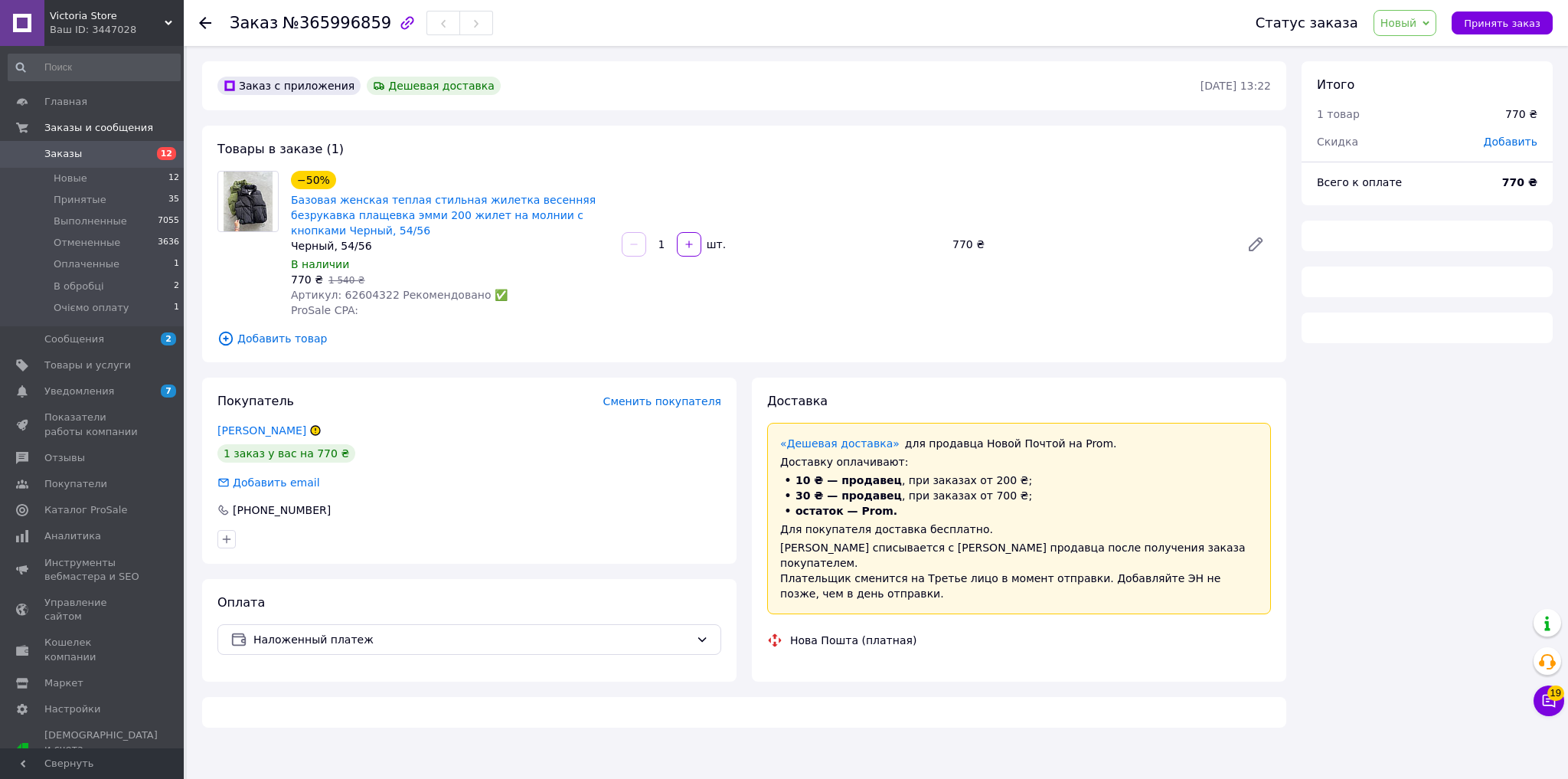
click at [1417, 24] on span "Новый" at bounding box center [1400, 23] width 37 height 12
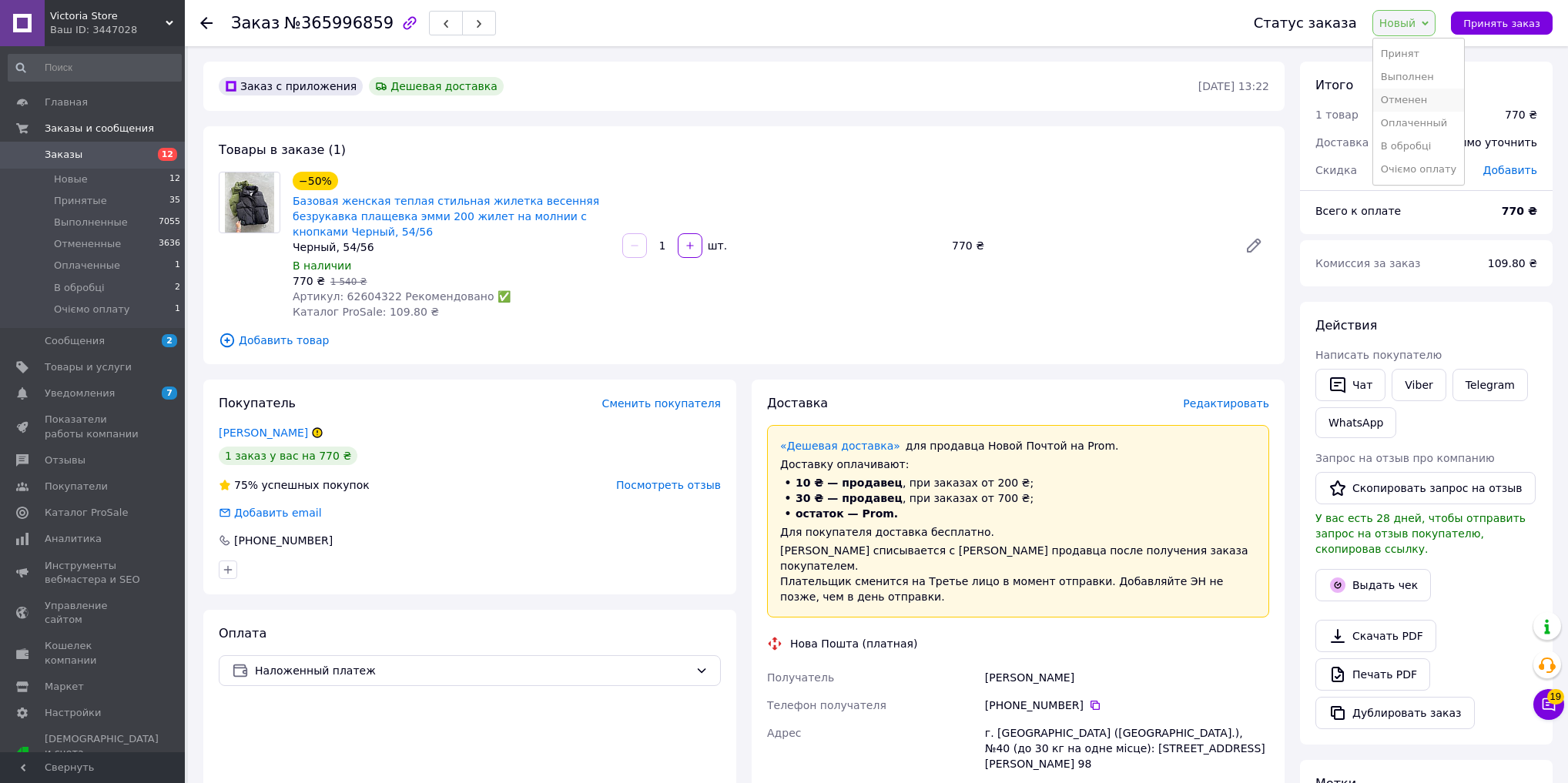
click at [1437, 91] on li "Отменен" at bounding box center [1419, 100] width 92 height 23
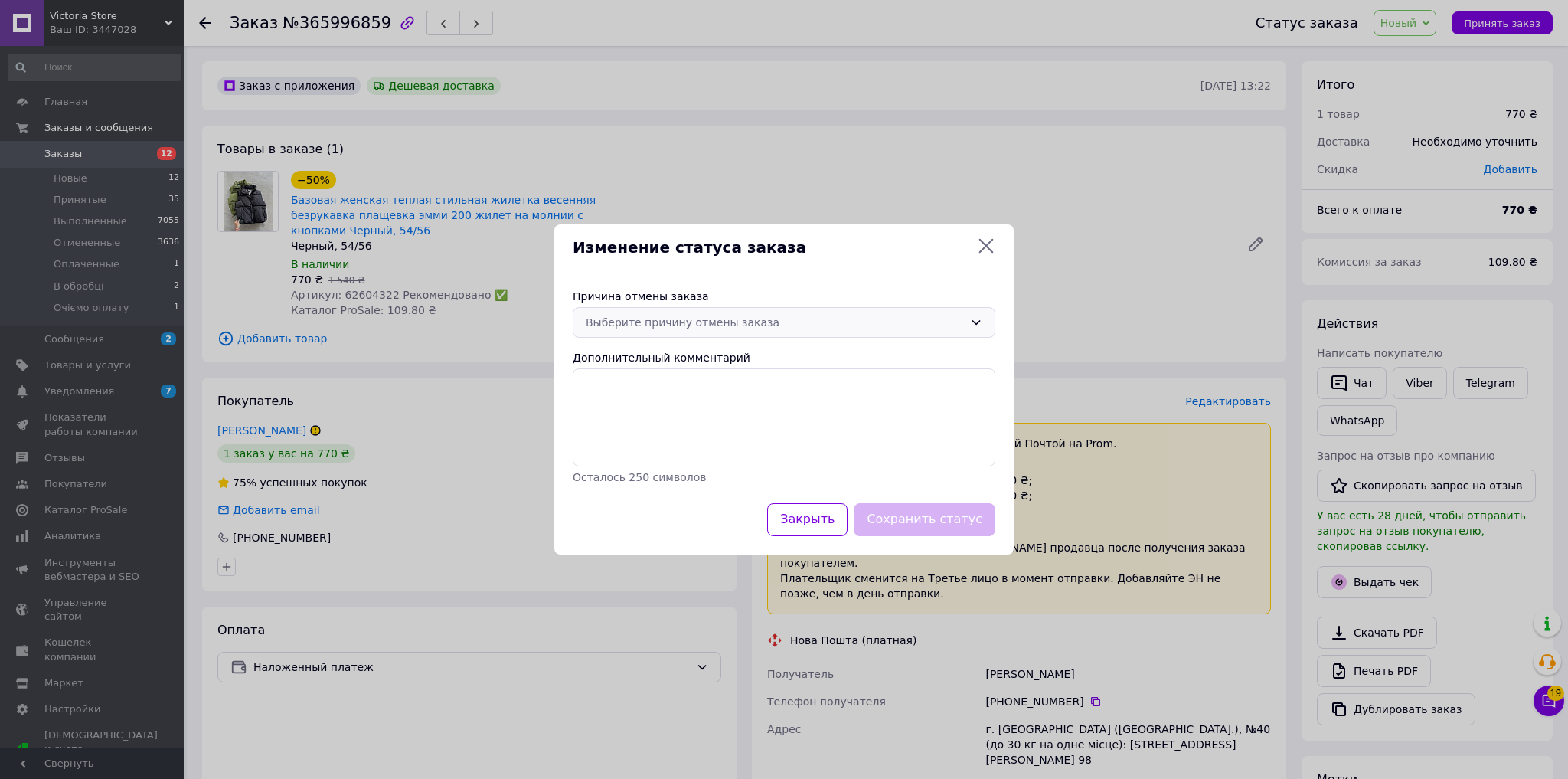
click at [833, 337] on div "Выберите причину отмены заказа" at bounding box center [784, 322] width 423 height 31
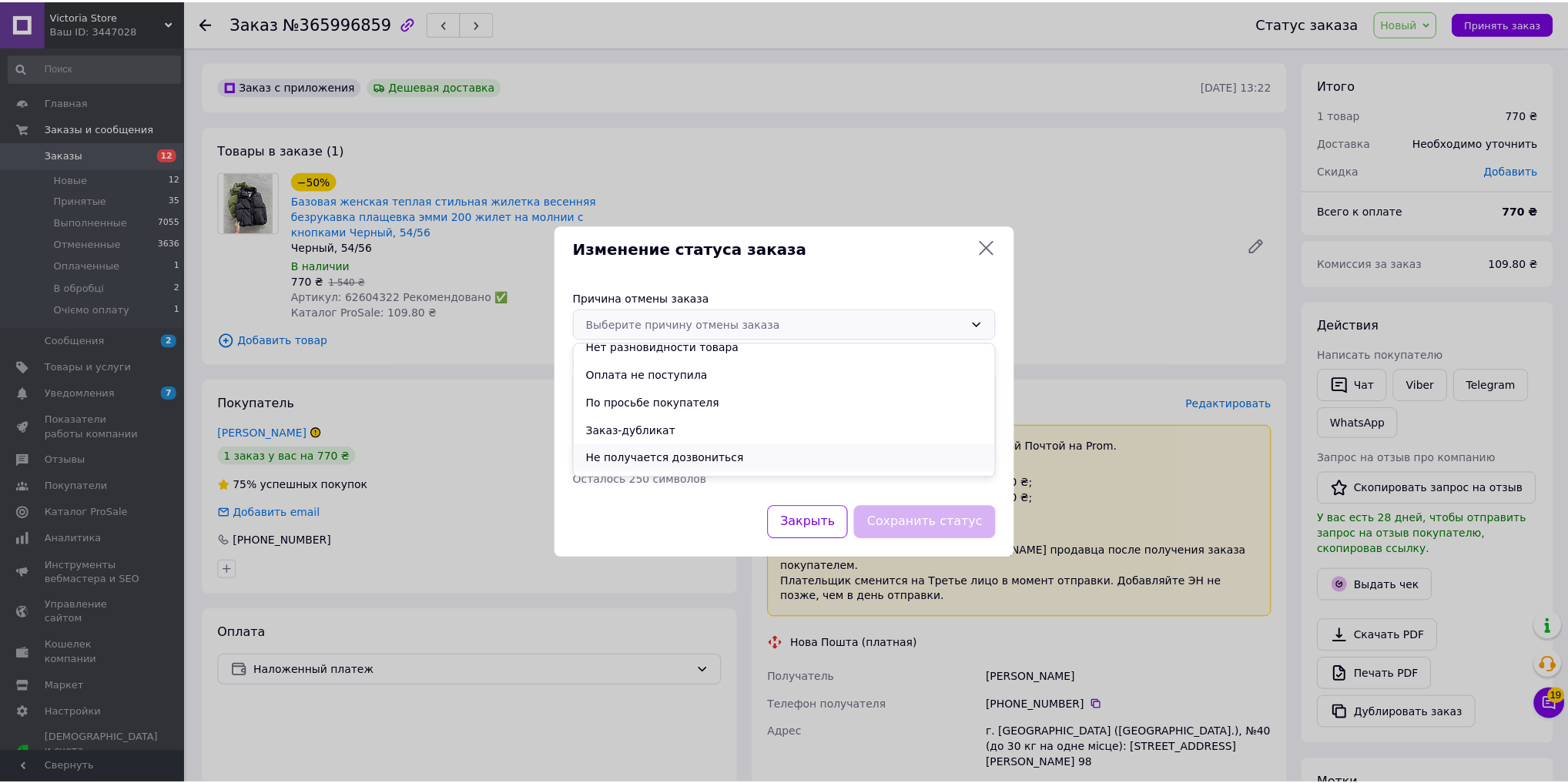
scroll to position [62, 0]
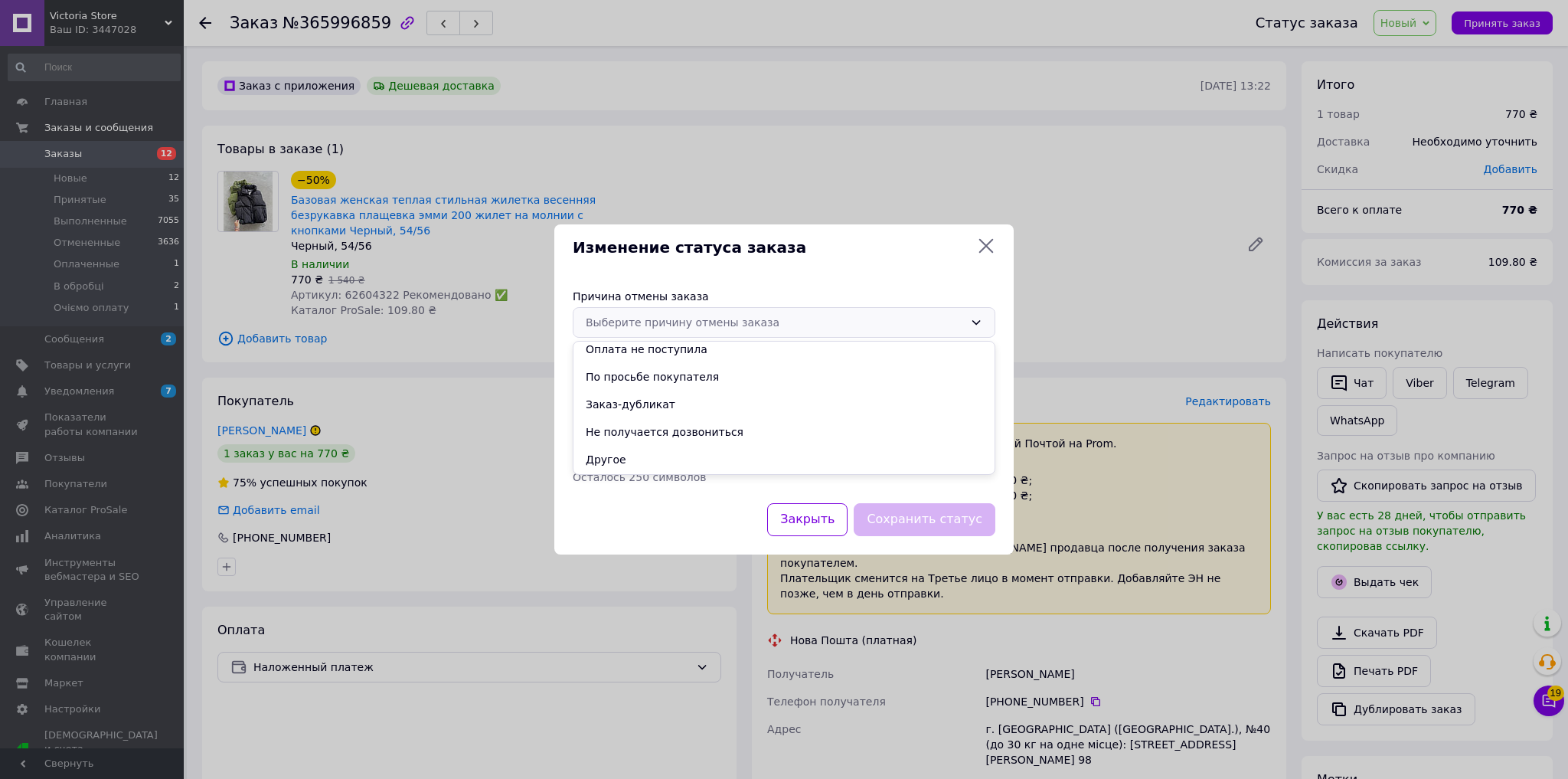
drag, startPoint x: 715, startPoint y: 432, endPoint x: 821, endPoint y: 496, distance: 123.8
click at [714, 431] on li "Не получается дозвониться" at bounding box center [784, 432] width 421 height 28
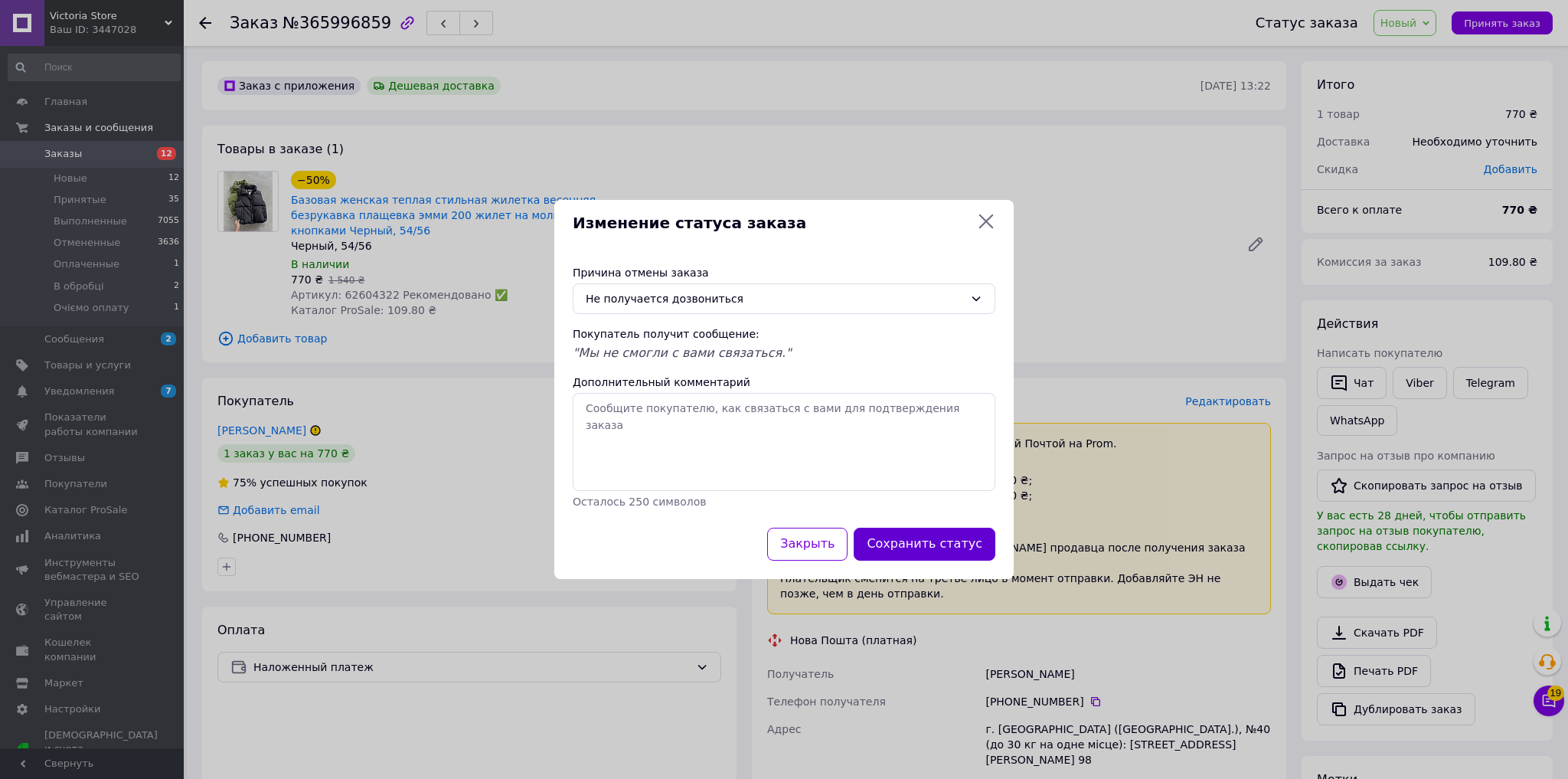
click at [955, 545] on button "Сохранить статус" at bounding box center [924, 544] width 141 height 33
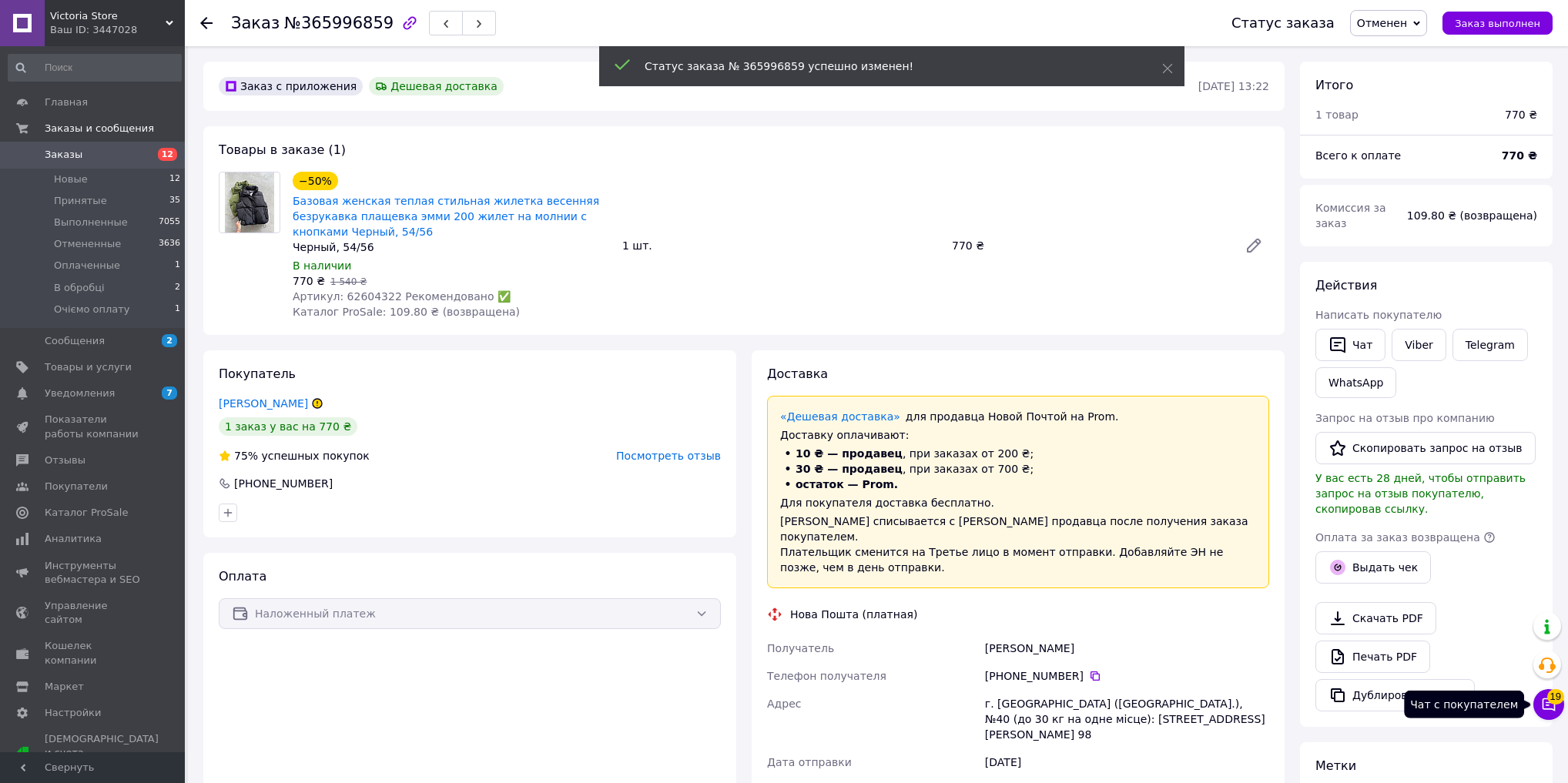
click at [1556, 705] on button "Чат с покупателем 19" at bounding box center [1549, 704] width 31 height 31
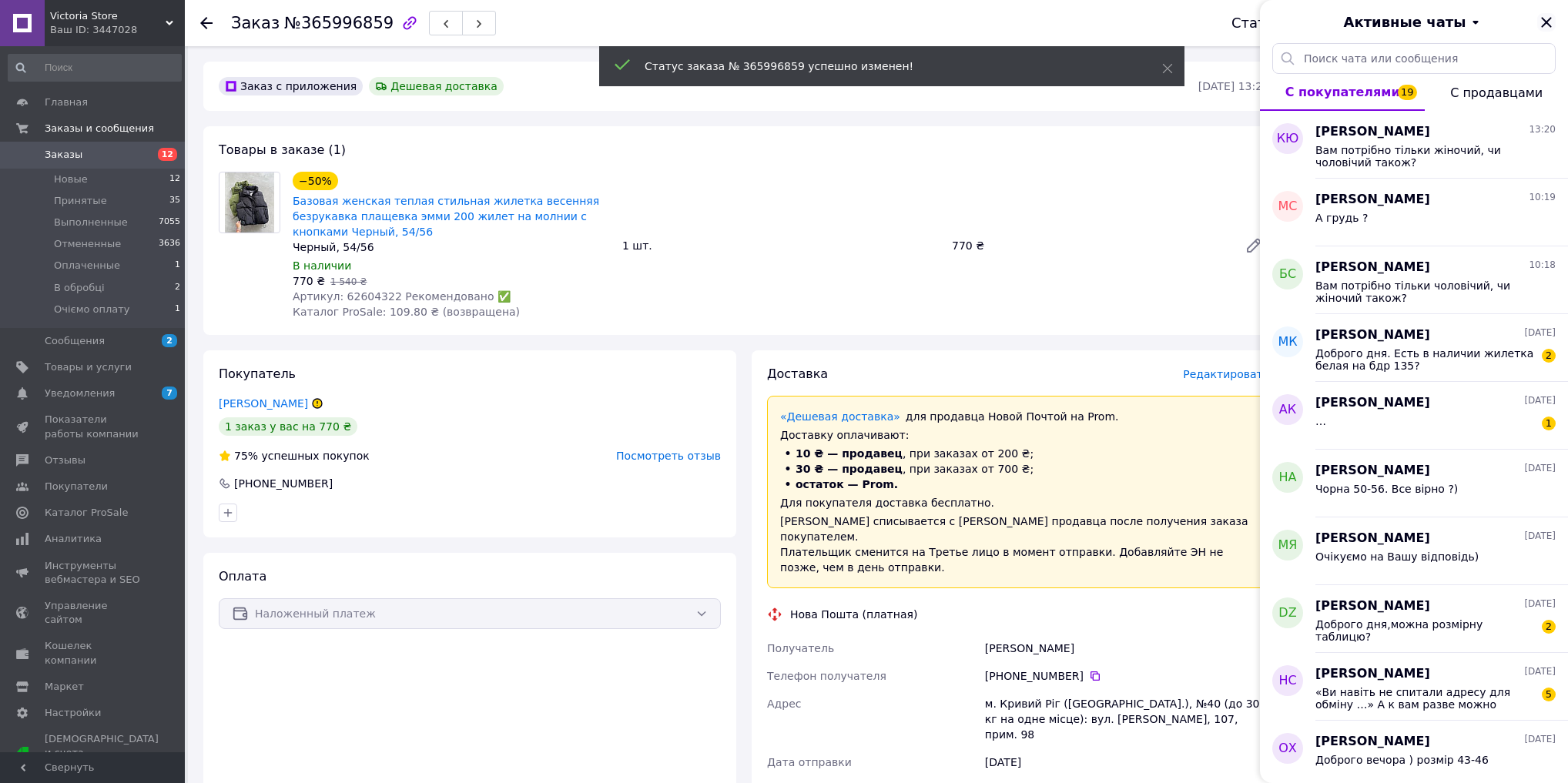
click at [1546, 16] on icon "Закрыть" at bounding box center [1546, 22] width 19 height 19
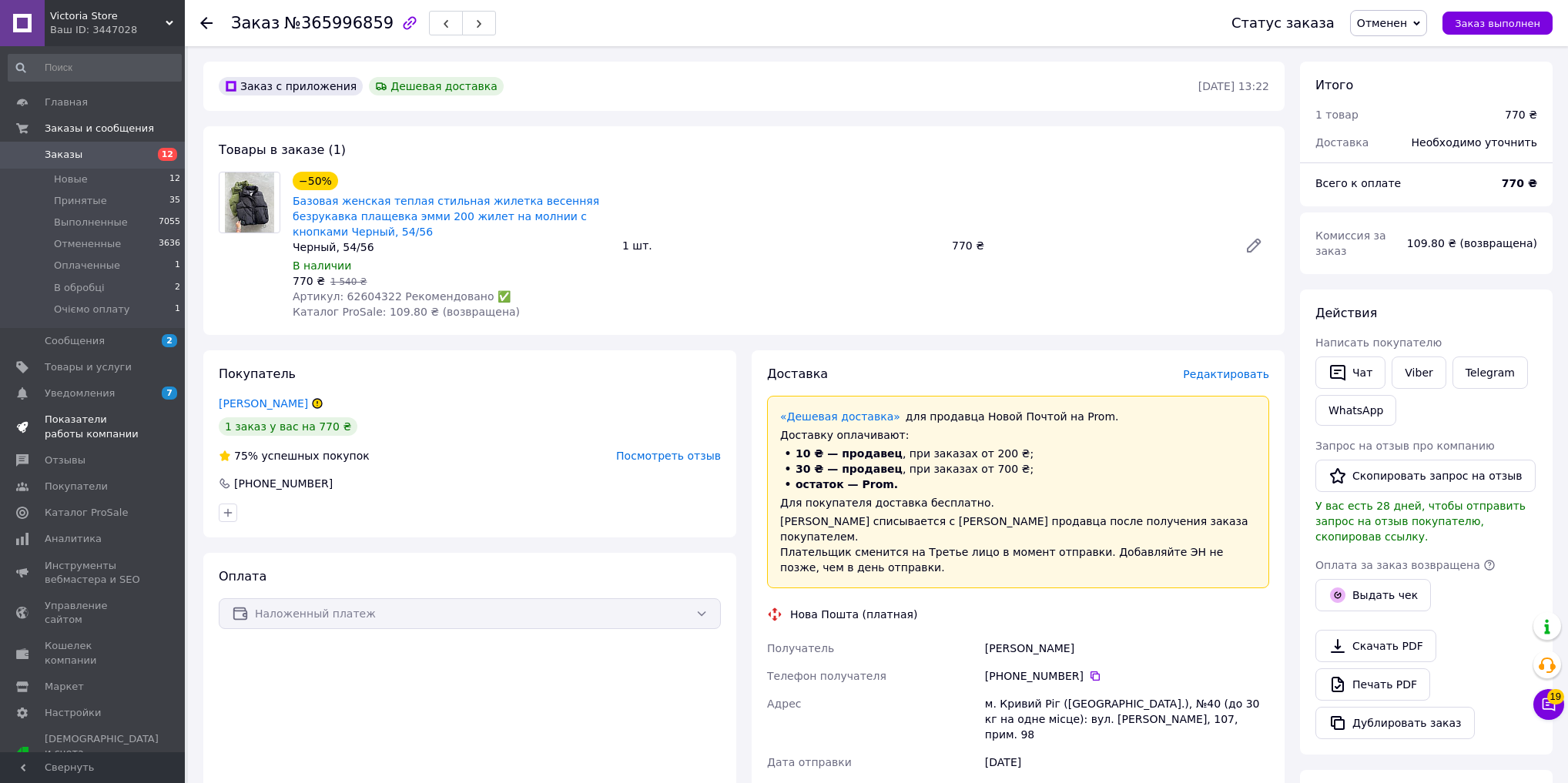
click at [87, 425] on span "Показатели работы компании" at bounding box center [94, 427] width 97 height 28
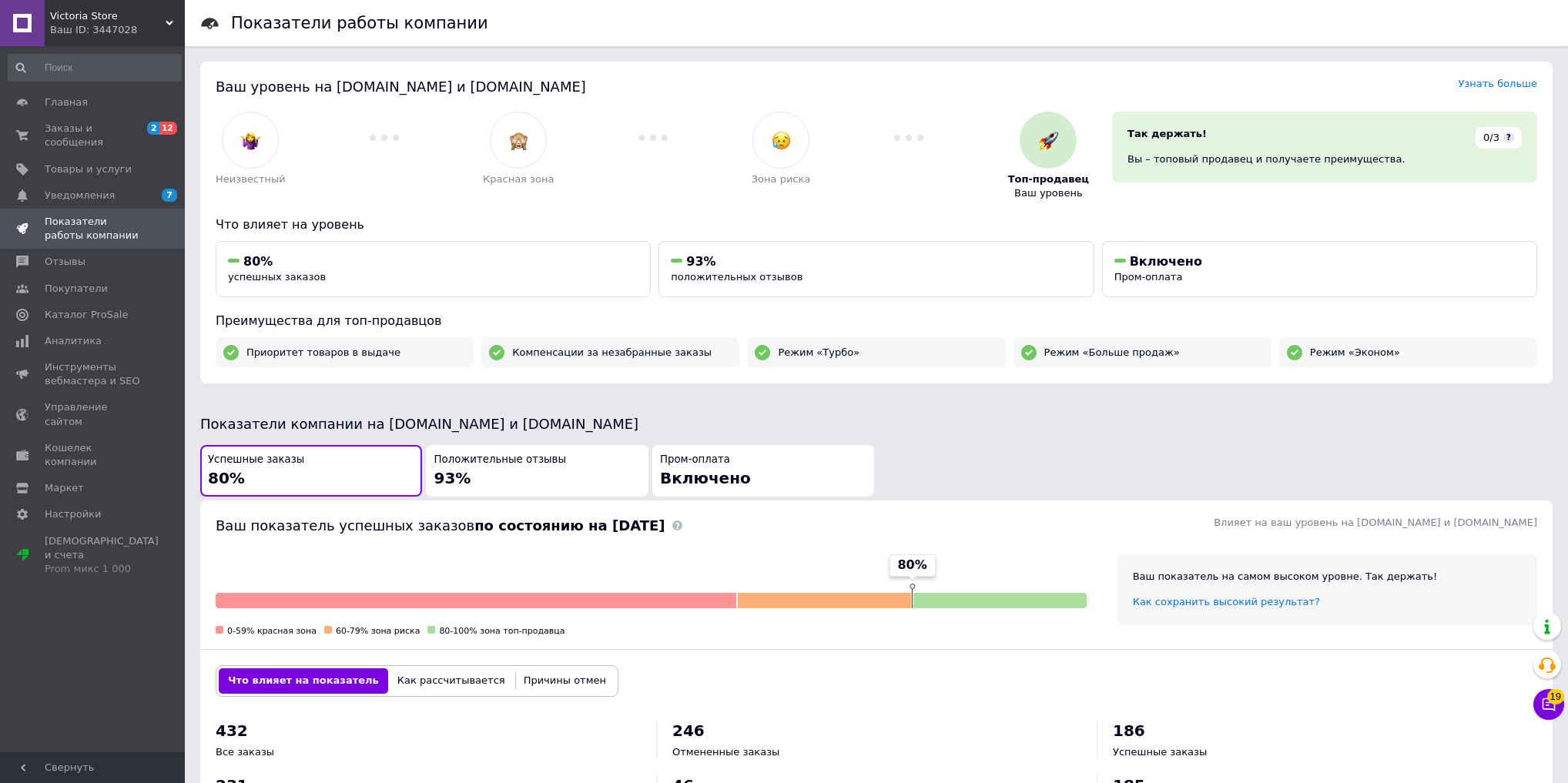
click at [96, 31] on div "Ваш ID: 3447028" at bounding box center [118, 30] width 135 height 14
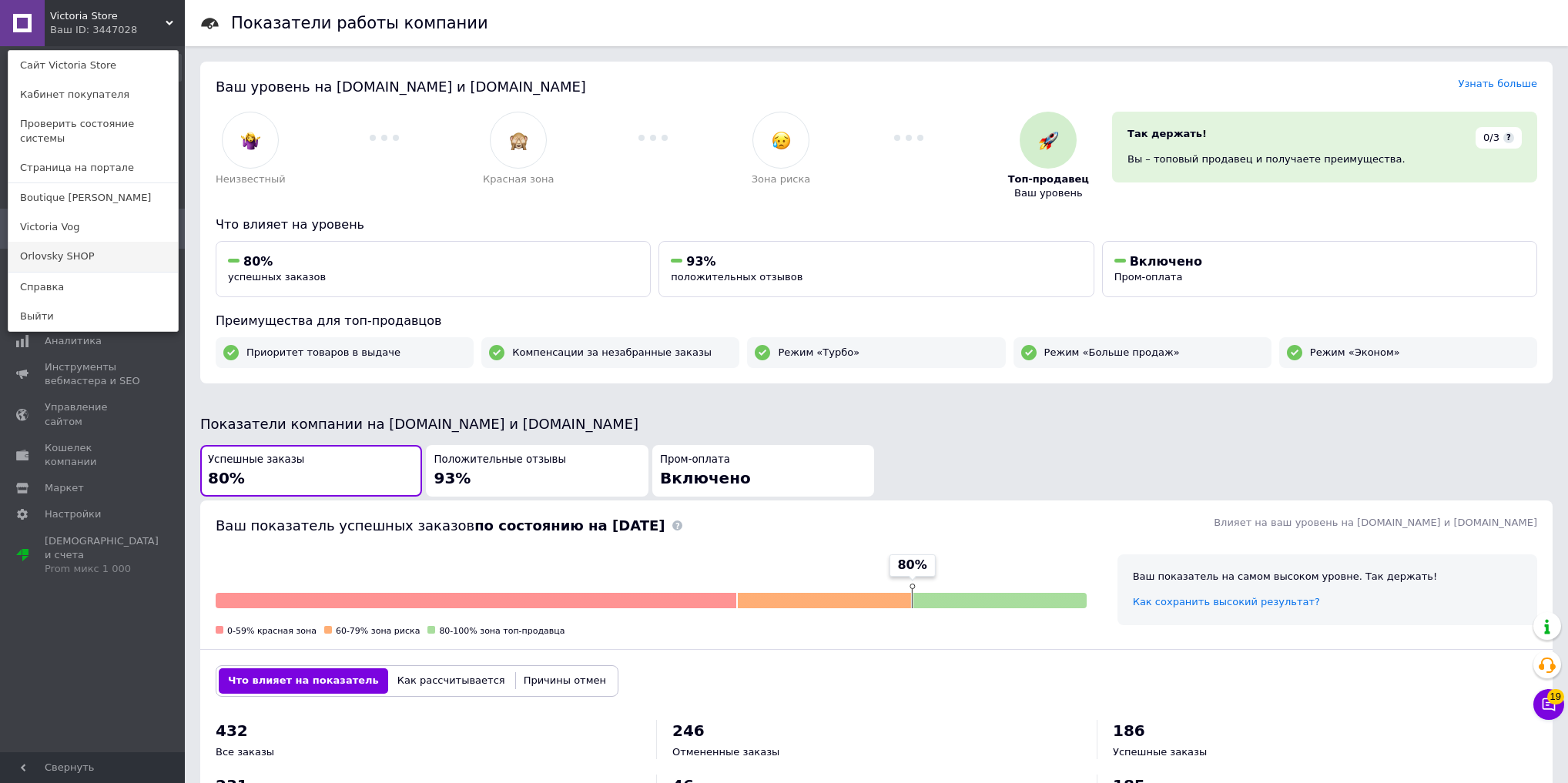
click at [97, 242] on link "Orlovsky SHOP" at bounding box center [93, 257] width 169 height 29
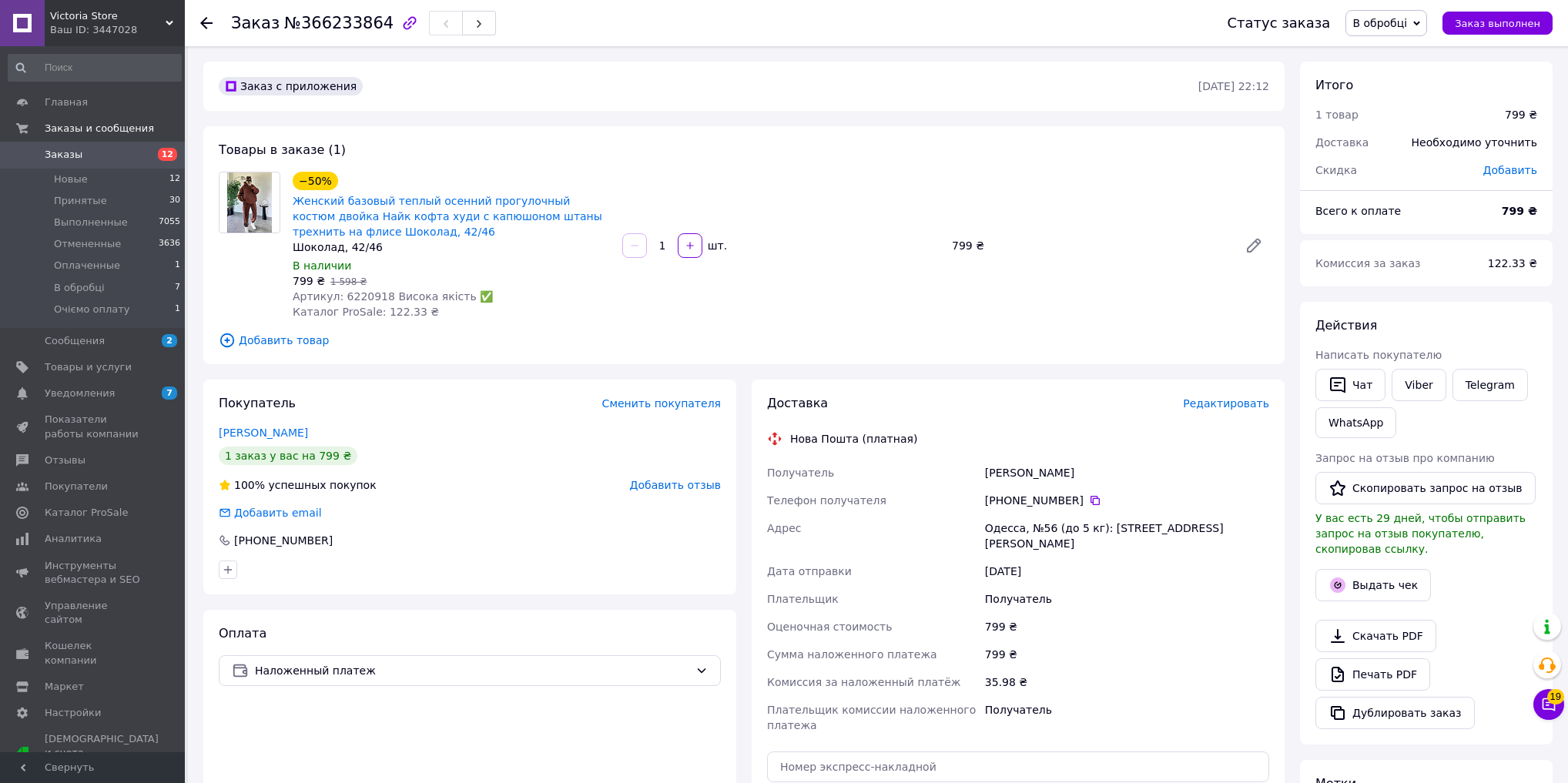
click at [1406, 29] on span "В обробці" at bounding box center [1379, 23] width 55 height 12
click at [1420, 51] on li "Принят" at bounding box center [1392, 54] width 92 height 23
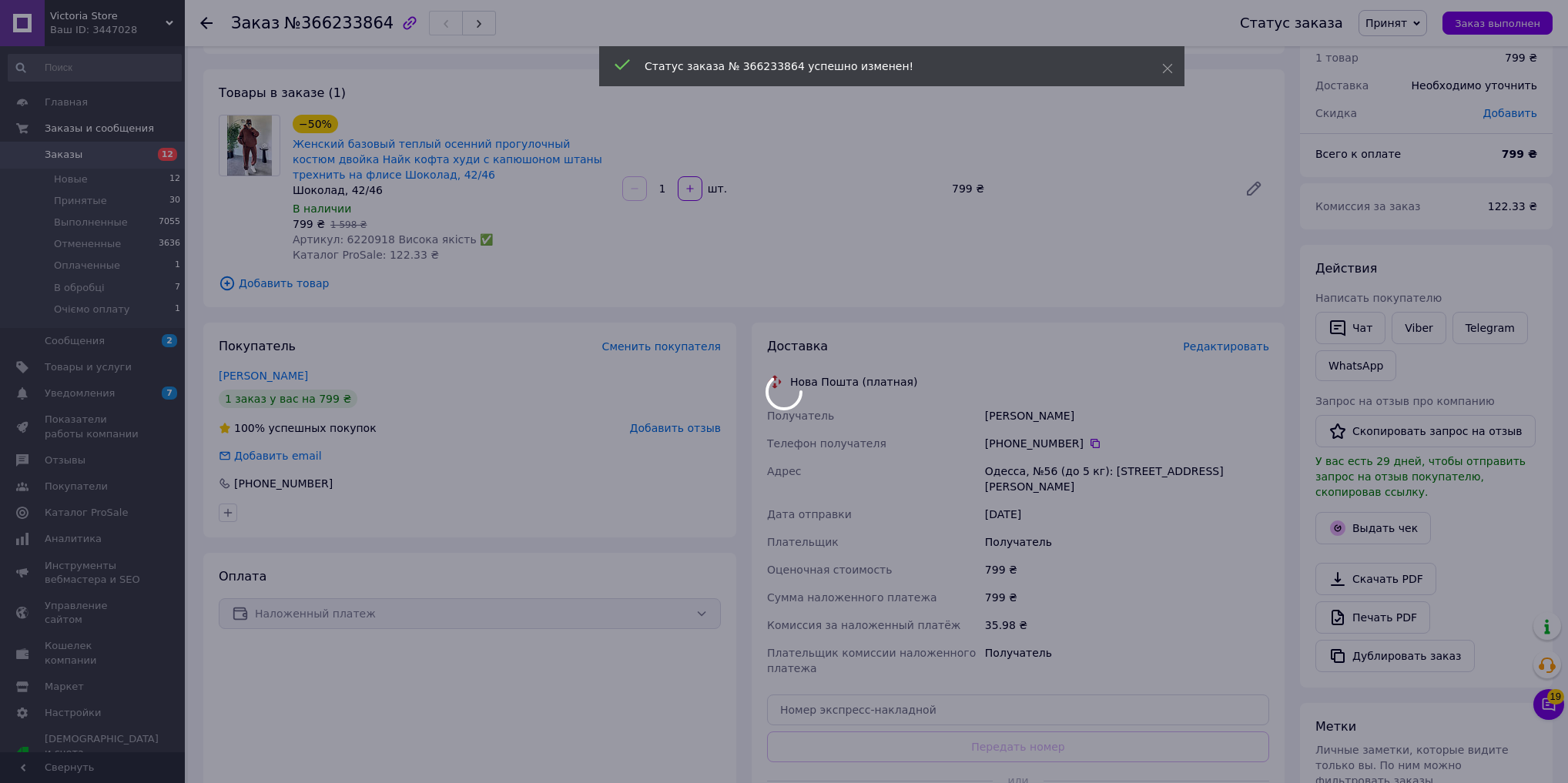
scroll to position [185, 0]
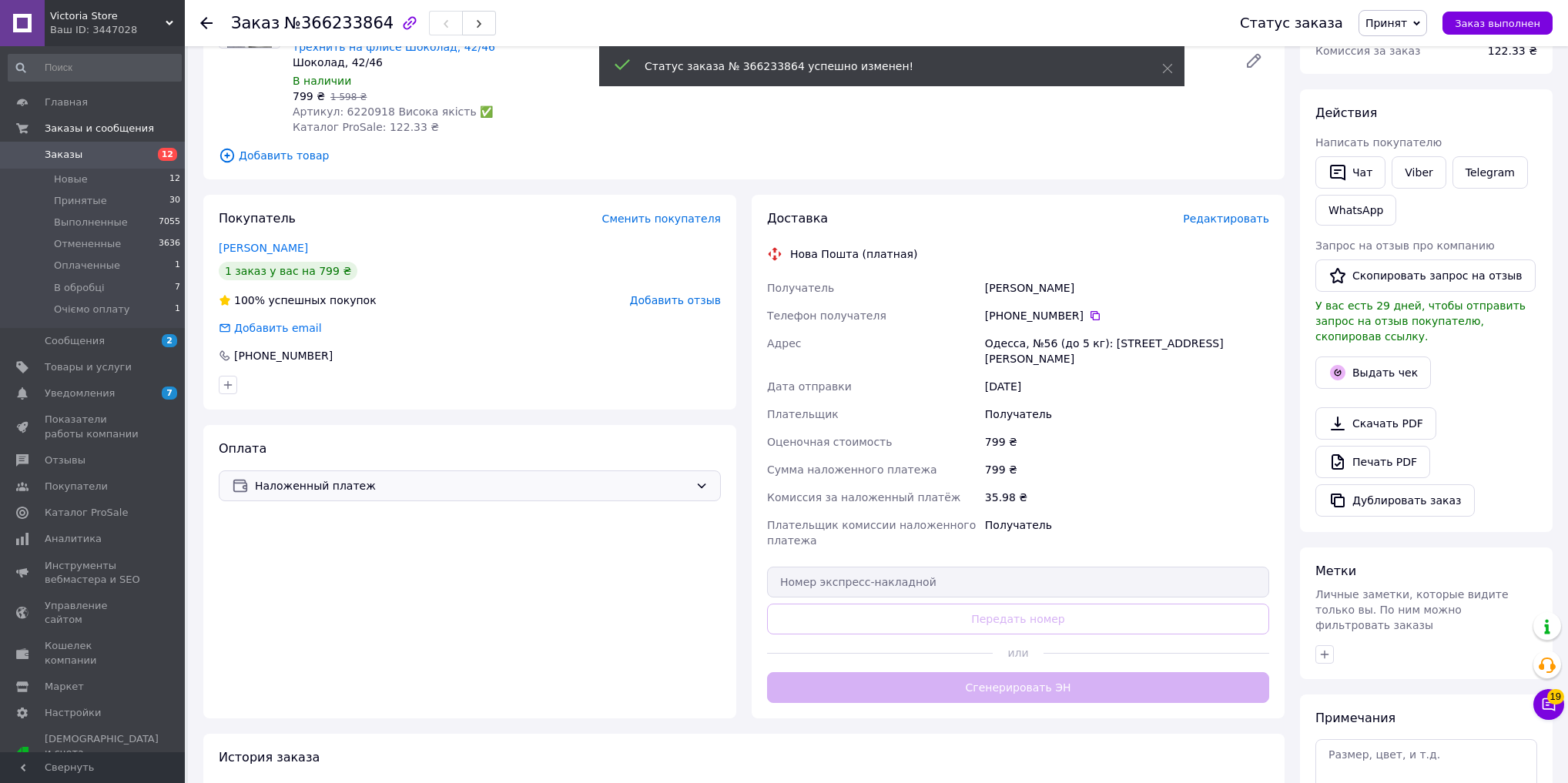
click at [502, 489] on span "Наложенный платеж" at bounding box center [472, 485] width 435 height 17
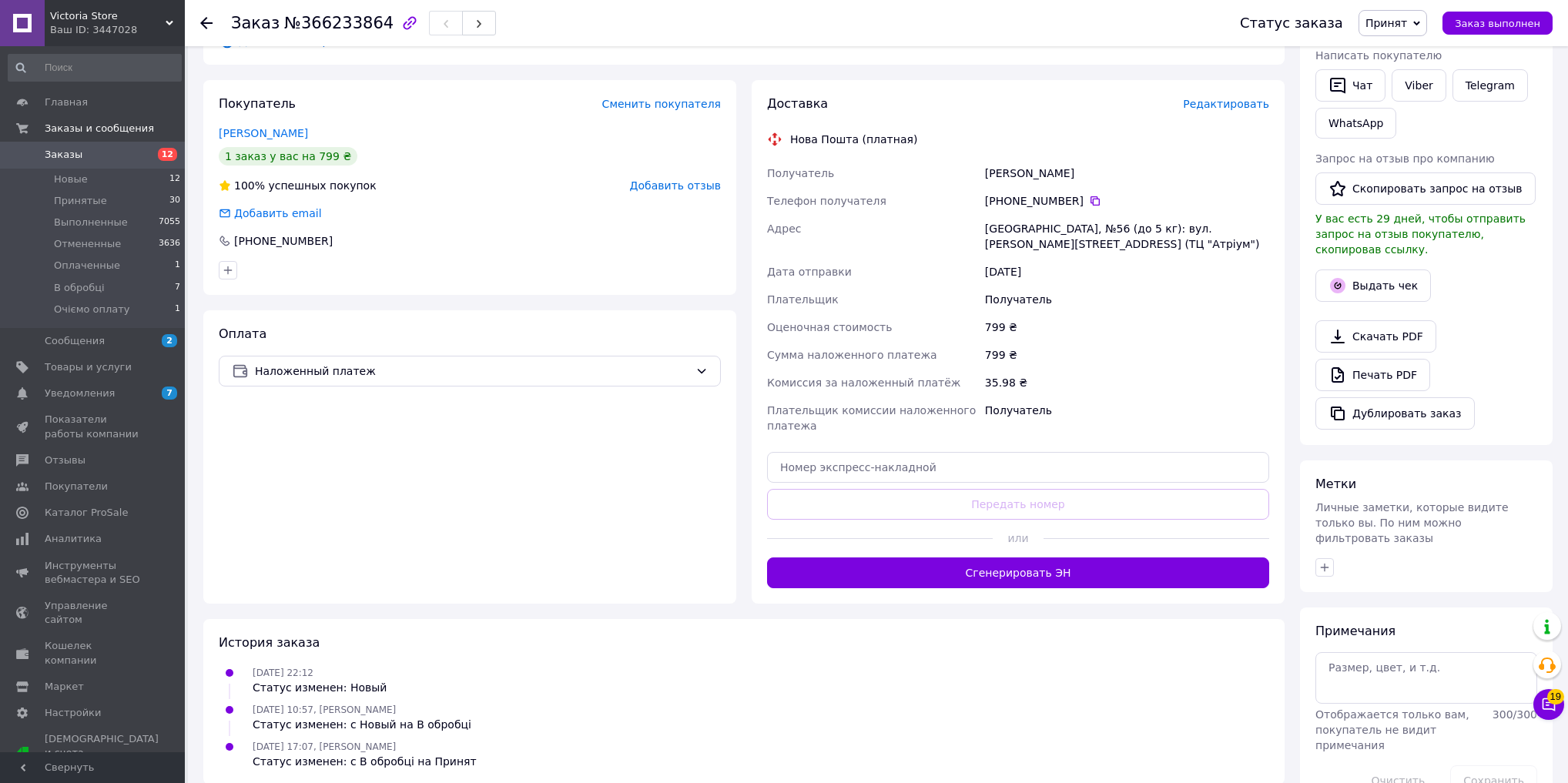
scroll to position [308, 0]
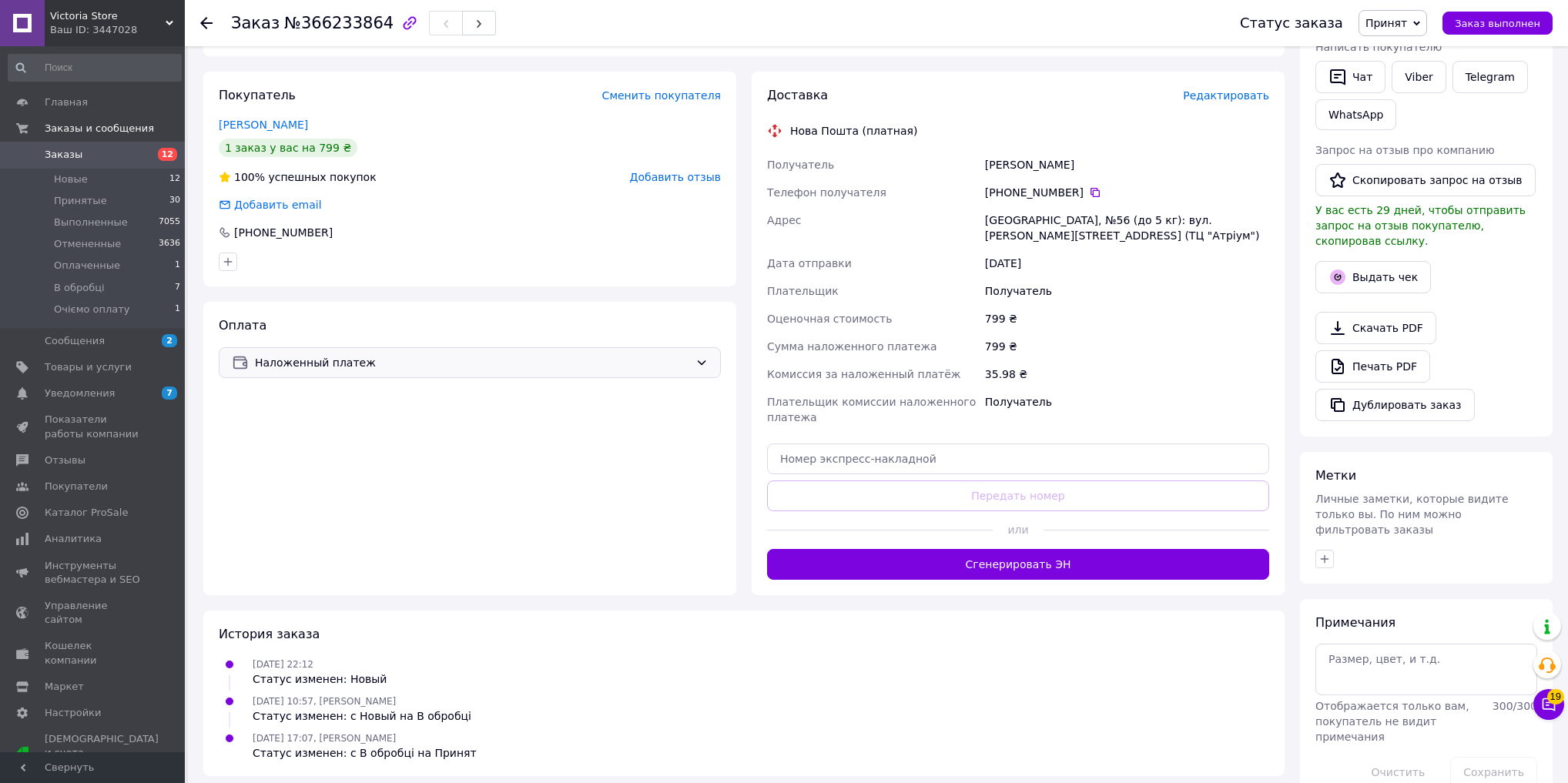
click at [462, 361] on span "Наложенный платеж" at bounding box center [472, 363] width 435 height 17
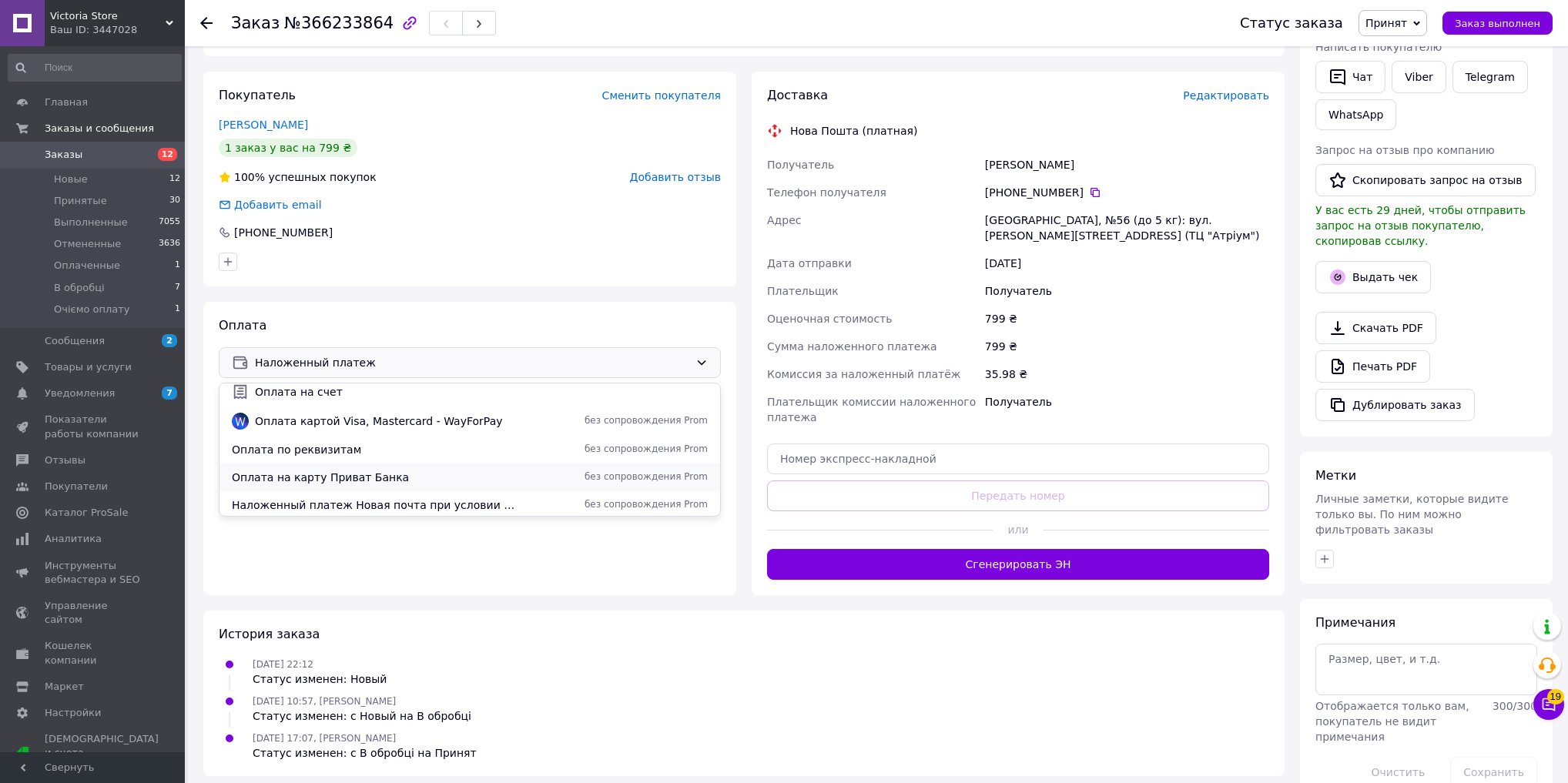
scroll to position [68, 0]
click at [428, 503] on span "Наложенный платеж Новая почта при условии минимального аванса 200 грн" at bounding box center [373, 502] width 283 height 15
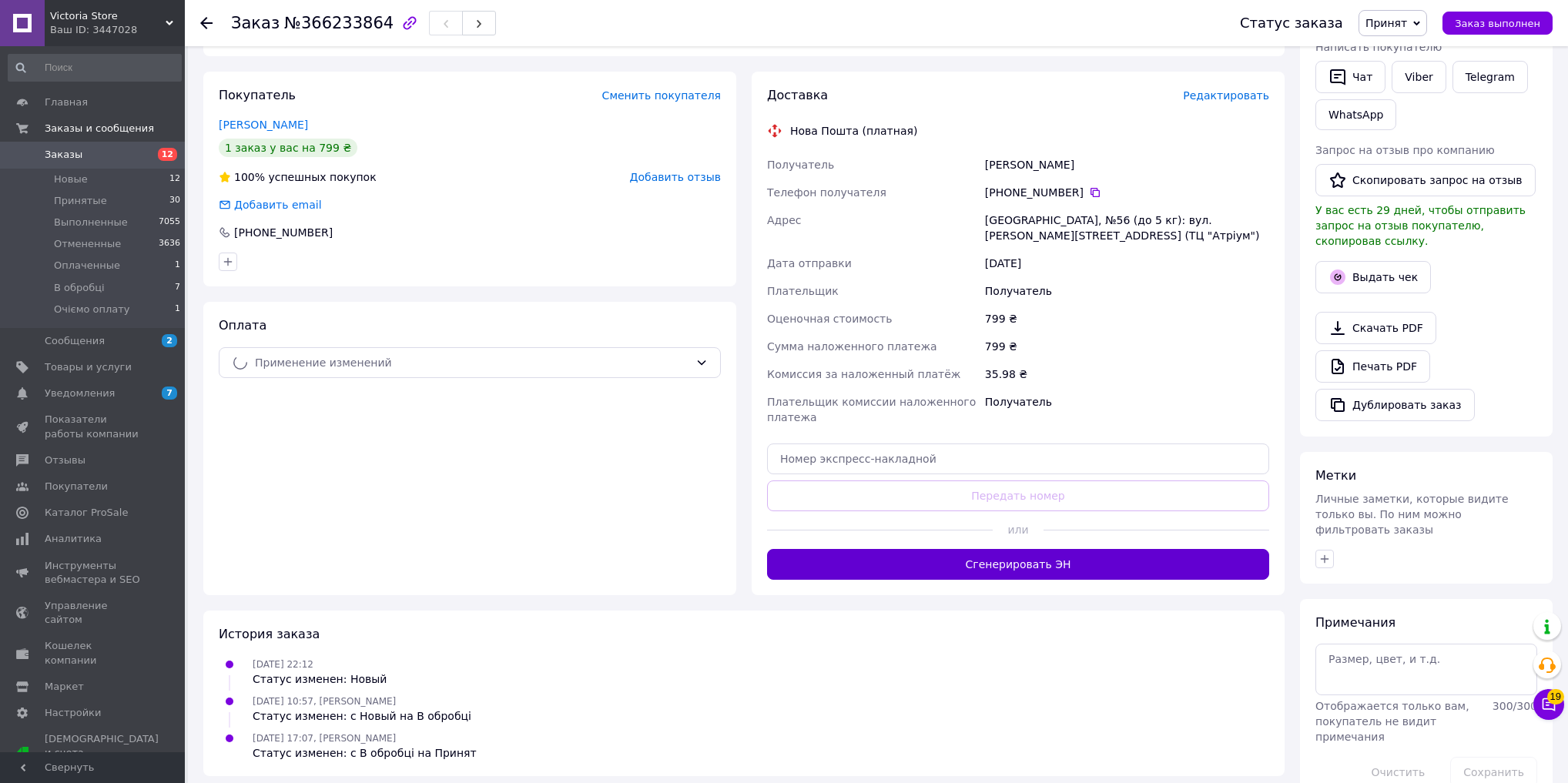
click at [806, 559] on button "Сгенерировать ЭН" at bounding box center [1017, 564] width 502 height 31
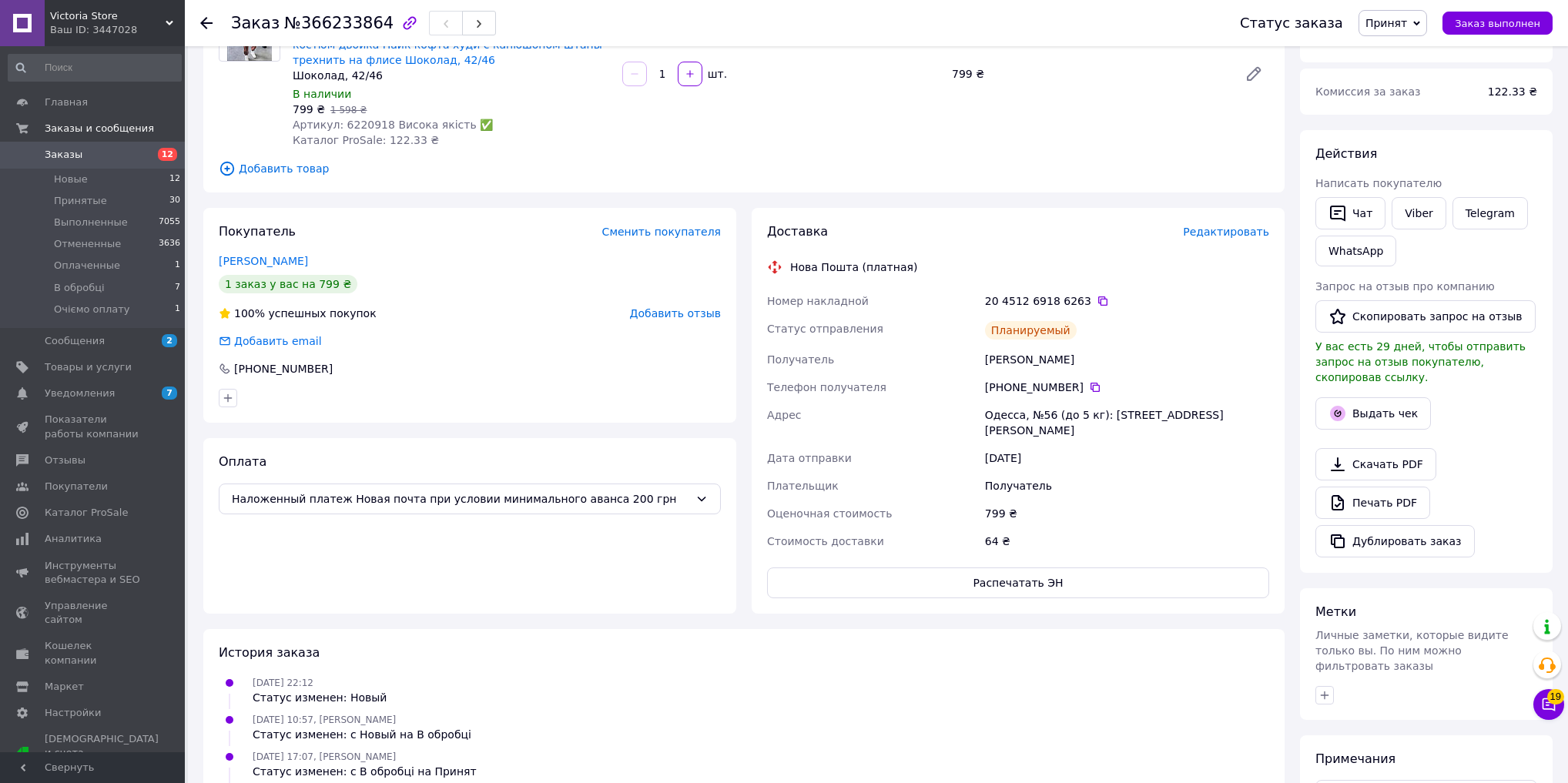
scroll to position [0, 0]
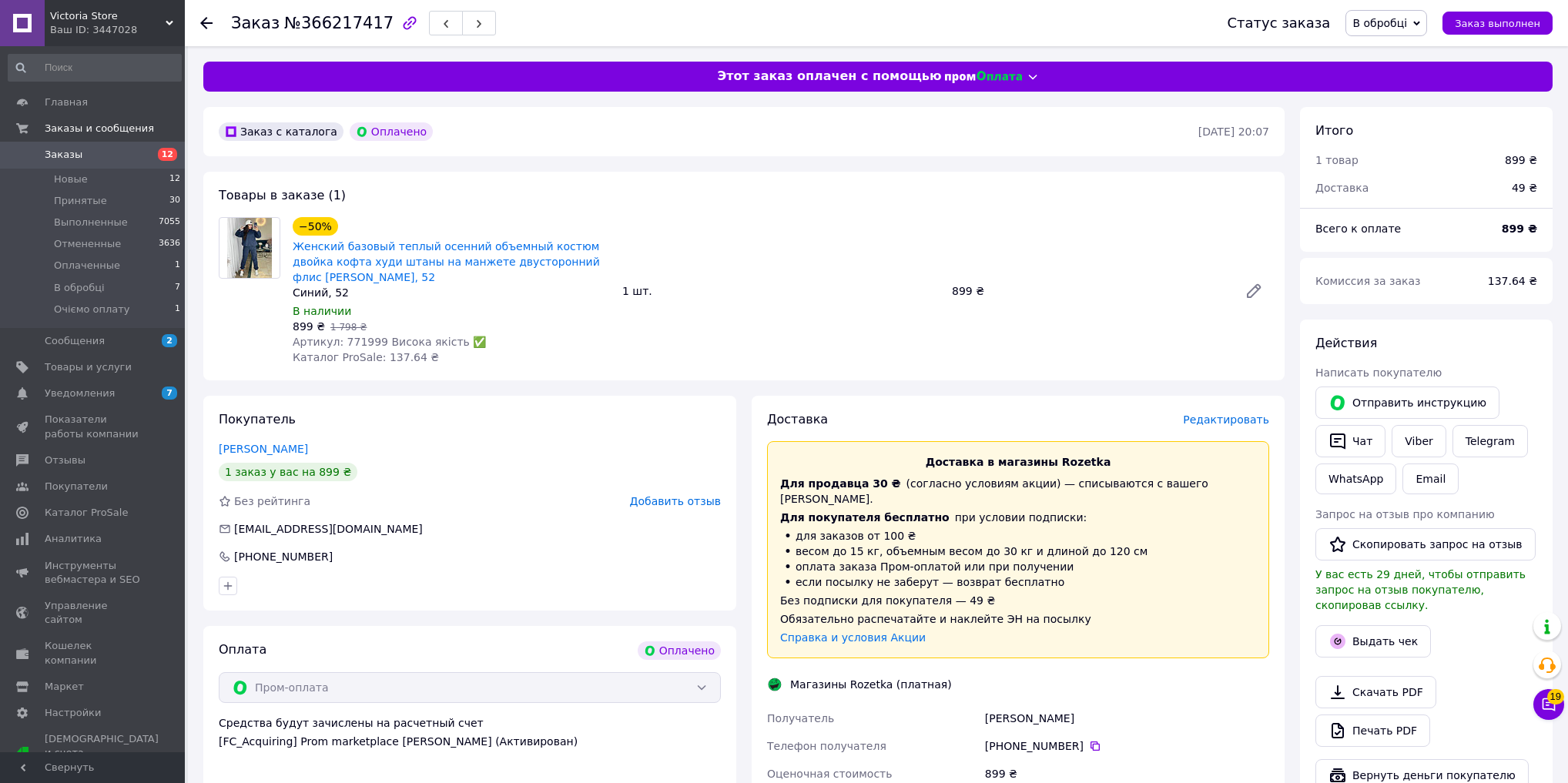
click at [1392, 29] on span "В обробці" at bounding box center [1379, 23] width 55 height 12
click at [1395, 48] on li "Принят" at bounding box center [1392, 54] width 92 height 23
click at [1389, 637] on button "Выдать чек" at bounding box center [1372, 642] width 115 height 32
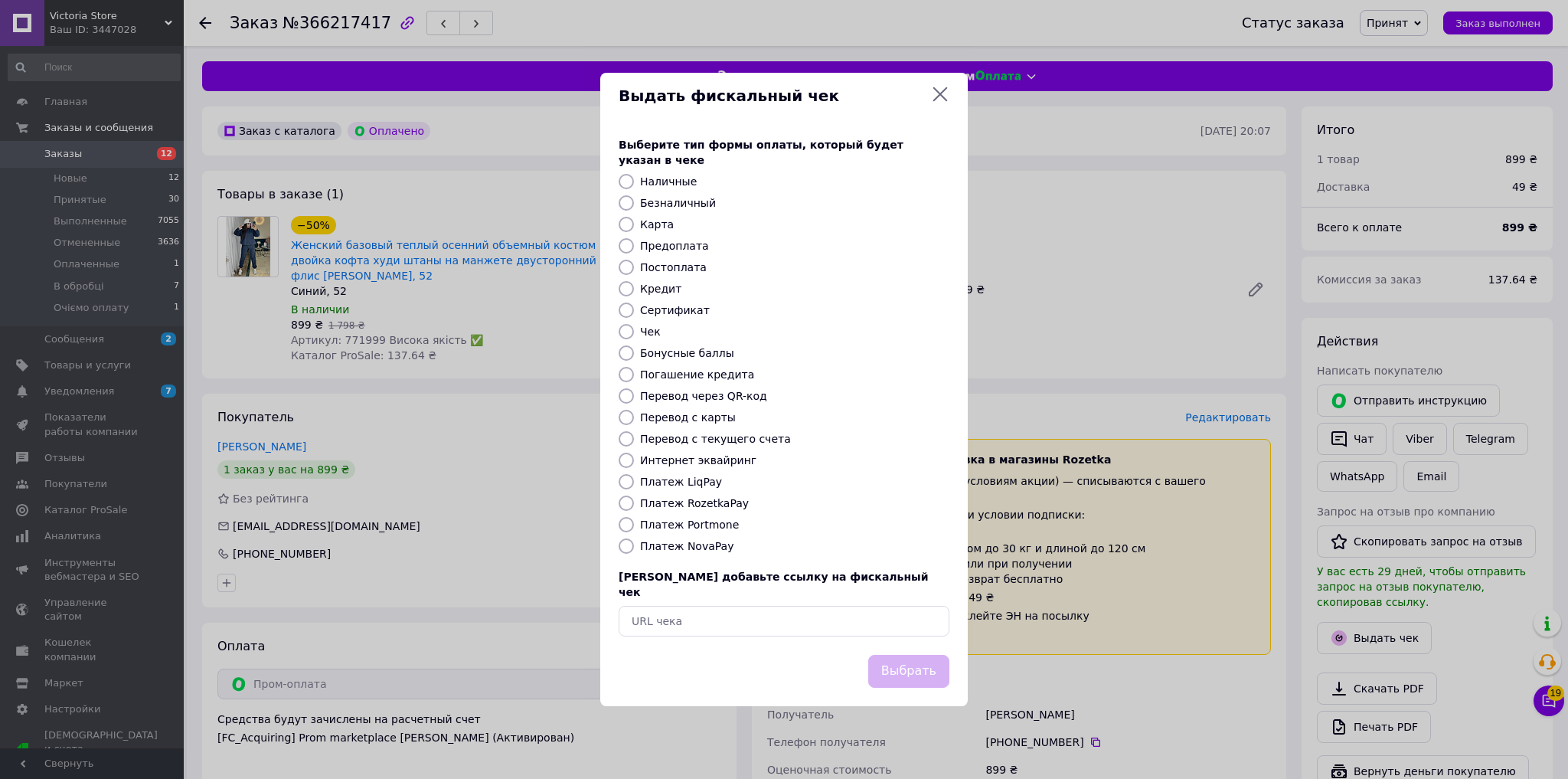
click at [686, 209] on label "Безналичный" at bounding box center [678, 203] width 76 height 12
click at [634, 210] on input "Безналичный" at bounding box center [627, 203] width 15 height 15
radio input "true"
click at [911, 660] on button "Выбрать" at bounding box center [909, 671] width 82 height 33
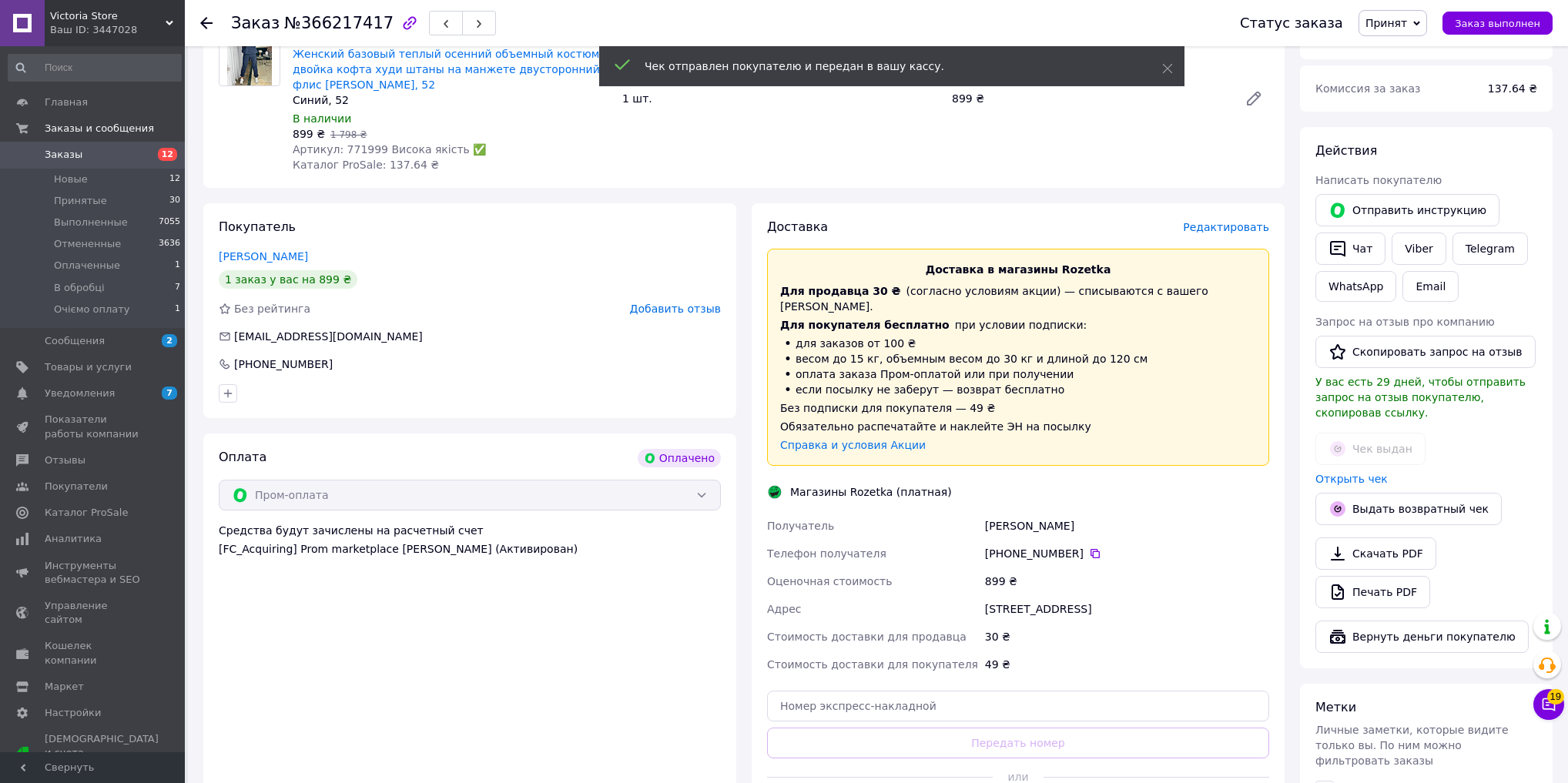
scroll to position [308, 0]
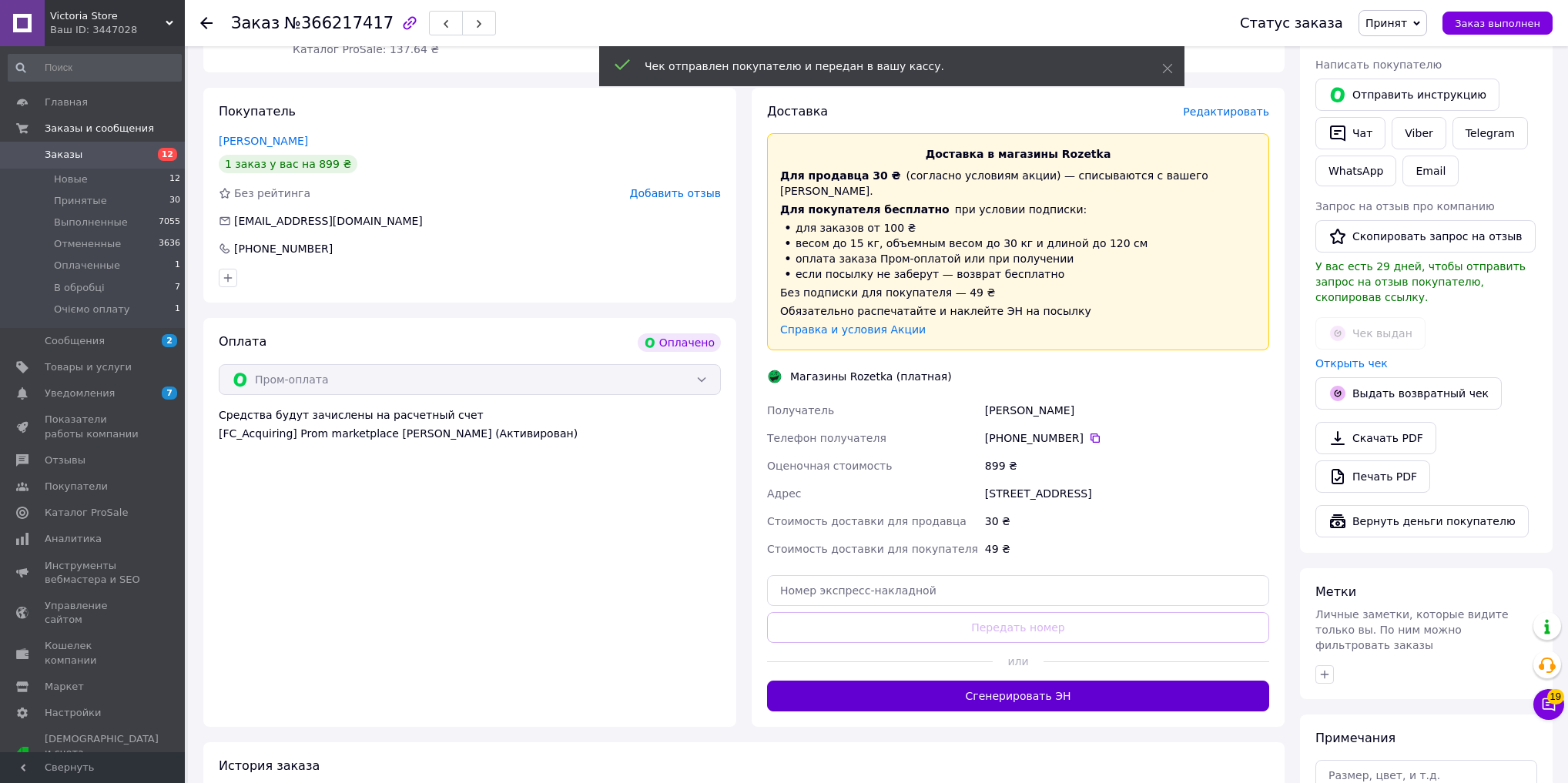
click at [924, 685] on button "Сгенерировать ЭН" at bounding box center [1017, 696] width 502 height 31
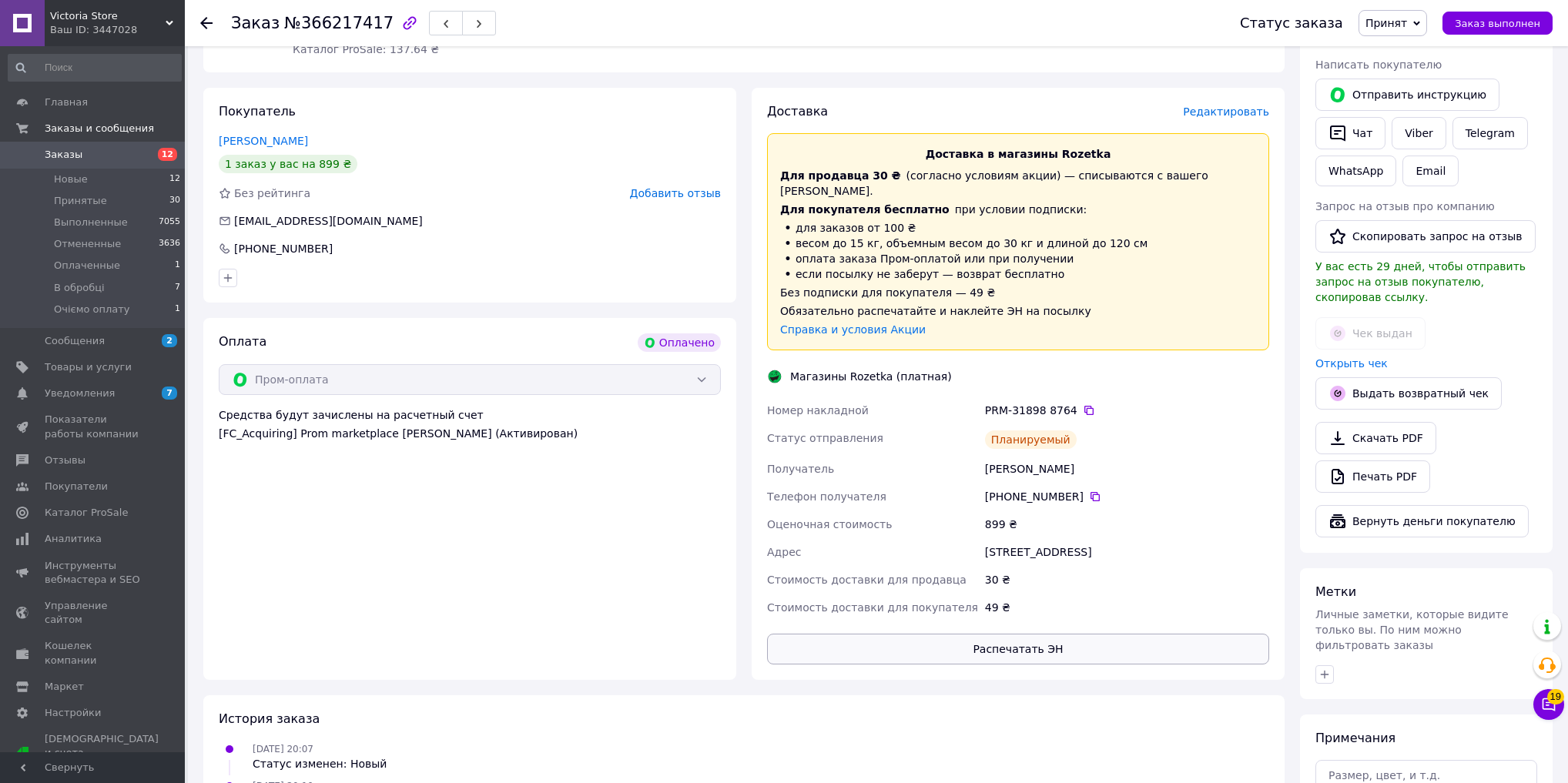
click at [1077, 637] on button "Распечатать ЭН" at bounding box center [1017, 649] width 502 height 31
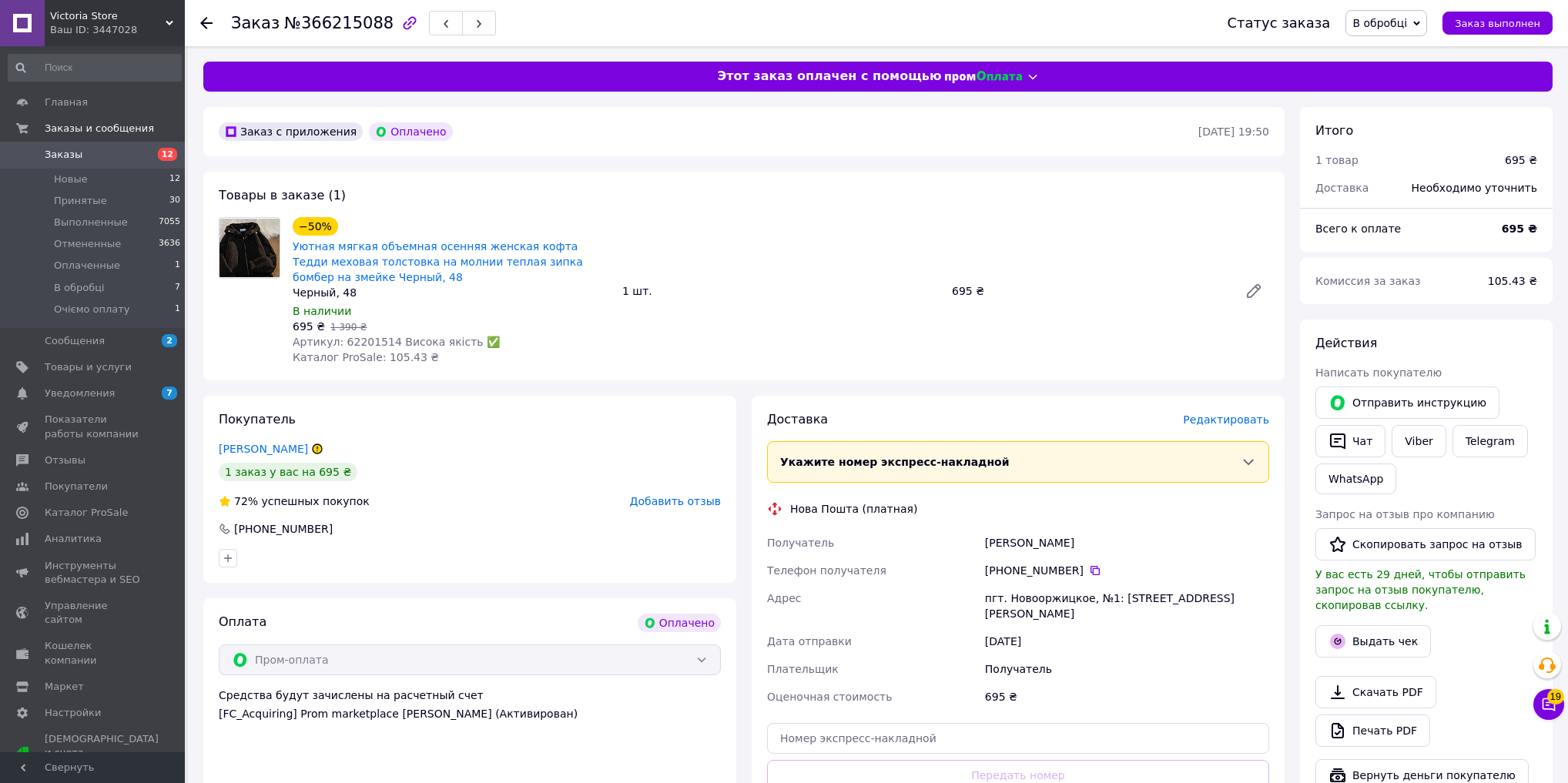
click at [1394, 17] on span "В обробці" at bounding box center [1379, 23] width 55 height 12
click at [1389, 53] on li "Принят" at bounding box center [1392, 54] width 92 height 23
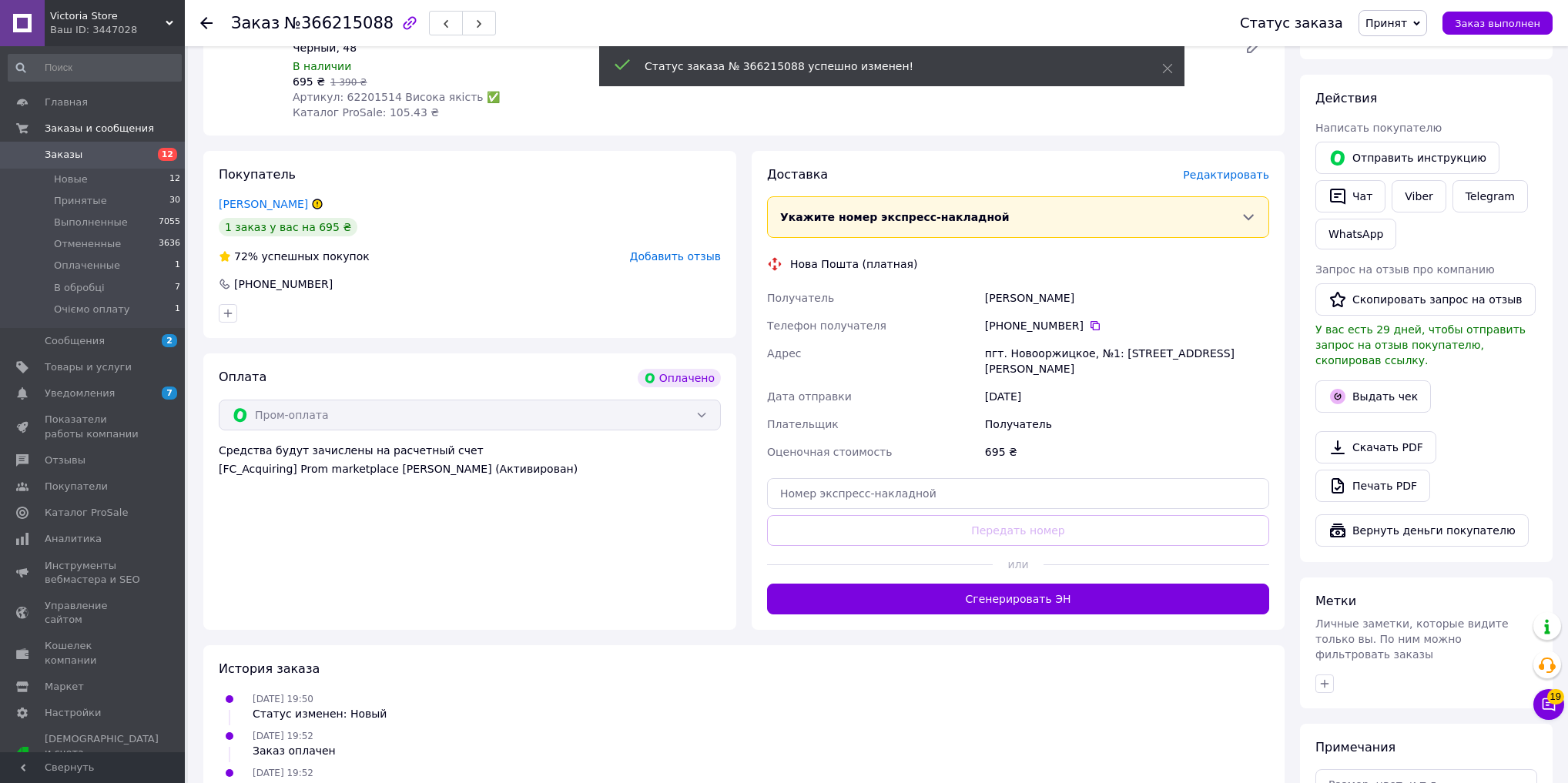
scroll to position [247, 0]
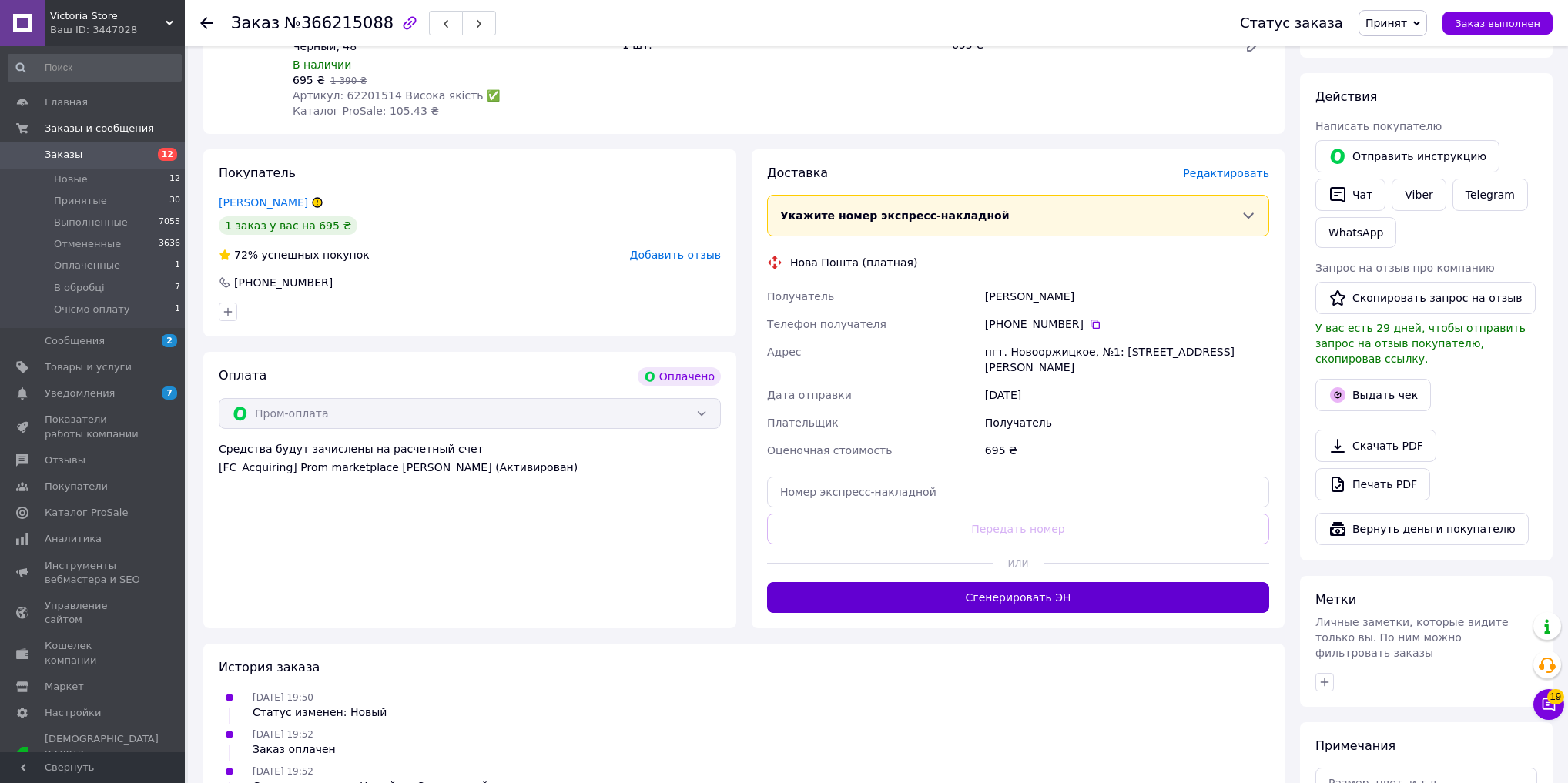
click at [1024, 589] on button "Сгенерировать ЭН" at bounding box center [1017, 597] width 502 height 31
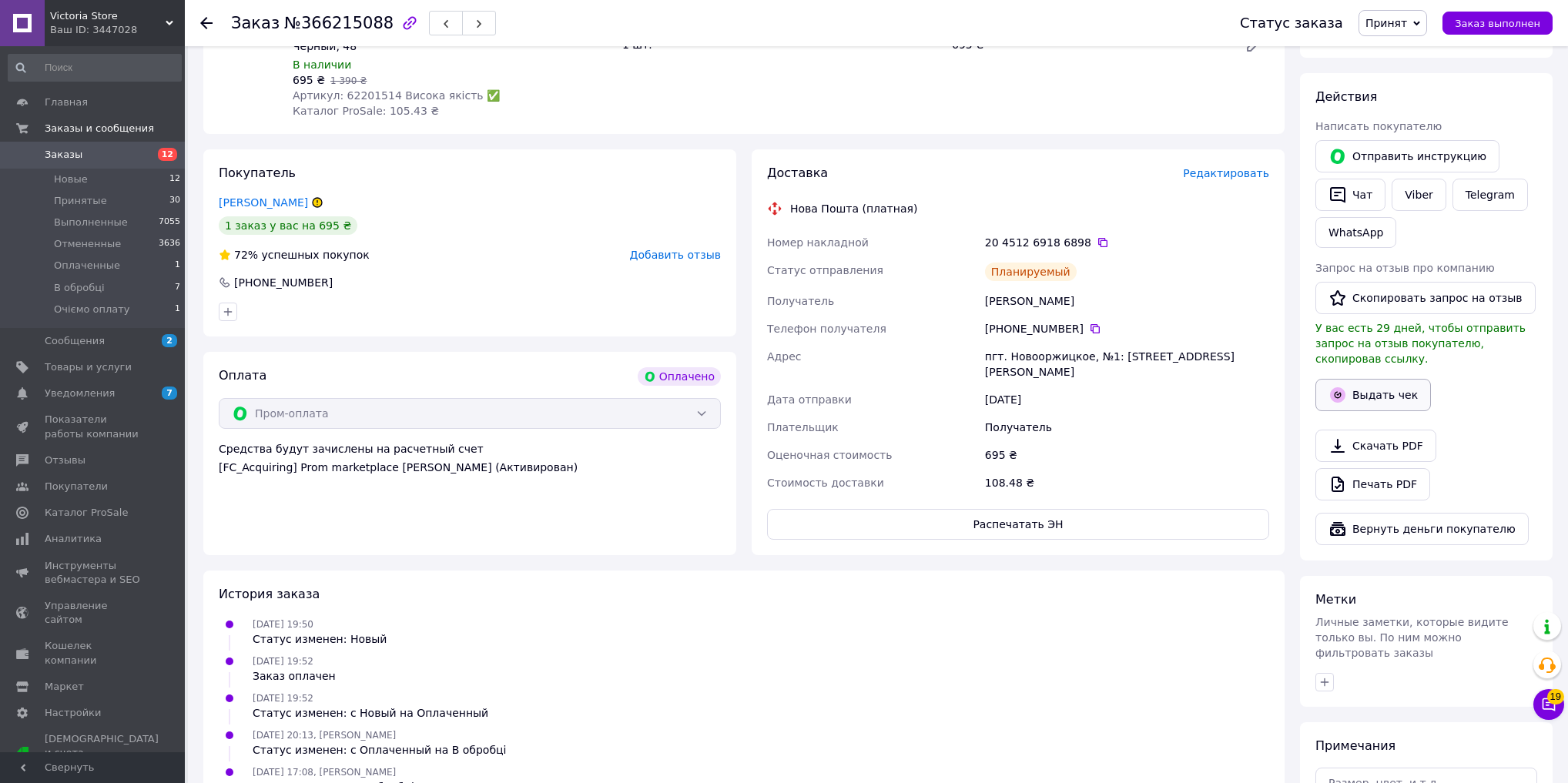
click at [1371, 381] on button "Выдать чек" at bounding box center [1372, 395] width 115 height 32
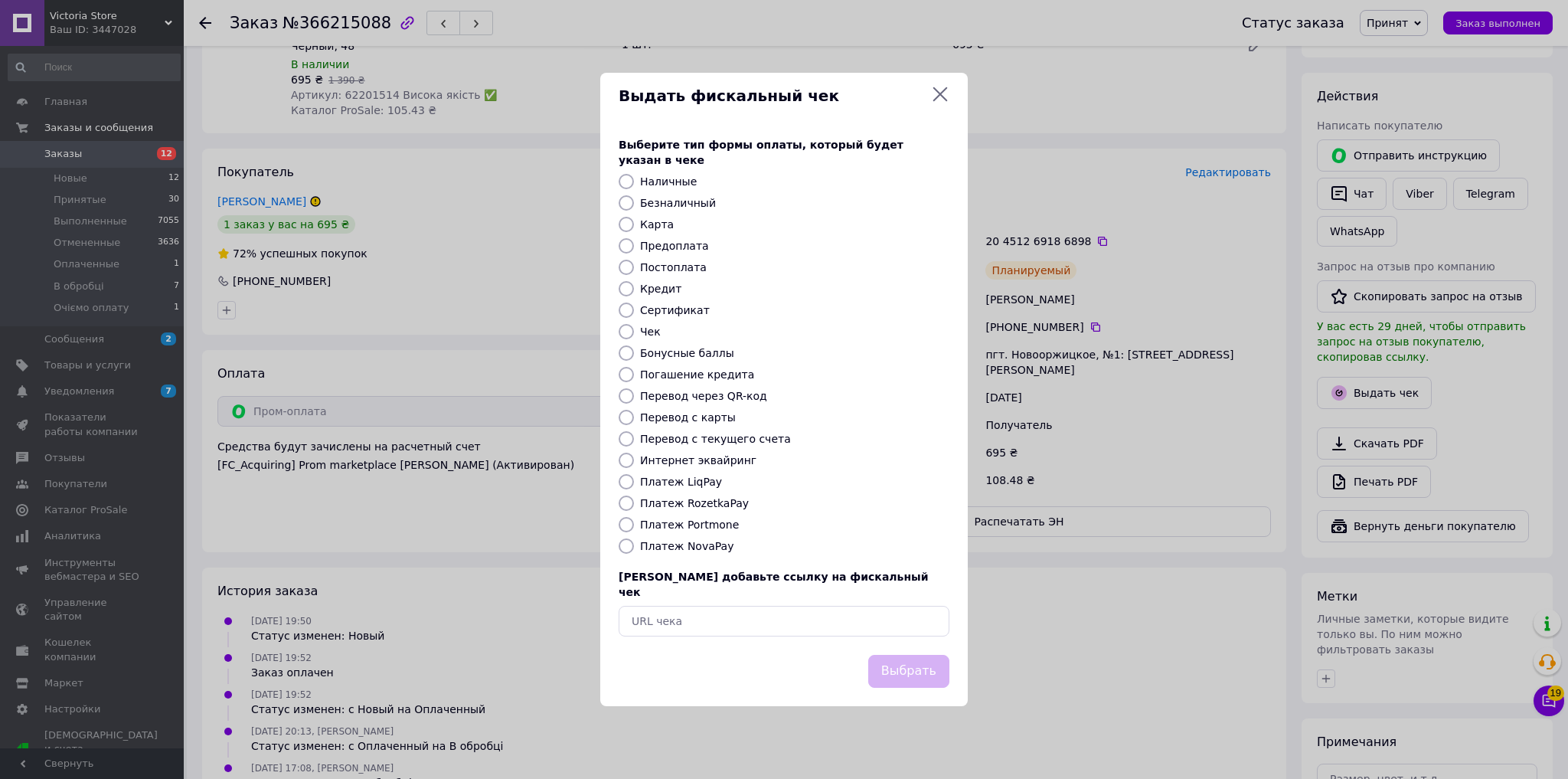
click at [670, 204] on label "Безналичный" at bounding box center [678, 203] width 76 height 12
click at [634, 204] on input "Безналичный" at bounding box center [627, 203] width 15 height 15
radio input "true"
click at [927, 654] on button "Выбрать" at bounding box center [909, 671] width 82 height 33
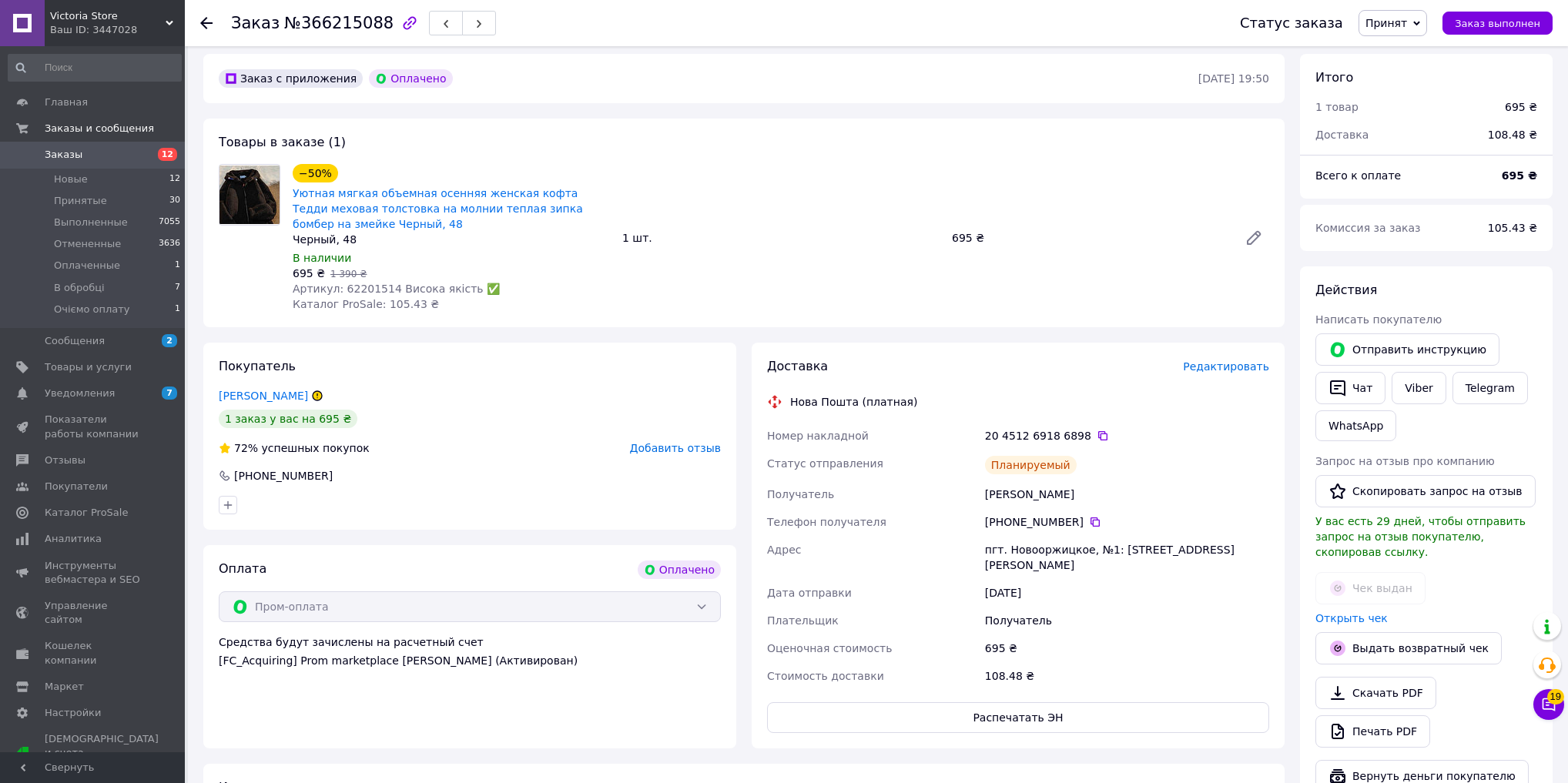
scroll to position [0, 0]
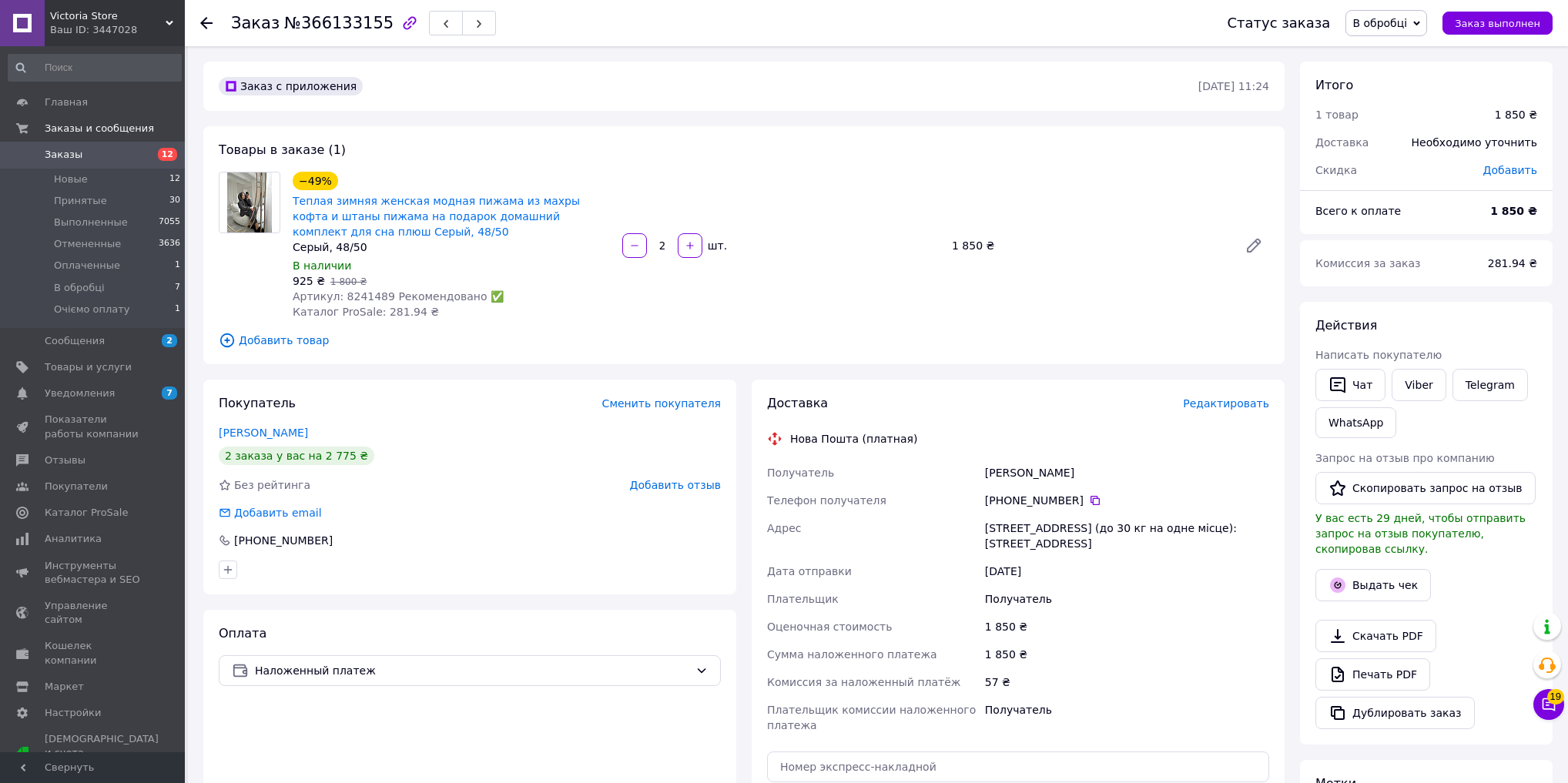
click at [1375, 17] on span "В обробці" at bounding box center [1379, 23] width 55 height 12
click at [1388, 49] on li "Принят" at bounding box center [1392, 54] width 92 height 23
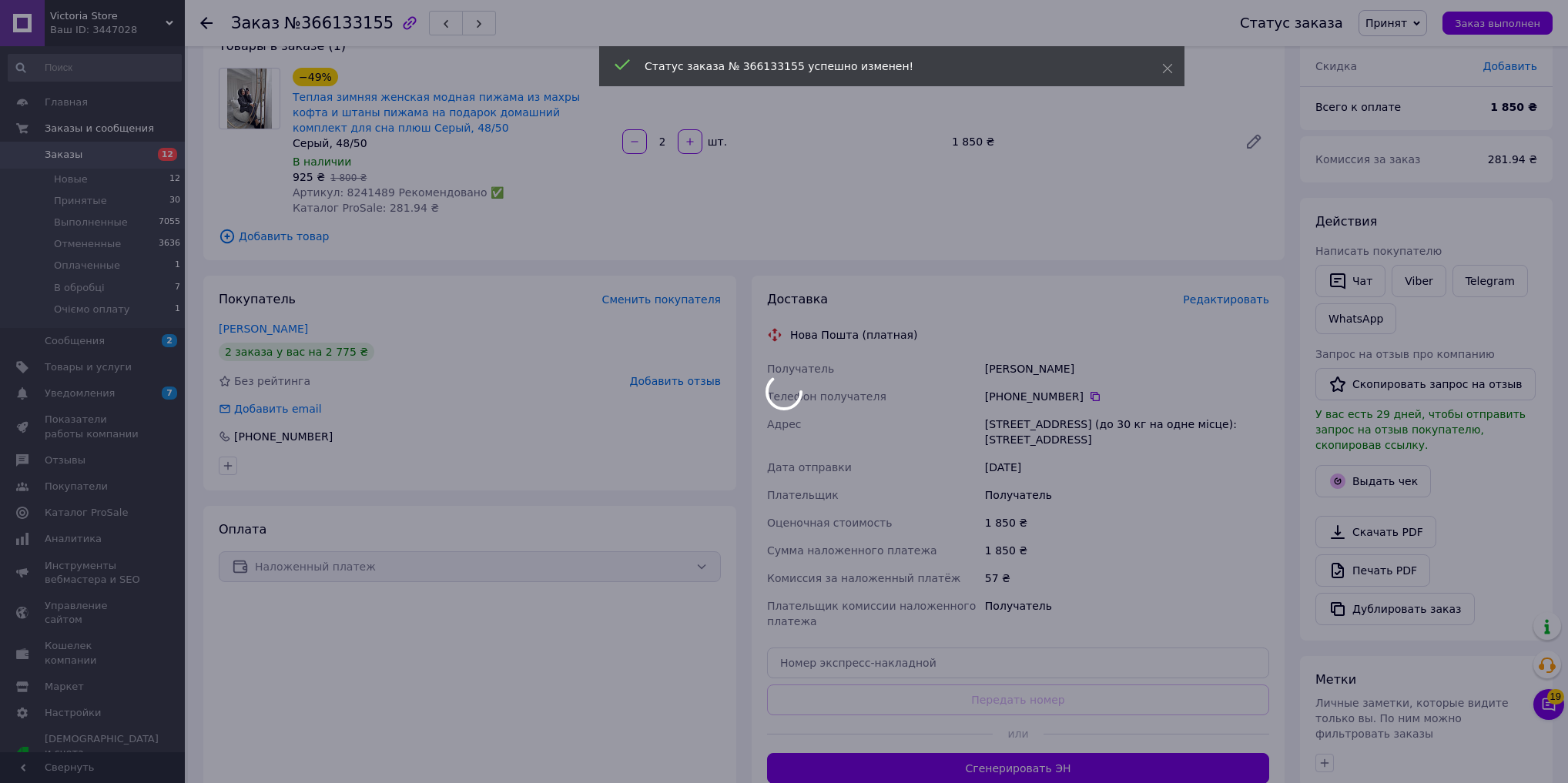
scroll to position [247, 0]
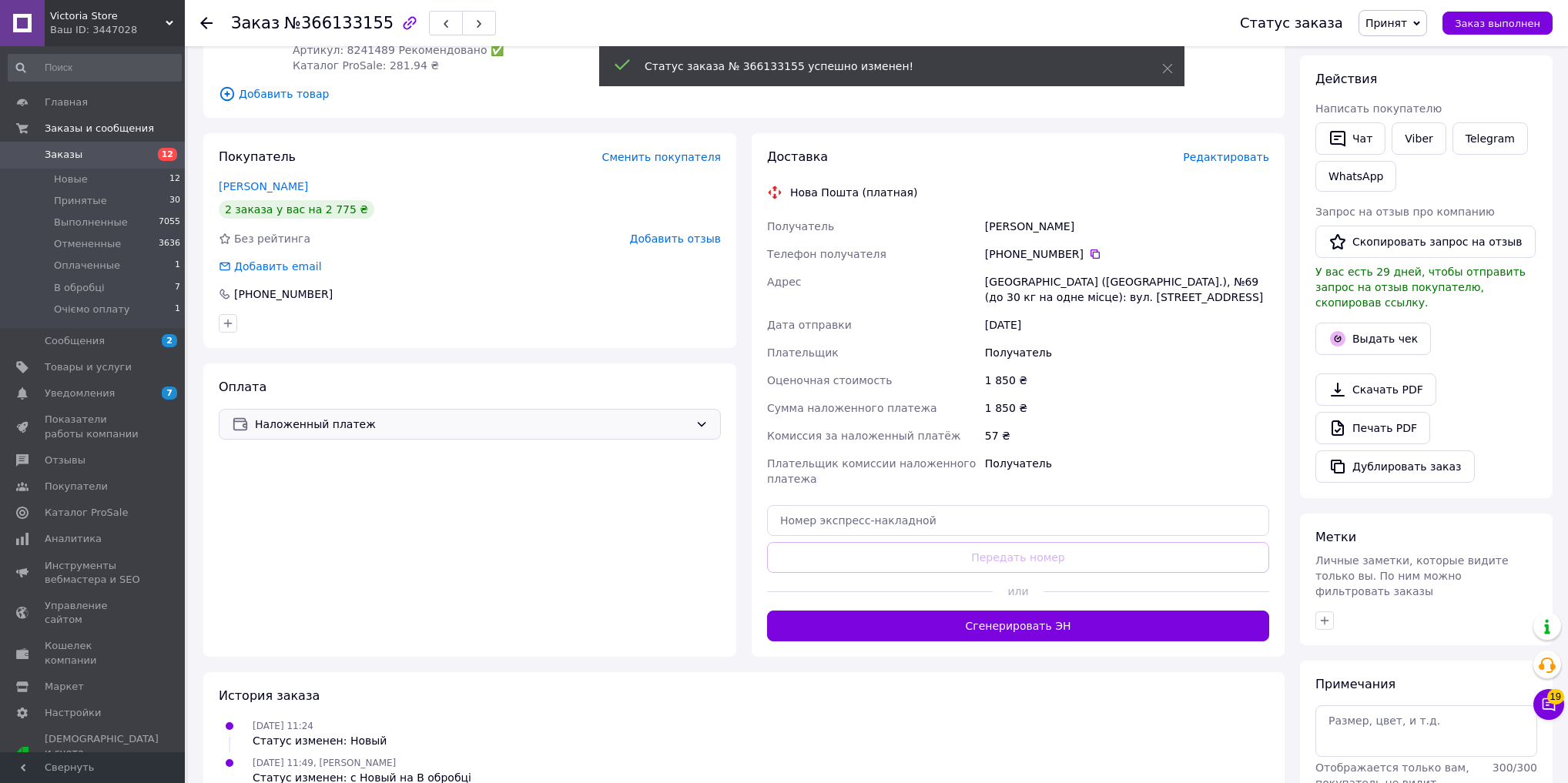
click at [385, 436] on div "Наложенный платеж" at bounding box center [469, 424] width 502 height 31
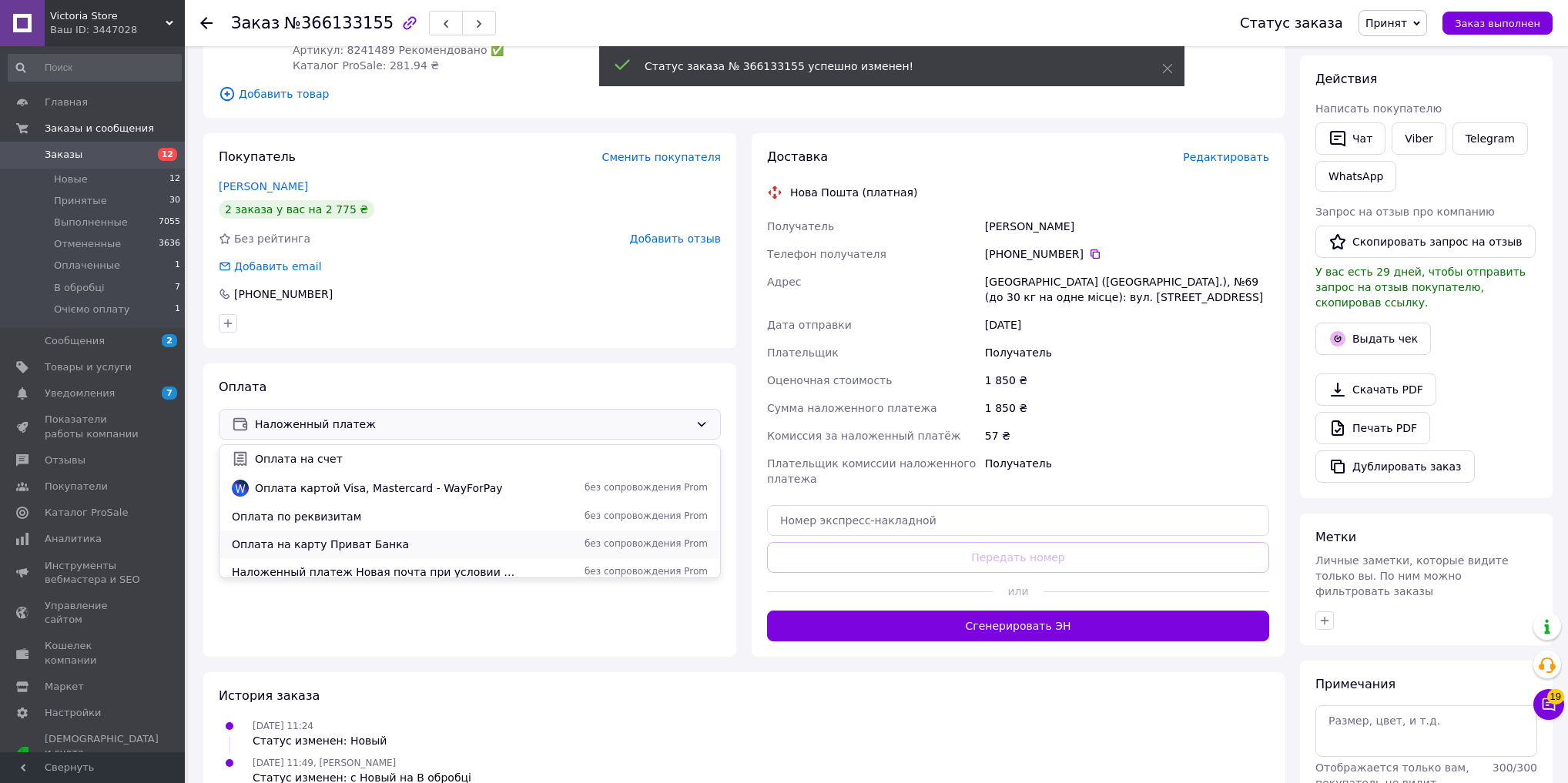
scroll to position [68, 0]
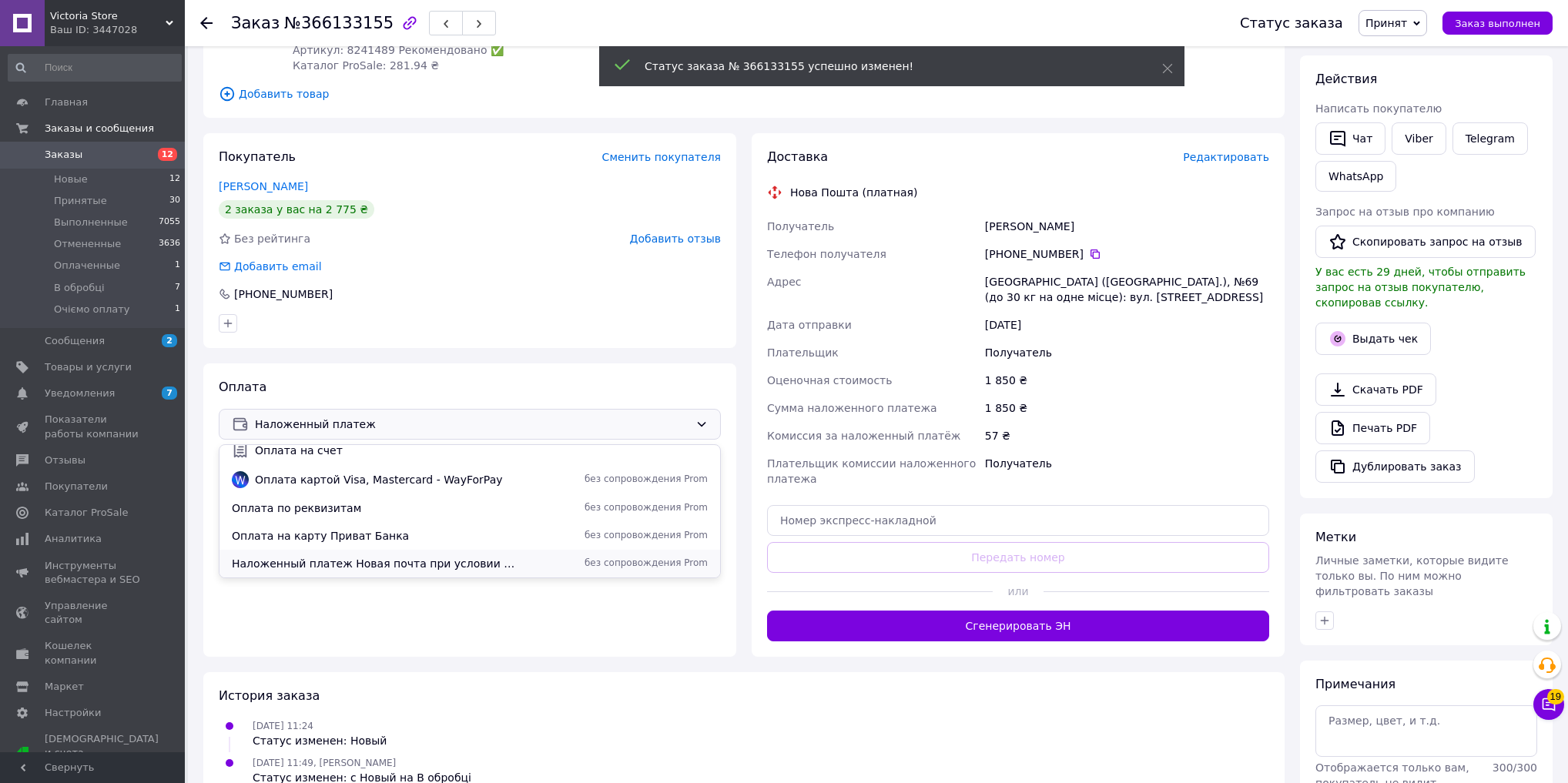
click at [377, 574] on div "Наложенный платеж Новая почта при условии минимального аванса 200 грн без сопро…" at bounding box center [469, 563] width 500 height 28
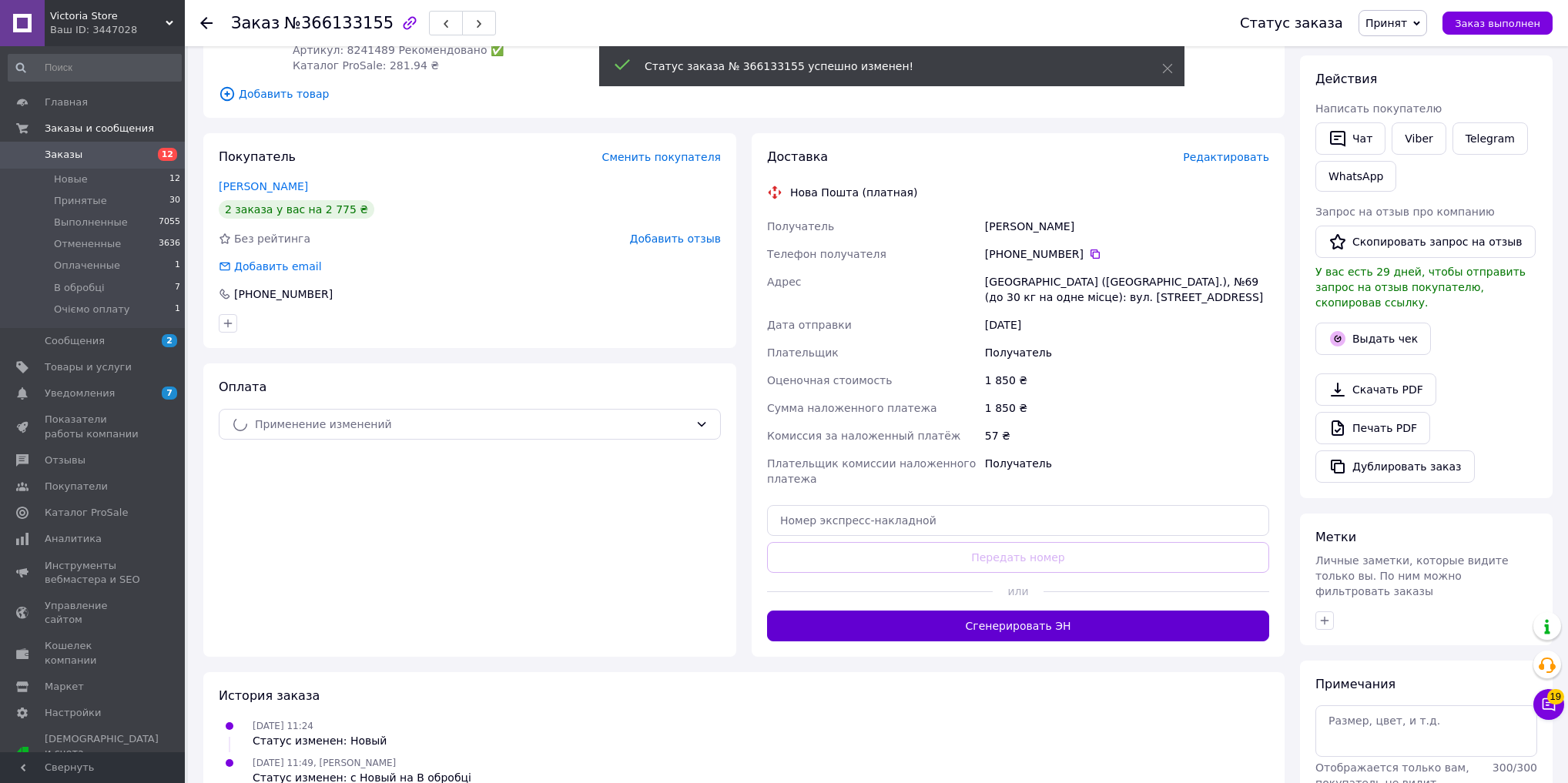
click at [862, 628] on button "Сгенерировать ЭН" at bounding box center [1017, 626] width 502 height 31
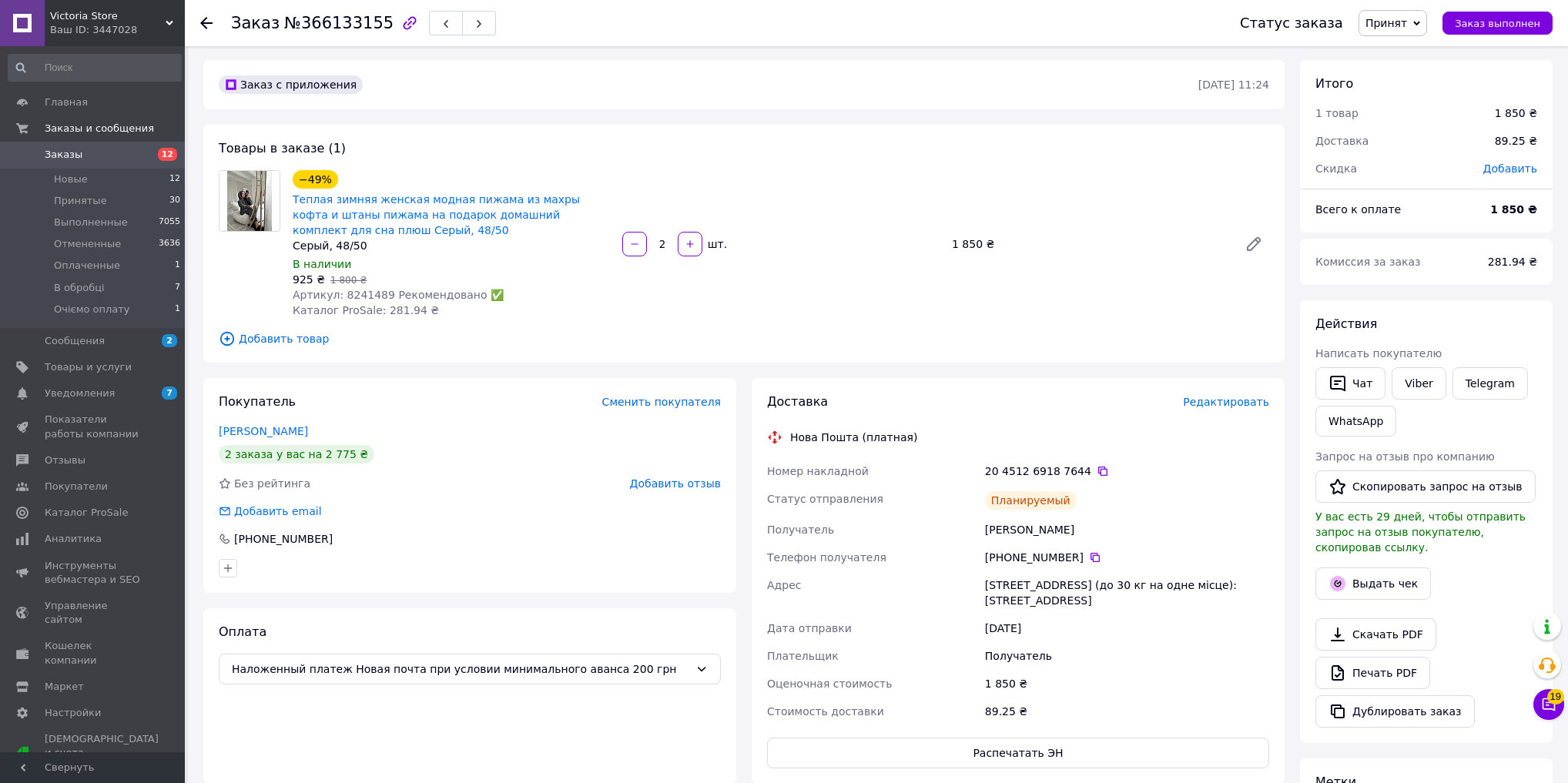
scroll to position [0, 0]
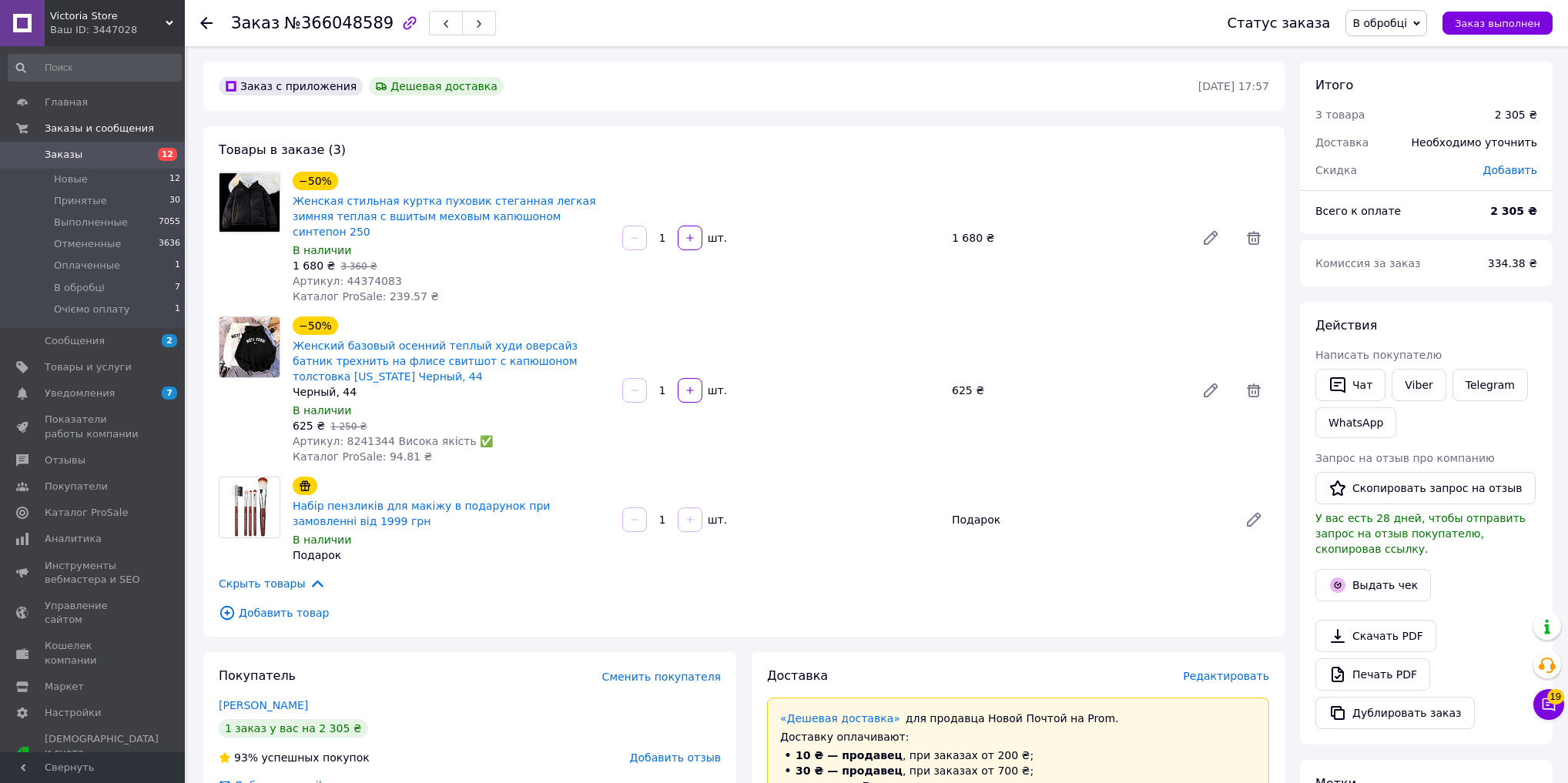
click at [1427, 24] on span "В обробці" at bounding box center [1386, 23] width 82 height 26
click at [1427, 48] on li "Принят" at bounding box center [1392, 54] width 92 height 23
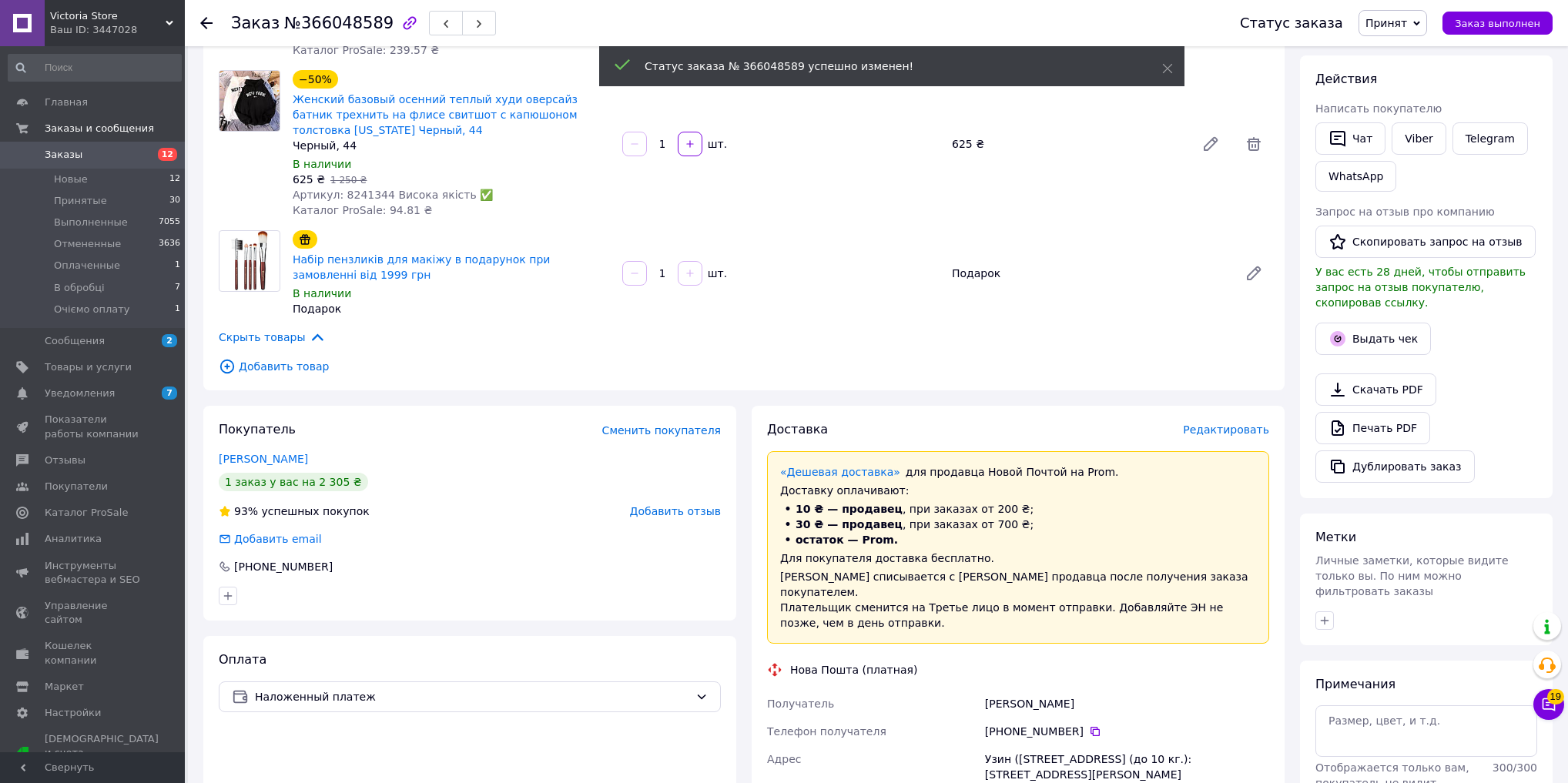
scroll to position [492, 0]
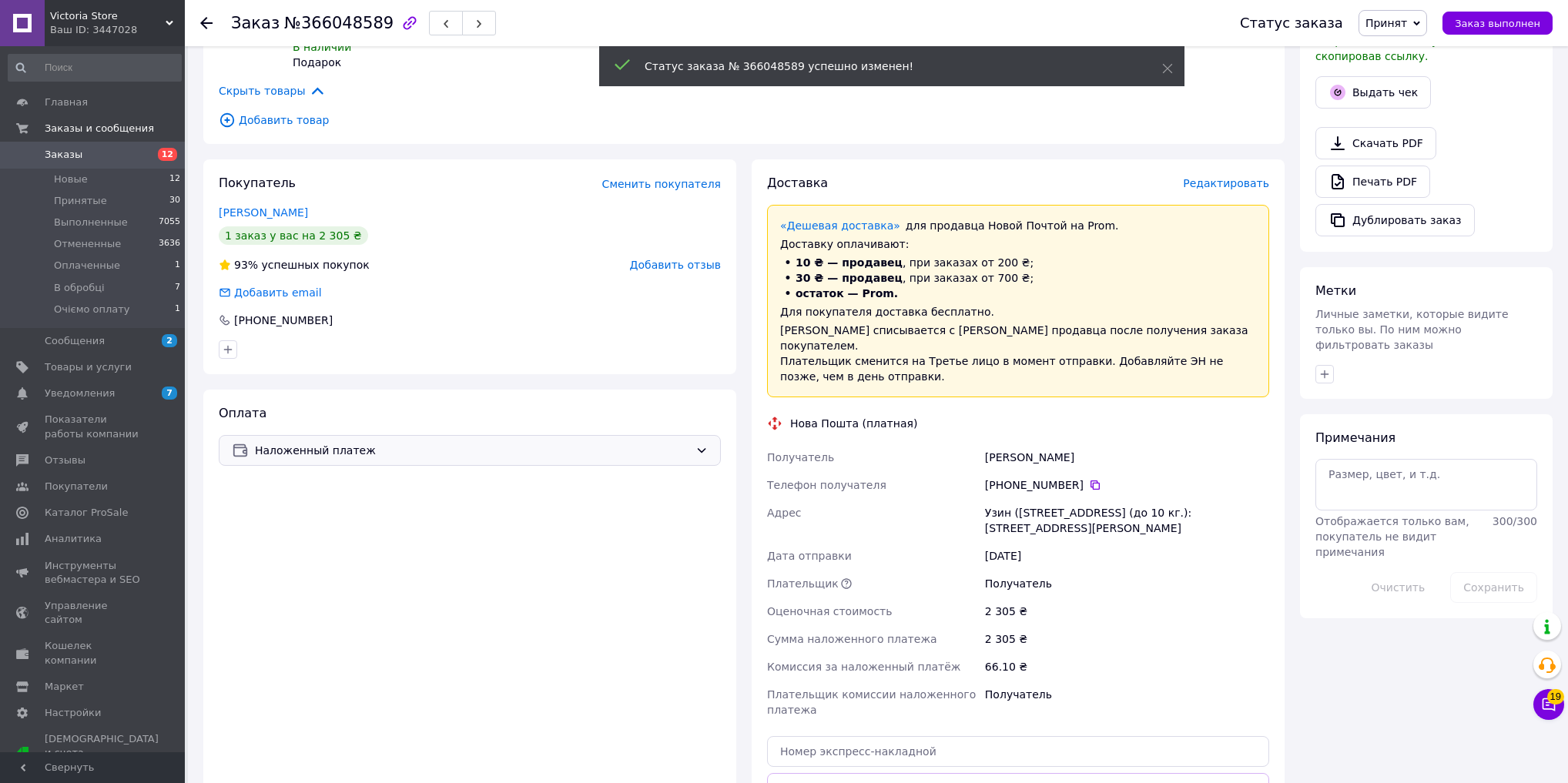
click at [459, 444] on span "Наложенный платеж" at bounding box center [472, 451] width 435 height 17
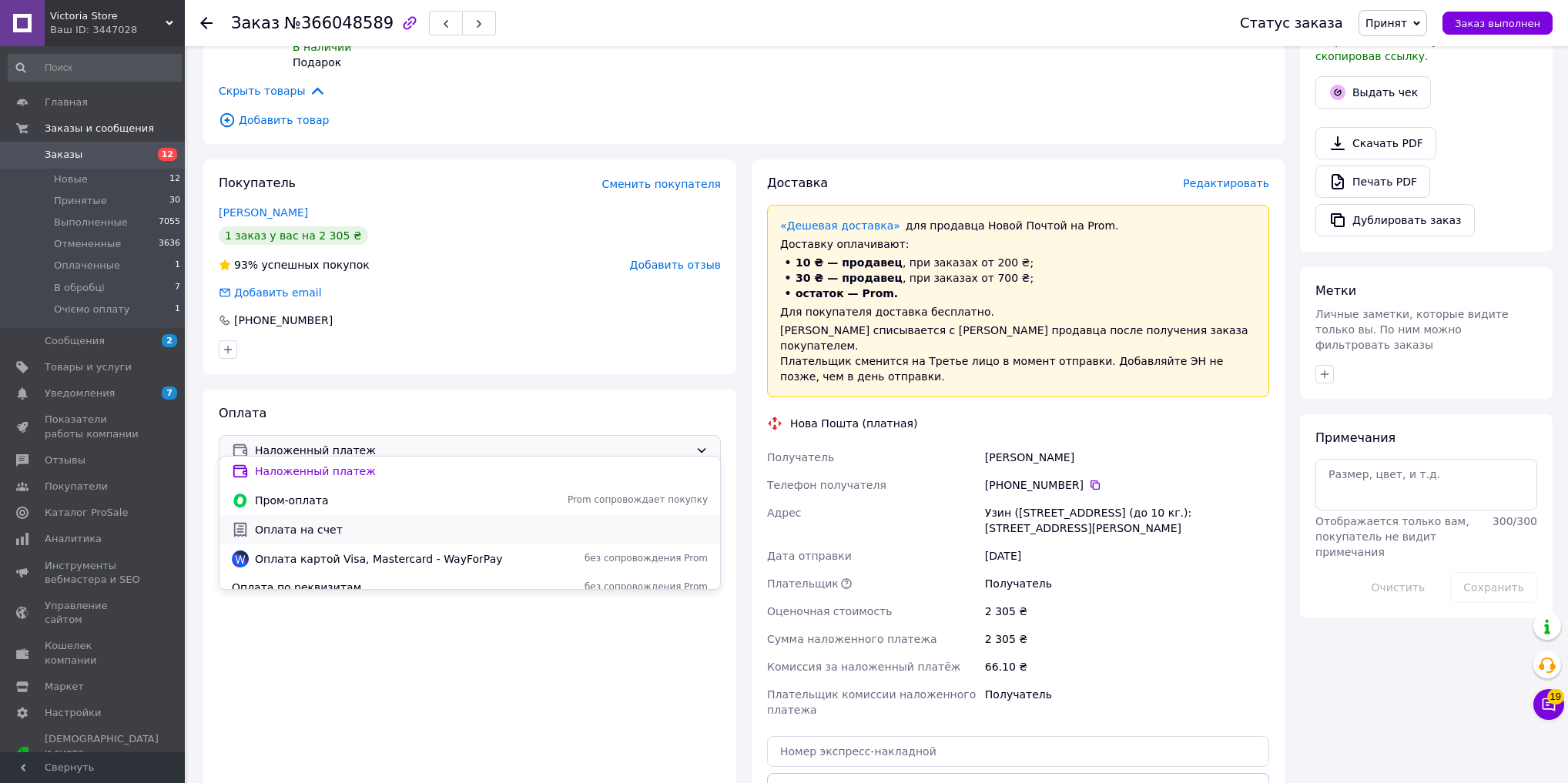
click at [417, 521] on div "Оплата на счет" at bounding box center [469, 529] width 482 height 17
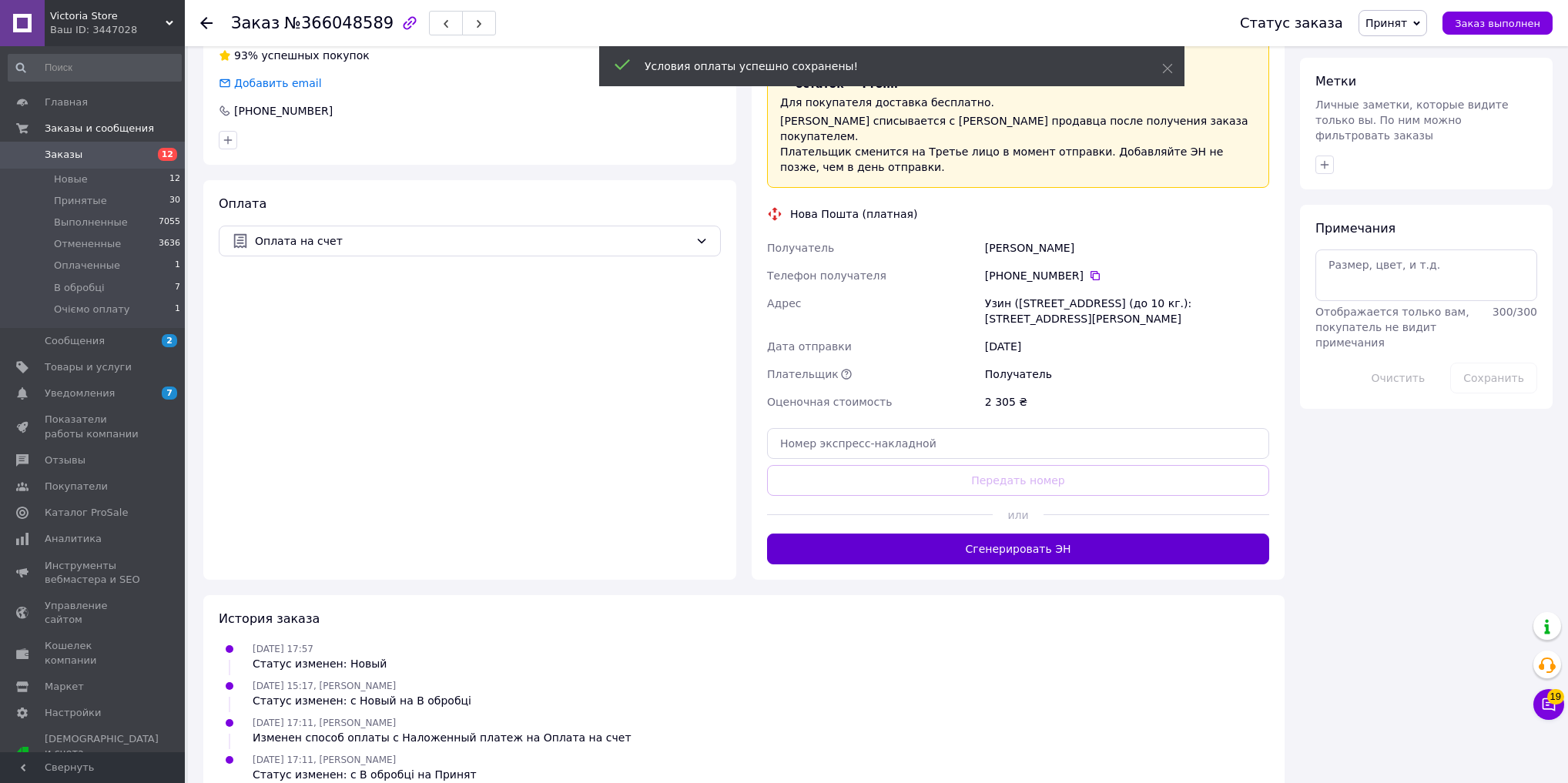
click at [973, 533] on button "Сгенерировать ЭН" at bounding box center [1017, 549] width 502 height 31
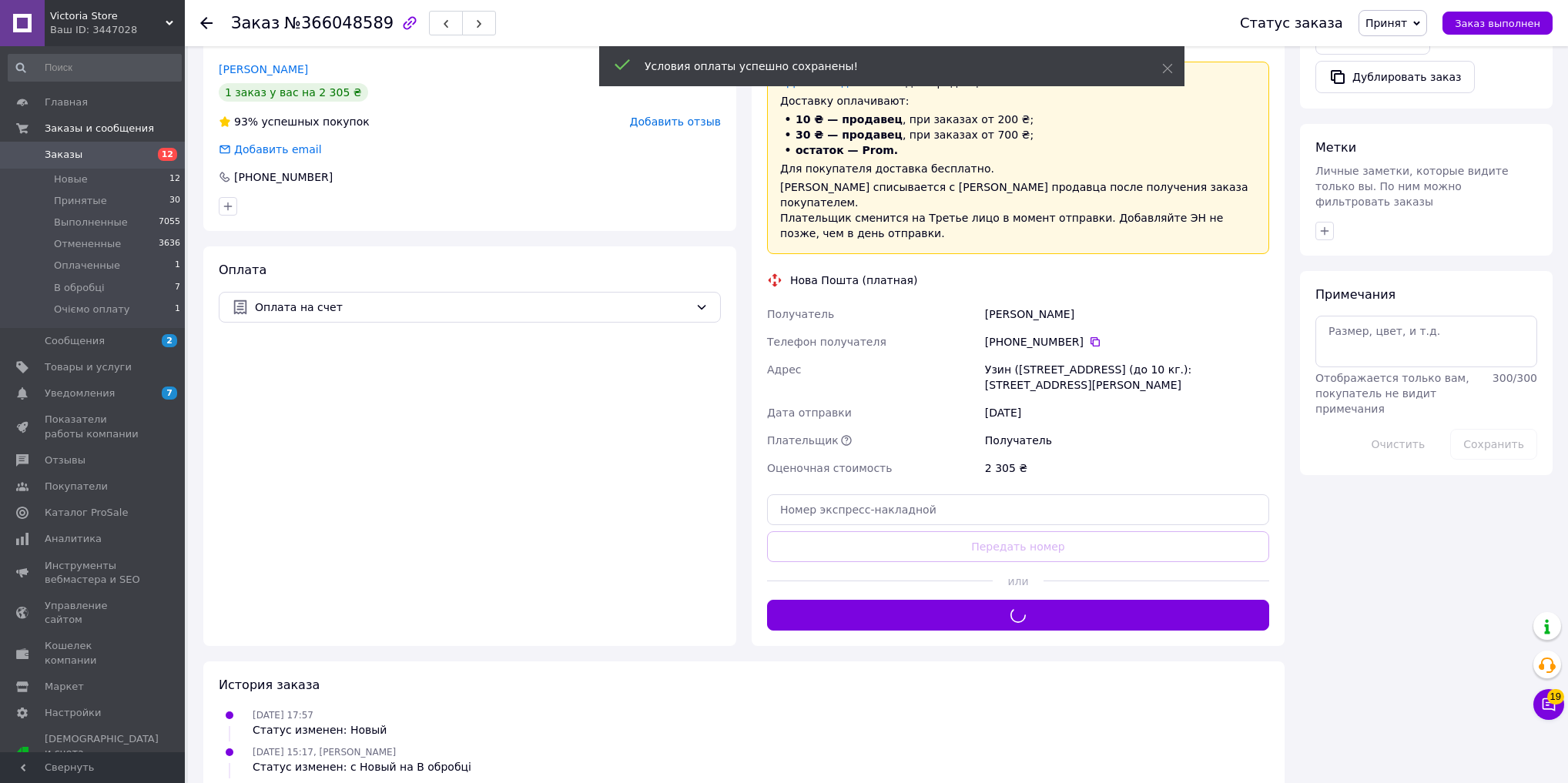
scroll to position [517, 0]
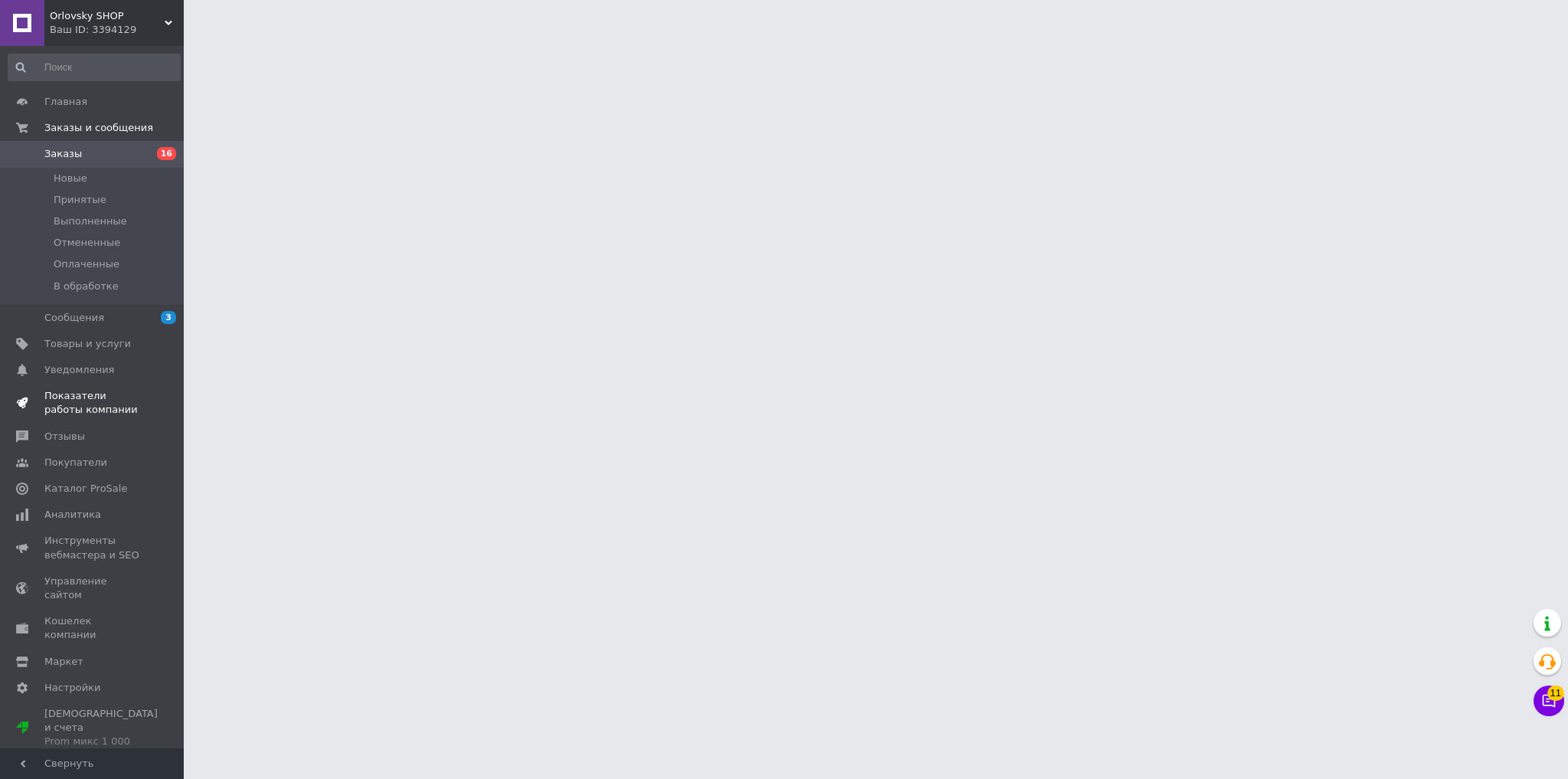
click at [86, 407] on span "Показатели работы компании" at bounding box center [93, 403] width 97 height 28
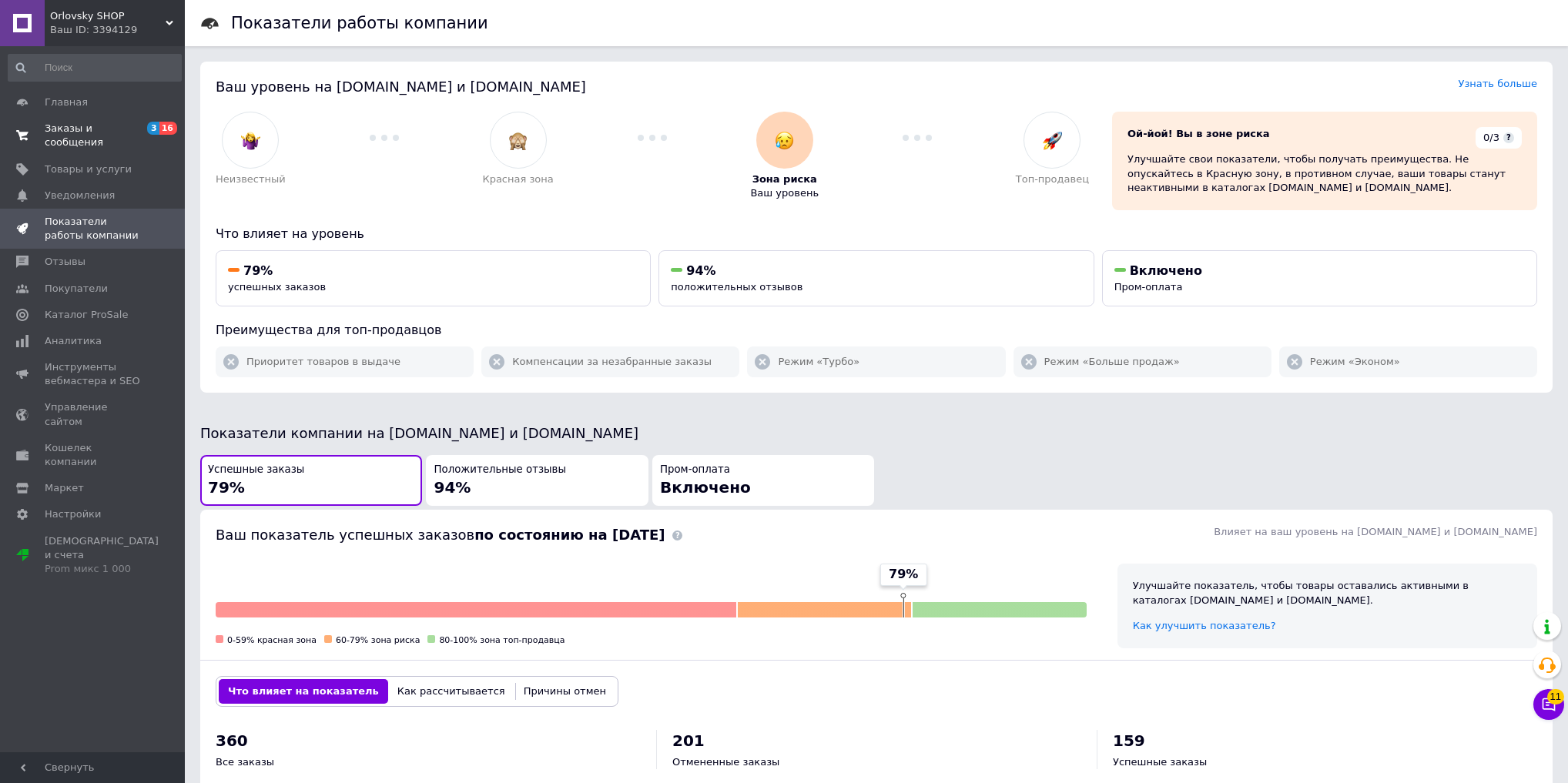
click at [94, 131] on span "Заказы и сообщения" at bounding box center [94, 135] width 97 height 28
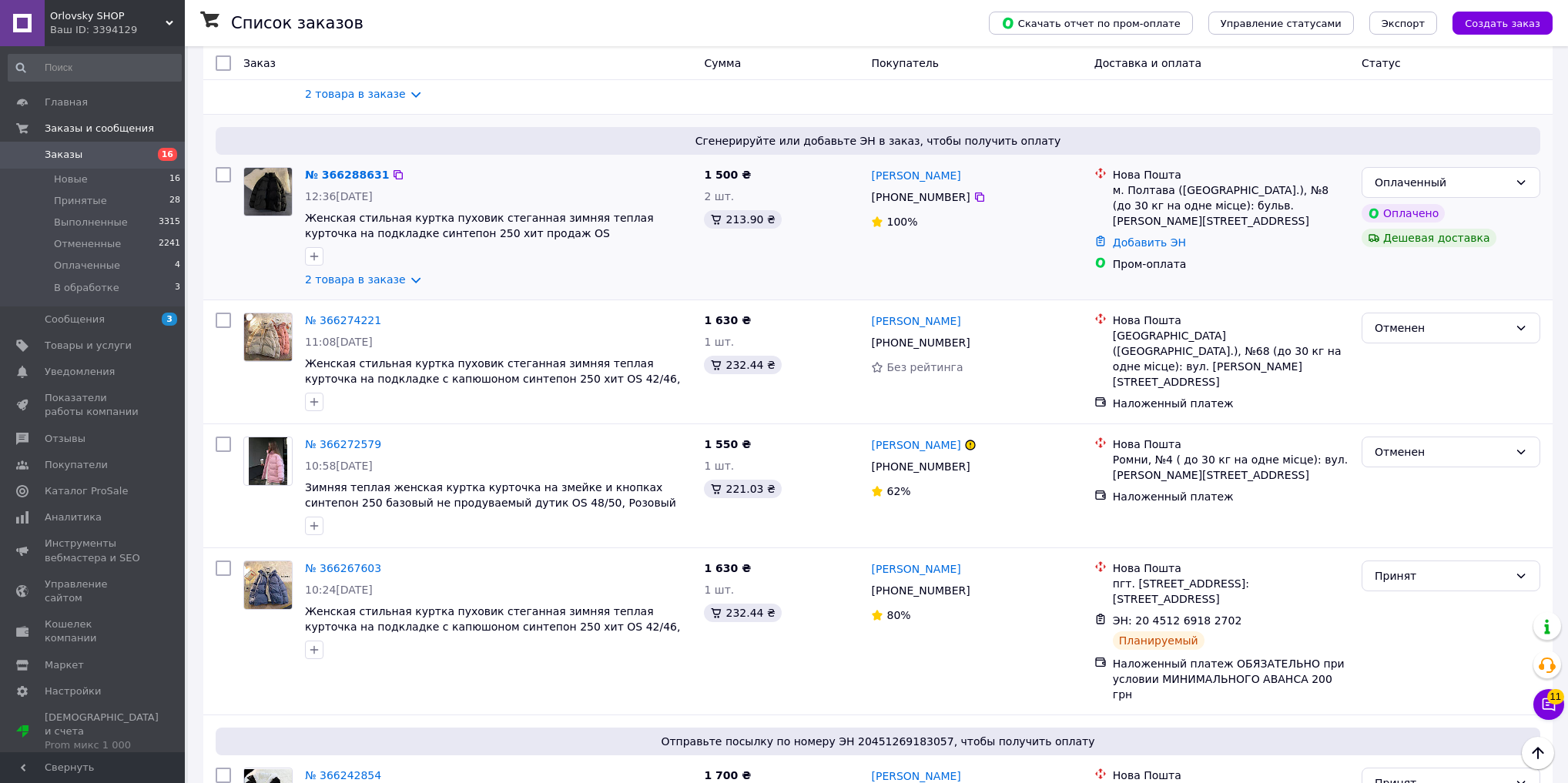
scroll to position [677, 0]
